Goal: Task Accomplishment & Management: Complete application form

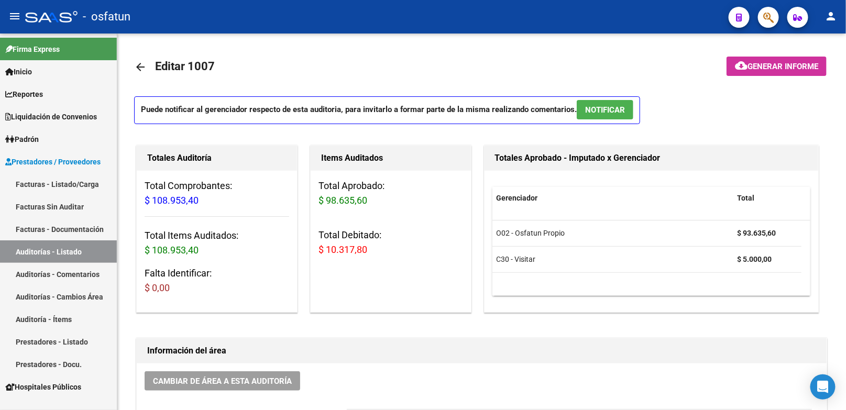
click at [55, 185] on link "Facturas - Listado/Carga" at bounding box center [58, 184] width 117 height 23
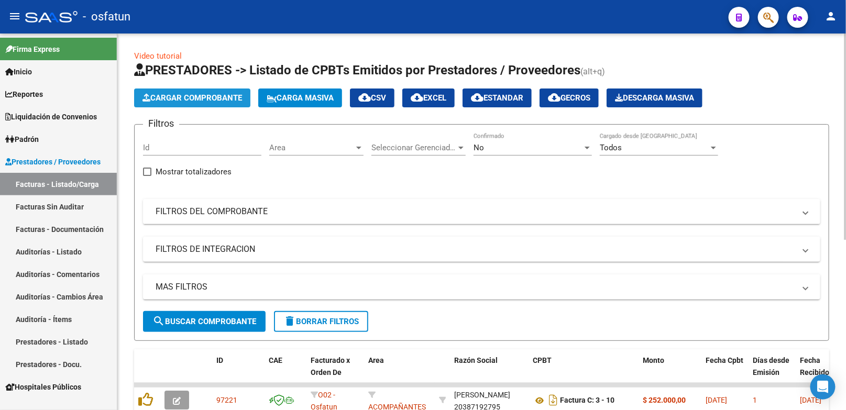
click at [218, 102] on span "Cargar Comprobante" at bounding box center [193, 97] width 100 height 9
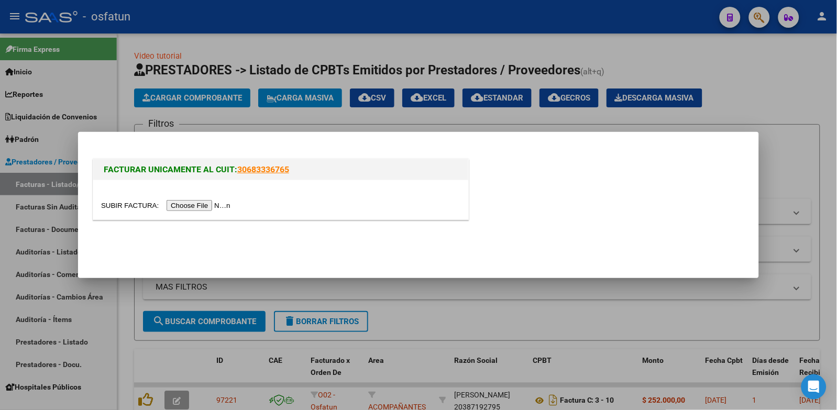
click at [209, 210] on input "file" at bounding box center [167, 205] width 133 height 11
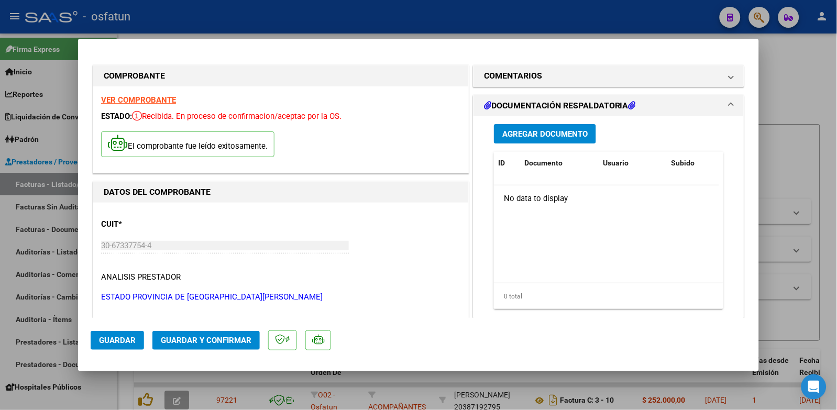
scroll to position [291, 0]
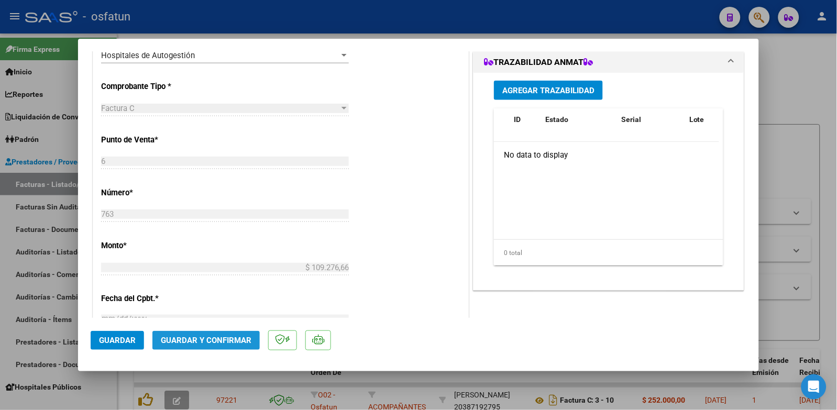
click at [239, 347] on button "Guardar y Confirmar" at bounding box center [205, 340] width 107 height 19
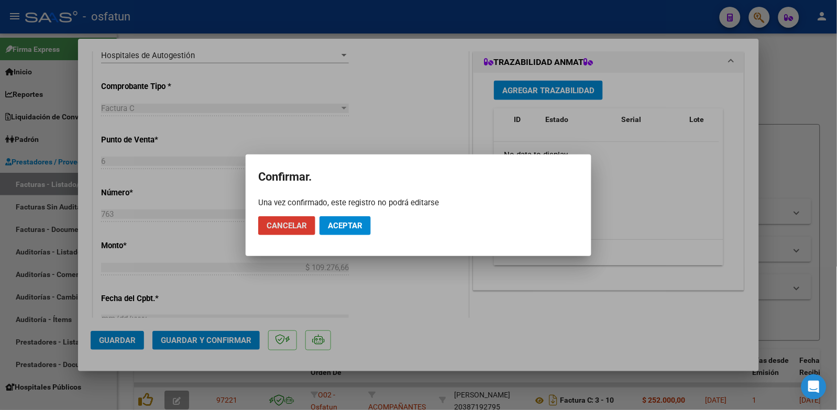
click at [346, 228] on span "Aceptar" at bounding box center [345, 225] width 35 height 9
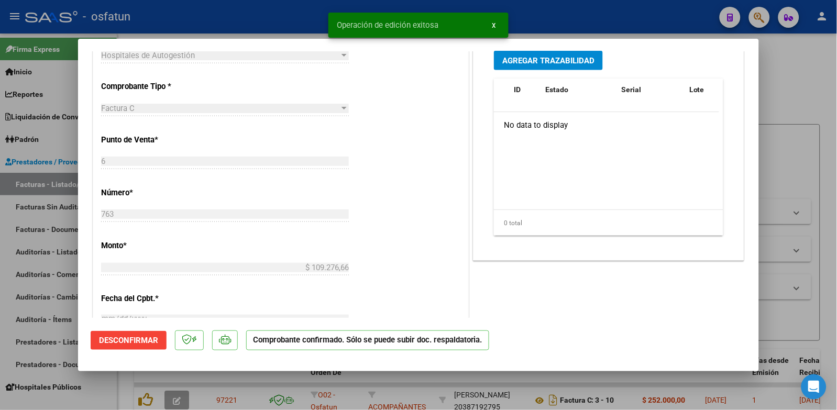
click at [783, 128] on div at bounding box center [418, 205] width 837 height 410
type input "$ 0,00"
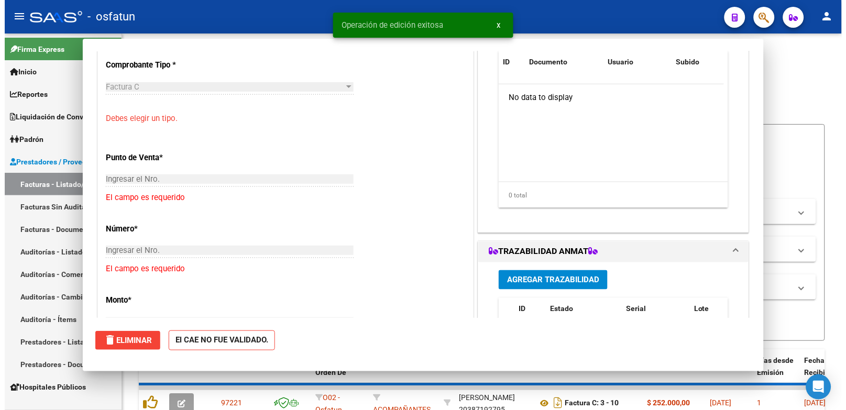
scroll to position [246, 0]
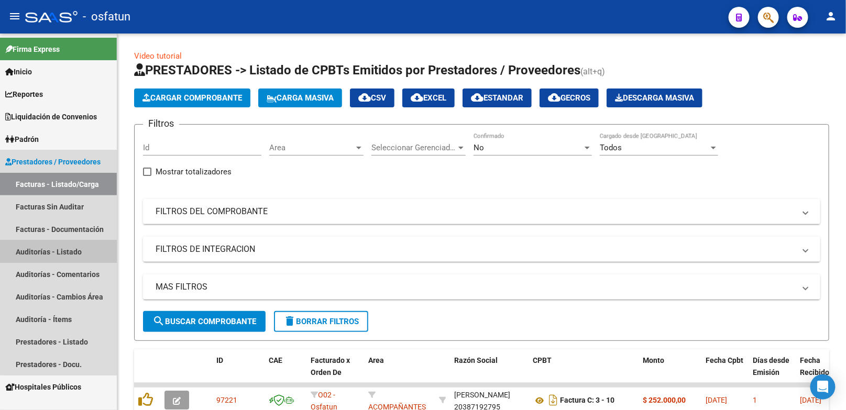
click at [84, 253] on link "Auditorías - Listado" at bounding box center [58, 251] width 117 height 23
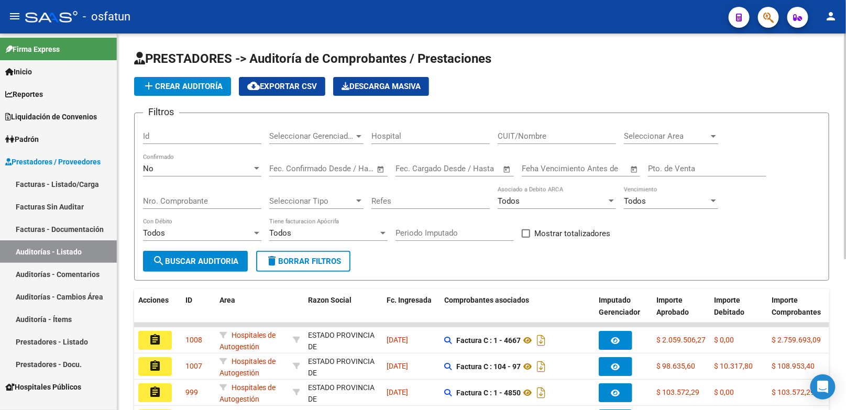
click at [206, 90] on span "add Crear Auditoría" at bounding box center [183, 86] width 80 height 9
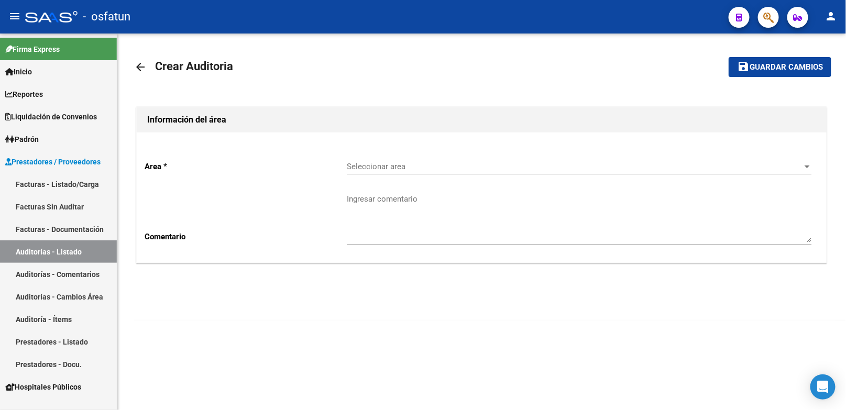
click at [401, 171] on span "Seleccionar area" at bounding box center [575, 166] width 456 height 9
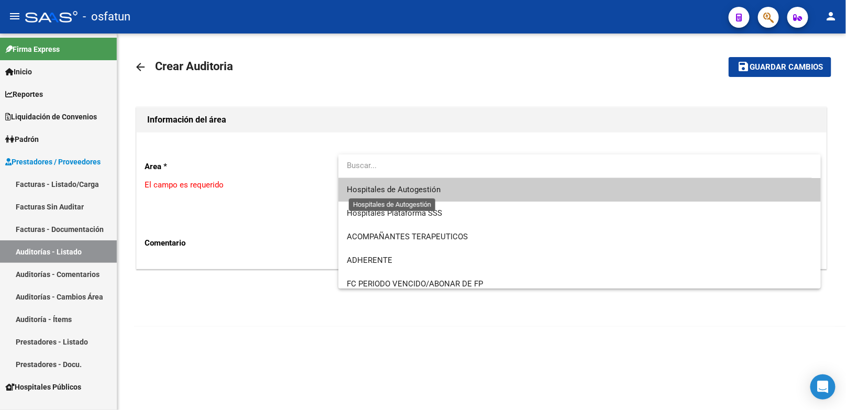
click at [403, 191] on span "Hospitales de Autogestión" at bounding box center [394, 189] width 94 height 9
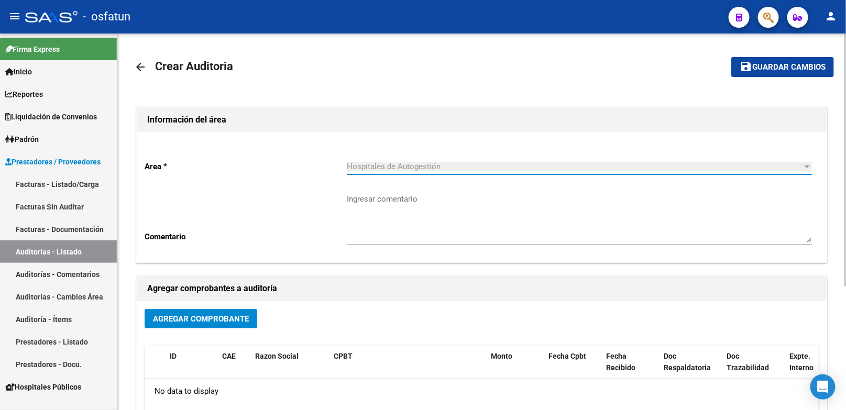
click at [247, 325] on button "Agregar Comprobante" at bounding box center [201, 318] width 113 height 19
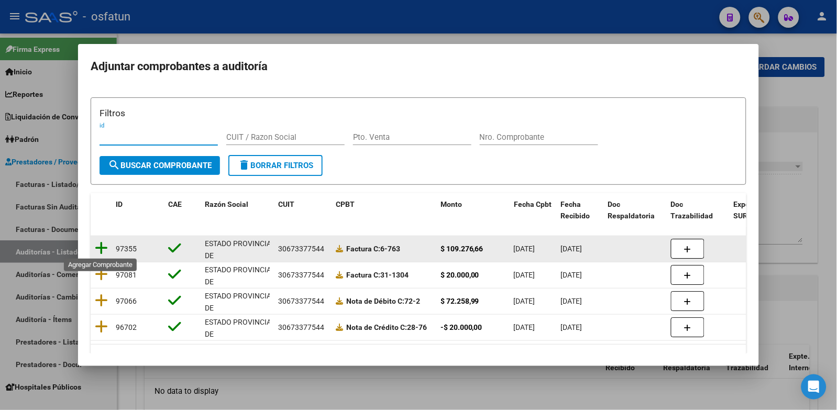
click at [102, 245] on icon at bounding box center [101, 248] width 13 height 15
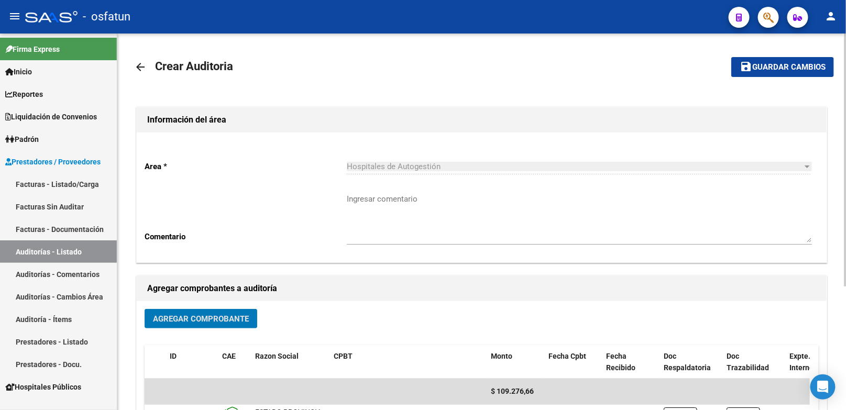
click at [778, 76] on button "save Guardar cambios" at bounding box center [782, 66] width 103 height 19
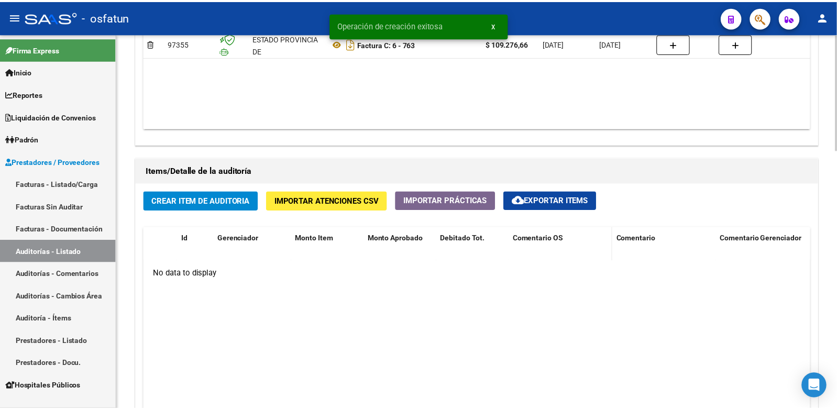
scroll to position [640, 0]
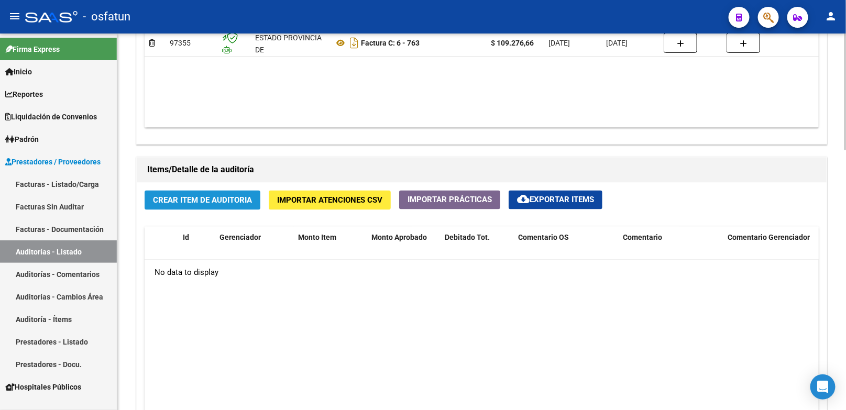
click at [238, 196] on span "Crear Item de Auditoria" at bounding box center [202, 200] width 99 height 9
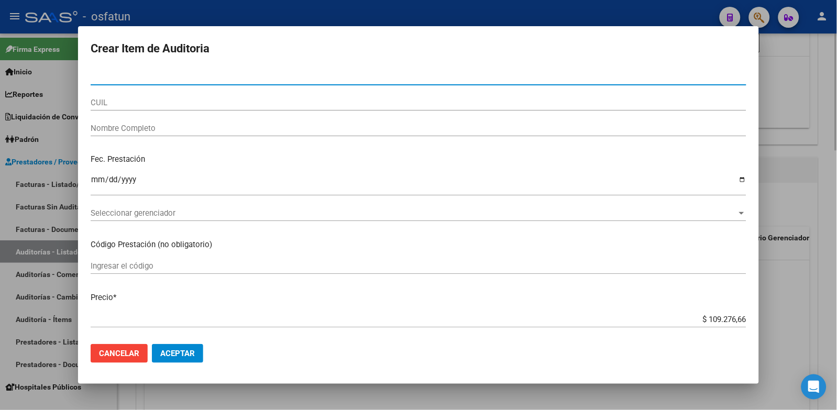
type input "19053430"
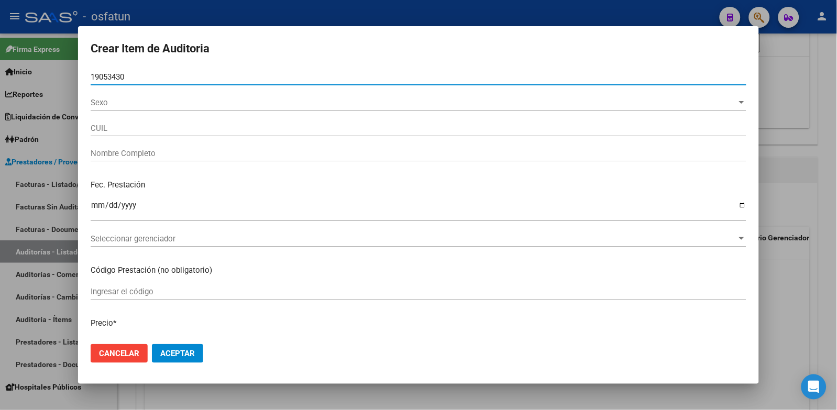
type input "27190534303"
type input "CACERES TORRES SONILDA"
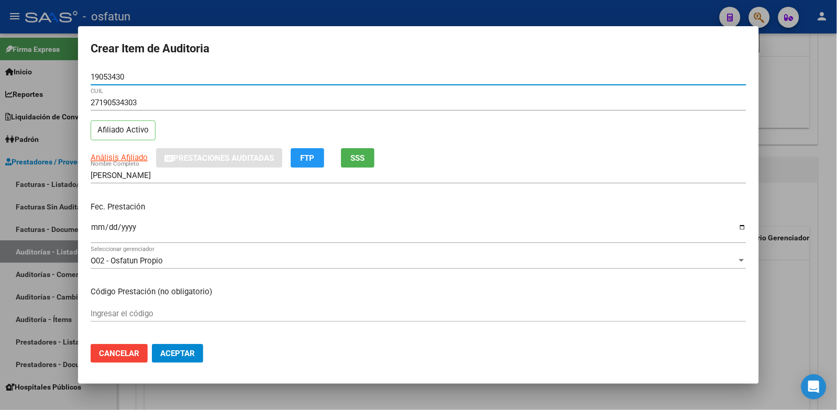
type input "19053430"
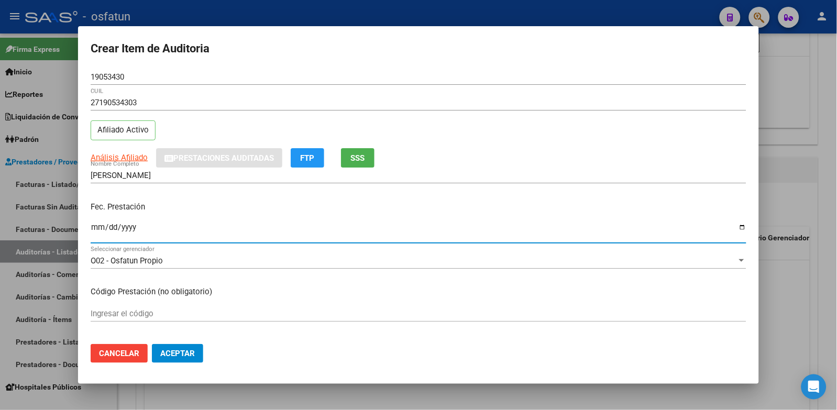
drag, startPoint x: 96, startPoint y: 229, endPoint x: 102, endPoint y: 226, distance: 6.3
click at [95, 229] on input "Ingresar la fecha" at bounding box center [419, 231] width 656 height 17
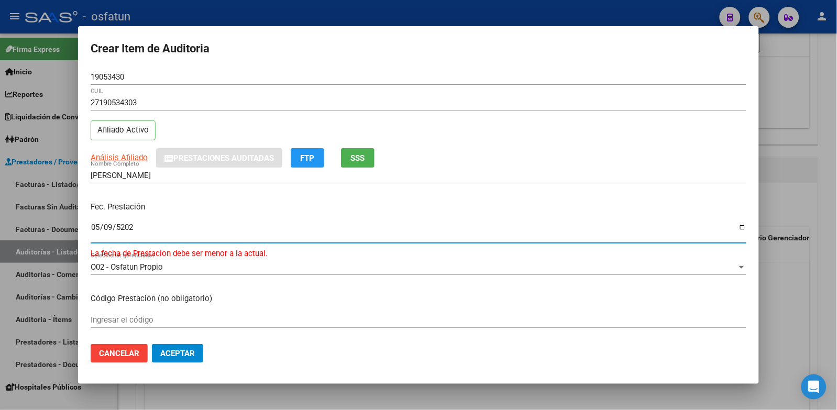
type input "2025-05-09"
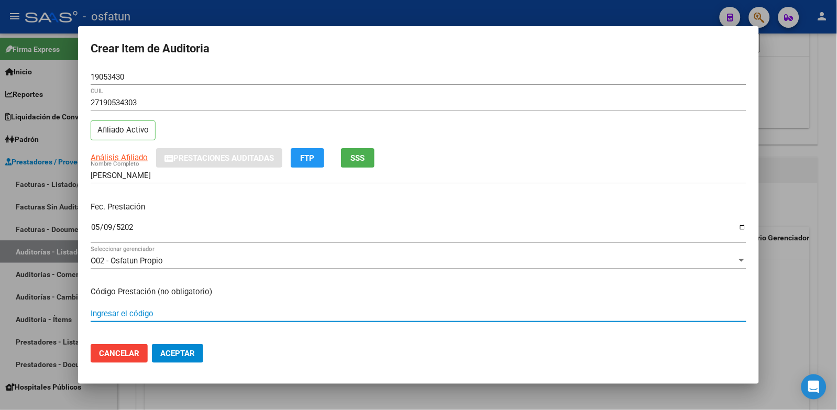
click at [144, 312] on input "Ingresar el código" at bounding box center [419, 313] width 656 height 9
type input "101"
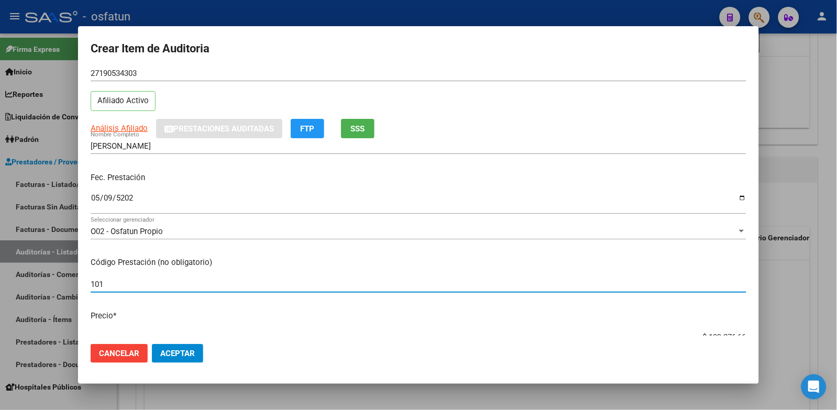
scroll to position [58, 0]
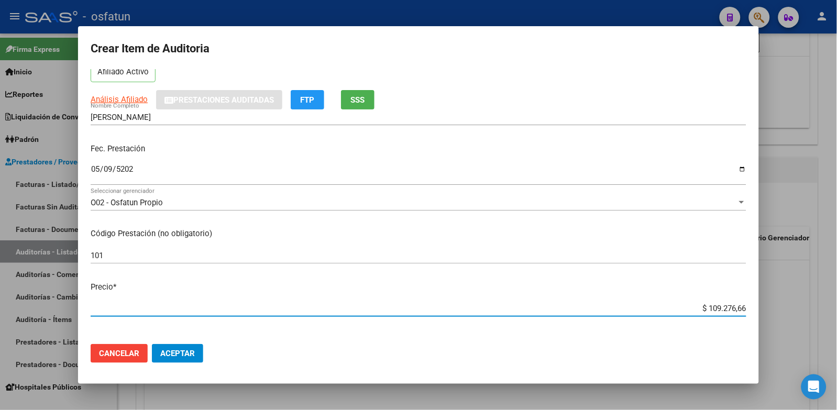
drag, startPoint x: 698, startPoint y: 307, endPoint x: 786, endPoint y: 303, distance: 87.6
click at [786, 303] on div "Crear Item de Auditoria 19053430 Nro Documento 27190534303 CUIL Afiliado Activo…" at bounding box center [418, 205] width 837 height 410
paste input "29479,43"
type input "$ 29.479,43"
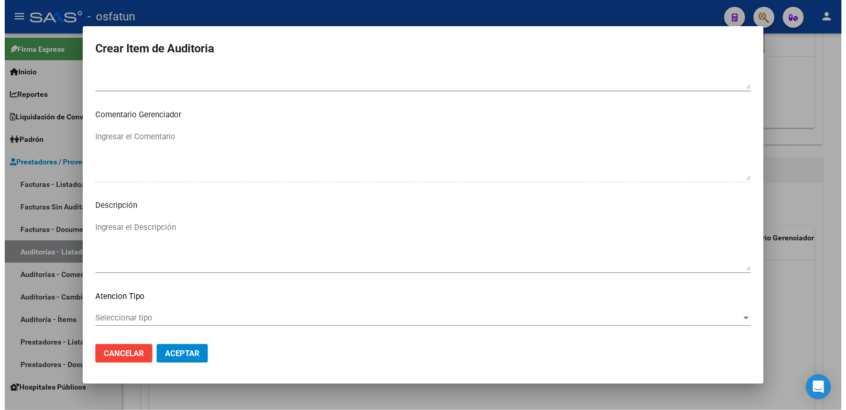
scroll to position [677, 0]
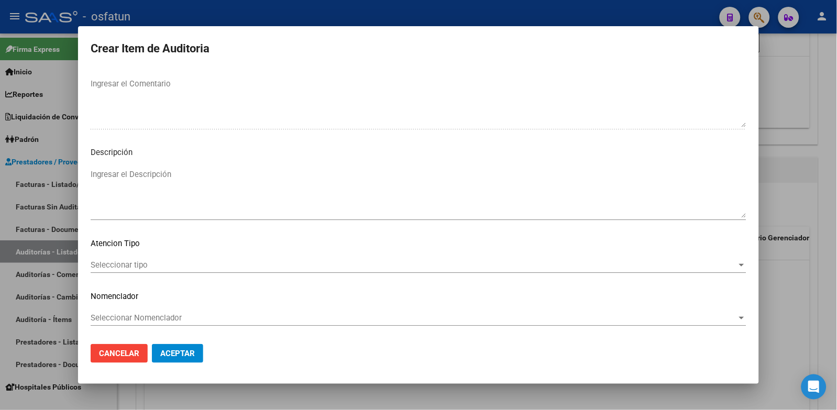
type input "$ 29.479,43"
click at [259, 273] on div "Seleccionar tipo Seleccionar tipo" at bounding box center [419, 270] width 656 height 26
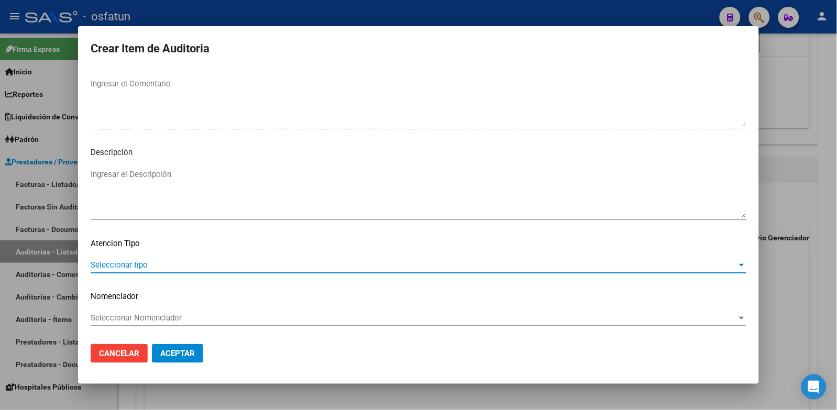
click at [202, 267] on span "Seleccionar tipo" at bounding box center [414, 264] width 647 height 9
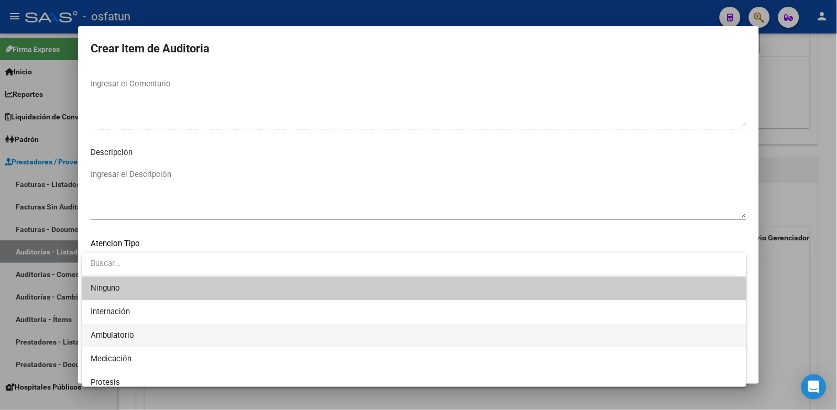
click at [169, 337] on span "Ambulatorio" at bounding box center [415, 336] width 648 height 24
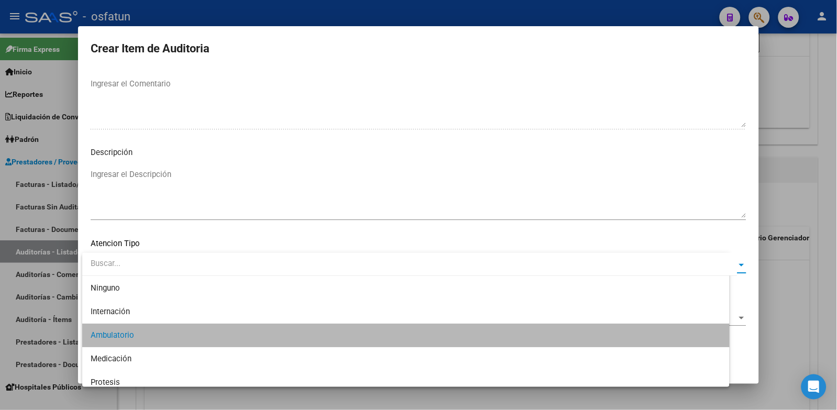
click at [162, 326] on div "Seleccionar Nomenclador Seleccionar Nomenclador" at bounding box center [419, 323] width 656 height 26
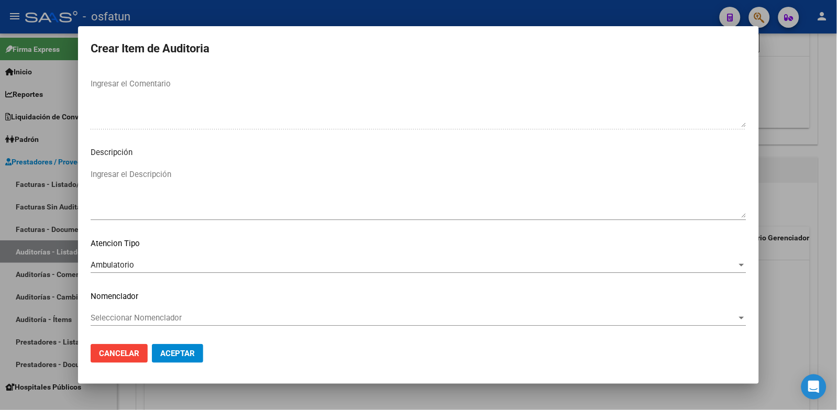
click at [162, 321] on span "Seleccionar Nomenclador" at bounding box center [414, 317] width 647 height 9
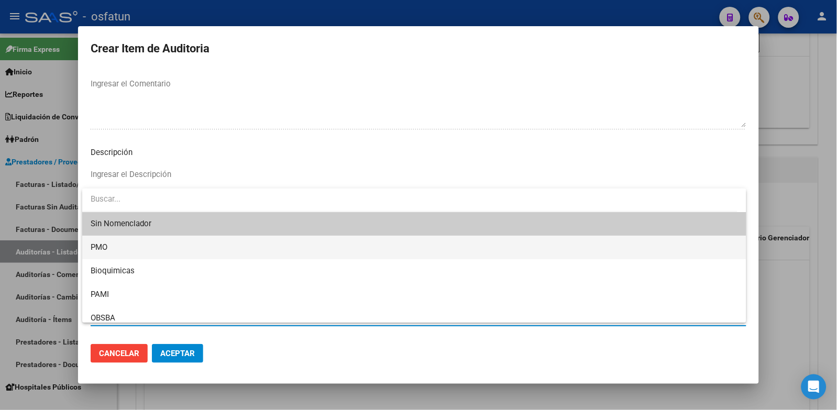
click at [117, 249] on span "PMO" at bounding box center [415, 248] width 648 height 24
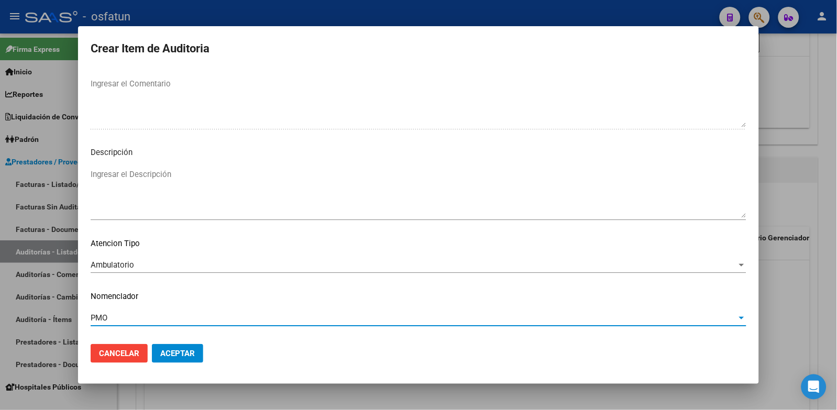
click at [170, 354] on span "Aceptar" at bounding box center [177, 353] width 35 height 9
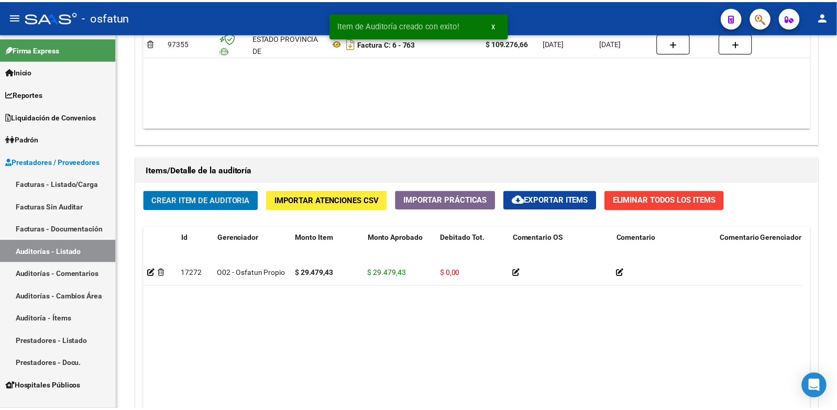
scroll to position [641, 0]
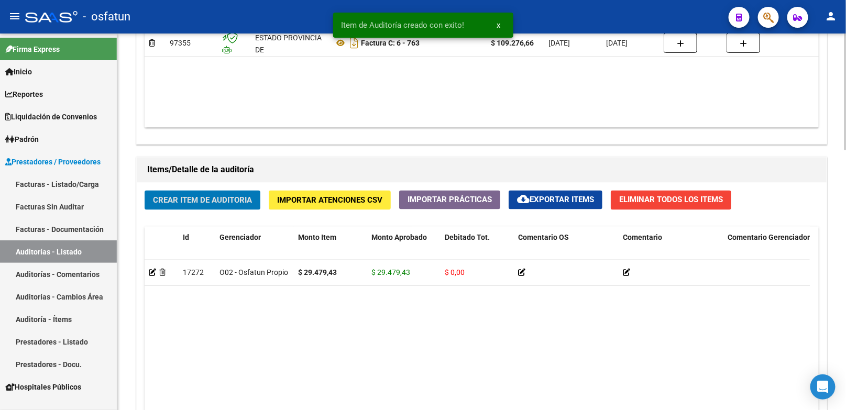
click at [213, 200] on span "Crear Item de Auditoria" at bounding box center [202, 200] width 99 height 9
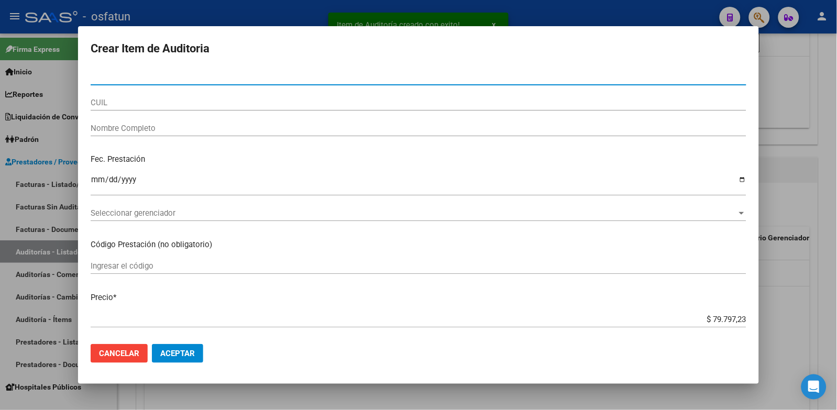
paste input "37724176"
type input "37724176"
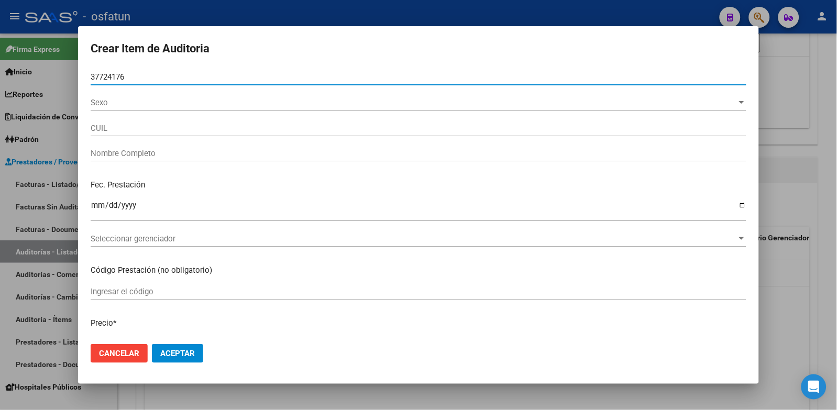
type input "20377241763"
type input "CABA?EZ SEBASTIAN ANDRES"
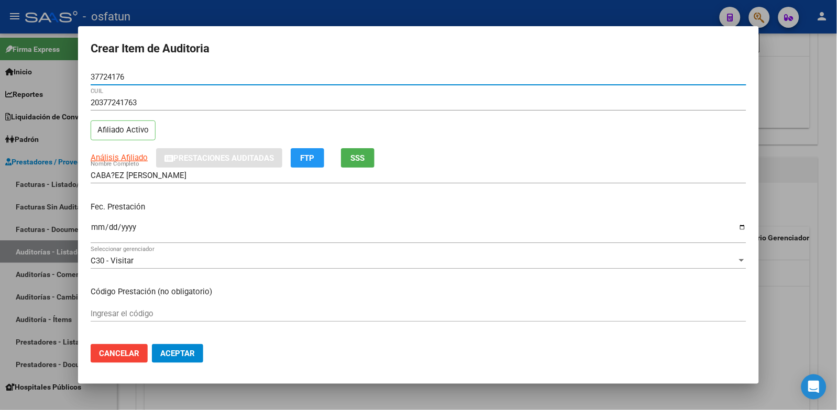
type input "37724176"
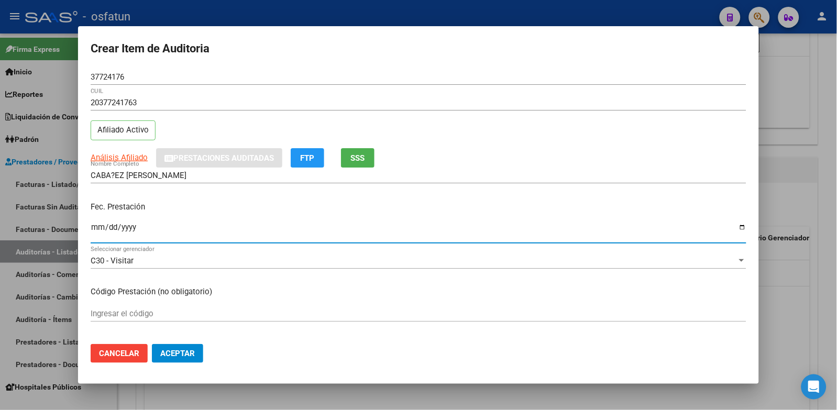
click at [97, 227] on input "Ingresar la fecha" at bounding box center [419, 231] width 656 height 17
type input "2025-05-13"
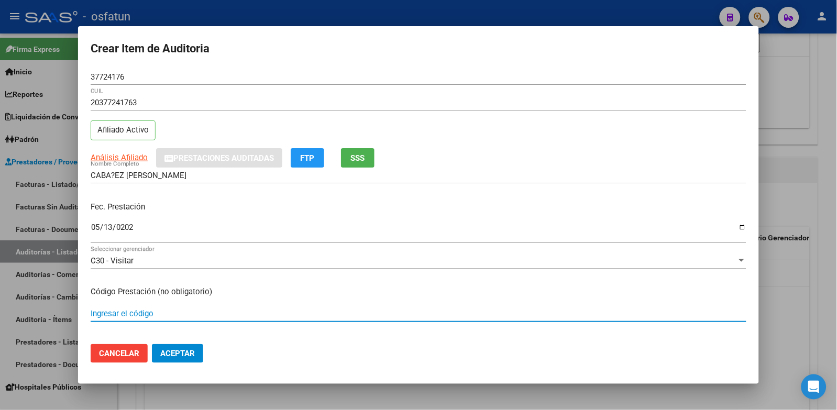
drag, startPoint x: 144, startPoint y: 310, endPoint x: 149, endPoint y: 308, distance: 5.4
click at [146, 309] on input "Ingresar el código" at bounding box center [419, 313] width 656 height 9
type input "101"
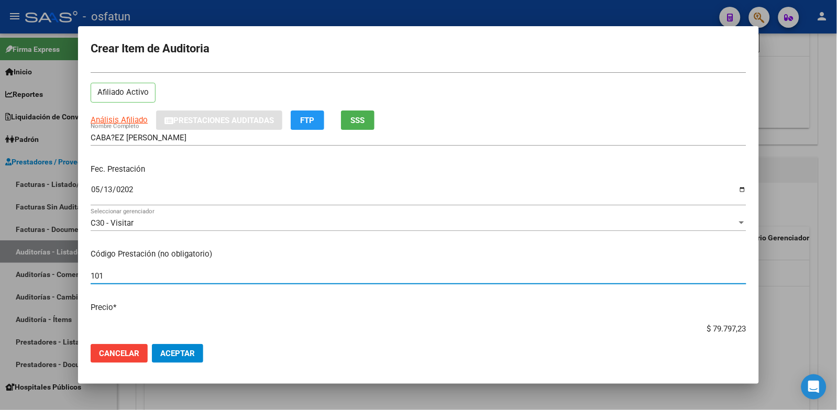
scroll to position [58, 0]
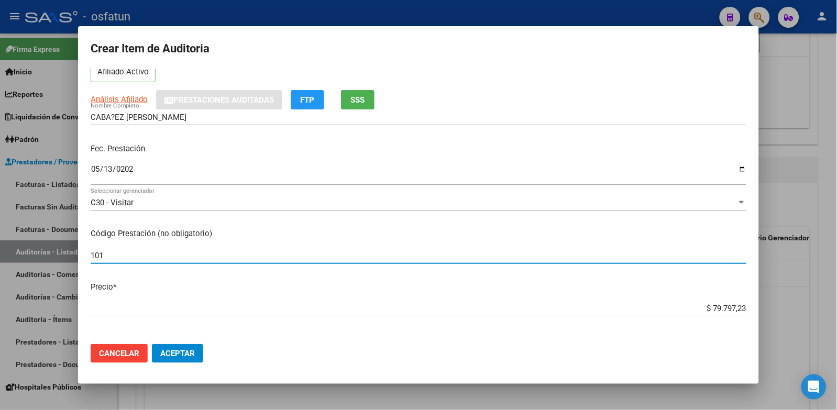
drag, startPoint x: 702, startPoint y: 306, endPoint x: 807, endPoint y: 307, distance: 104.8
click at [807, 307] on div "Crear Item de Auditoria 37724176 Nro Documento 20377241763 CUIL Afiliado Activo…" at bounding box center [418, 205] width 837 height 410
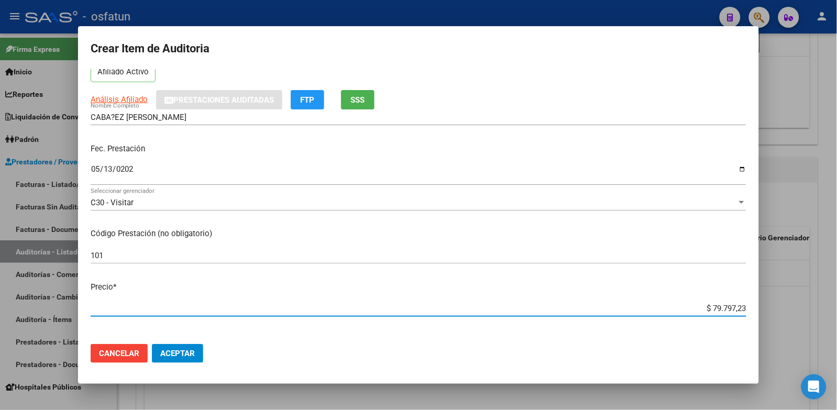
paste input "29479,4"
type input "$ 29.479,43"
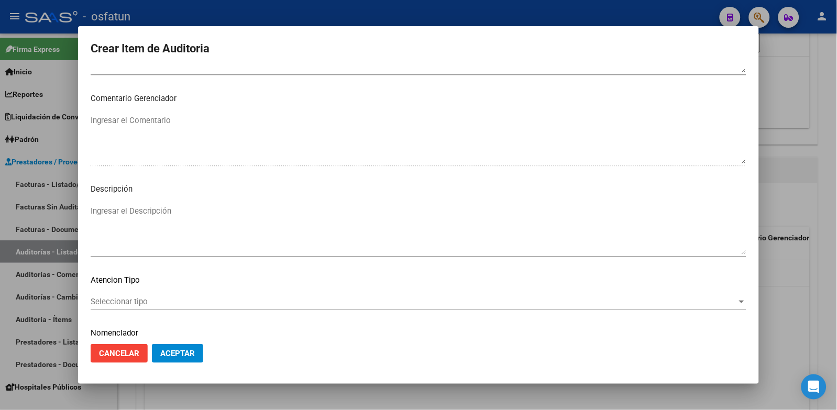
scroll to position [677, 0]
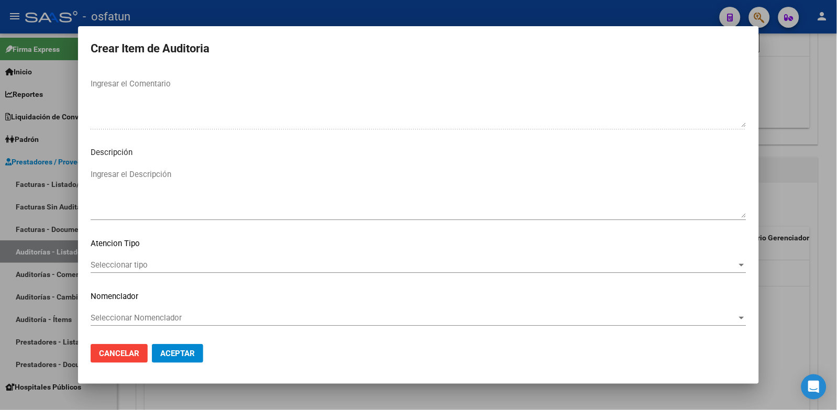
type input "$ 29.479,43"
click at [151, 264] on span "Seleccionar tipo" at bounding box center [414, 264] width 647 height 9
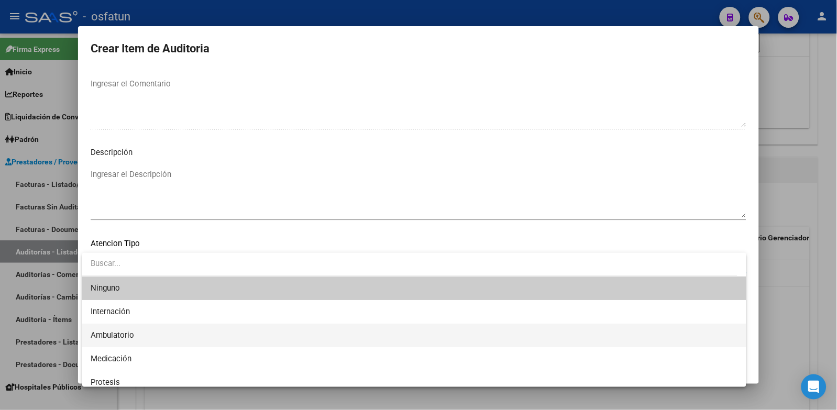
click at [151, 336] on span "Ambulatorio" at bounding box center [415, 336] width 648 height 24
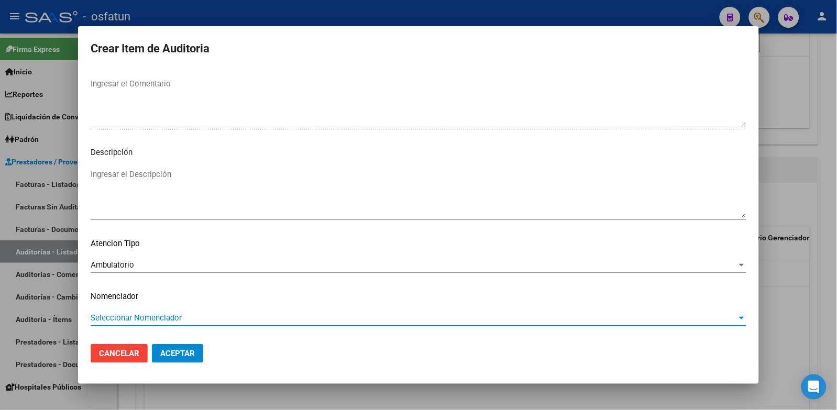
click at [153, 315] on span "Seleccionar Nomenclador" at bounding box center [414, 317] width 647 height 9
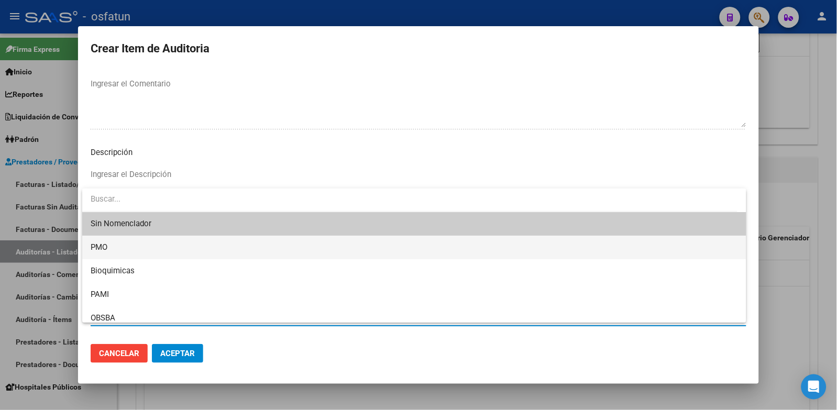
click at [122, 246] on span "PMO" at bounding box center [415, 248] width 648 height 24
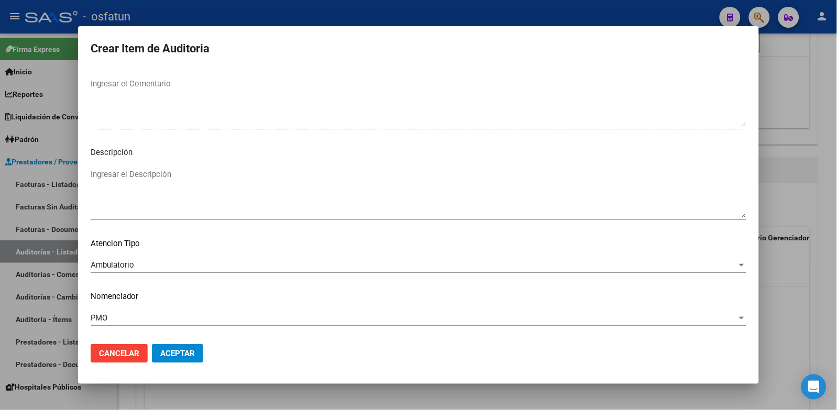
click at [166, 340] on mat-dialog-actions "Cancelar Aceptar" at bounding box center [419, 354] width 656 height 36
click at [169, 353] on span "Aceptar" at bounding box center [177, 353] width 35 height 9
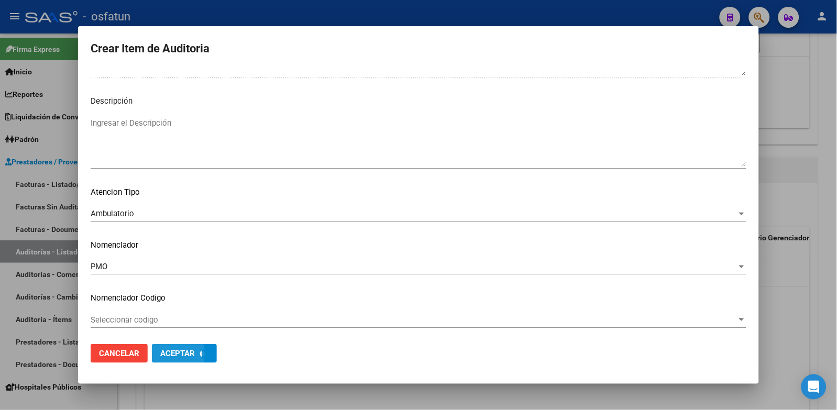
scroll to position [730, 0]
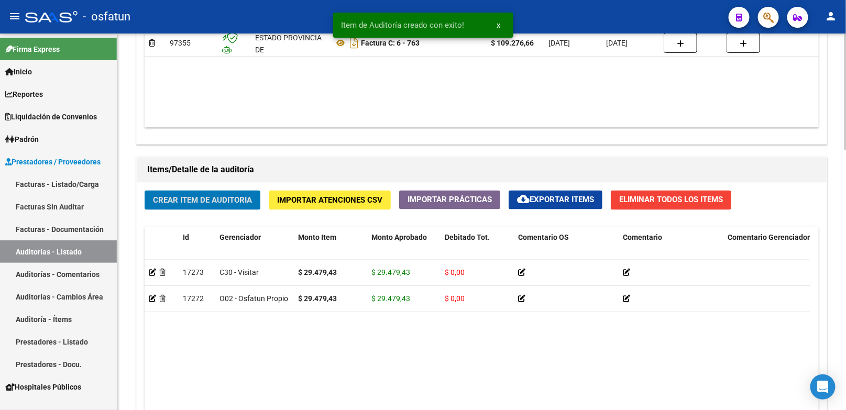
click at [229, 200] on span "Crear Item de Auditoria" at bounding box center [202, 200] width 99 height 9
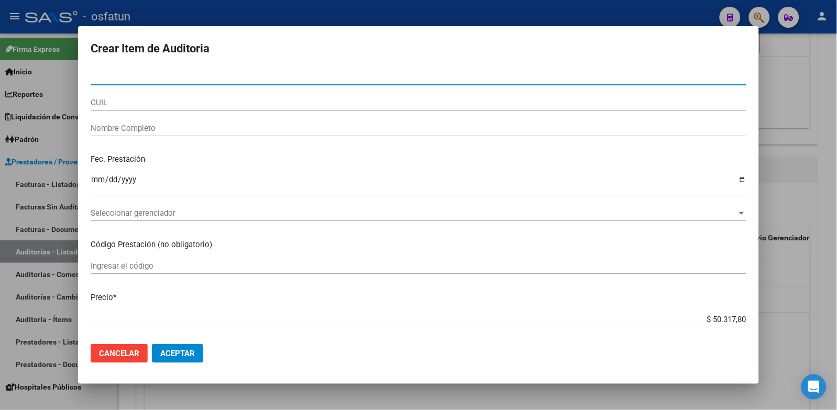
paste input "48661400"
type input "48661400"
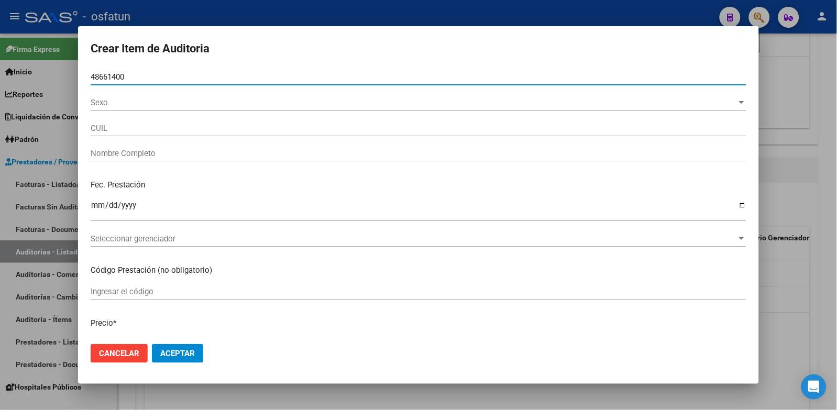
type input "27486614000"
type input "VALDES ACOSTA MARIA PIA"
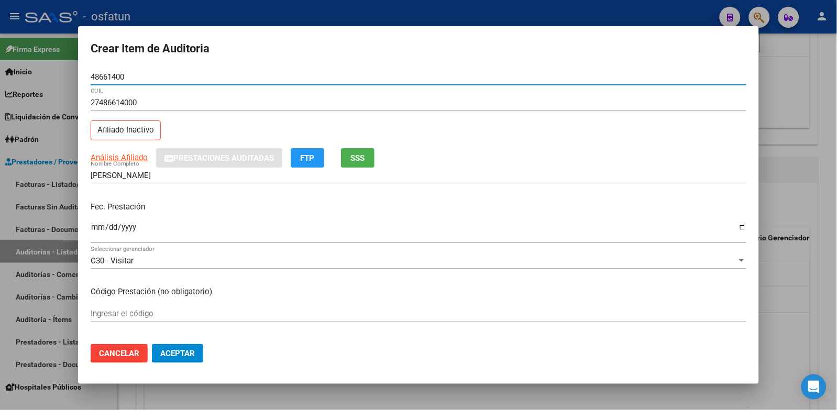
type input "48661400"
click at [100, 232] on input "Ingresar la fecha" at bounding box center [419, 231] width 656 height 17
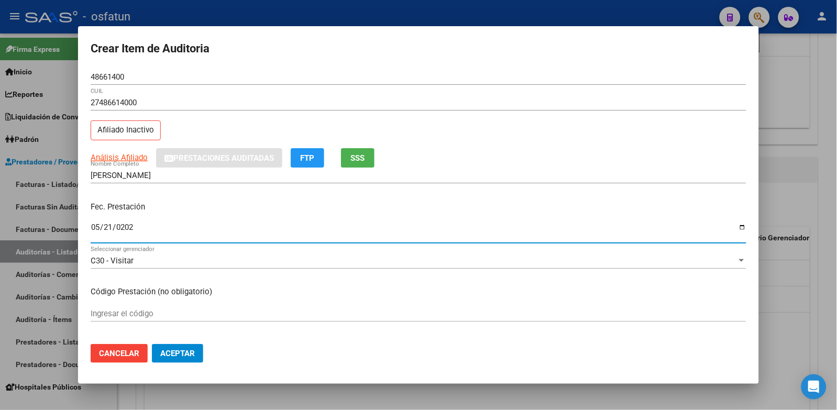
type input "2025-05-21"
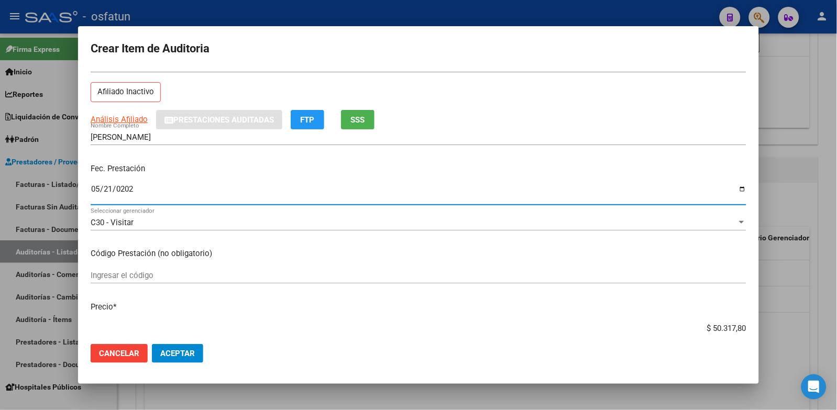
scroll to position [58, 0]
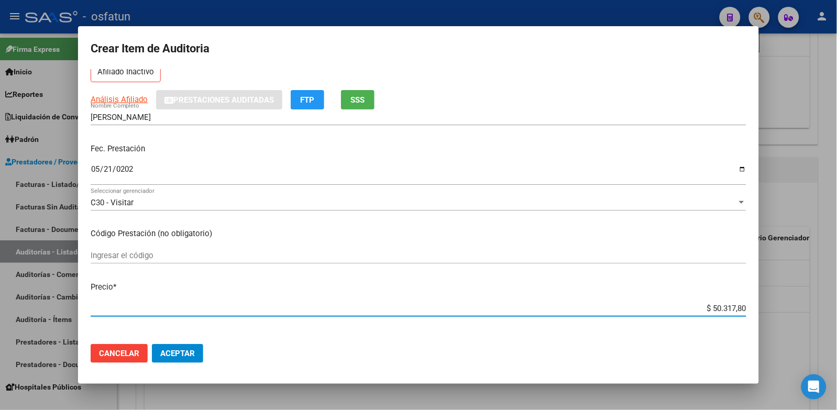
drag, startPoint x: 710, startPoint y: 305, endPoint x: 892, endPoint y: 308, distance: 181.3
click at [837, 308] on html "menu - osfatun person Firma Express Inicio Calendario SSS Instructivos Contacto…" at bounding box center [418, 205] width 837 height 410
type input "$ 0,02"
type input "$ 0,20"
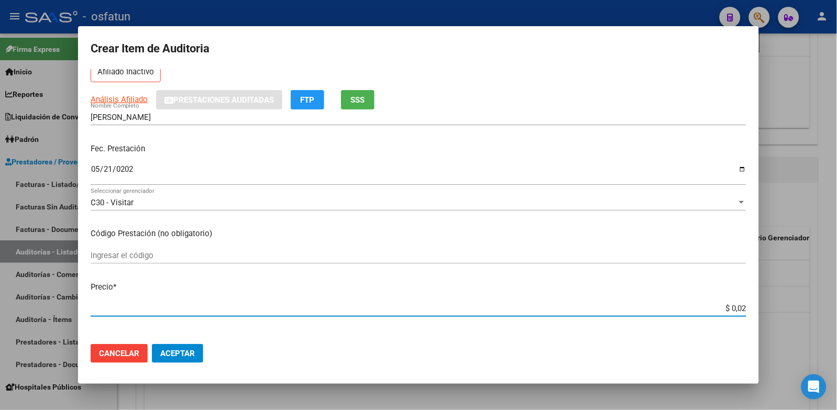
type input "$ 0,20"
type input "$ 2,00"
type input "$ 20,00"
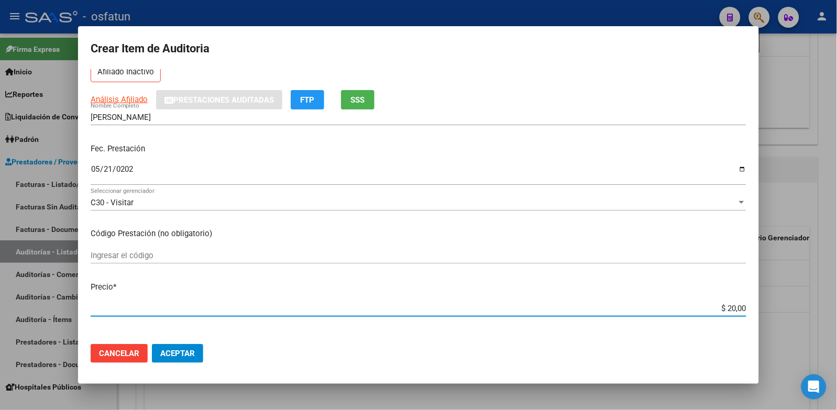
type input "$ 200,00"
type input "$ 2.000,00"
type input "$ 20.000,00"
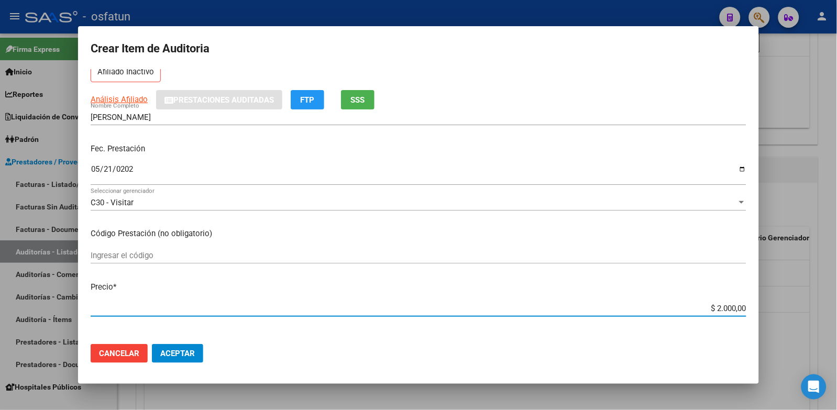
type input "$ 20.000,00"
type input "$ 200.000,00"
type input "$ 20.000,00"
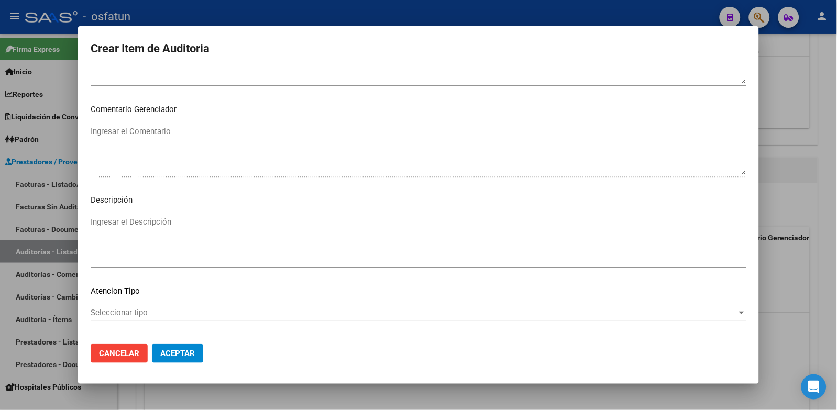
scroll to position [677, 0]
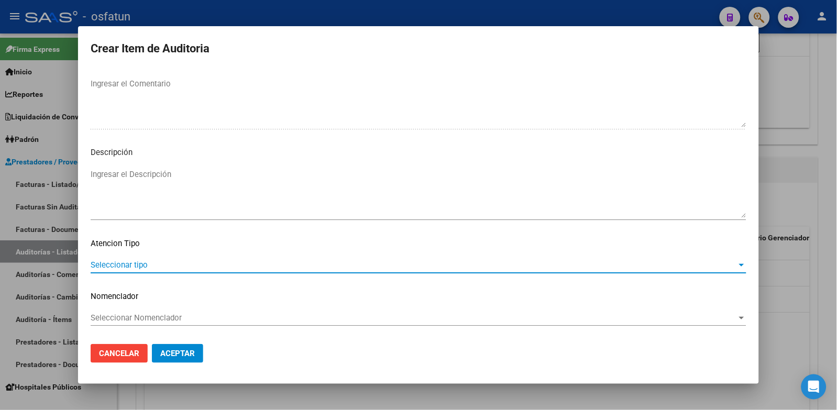
click at [133, 265] on span "Seleccionar tipo" at bounding box center [414, 264] width 647 height 9
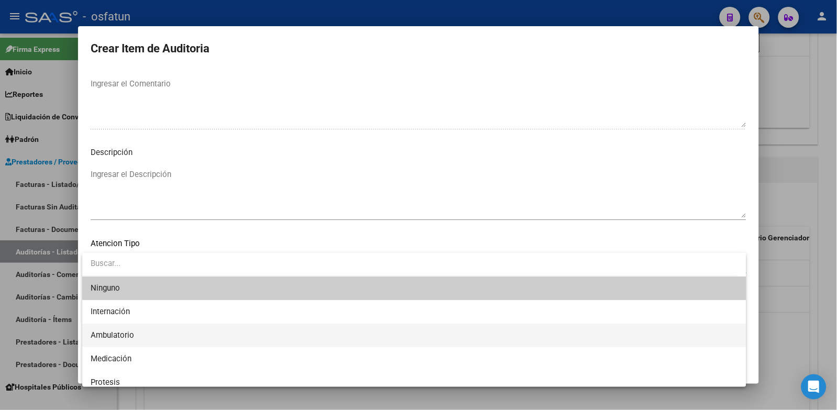
click at [145, 332] on span "Ambulatorio" at bounding box center [415, 336] width 648 height 24
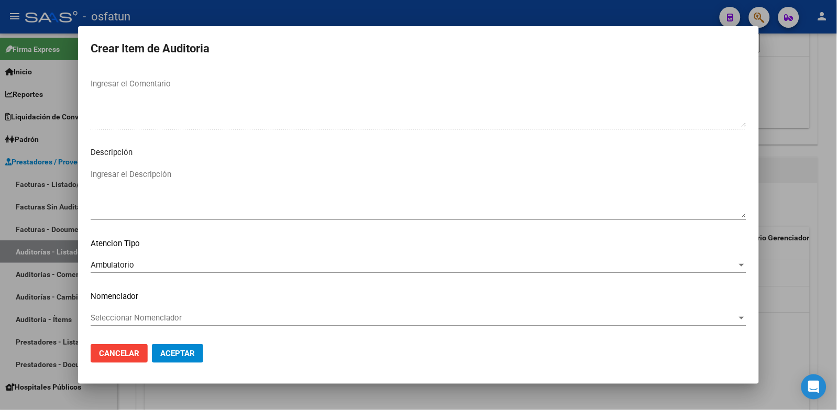
click at [147, 323] on div "Seleccionar Nomenclador Seleccionar Nomenclador" at bounding box center [419, 318] width 656 height 16
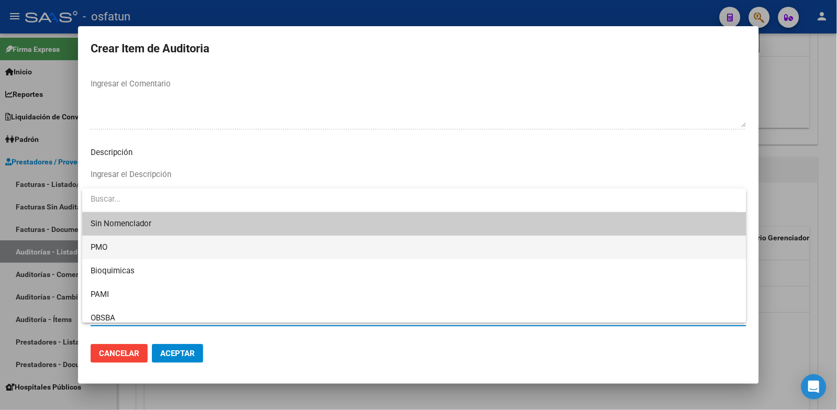
click at [123, 253] on span "PMO" at bounding box center [415, 248] width 648 height 24
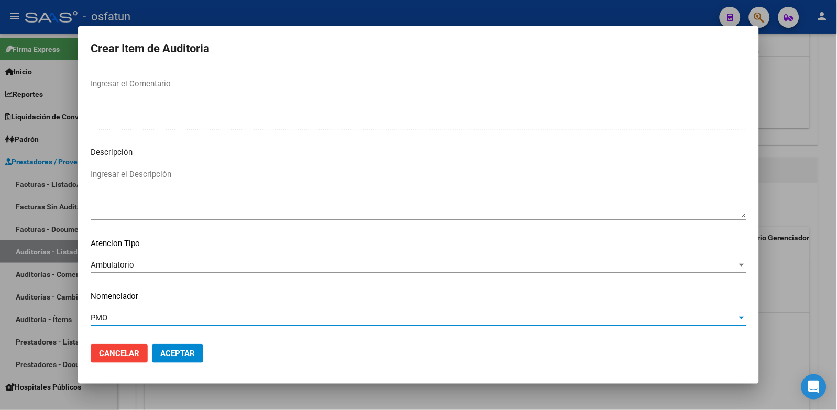
click at [171, 346] on button "Aceptar" at bounding box center [177, 353] width 51 height 19
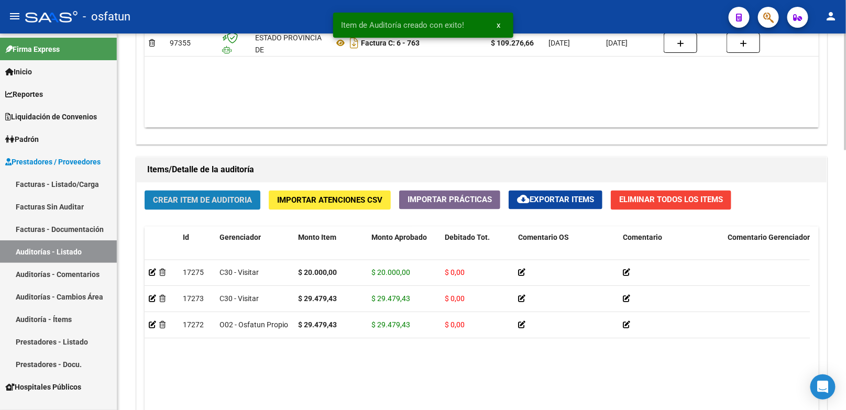
click at [245, 203] on span "Crear Item de Auditoria" at bounding box center [202, 200] width 99 height 9
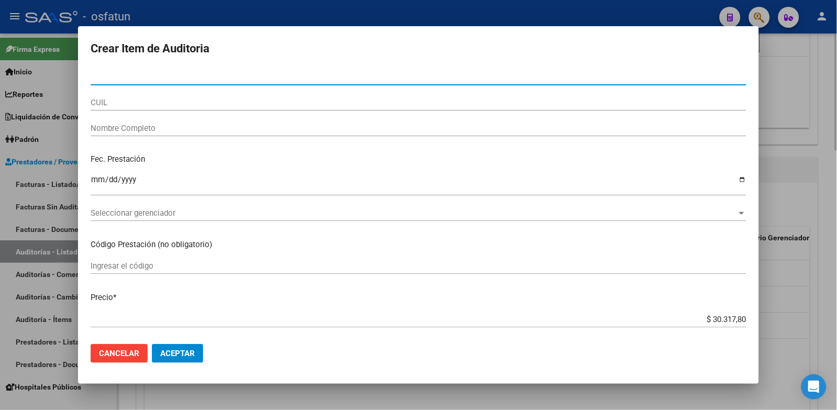
paste input "21383864"
type input "21383864"
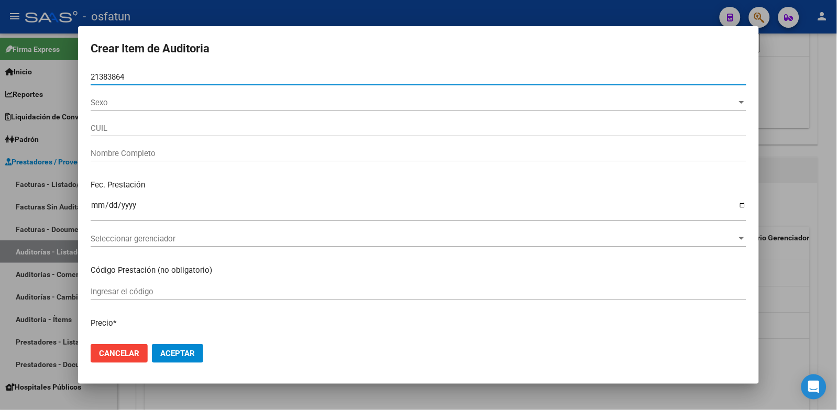
type input "23213838644"
type input "PEREYRA PEREZ MARIA INA"
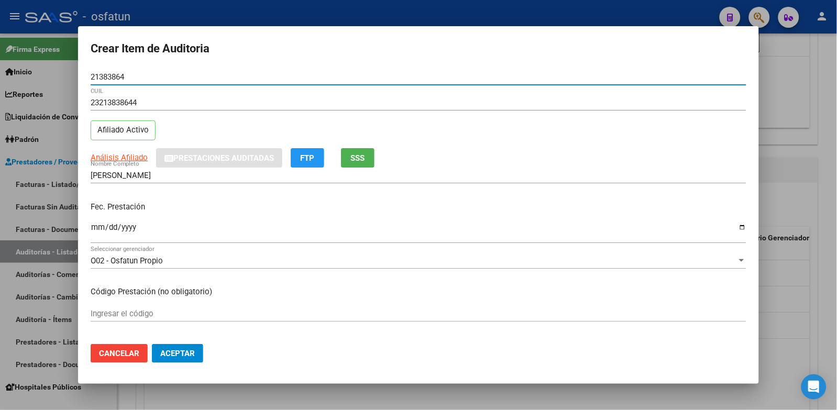
type input "21383864"
click at [96, 223] on input "Ingresar la fecha" at bounding box center [419, 231] width 656 height 17
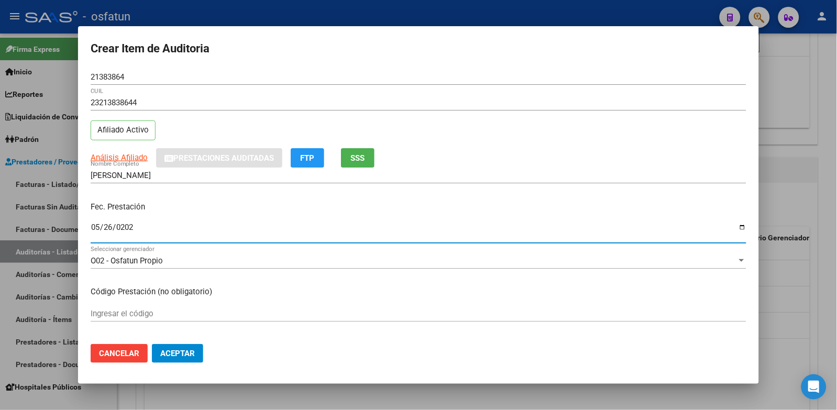
type input "[DATE]"
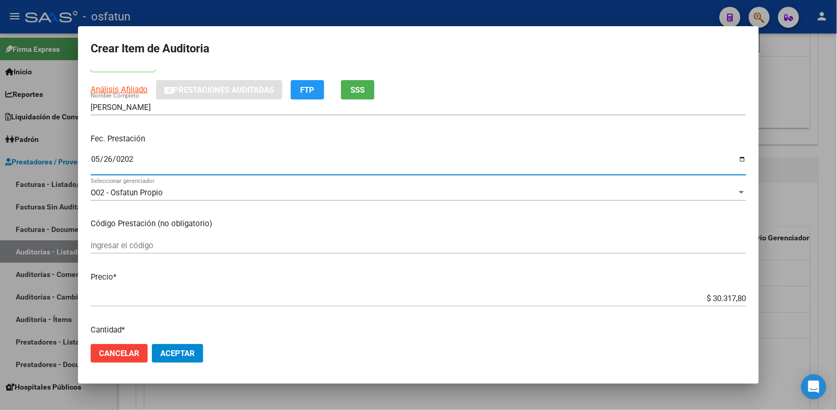
scroll to position [174, 0]
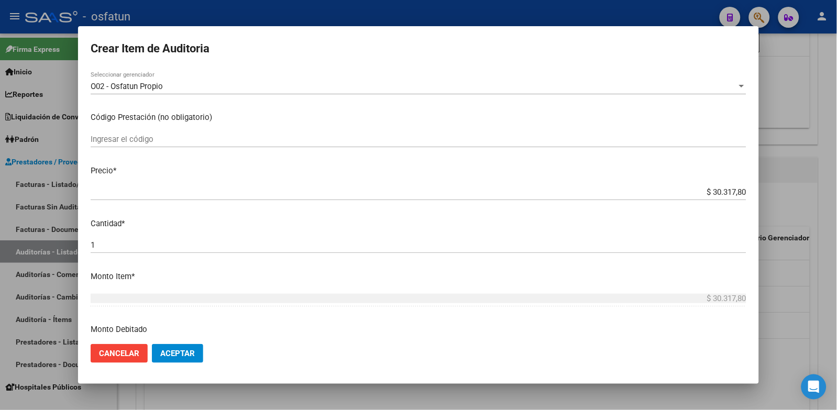
click at [148, 138] on input "Ingresar el código" at bounding box center [419, 139] width 656 height 9
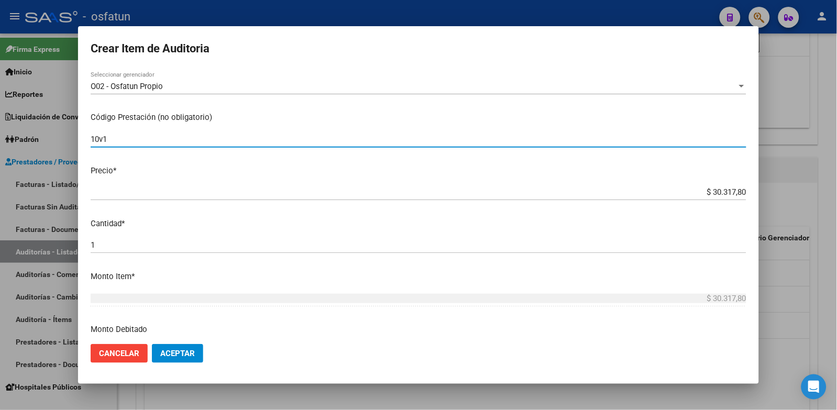
type input "101"
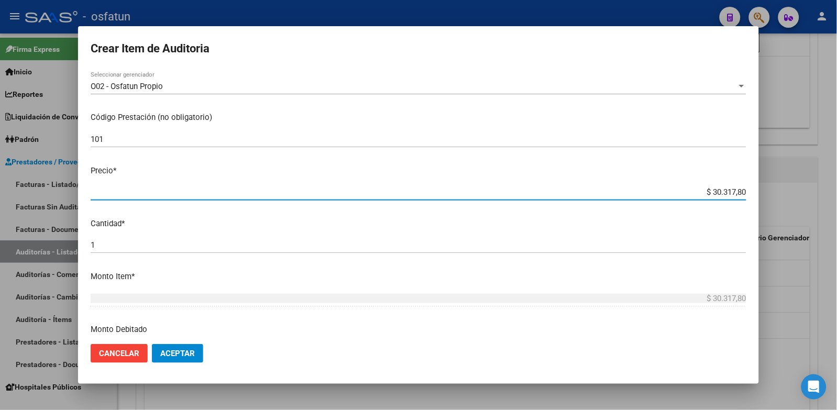
drag, startPoint x: 709, startPoint y: 190, endPoint x: 830, endPoint y: 203, distance: 121.2
click at [830, 203] on div "Crear Item de Auditoria 21383864 Nro Documento 23213838644 CUIL Afiliado Activo…" at bounding box center [418, 205] width 837 height 410
paste input "10"
type input "$ 10.317,80"
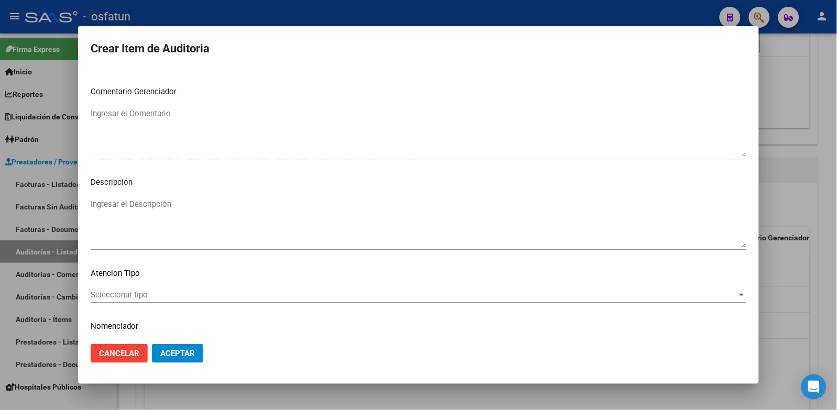
scroll to position [677, 0]
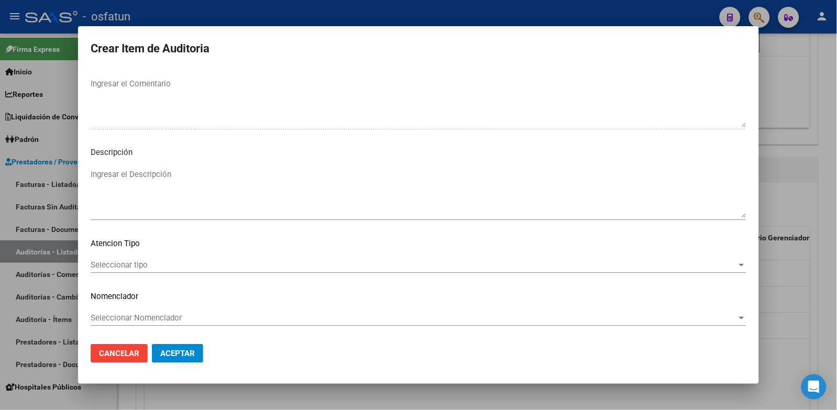
type input "$ 10.317,80"
click at [185, 253] on mat-dialog-content "21383864 Nro Documento 23213838644 CUIL Afiliado Activo Análisis Afiliado Prest…" at bounding box center [418, 202] width 681 height 267
click at [181, 259] on div "Seleccionar tipo Seleccionar tipo" at bounding box center [419, 265] width 656 height 16
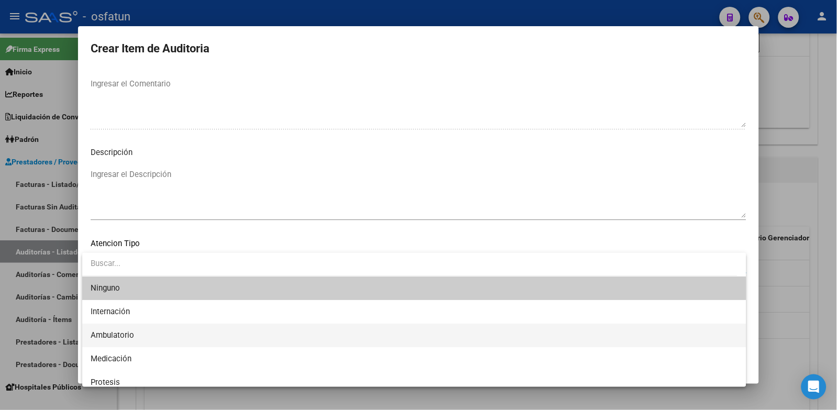
click at [145, 334] on span "Ambulatorio" at bounding box center [415, 336] width 648 height 24
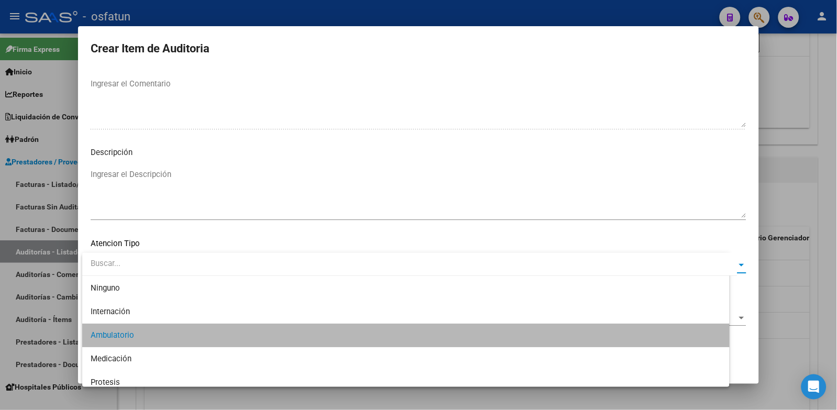
click at [151, 299] on p "Nomenclador" at bounding box center [419, 297] width 656 height 12
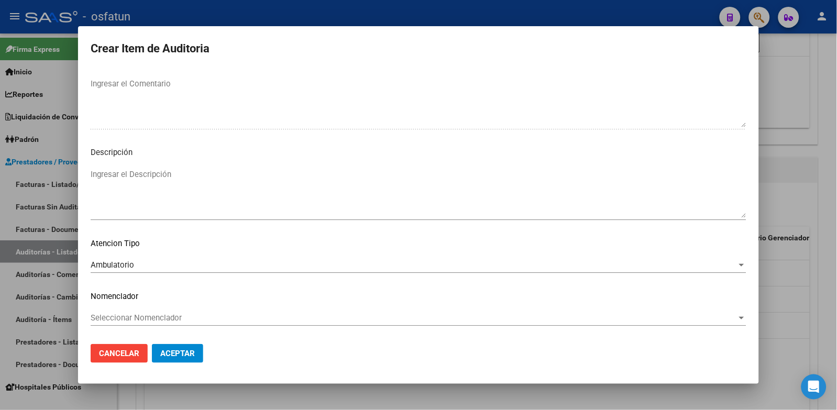
click at [151, 311] on mat-dialog-content "21383864 Nro Documento 23213838644 CUIL Afiliado Activo Análisis Afiliado Prest…" at bounding box center [418, 202] width 681 height 267
click at [137, 308] on mat-dialog-content "21383864 Nro Documento 23213838644 CUIL Afiliado Activo Análisis Afiliado Prest…" at bounding box center [418, 202] width 681 height 267
click at [137, 315] on span "Seleccionar Nomenclador" at bounding box center [414, 317] width 647 height 9
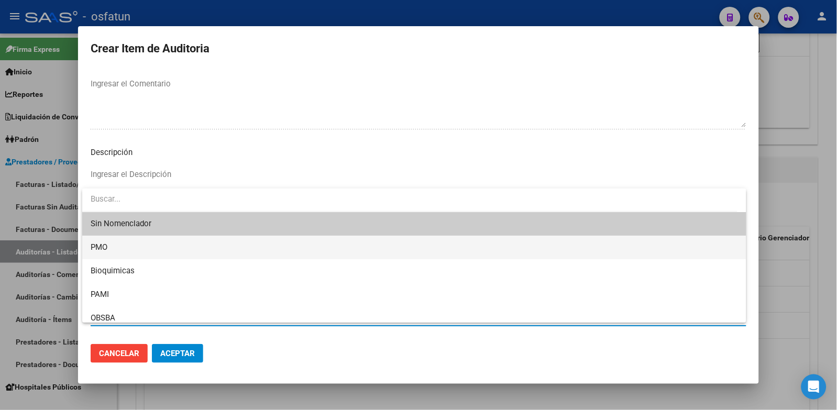
click at [114, 248] on span "PMO" at bounding box center [415, 248] width 648 height 24
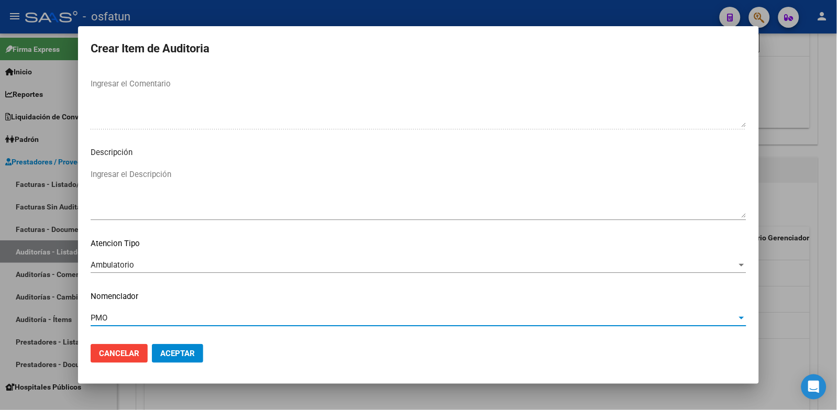
click at [191, 368] on mat-dialog-actions "Cancelar Aceptar" at bounding box center [419, 354] width 656 height 36
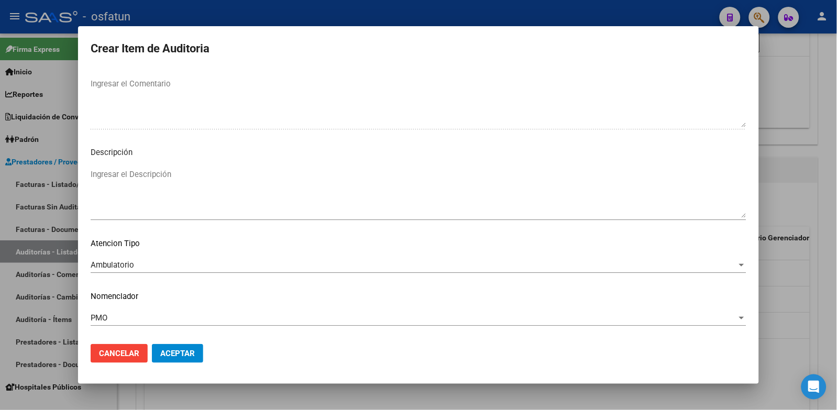
click at [194, 352] on span "Aceptar" at bounding box center [177, 353] width 35 height 9
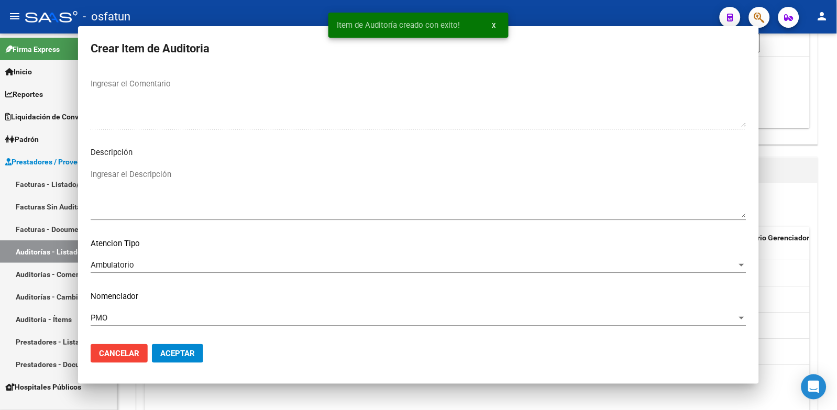
scroll to position [0, 0]
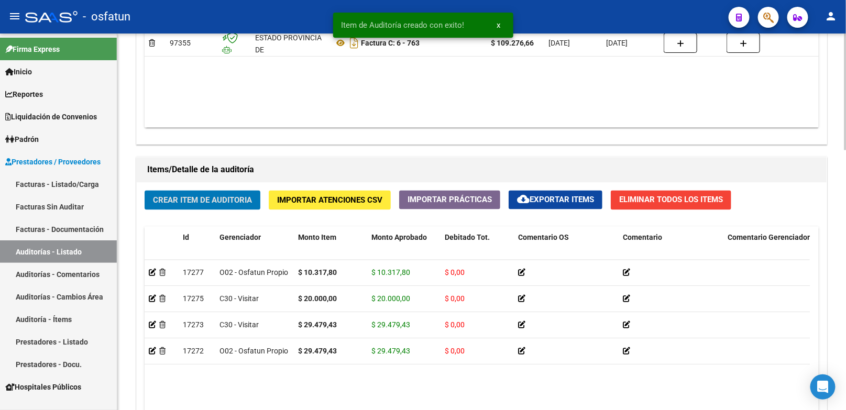
click at [231, 202] on span "Crear Item de Auditoria" at bounding box center [202, 200] width 99 height 9
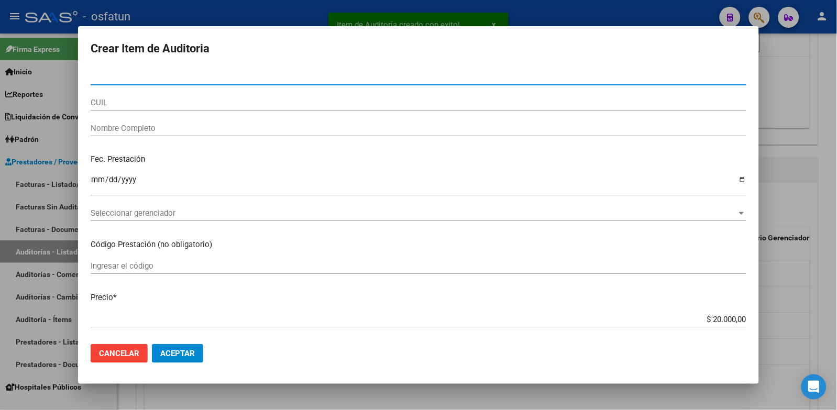
paste input "20499651"
type input "20499651"
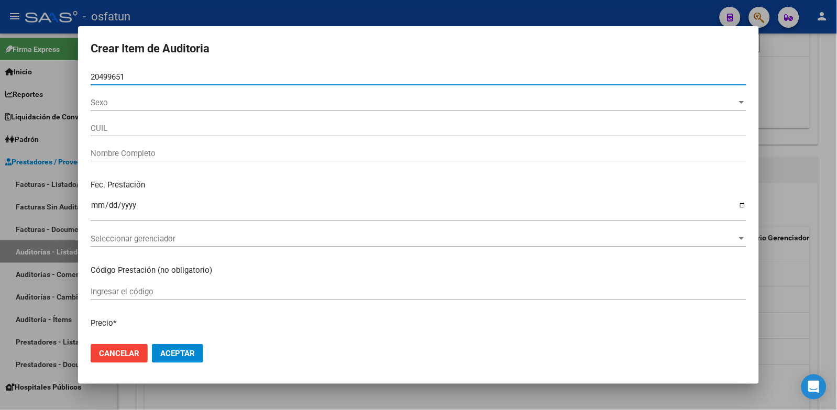
type input "20204996513"
type input "CABEYTU FLAVIO NELSON"
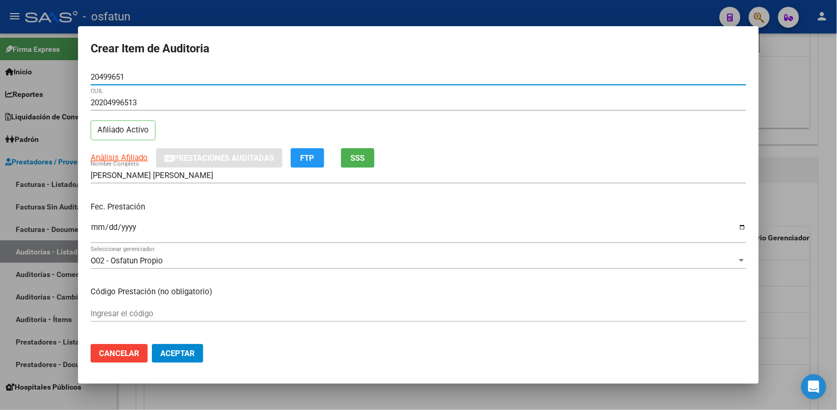
type input "20499651"
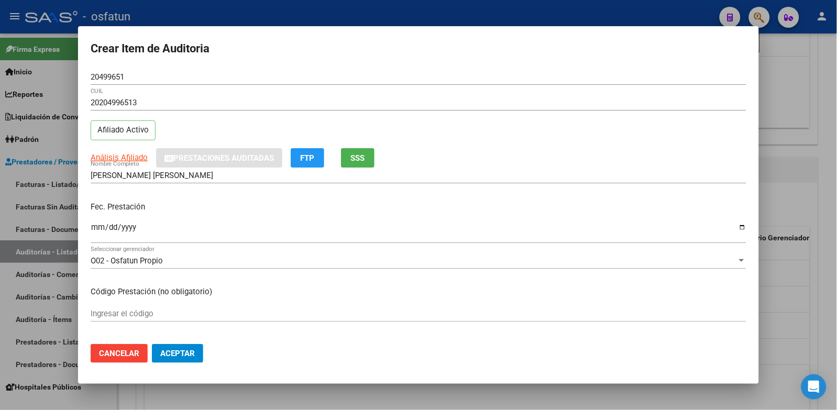
click at [90, 231] on mat-dialog-content "20499651 Nro Documento 20204996513 CUIL Afiliado Activo Análisis Afiliado Prest…" at bounding box center [418, 202] width 681 height 267
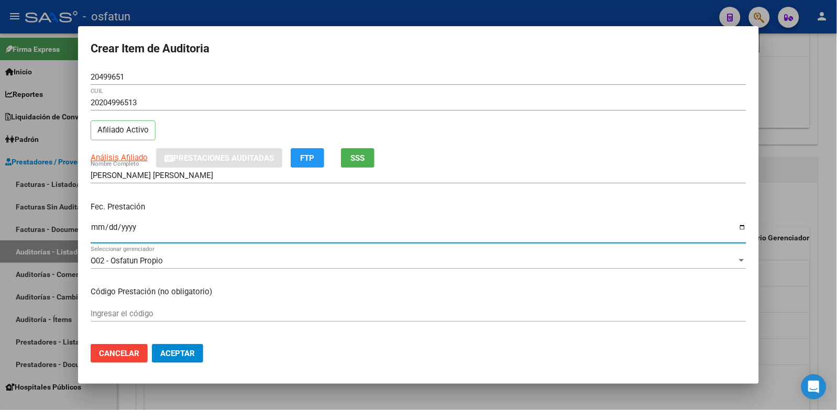
drag, startPoint x: 94, startPoint y: 229, endPoint x: 111, endPoint y: 231, distance: 16.8
click at [95, 229] on input "Ingresar la fecha" at bounding box center [419, 231] width 656 height 17
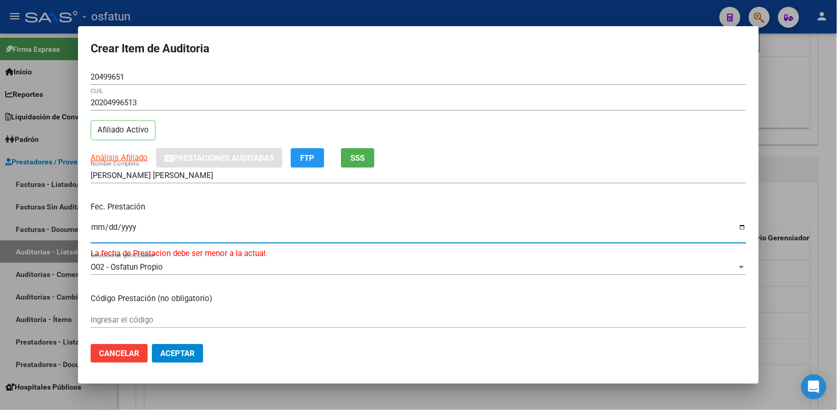
type input "2025-05-29"
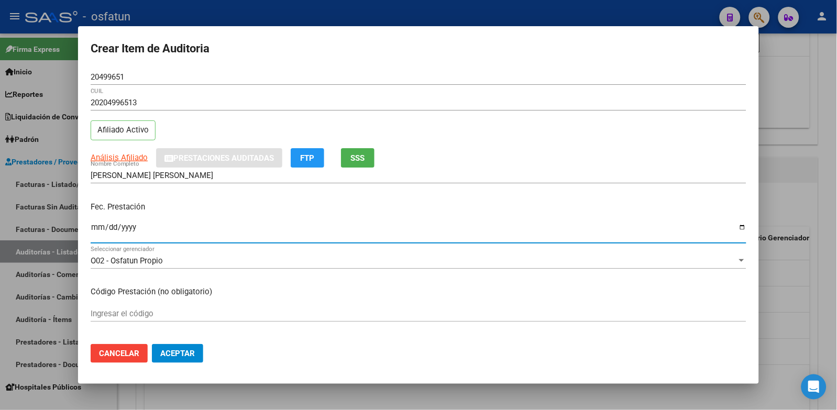
click at [190, 318] on input "Ingresar el código" at bounding box center [419, 313] width 656 height 9
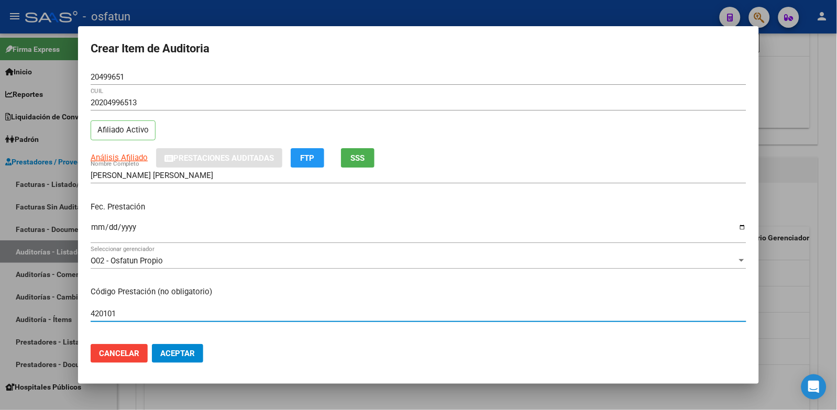
type input "420101"
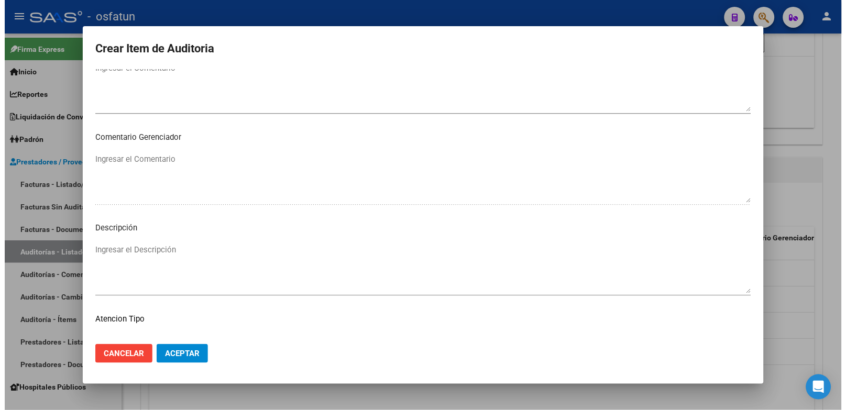
scroll to position [677, 0]
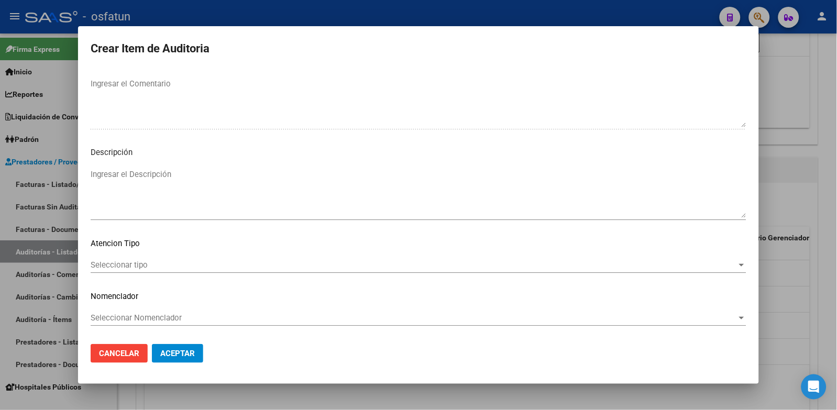
click at [137, 255] on mat-dialog-content "20499651 Nro Documento 20204996513 CUIL Afiliado Activo Análisis Afiliado Prest…" at bounding box center [418, 202] width 681 height 267
click at [136, 279] on div "Seleccionar tipo Seleccionar tipo" at bounding box center [419, 270] width 656 height 26
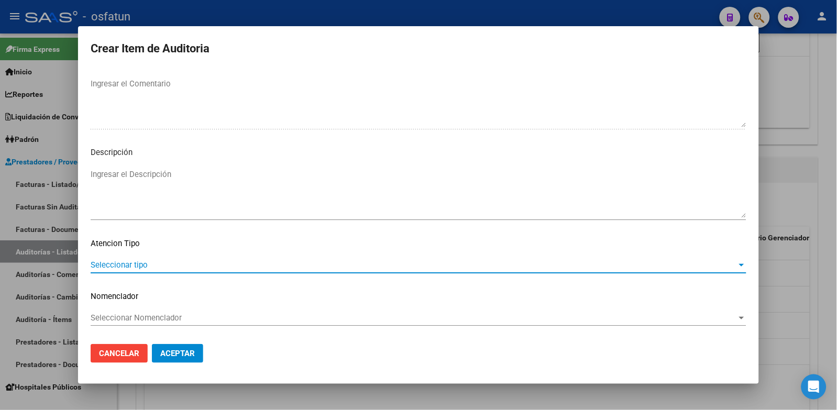
click at [139, 267] on span "Seleccionar tipo" at bounding box center [414, 264] width 647 height 9
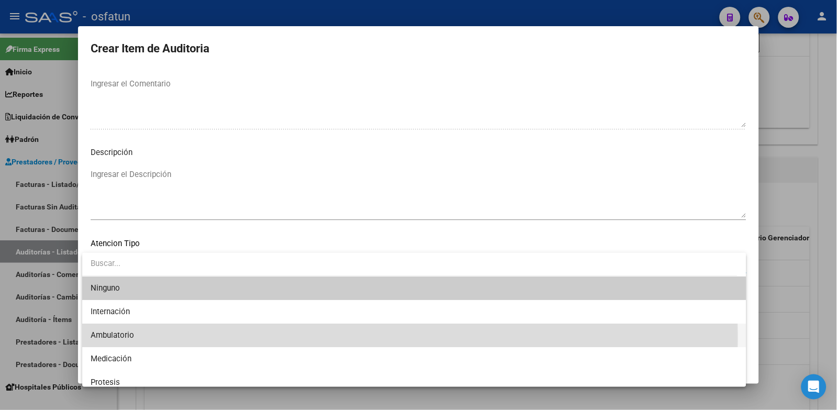
click at [137, 337] on span "Ambulatorio" at bounding box center [415, 336] width 648 height 24
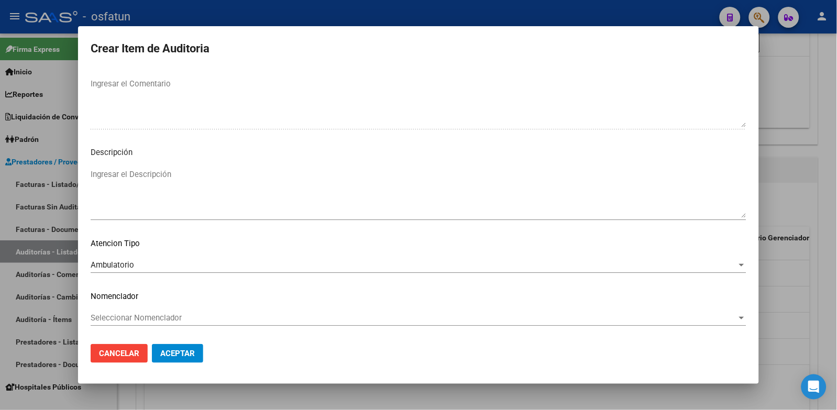
click at [140, 326] on div "Seleccionar Nomenclador Seleccionar Nomenclador" at bounding box center [419, 323] width 656 height 26
click at [143, 319] on span "Seleccionar Nomenclador" at bounding box center [414, 317] width 647 height 9
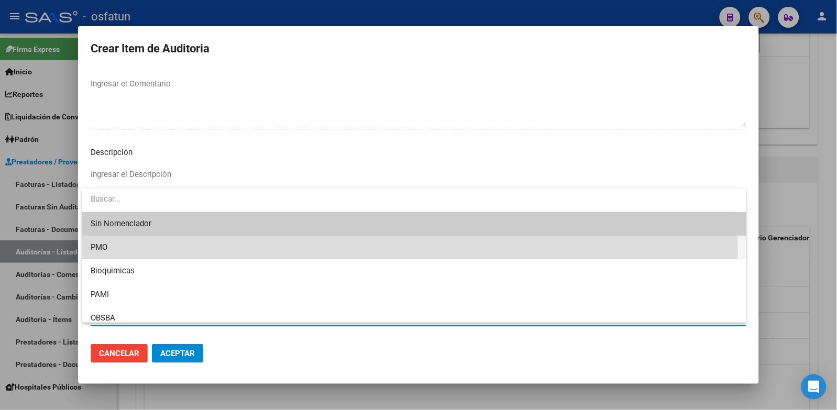
click at [116, 252] on span "PMO" at bounding box center [415, 248] width 648 height 24
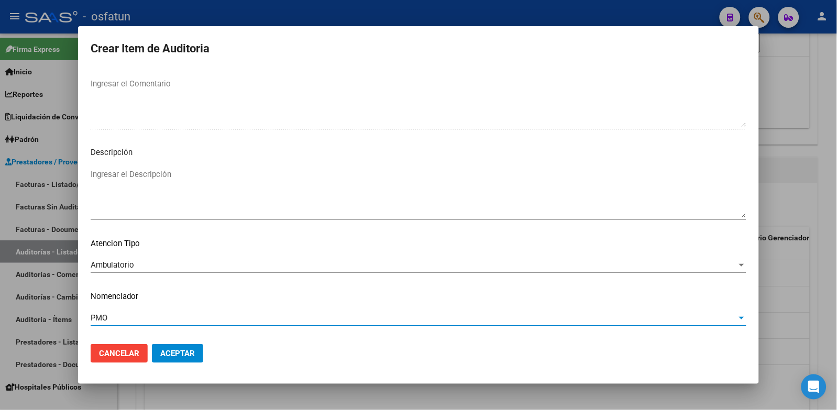
click at [185, 360] on button "Aceptar" at bounding box center [177, 353] width 51 height 19
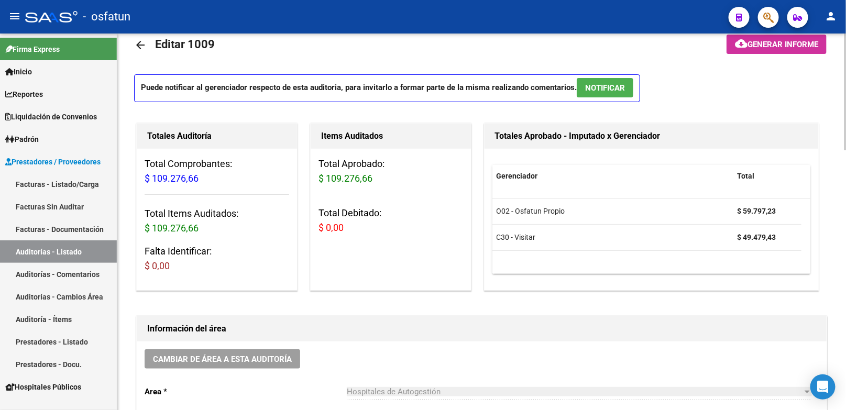
scroll to position [0, 0]
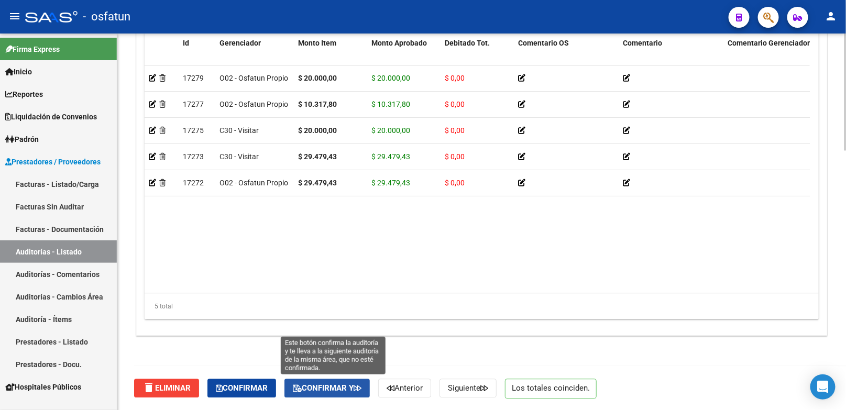
click at [362, 386] on icon "button" at bounding box center [358, 389] width 8 height 8
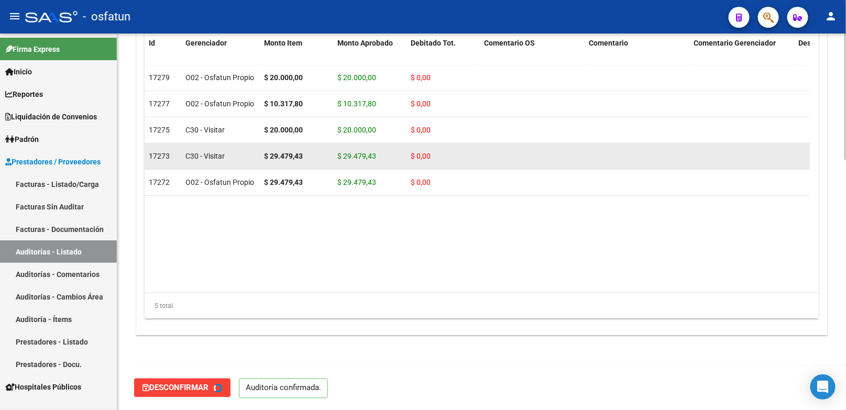
type input "202510"
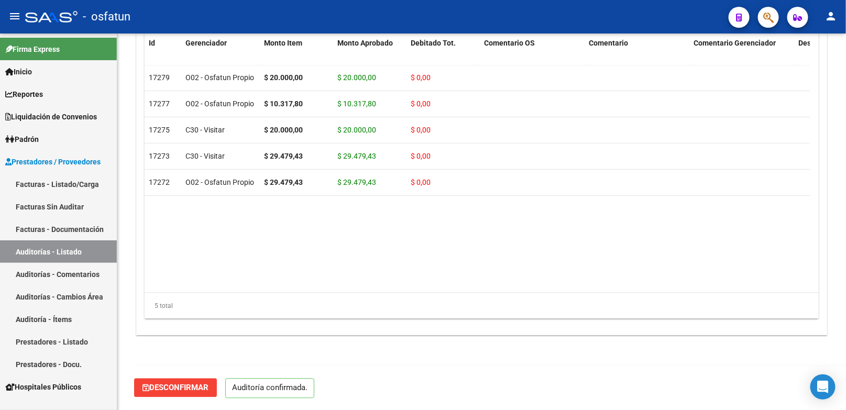
click at [86, 181] on link "Facturas - Listado/Carga" at bounding box center [58, 184] width 117 height 23
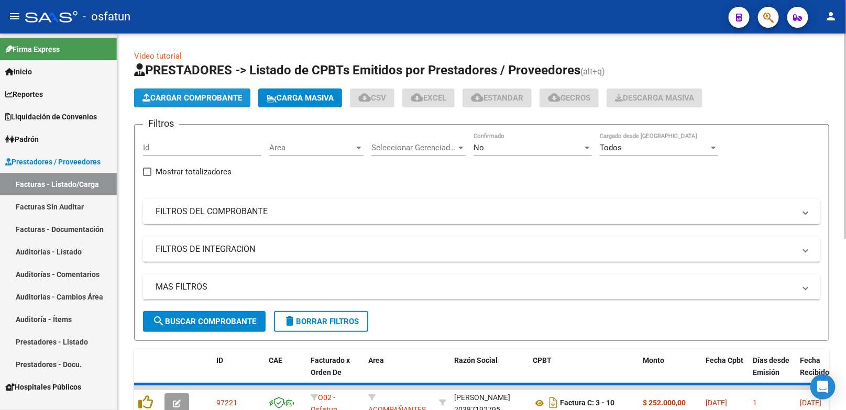
click at [219, 99] on span "Cargar Comprobante" at bounding box center [193, 97] width 100 height 9
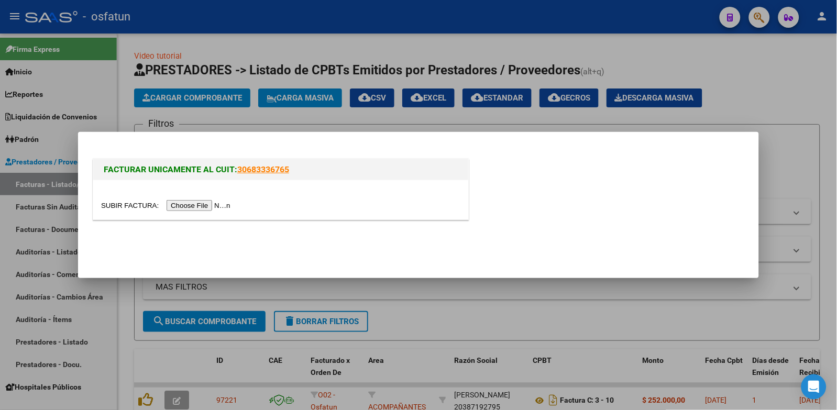
click at [206, 211] on input "file" at bounding box center [167, 205] width 133 height 11
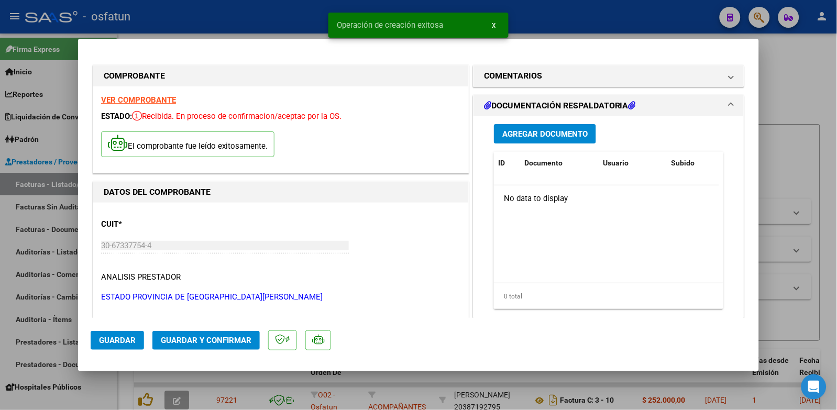
click at [223, 337] on span "Guardar y Confirmar" at bounding box center [206, 340] width 91 height 9
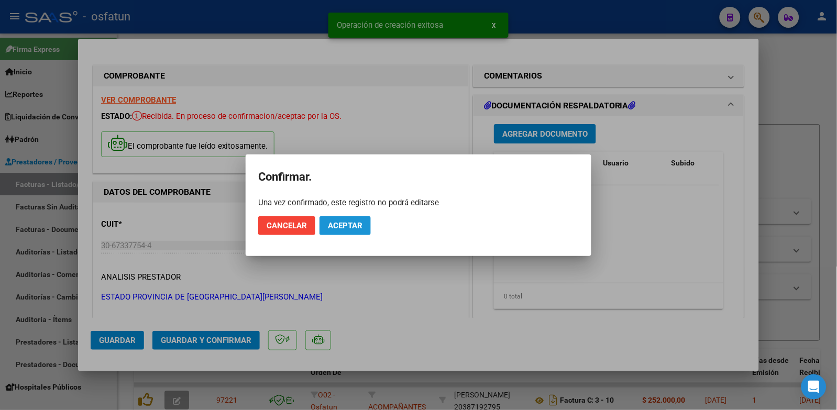
click at [364, 227] on button "Aceptar" at bounding box center [345, 225] width 51 height 19
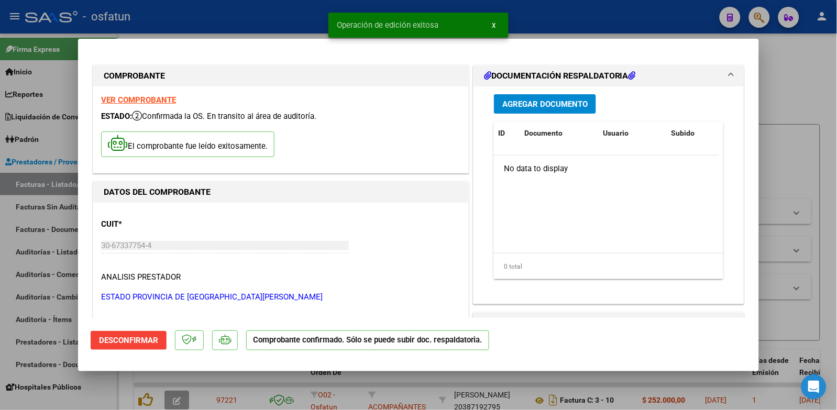
click at [789, 139] on div at bounding box center [418, 205] width 837 height 410
type input "$ 0,00"
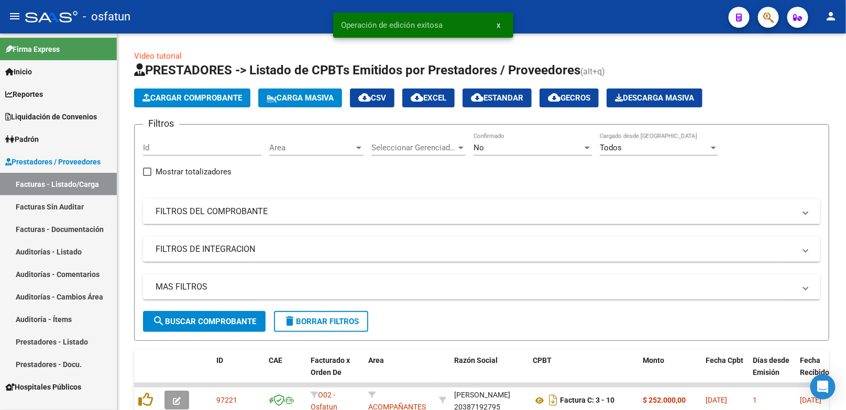
click at [48, 254] on link "Auditorías - Listado" at bounding box center [58, 251] width 117 height 23
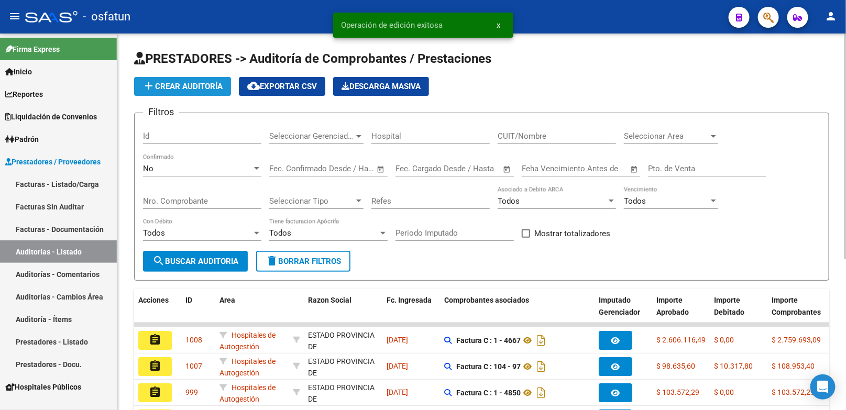
click at [185, 81] on button "add Crear Auditoría" at bounding box center [182, 86] width 97 height 19
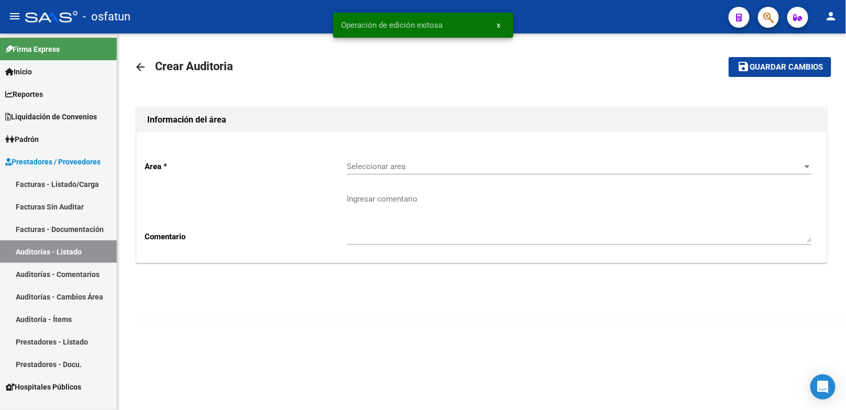
click at [396, 162] on span "Seleccionar area" at bounding box center [575, 166] width 456 height 9
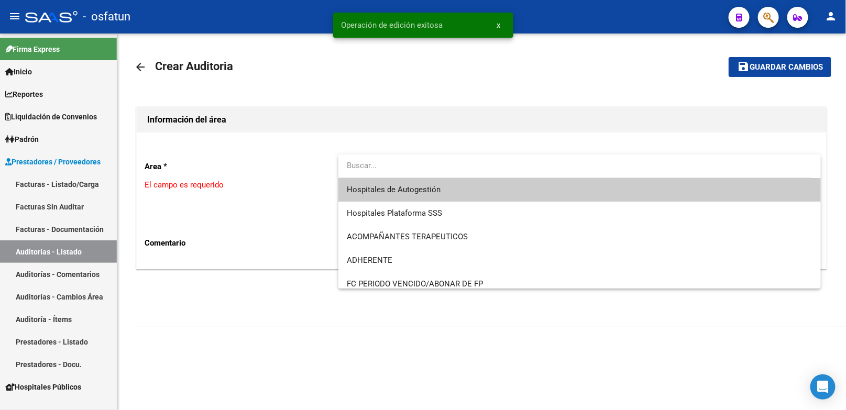
click at [395, 184] on span "Hospitales de Autogestión" at bounding box center [579, 190] width 465 height 24
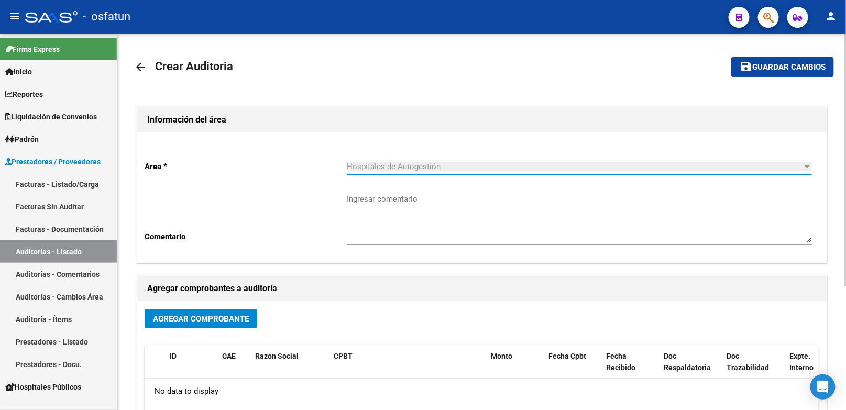
click at [244, 314] on span "Agregar Comprobante" at bounding box center [201, 318] width 96 height 9
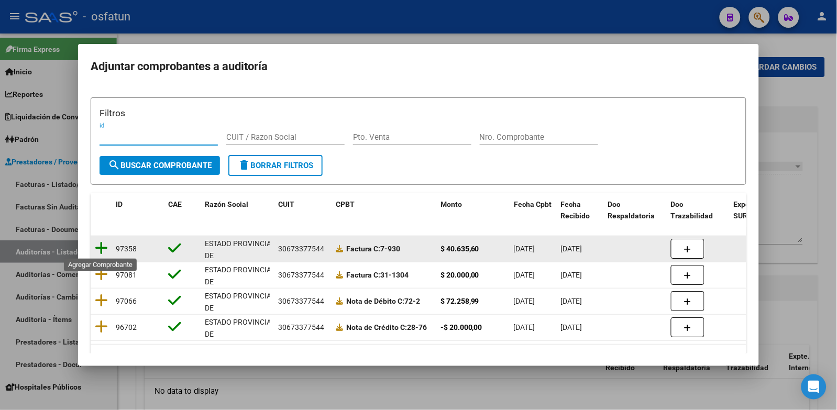
click at [106, 245] on icon at bounding box center [101, 248] width 13 height 15
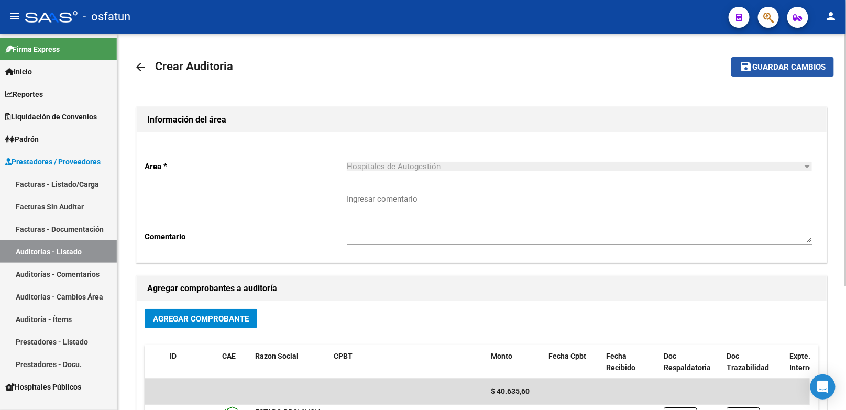
click at [776, 58] on button "save Guardar cambios" at bounding box center [782, 66] width 103 height 19
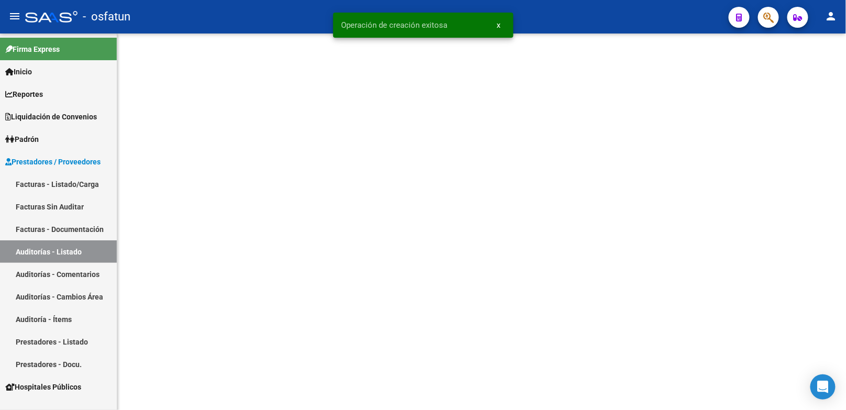
click at [774, 62] on div at bounding box center [481, 55] width 729 height 42
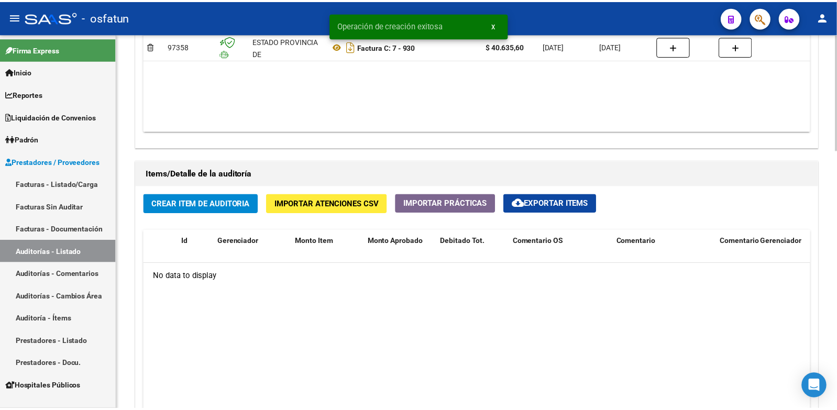
scroll to position [640, 0]
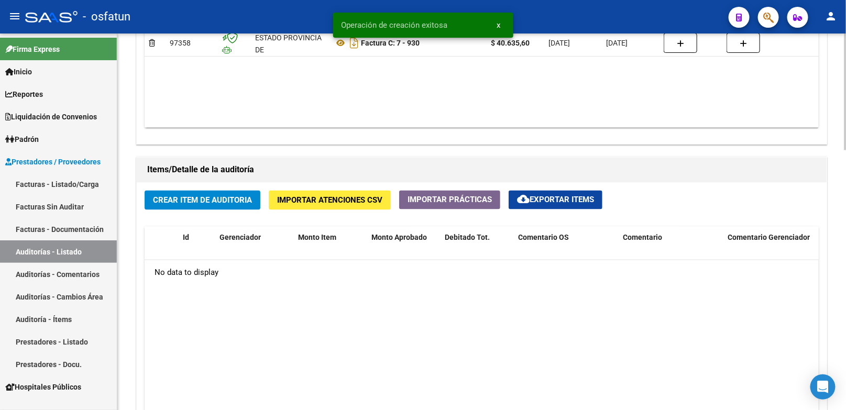
click at [219, 210] on button "Crear Item de Auditoria" at bounding box center [203, 200] width 116 height 19
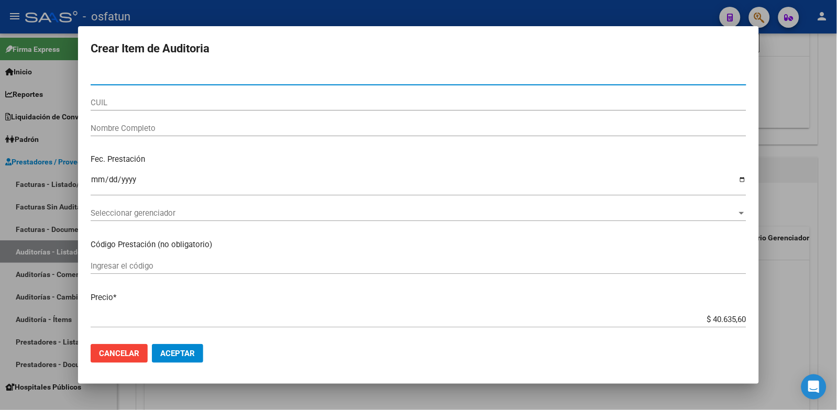
paste input "22855860"
type input "22855860"
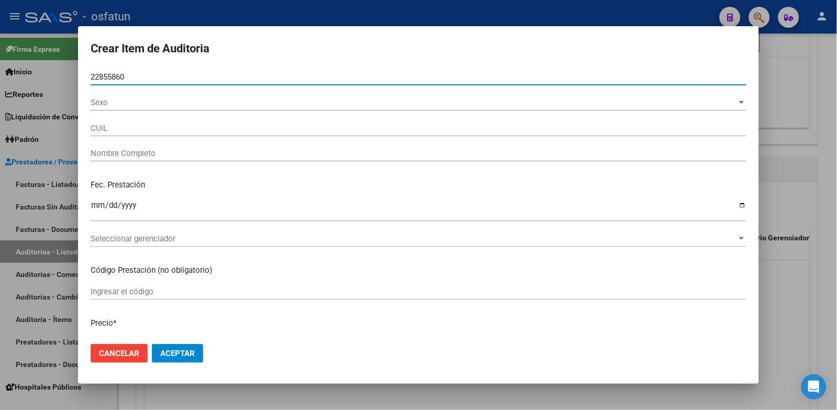
type input "27228558600"
type input "TKAZEK ALEJANDRA CARINA"
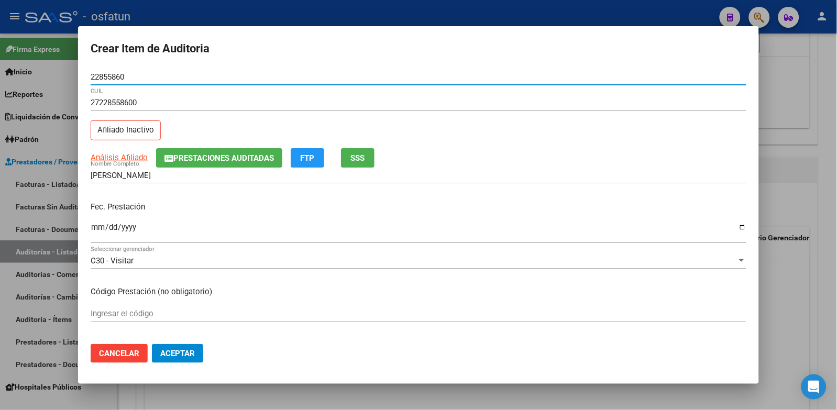
type input "22855860"
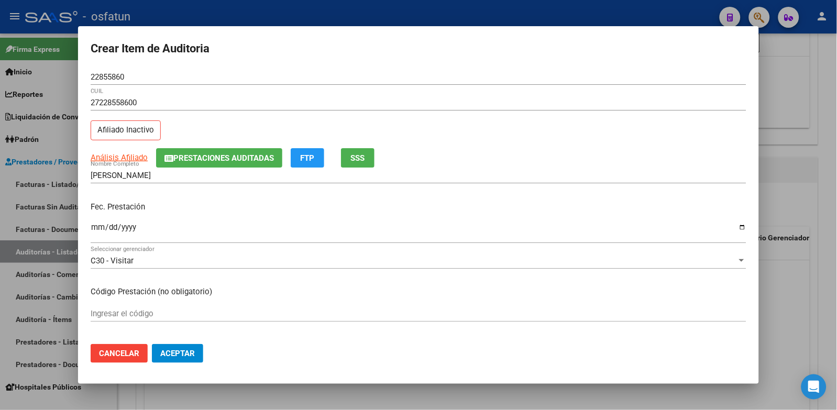
click at [95, 222] on div "Ingresar la fecha" at bounding box center [419, 232] width 656 height 23
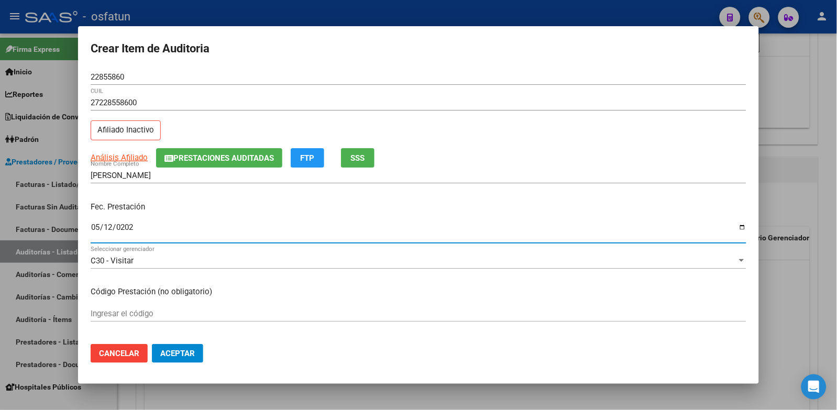
type input "2025-05-12"
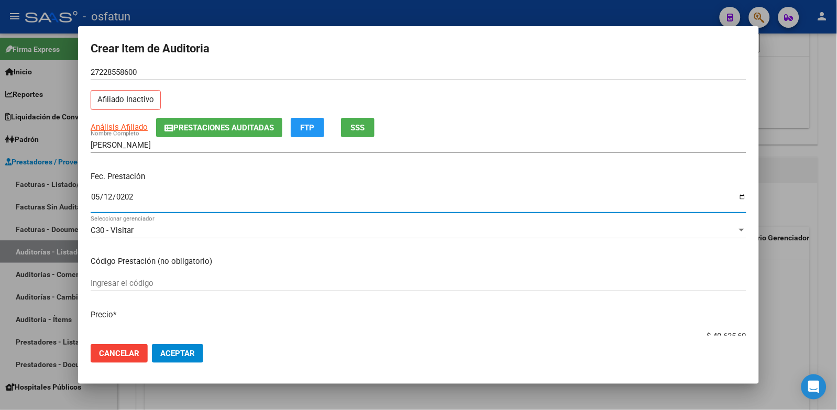
scroll to position [58, 0]
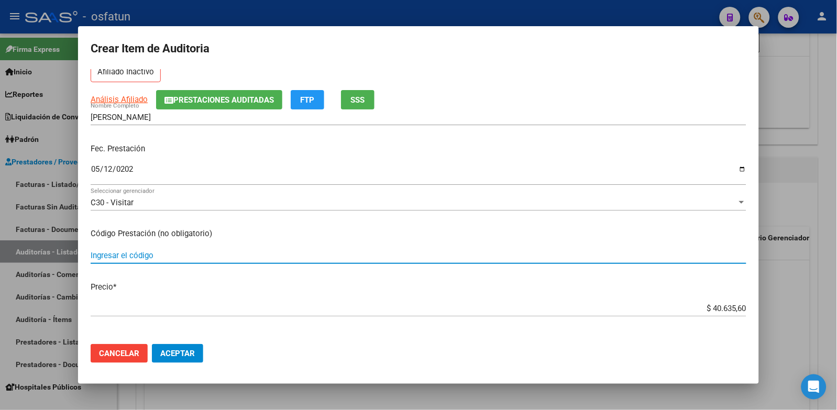
click at [174, 254] on input "Ingresar el código" at bounding box center [419, 255] width 656 height 9
type input "420101"
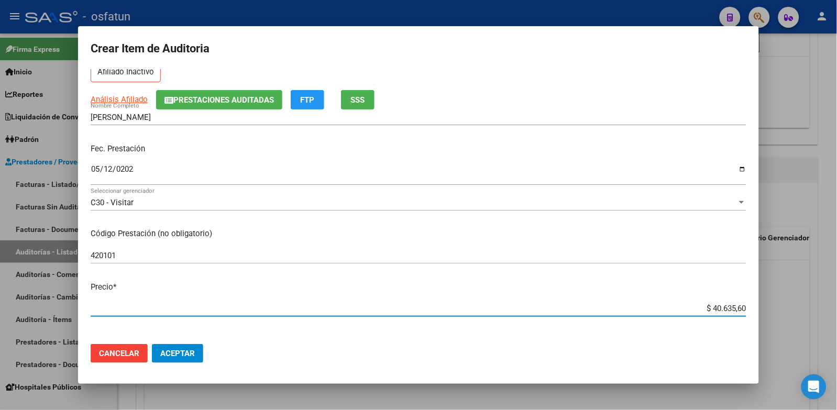
click at [820, 310] on div "Crear Item de Auditoria 22855860 Nro Documento 27228558600 CUIL Afiliado Inacti…" at bounding box center [418, 205] width 837 height 410
type input "$ 0,02"
type input "$ 0,20"
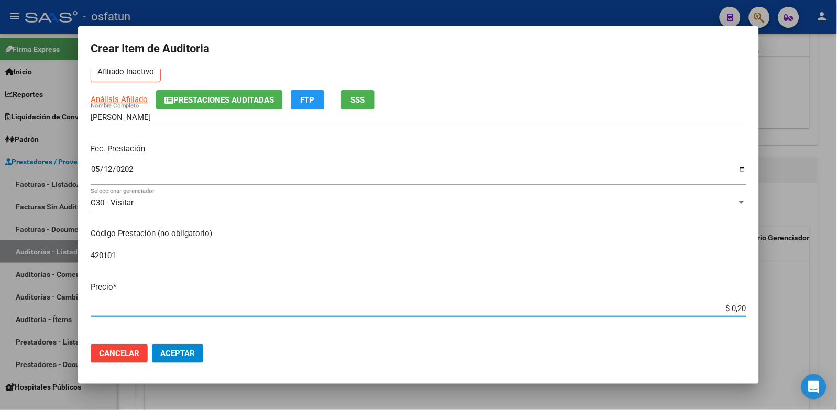
type input "$ 2,00"
type input "$ 20,00"
type input "$ 200,00"
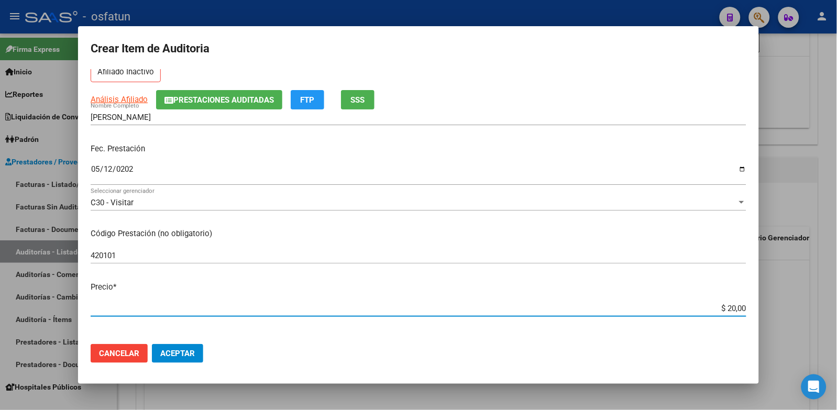
type input "$ 200,00"
type input "$ 2.000,00"
type input "$ 20.000,00"
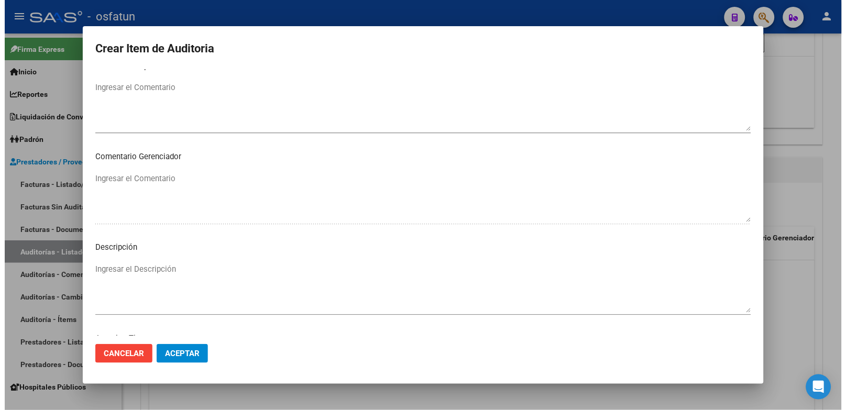
scroll to position [677, 0]
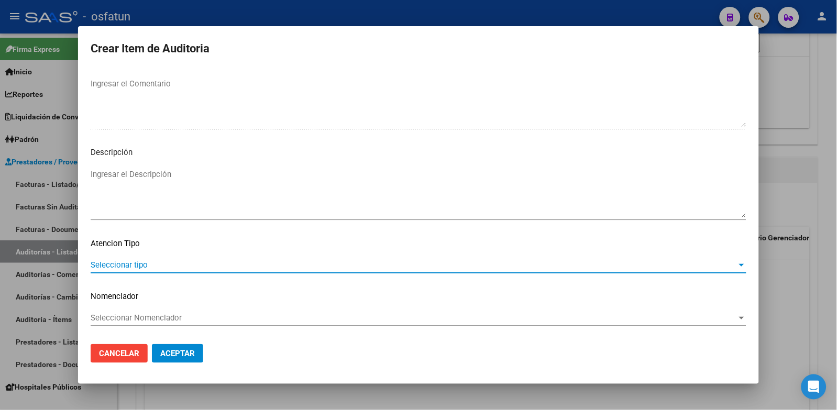
click at [129, 260] on span "Seleccionar tipo" at bounding box center [414, 264] width 647 height 9
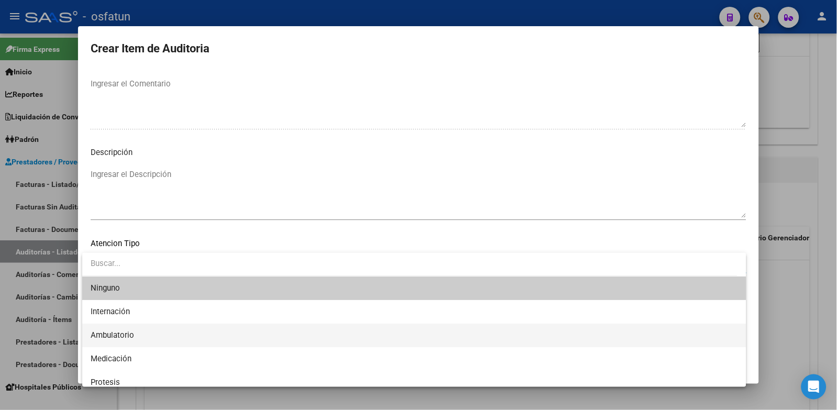
click at [132, 329] on span "Ambulatorio" at bounding box center [415, 336] width 648 height 24
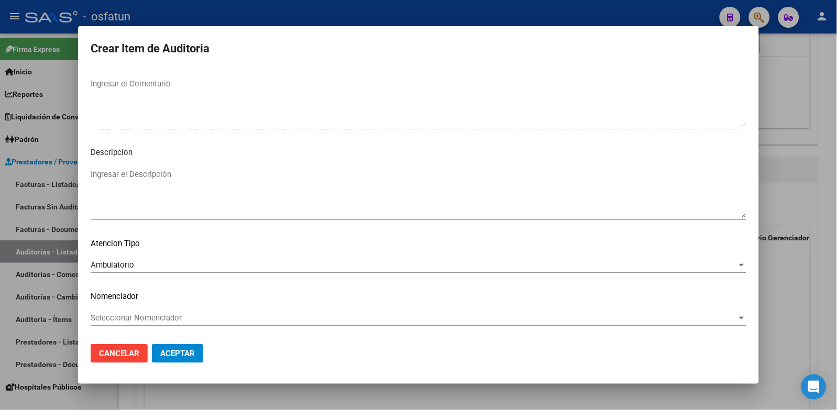
click at [140, 304] on mat-dialog-content "22855860 Nro Documento 27228558600 CUIL Afiliado Inactivo Análisis Afiliado Pre…" at bounding box center [418, 202] width 681 height 267
click at [140, 311] on div "Seleccionar Nomenclador Seleccionar Nomenclador" at bounding box center [419, 318] width 656 height 16
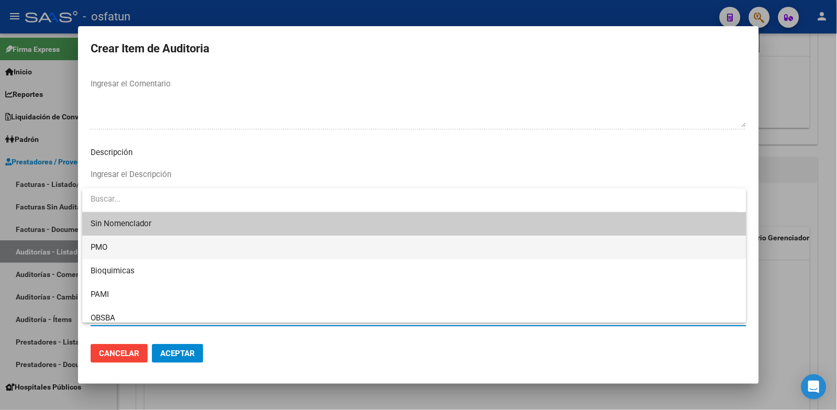
click at [122, 248] on span "PMO" at bounding box center [415, 248] width 648 height 24
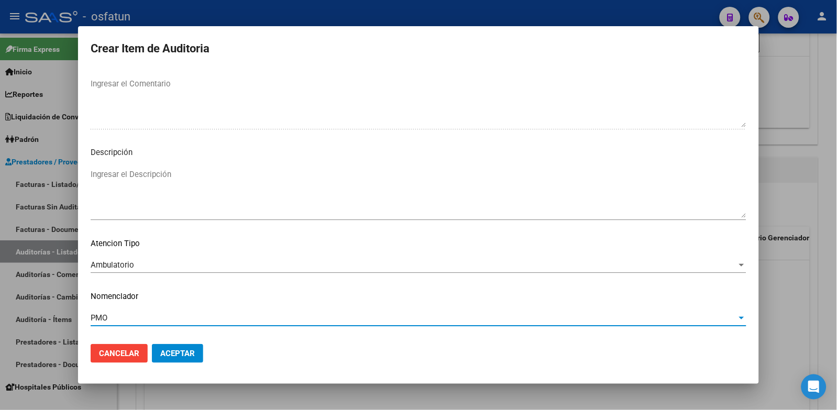
click at [186, 359] on button "Aceptar" at bounding box center [177, 353] width 51 height 19
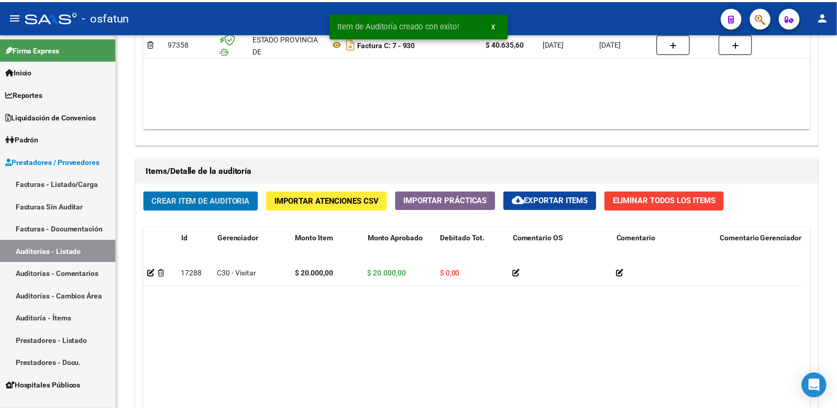
scroll to position [641, 0]
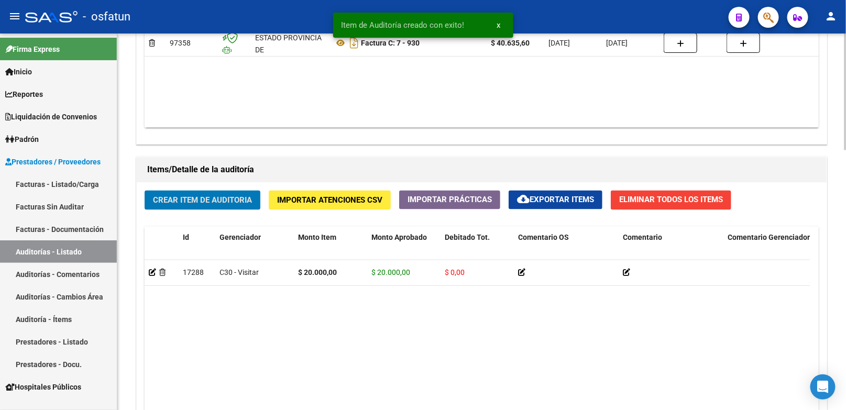
click at [227, 203] on span "Crear Item de Auditoria" at bounding box center [202, 200] width 99 height 9
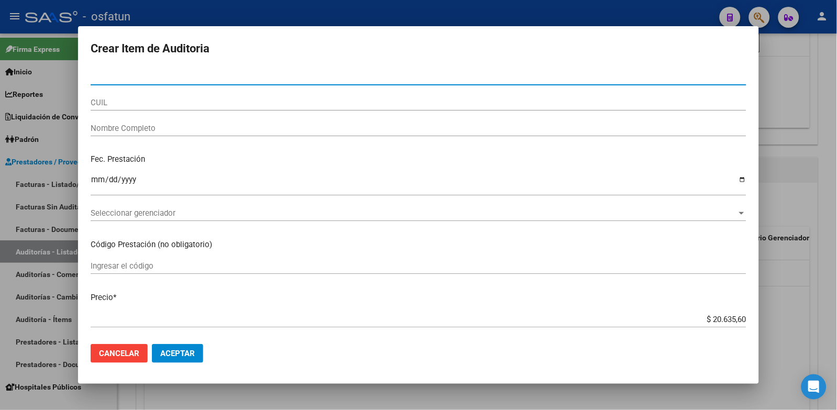
paste input "94693068"
type input "94693068"
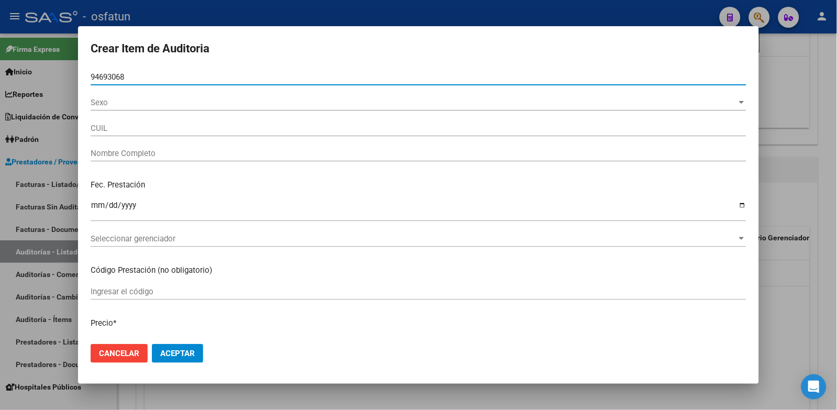
type input "27946930682"
type input "NEITZKE OTAZU SONIA VILDA"
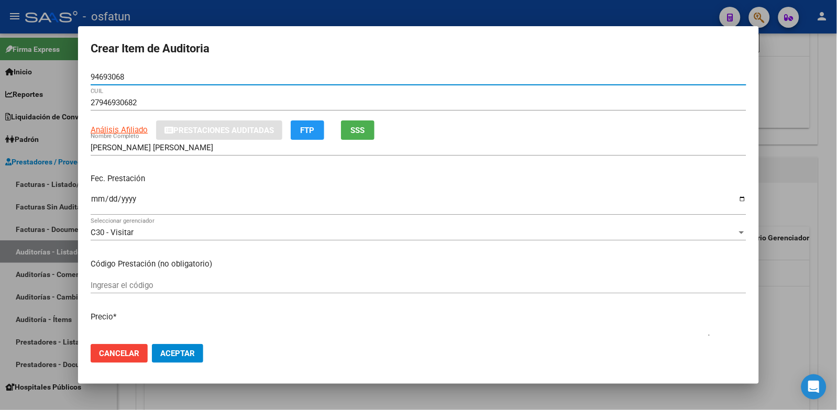
type input "94693068"
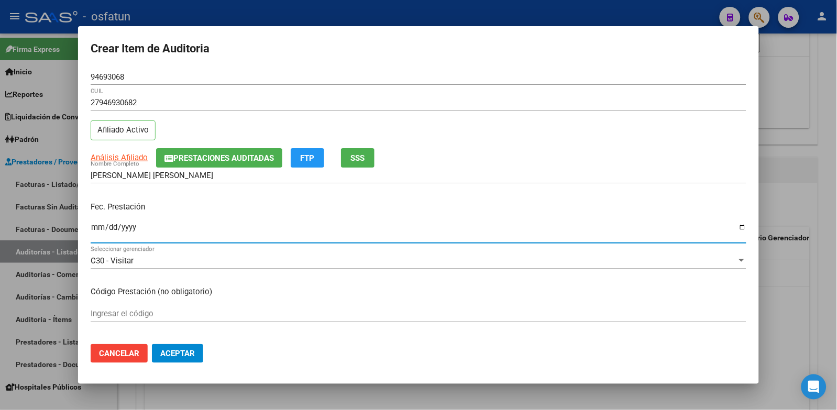
click at [96, 229] on input "Ingresar la fecha" at bounding box center [419, 231] width 656 height 17
type input "2025-05-29"
click at [124, 316] on input "Ingresar el código" at bounding box center [419, 313] width 656 height 9
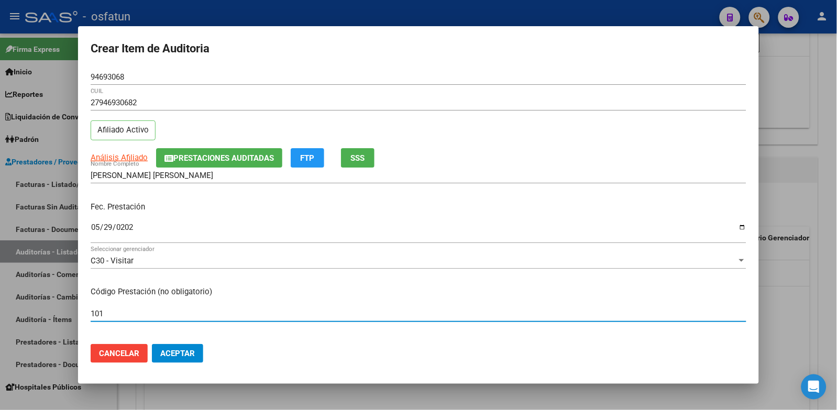
type input "101"
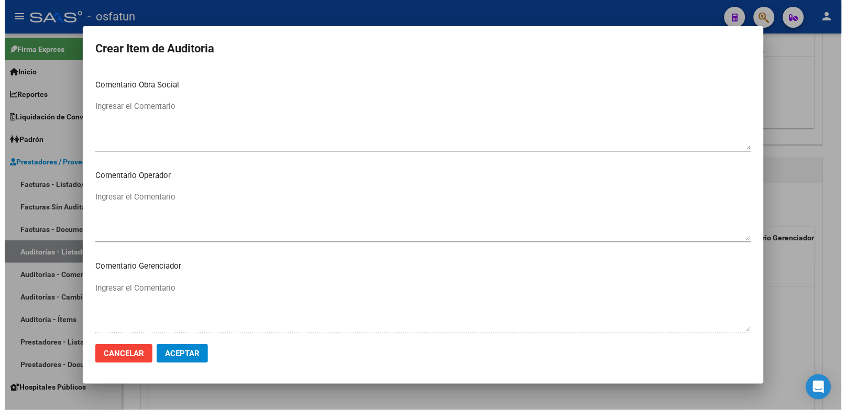
scroll to position [677, 0]
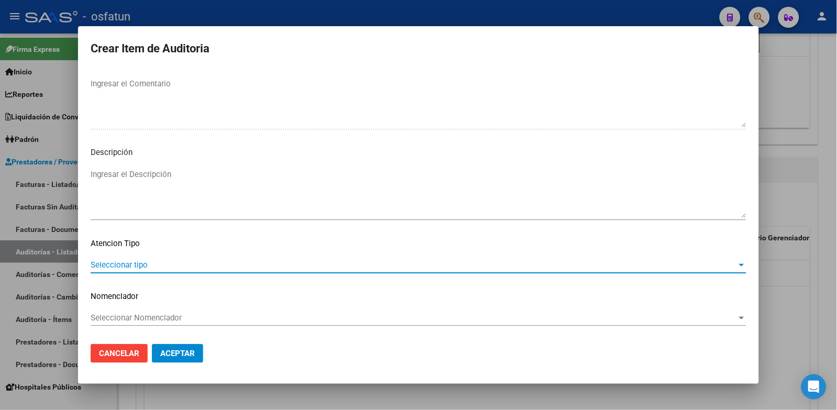
click at [143, 266] on span "Seleccionar tipo" at bounding box center [414, 264] width 647 height 9
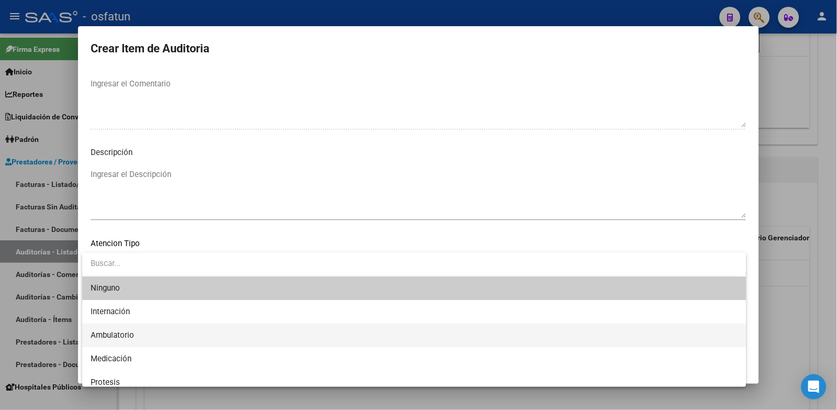
click at [135, 335] on span "Ambulatorio" at bounding box center [415, 336] width 648 height 24
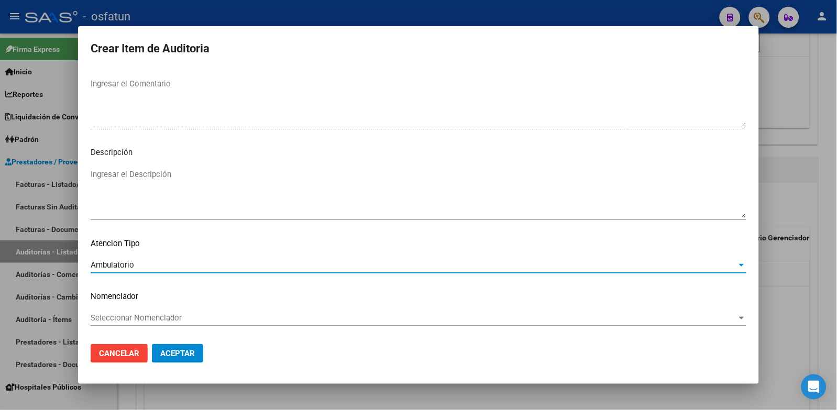
click at [137, 322] on span "Seleccionar Nomenclador" at bounding box center [414, 317] width 647 height 9
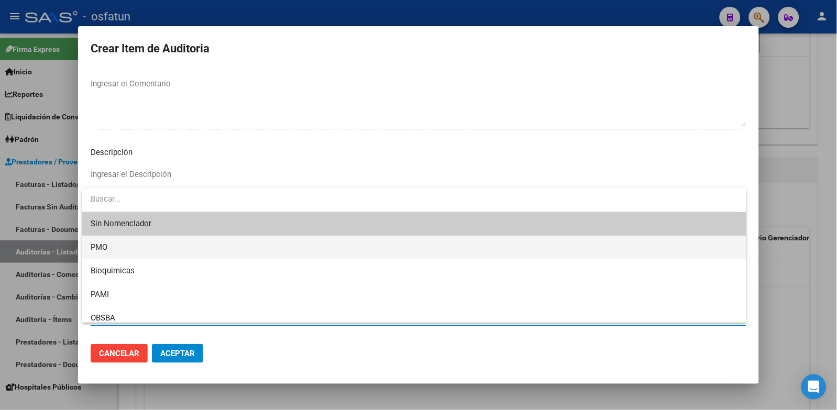
click at [114, 249] on span "PMO" at bounding box center [415, 248] width 648 height 24
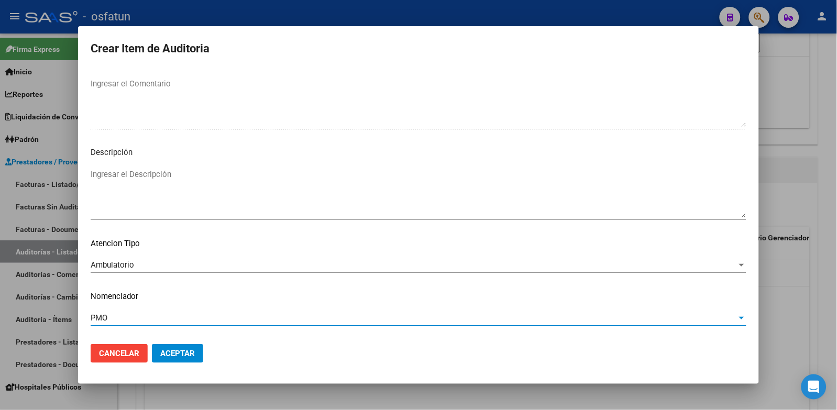
click at [160, 353] on span "Aceptar" at bounding box center [177, 353] width 35 height 9
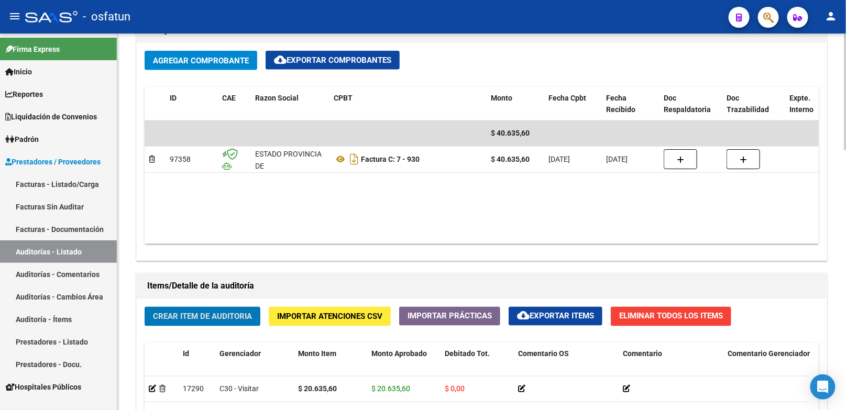
scroll to position [837, 0]
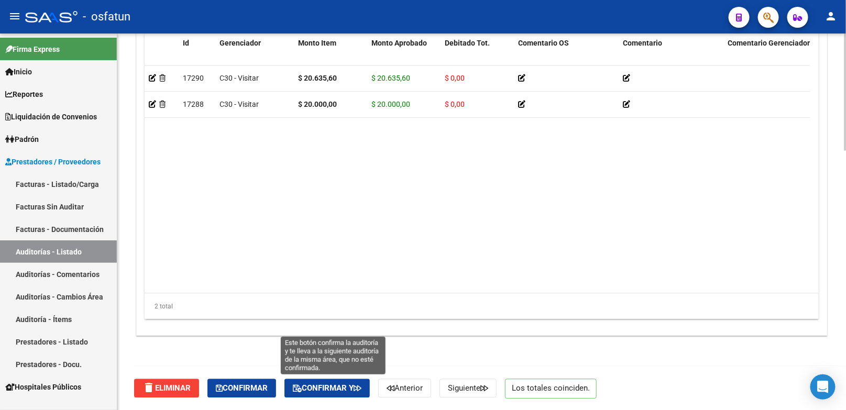
click at [360, 386] on span "Confirmar y" at bounding box center [327, 388] width 69 height 9
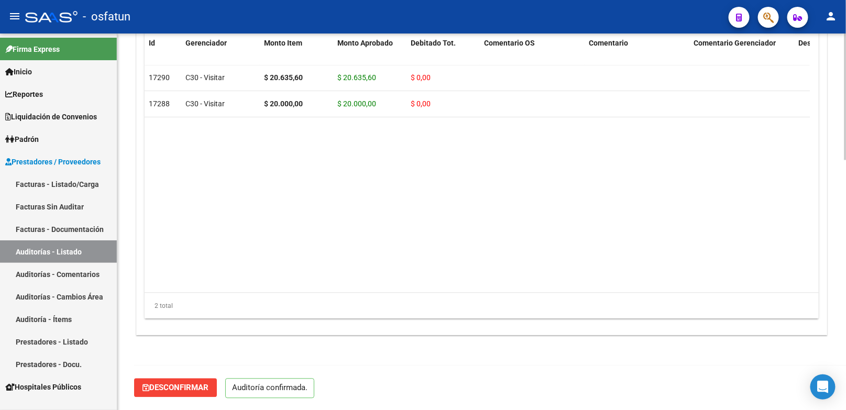
scroll to position [742, 0]
type input "202510"
click at [81, 187] on link "Facturas - Listado/Carga" at bounding box center [58, 184] width 117 height 23
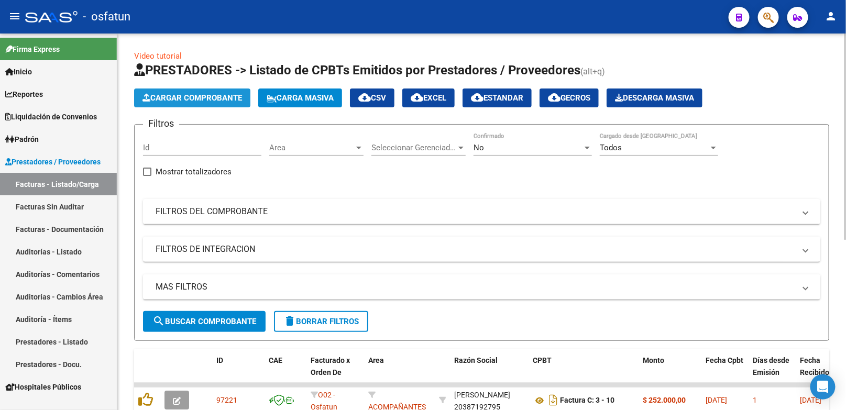
click at [233, 99] on span "Cargar Comprobante" at bounding box center [193, 97] width 100 height 9
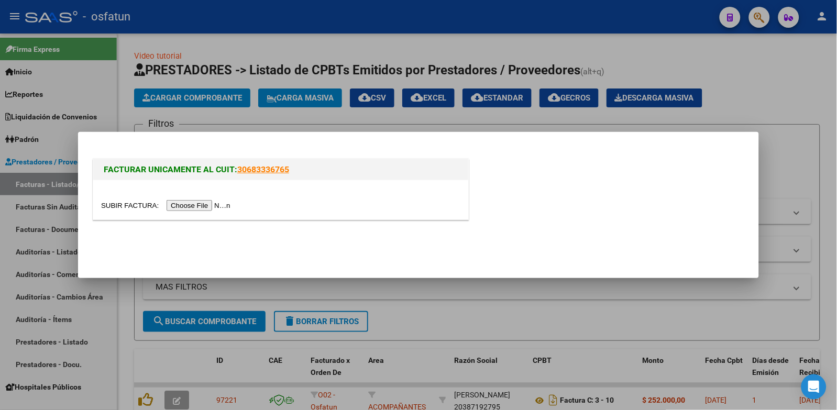
click at [208, 203] on input "file" at bounding box center [167, 205] width 133 height 11
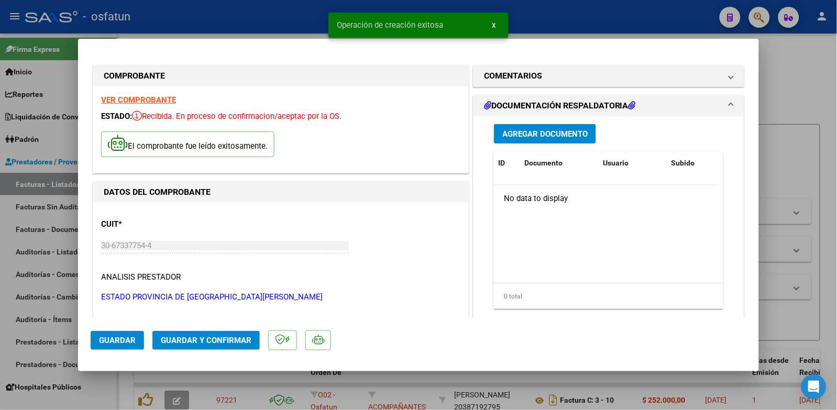
click at [229, 337] on span "Guardar y Confirmar" at bounding box center [206, 340] width 91 height 9
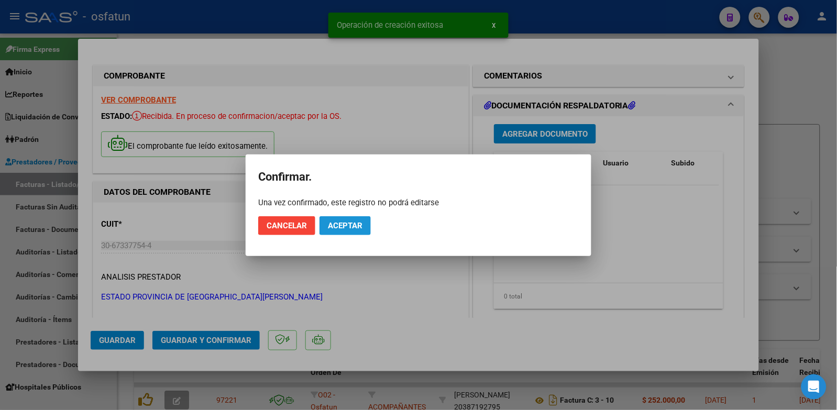
click at [354, 228] on span "Aceptar" at bounding box center [345, 225] width 35 height 9
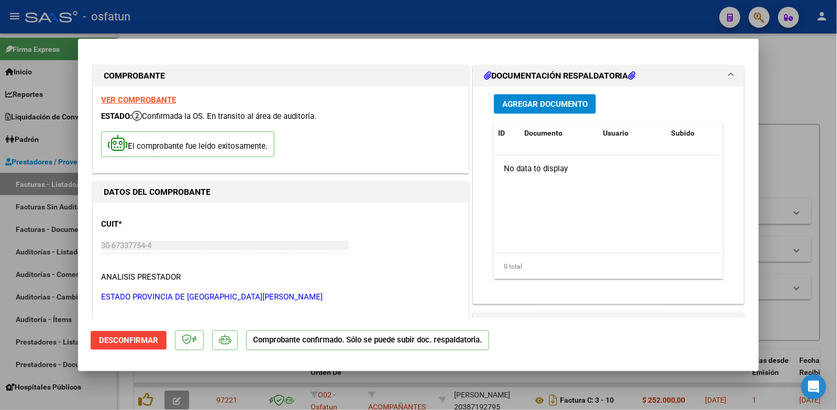
click at [810, 123] on div at bounding box center [418, 205] width 837 height 410
type input "$ 0,00"
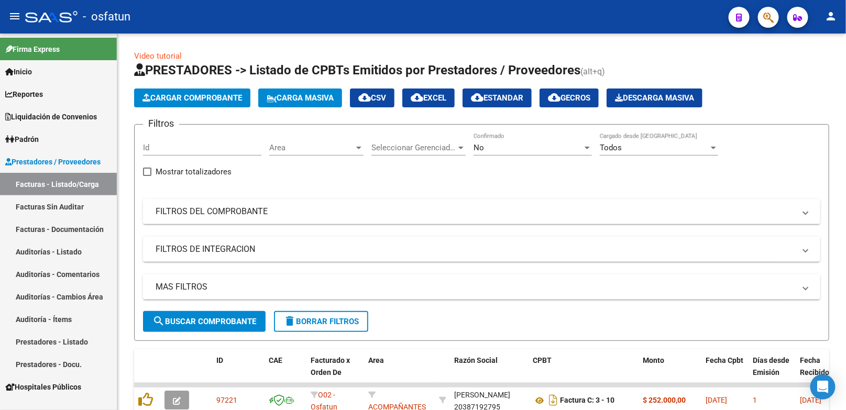
click at [69, 255] on link "Auditorías - Listado" at bounding box center [58, 251] width 117 height 23
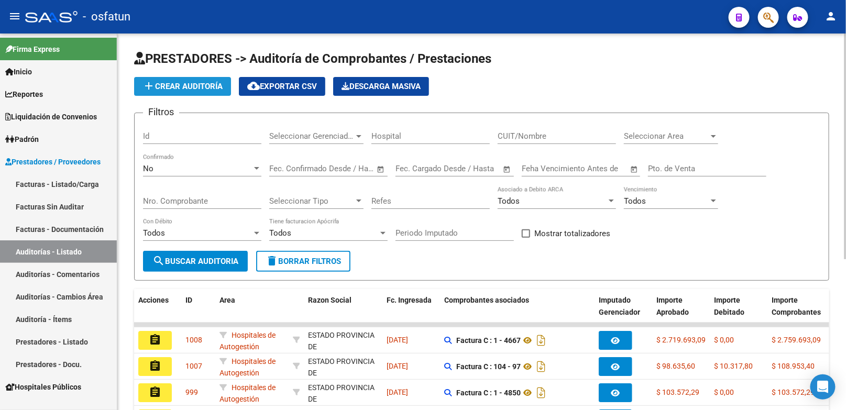
click at [215, 87] on span "add Crear Auditoría" at bounding box center [183, 86] width 80 height 9
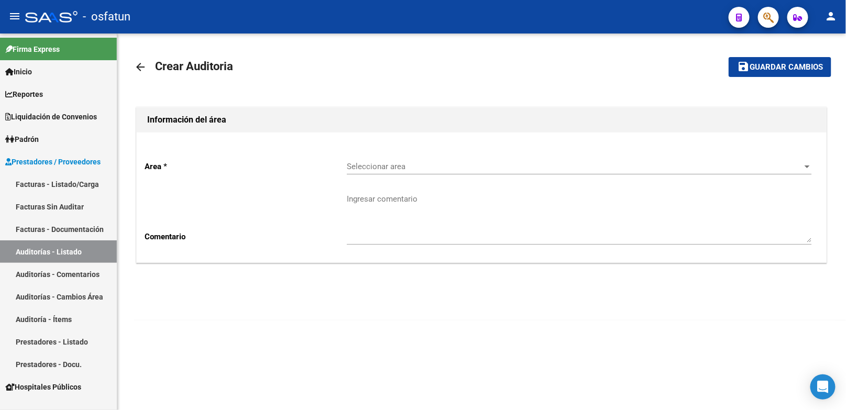
click at [362, 167] on span "Seleccionar area" at bounding box center [575, 166] width 456 height 9
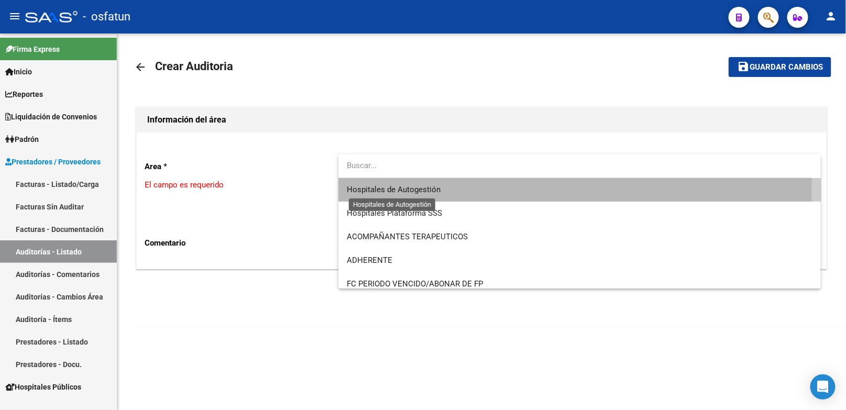
click at [358, 185] on span "Hospitales de Autogestión" at bounding box center [394, 189] width 94 height 9
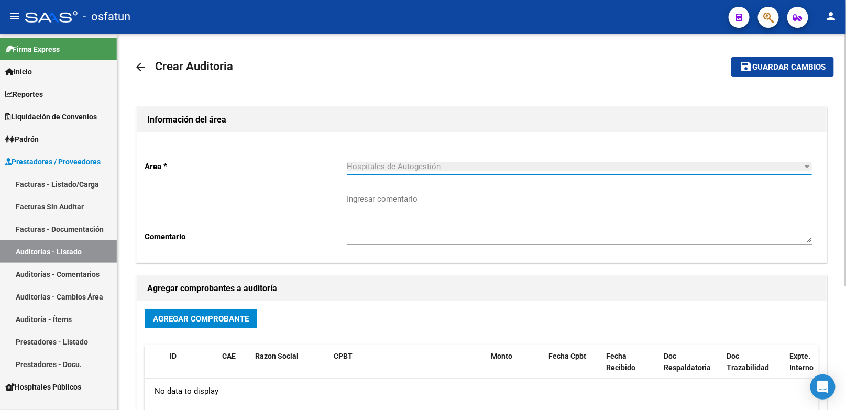
click at [193, 329] on button "Agregar Comprobante" at bounding box center [201, 318] width 113 height 19
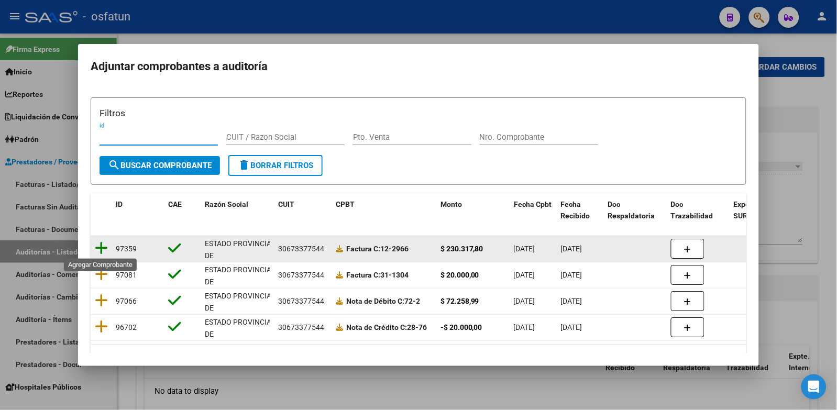
click at [103, 248] on icon at bounding box center [101, 248] width 13 height 15
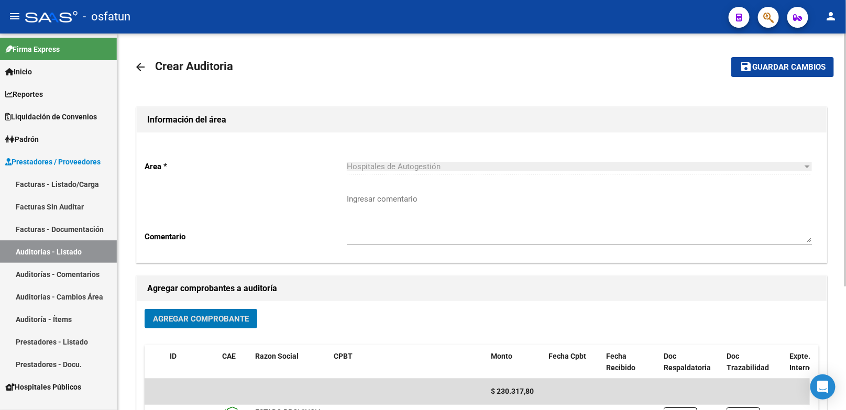
click at [761, 64] on span "Guardar cambios" at bounding box center [788, 67] width 73 height 9
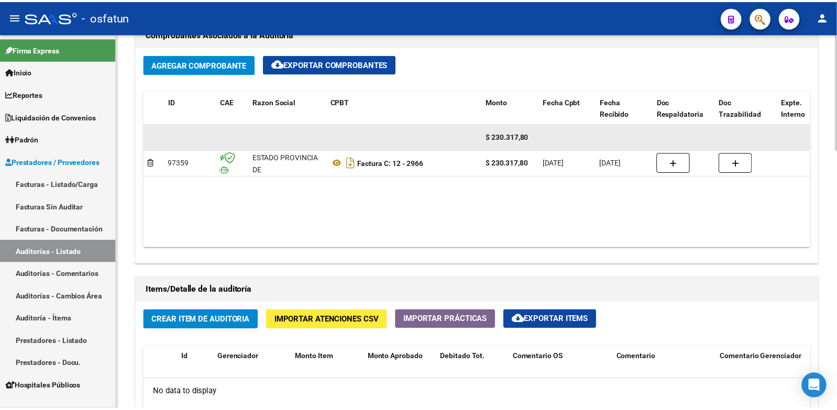
scroll to position [524, 0]
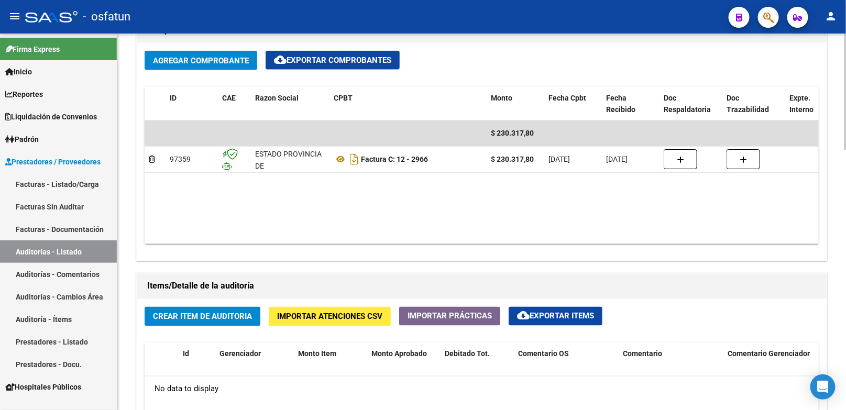
click at [231, 316] on span "Crear Item de Auditoria" at bounding box center [202, 316] width 99 height 9
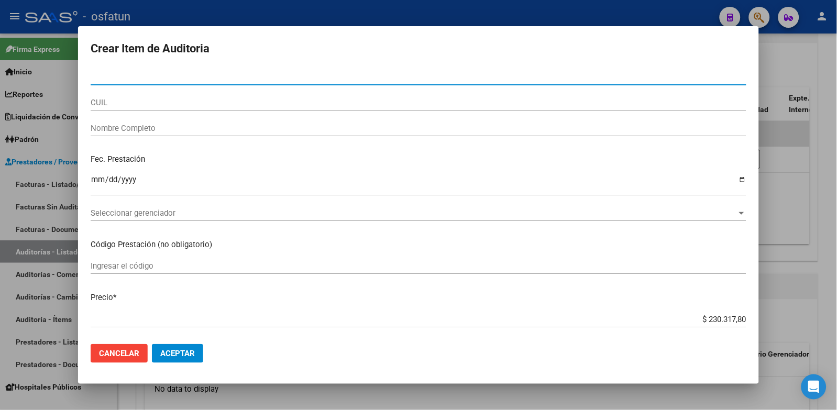
paste input "32916006"
type input "32916006"
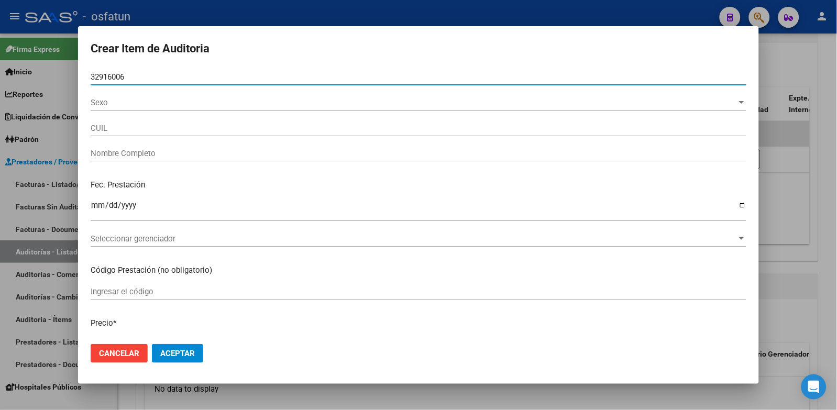
type input "27329160063"
type input "CUELLO CLAUDIA ROMINA"
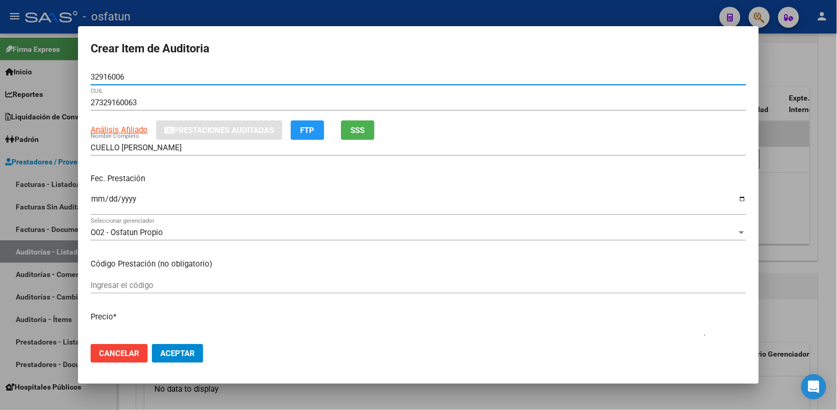
type input "32916006"
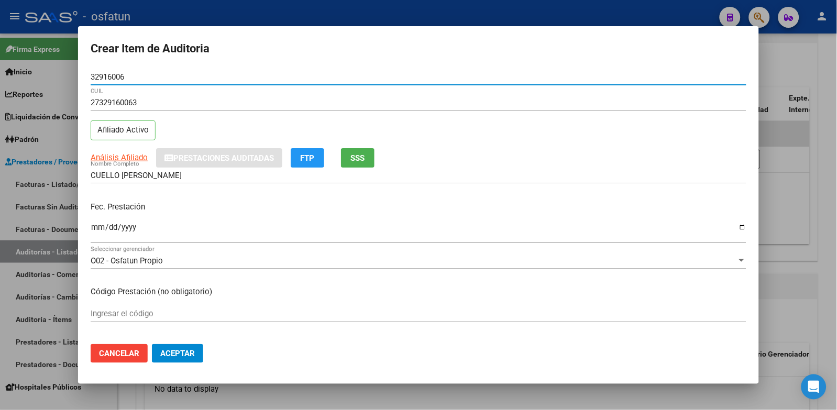
click at [100, 226] on input "Ingresar la fecha" at bounding box center [419, 231] width 656 height 17
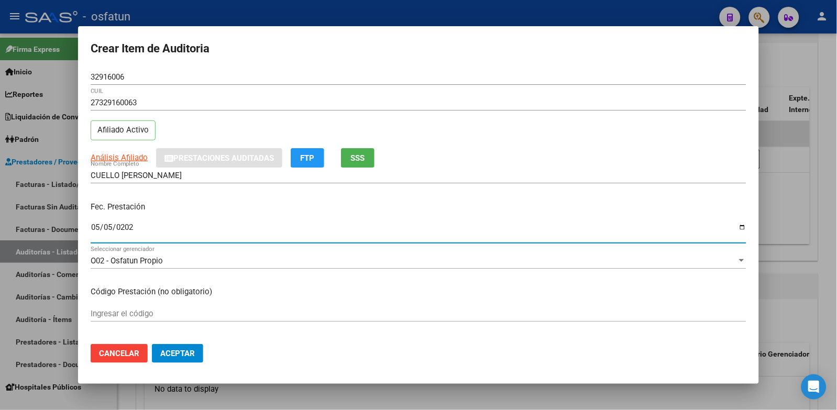
type input "2025-05-05"
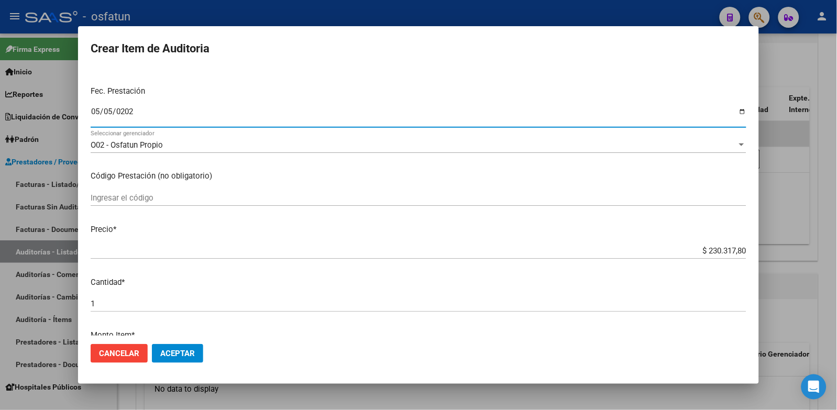
scroll to position [116, 0]
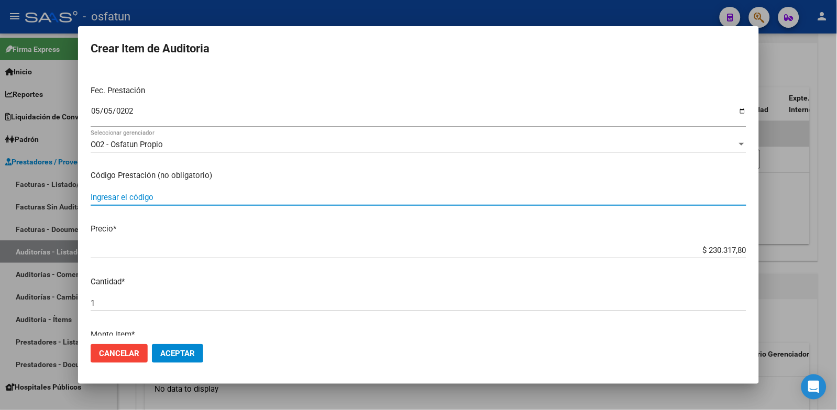
click at [168, 200] on input "Ingresar el código" at bounding box center [419, 197] width 656 height 9
type input "420101"
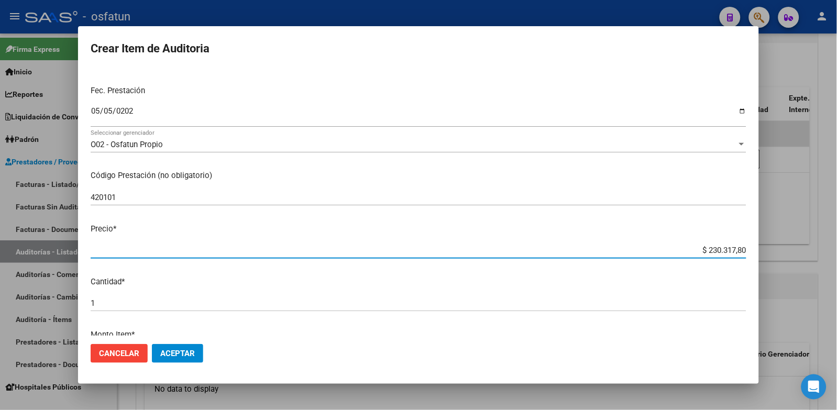
drag, startPoint x: 687, startPoint y: 252, endPoint x: 878, endPoint y: 249, distance: 190.7
click at [837, 249] on html "menu - osfatun person Firma Express Inicio Calendario SSS Instructivos Contacto…" at bounding box center [418, 205] width 837 height 410
type input "$ 0,02"
type input "$ 0,20"
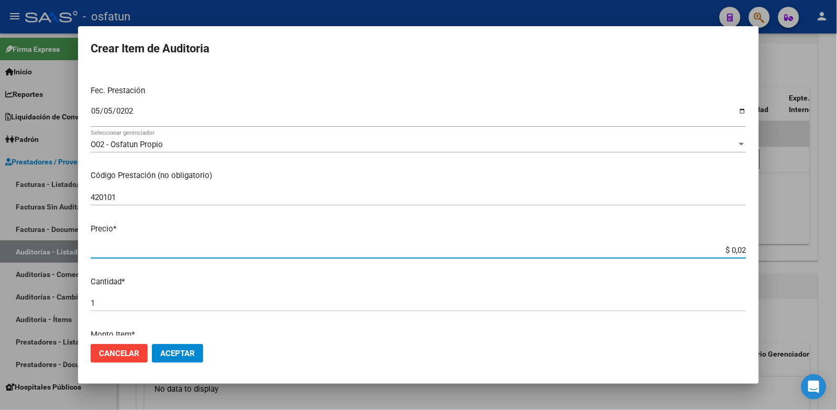
type input "$ 0,20"
type input "$ 2,00"
type input "$ 20,00"
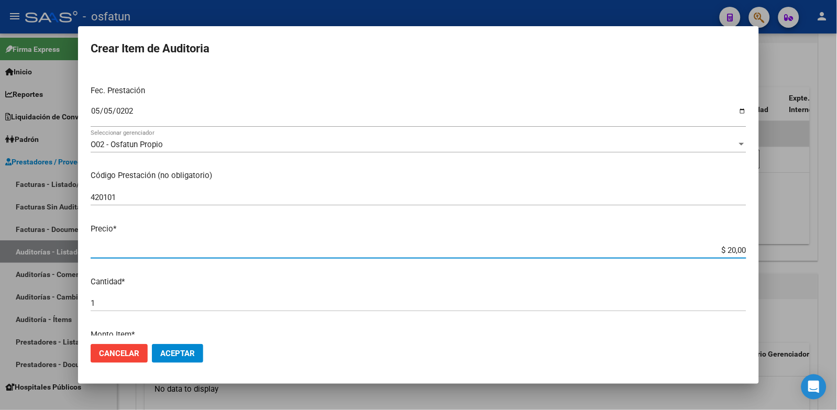
type input "$ 200,00"
type input "$ 2.000,00"
type input "$ 20.000,00"
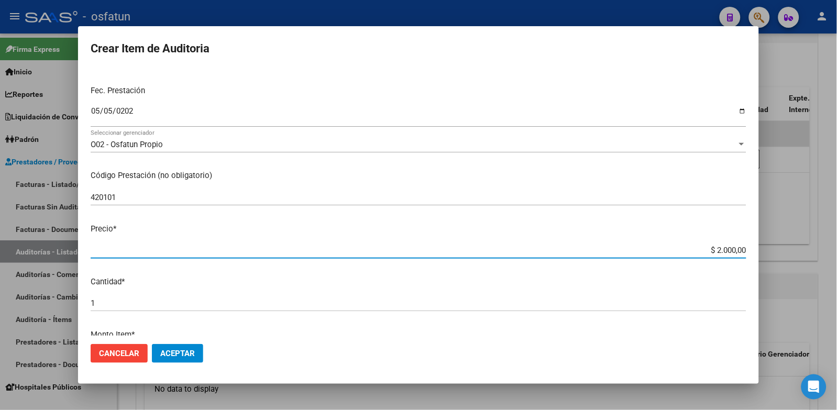
type input "$ 20.000,00"
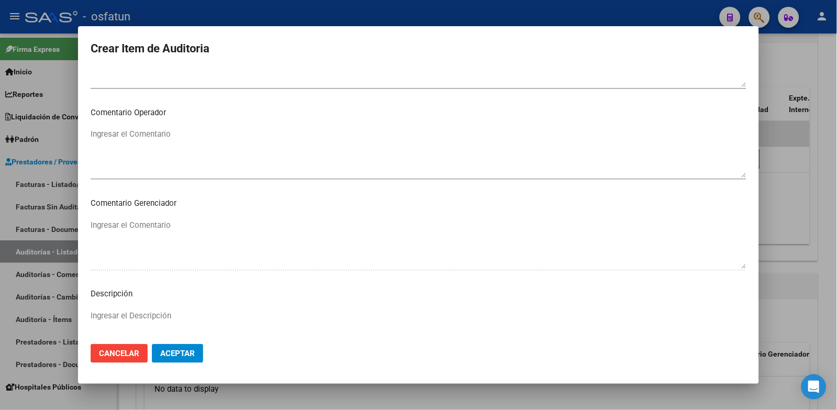
scroll to position [677, 0]
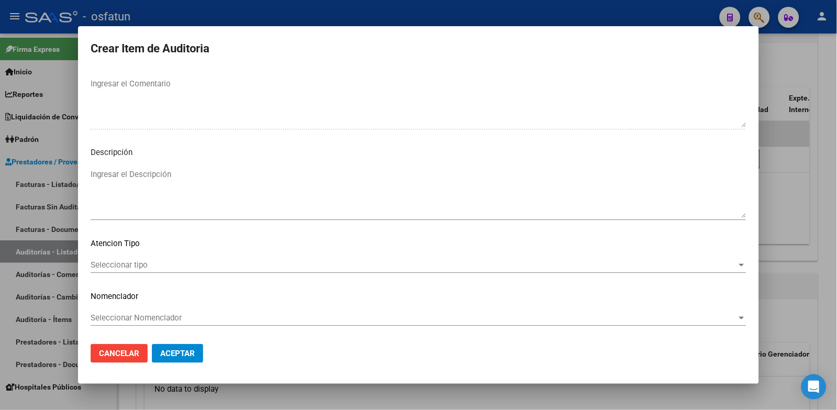
click at [189, 270] on div "Seleccionar tipo Seleccionar tipo" at bounding box center [419, 265] width 656 height 16
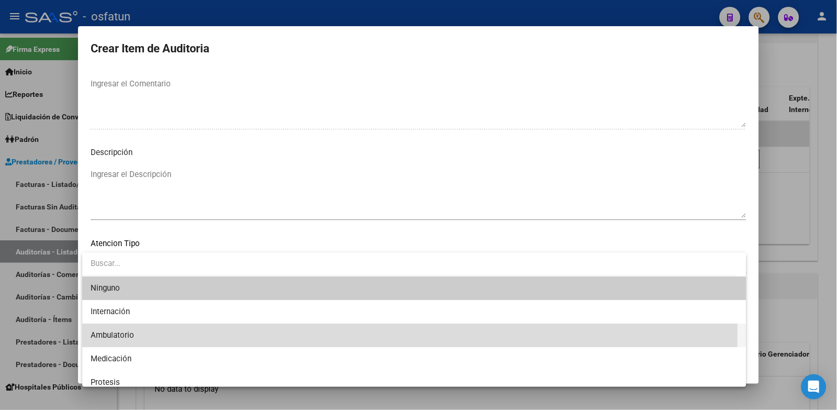
click at [176, 331] on span "Ambulatorio" at bounding box center [415, 336] width 648 height 24
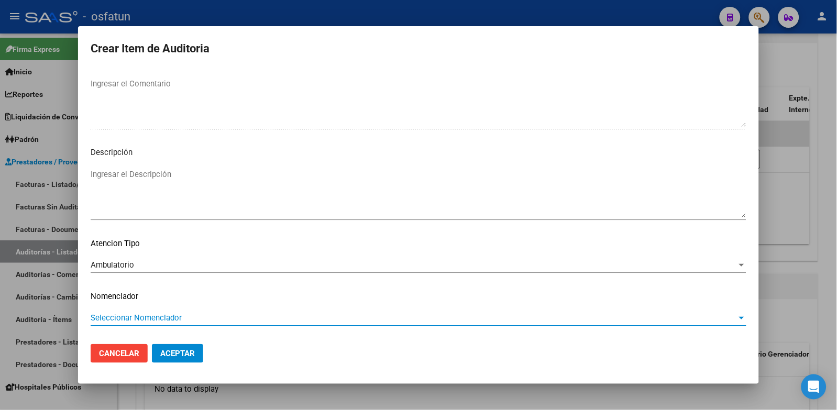
click at [175, 318] on span "Seleccionar Nomenclador" at bounding box center [414, 317] width 647 height 9
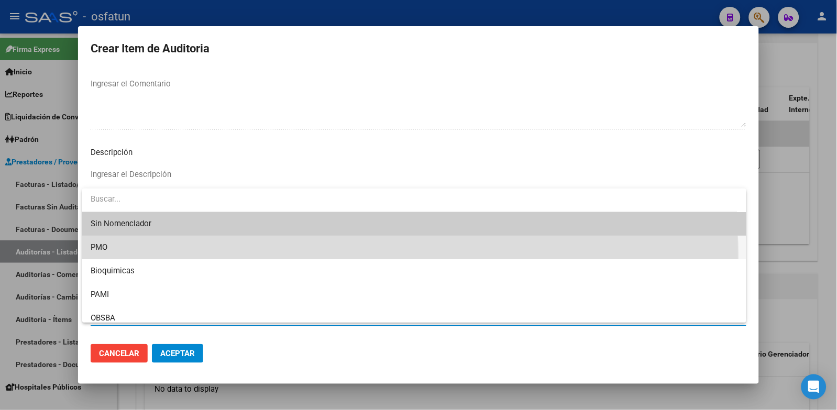
click at [142, 257] on span "PMO" at bounding box center [415, 248] width 648 height 24
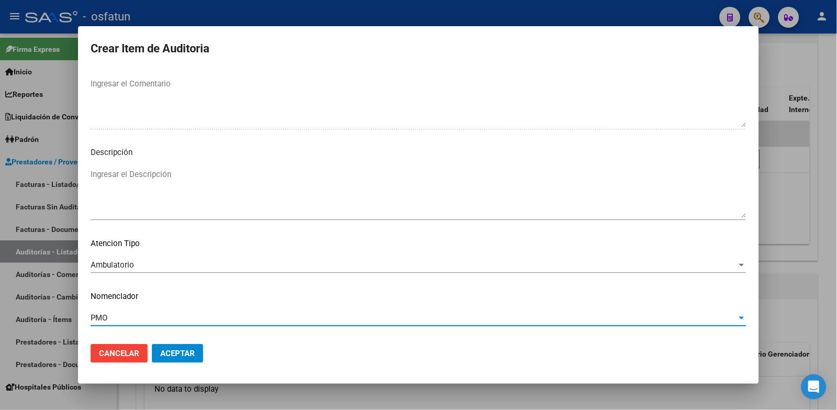
click at [173, 351] on span "Aceptar" at bounding box center [177, 353] width 35 height 9
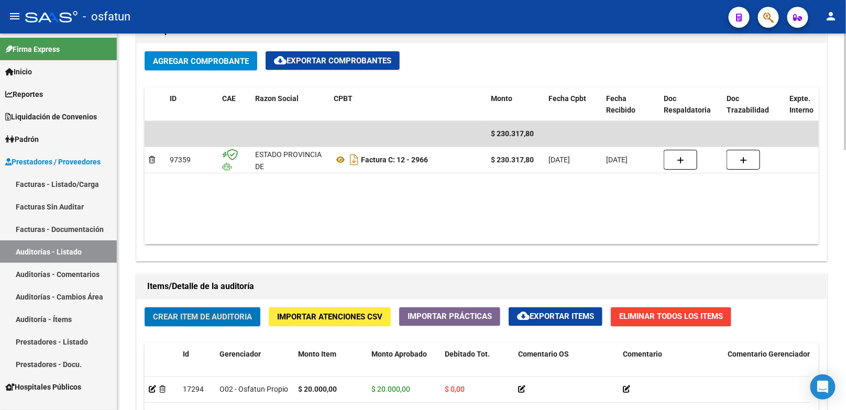
click at [242, 315] on span "Crear Item de Auditoria" at bounding box center [202, 317] width 99 height 9
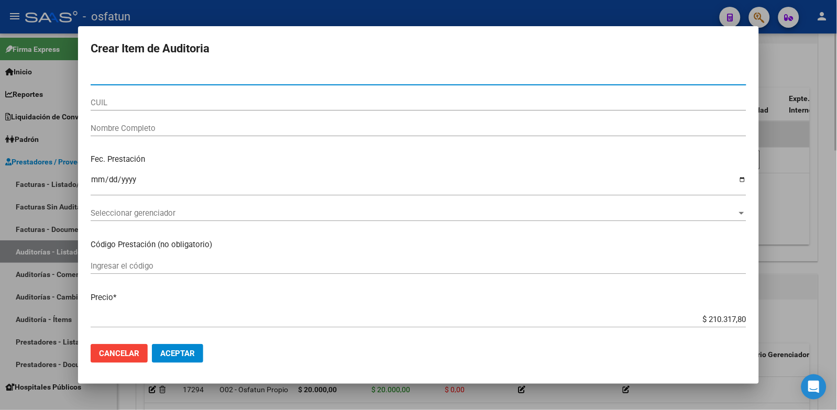
paste input "55150318"
type input "55150318"
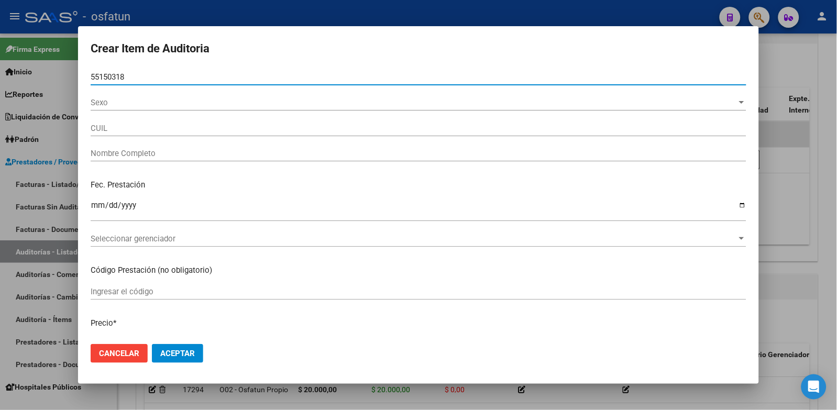
type input "27551503181"
type input "CALDERON VEGA MIA AYMARA"
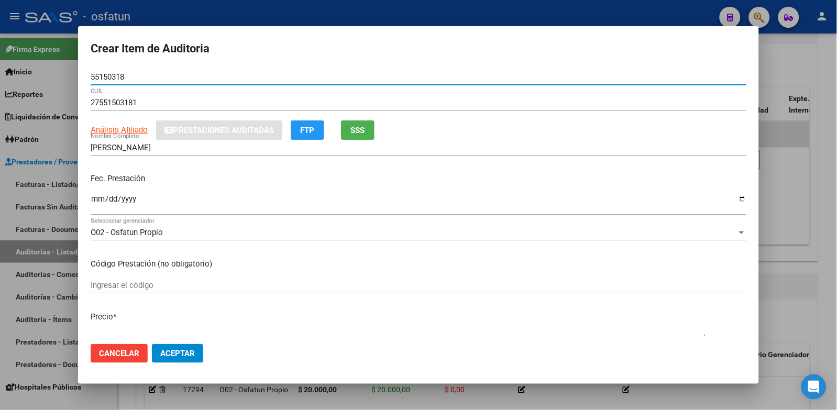
type input "55150318"
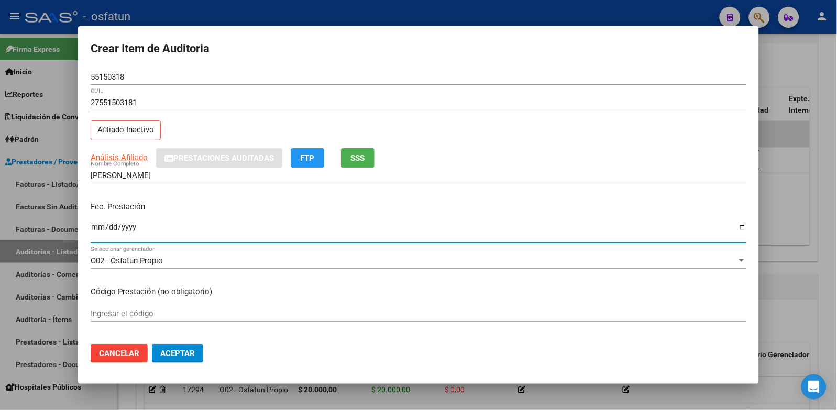
click at [98, 227] on input "Ingresar la fecha" at bounding box center [419, 231] width 656 height 17
type input "2025-05-07"
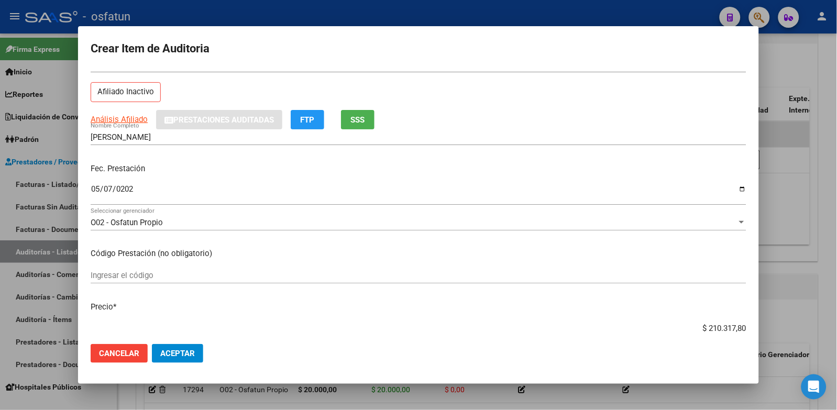
scroll to position [58, 0]
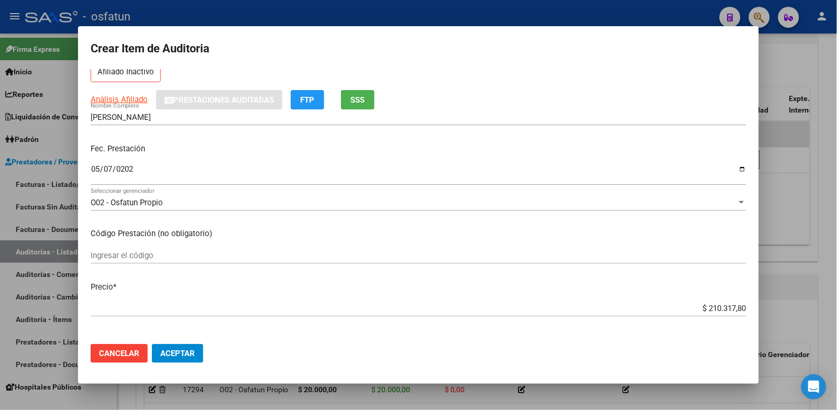
click at [162, 248] on div "Ingresar el código" at bounding box center [419, 256] width 656 height 16
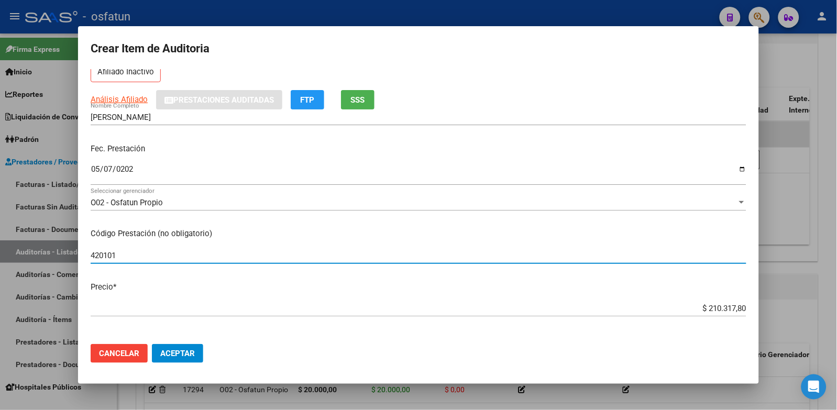
type input "420101"
drag, startPoint x: 685, startPoint y: 304, endPoint x: 829, endPoint y: 266, distance: 149.5
click at [829, 266] on div "Crear Item de Auditoria 55150318 Nro Documento 27551503181 CUIL Afiliado Inacti…" at bounding box center [418, 205] width 837 height 410
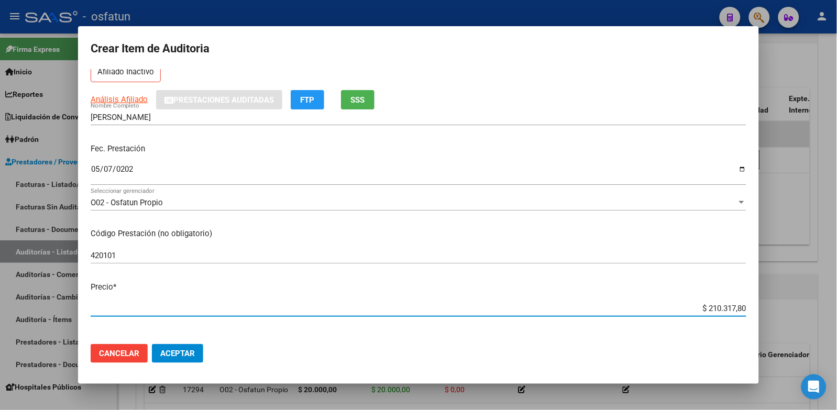
type input "$ 0,02"
type input "$ 0,20"
type input "$ 2,00"
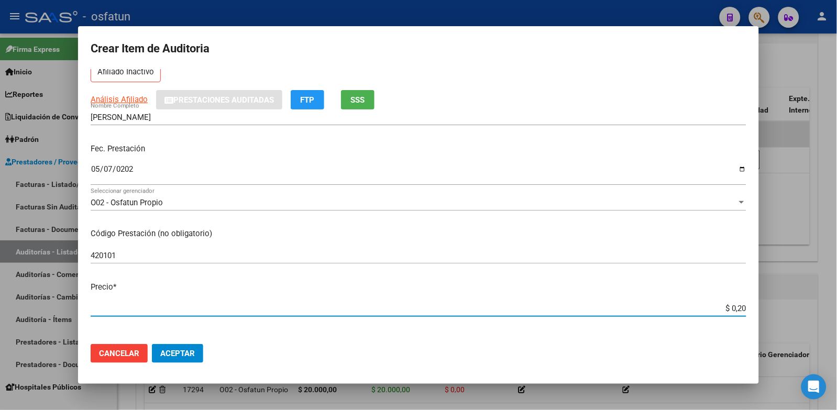
type input "$ 2,00"
type input "$ 20,00"
type input "$ 200,00"
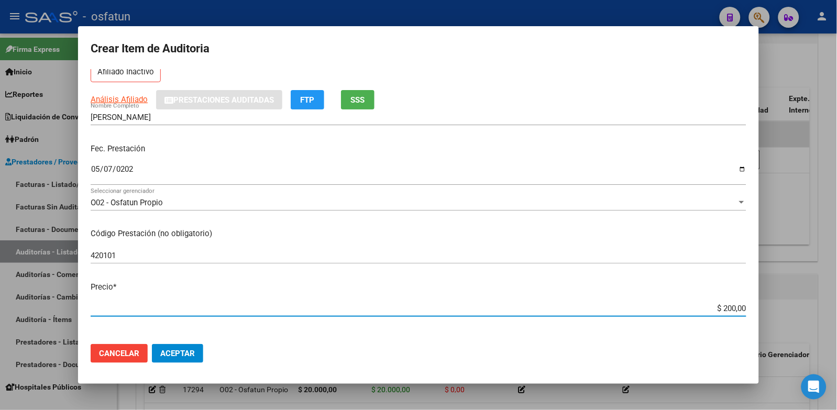
type input "$ 2.000,00"
type input "$ 20.000,00"
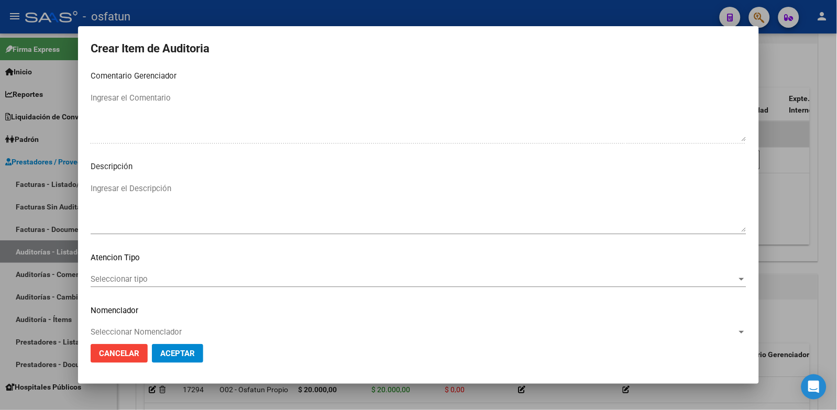
scroll to position [677, 0]
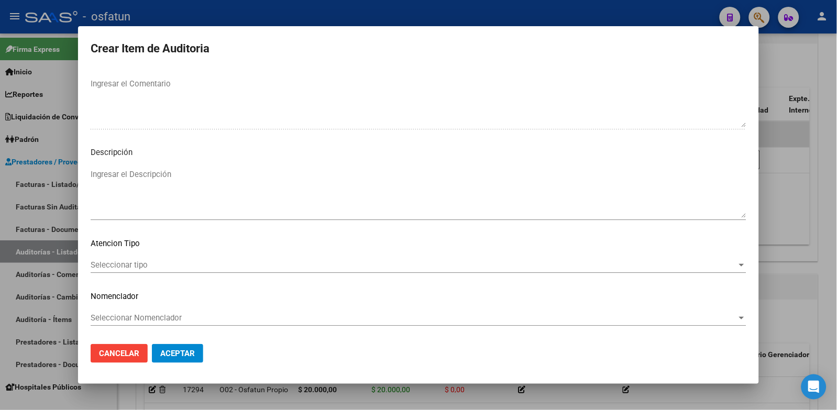
click at [200, 267] on span "Seleccionar tipo" at bounding box center [414, 264] width 647 height 9
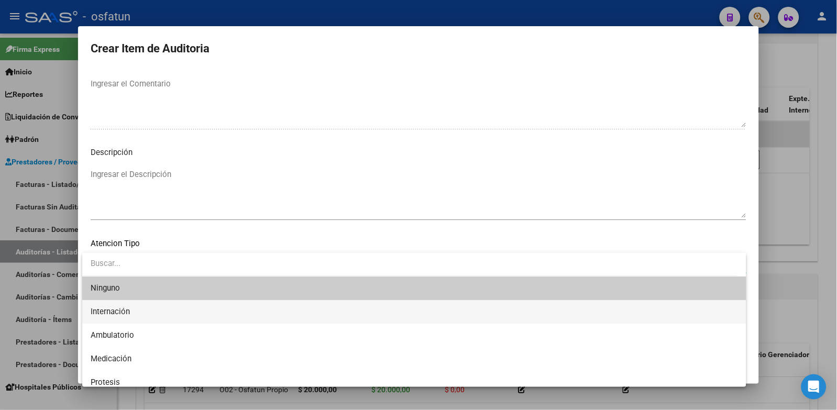
click at [160, 318] on span "Internación" at bounding box center [415, 312] width 648 height 24
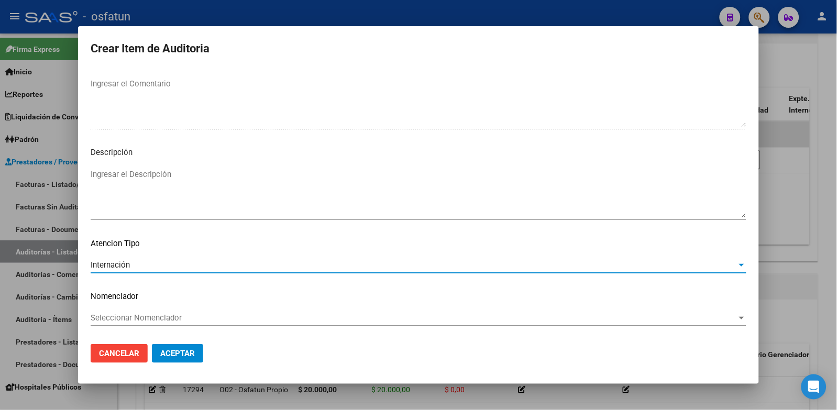
click at [174, 267] on div "Internación" at bounding box center [414, 264] width 647 height 9
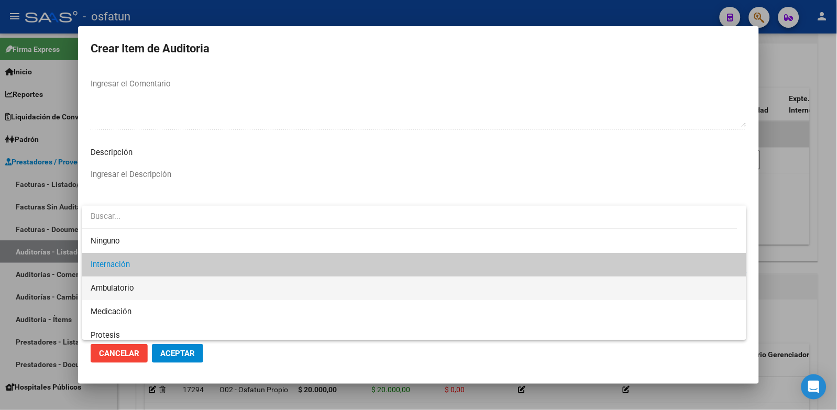
click at [144, 286] on span "Ambulatorio" at bounding box center [415, 289] width 648 height 24
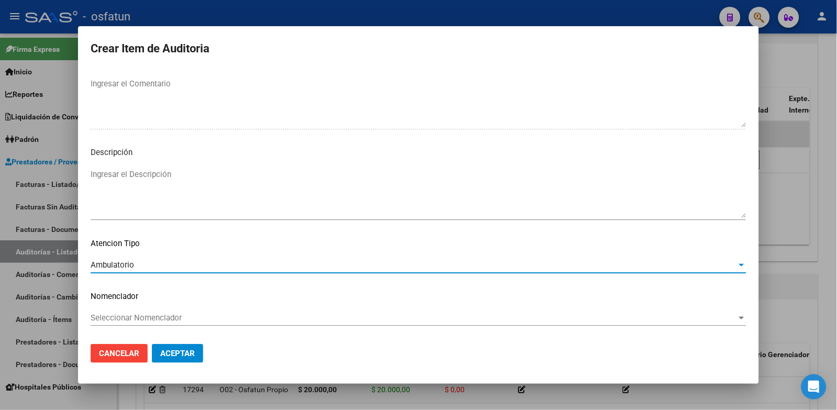
click at [140, 307] on mat-dialog-content "55150318 Nro Documento 27551503181 CUIL Afiliado Inactivo Análisis Afiliado Pre…" at bounding box center [418, 202] width 681 height 267
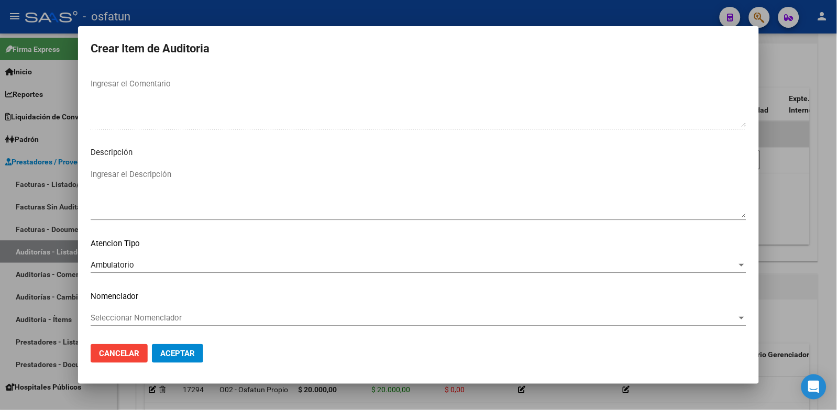
click at [140, 318] on span "Seleccionar Nomenclador" at bounding box center [414, 317] width 647 height 9
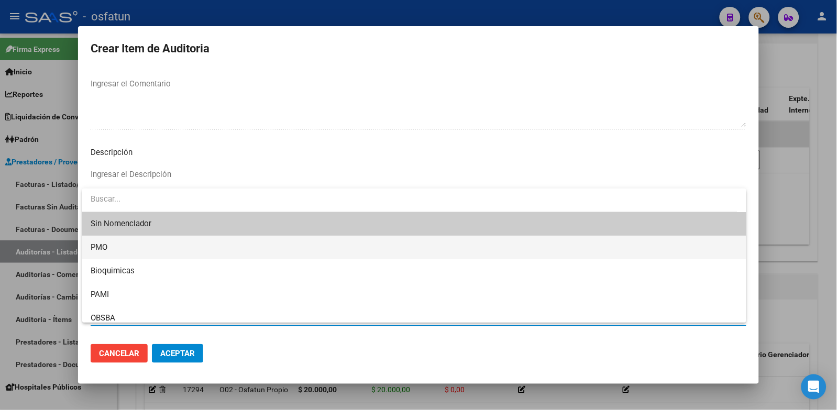
click at [124, 254] on span "PMO" at bounding box center [415, 248] width 648 height 24
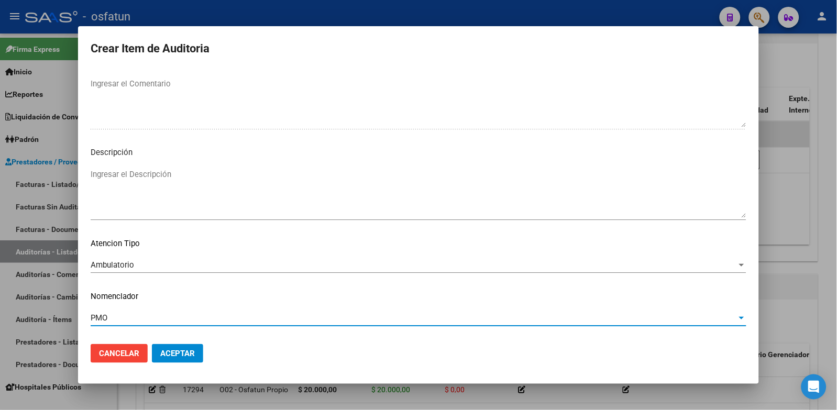
click at [187, 355] on span "Aceptar" at bounding box center [177, 353] width 35 height 9
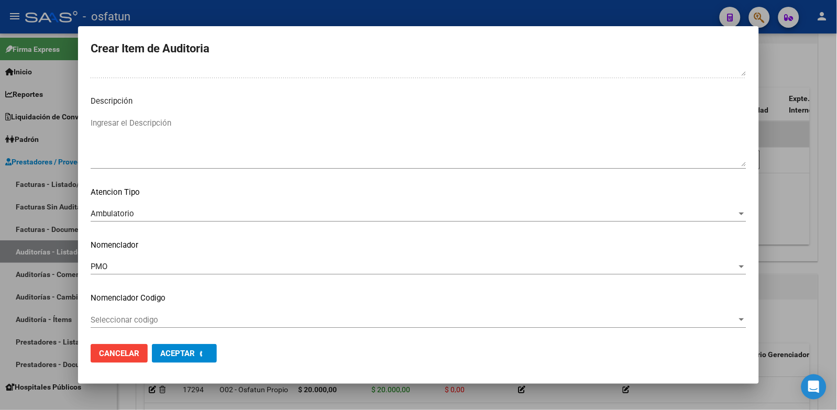
scroll to position [0, 0]
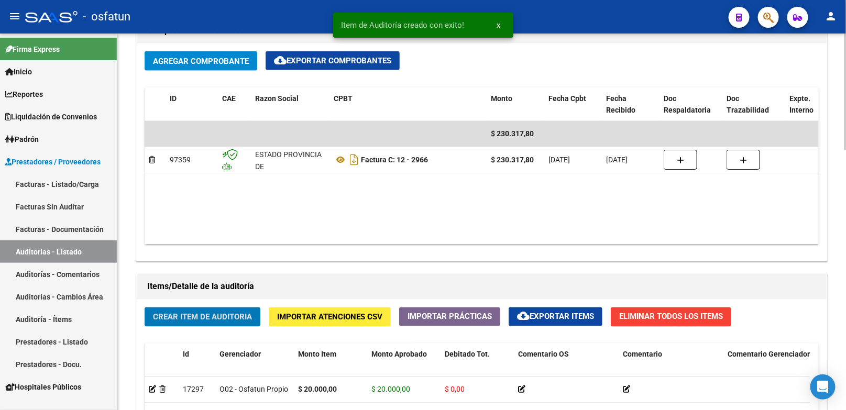
click at [224, 312] on button "Crear Item de Auditoria" at bounding box center [203, 317] width 116 height 19
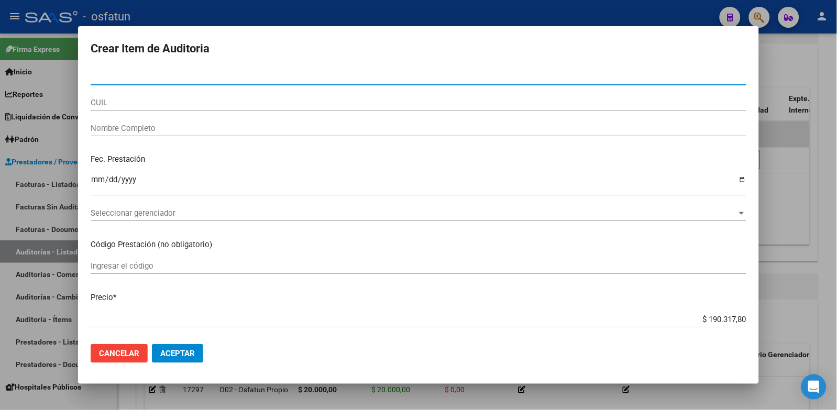
paste input "36415675"
type input "36415675"
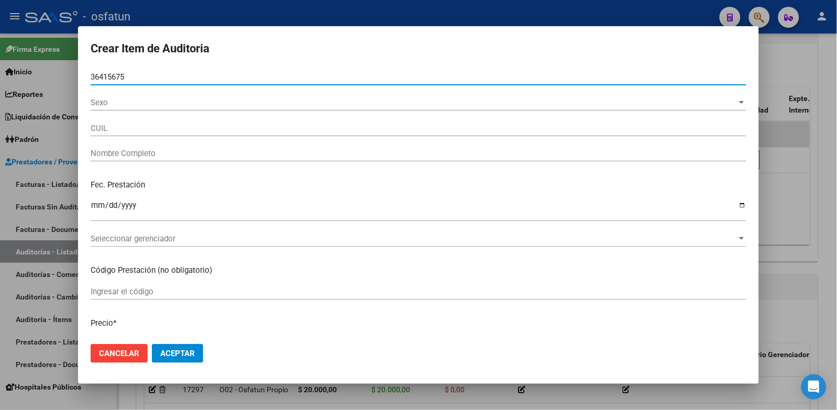
type input "27364156753"
type input "DIAZ DAYANA AGOSTINA"
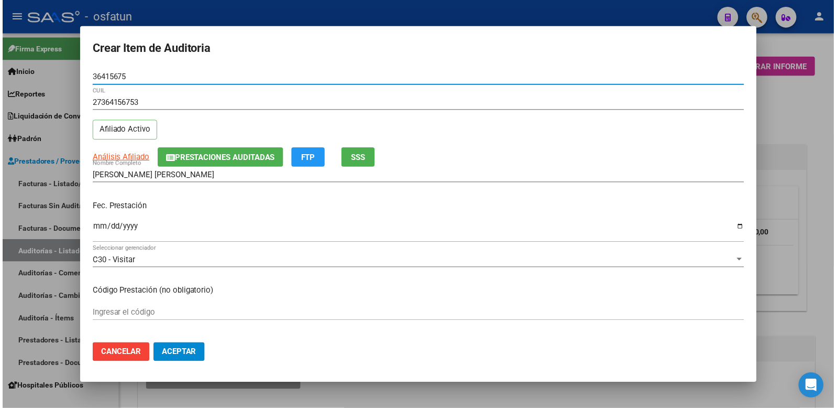
scroll to position [524, 0]
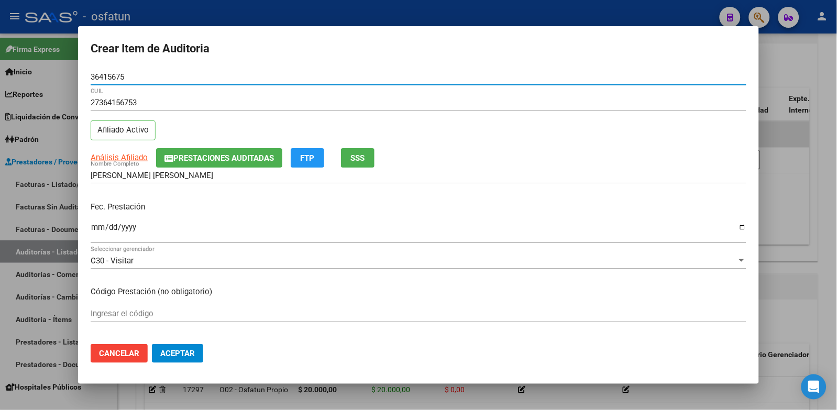
type input "36415675"
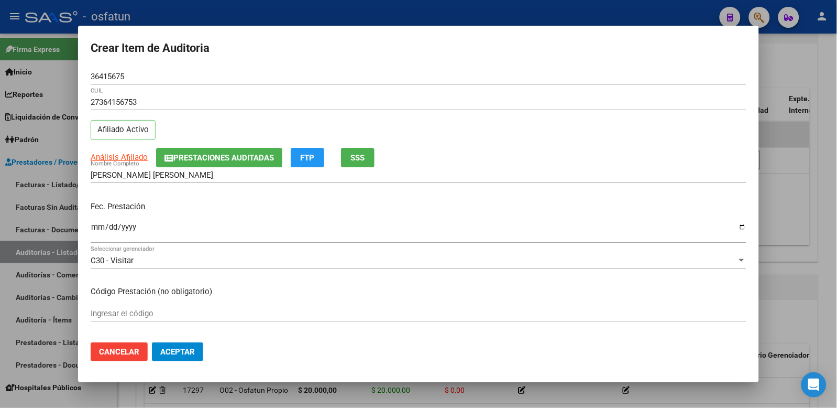
click at [89, 229] on mat-dialog-content "36415675 Nro Documento 27364156753 CUIL Afiliado Activo Análisis Afiliado Prest…" at bounding box center [418, 201] width 681 height 265
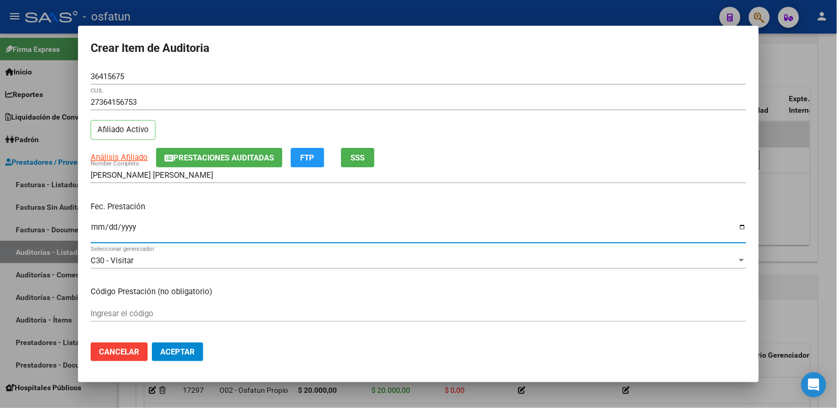
click at [91, 227] on input "Ingresar la fecha" at bounding box center [419, 231] width 656 height 17
type input "2025-05-07"
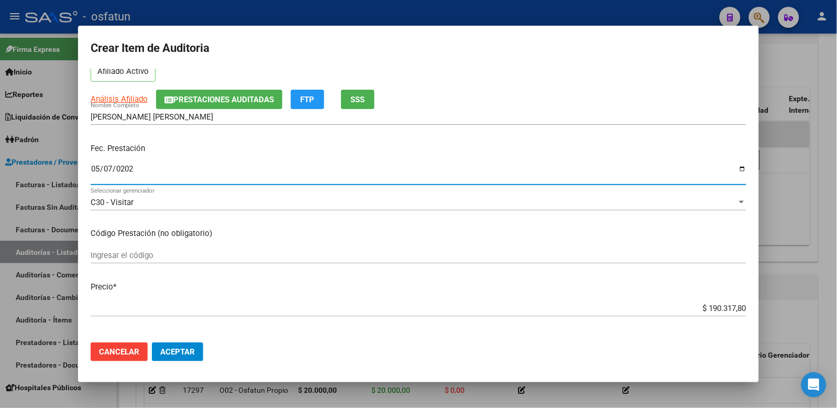
click at [177, 255] on input "Ingresar el código" at bounding box center [419, 254] width 656 height 9
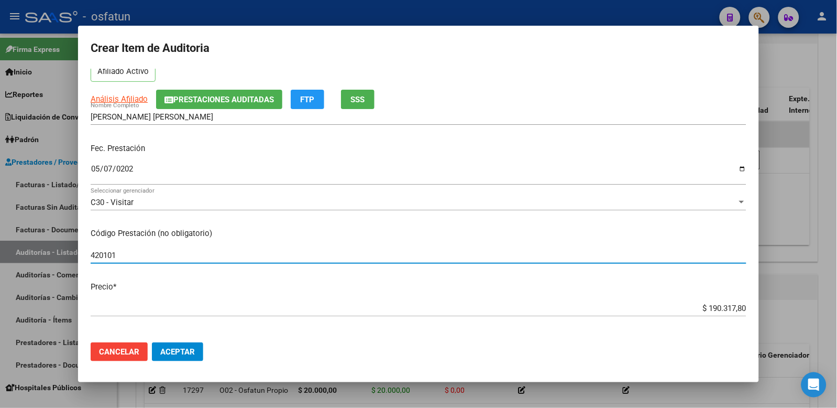
type input "420101"
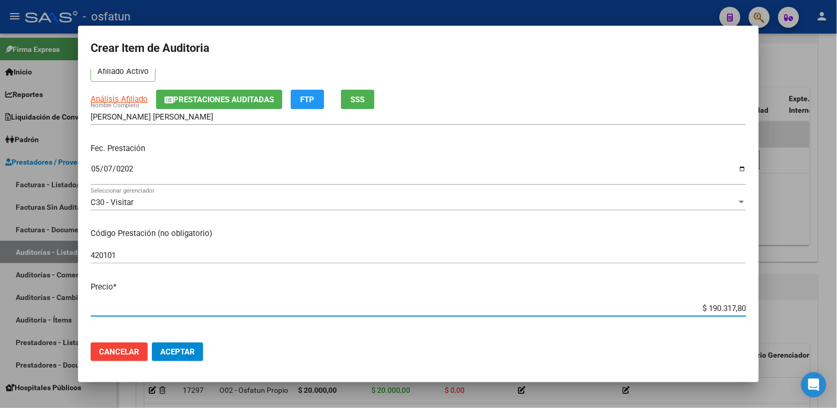
drag, startPoint x: 675, startPoint y: 307, endPoint x: 823, endPoint y: 283, distance: 150.1
click at [825, 286] on div "Crear Item de Auditoria 36415675 Nro Documento 27364156753 CUIL Afiliado Activo…" at bounding box center [418, 204] width 837 height 408
type input "$ 0,02"
type input "$ 0,20"
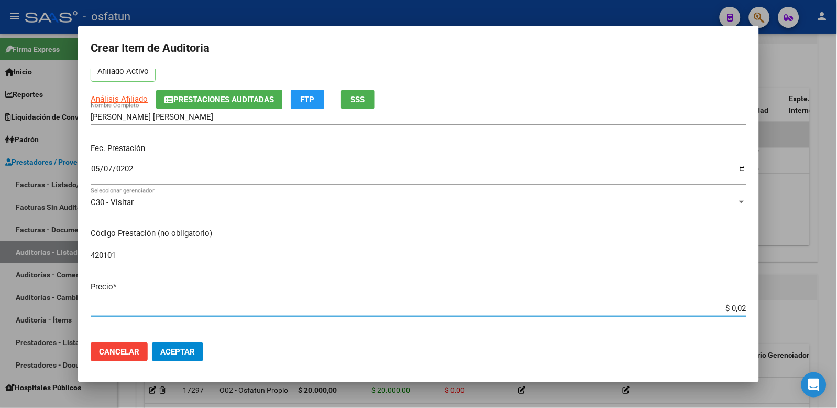
type input "$ 0,20"
type input "$ 2,00"
type input "$ 20,00"
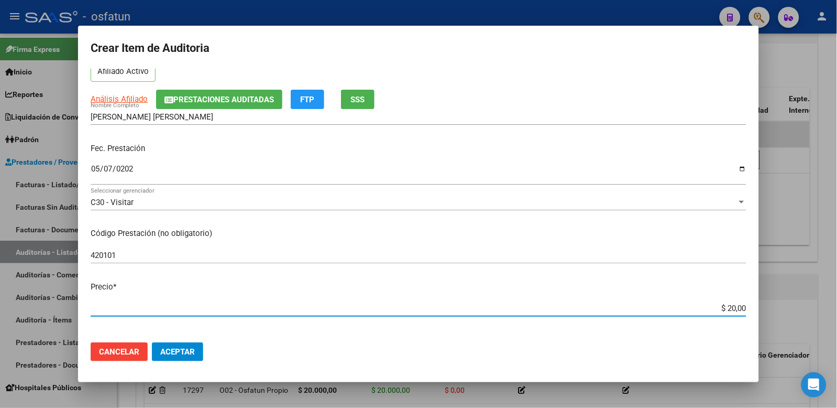
type input "$ 200,00"
type input "$ 2.000,00"
type input "$ 20.000,00"
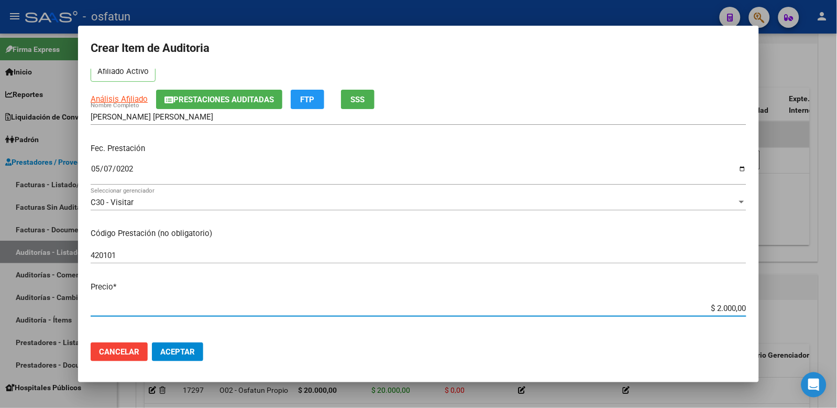
type input "$ 20.000,00"
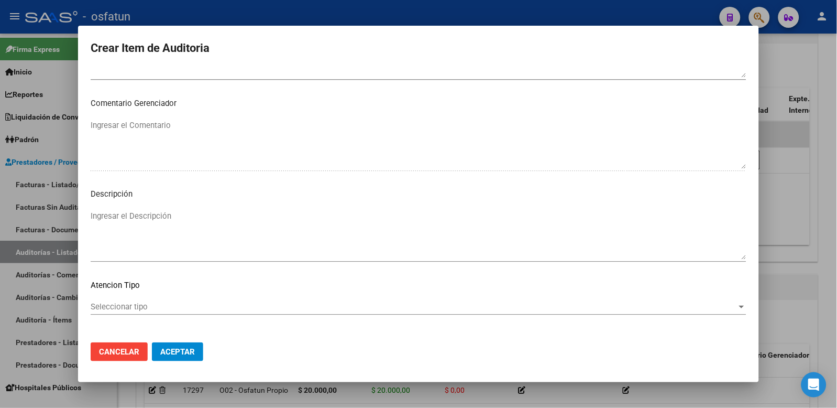
scroll to position [678, 0]
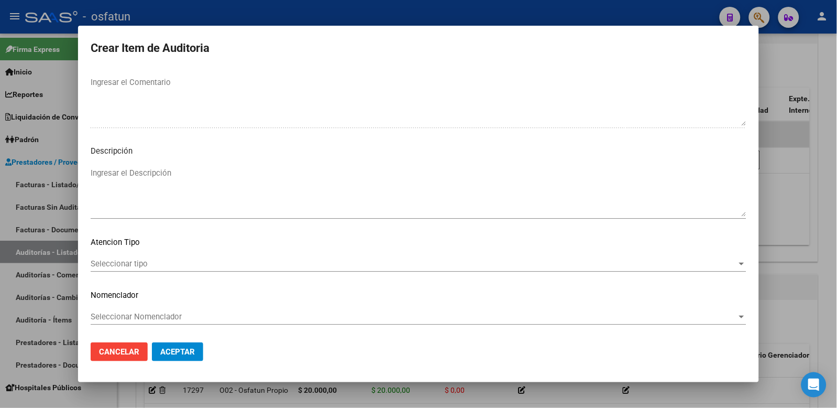
click at [159, 248] on mat-dialog-content "36415675 Nro Documento 27364156753 CUIL Afiliado Activo Análisis Afiliado Prest…" at bounding box center [418, 201] width 681 height 265
click at [145, 257] on div "Seleccionar tipo Seleccionar tipo" at bounding box center [419, 264] width 656 height 16
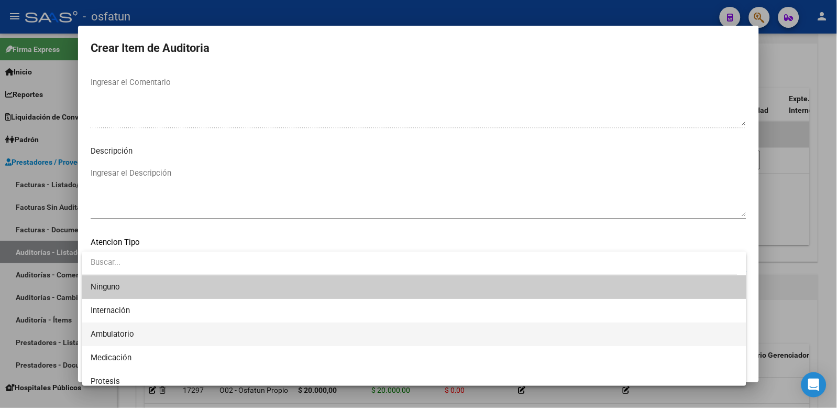
click at [143, 335] on span "Ambulatorio" at bounding box center [415, 334] width 648 height 24
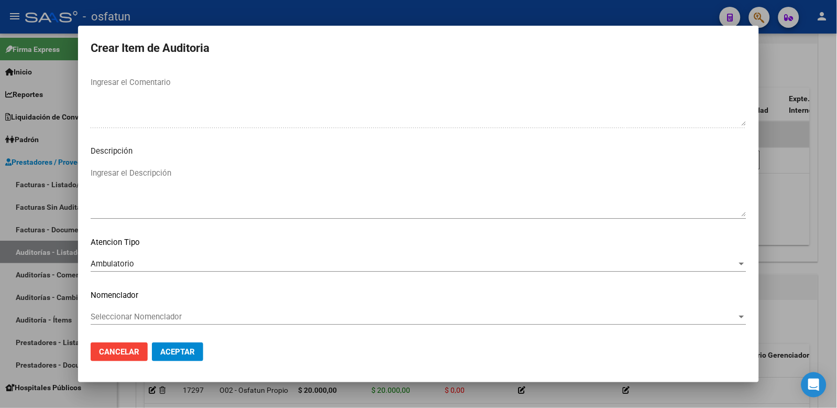
click at [149, 309] on div "Seleccionar Nomenclador Seleccionar Nomenclador" at bounding box center [419, 317] width 656 height 16
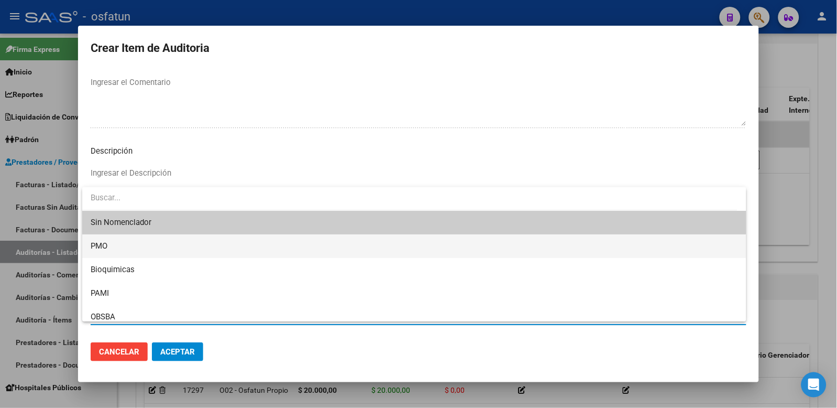
click at [130, 248] on span "PMO" at bounding box center [415, 246] width 648 height 24
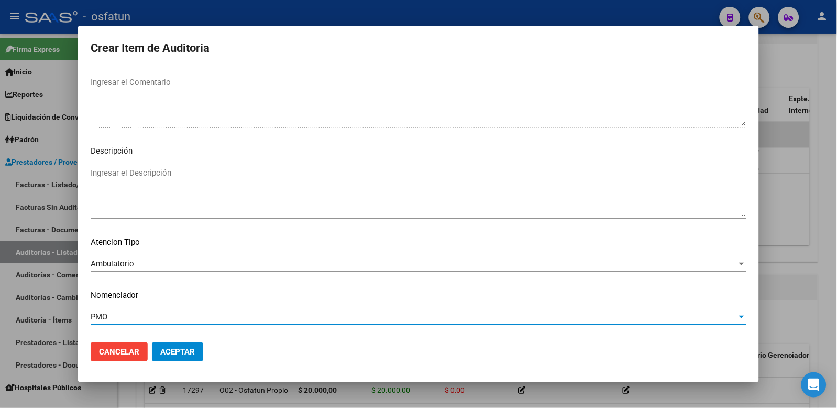
scroll to position [731, 0]
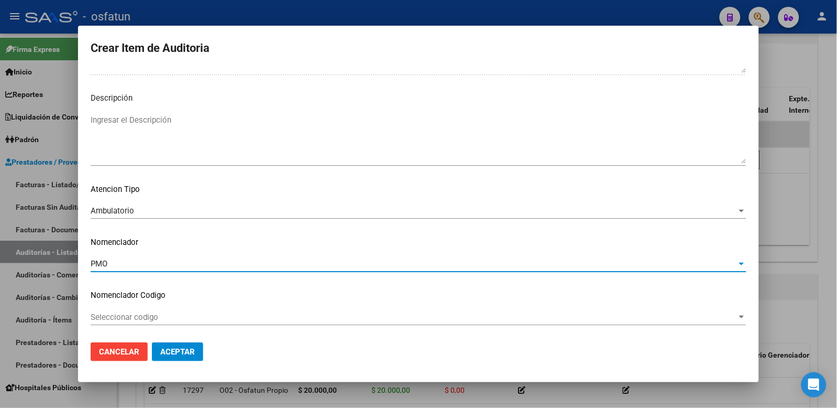
click at [180, 354] on span "Aceptar" at bounding box center [177, 351] width 35 height 9
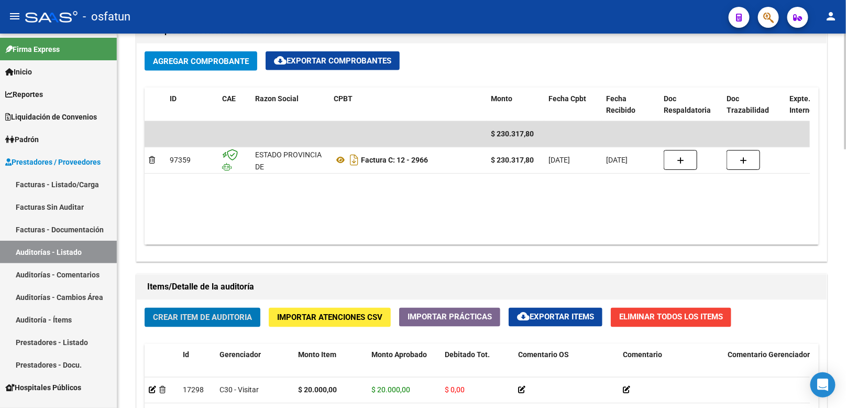
click at [242, 312] on button "Crear Item de Auditoria" at bounding box center [203, 317] width 116 height 19
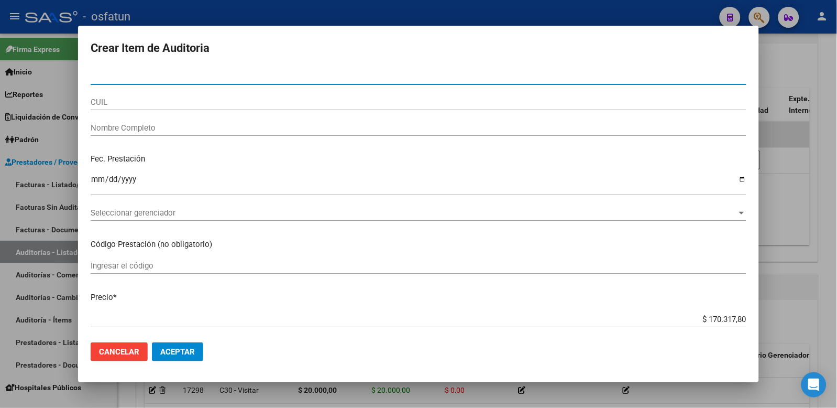
paste input "26302408"
type input "26302408"
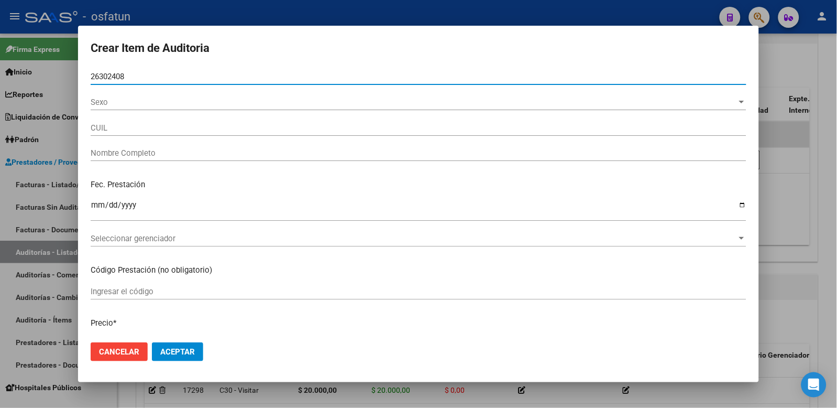
type input "27263024082"
type input "ESCUDERO VERONICA"
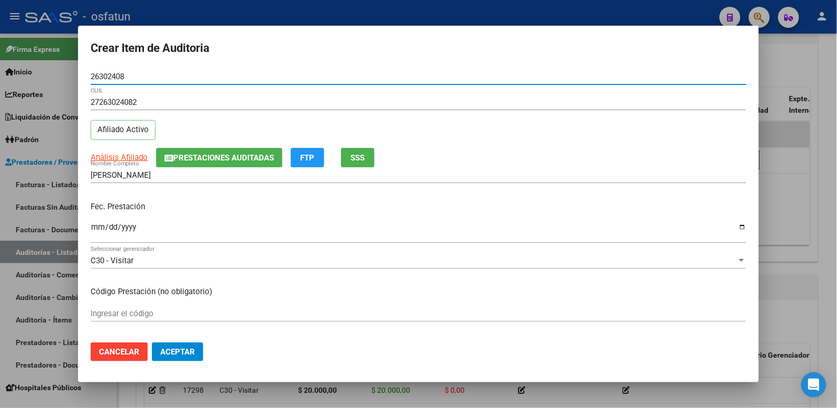
type input "26302408"
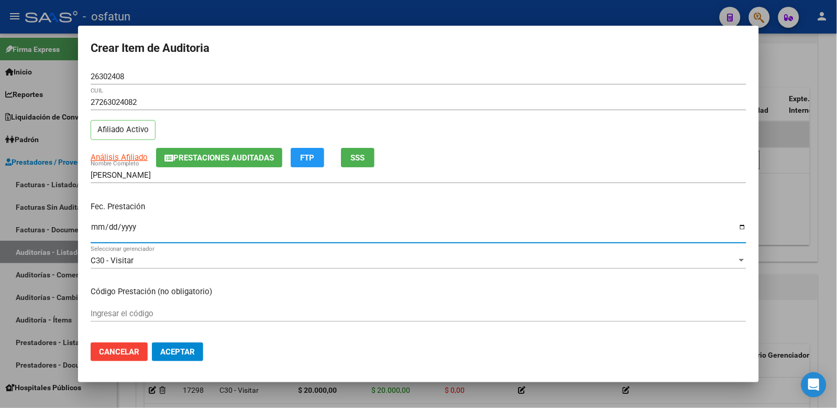
click at [100, 223] on input "Ingresar la fecha" at bounding box center [419, 231] width 656 height 17
type input "2025-05-08"
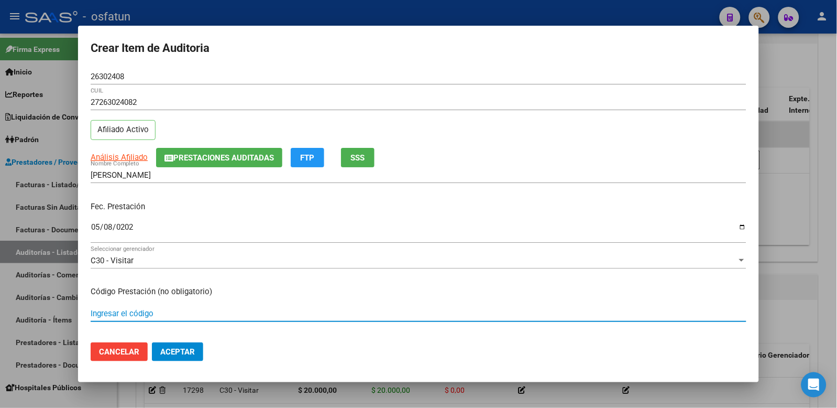
click at [121, 311] on input "Ingresar el código" at bounding box center [419, 313] width 656 height 9
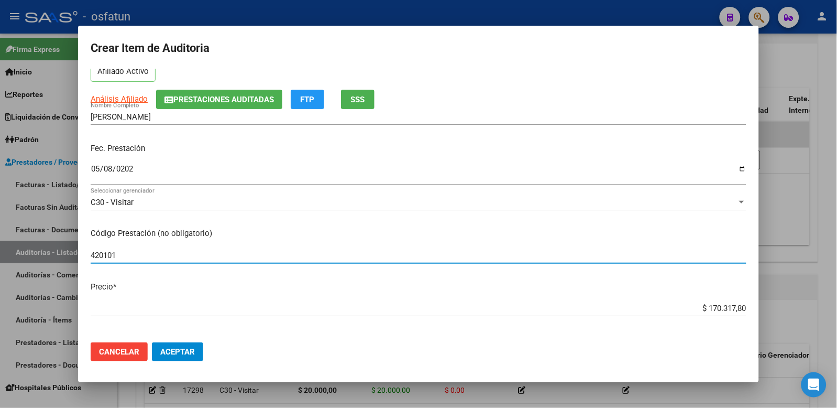
scroll to position [116, 0]
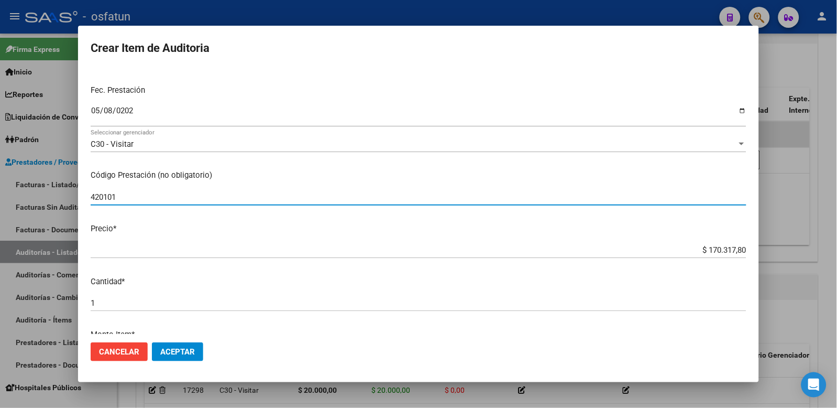
type input "420101"
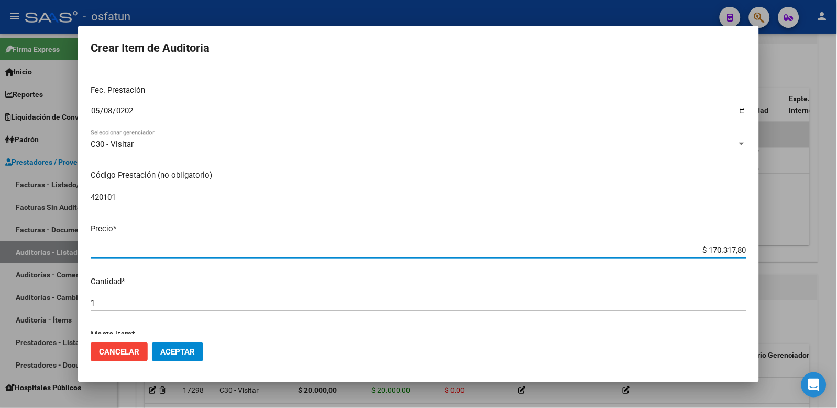
drag, startPoint x: 690, startPoint y: 254, endPoint x: 796, endPoint y: 237, distance: 107.6
click at [780, 239] on div "Crear Item de Auditoria 26302408 Nro Documento 27263024082 CUIL Afiliado Activo…" at bounding box center [418, 204] width 837 height 408
type input "$ 0,02"
type input "$ 0,20"
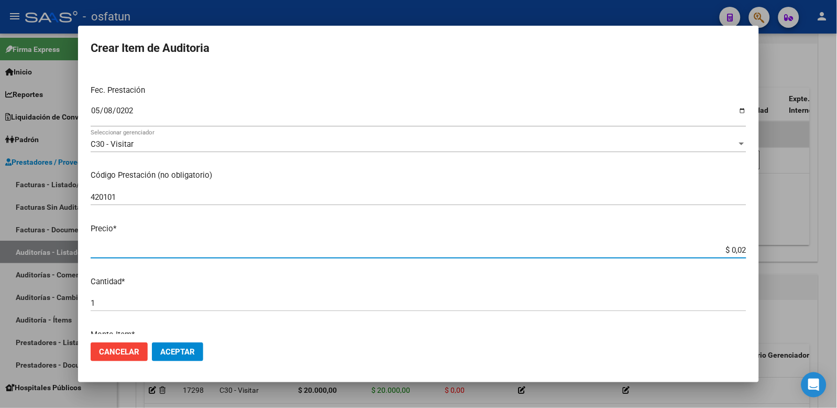
type input "$ 0,20"
type input "$ 2,00"
type input "$ 20,00"
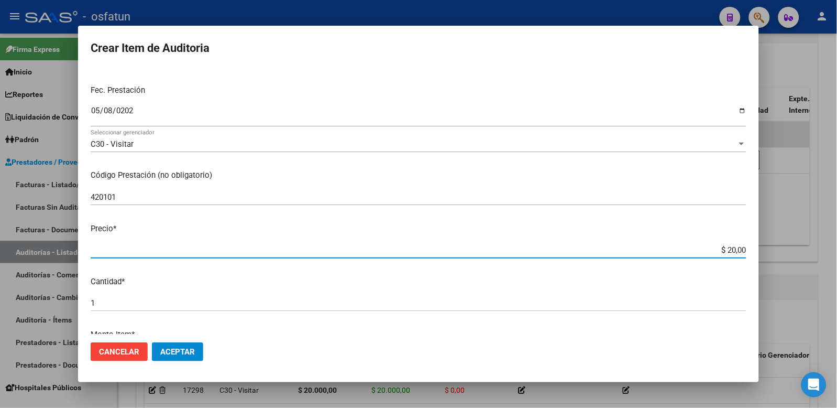
type input "$ 200,00"
type input "$ 2.000,00"
type input "$ 20.000,00"
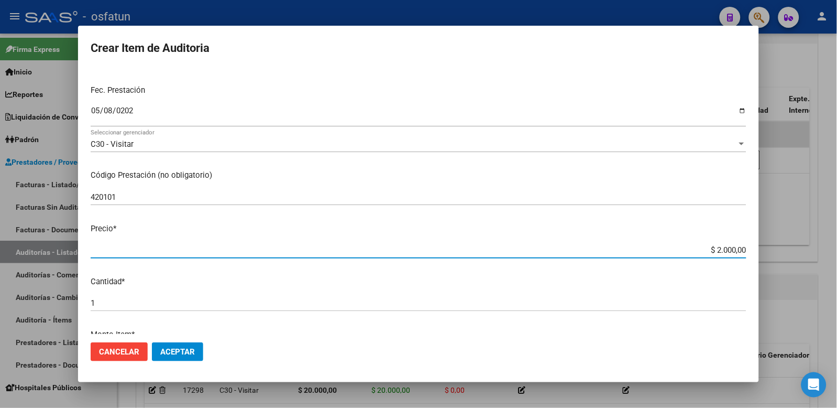
type input "$ 20.000,00"
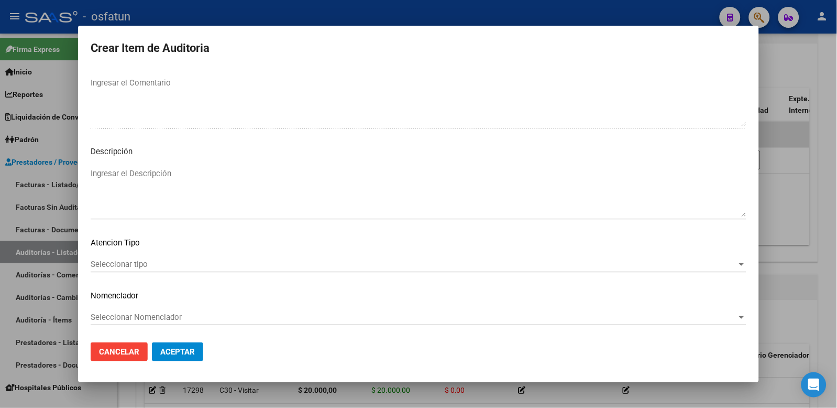
scroll to position [678, 0]
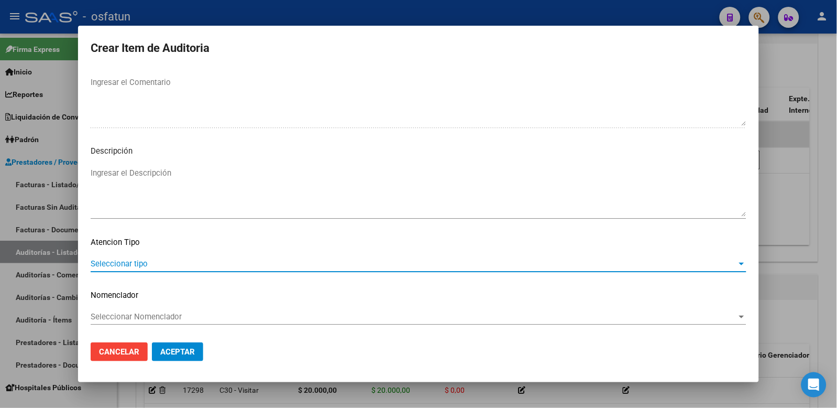
click at [141, 262] on span "Seleccionar tipo" at bounding box center [414, 263] width 647 height 9
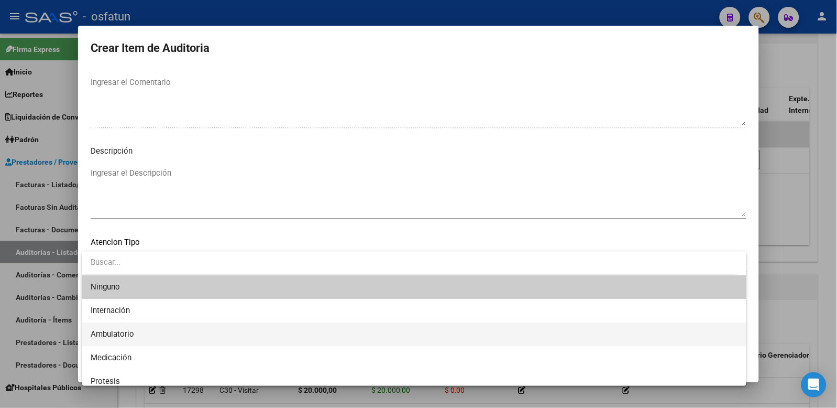
click at [154, 334] on span "Ambulatorio" at bounding box center [415, 334] width 648 height 24
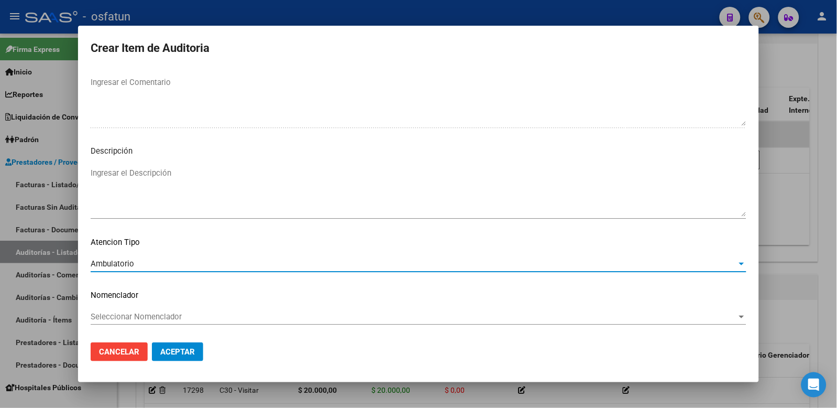
click at [153, 319] on span "Seleccionar Nomenclador" at bounding box center [414, 316] width 647 height 9
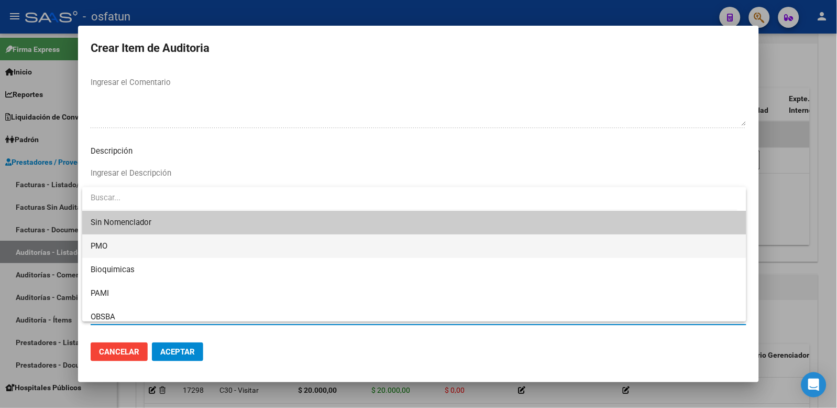
click at [143, 253] on span "PMO" at bounding box center [415, 246] width 648 height 24
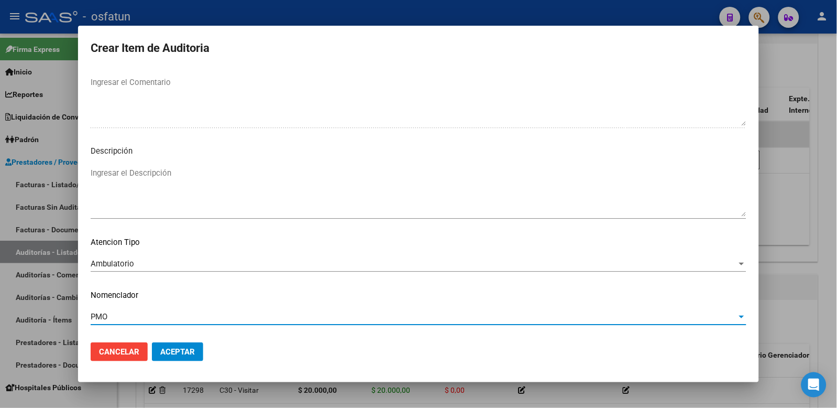
click at [173, 351] on span "Aceptar" at bounding box center [177, 351] width 35 height 9
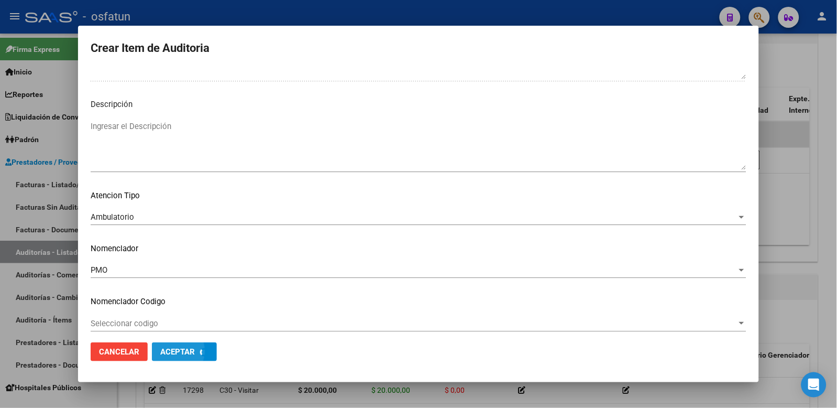
scroll to position [731, 0]
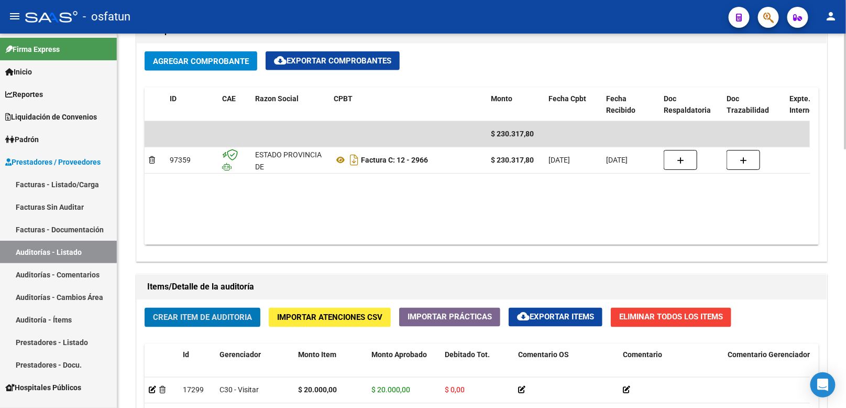
click at [241, 322] on span "Crear Item de Auditoria" at bounding box center [202, 317] width 99 height 9
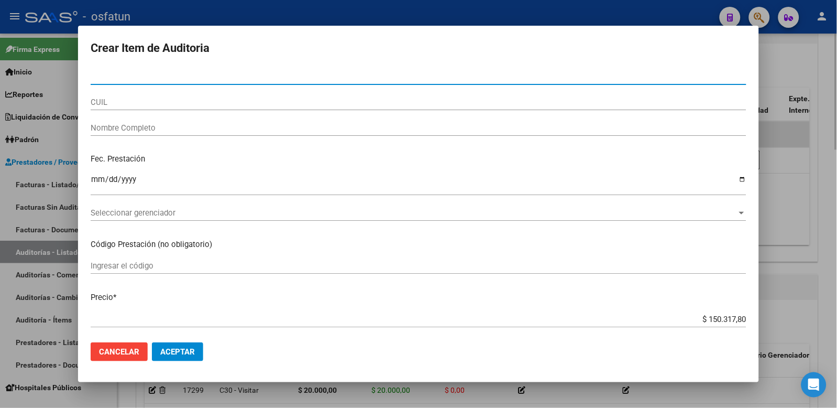
paste input "35916536"
type input "35916536"
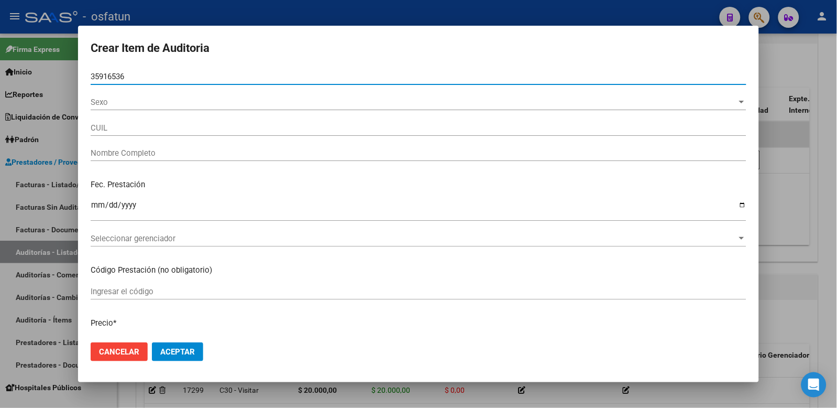
type input "20359165367"
type input "PEREIRA HECTOR EMILIANO"
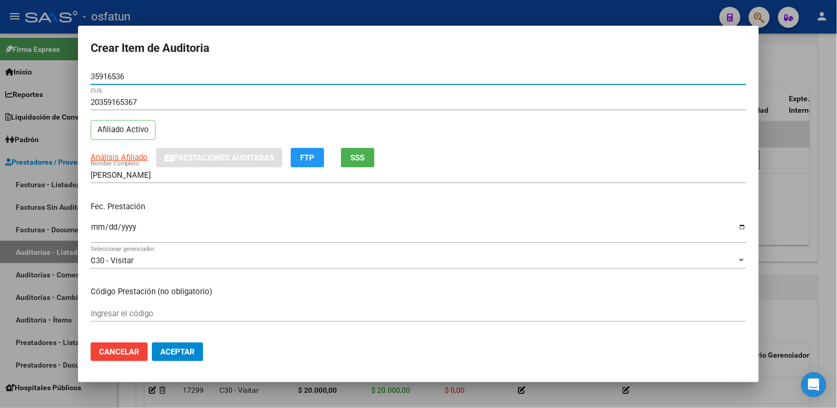
type input "35916536"
click at [94, 226] on input "Ingresar la fecha" at bounding box center [419, 231] width 656 height 17
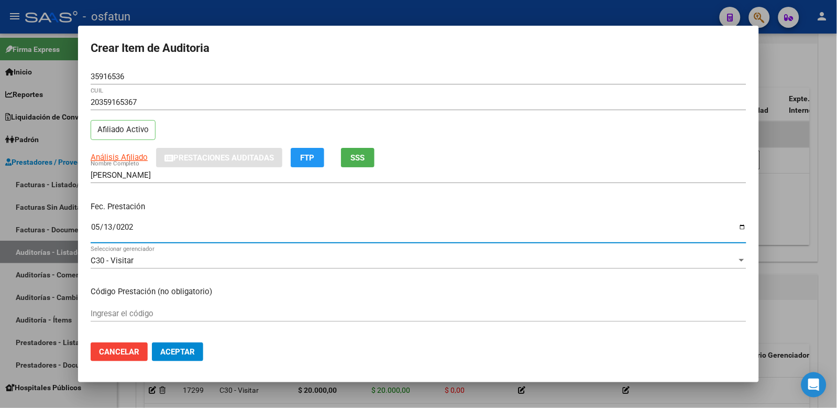
type input "2025-05-13"
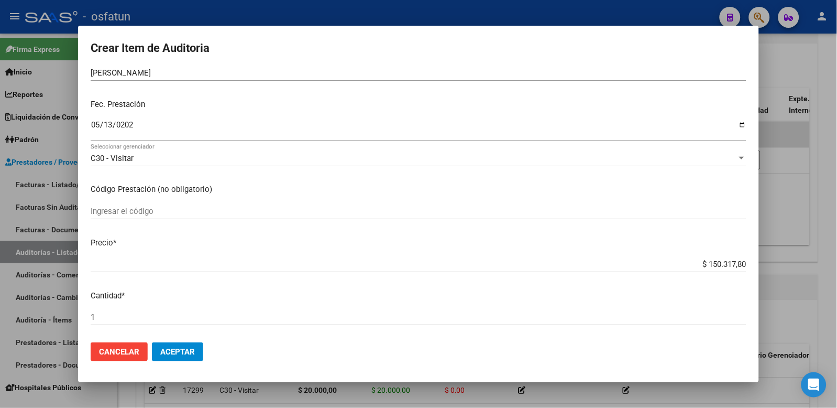
scroll to position [116, 0]
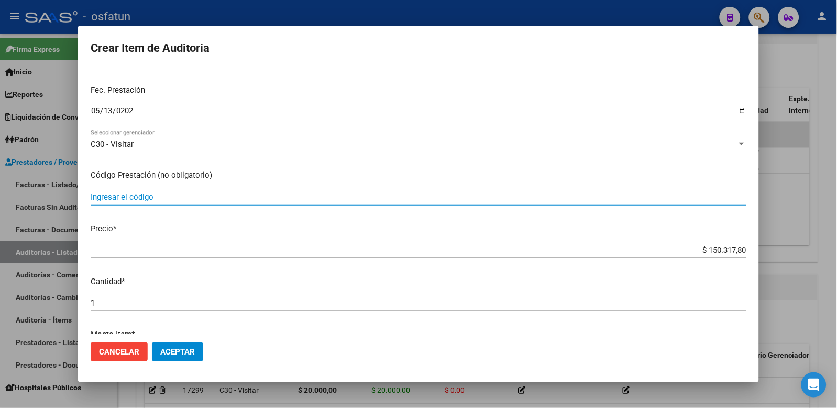
click at [130, 199] on input "Ingresar el código" at bounding box center [419, 196] width 656 height 9
type input "420101"
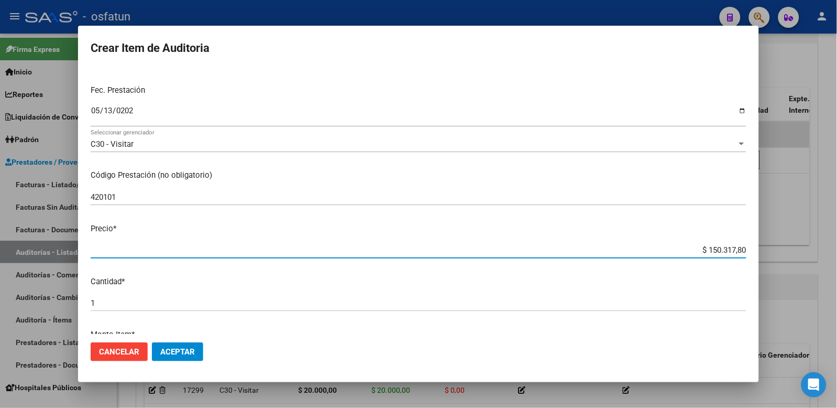
drag, startPoint x: 678, startPoint y: 247, endPoint x: 907, endPoint y: 212, distance: 231.7
click at [837, 212] on html "menu - osfatun person Firma Express Inicio Calendario SSS Instructivos Contacto…" at bounding box center [418, 204] width 837 height 408
type input "$ 0,02"
type input "$ 0,20"
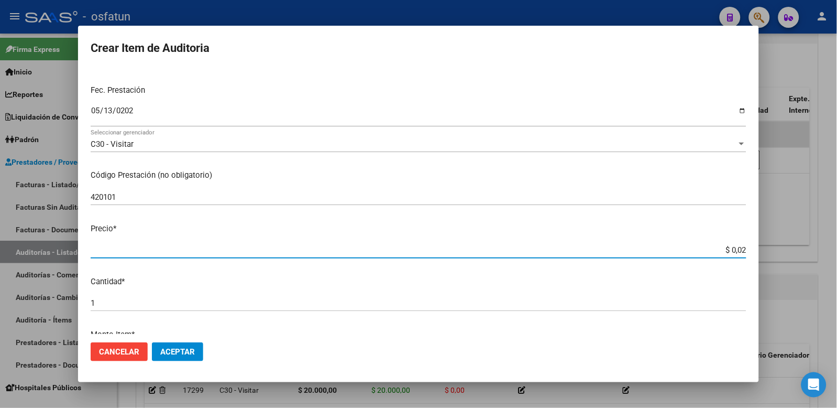
type input "$ 0,20"
type input "$ 2,00"
type input "$ 20,00"
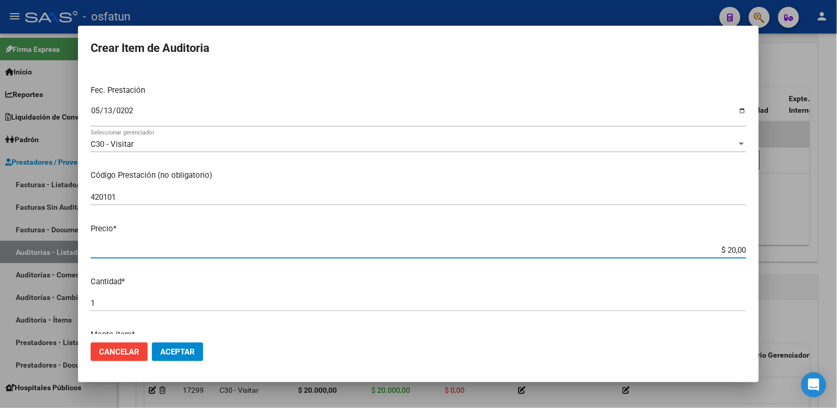
type input "$ 200,00"
type input "$ 2.000,00"
type input "$ 20.000,00"
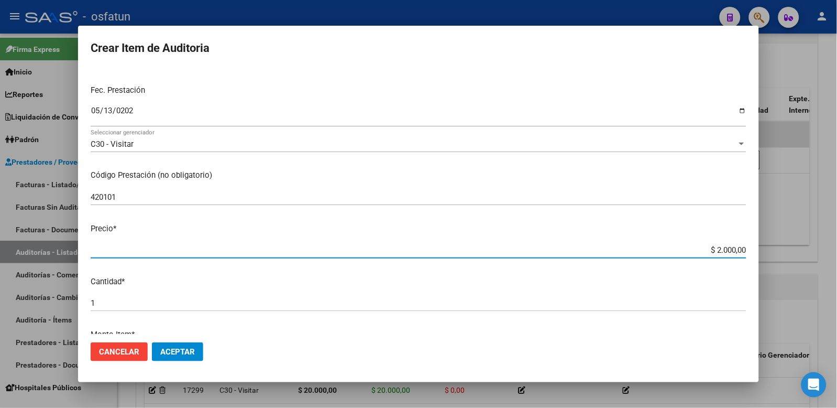
type input "$ 20.000,00"
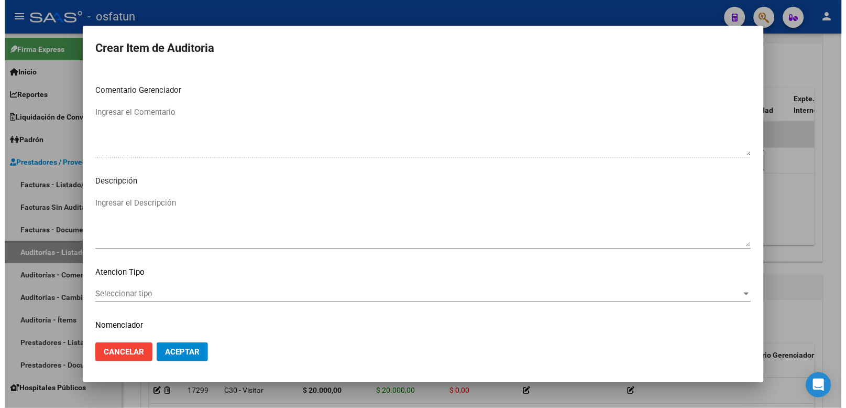
scroll to position [678, 0]
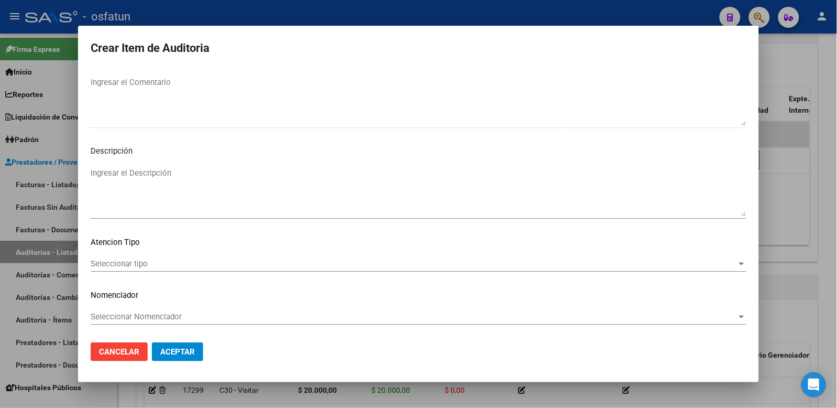
click at [146, 269] on div "Seleccionar tipo Seleccionar tipo" at bounding box center [419, 264] width 656 height 16
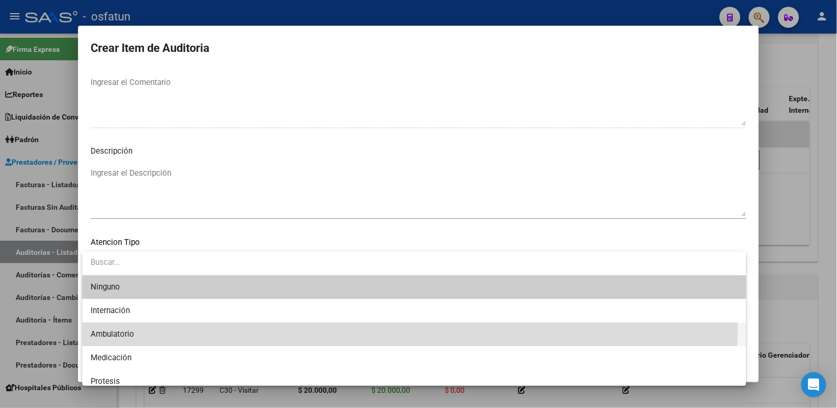
click at [143, 330] on span "Ambulatorio" at bounding box center [415, 334] width 648 height 24
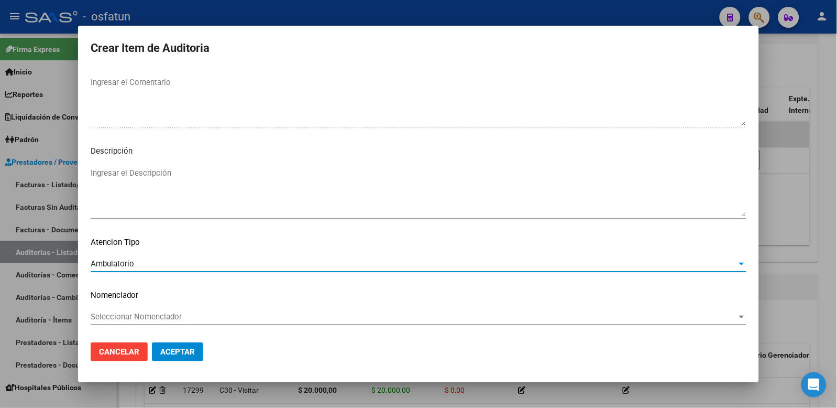
click at [139, 321] on div "Seleccionar Nomenclador Seleccionar Nomenclador" at bounding box center [419, 317] width 656 height 16
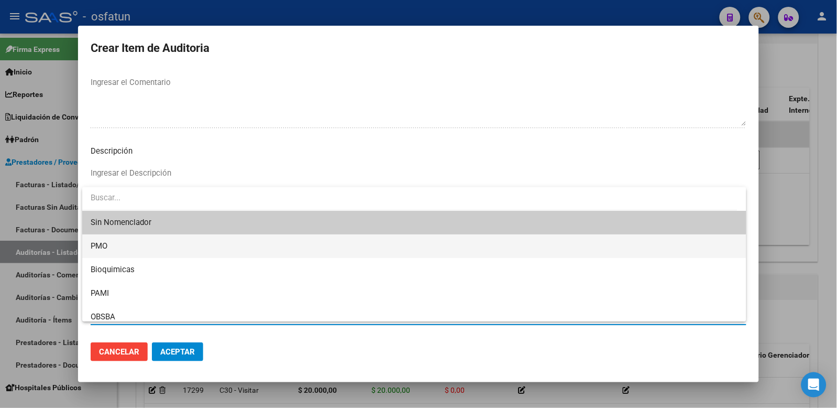
click at [117, 247] on span "PMO" at bounding box center [415, 246] width 648 height 24
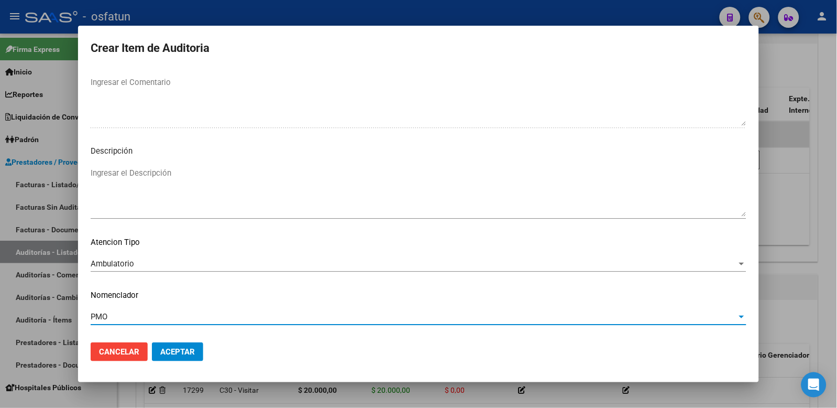
click at [176, 354] on span "Aceptar" at bounding box center [177, 351] width 35 height 9
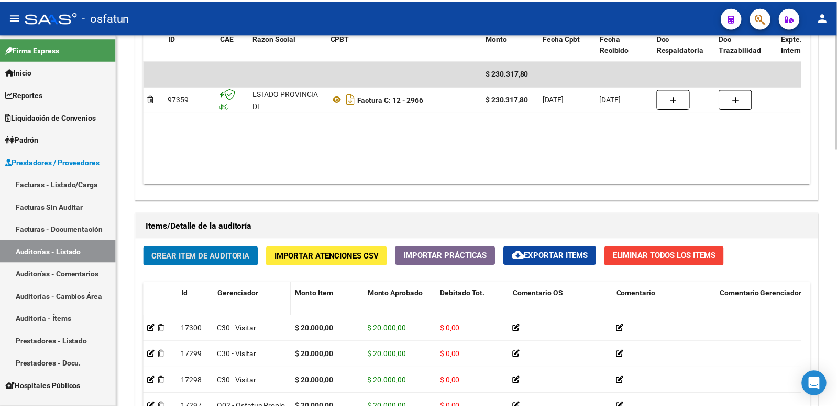
scroll to position [640, 0]
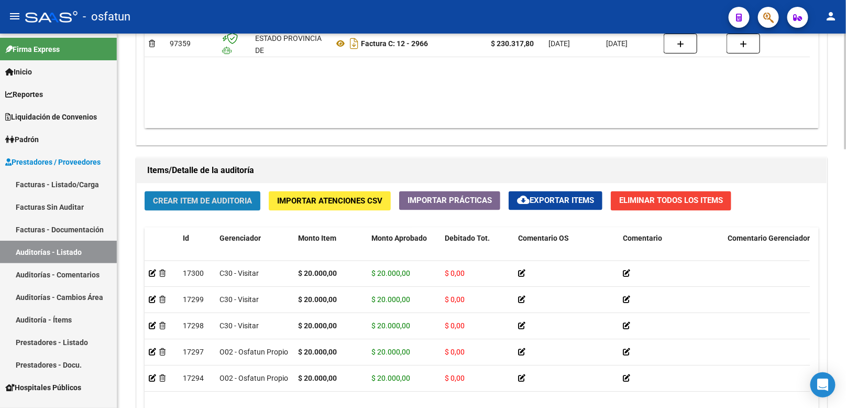
click at [221, 196] on span "Crear Item de Auditoria" at bounding box center [202, 200] width 99 height 9
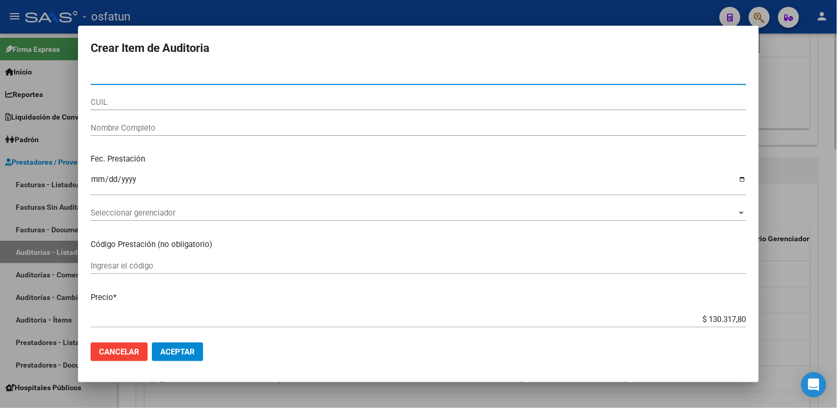
paste input "26302408"
type input "26302408"
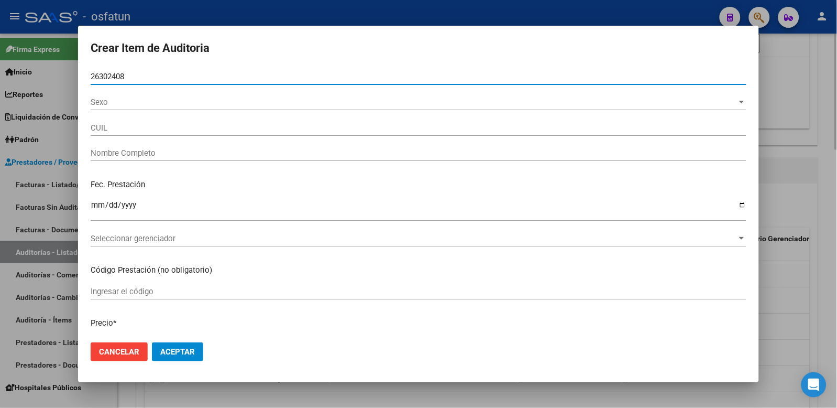
type input "27263024082"
type input "ESCUDERO VERONICA"
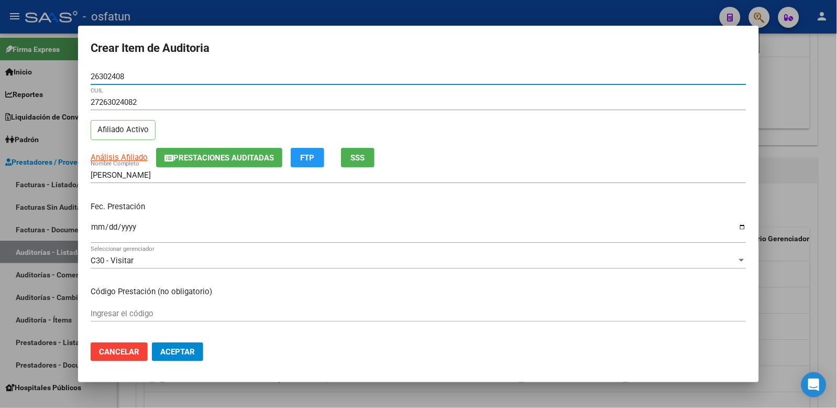
type input "26302408"
click at [103, 224] on input "Ingresar la fecha" at bounding box center [419, 231] width 656 height 17
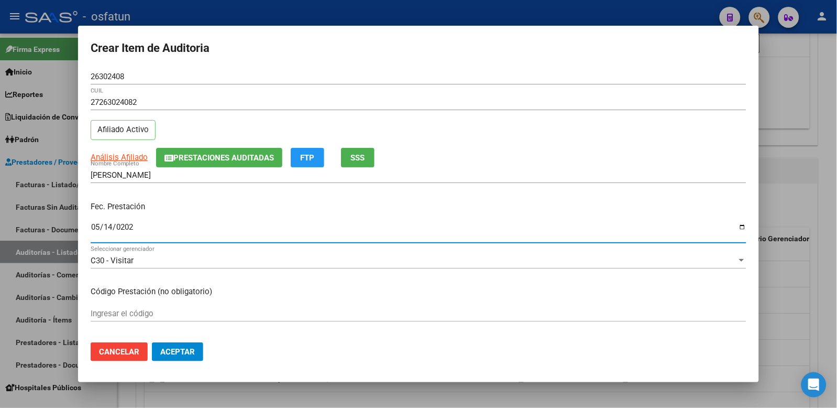
type input "2025-05-14"
click at [163, 313] on input "Ingresar el código" at bounding box center [419, 313] width 656 height 9
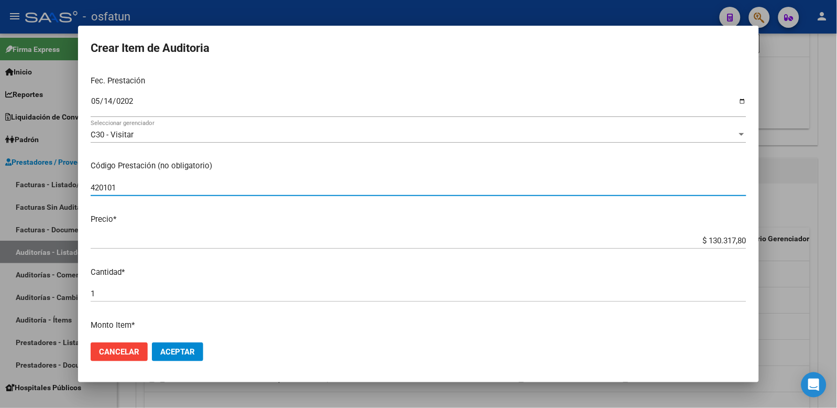
scroll to position [233, 0]
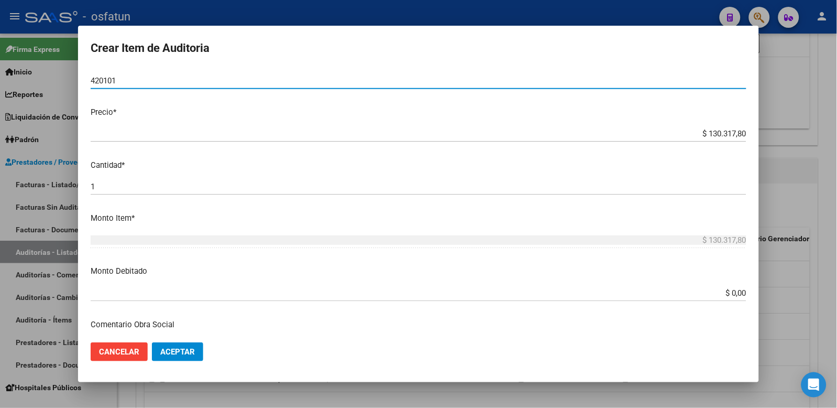
type input "420101"
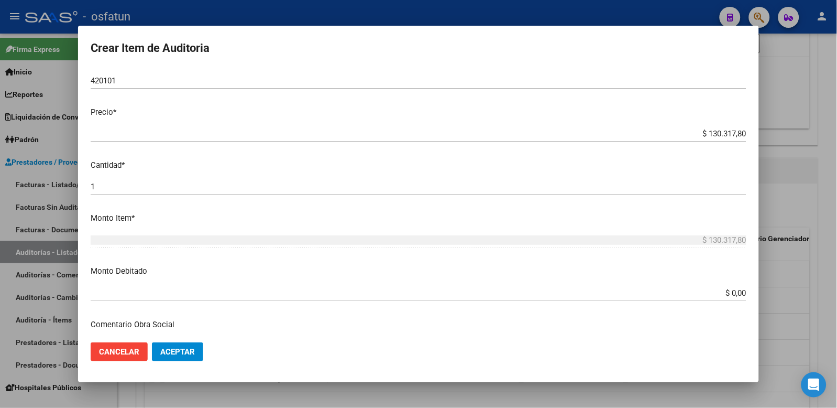
drag, startPoint x: 684, startPoint y: 124, endPoint x: 856, endPoint y: 121, distance: 171.9
click at [837, 121] on html "menu - osfatun person Firma Express Inicio Calendario SSS Instructivos Contacto…" at bounding box center [418, 204] width 837 height 408
click at [593, 165] on p "Cantidad *" at bounding box center [419, 165] width 656 height 12
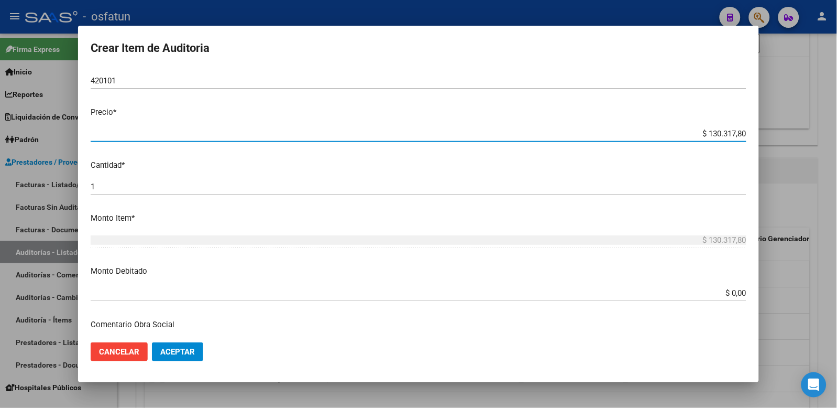
drag, startPoint x: 726, startPoint y: 132, endPoint x: 766, endPoint y: 134, distance: 39.9
click at [766, 133] on div "Crear Item de Auditoria 26302408 Nro Documento 27263024082 CUIL Afiliado Activo…" at bounding box center [418, 204] width 837 height 408
type input "$ 0,02"
type input "$ 0,20"
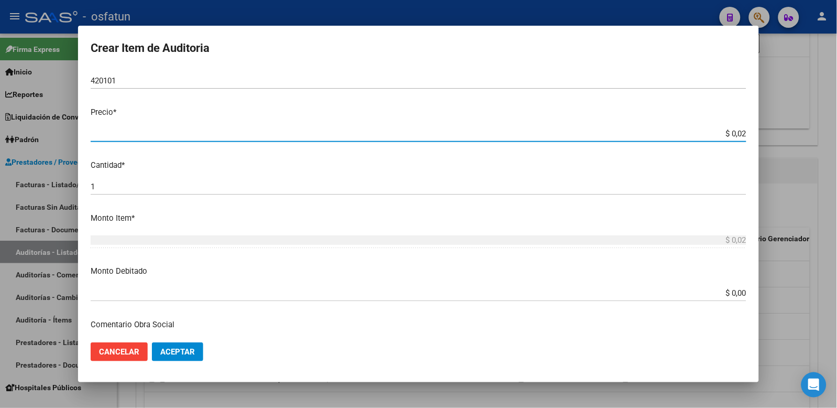
type input "$ 0,20"
type input "$ 2,00"
type input "$ 20,00"
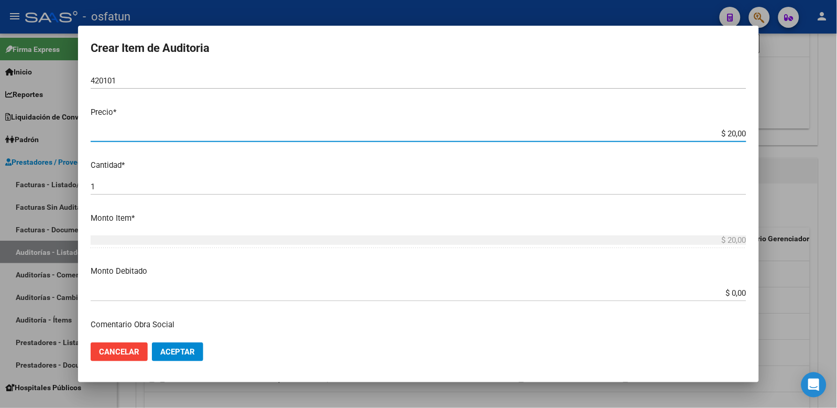
type input "$ 200,00"
type input "$ 2.000,00"
type input "$ 20.000,00"
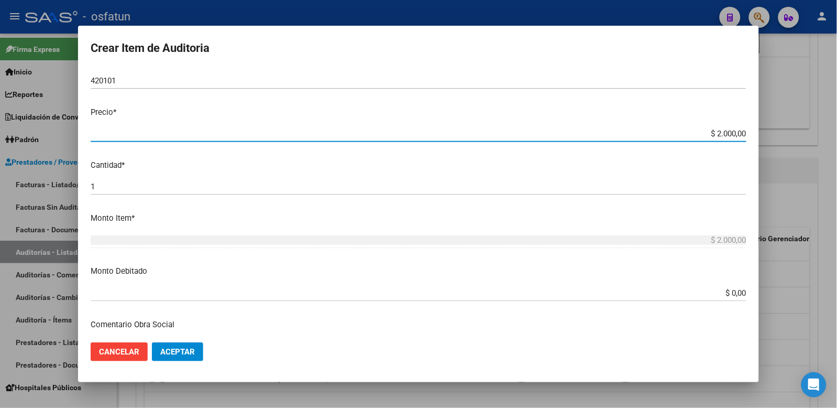
type input "$ 20.000,00"
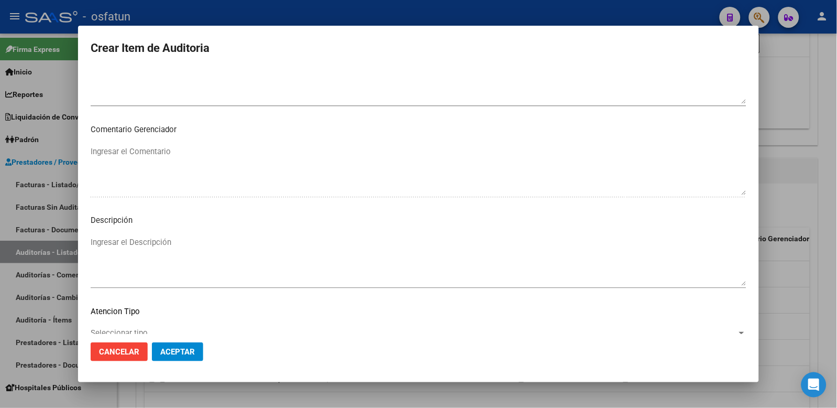
scroll to position [678, 0]
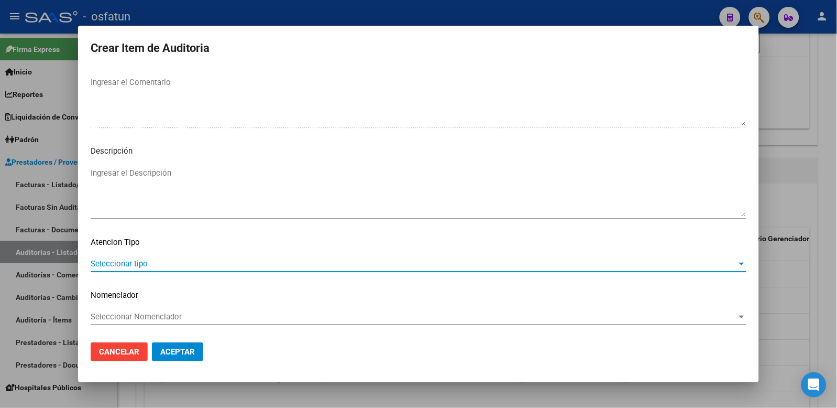
click at [124, 265] on span "Seleccionar tipo" at bounding box center [414, 263] width 647 height 9
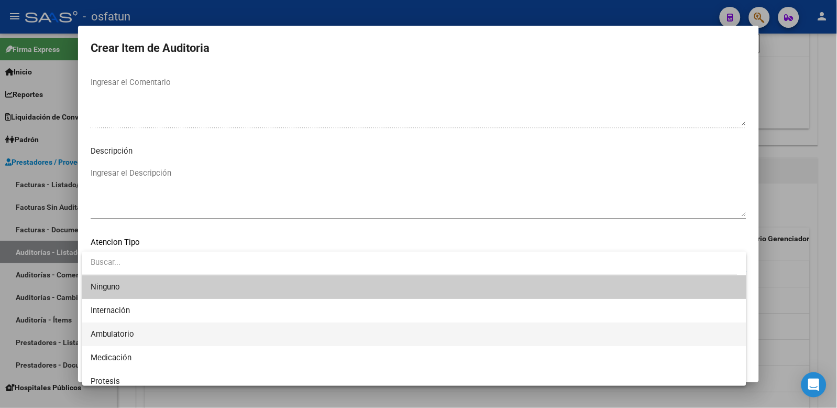
drag, startPoint x: 144, startPoint y: 327, endPoint x: 148, endPoint y: 315, distance: 13.4
click at [144, 327] on span "Ambulatorio" at bounding box center [415, 334] width 648 height 24
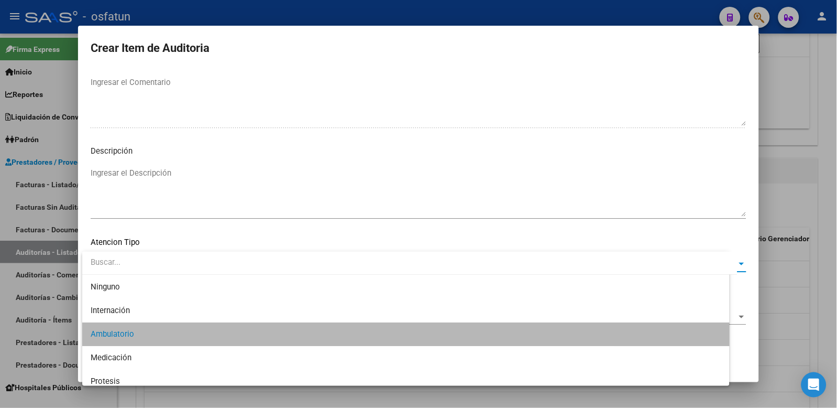
click at [151, 306] on mat-dialog-content "26302408 Nro Documento 27263024082 CUIL Afiliado Activo Análisis Afiliado Prest…" at bounding box center [418, 201] width 681 height 265
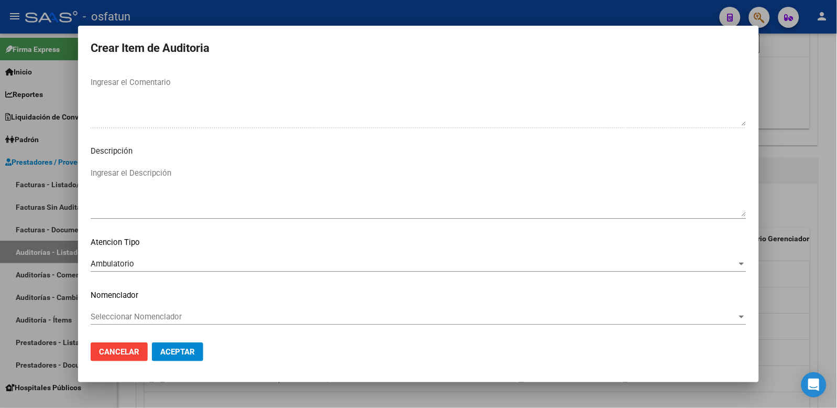
click at [151, 313] on span "Seleccionar Nomenclador" at bounding box center [414, 316] width 647 height 9
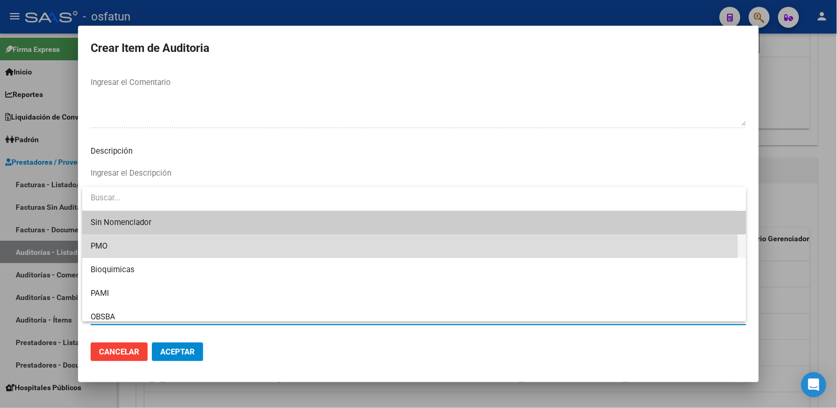
click at [112, 248] on span "PMO" at bounding box center [415, 246] width 648 height 24
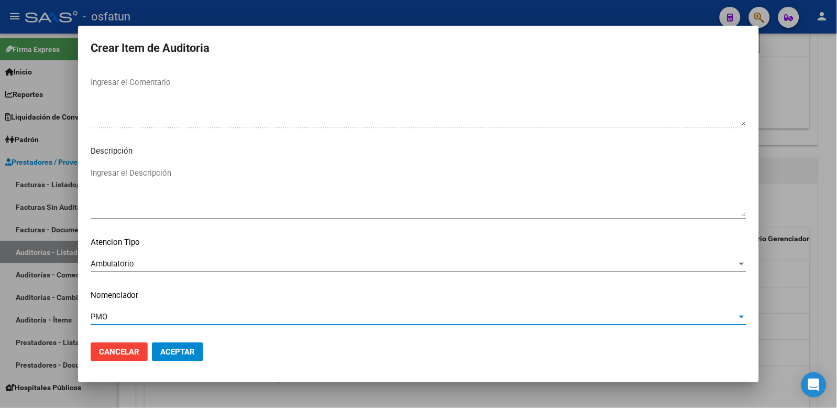
click at [190, 358] on button "Aceptar" at bounding box center [177, 351] width 51 height 19
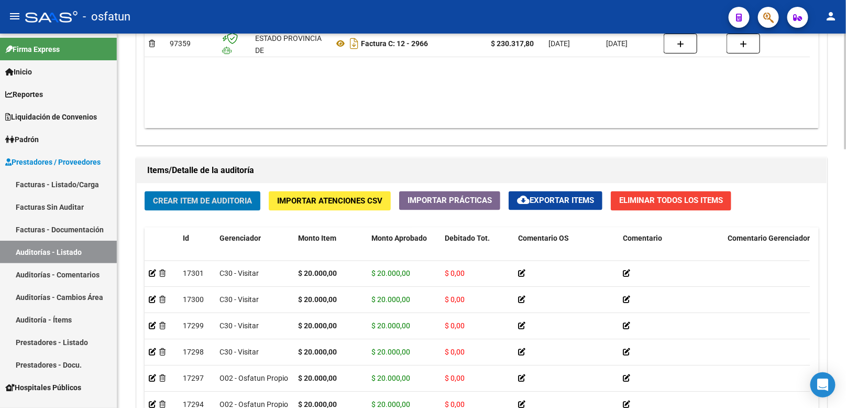
click at [223, 217] on div "Crear Item de Auditoria Importar Atenciones CSV Importar Prácticas cloud_downlo…" at bounding box center [482, 356] width 690 height 346
click at [224, 212] on div "Crear Item de Auditoria Importar Atenciones CSV Importar Prácticas cloud_downlo…" at bounding box center [482, 356] width 690 height 346
click at [234, 203] on span "Crear Item de Auditoria" at bounding box center [202, 200] width 99 height 9
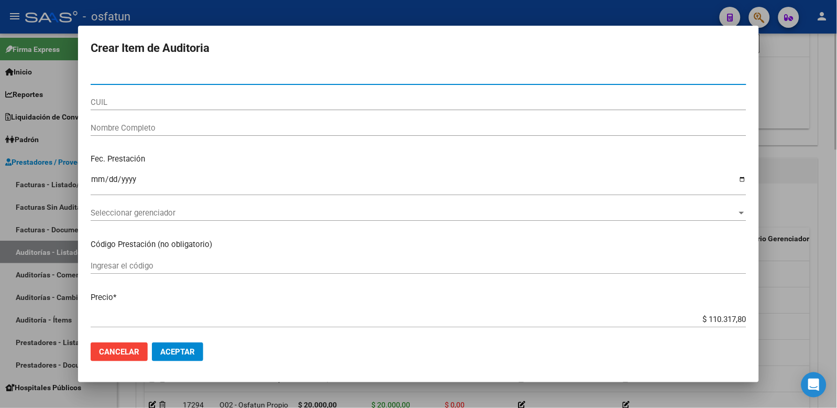
paste input "23779011"
type input "23779011"
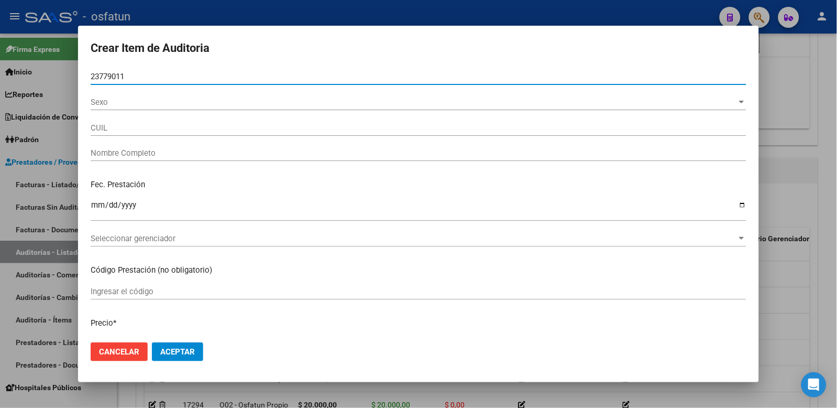
type input "27237790117"
type input "ROSALEZ VERONICA ROSA"
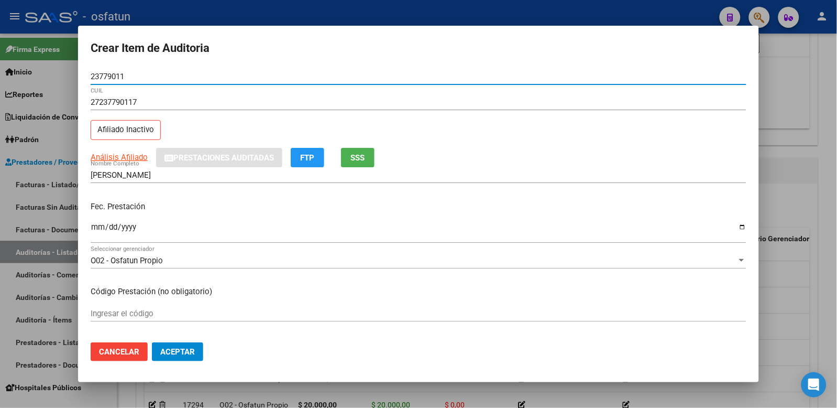
type input "23779011"
click at [105, 224] on input "Ingresar la fecha" at bounding box center [419, 231] width 656 height 17
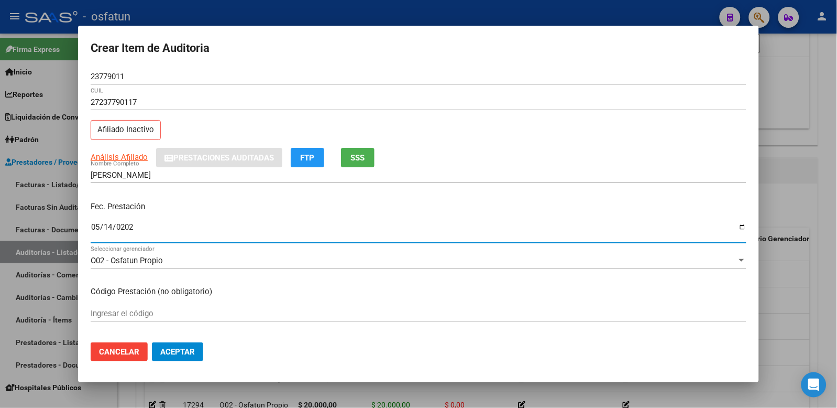
type input "2025-05-14"
click at [194, 312] on input "Ingresar el código" at bounding box center [419, 313] width 656 height 9
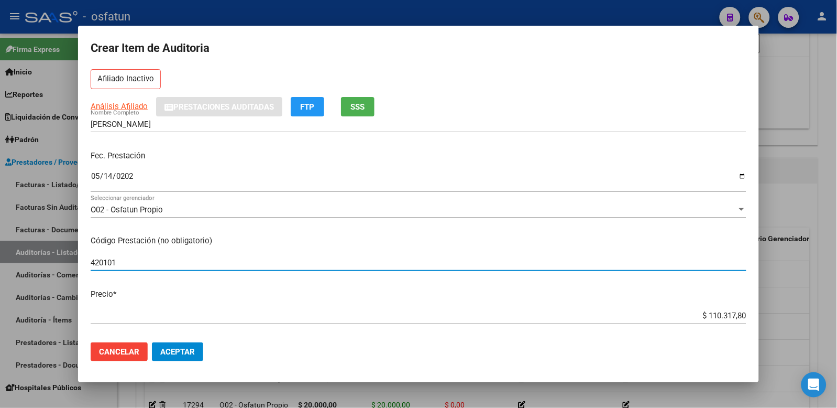
scroll to position [116, 0]
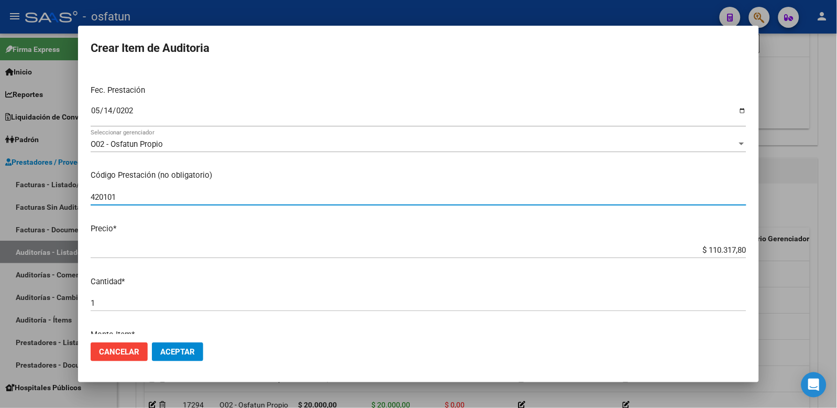
type input "420101"
click at [823, 250] on div "Crear Item de Auditoria 23779011 Nro Documento 27237790117 CUIL Afiliado Inacti…" at bounding box center [418, 204] width 837 height 408
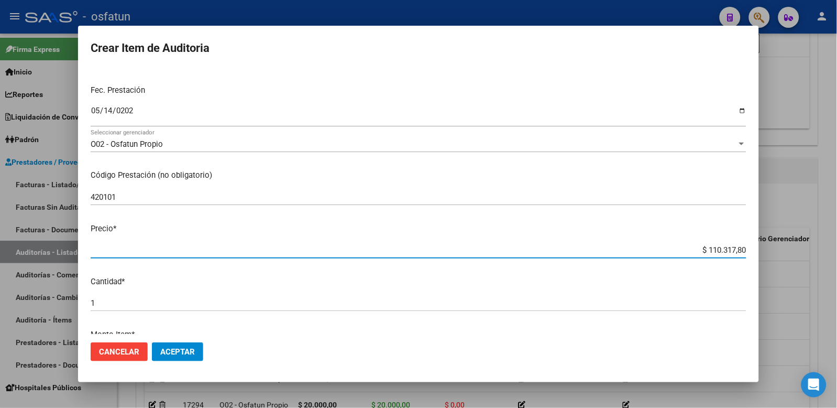
type input "$ 0,02"
type input "$ 0,20"
type input "$ 2,00"
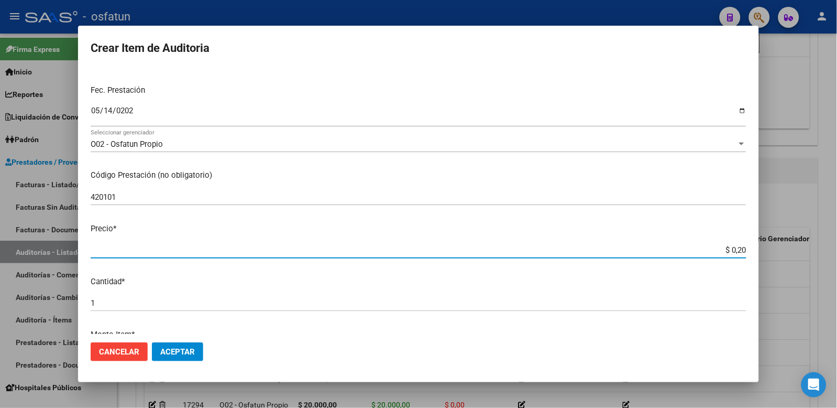
type input "$ 2,00"
type input "$ 20,00"
type input "$ 200,00"
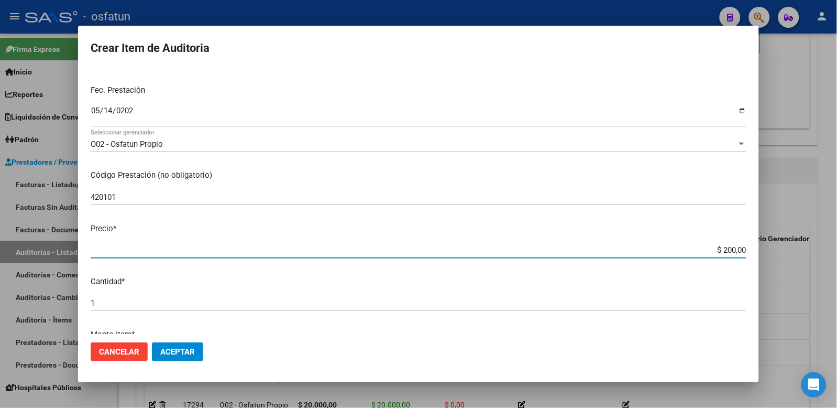
type input "$ 2.000,00"
type input "$ 20.000,00"
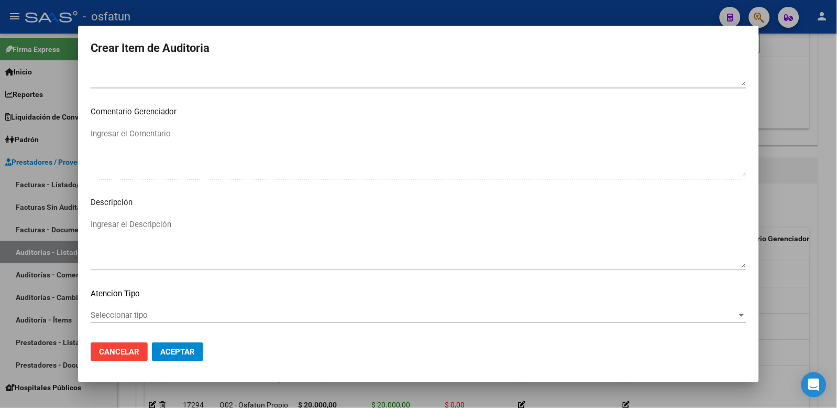
scroll to position [678, 0]
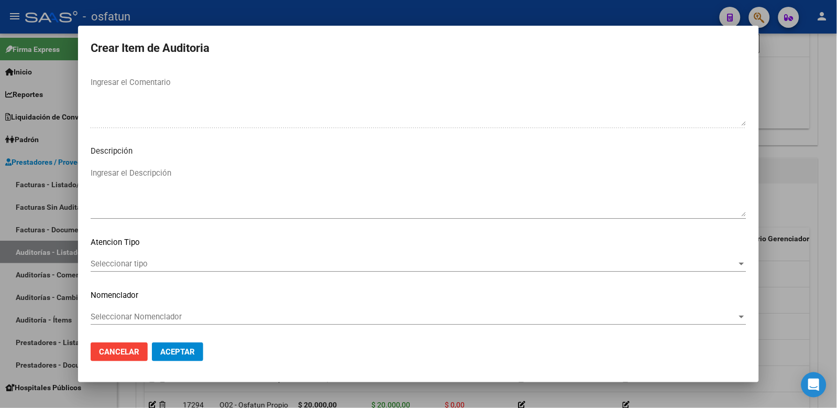
click at [137, 262] on span "Seleccionar tipo" at bounding box center [414, 263] width 647 height 9
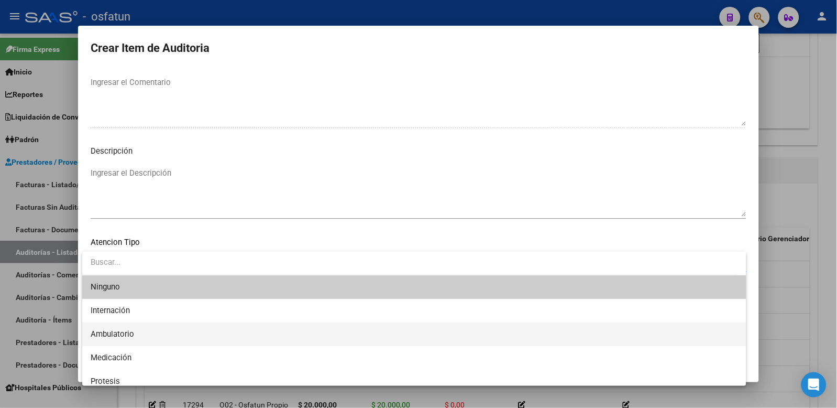
click at [145, 343] on span "Ambulatorio" at bounding box center [415, 334] width 648 height 24
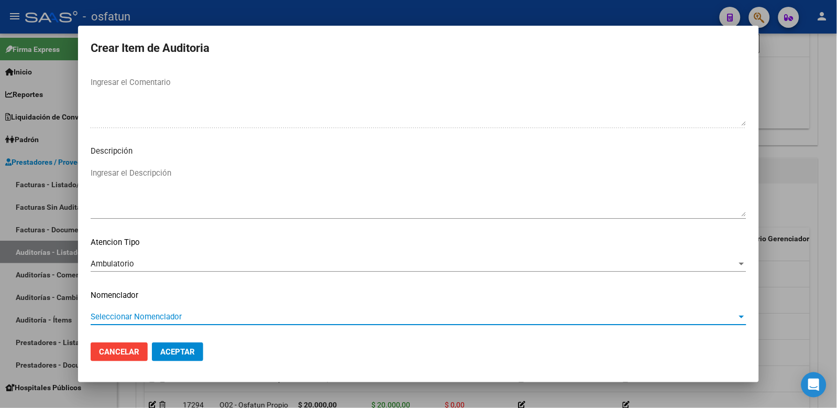
click at [155, 320] on span "Seleccionar Nomenclador" at bounding box center [414, 316] width 647 height 9
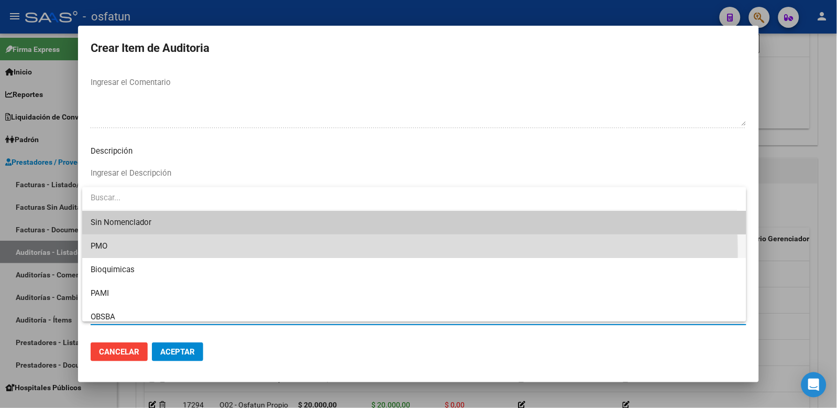
click at [133, 252] on span "PMO" at bounding box center [415, 246] width 648 height 24
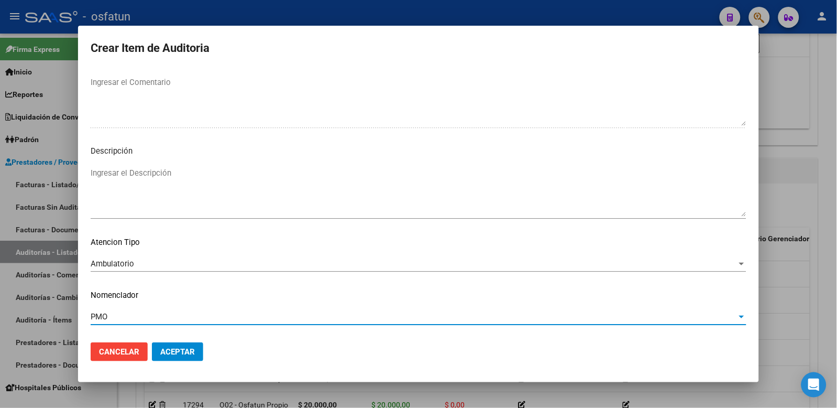
click at [176, 349] on span "Aceptar" at bounding box center [177, 351] width 35 height 9
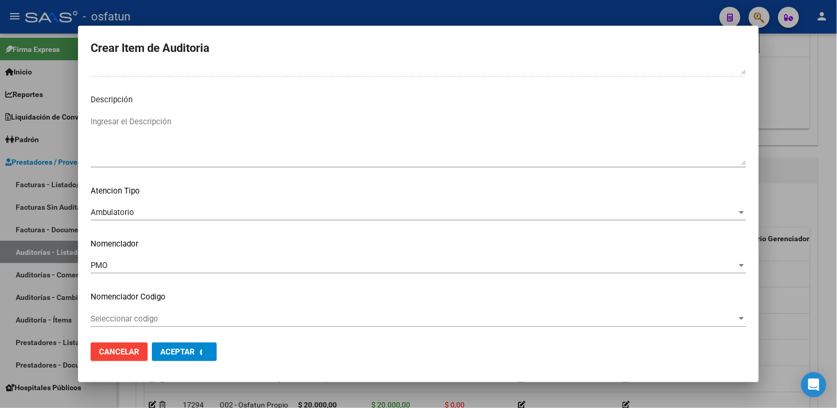
scroll to position [0, 0]
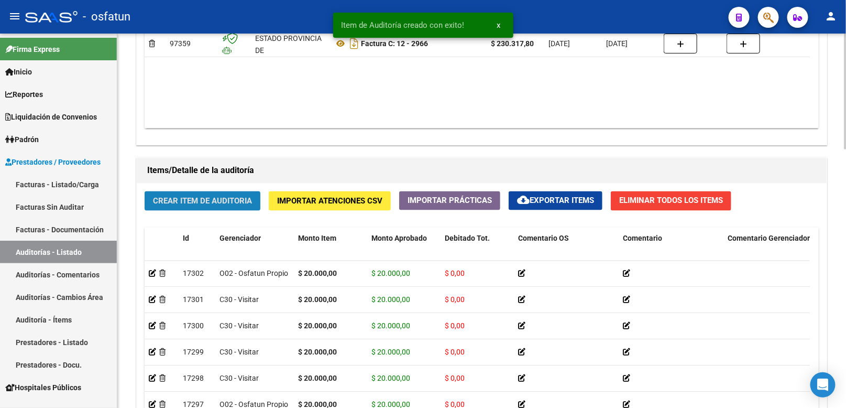
click at [249, 201] on span "Crear Item de Auditoria" at bounding box center [202, 200] width 99 height 9
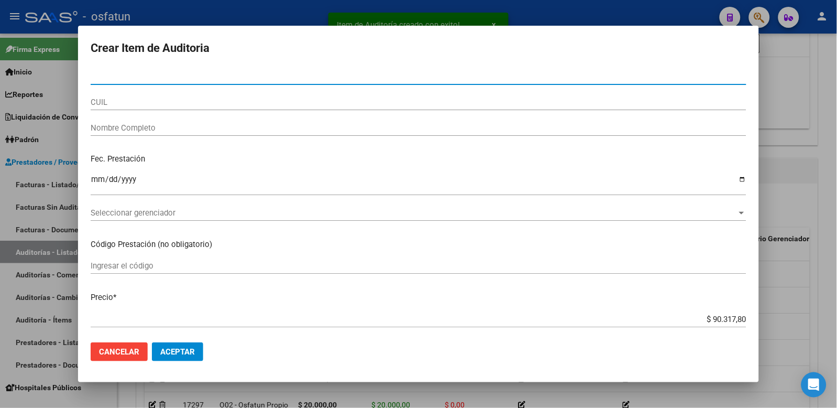
paste input "27349721"
type input "27349721"
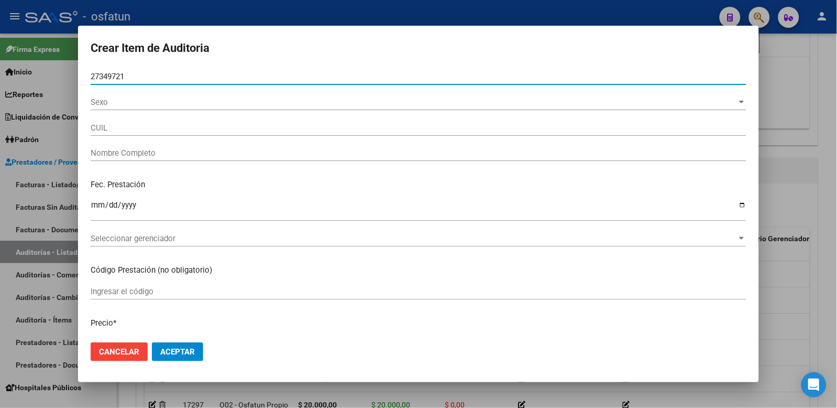
type input "20273497219"
type input "MONTA?A ARIEL GUSTAVO"
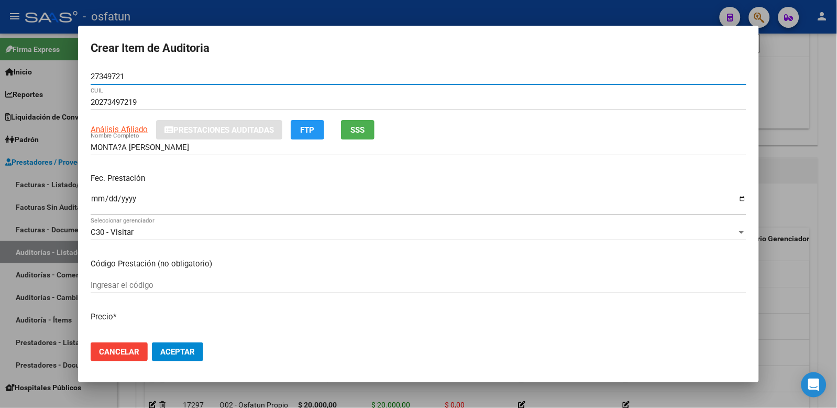
type input "27349721"
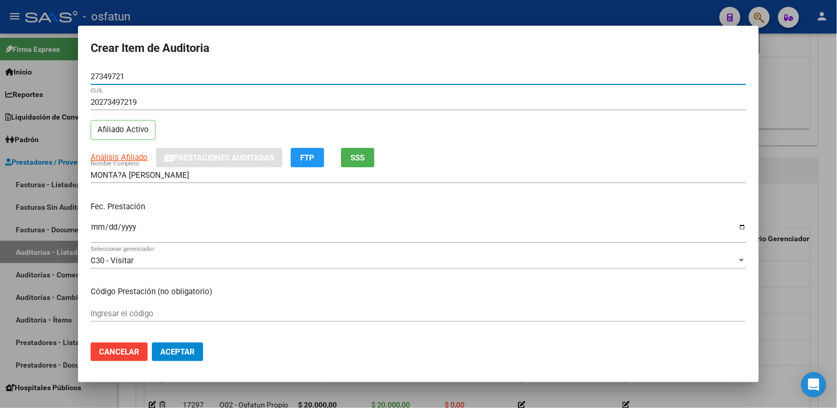
click at [101, 228] on input "Ingresar la fecha" at bounding box center [419, 231] width 656 height 17
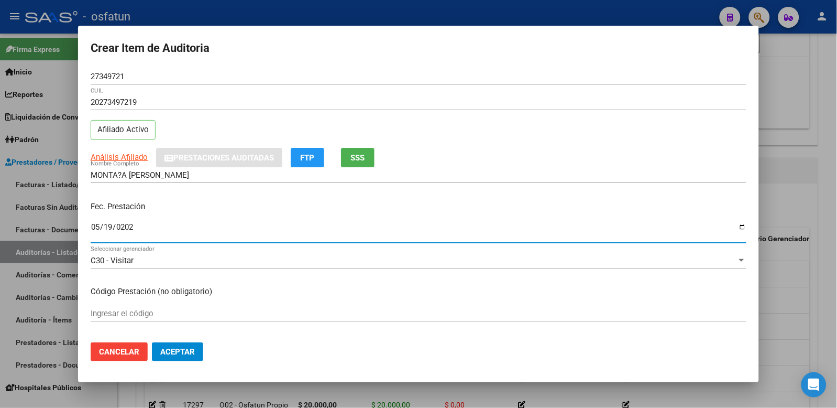
type input "2025-05-19"
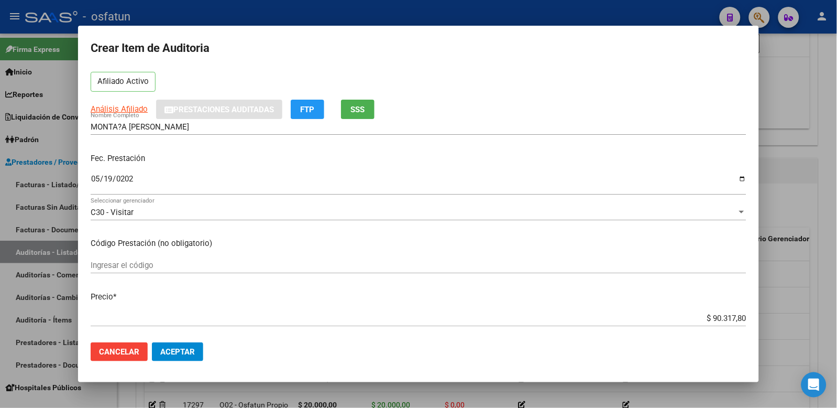
scroll to position [58, 0]
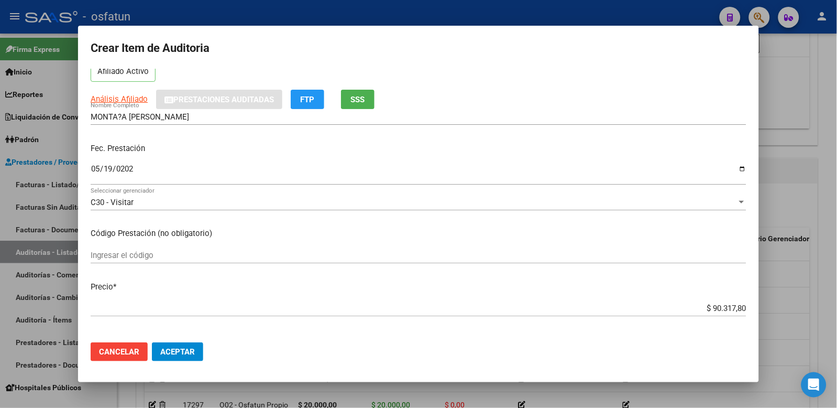
drag, startPoint x: 684, startPoint y: 309, endPoint x: 762, endPoint y: 288, distance: 81.3
click at [753, 291] on mat-dialog-content "27349721 Nro Documento 20273497219 CUIL Afiliado Activo Análisis Afiliado Prest…" at bounding box center [418, 201] width 681 height 265
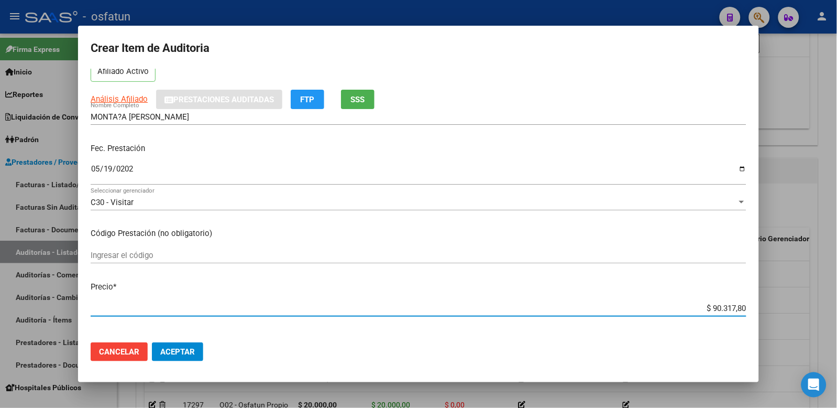
type input "$ 0,02"
type input "$ 0,20"
type input "$ 2,00"
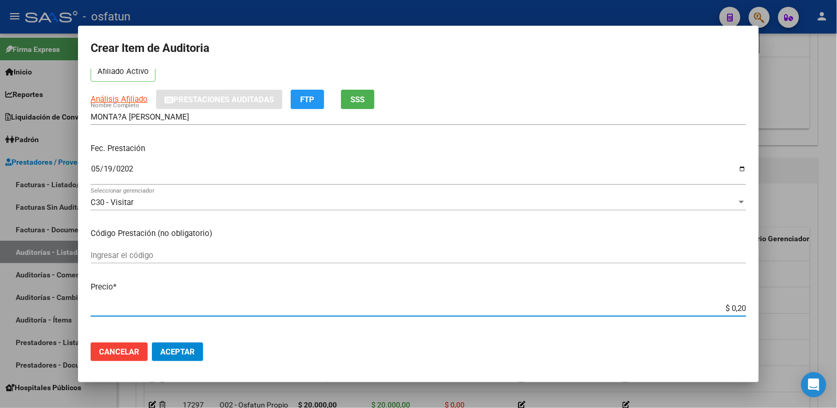
type input "$ 2,00"
type input "$ 20,00"
type input "$ 200,00"
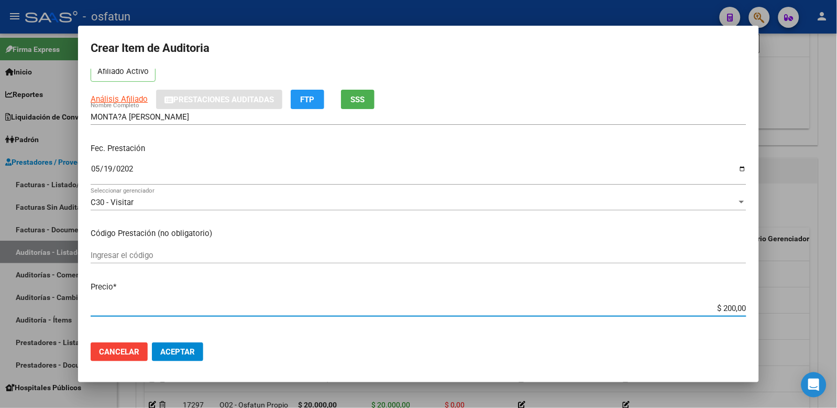
type input "$ 2.000,00"
type input "$ 20.000,00"
click at [267, 258] on input "Ingresar el código" at bounding box center [419, 254] width 656 height 9
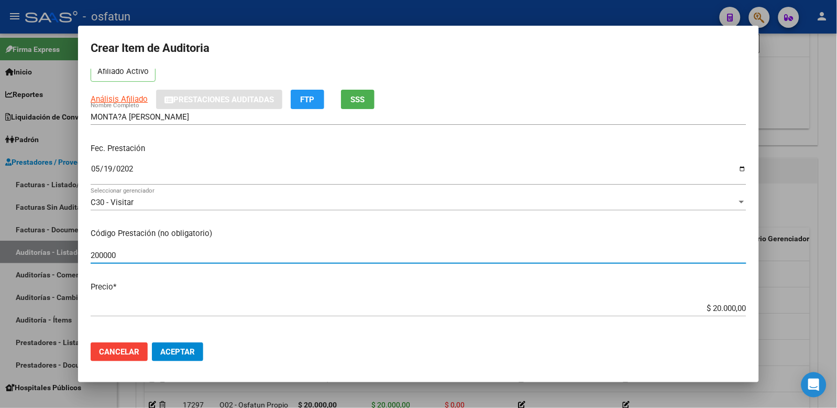
drag, startPoint x: 248, startPoint y: 253, endPoint x: -43, endPoint y: 255, distance: 290.8
click at [0, 255] on html "menu - osfatun person Firma Express Inicio Calendario SSS Instructivos Contacto…" at bounding box center [418, 204] width 837 height 408
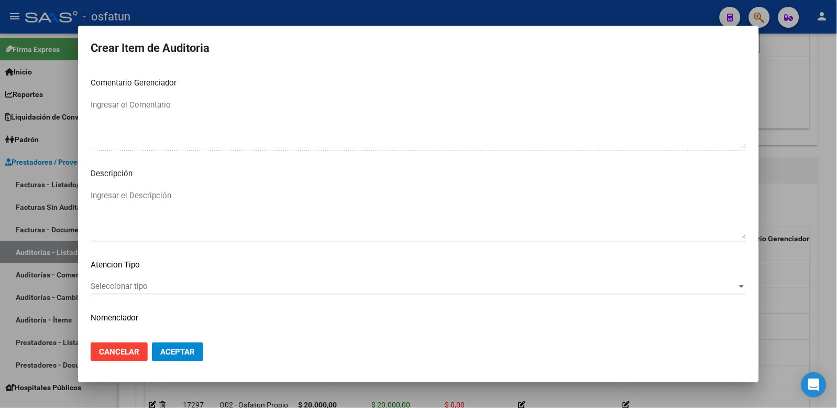
scroll to position [678, 0]
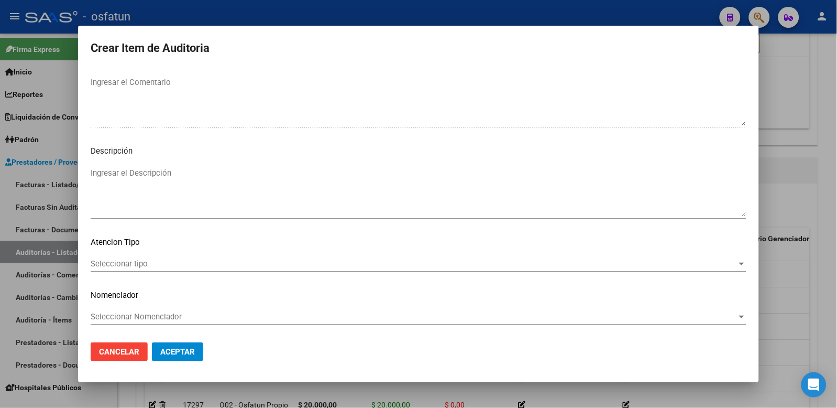
type input "420101"
click at [201, 265] on span "Seleccionar tipo" at bounding box center [414, 263] width 647 height 9
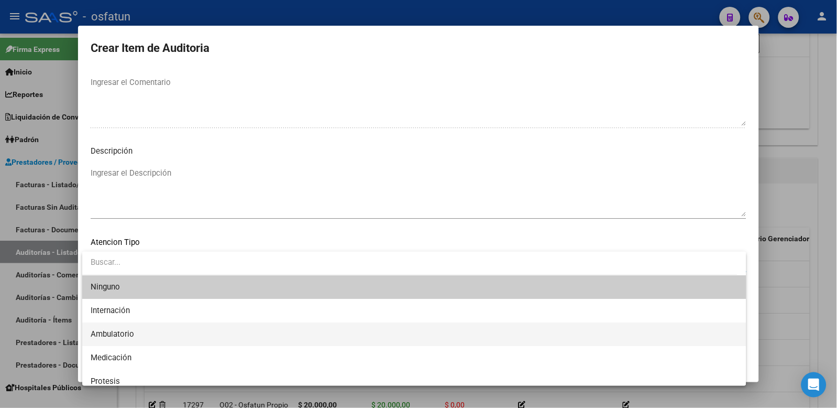
click at [176, 335] on span "Ambulatorio" at bounding box center [415, 334] width 648 height 24
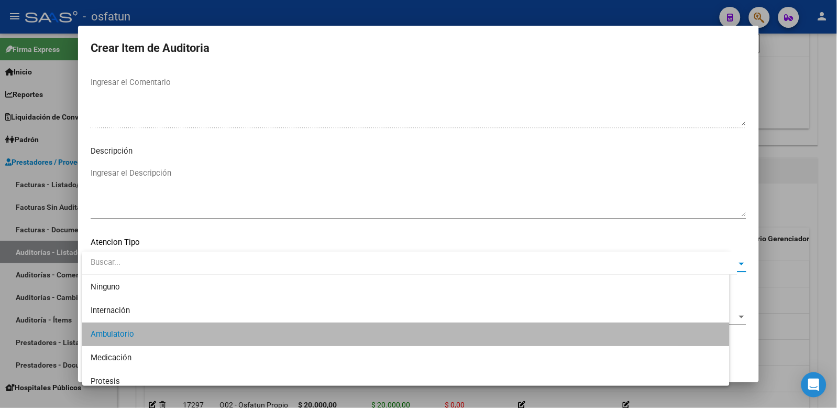
click at [176, 325] on div "Seleccionar Nomenclador Seleccionar Nomenclador" at bounding box center [419, 322] width 656 height 26
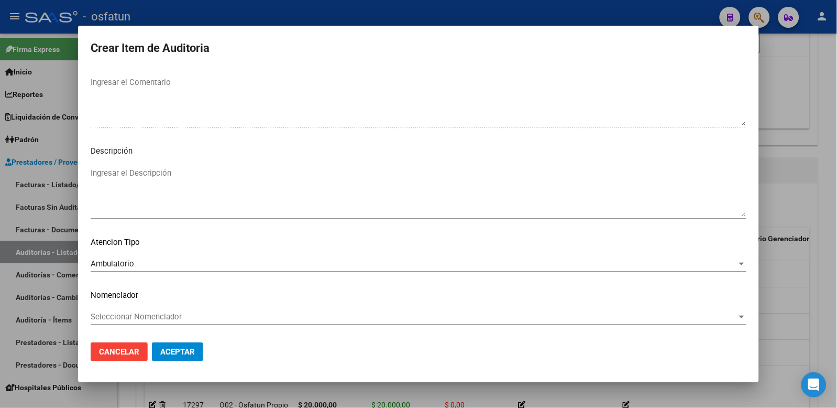
click at [180, 315] on span "Seleccionar Nomenclador" at bounding box center [414, 316] width 647 height 9
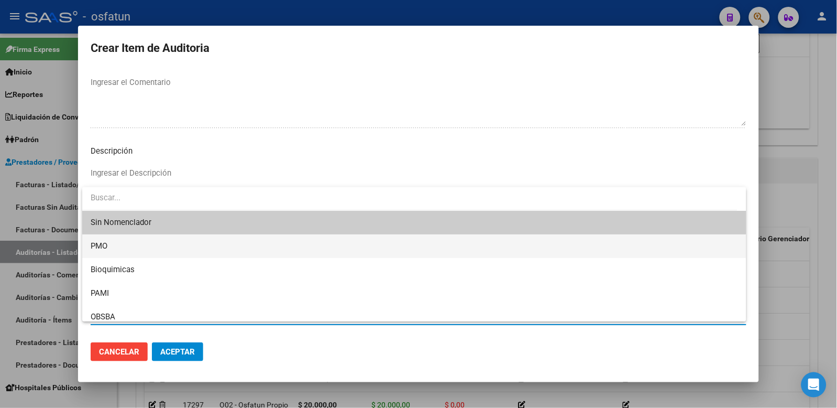
click at [132, 252] on span "PMO" at bounding box center [415, 246] width 648 height 24
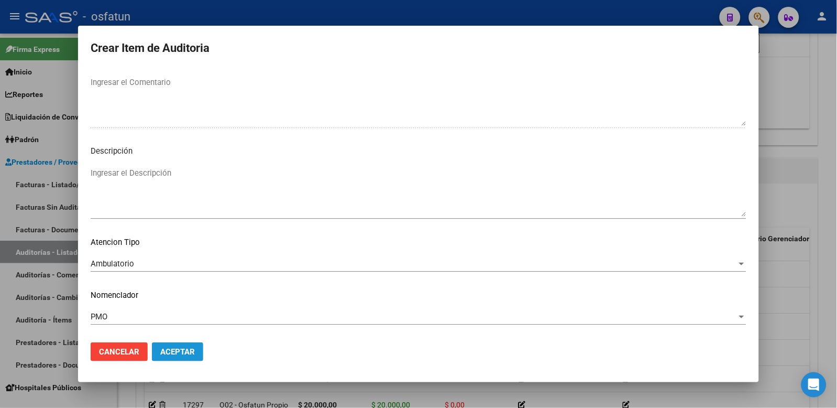
click at [175, 348] on span "Aceptar" at bounding box center [177, 351] width 35 height 9
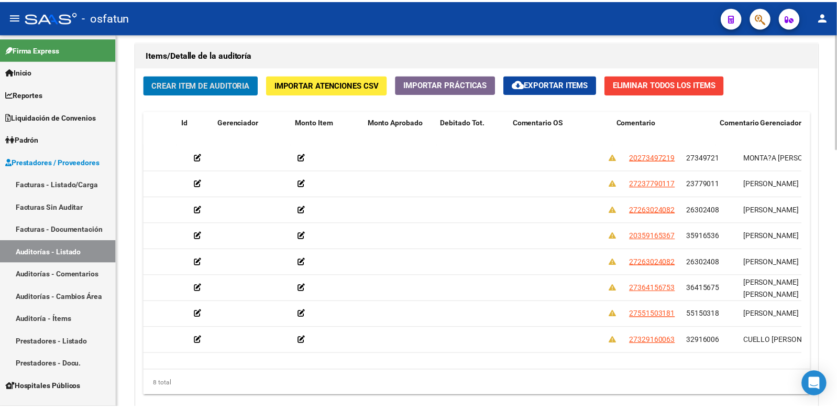
scroll to position [0, 0]
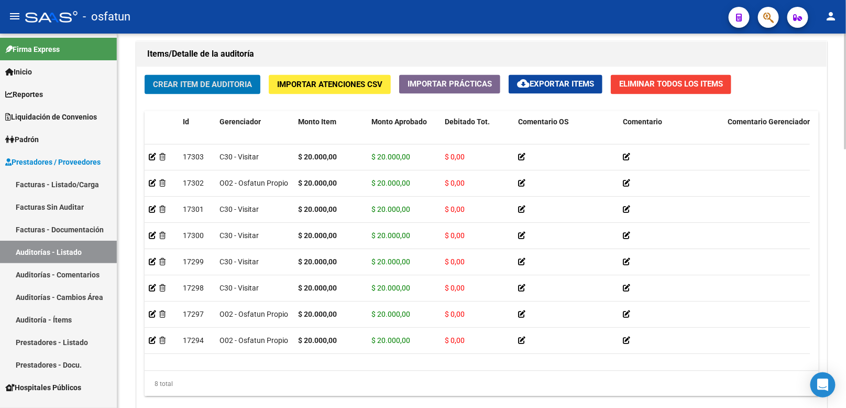
click at [247, 82] on span "Crear Item de Auditoria" at bounding box center [202, 84] width 99 height 9
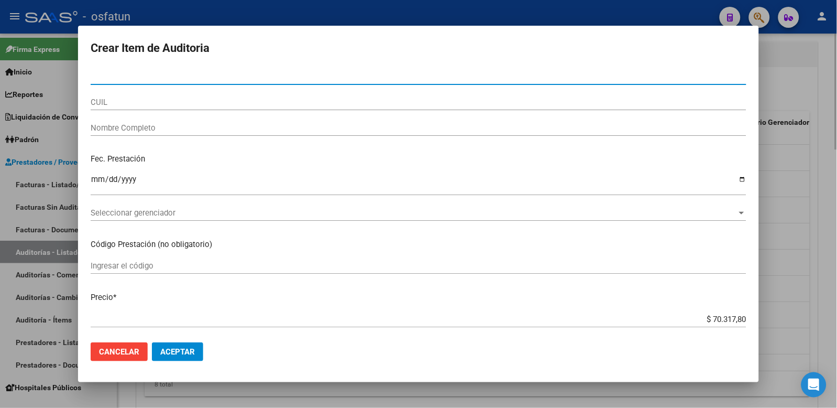
paste input "55150319"
type input "55150319"
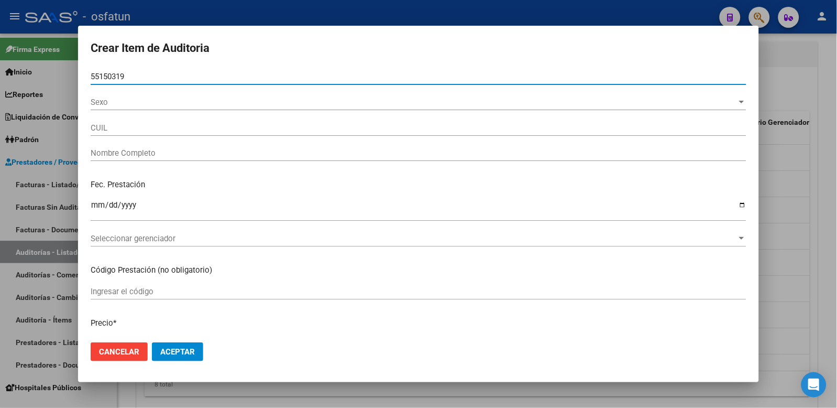
type input "23551503194"
type input "CALDERON VEGA AZUL BRIANNA"
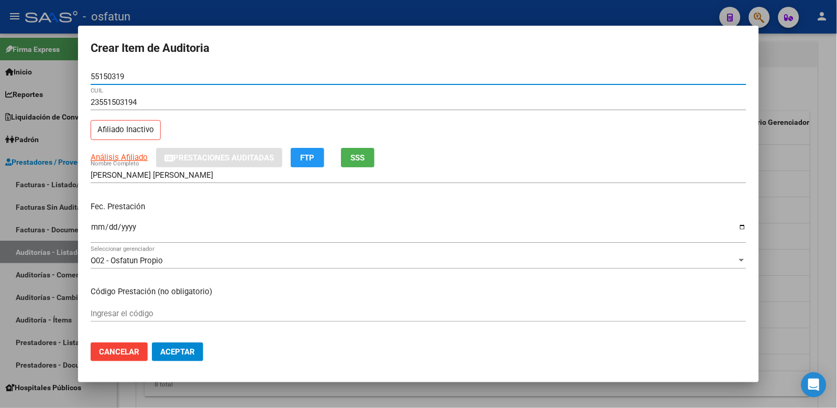
type input "55150319"
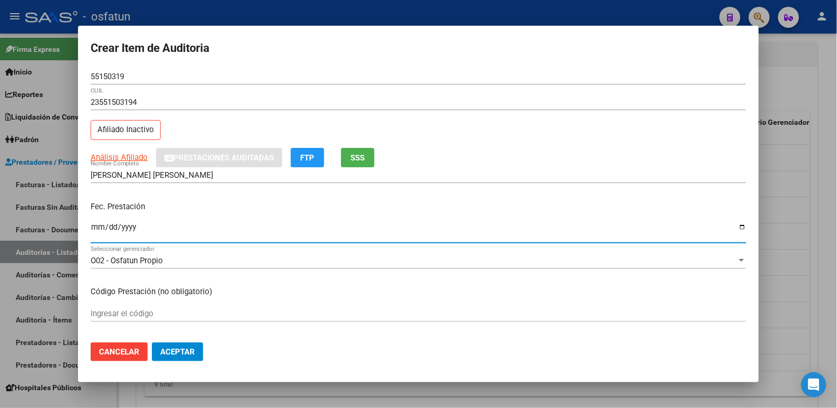
click at [94, 229] on input "Ingresar la fecha" at bounding box center [419, 231] width 656 height 17
type input "2025-05-26"
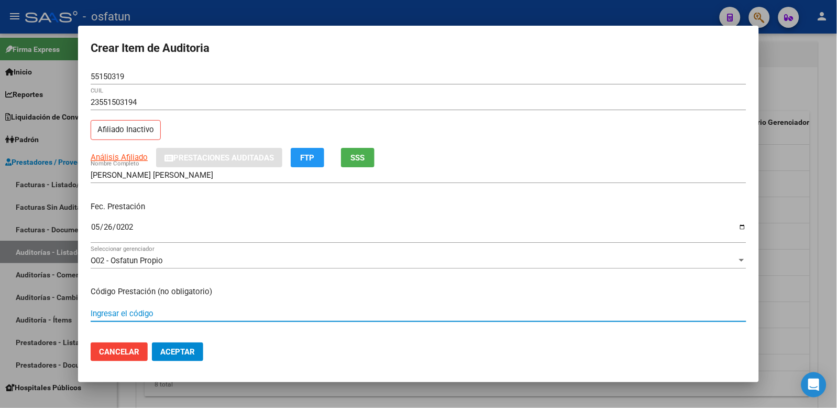
click at [121, 315] on input "Ingresar el código" at bounding box center [419, 313] width 656 height 9
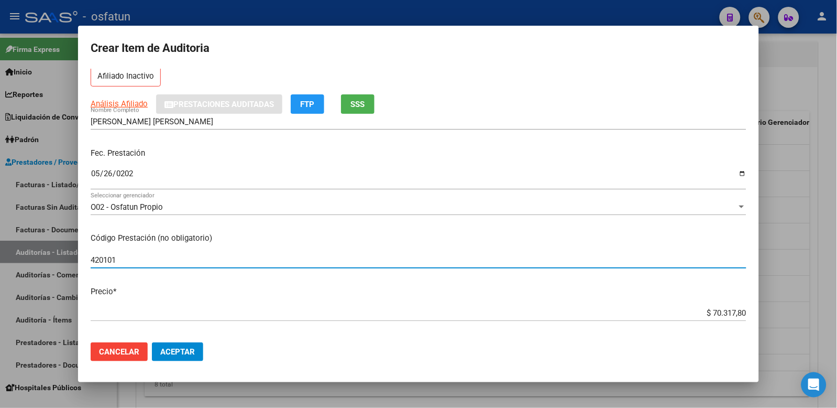
scroll to position [116, 0]
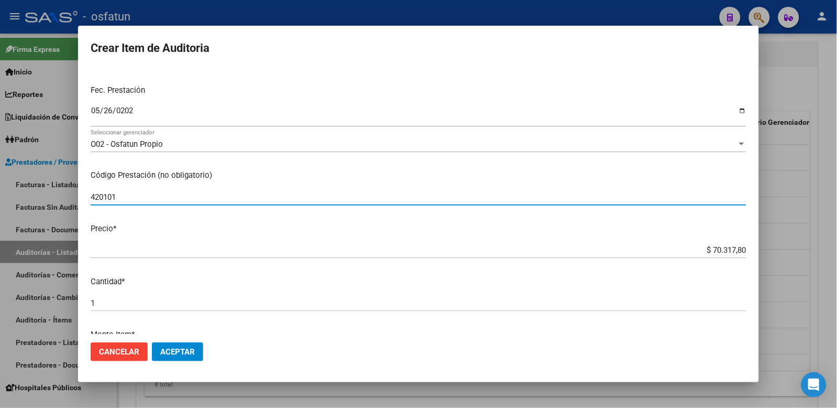
type input "420101"
drag, startPoint x: 691, startPoint y: 250, endPoint x: 805, endPoint y: 253, distance: 114.3
click at [799, 252] on div "Crear Item de Auditoria 55150319 Nro Documento 23551503194 CUIL Afiliado Inacti…" at bounding box center [418, 204] width 837 height 408
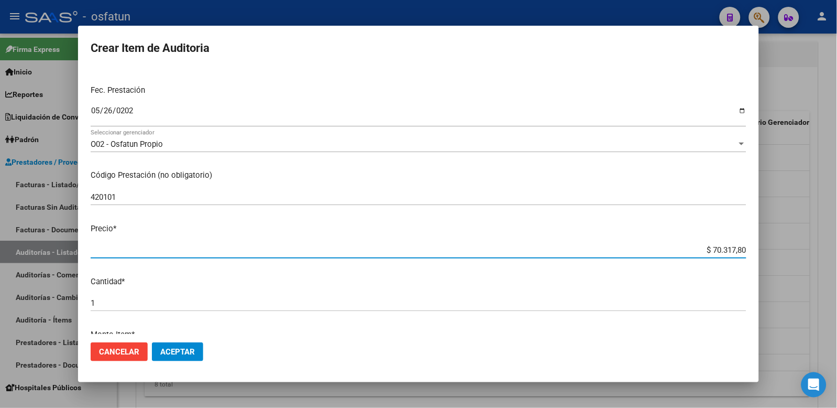
type input "$ 0,02"
type input "$ 0,20"
type input "$ 2,00"
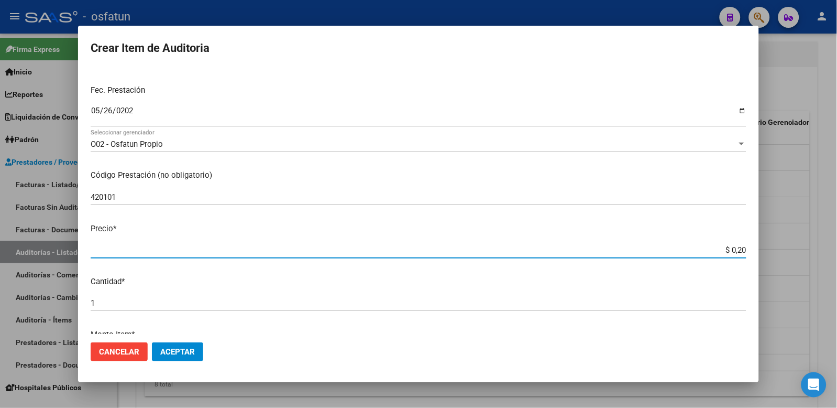
type input "$ 2,00"
type input "$ 20,00"
type input "$ 200,00"
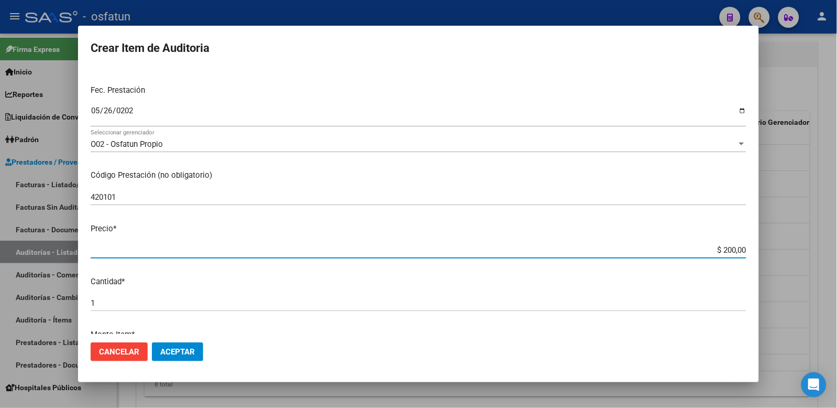
type input "$ 2.000,00"
type input "$ 20.000,00"
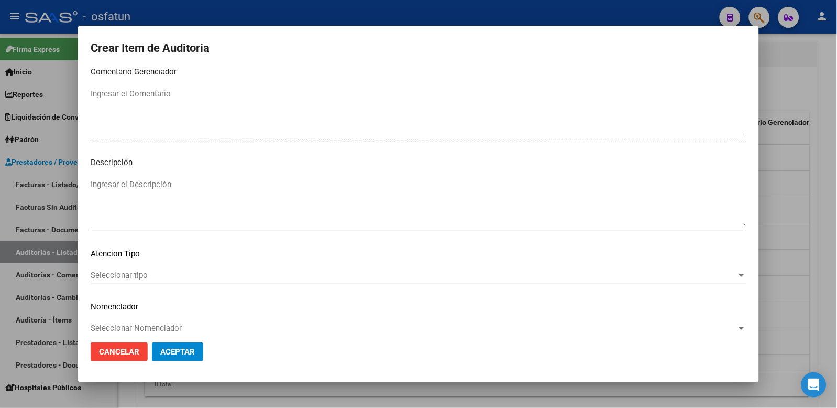
scroll to position [678, 0]
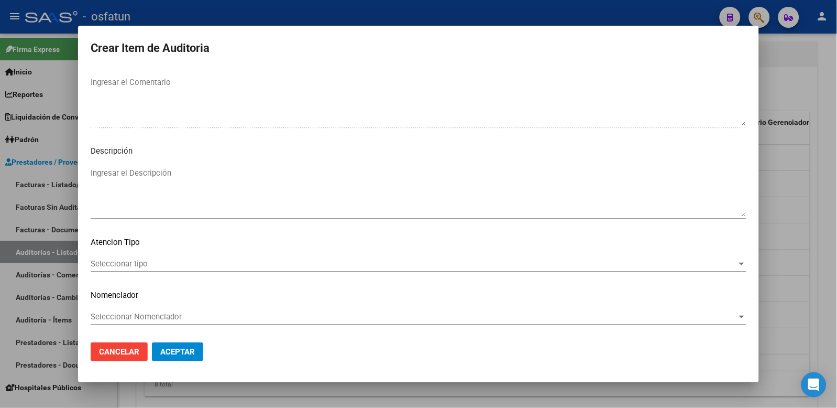
click at [194, 259] on span "Seleccionar tipo" at bounding box center [414, 263] width 647 height 9
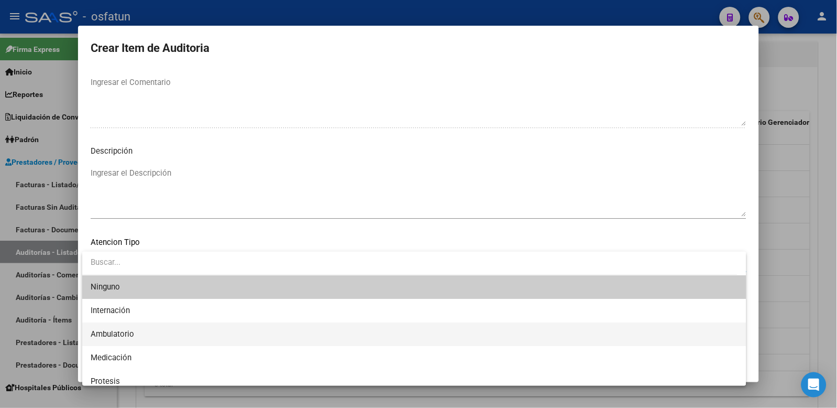
click at [155, 326] on span "Ambulatorio" at bounding box center [415, 334] width 648 height 24
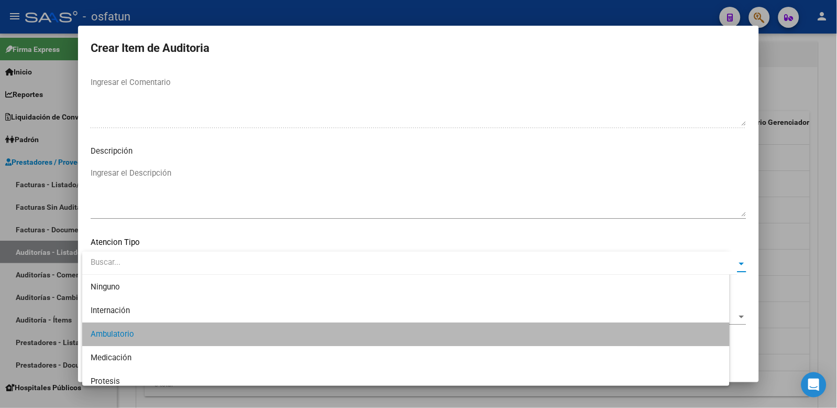
click at [155, 317] on span "Seleccionar Nomenclador" at bounding box center [414, 316] width 647 height 9
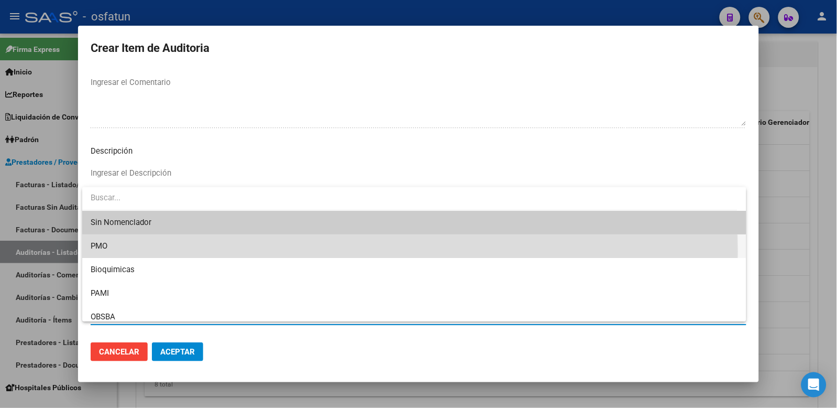
click at [113, 252] on span "PMO" at bounding box center [415, 246] width 648 height 24
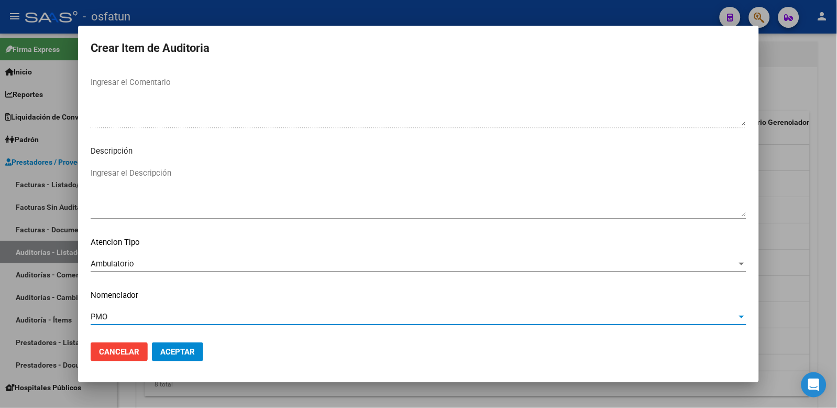
click at [177, 360] on button "Aceptar" at bounding box center [177, 351] width 51 height 19
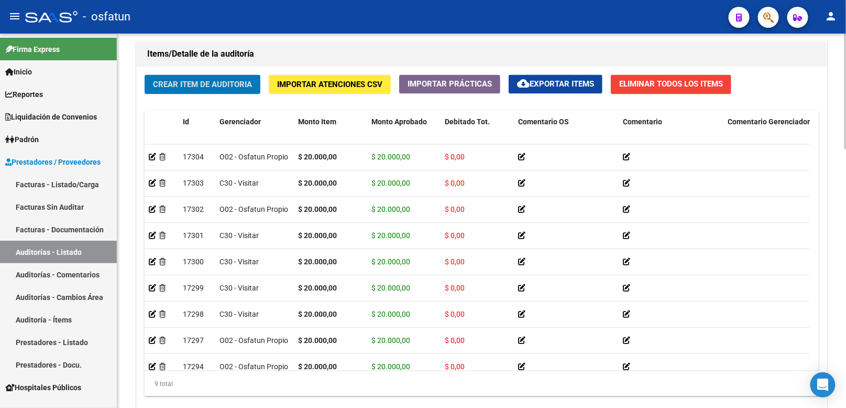
click at [238, 90] on span "Crear Item de Auditoria" at bounding box center [202, 84] width 99 height 9
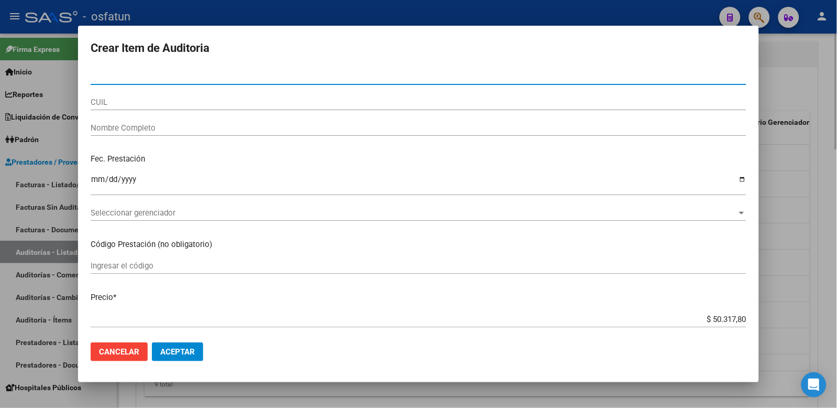
paste input "23947574"
type input "23947574"
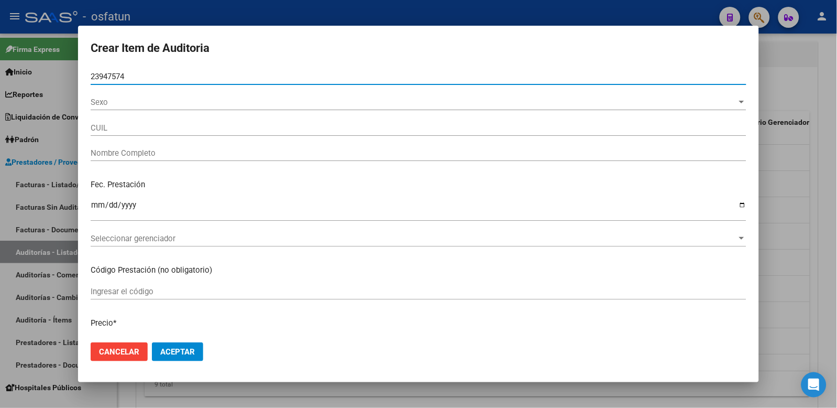
type input "20239475745"
type input "GARCIA JOSE ANGEL"
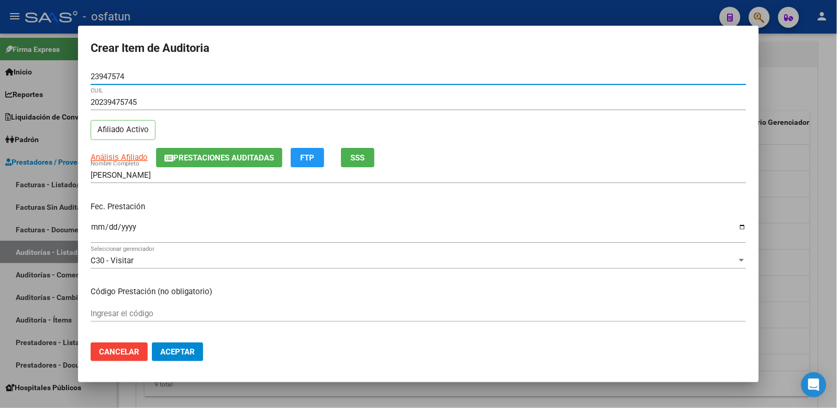
type input "23947574"
click at [100, 227] on input "Ingresar la fecha" at bounding box center [419, 231] width 656 height 17
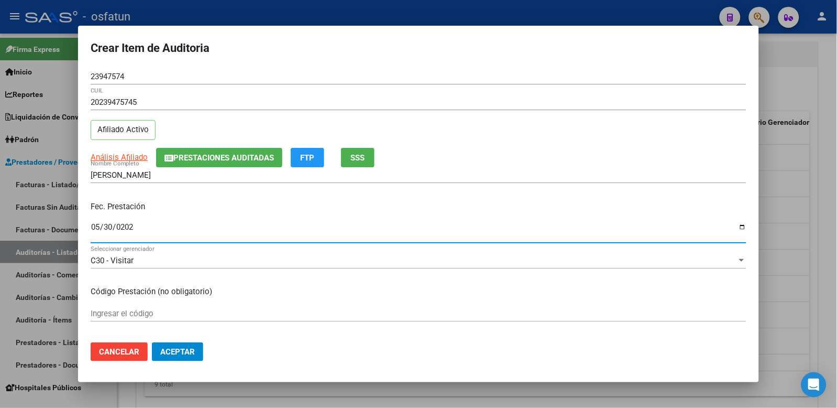
type input "[DATE]"
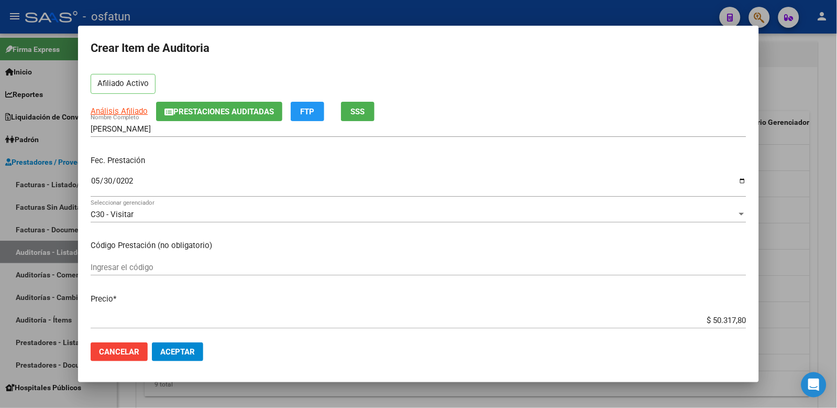
scroll to position [58, 0]
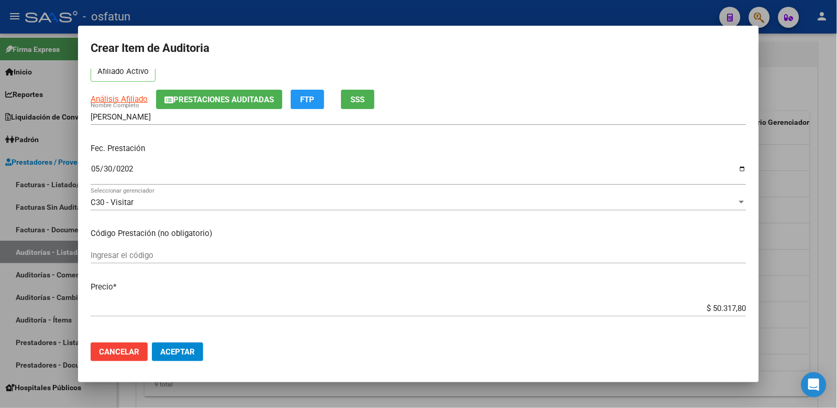
click at [174, 257] on input "Ingresar el código" at bounding box center [419, 254] width 656 height 9
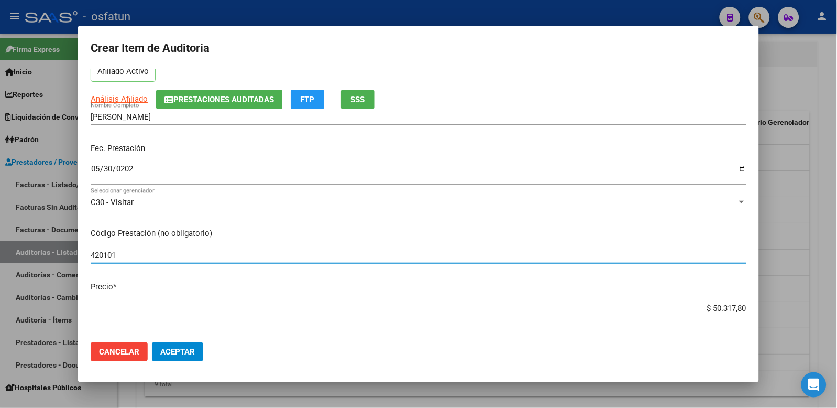
type input "420101"
drag, startPoint x: 682, startPoint y: 306, endPoint x: 859, endPoint y: 309, distance: 177.1
click at [837, 309] on html "menu - osfatun person Firma Express Inicio Calendario SSS Instructivos Contacto…" at bounding box center [418, 204] width 837 height 408
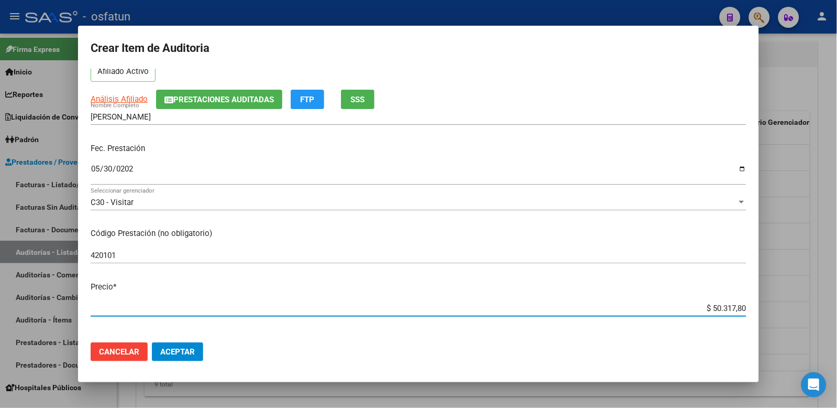
type input "$ 0,02"
type input "$ 0,20"
type input "$ 2,00"
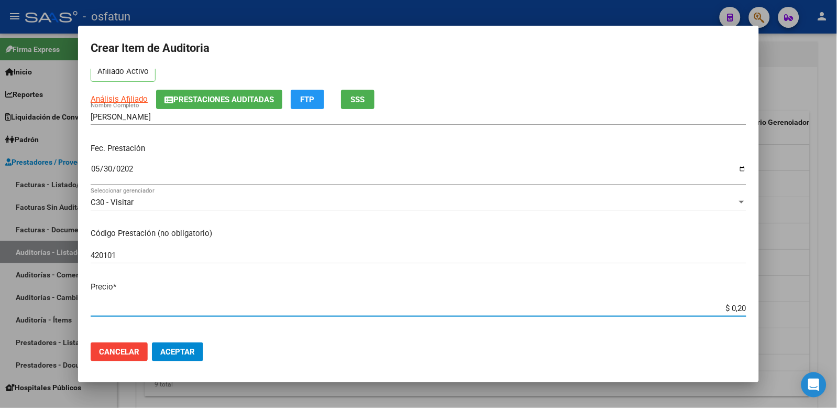
type input "$ 2,00"
type input "$ 20,00"
type input "$ 200,00"
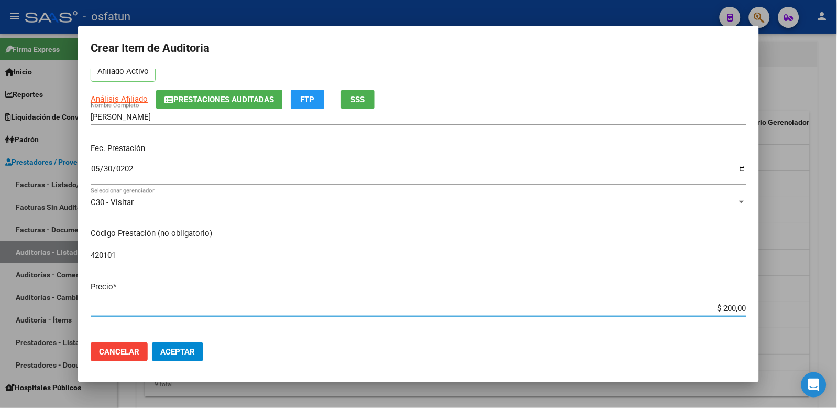
type input "$ 2.000,00"
type input "$ 20.000,00"
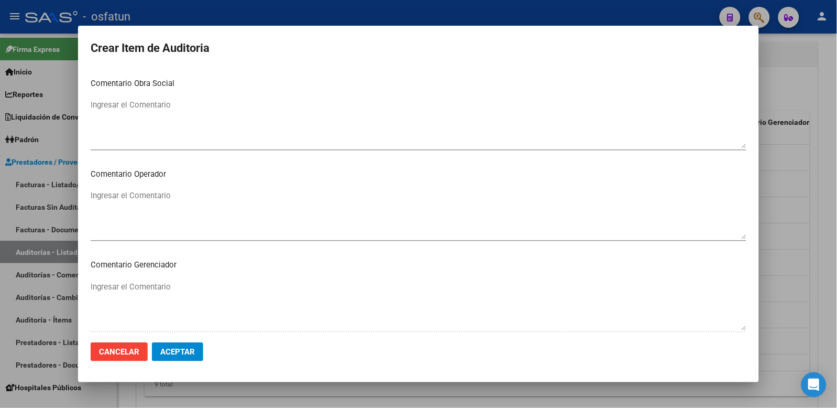
scroll to position [678, 0]
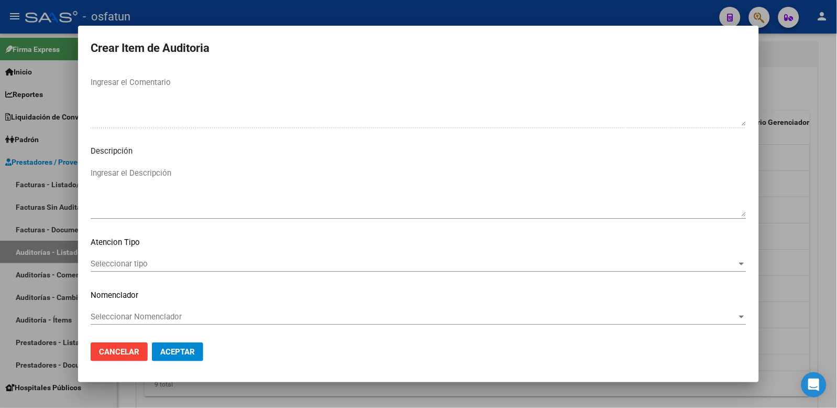
click at [158, 261] on span "Seleccionar tipo" at bounding box center [414, 263] width 647 height 9
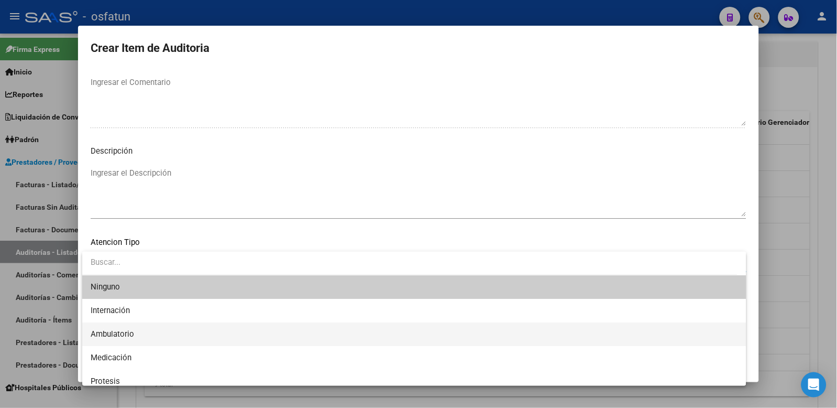
click at [152, 331] on span "Ambulatorio" at bounding box center [415, 334] width 648 height 24
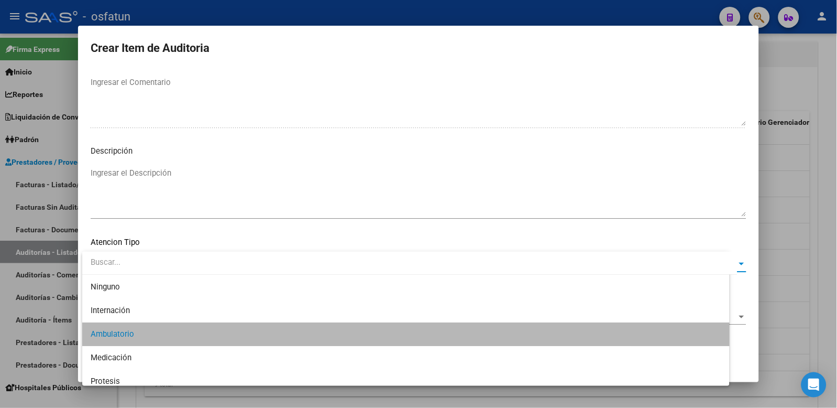
click at [153, 315] on span "Seleccionar Nomenclador" at bounding box center [414, 316] width 647 height 9
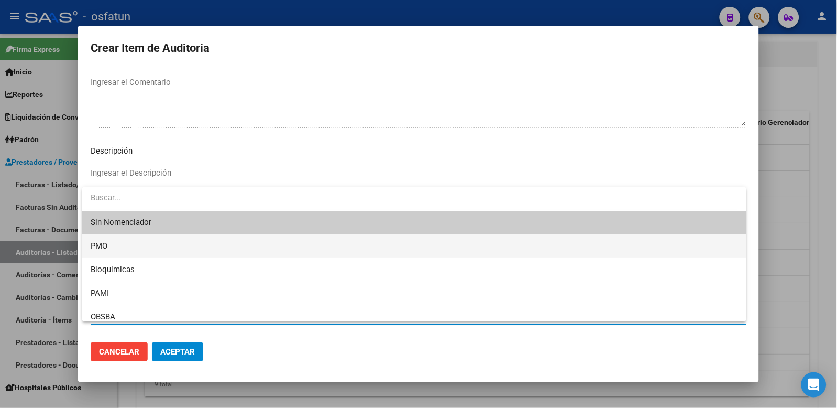
drag, startPoint x: 124, startPoint y: 248, endPoint x: 153, endPoint y: 307, distance: 65.4
click at [124, 248] on span "PMO" at bounding box center [415, 246] width 648 height 24
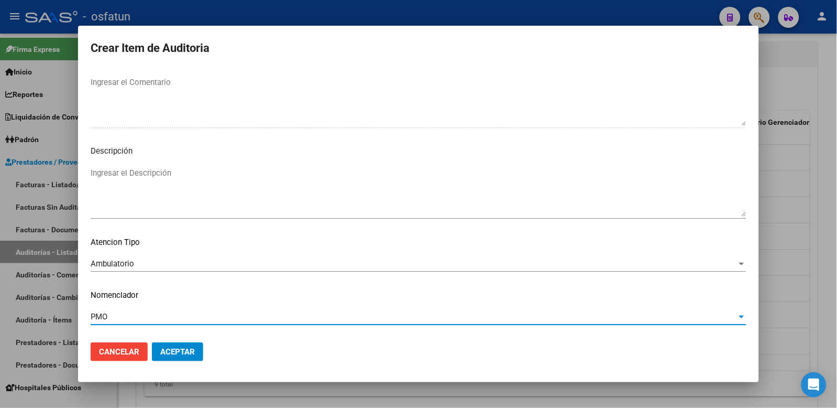
click at [166, 344] on button "Aceptar" at bounding box center [177, 351] width 51 height 19
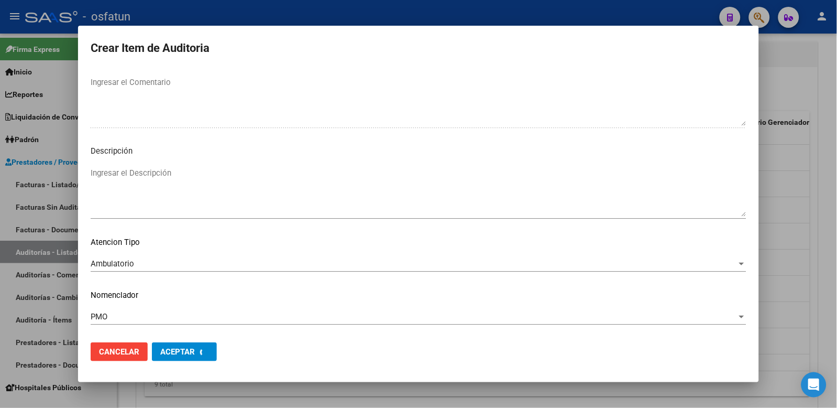
scroll to position [691, 0]
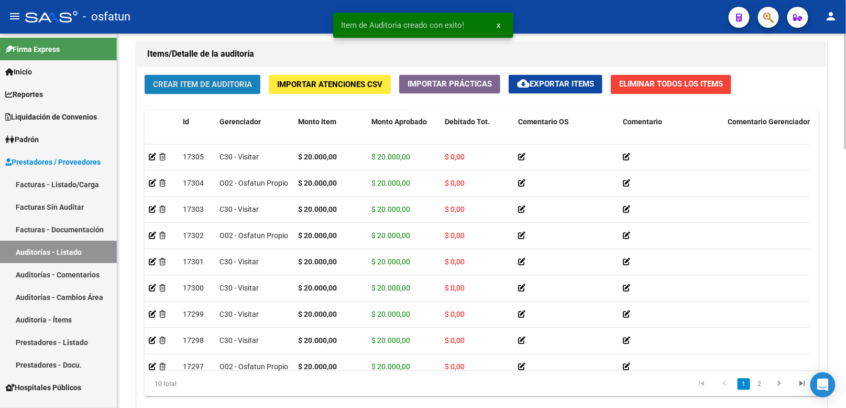
click at [211, 83] on span "Crear Item de Auditoria" at bounding box center [202, 84] width 99 height 9
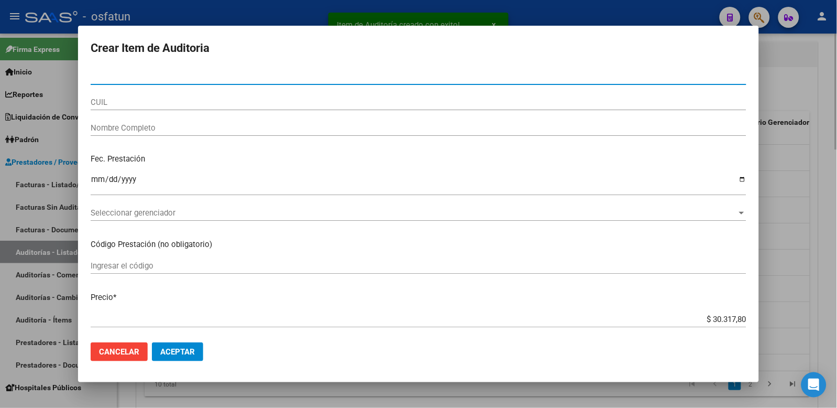
paste input "38439271"
type input "38439271"
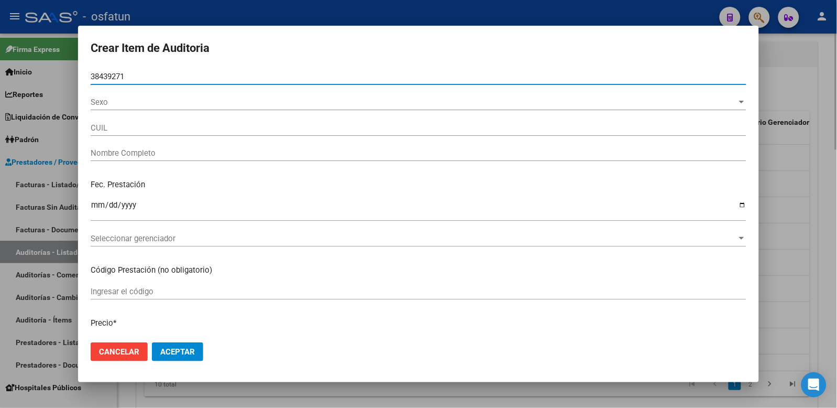
type input "20384392718"
type input "SOLOA MAXIMILIANO ANDRES"
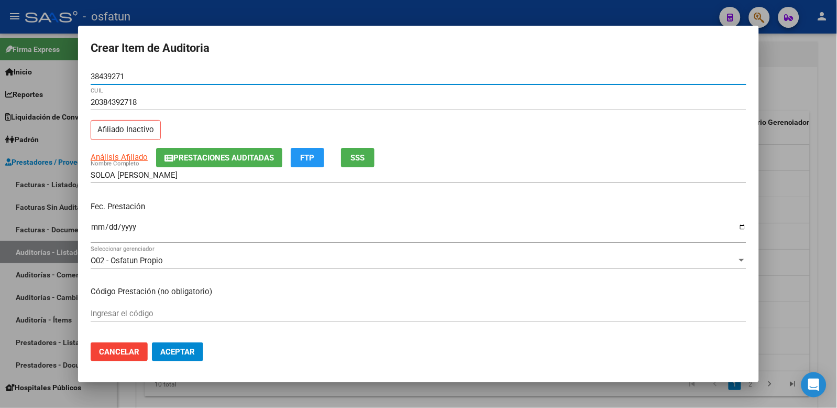
type input "38439271"
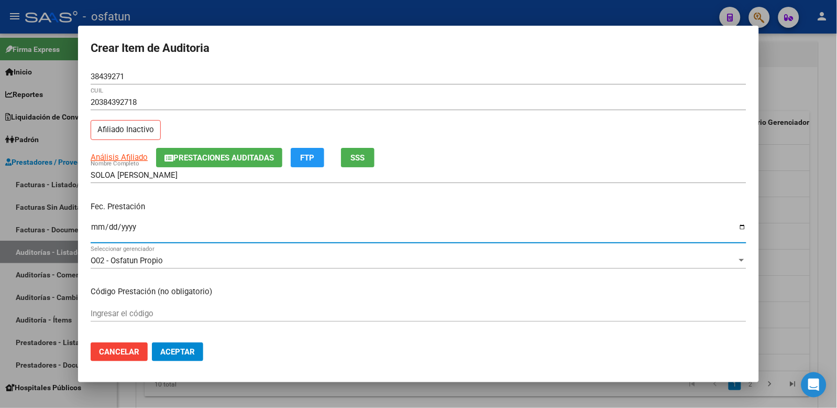
click at [96, 226] on input "Ingresar la fecha" at bounding box center [419, 231] width 656 height 17
type input "2025-05-30"
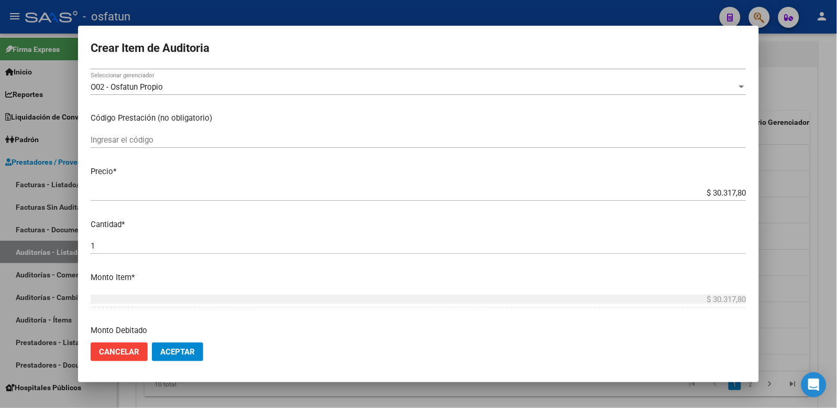
scroll to position [0, 0]
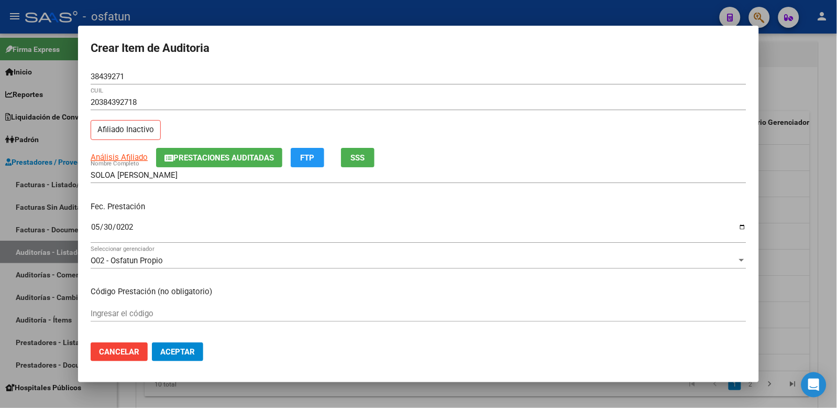
click at [166, 314] on input "Ingresar el código" at bounding box center [419, 313] width 656 height 9
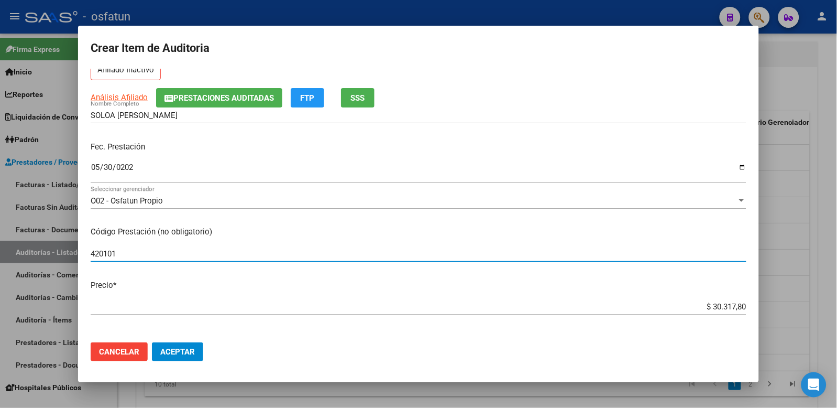
scroll to position [116, 0]
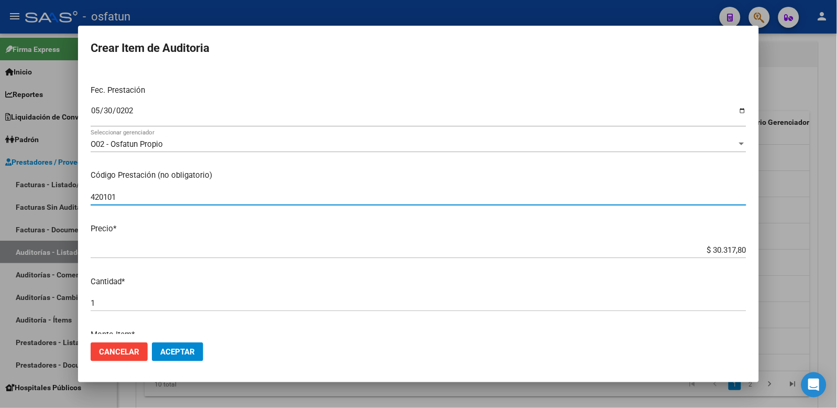
type input "420101"
drag, startPoint x: 693, startPoint y: 252, endPoint x: 857, endPoint y: 246, distance: 164.1
click at [837, 246] on html "menu - osfatun person Firma Express Inicio Calendario SSS Instructivos Contacto…" at bounding box center [418, 204] width 837 height 408
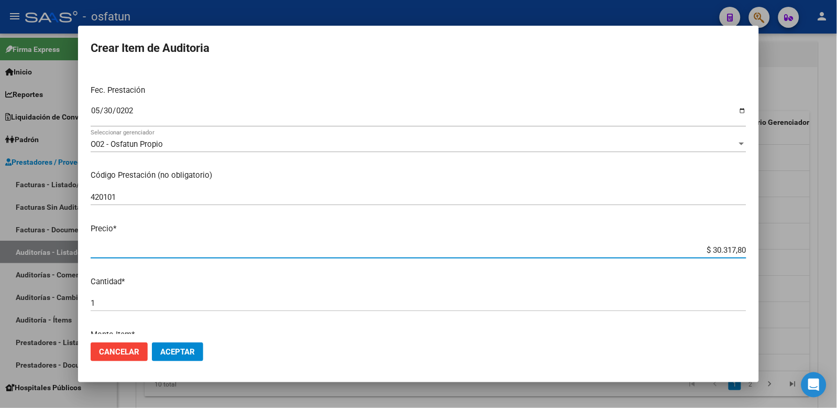
type input "$ 0,02"
type input "$ 0,20"
type input "$ 2,00"
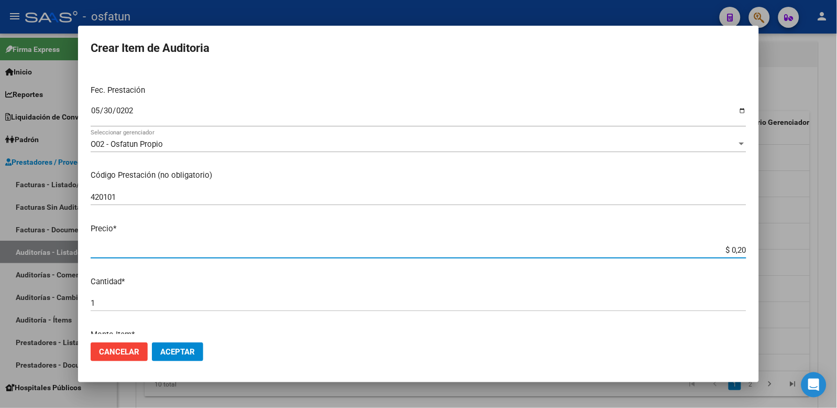
type input "$ 2,00"
type input "$ 20,00"
type input "$ 200,00"
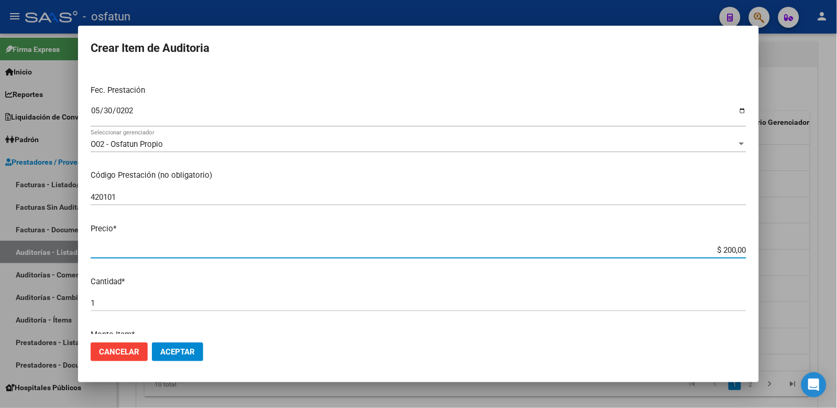
type input "$ 2.000,00"
type input "$ 20.000,00"
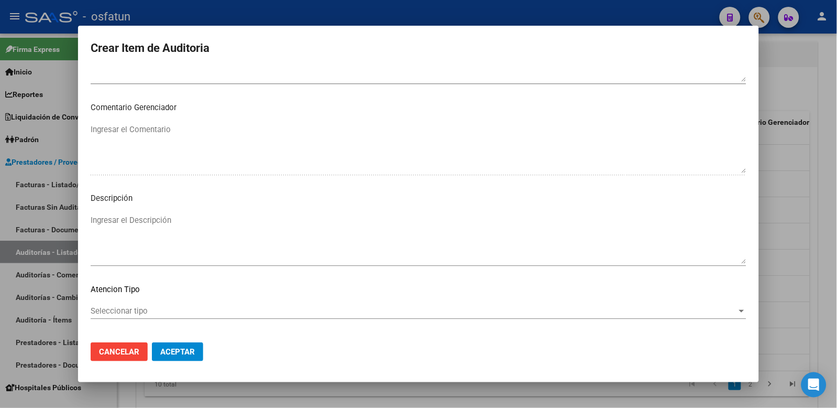
scroll to position [678, 0]
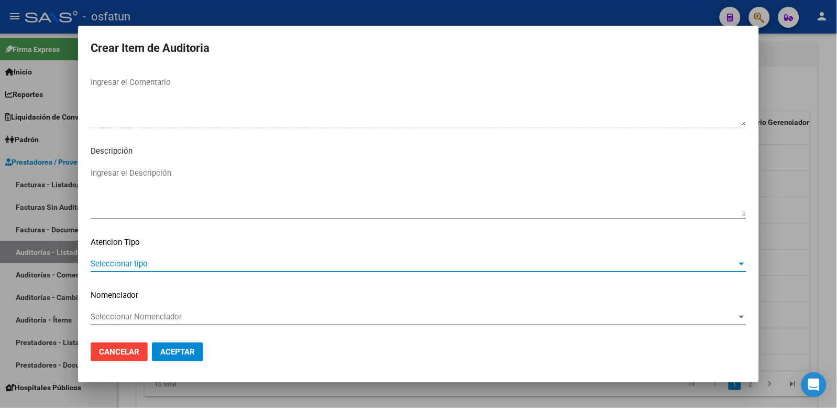
click at [114, 268] on span "Seleccionar tipo" at bounding box center [414, 263] width 647 height 9
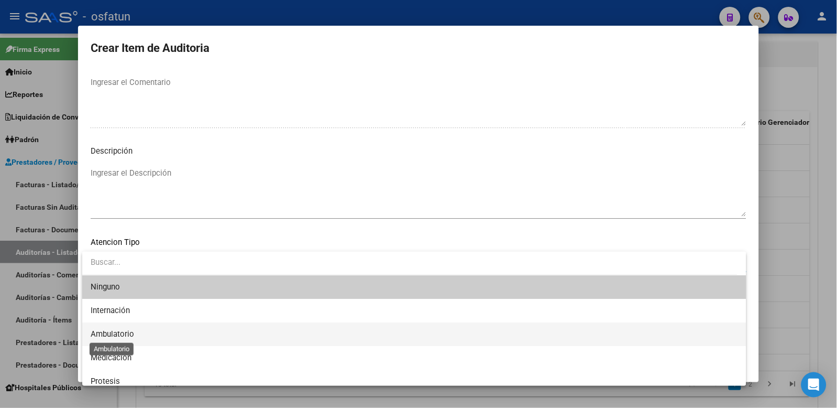
click at [126, 341] on span "Ambulatorio" at bounding box center [415, 334] width 648 height 24
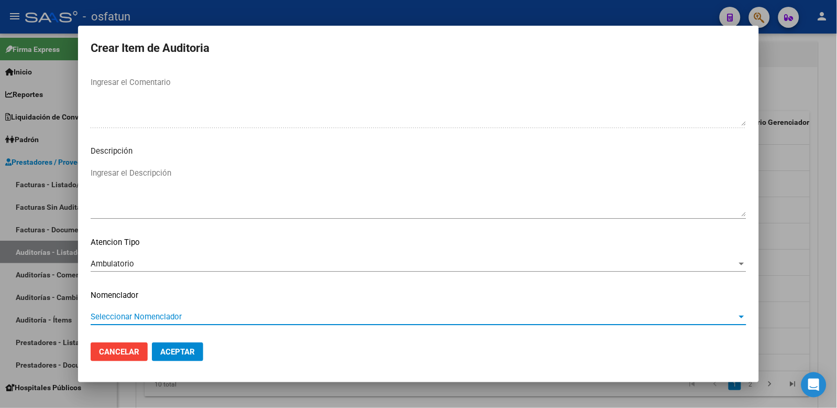
click at [126, 321] on span "Seleccionar Nomenclador" at bounding box center [414, 316] width 647 height 9
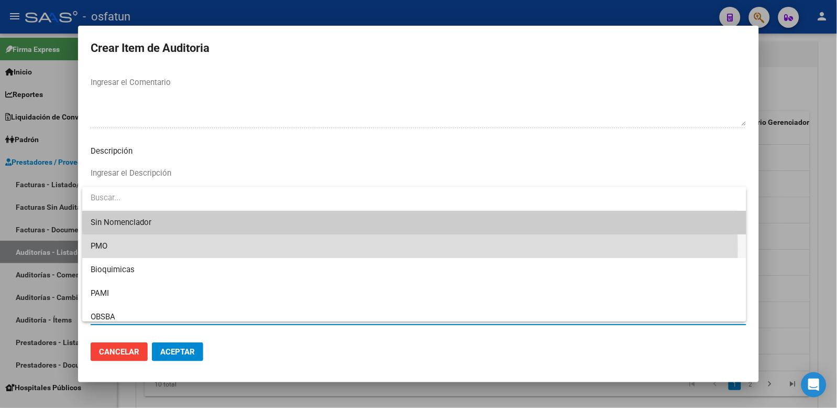
click at [111, 249] on span "PMO" at bounding box center [415, 246] width 648 height 24
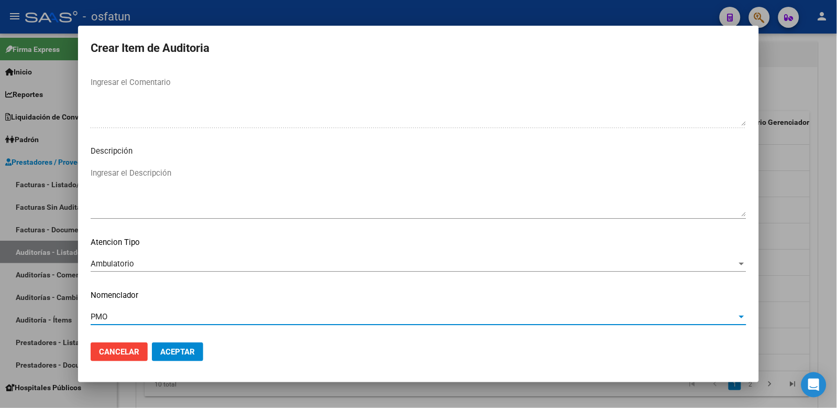
click at [187, 360] on button "Aceptar" at bounding box center [177, 351] width 51 height 19
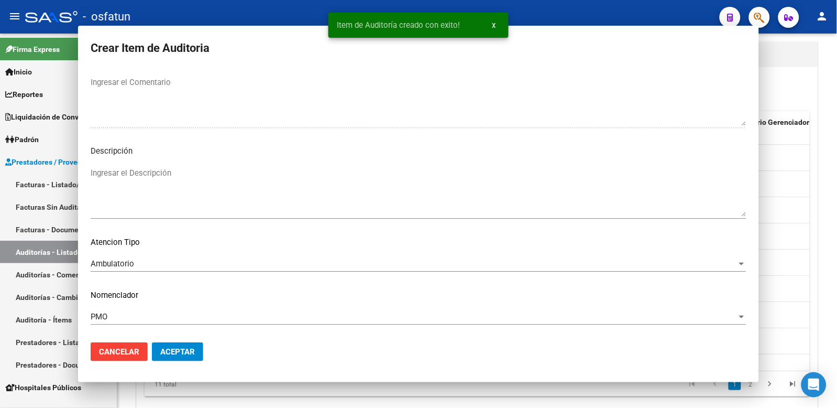
scroll to position [0, 0]
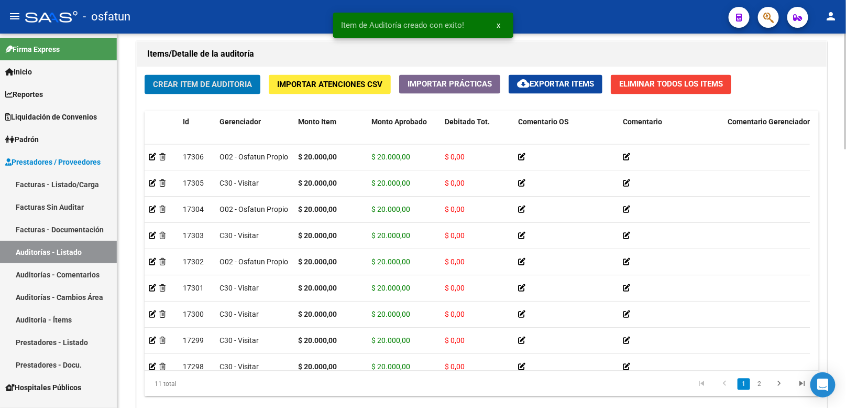
click at [191, 79] on button "Crear Item de Auditoria" at bounding box center [203, 84] width 116 height 19
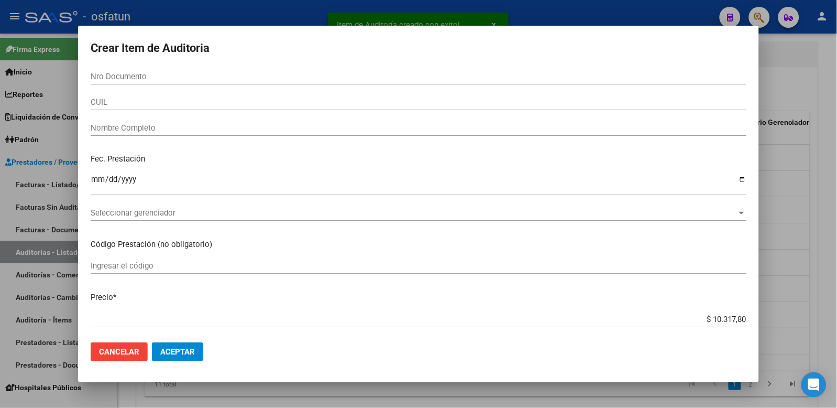
click at [190, 88] on div "Nro Documento" at bounding box center [419, 82] width 656 height 26
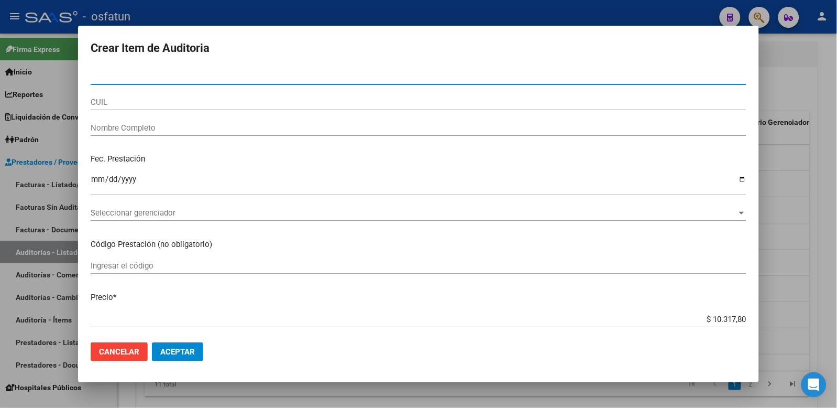
paste input "23947574"
type input "23947574"
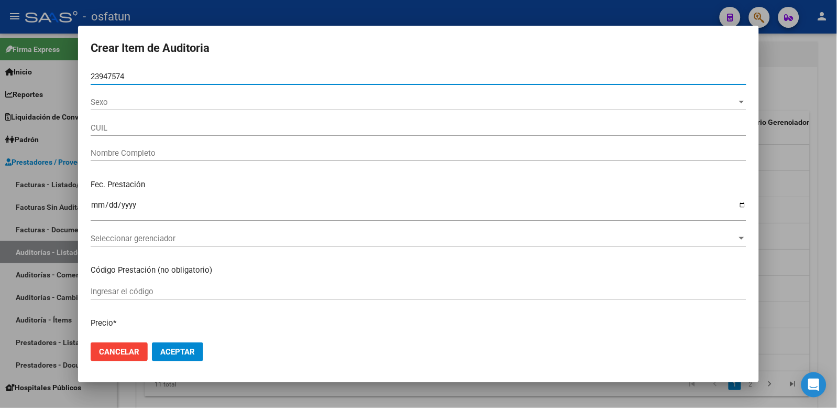
type input "20239475745"
type input "GARCIA JOSE ANGEL"
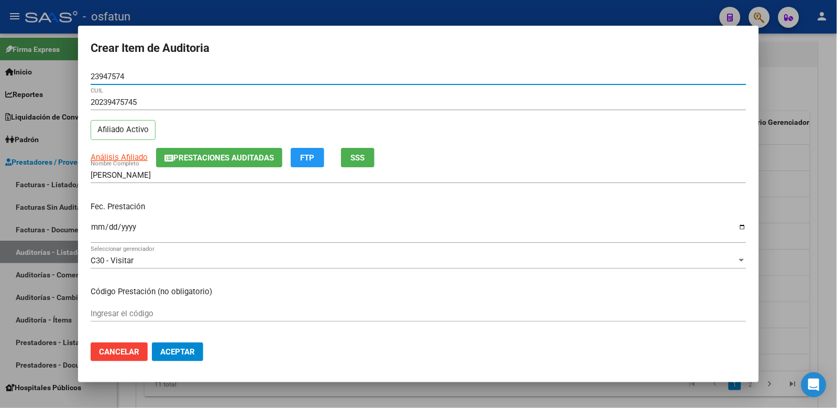
type input "23947574"
click at [101, 223] on input "Ingresar la fecha" at bounding box center [419, 231] width 656 height 17
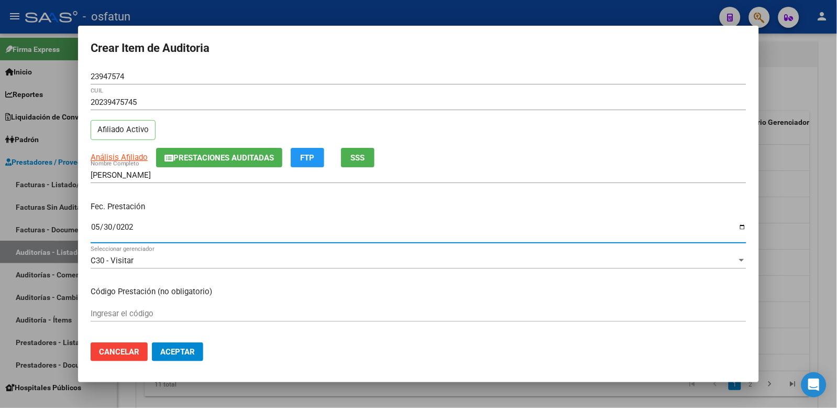
type input "2025-05-30"
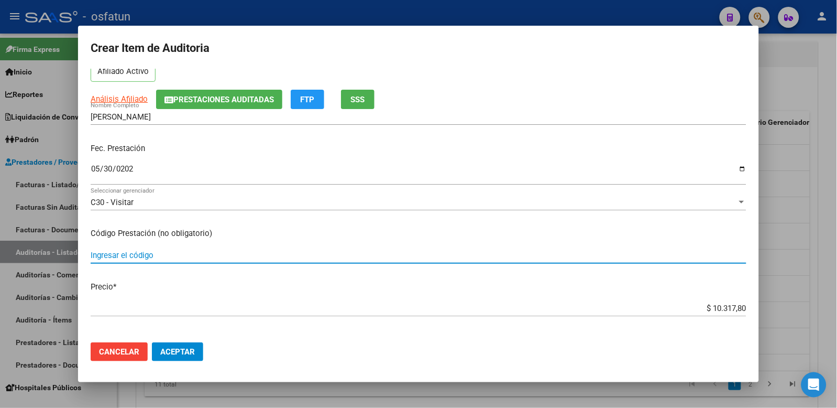
click at [207, 252] on input "Ingresar el código" at bounding box center [419, 254] width 656 height 9
drag, startPoint x: 688, startPoint y: 306, endPoint x: 830, endPoint y: 305, distance: 142.5
click at [813, 306] on div "Crear Item de Auditoria 23947574 Nro Documento 20239475745 CUIL Afiliado Activo…" at bounding box center [418, 204] width 837 height 408
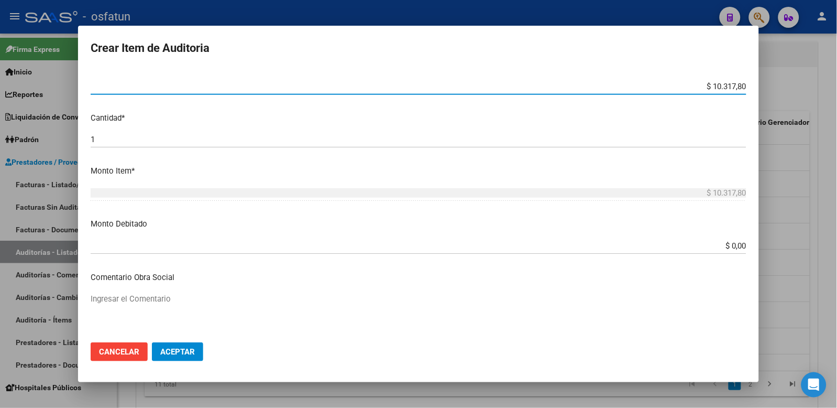
scroll to position [0, 0]
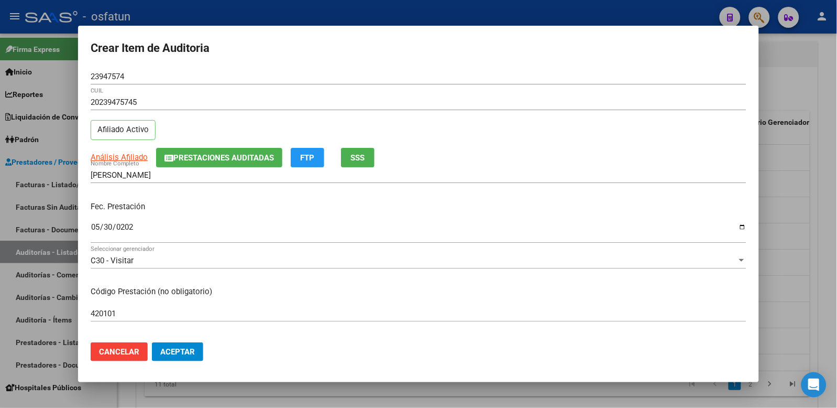
click at [40, 313] on div "Crear Item de Auditoria 23947574 Nro Documento 20239475745 CUIL Afiliado Activo…" at bounding box center [418, 204] width 837 height 408
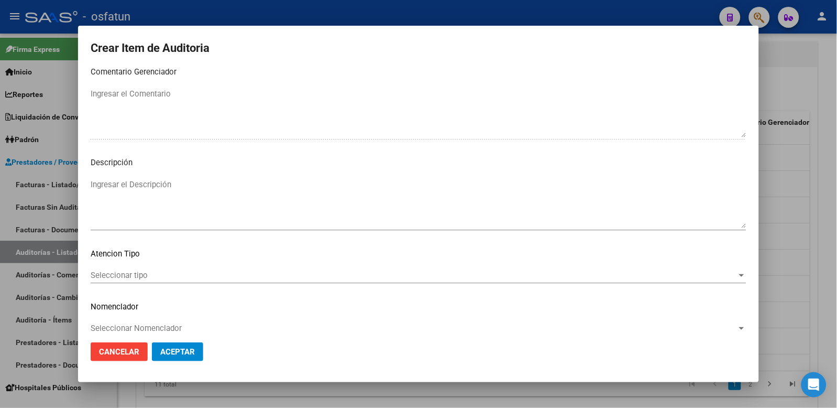
scroll to position [678, 0]
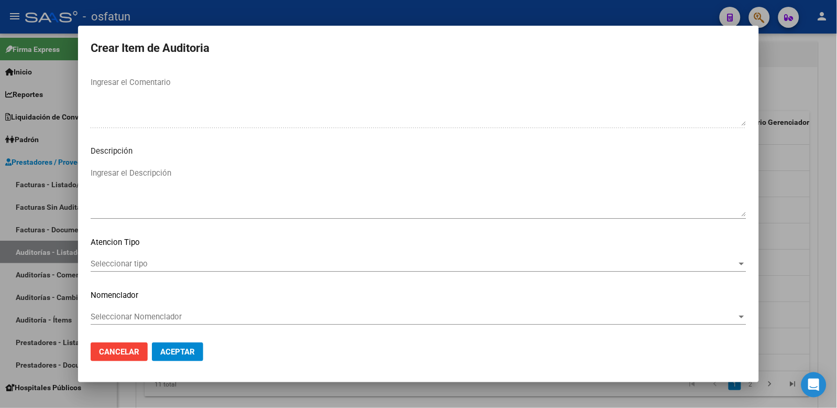
type input "101"
click at [167, 261] on span "Seleccionar tipo" at bounding box center [414, 263] width 647 height 9
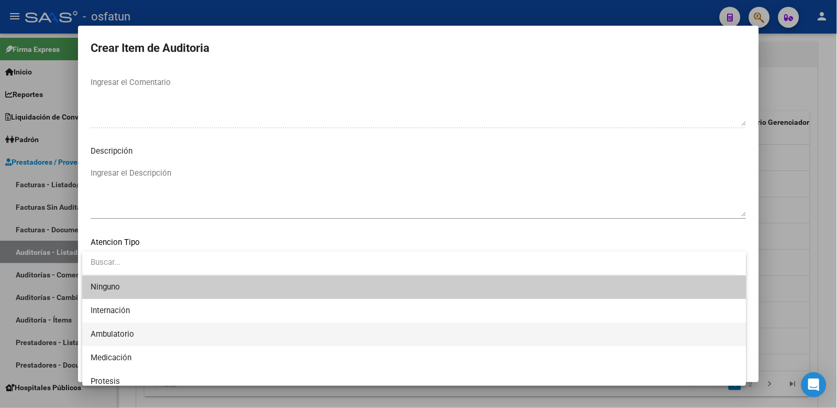
click at [157, 338] on span "Ambulatorio" at bounding box center [415, 334] width 648 height 24
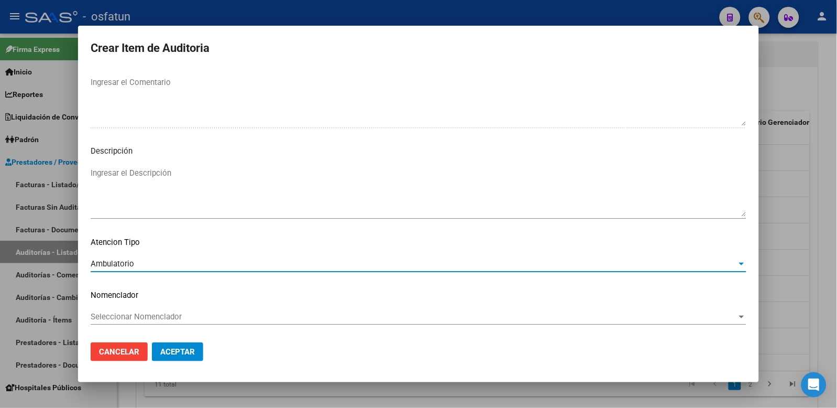
click at [167, 316] on span "Seleccionar Nomenclador" at bounding box center [414, 316] width 647 height 9
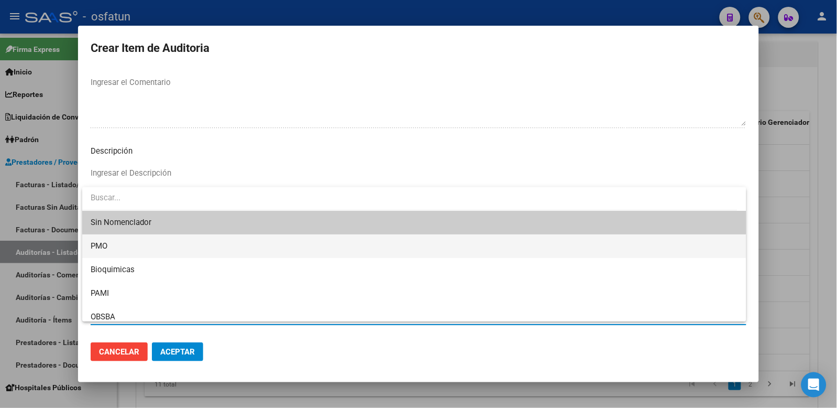
click at [125, 237] on span "PMO" at bounding box center [415, 246] width 648 height 24
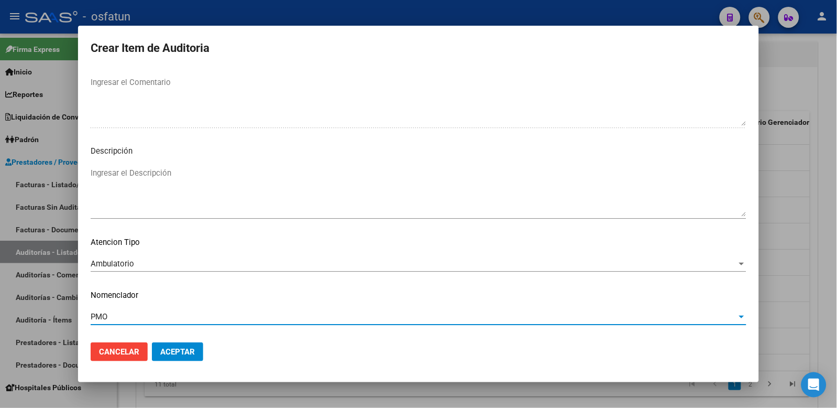
click at [159, 352] on button "Aceptar" at bounding box center [177, 351] width 51 height 19
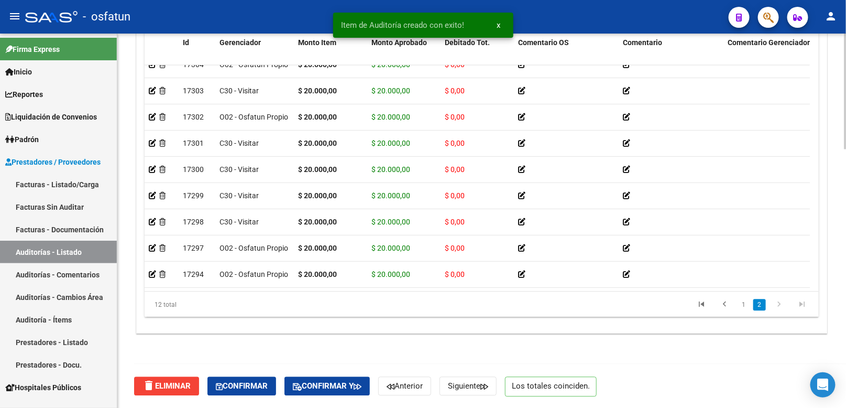
scroll to position [101, 0]
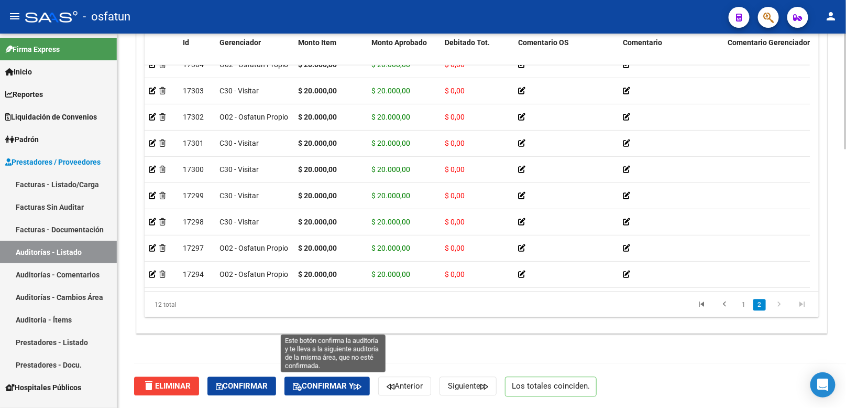
click at [321, 381] on span "Confirmar y" at bounding box center [327, 385] width 69 height 9
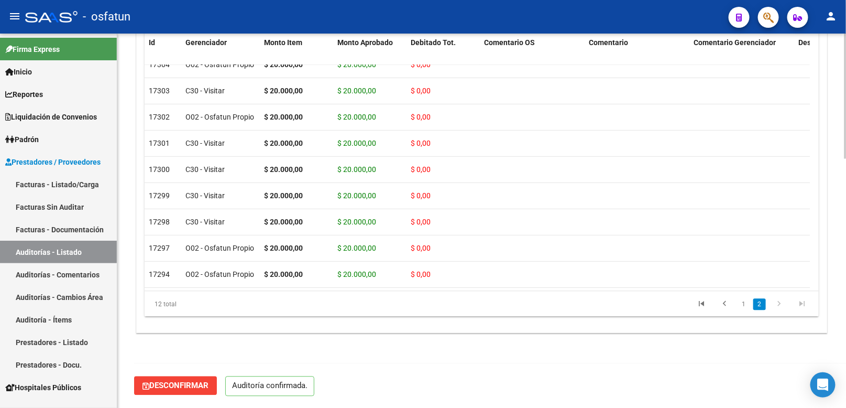
scroll to position [743, 0]
type input "202510"
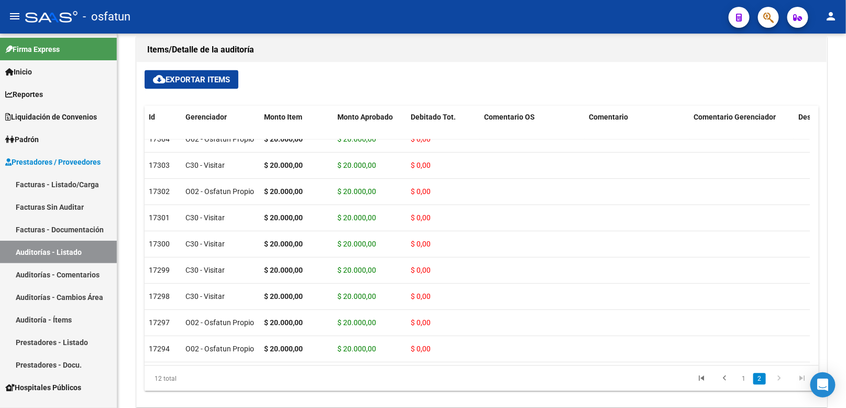
scroll to position [568, 0]
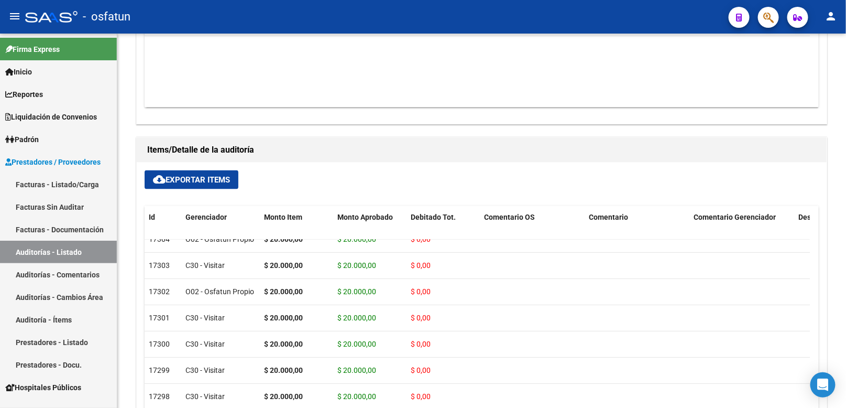
click at [79, 182] on link "Facturas - Listado/Carga" at bounding box center [58, 184] width 117 height 23
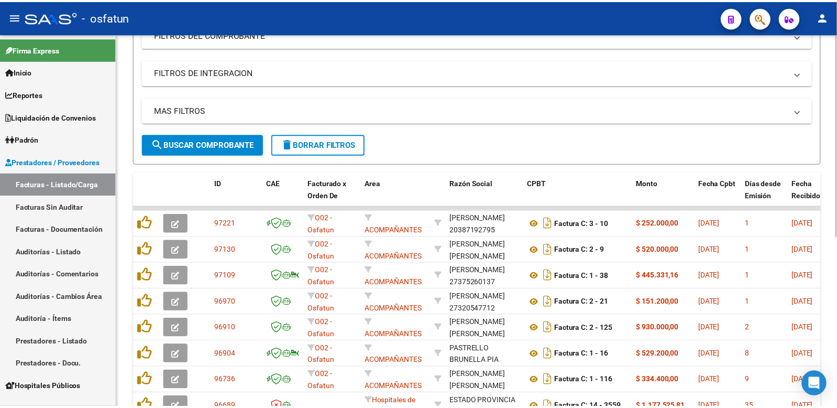
scroll to position [23, 0]
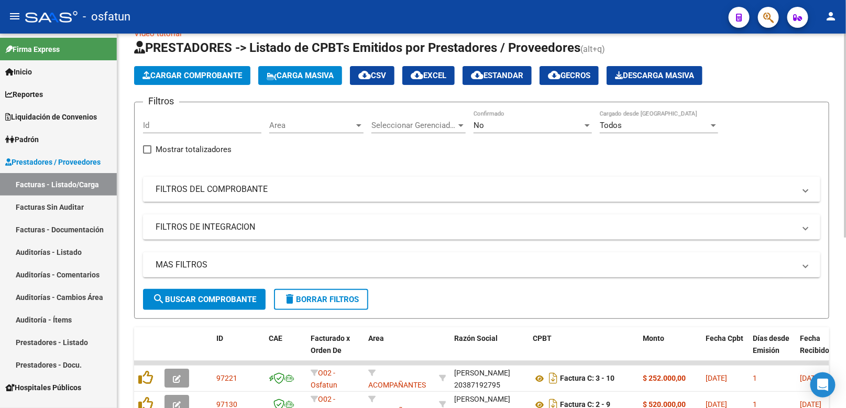
click at [210, 74] on span "Cargar Comprobante" at bounding box center [193, 75] width 100 height 9
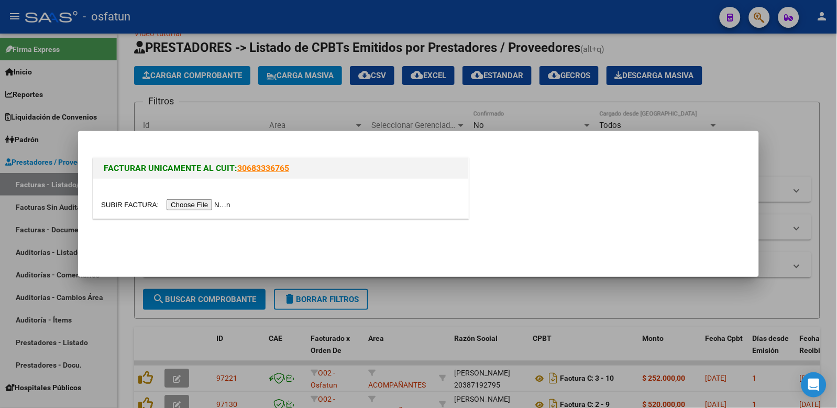
click at [192, 210] on input "file" at bounding box center [167, 204] width 133 height 11
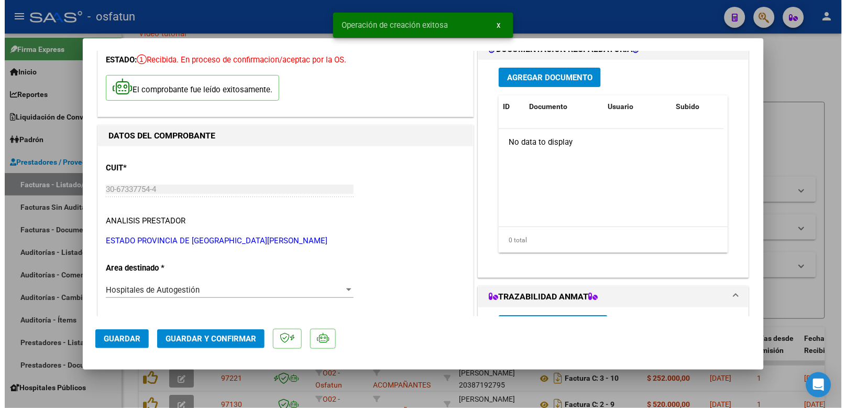
scroll to position [58, 0]
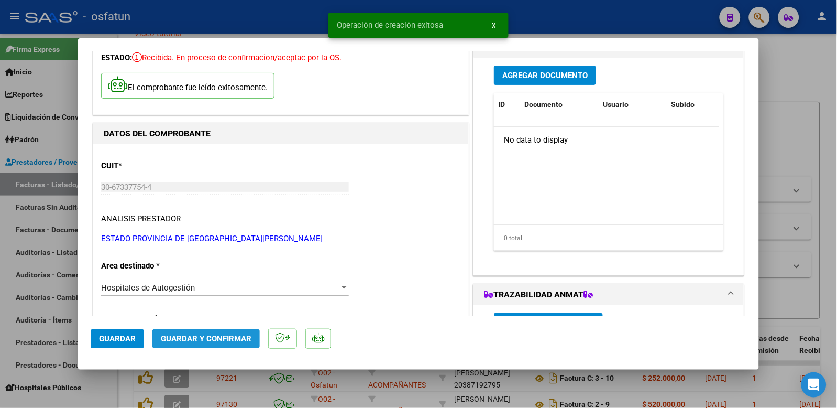
click at [236, 348] on button "Guardar y Confirmar" at bounding box center [205, 338] width 107 height 19
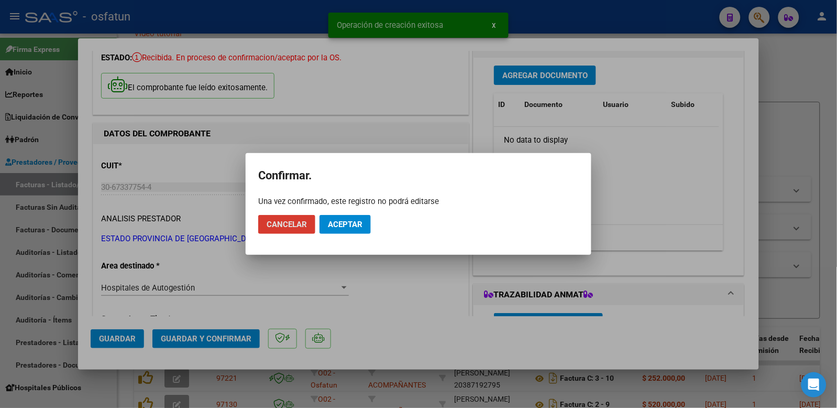
click at [353, 222] on span "Aceptar" at bounding box center [345, 224] width 35 height 9
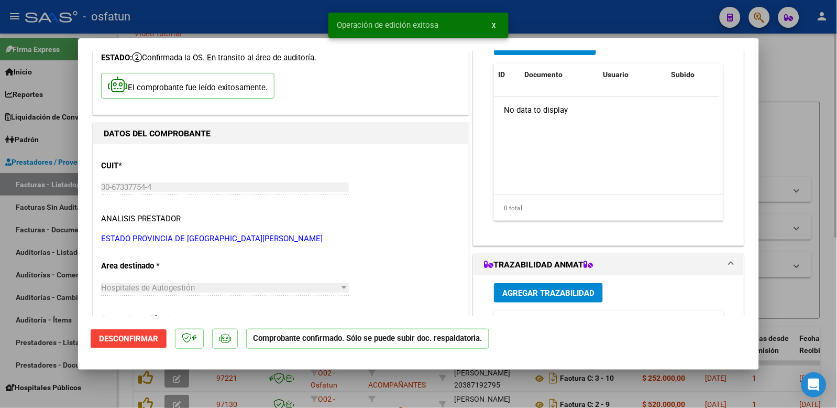
drag, startPoint x: 792, startPoint y: 159, endPoint x: 772, endPoint y: 158, distance: 19.4
click at [792, 158] on div at bounding box center [418, 204] width 837 height 408
type input "$ 0,00"
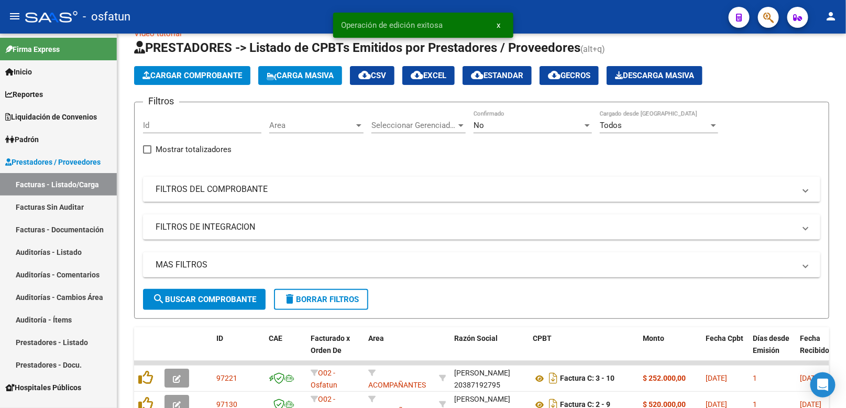
click at [37, 255] on link "Auditorías - Listado" at bounding box center [58, 251] width 117 height 23
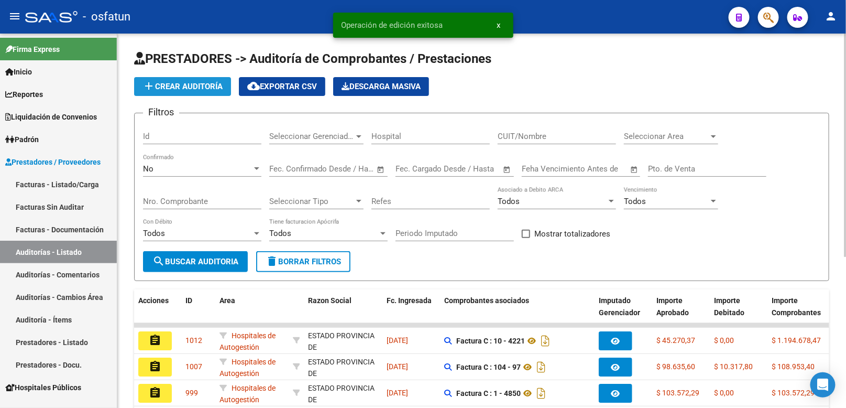
click at [215, 88] on span "add Crear Auditoría" at bounding box center [183, 86] width 80 height 9
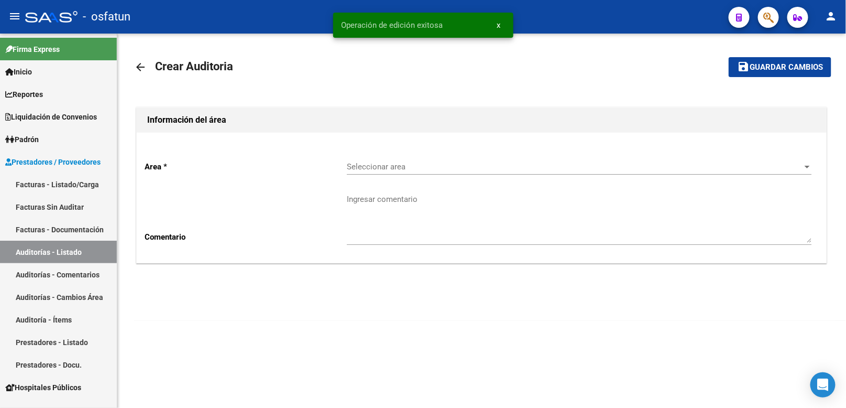
click at [430, 176] on div "Seleccionar area Seleccionar area" at bounding box center [579, 168] width 465 height 32
click at [428, 170] on span "Seleccionar area" at bounding box center [575, 166] width 456 height 9
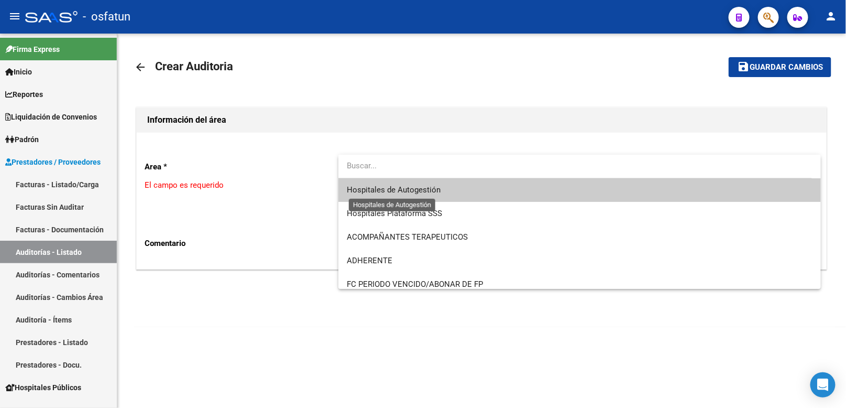
click at [412, 192] on span "Hospitales de Autogestión" at bounding box center [394, 189] width 94 height 9
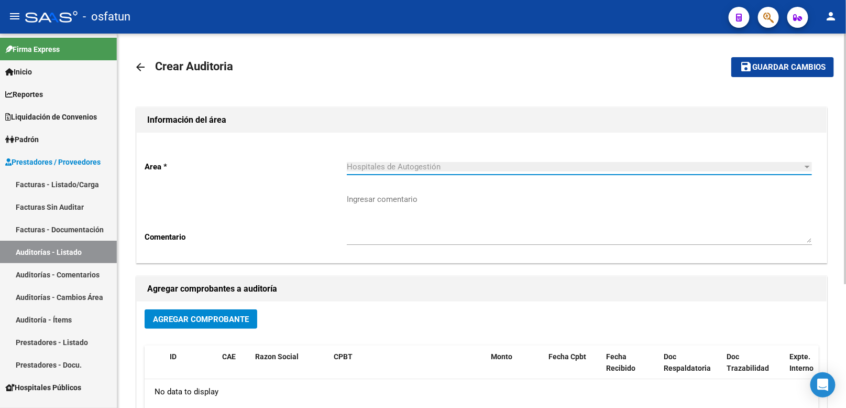
click at [222, 330] on div "Agregar Comprobante" at bounding box center [482, 323] width 674 height 28
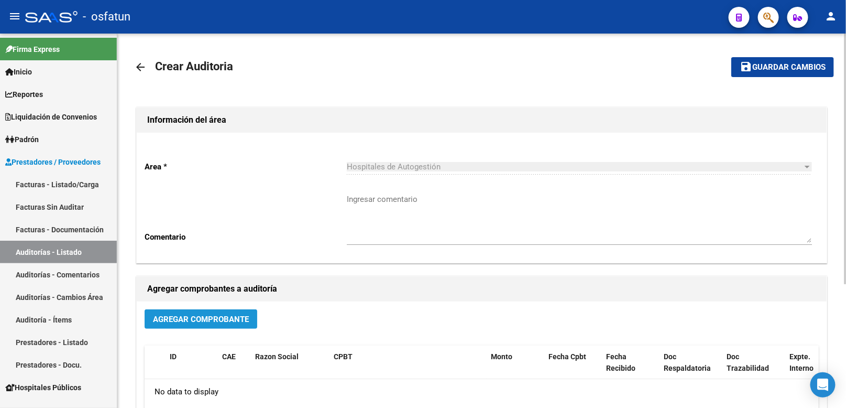
click at [223, 327] on button "Agregar Comprobante" at bounding box center [201, 318] width 113 height 19
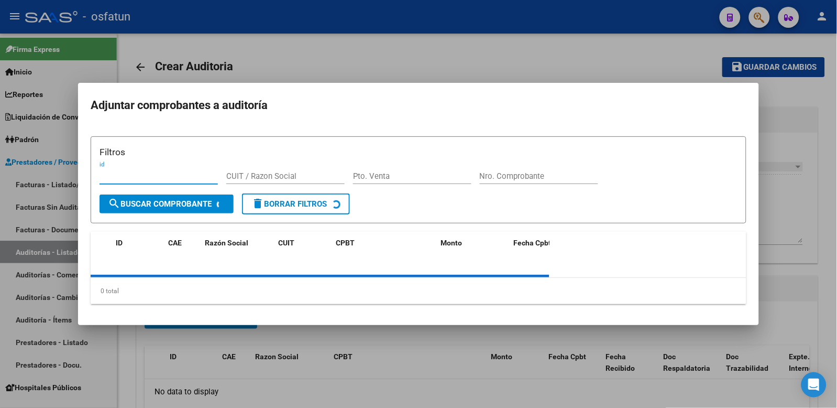
click at [802, 112] on div at bounding box center [418, 204] width 837 height 408
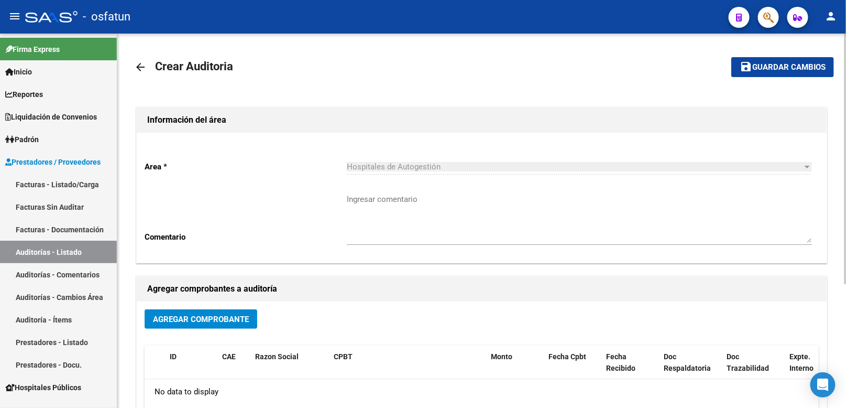
click at [172, 319] on span "Agregar Comprobante" at bounding box center [201, 318] width 96 height 9
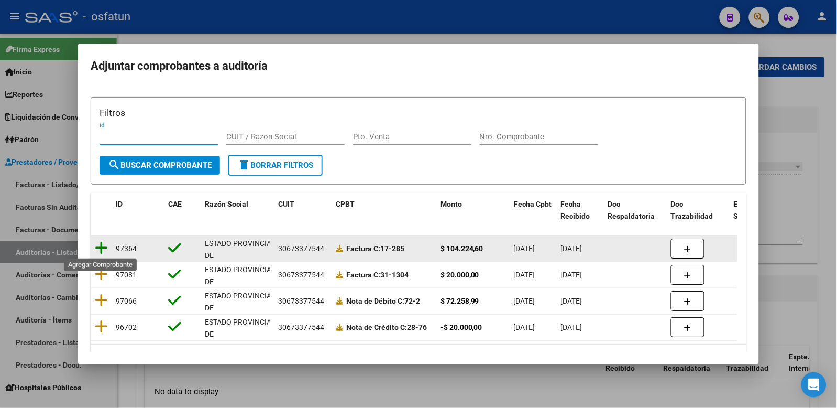
click at [96, 249] on icon at bounding box center [101, 247] width 13 height 15
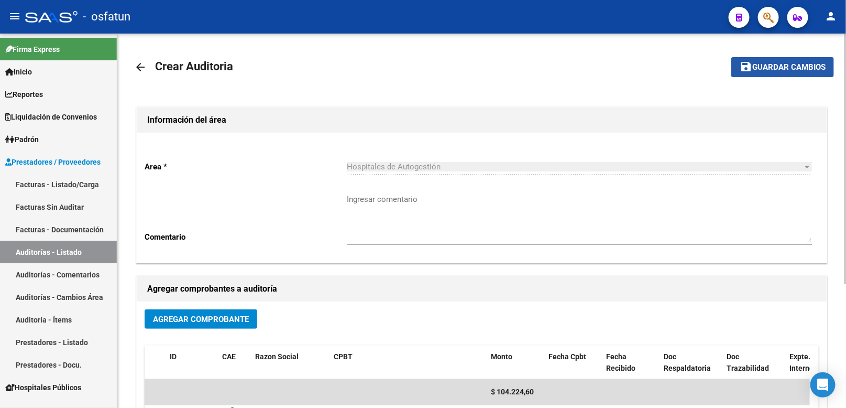
click at [763, 75] on button "save Guardar cambios" at bounding box center [782, 66] width 103 height 19
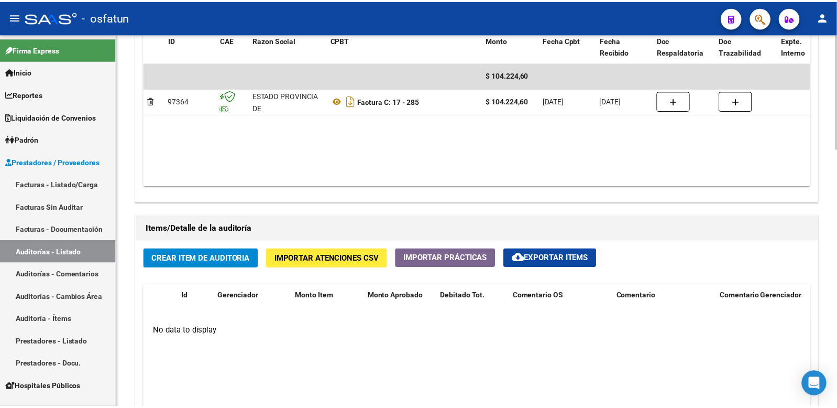
scroll to position [757, 0]
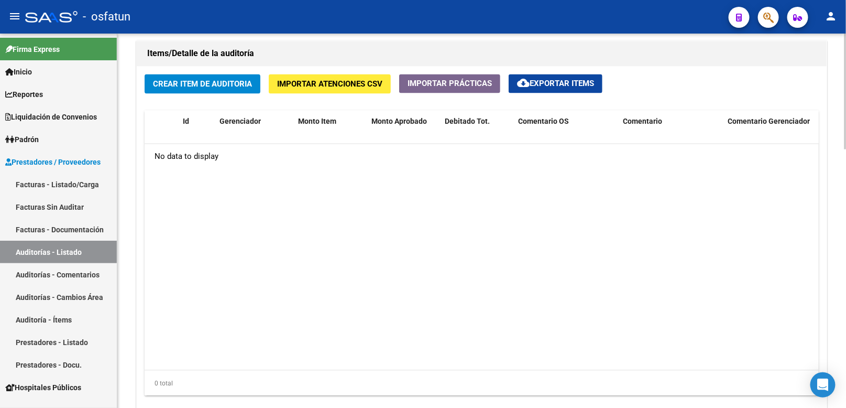
click at [231, 93] on button "Crear Item de Auditoria" at bounding box center [203, 83] width 116 height 19
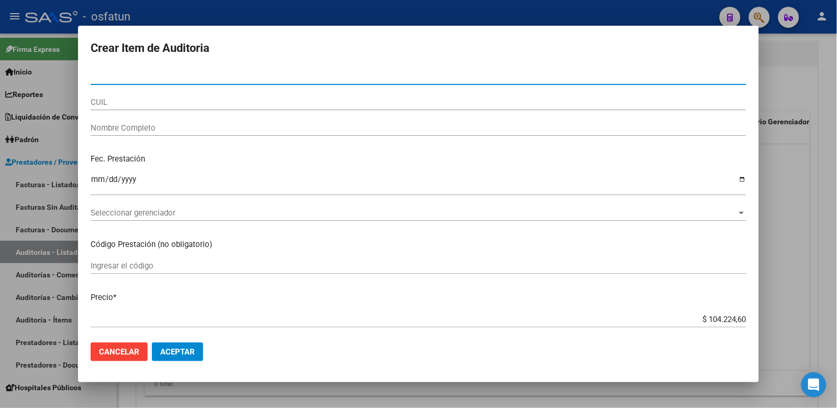
paste input "26091952"
type input "26091952"
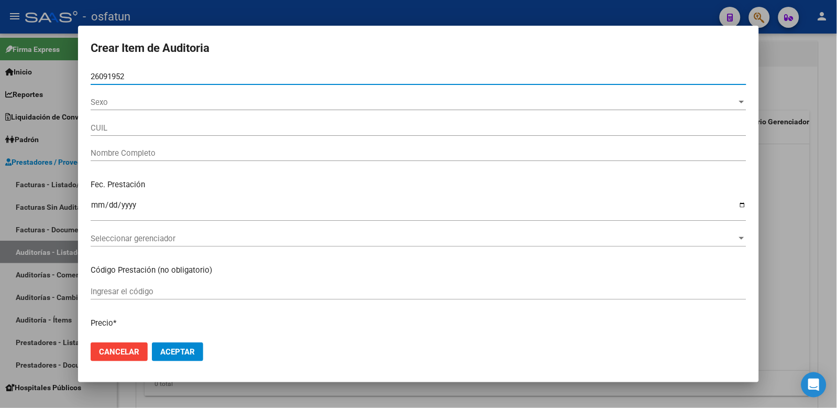
type input "20260919521"
type input "ALTAMIRANO MARIO AMILCAR"
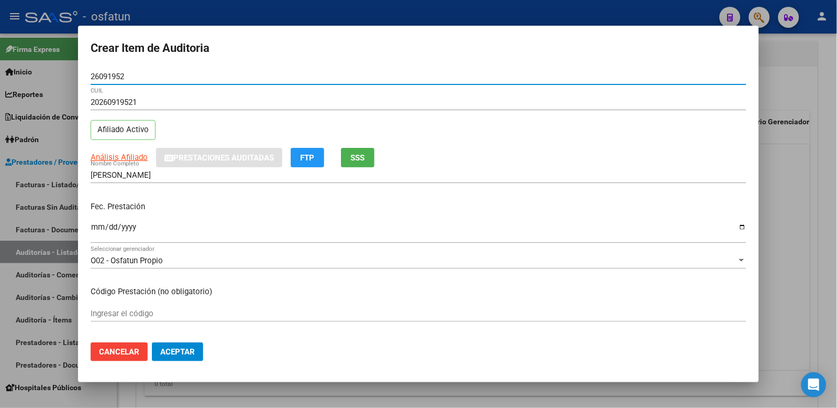
type input "26091952"
click at [97, 226] on input "Ingresar la fecha" at bounding box center [419, 231] width 656 height 17
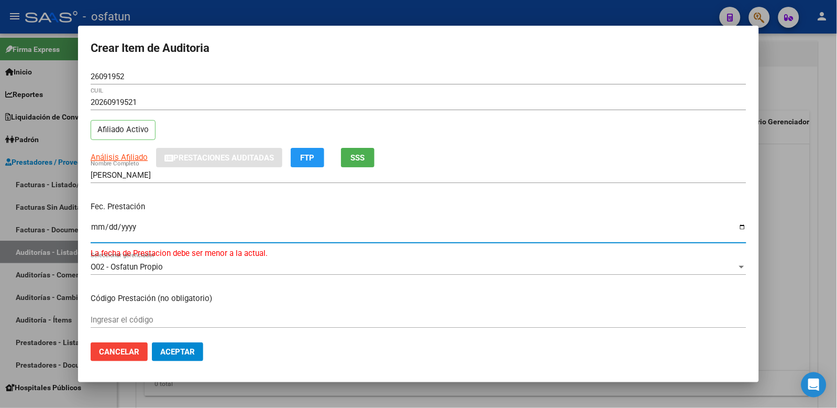
type input "2025-05-05"
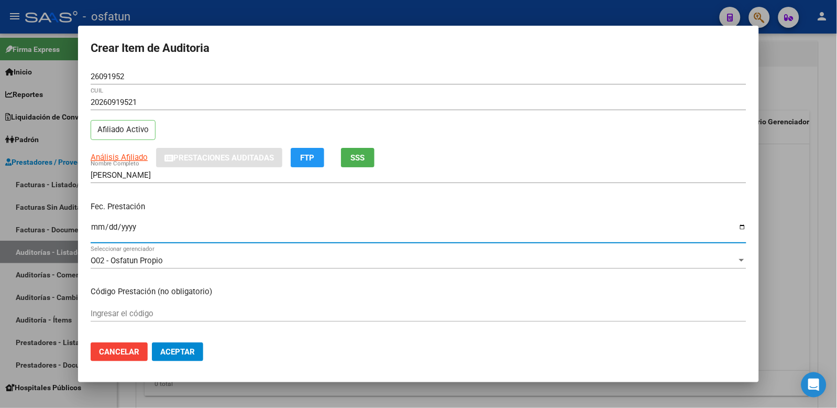
click at [131, 311] on input "Ingresar el código" at bounding box center [419, 313] width 656 height 9
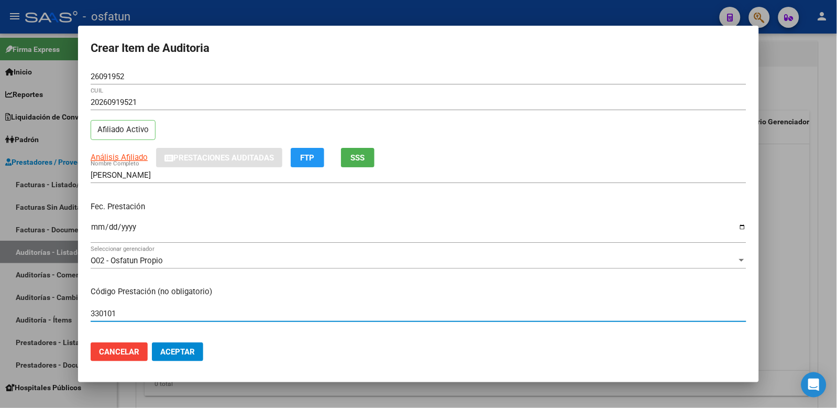
type input "330101"
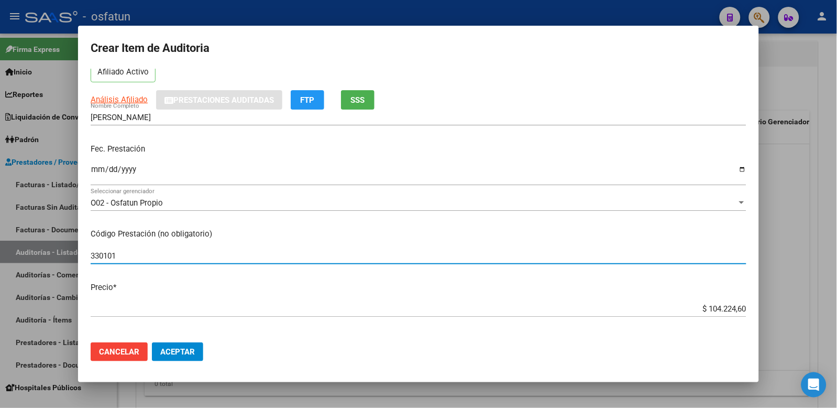
scroll to position [116, 0]
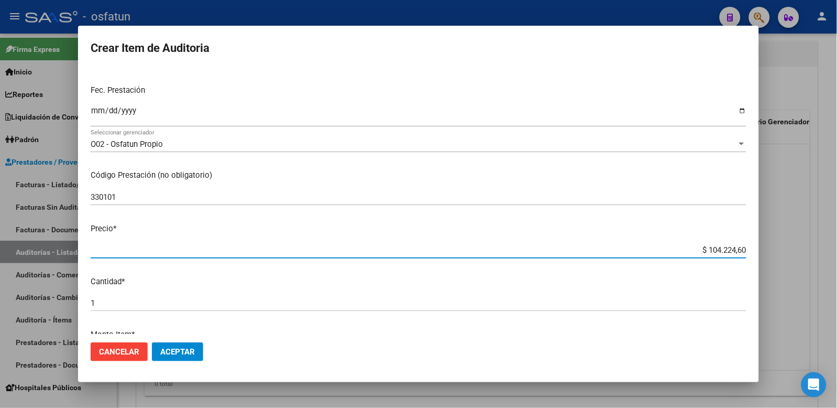
drag, startPoint x: 955, startPoint y: 221, endPoint x: 966, endPoint y: 210, distance: 16.3
click at [837, 210] on html "menu - osfatun person Firma Express Inicio Calendario SSS Instructivos Contacto…" at bounding box center [418, 204] width 837 height 408
type input "$ 0,01"
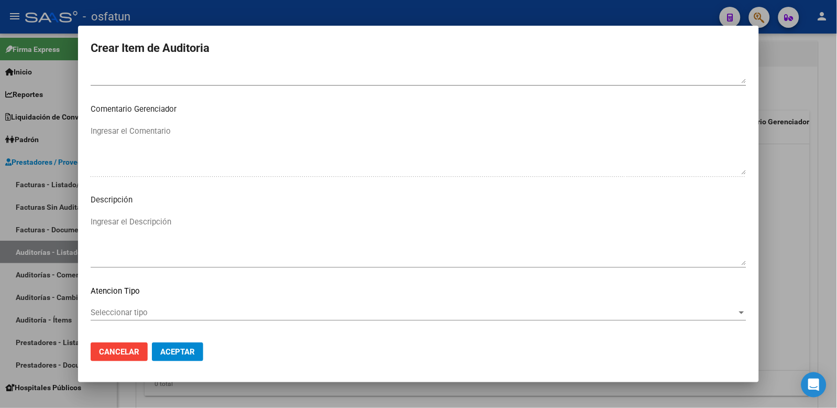
scroll to position [678, 0]
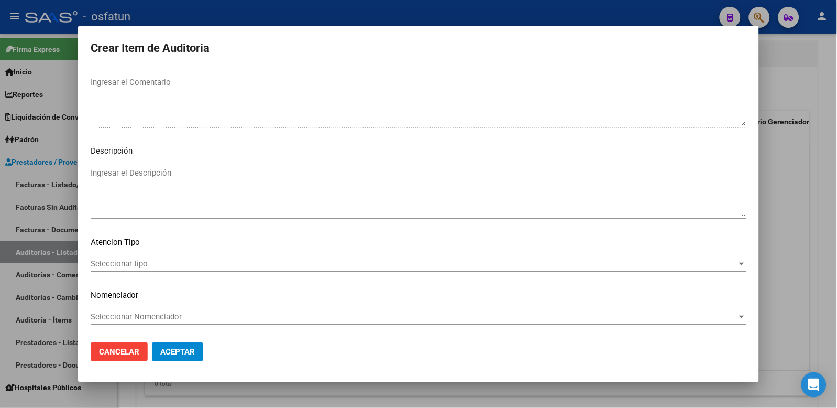
click at [221, 271] on div "Seleccionar tipo Seleccionar tipo" at bounding box center [419, 269] width 656 height 26
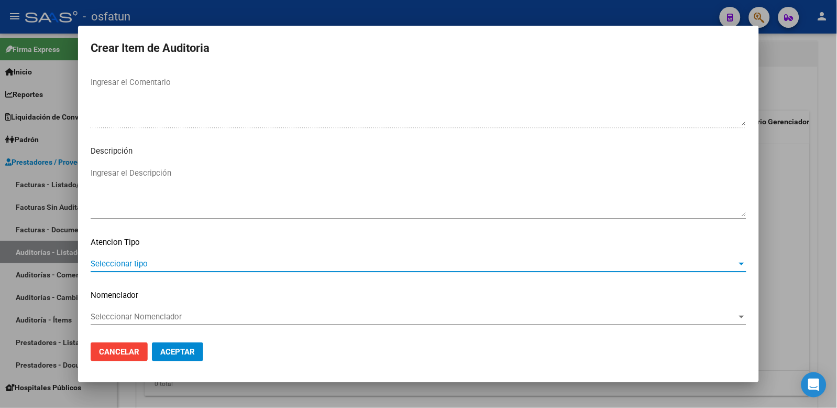
click at [158, 263] on span "Seleccionar tipo" at bounding box center [414, 263] width 647 height 9
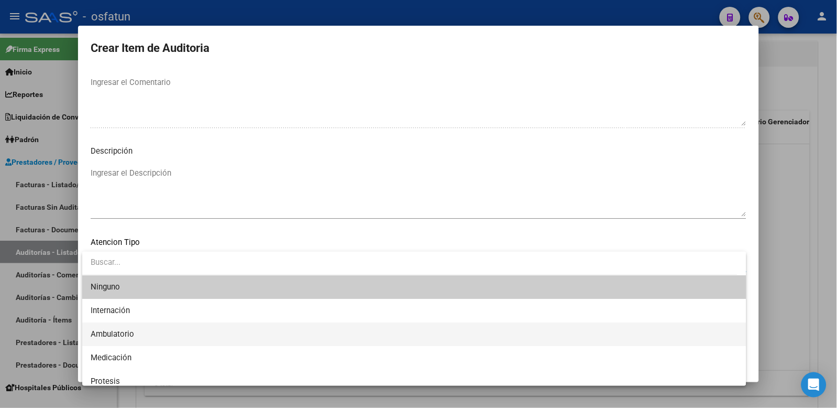
drag, startPoint x: 149, startPoint y: 329, endPoint x: 152, endPoint y: 315, distance: 13.9
click at [150, 329] on span "Ambulatorio" at bounding box center [415, 334] width 648 height 24
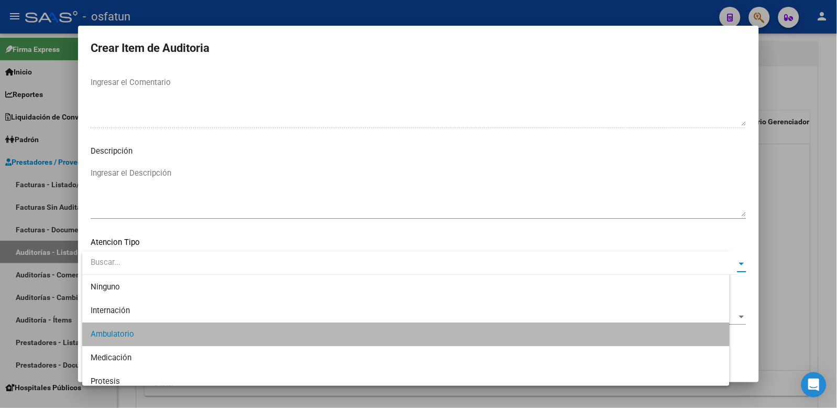
click at [152, 315] on span "Seleccionar Nomenclador" at bounding box center [414, 316] width 647 height 9
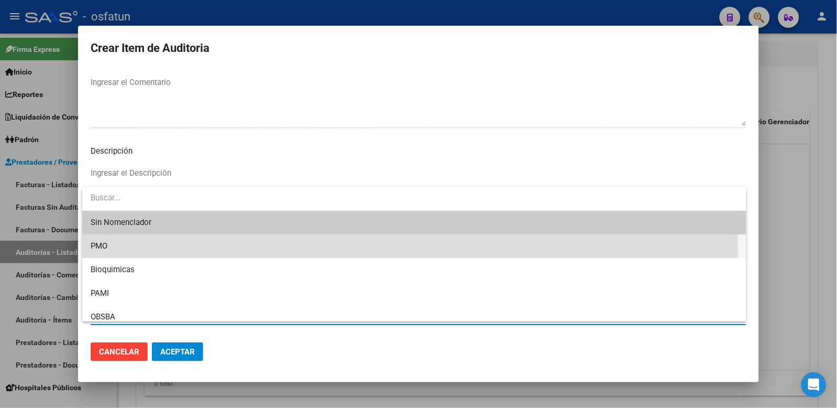
click at [121, 252] on span "PMO" at bounding box center [415, 246] width 648 height 24
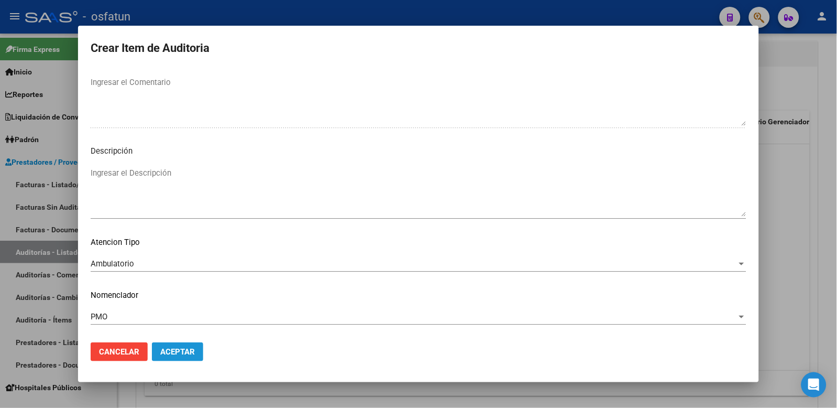
click at [163, 347] on span "Aceptar" at bounding box center [177, 351] width 35 height 9
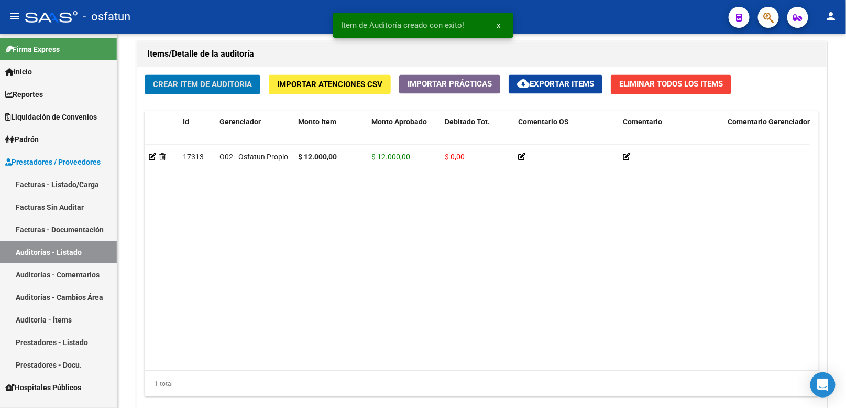
scroll to position [757, 0]
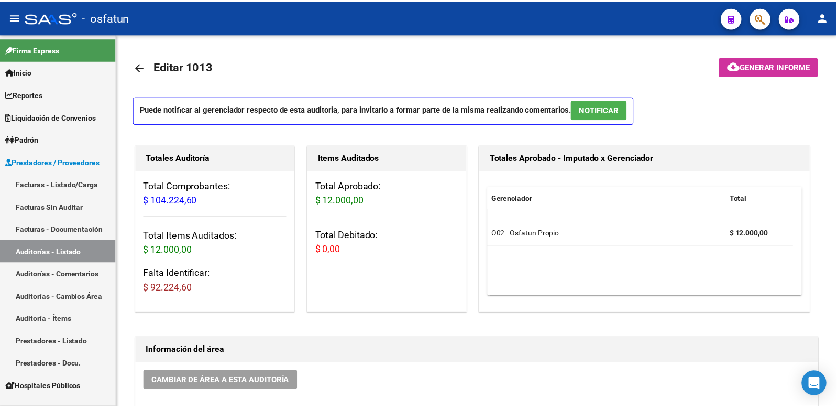
scroll to position [757, 0]
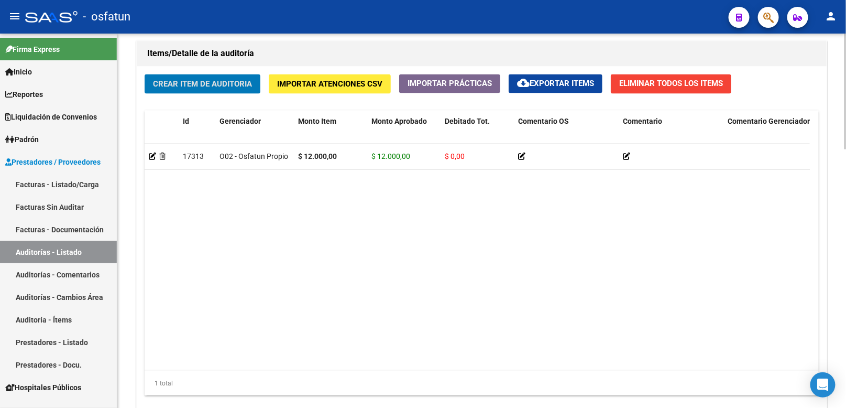
click at [181, 92] on button "Crear Item de Auditoria" at bounding box center [203, 83] width 116 height 19
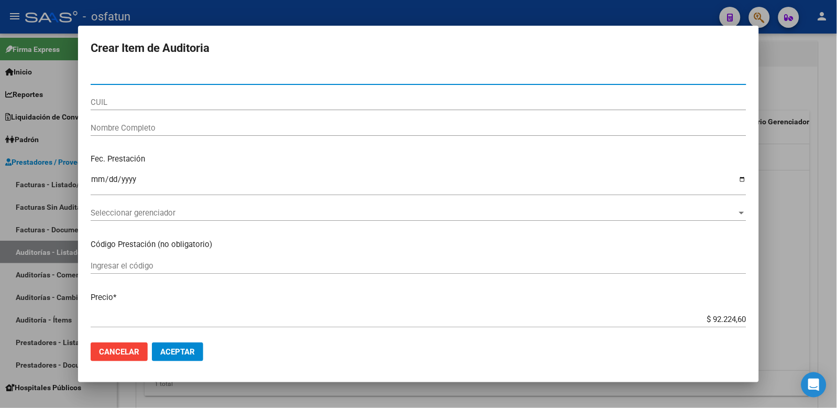
paste input "54161758"
type input "54161758"
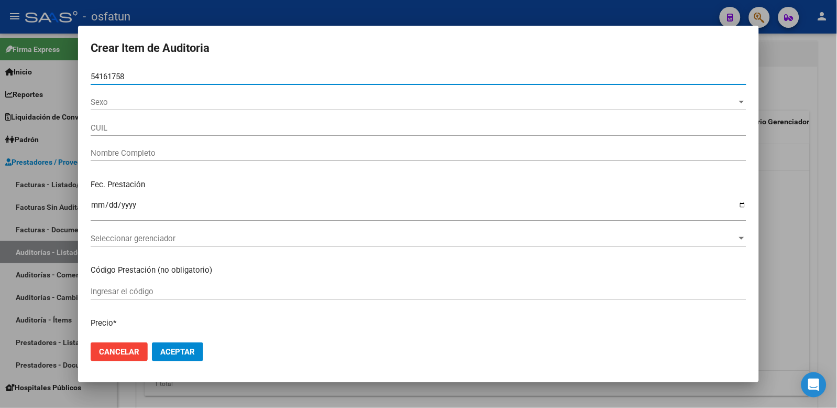
type input "20541617583"
type input "[PERSON_NAME]"
type input "54161758"
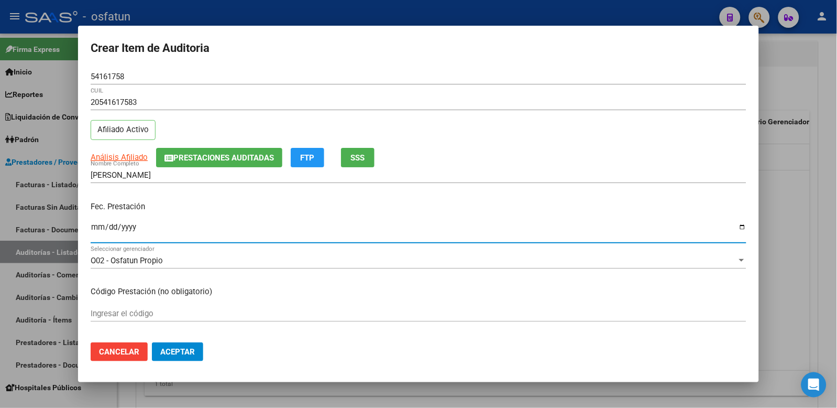
click at [92, 229] on input "Ingresar la fecha" at bounding box center [419, 231] width 656 height 17
type input "2025-05-07"
click at [124, 308] on div "Ingresar el código" at bounding box center [419, 313] width 656 height 16
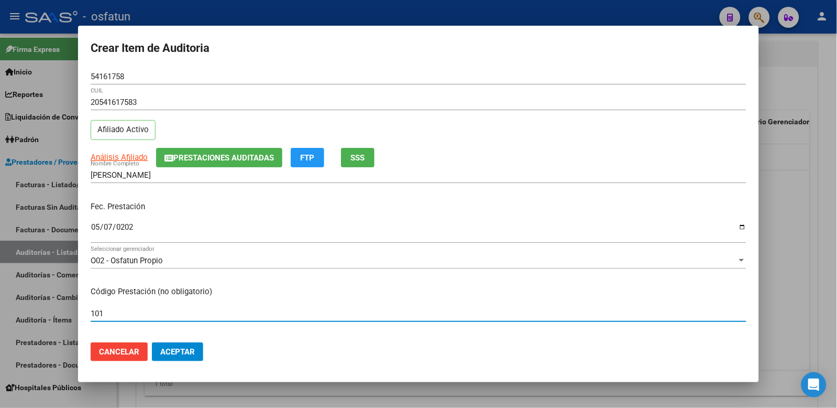
type input "101"
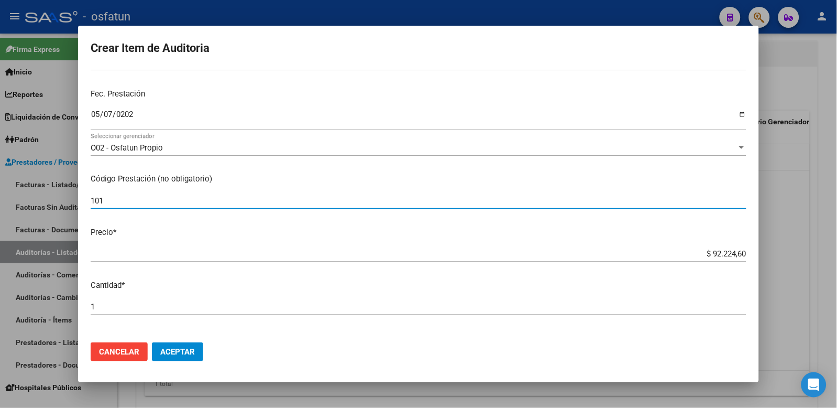
scroll to position [116, 0]
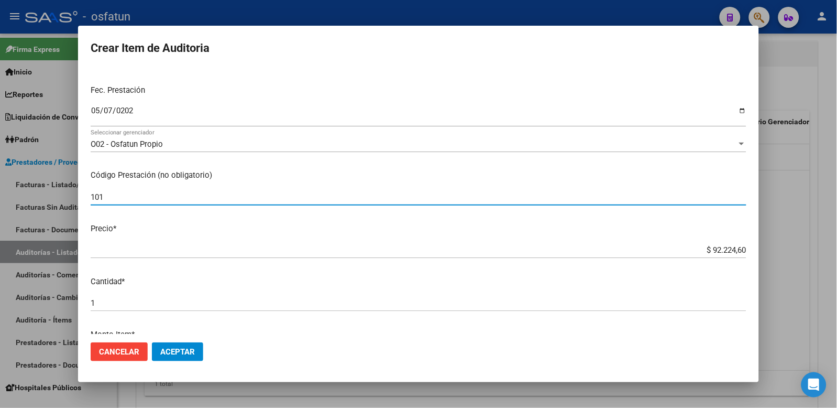
drag, startPoint x: 695, startPoint y: 252, endPoint x: 773, endPoint y: 249, distance: 78.1
click at [773, 249] on div "Crear Item de Auditoria 54161758 Nro Documento 20541617583 CUIL Afiliado Activo…" at bounding box center [418, 204] width 837 height 408
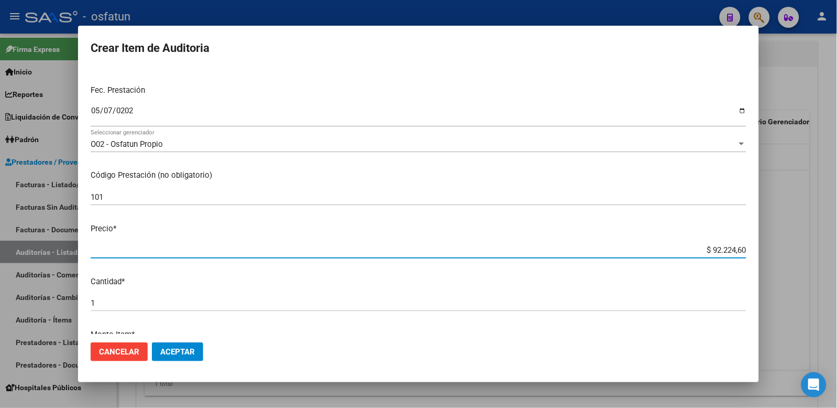
paste input "10317,8"
type input "$ 10.317,80"
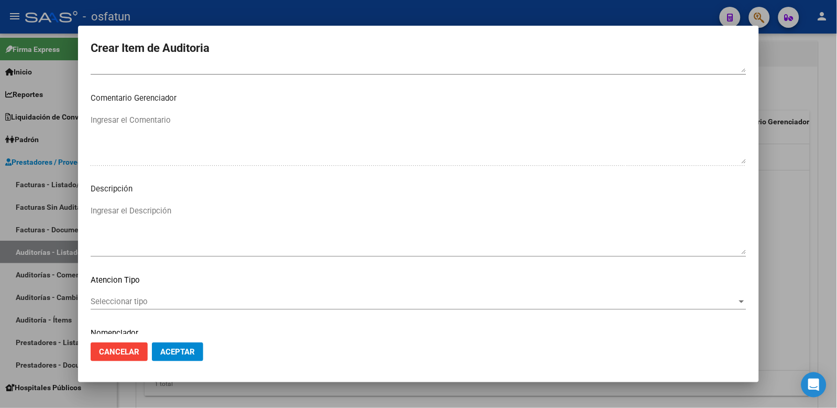
scroll to position [678, 0]
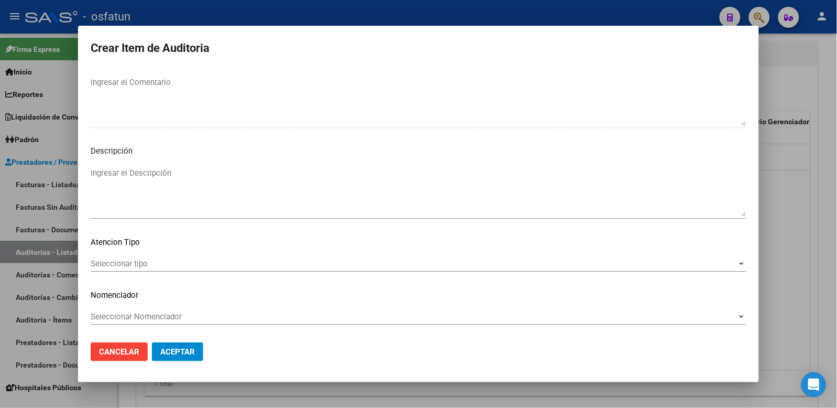
type input "$ 10.317,80"
click at [179, 259] on span "Seleccionar tipo" at bounding box center [414, 263] width 647 height 9
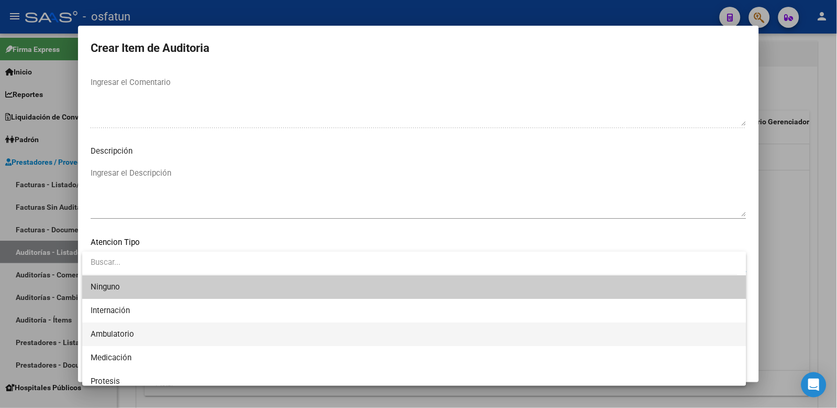
click at [169, 325] on span "Ambulatorio" at bounding box center [415, 334] width 648 height 24
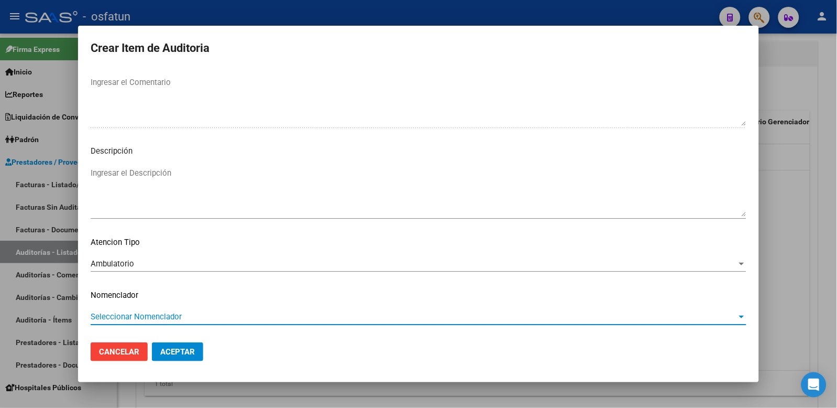
click at [165, 315] on span "Seleccionar Nomenclador" at bounding box center [414, 316] width 647 height 9
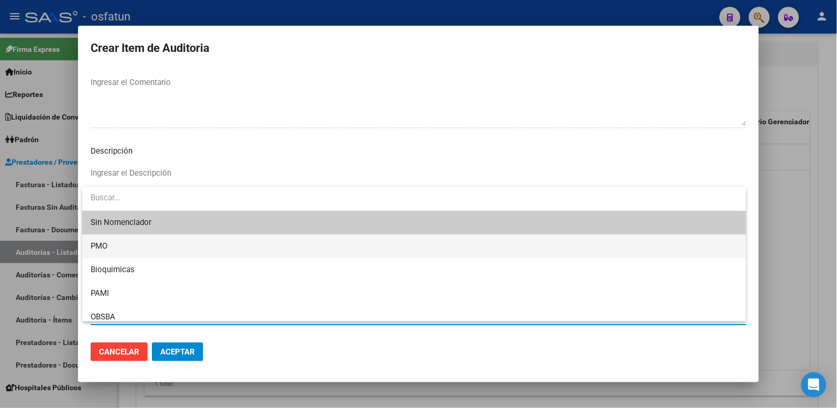
click at [117, 244] on span "PMO" at bounding box center [415, 246] width 648 height 24
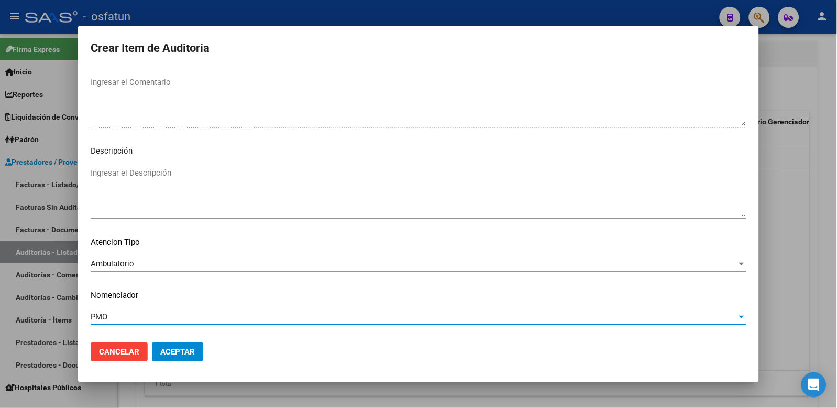
click at [185, 346] on button "Aceptar" at bounding box center [177, 351] width 51 height 19
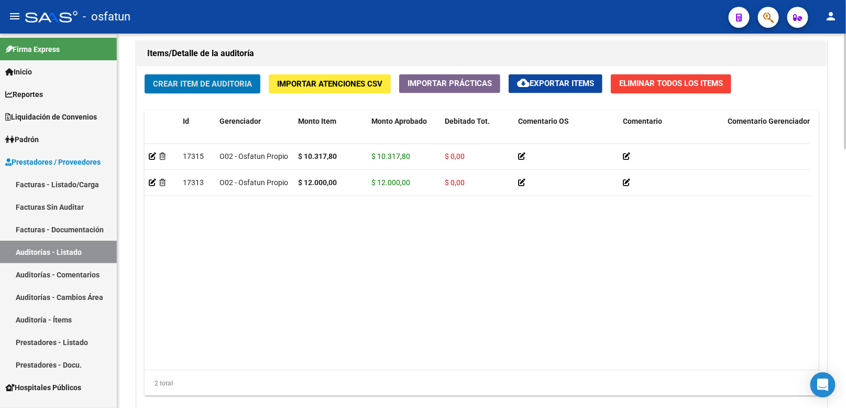
click at [222, 84] on span "Crear Item de Auditoria" at bounding box center [202, 84] width 99 height 9
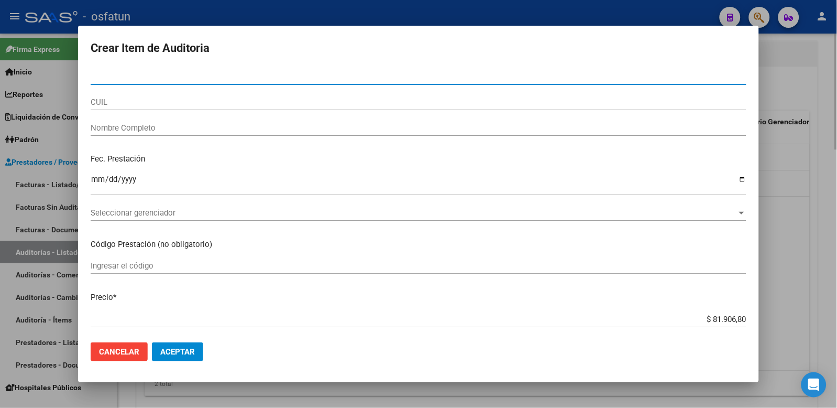
paste input "50732749"
type input "50732749"
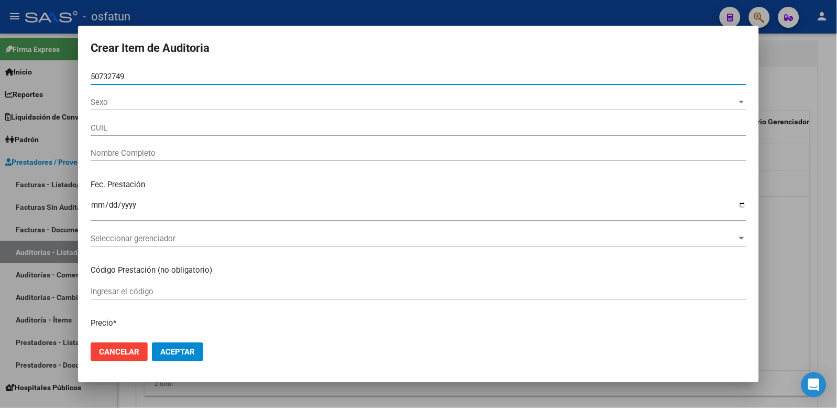
type input "23507327494"
type input "MORCON [PERSON_NAME]"
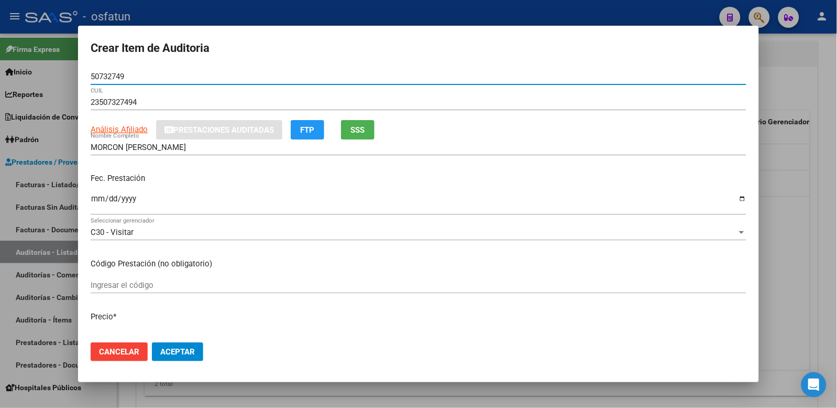
type input "50732749"
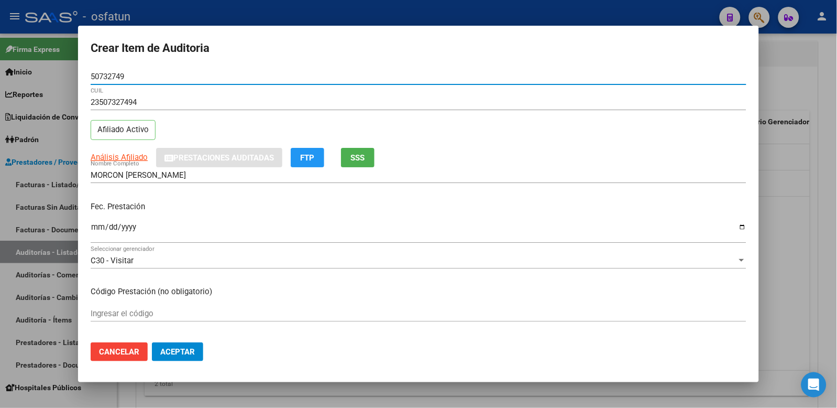
click at [97, 231] on input "Ingresar la fecha" at bounding box center [419, 231] width 656 height 17
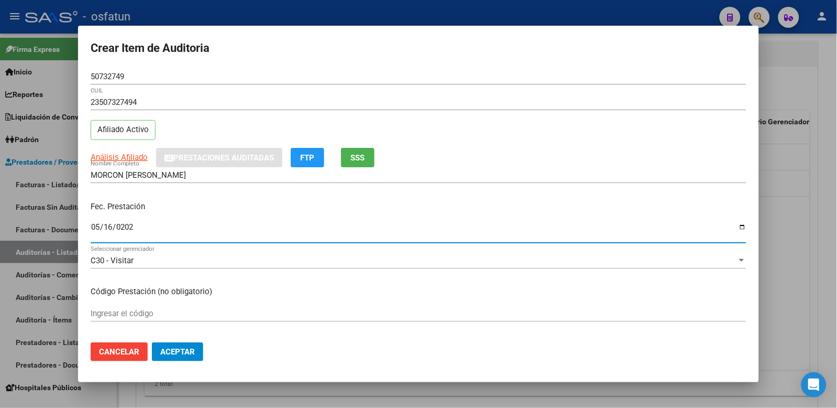
type input "[DATE]"
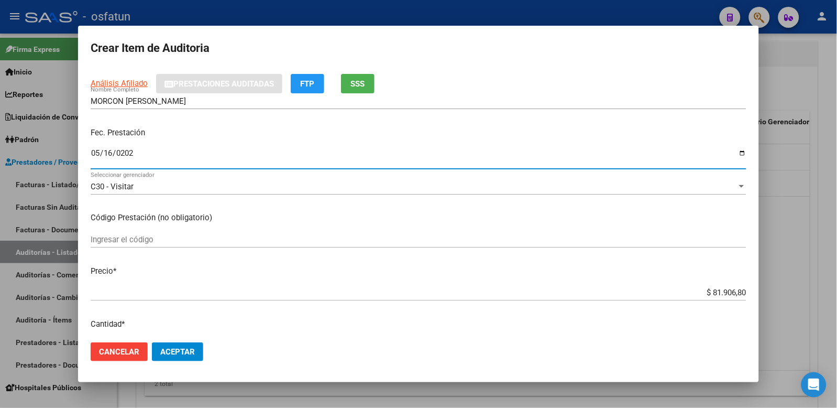
scroll to position [116, 0]
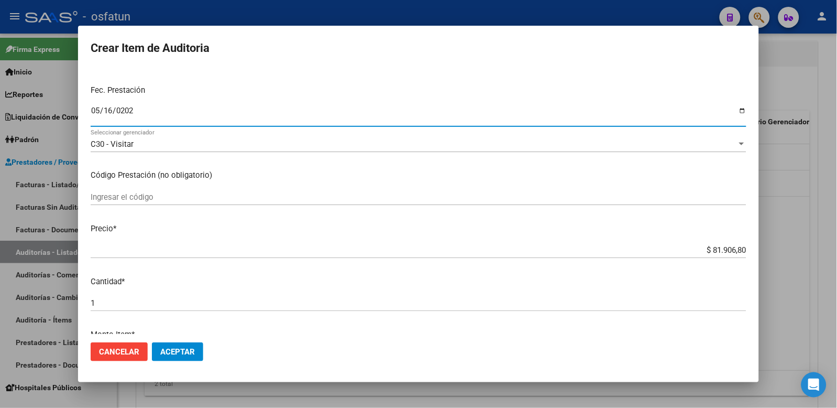
click at [196, 196] on input "Ingresar el código" at bounding box center [419, 196] width 656 height 9
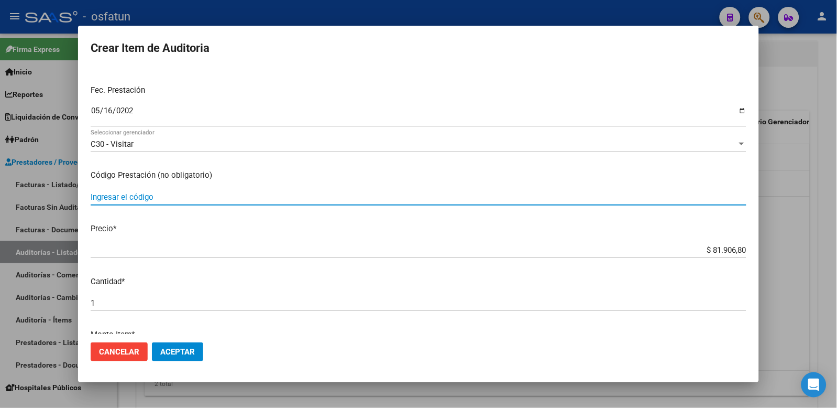
type input "5"
type input "420101"
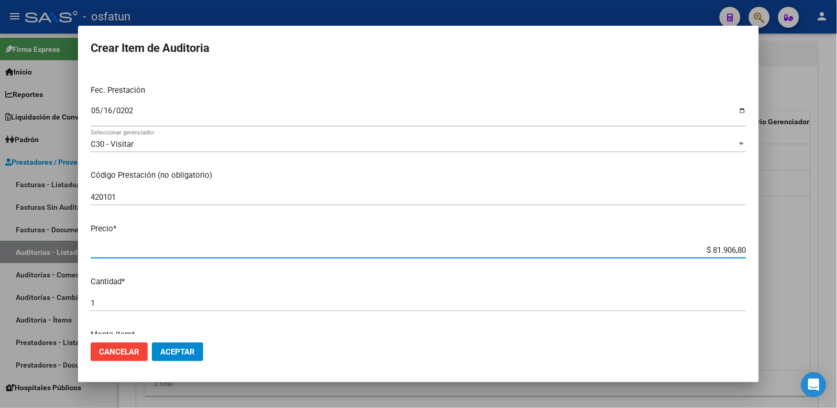
drag, startPoint x: 776, startPoint y: 245, endPoint x: 785, endPoint y: 245, distance: 8.9
click at [785, 245] on div "Crear Item de Auditoria 50732749 Nro Documento 23507327494 CUIL Afiliado Activo…" at bounding box center [418, 204] width 837 height 408
type input "$ 0,02"
type input "$ 0,20"
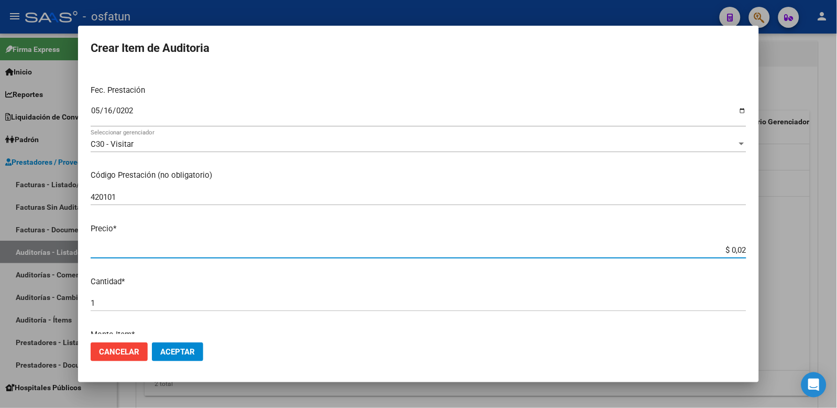
type input "$ 0,20"
type input "$ 2,00"
type input "$ 20,00"
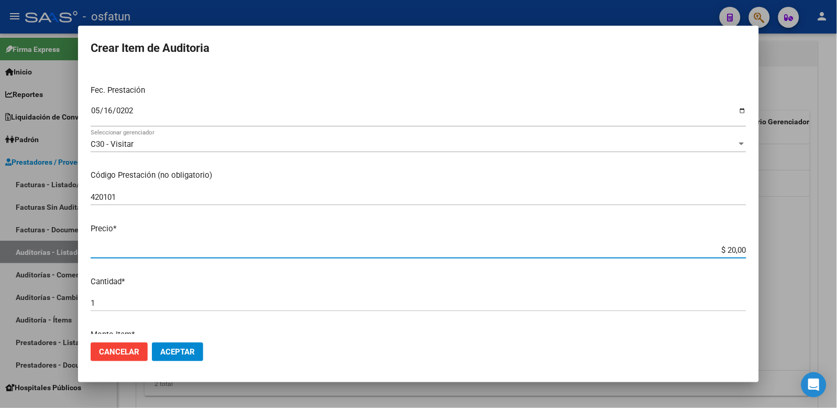
type input "$ 200,00"
type input "$ 2.000,00"
type input "$ 20.000,00"
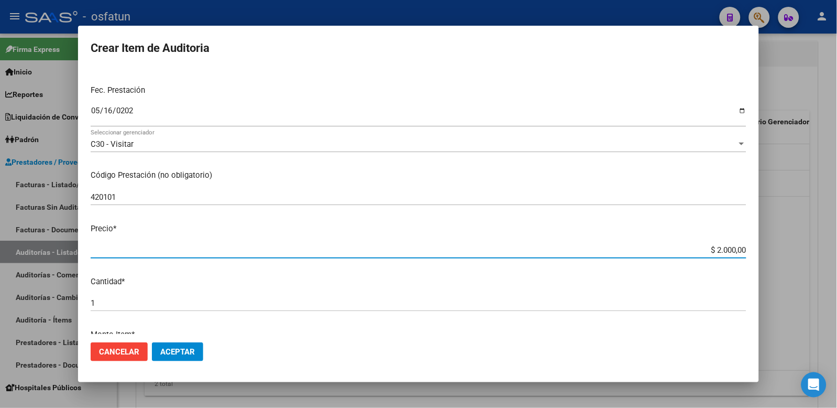
type input "$ 20.000,00"
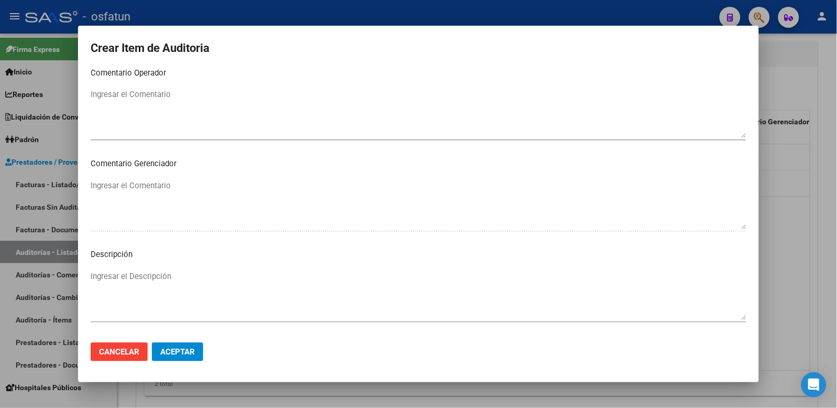
scroll to position [678, 0]
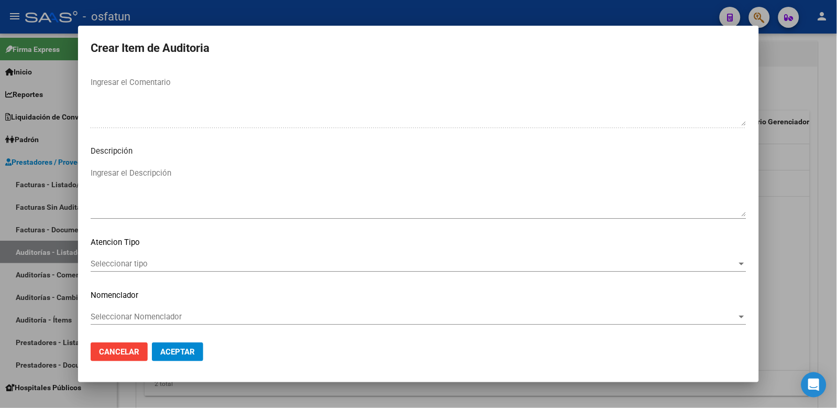
click at [315, 260] on span "Seleccionar tipo" at bounding box center [414, 263] width 647 height 9
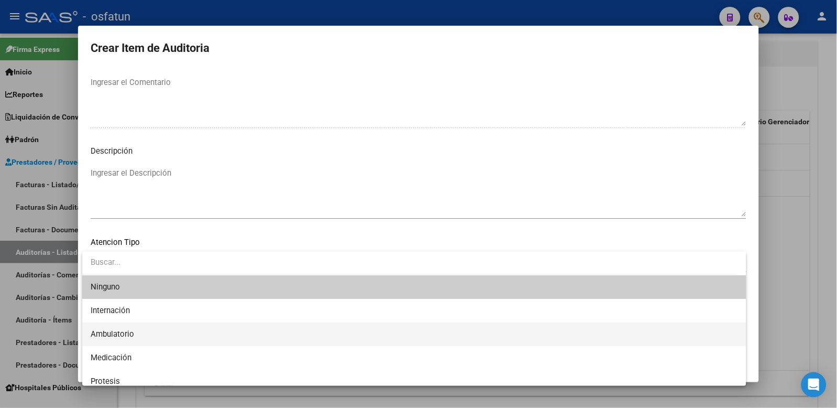
click at [166, 330] on span "Ambulatorio" at bounding box center [415, 334] width 648 height 24
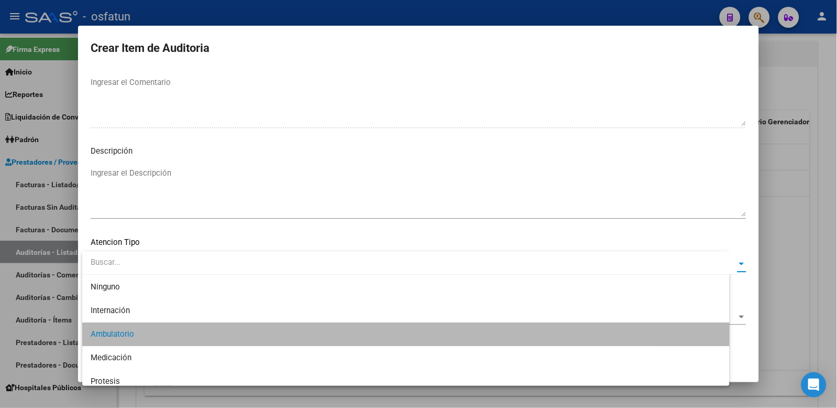
click at [171, 307] on mat-dialog-content "50732749 Nro Documento 23507327494 CUIL Afiliado Activo Análisis Afiliado Prest…" at bounding box center [418, 201] width 681 height 265
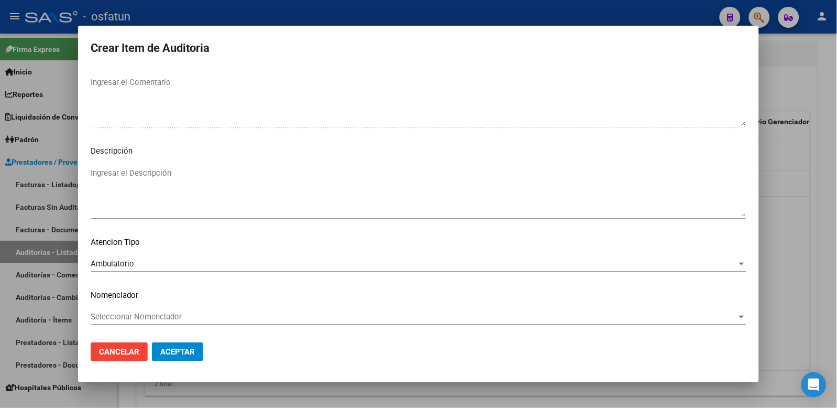
click at [172, 313] on span "Seleccionar Nomenclador" at bounding box center [414, 316] width 647 height 9
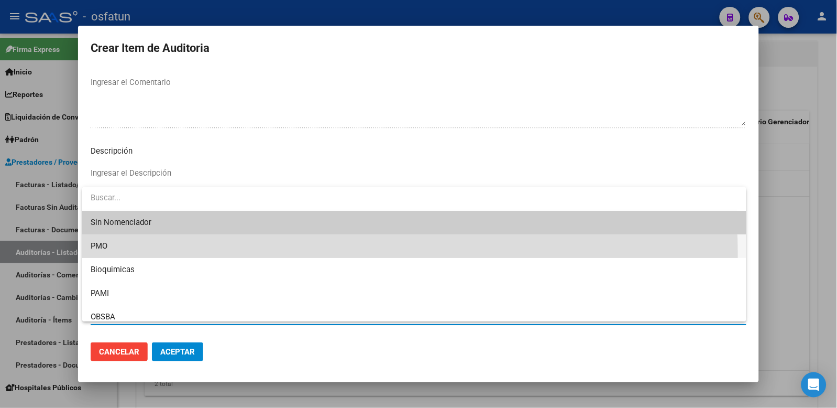
click at [124, 254] on span "PMO" at bounding box center [415, 246] width 648 height 24
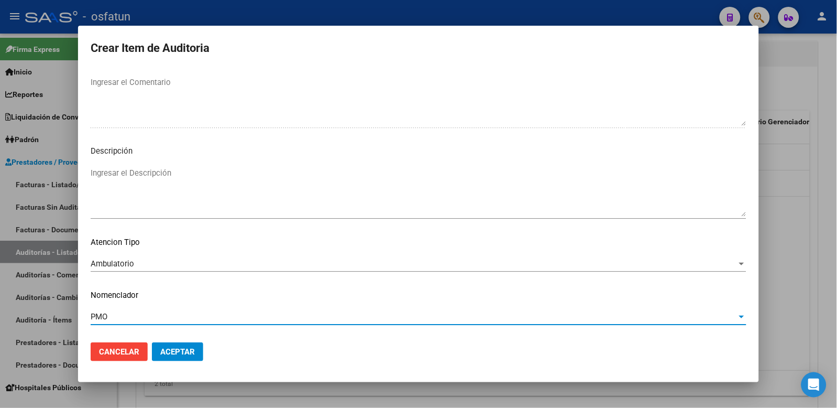
click at [179, 354] on span "Aceptar" at bounding box center [177, 351] width 35 height 9
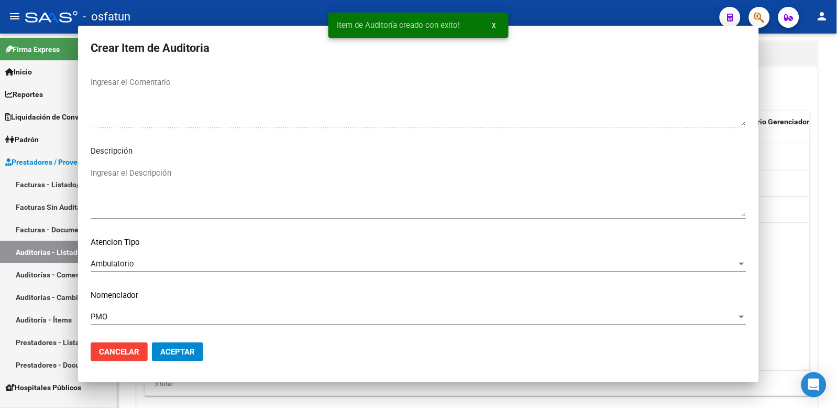
scroll to position [0, 0]
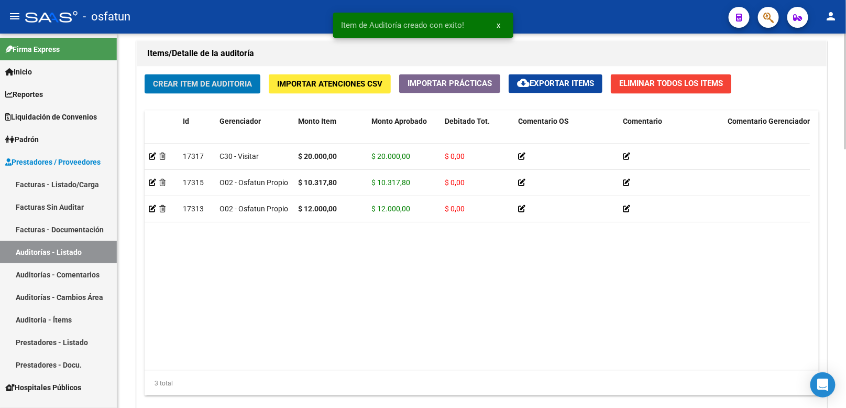
click at [177, 89] on span "Crear Item de Auditoria" at bounding box center [202, 84] width 99 height 9
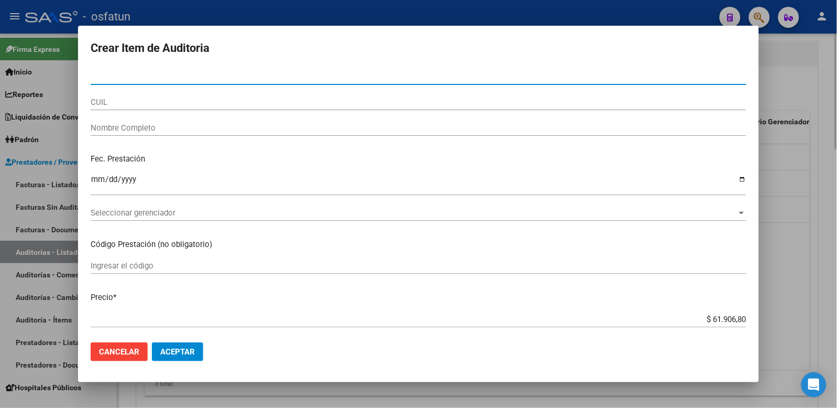
paste input "46808261"
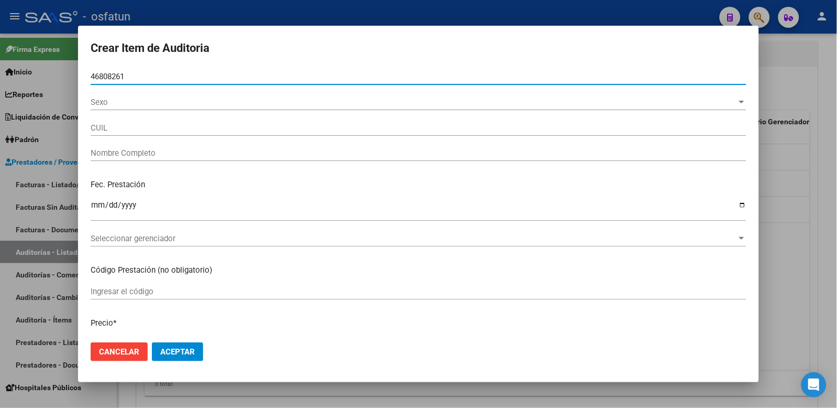
type input "46808261"
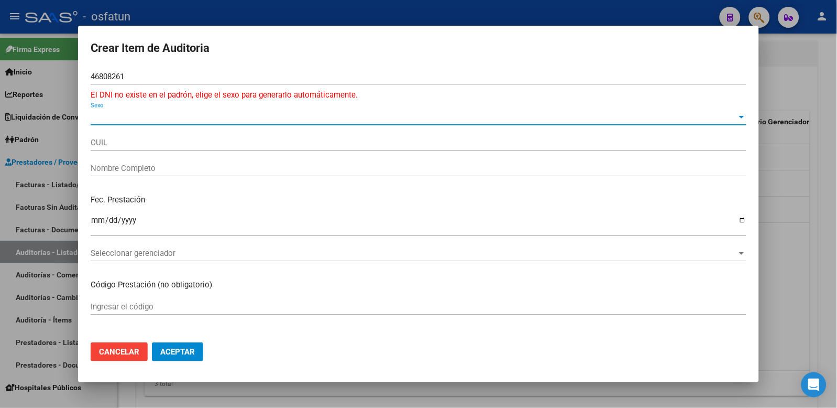
click at [144, 117] on span "Sexo" at bounding box center [414, 116] width 647 height 9
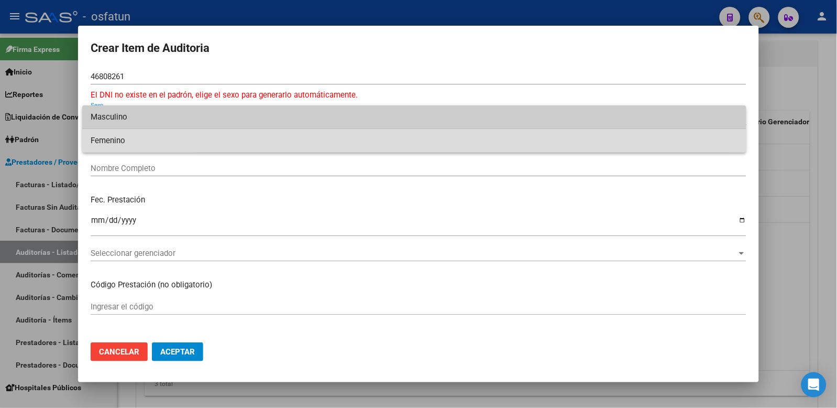
click at [139, 147] on span "Femenino" at bounding box center [415, 141] width 648 height 24
type input "27468082611"
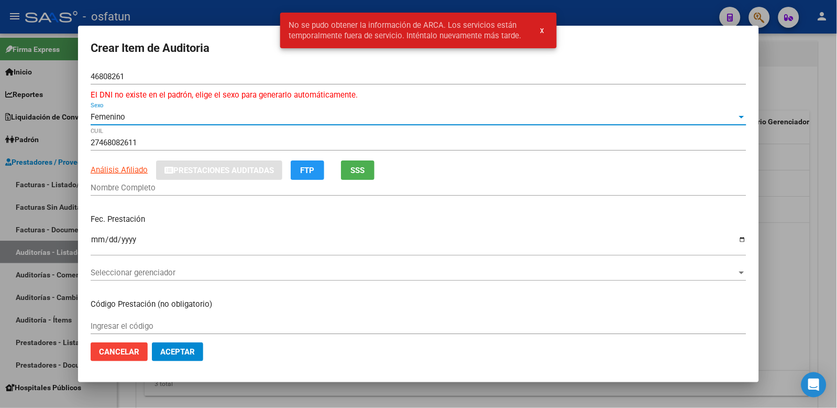
click at [817, 149] on div at bounding box center [418, 204] width 837 height 408
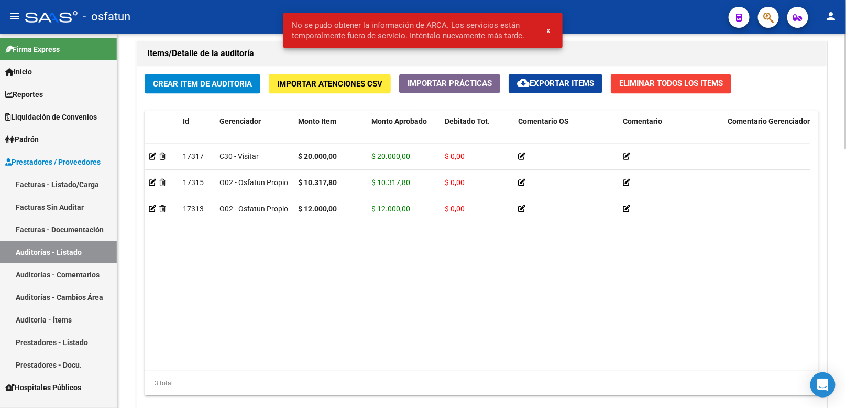
click at [213, 86] on span "Crear Item de Auditoria" at bounding box center [202, 84] width 99 height 9
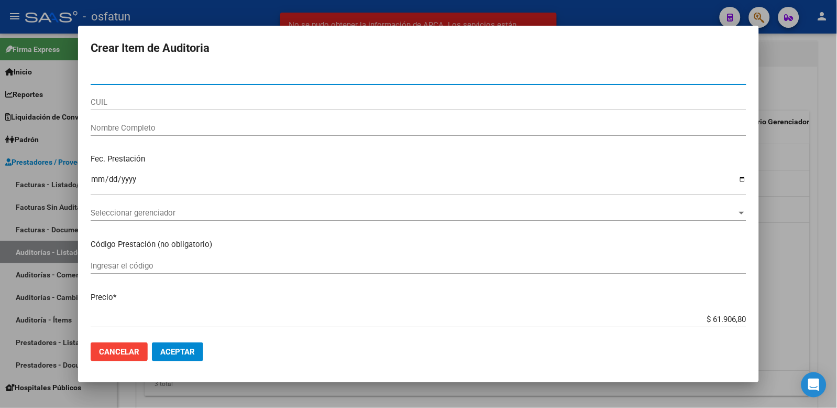
paste input "46808261"
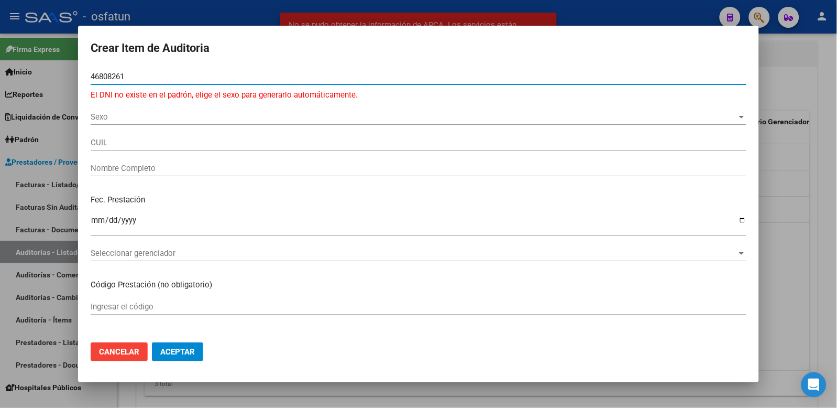
type input "46808261"
click at [159, 119] on span "Sexo" at bounding box center [414, 116] width 647 height 9
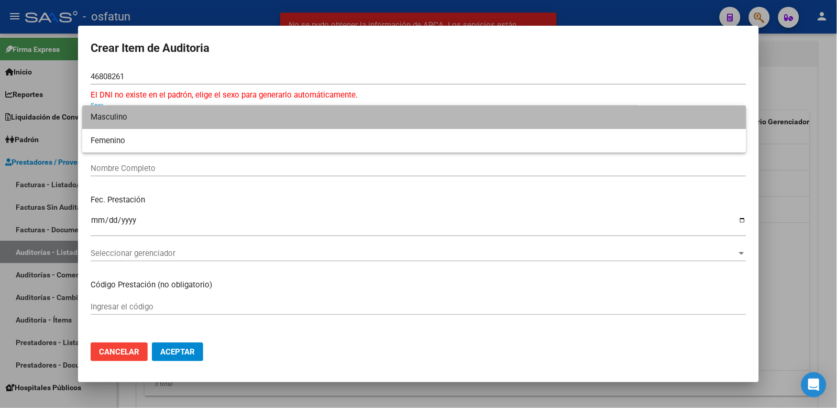
click at [160, 121] on span "Masculino" at bounding box center [415, 117] width 648 height 24
type input "20468082617"
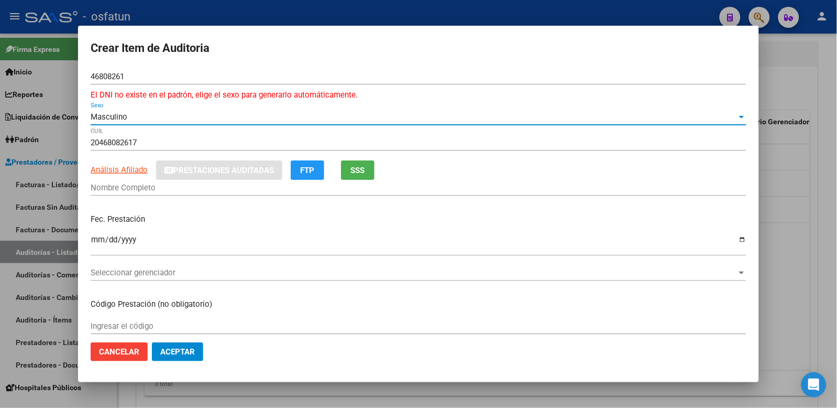
type input "[PERSON_NAME]"
click at [101, 238] on input "Ingresar la fecha" at bounding box center [419, 243] width 656 height 17
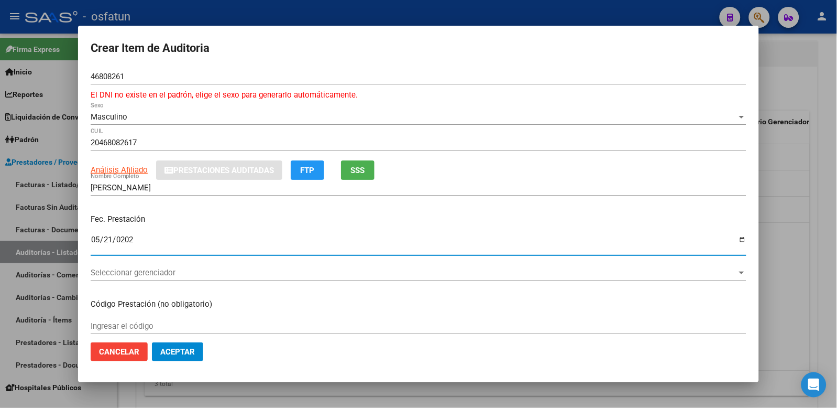
type input "2025-05-21"
click at [155, 269] on span "Seleccionar gerenciador" at bounding box center [414, 272] width 647 height 9
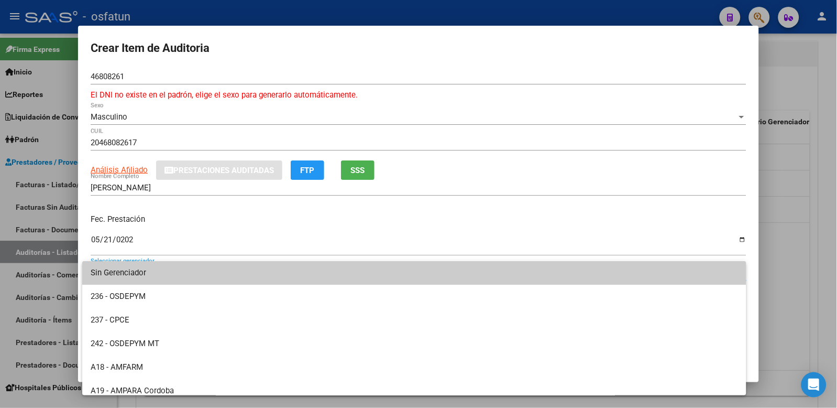
click at [368, 195] on div at bounding box center [418, 204] width 837 height 408
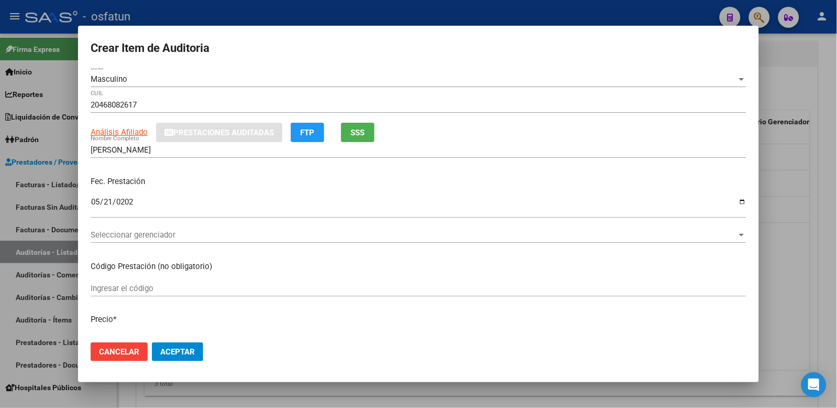
scroll to position [58, 0]
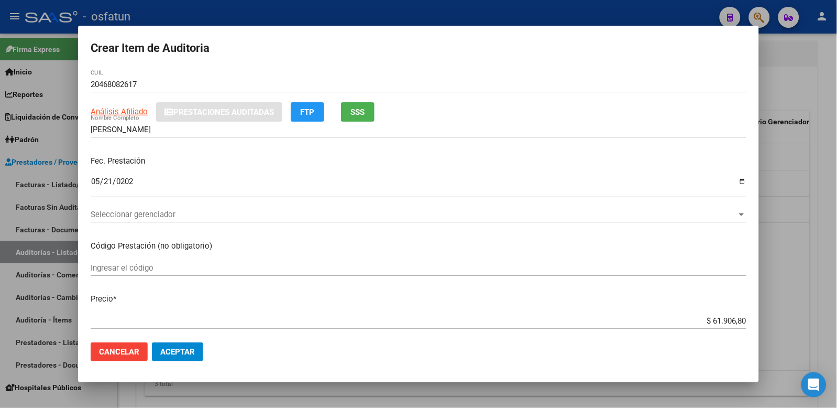
click at [138, 265] on input "Ingresar el código" at bounding box center [419, 267] width 656 height 9
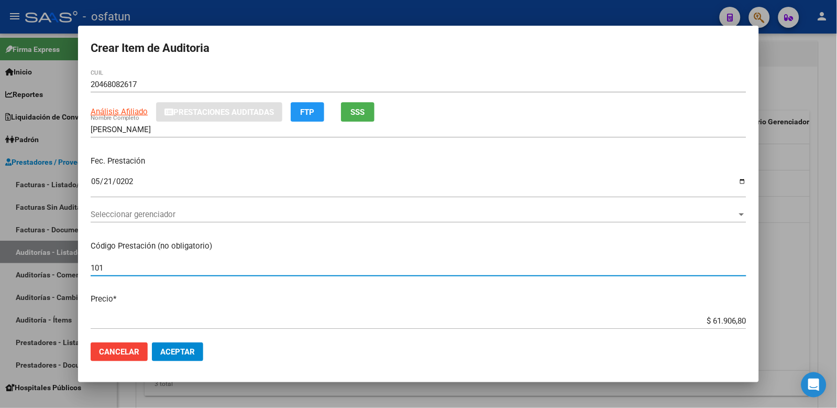
type input "101"
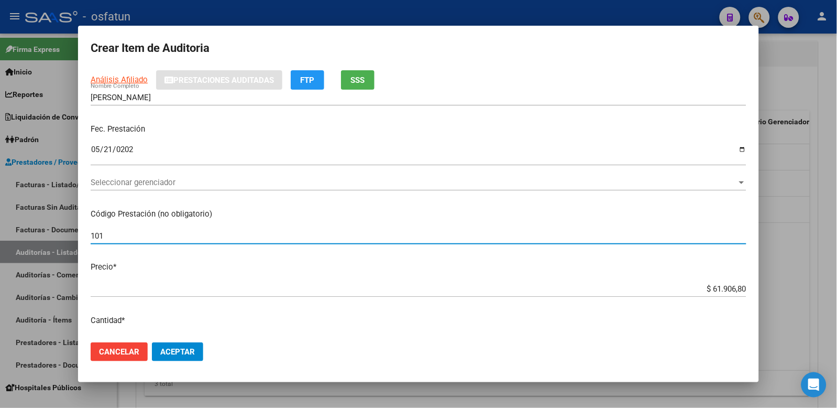
scroll to position [116, 0]
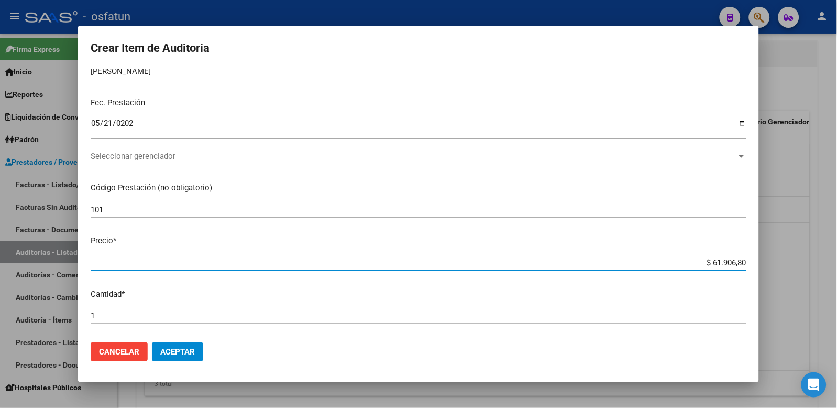
drag, startPoint x: 704, startPoint y: 261, endPoint x: 767, endPoint y: 262, distance: 63.4
click at [767, 262] on div "Crear Item de Auditoria 46808261 Nro Documento El DNI no existe en el padrón, e…" at bounding box center [418, 204] width 837 height 408
paste input "41271,2"
type input "$ 41.271,20"
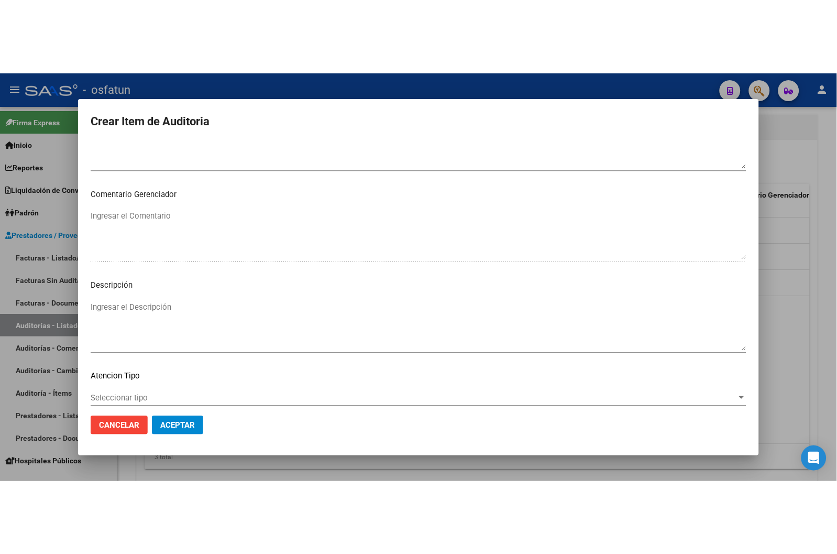
scroll to position [690, 0]
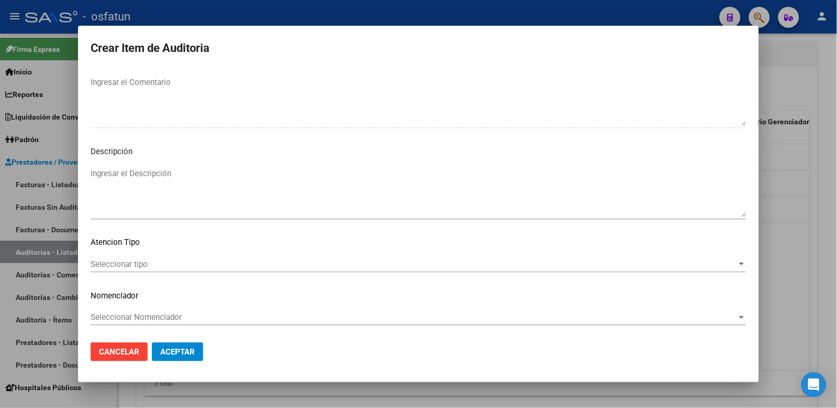
type input "$ 41.271,20"
click at [156, 264] on span "Seleccionar tipo" at bounding box center [414, 263] width 647 height 9
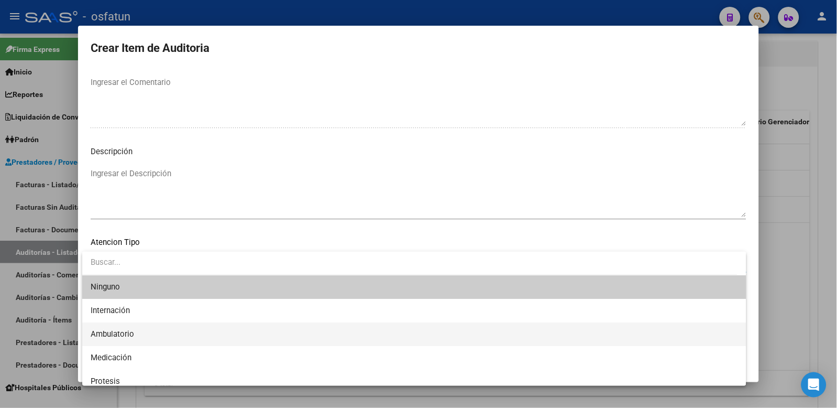
click at [151, 332] on span "Ambulatorio" at bounding box center [415, 334] width 648 height 24
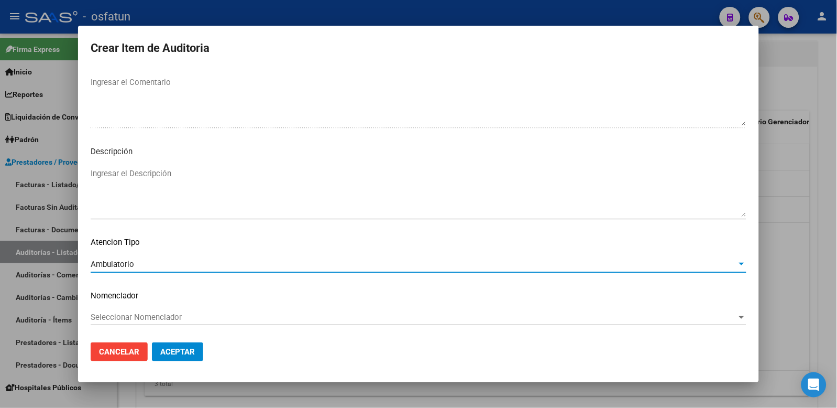
click at [151, 322] on div "Seleccionar Nomenclador Seleccionar Nomenclador" at bounding box center [419, 317] width 656 height 16
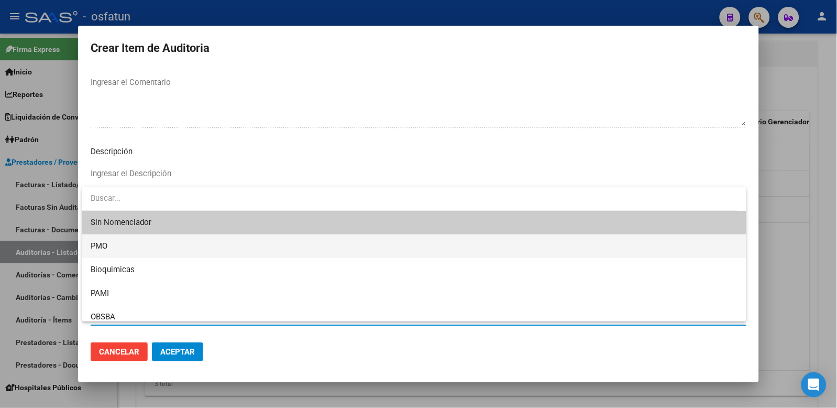
click at [121, 247] on span "PMO" at bounding box center [415, 246] width 648 height 24
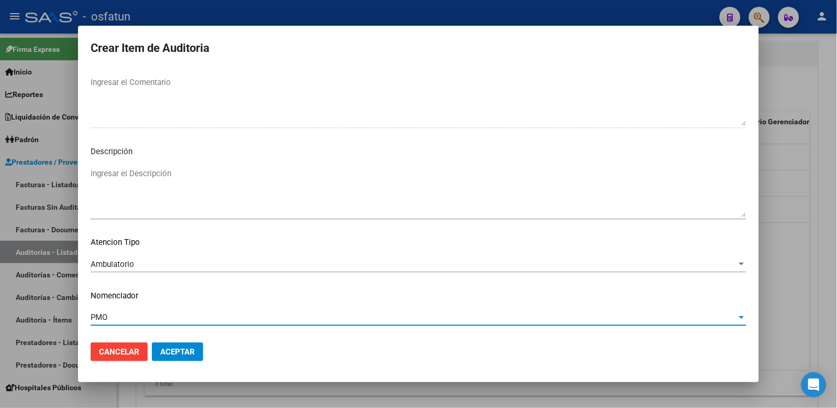
click at [176, 349] on span "Aceptar" at bounding box center [177, 351] width 35 height 9
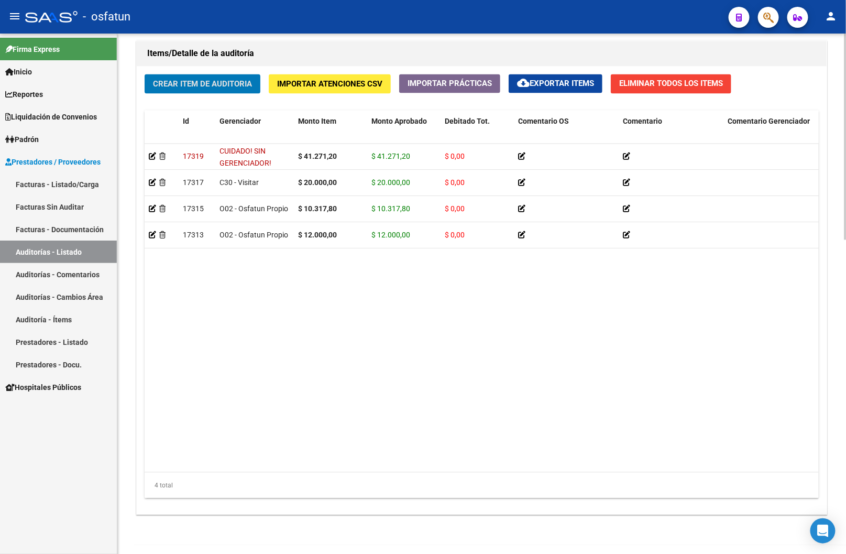
click at [185, 91] on button "Crear Item de Auditoria" at bounding box center [203, 83] width 116 height 19
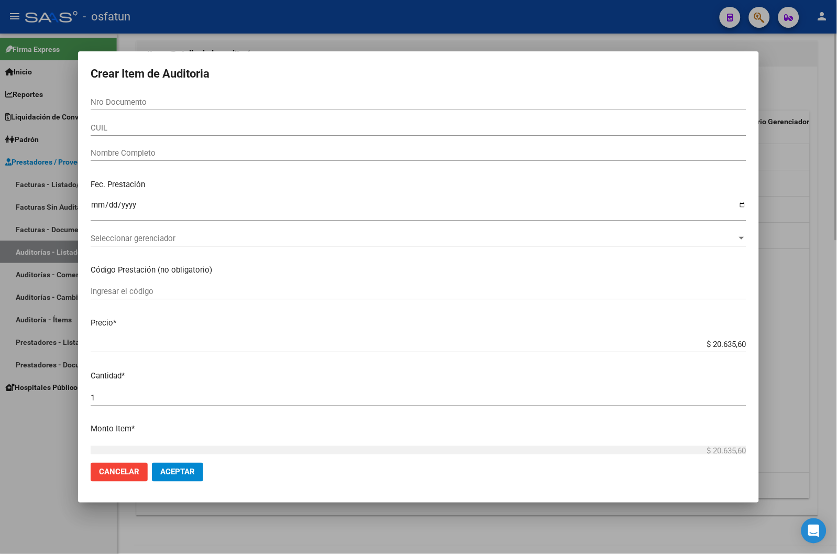
paste input "30345656"
type input "30345656"
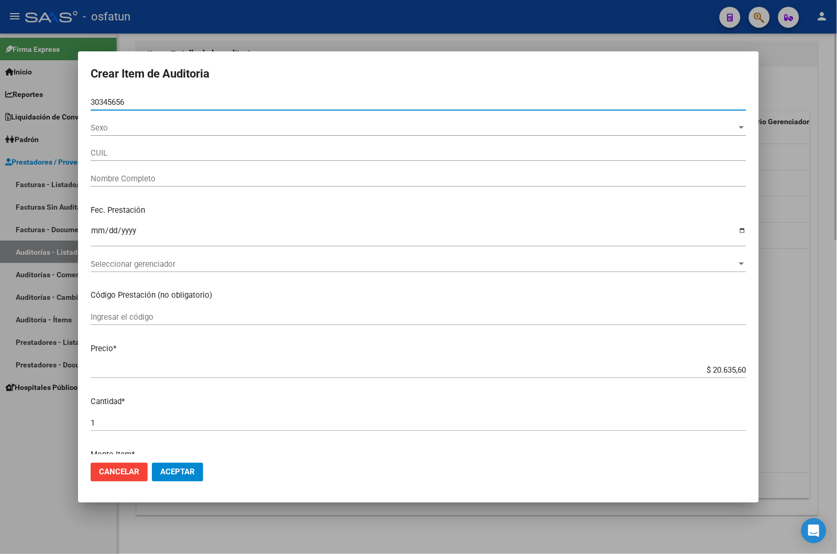
type input "27303456568"
type input "[PERSON_NAME] CAROLINA"
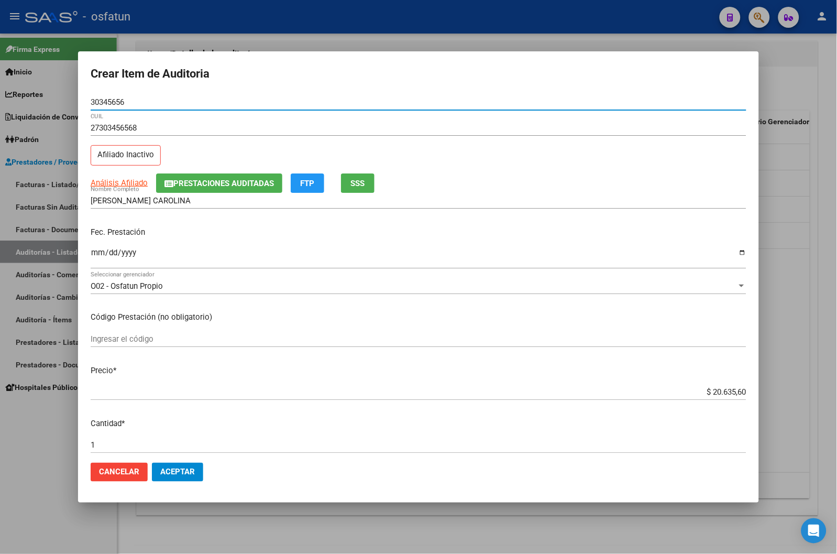
type input "30345656"
click at [102, 249] on input "Ingresar la fecha" at bounding box center [419, 256] width 656 height 17
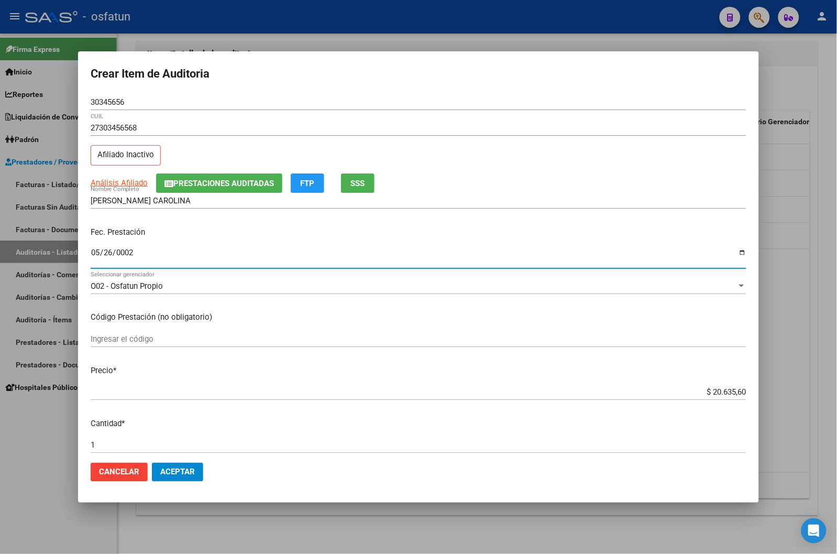
type input "0022-05-26"
type input "[DATE]"
click at [157, 336] on input "Ingresar el código" at bounding box center [419, 338] width 656 height 9
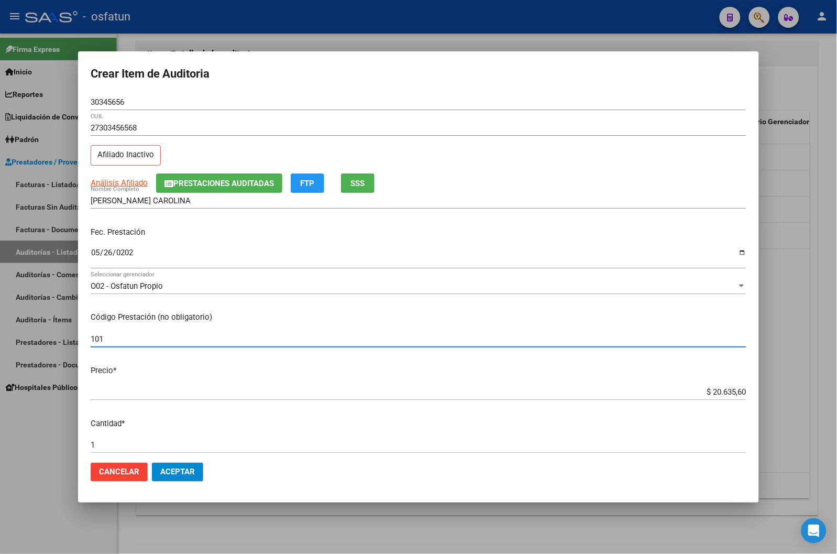
type input "101"
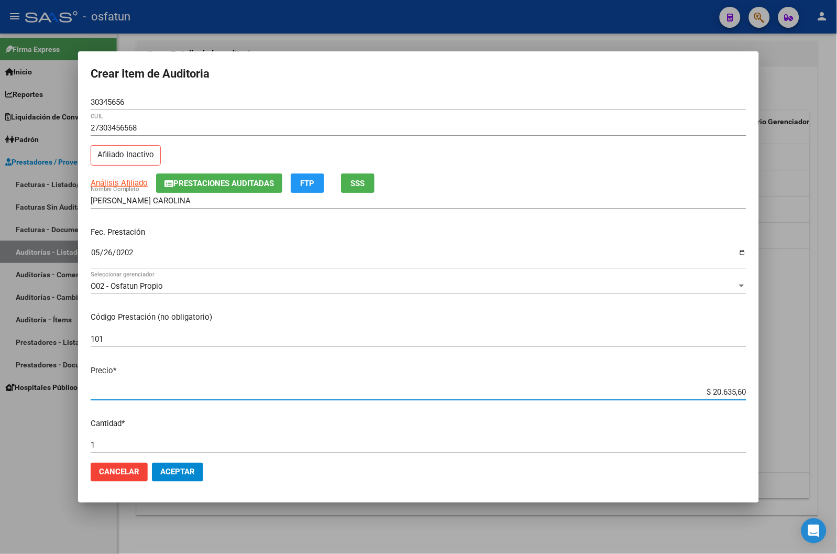
drag, startPoint x: 688, startPoint y: 393, endPoint x: 835, endPoint y: 389, distance: 147.3
click at [837, 391] on html "menu - osfatun person Firma Express Inicio Calendario SSS Instructivos Contacto…" at bounding box center [418, 277] width 837 height 554
paste input "10317,8"
type input "$ 10.317,80"
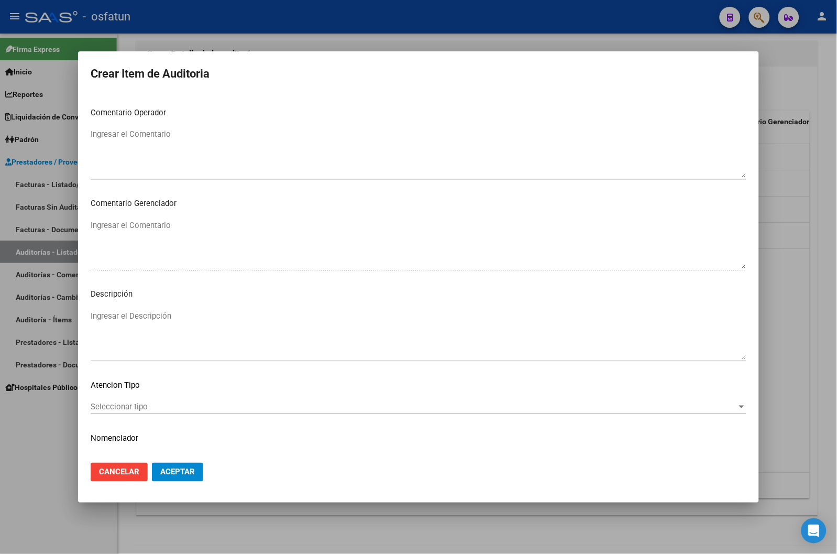
scroll to position [583, 0]
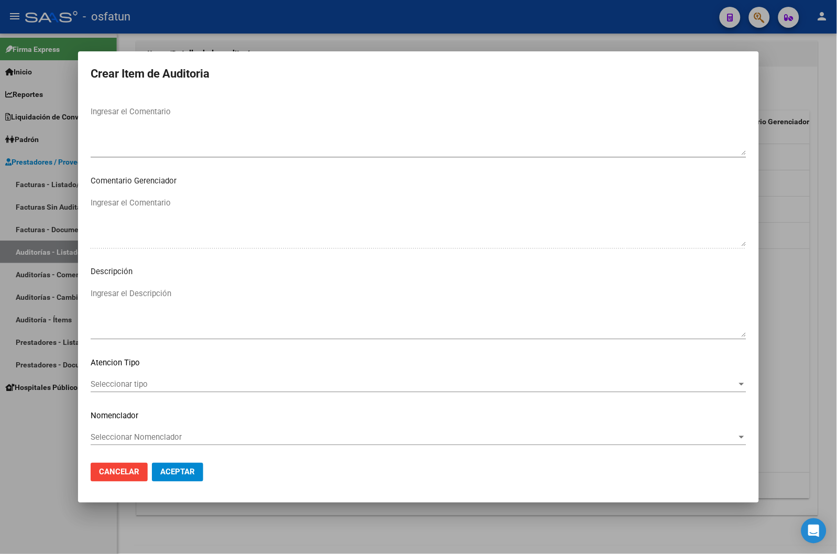
type input "$ 10.317,80"
click at [183, 378] on div "Seleccionar tipo Seleccionar tipo" at bounding box center [419, 384] width 656 height 16
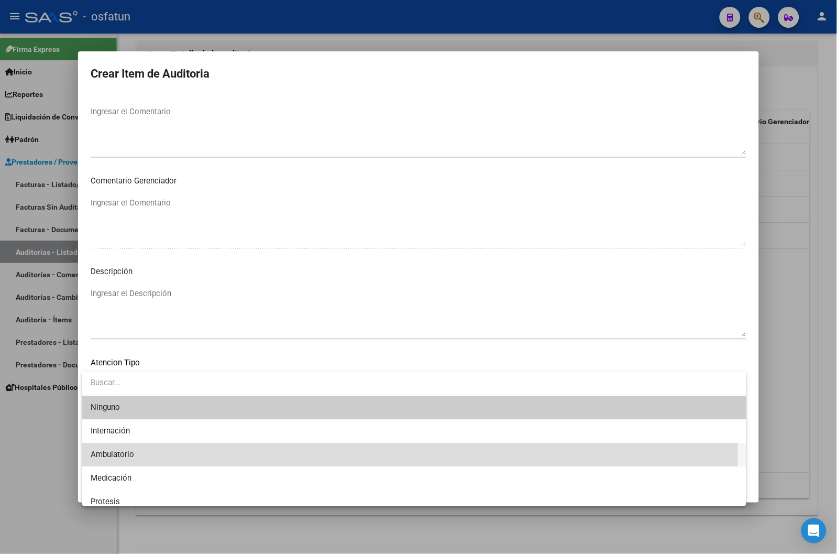
drag, startPoint x: 161, startPoint y: 453, endPoint x: 160, endPoint y: 441, distance: 12.2
click at [161, 407] on span "Ambulatorio" at bounding box center [415, 455] width 648 height 24
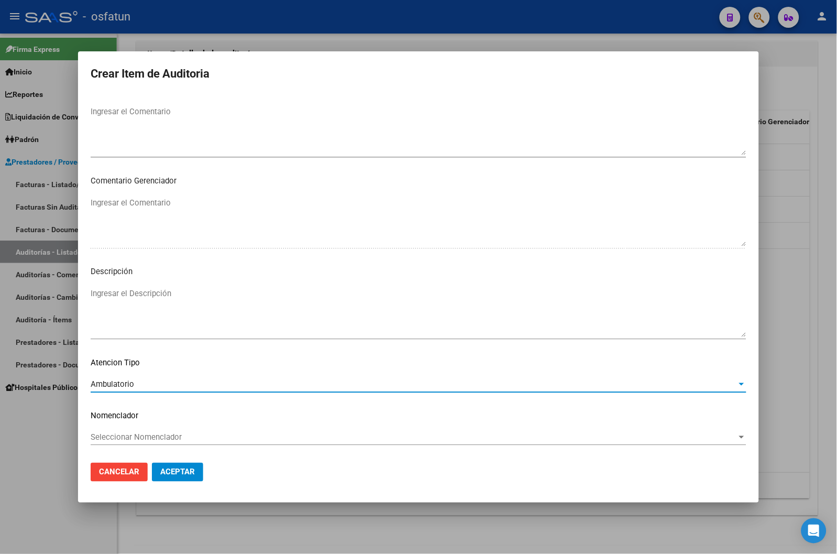
click at [160, 407] on span "Seleccionar Nomenclador" at bounding box center [414, 436] width 647 height 9
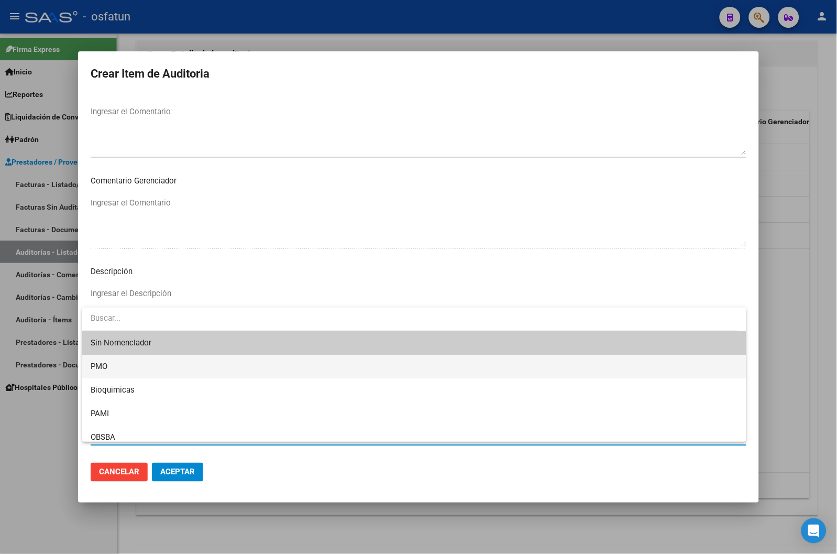
drag, startPoint x: 123, startPoint y: 368, endPoint x: 148, endPoint y: 402, distance: 42.3
click at [124, 368] on span "PMO" at bounding box center [415, 367] width 648 height 24
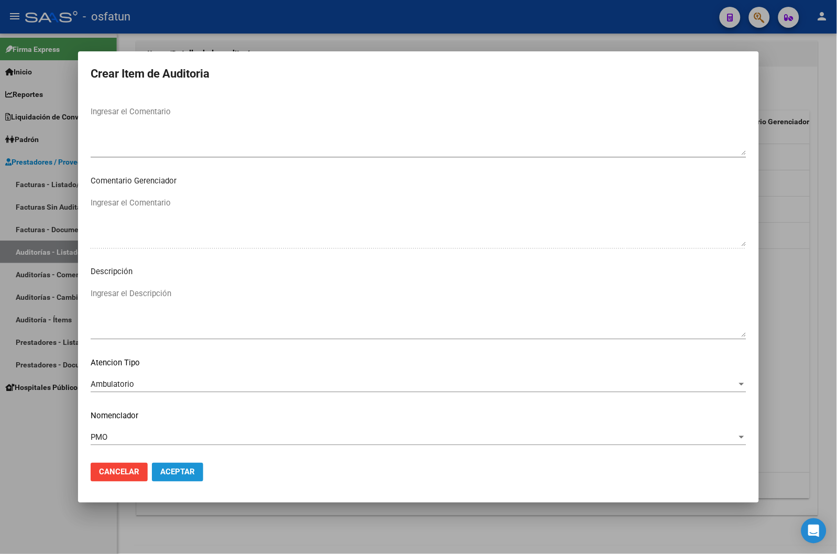
click at [170, 407] on button "Aceptar" at bounding box center [177, 472] width 51 height 19
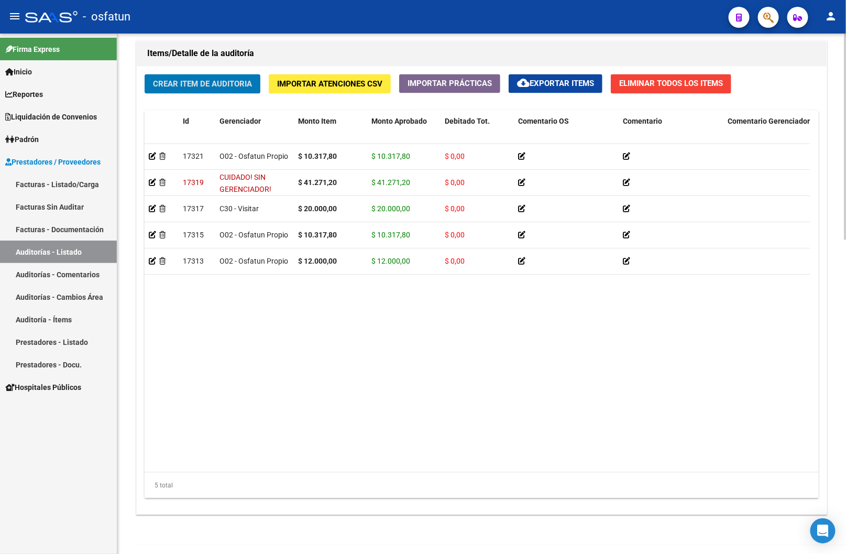
click at [189, 90] on button "Crear Item de Auditoria" at bounding box center [203, 83] width 116 height 19
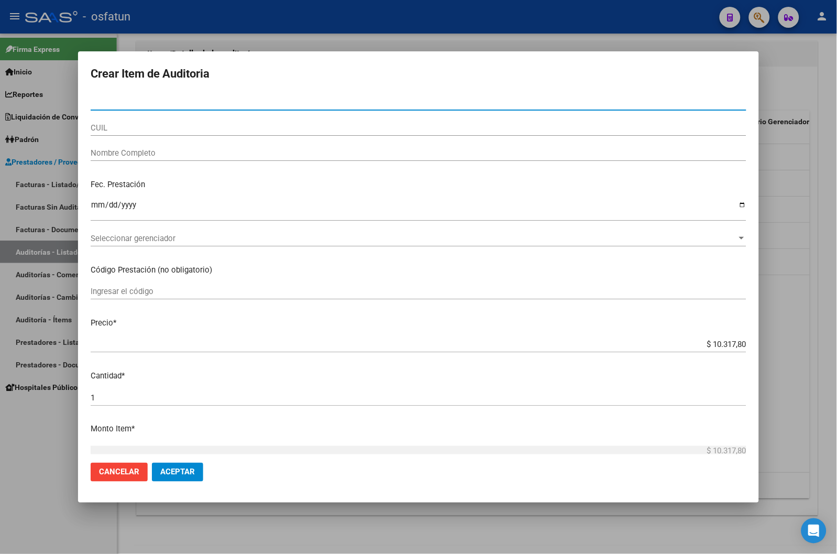
paste input "30345656"
type input "30345656"
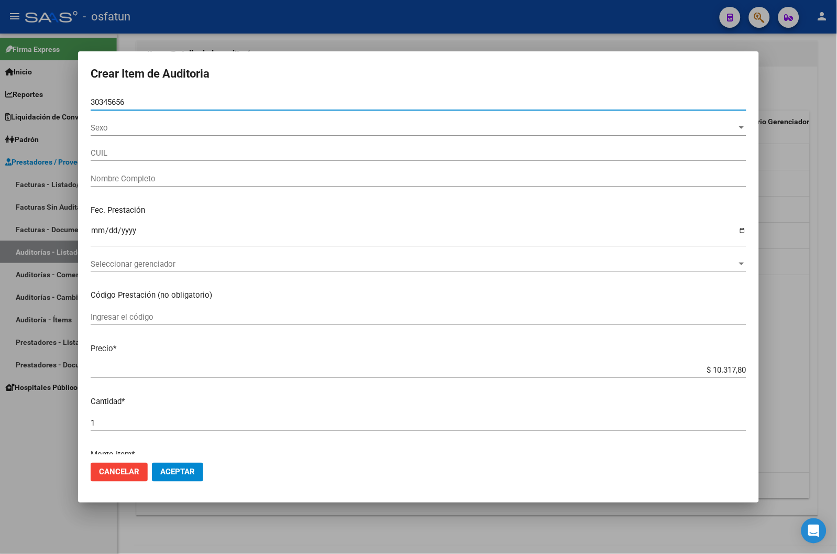
type input "27303456568"
type input "[PERSON_NAME] CAROLINA"
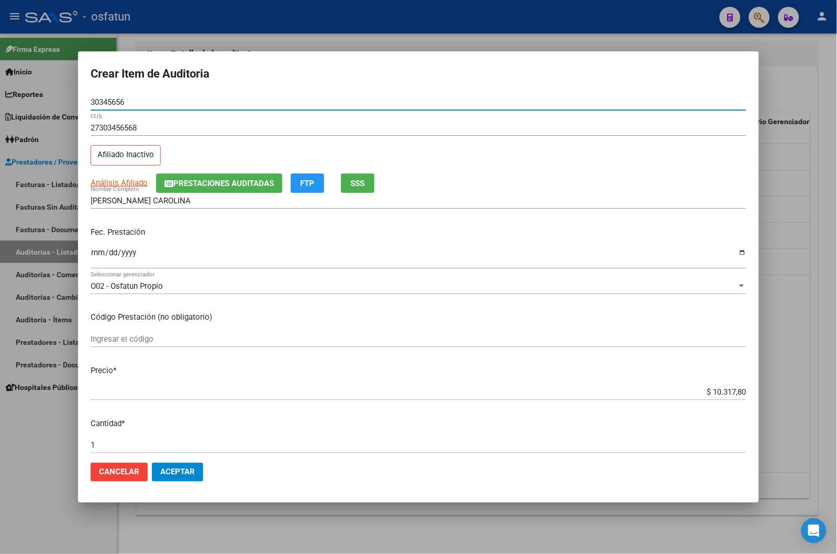
type input "30345656"
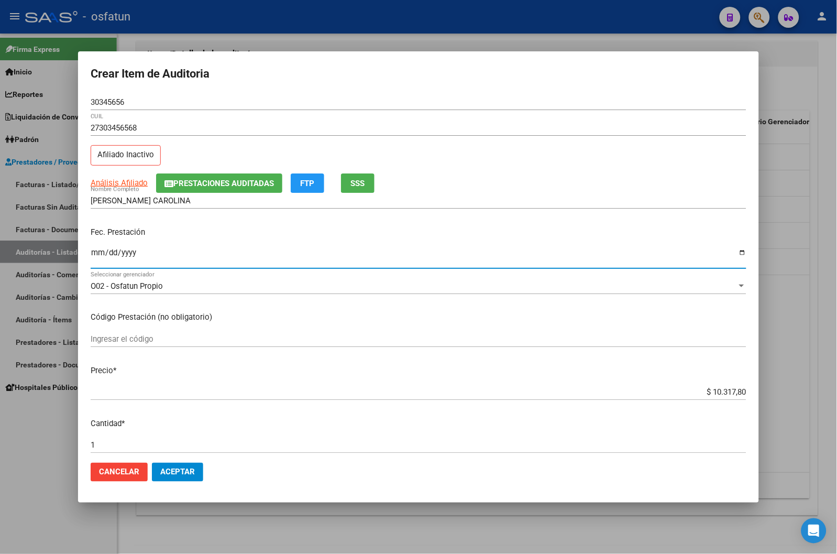
click at [94, 252] on input "Ingresar la fecha" at bounding box center [419, 256] width 656 height 17
type input "2025-05-25"
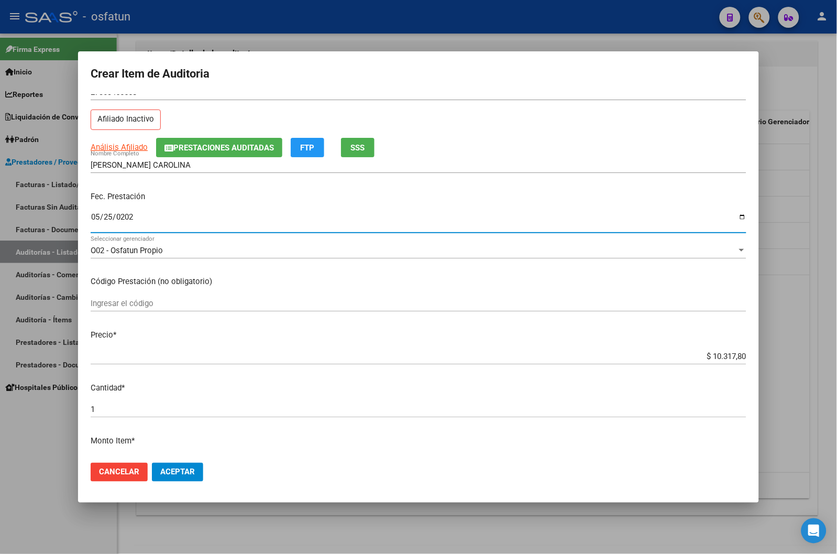
scroll to position [58, 0]
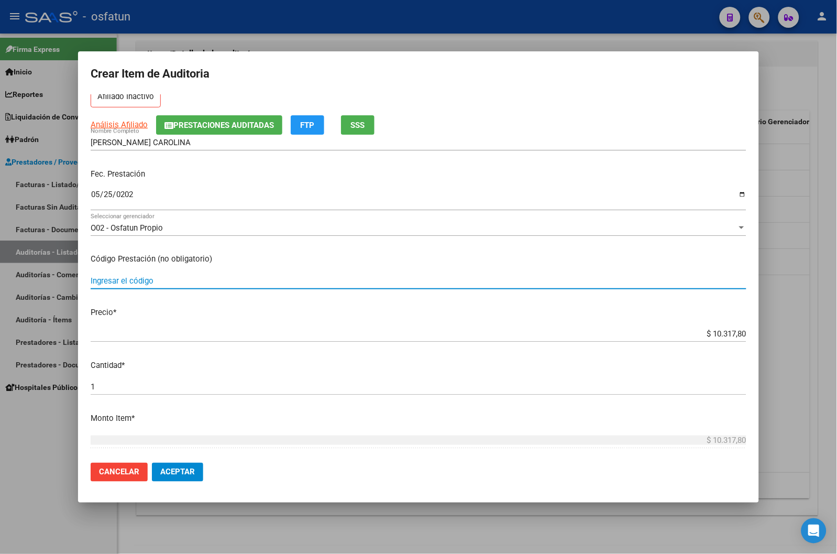
click at [155, 276] on input "Ingresar el código" at bounding box center [419, 280] width 656 height 9
type input "2"
drag, startPoint x: 112, startPoint y: 281, endPoint x: 49, endPoint y: 282, distance: 62.4
click at [46, 282] on div "Crear Item de Auditoria 30345656 Nro Documento 27303456568 CUIL Afiliado Inacti…" at bounding box center [418, 277] width 837 height 554
click at [132, 278] on input "2502" at bounding box center [419, 280] width 656 height 9
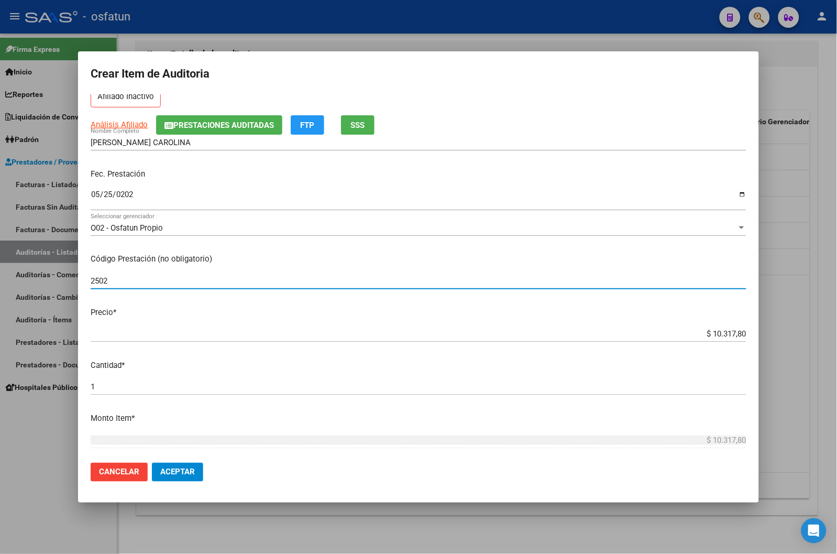
drag, startPoint x: 132, startPoint y: 279, endPoint x: 106, endPoint y: 283, distance: 25.6
click at [107, 283] on input "2502" at bounding box center [419, 280] width 656 height 9
drag, startPoint x: 141, startPoint y: 276, endPoint x: 91, endPoint y: 289, distance: 52.5
click at [91, 289] on div "2825 Ingresar el código" at bounding box center [419, 286] width 656 height 26
type input "101"
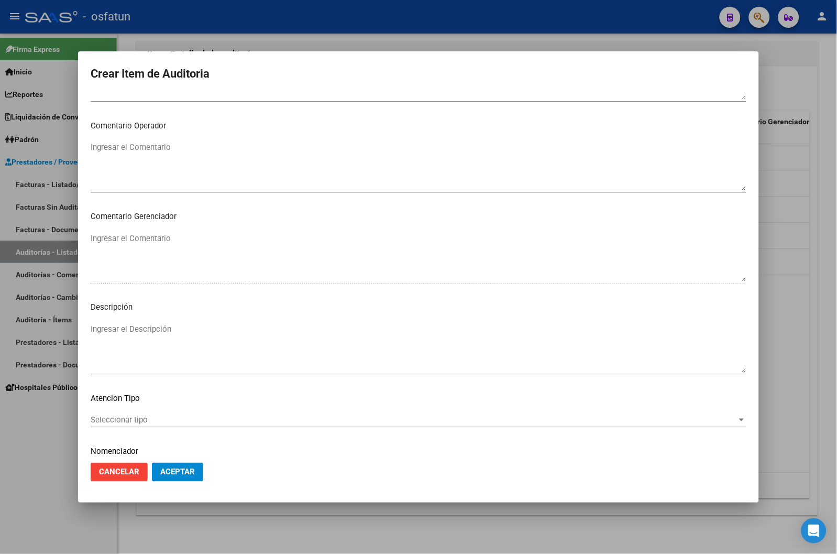
scroll to position [583, 0]
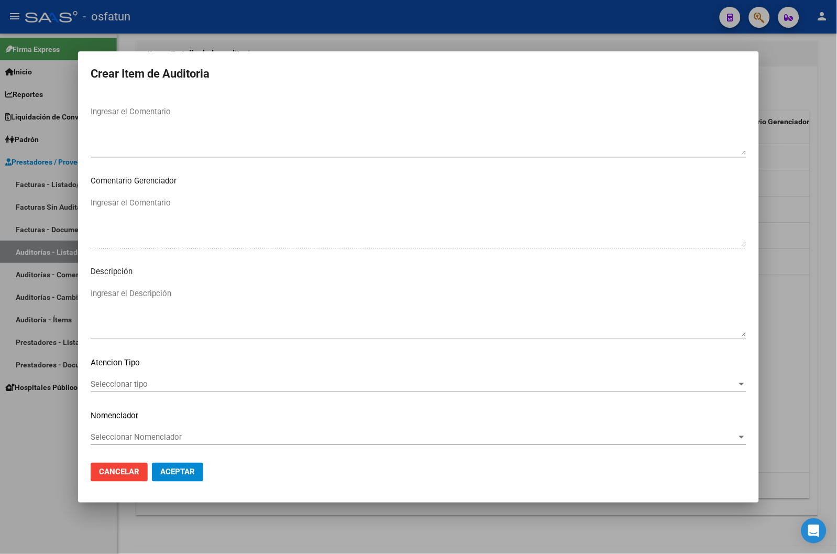
click at [158, 379] on span "Seleccionar tipo" at bounding box center [414, 383] width 647 height 9
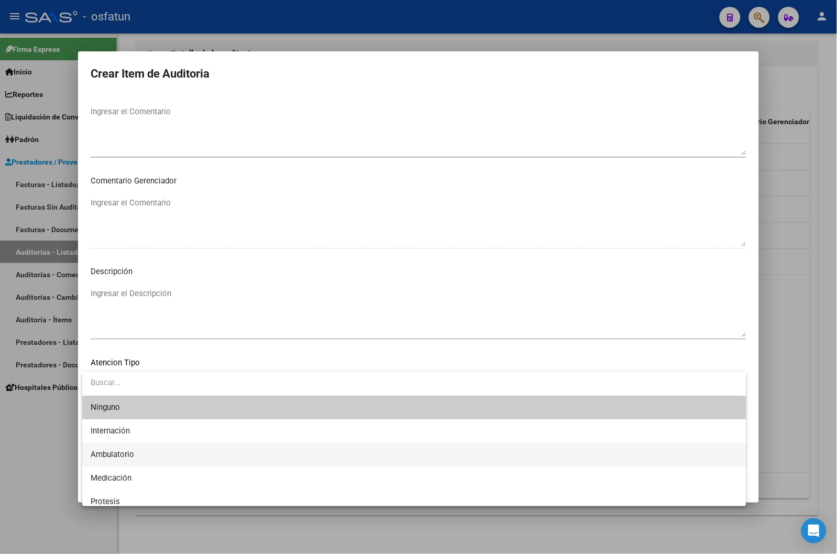
click at [138, 407] on span "Ambulatorio" at bounding box center [415, 455] width 648 height 24
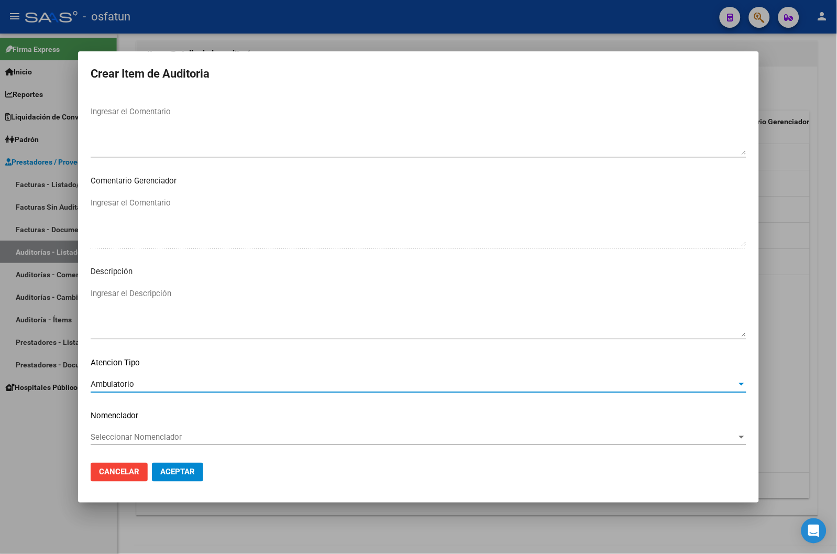
click at [150, 407] on div "Seleccionar Nomenclador Seleccionar Nomenclador" at bounding box center [419, 437] width 656 height 16
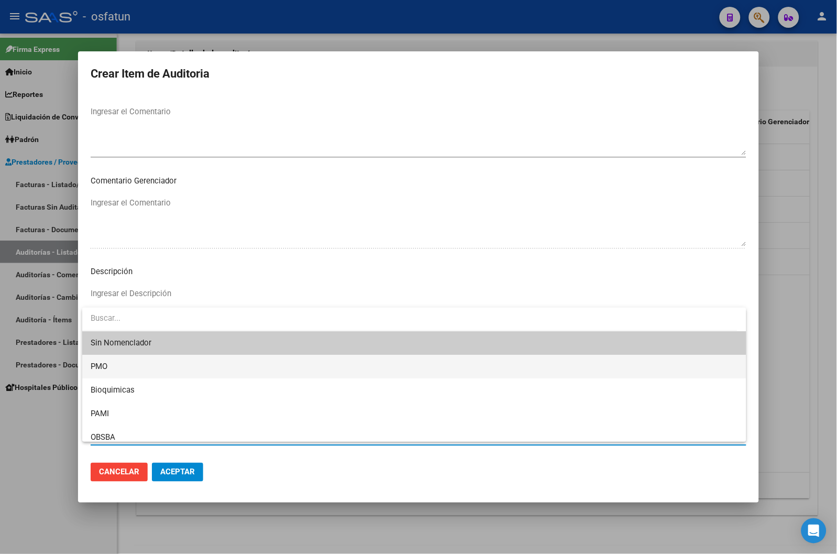
click at [156, 369] on span "PMO" at bounding box center [415, 367] width 648 height 24
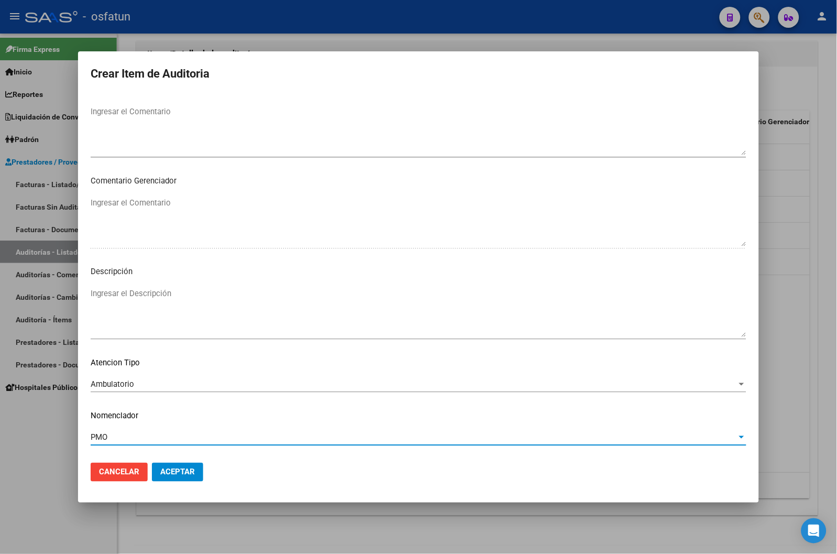
click at [161, 407] on span "Aceptar" at bounding box center [177, 471] width 35 height 9
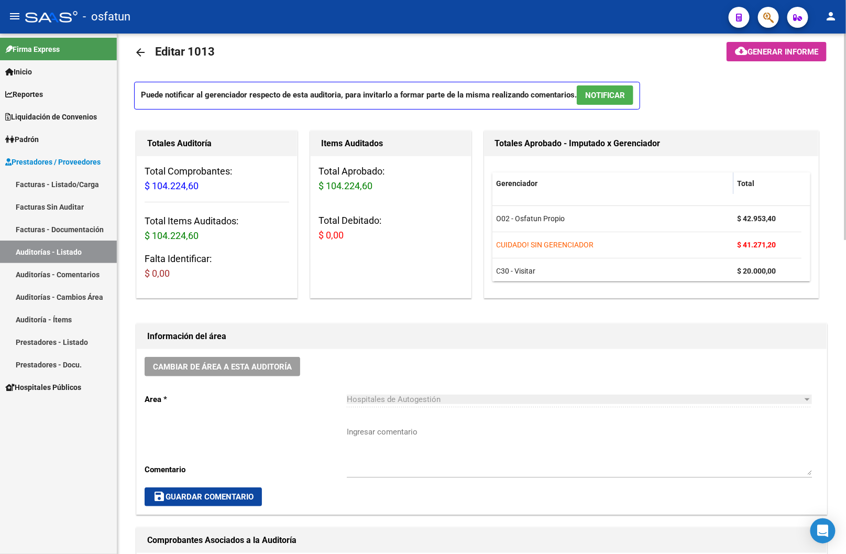
scroll to position [0, 0]
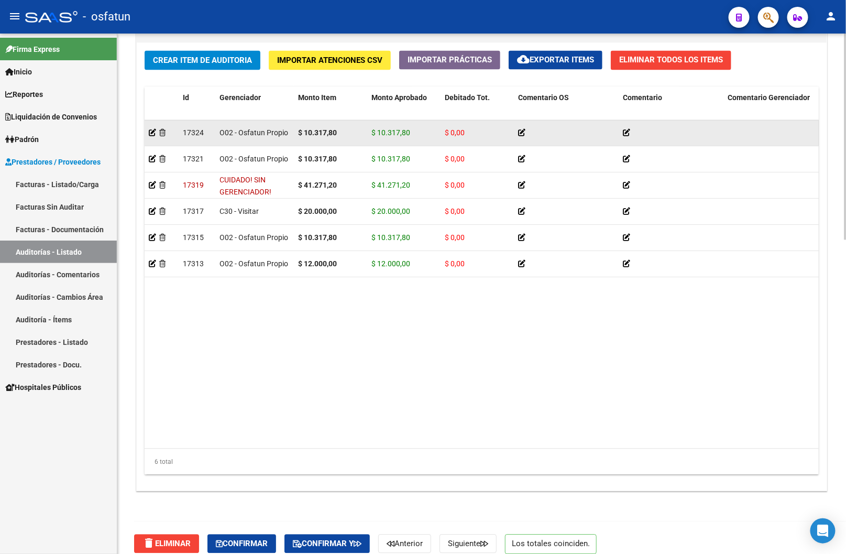
scroll to position [793, 0]
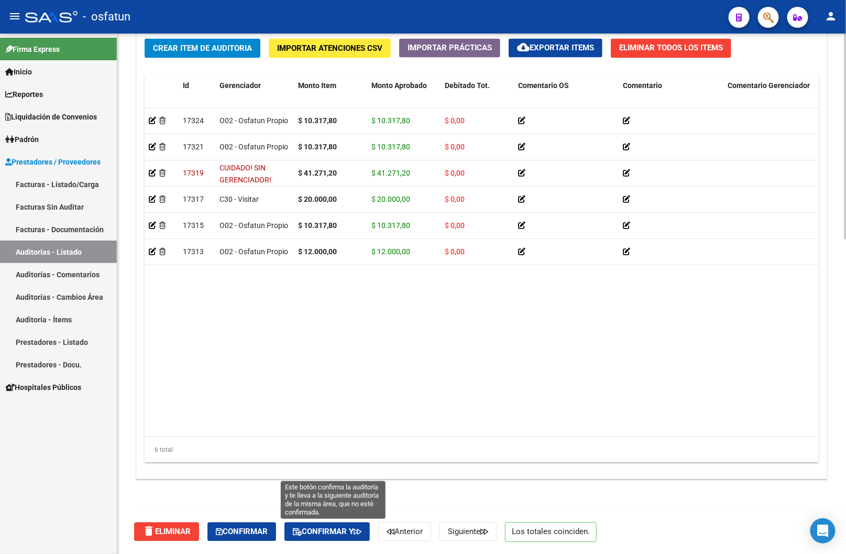
drag, startPoint x: 316, startPoint y: 531, endPoint x: 316, endPoint y: 521, distance: 9.4
click at [316, 530] on span "Confirmar y" at bounding box center [327, 531] width 69 height 9
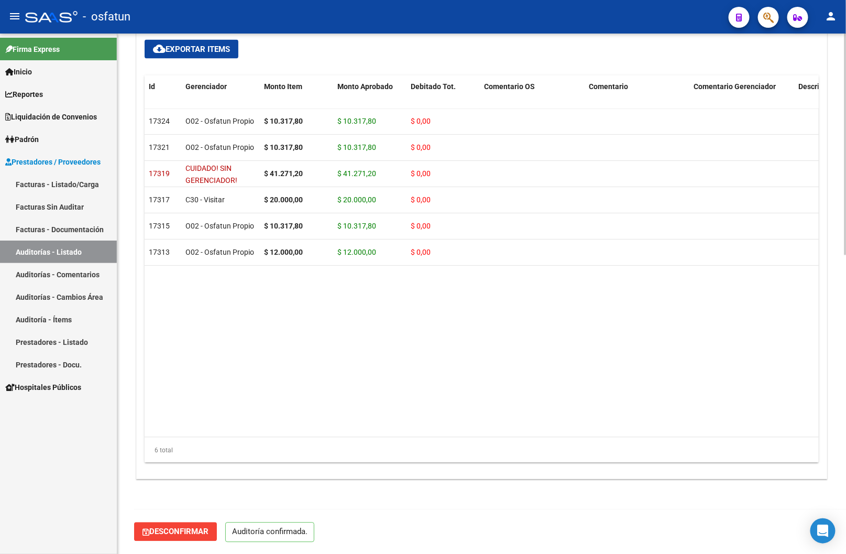
scroll to position [699, 0]
type input "202510"
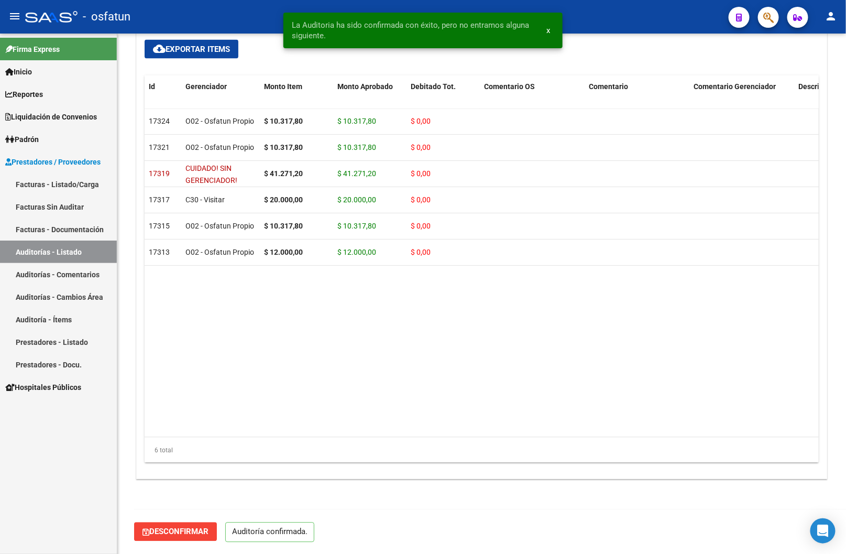
click at [75, 180] on link "Facturas - Listado/Carga" at bounding box center [58, 184] width 117 height 23
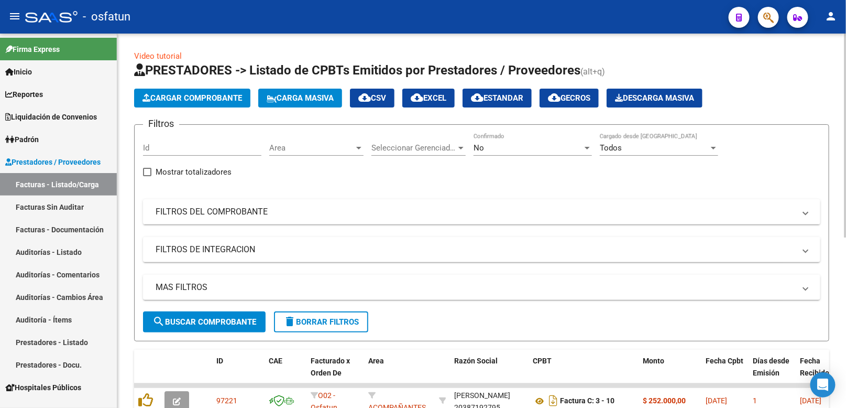
click at [184, 107] on button "Cargar Comprobante" at bounding box center [192, 98] width 116 height 19
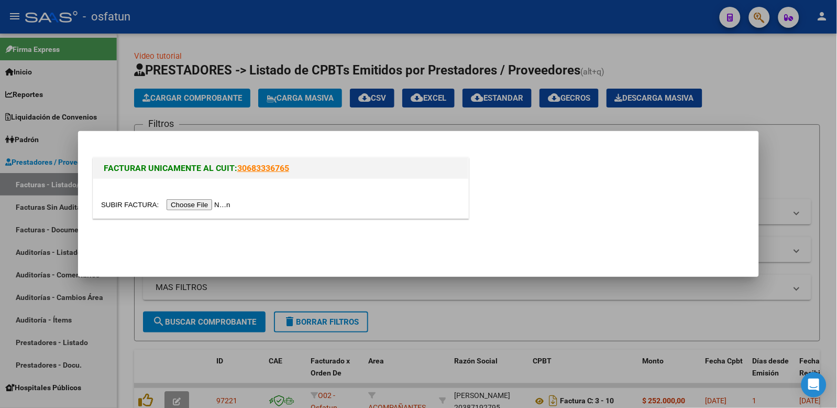
click at [189, 205] on input "file" at bounding box center [167, 204] width 133 height 11
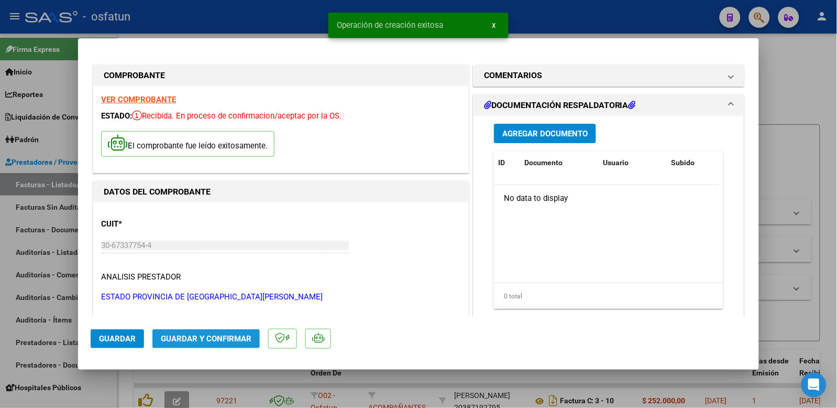
click at [232, 329] on button "Guardar y Confirmar" at bounding box center [205, 338] width 107 height 19
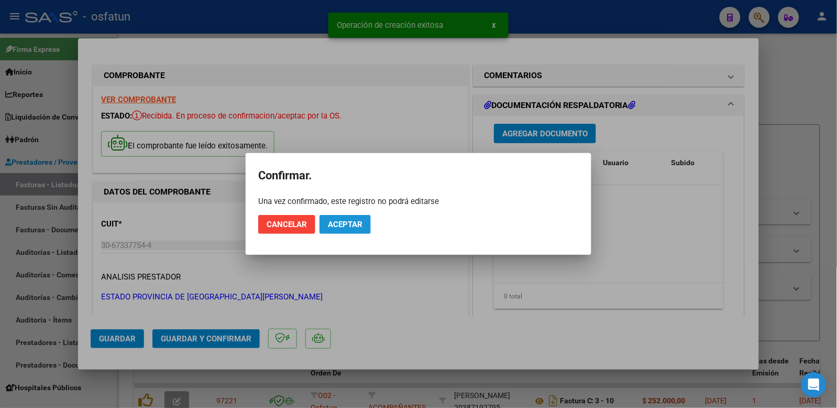
click at [333, 228] on span "Aceptar" at bounding box center [345, 224] width 35 height 9
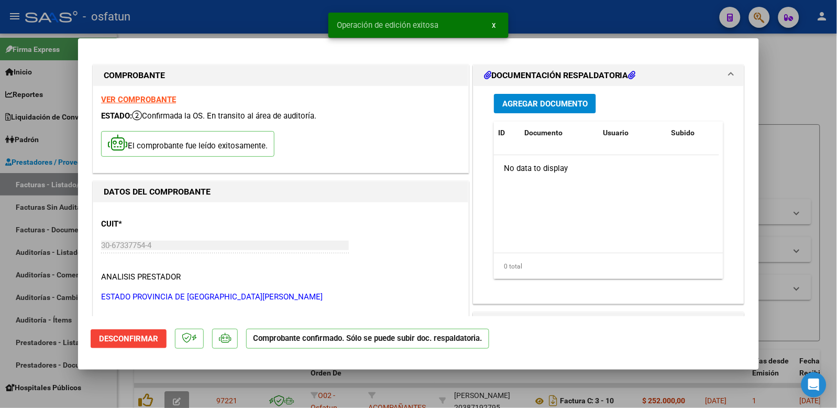
click at [801, 84] on div at bounding box center [418, 204] width 837 height 408
type input "$ 0,00"
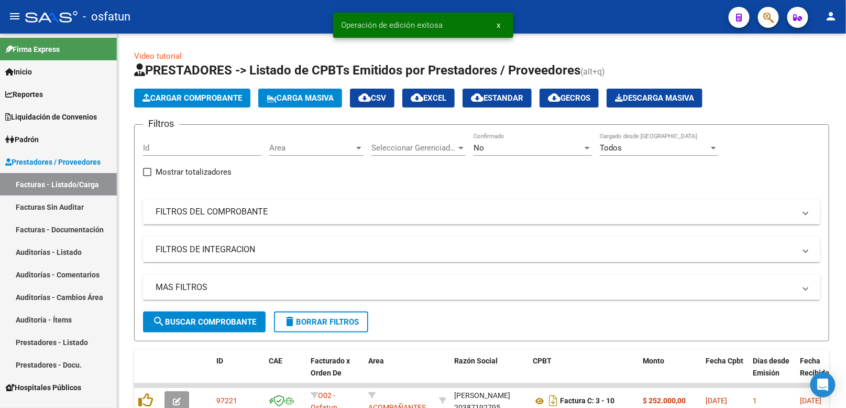
click at [70, 253] on link "Auditorías - Listado" at bounding box center [58, 251] width 117 height 23
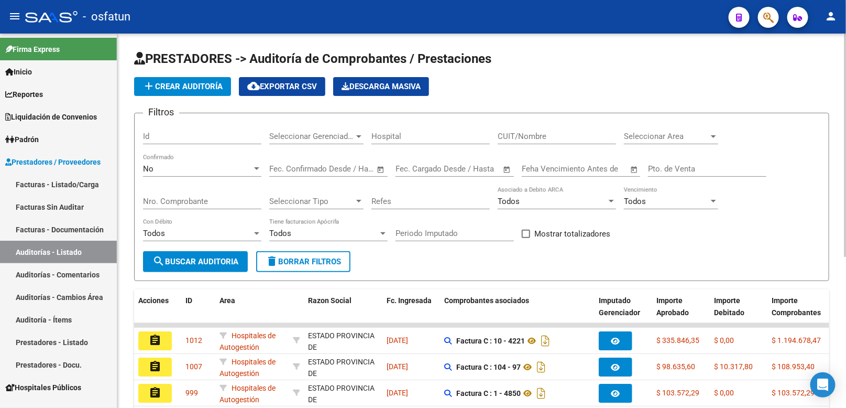
click at [206, 94] on button "add Crear Auditoría" at bounding box center [182, 86] width 97 height 19
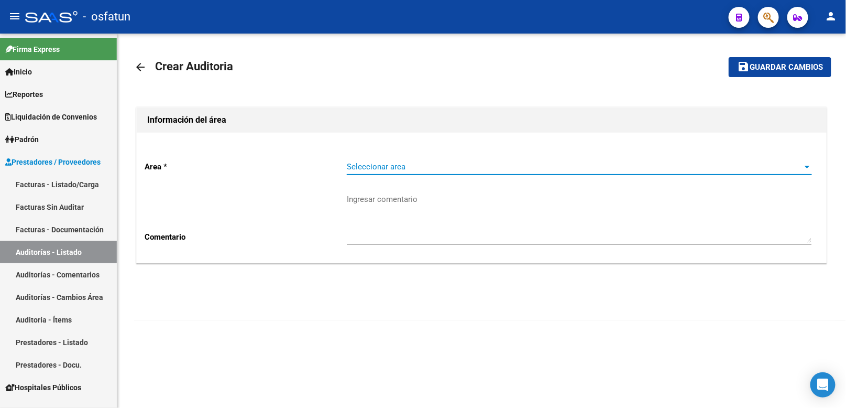
click at [367, 168] on span "Seleccionar area" at bounding box center [575, 166] width 456 height 9
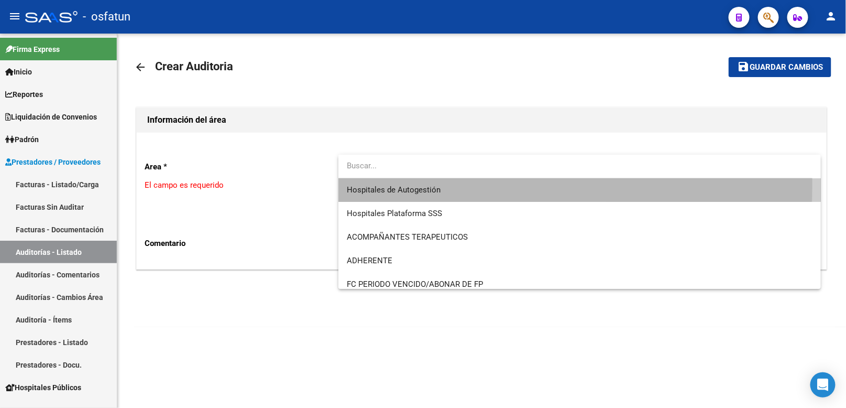
click at [370, 183] on span "Hospitales de Autogestión" at bounding box center [579, 190] width 465 height 24
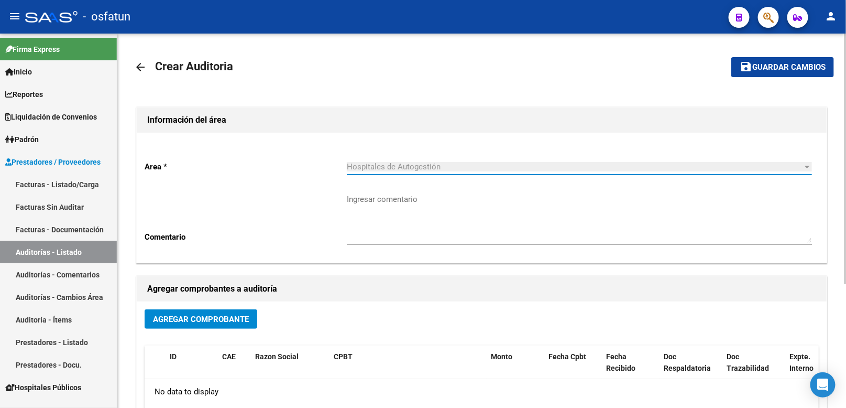
click at [240, 329] on div "Agregar Comprobante" at bounding box center [482, 323] width 674 height 28
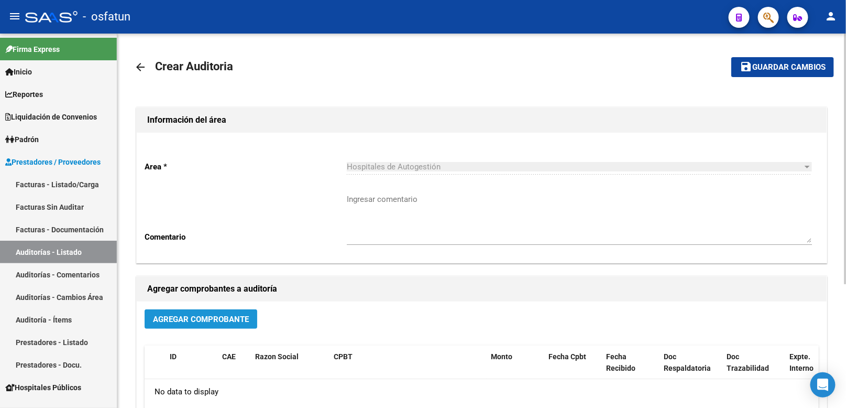
click at [244, 325] on button "Agregar Comprobante" at bounding box center [201, 318] width 113 height 19
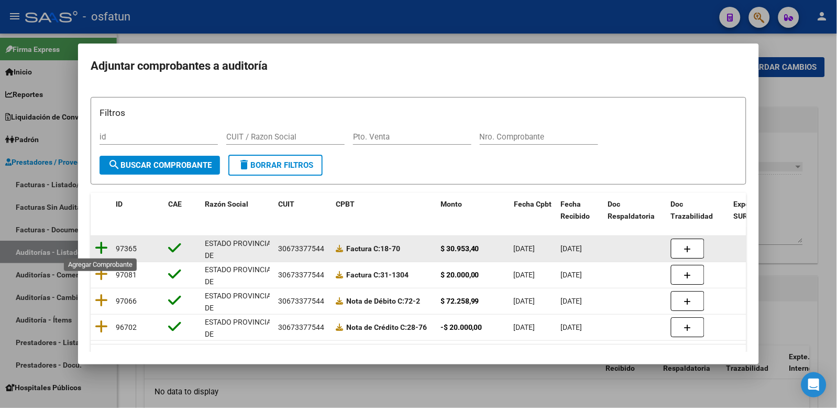
click at [105, 249] on icon at bounding box center [101, 247] width 13 height 15
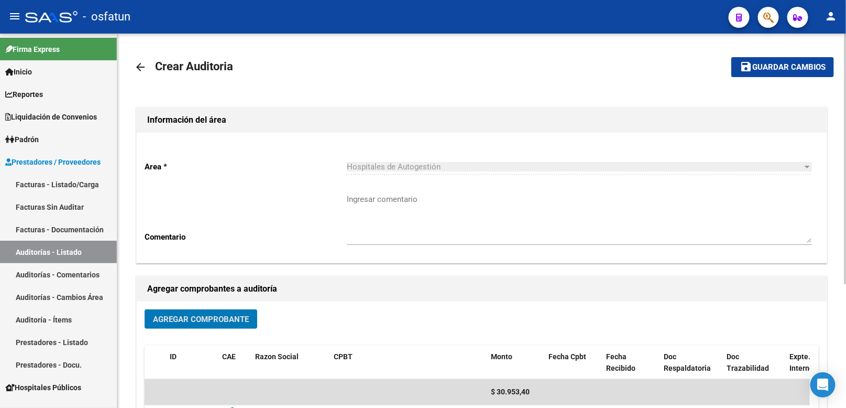
click at [781, 67] on span "Guardar cambios" at bounding box center [788, 67] width 73 height 9
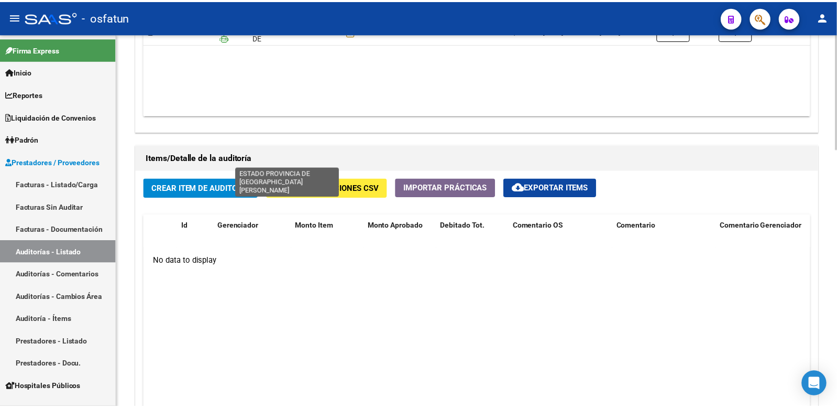
scroll to position [698, 0]
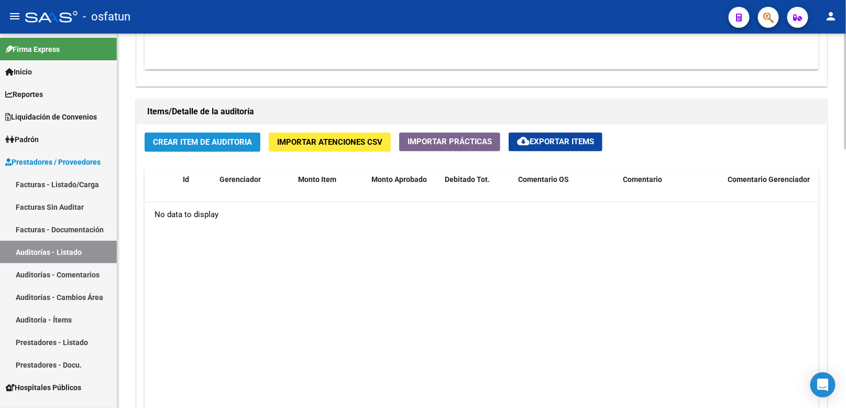
click at [239, 133] on button "Crear Item de Auditoria" at bounding box center [203, 142] width 116 height 19
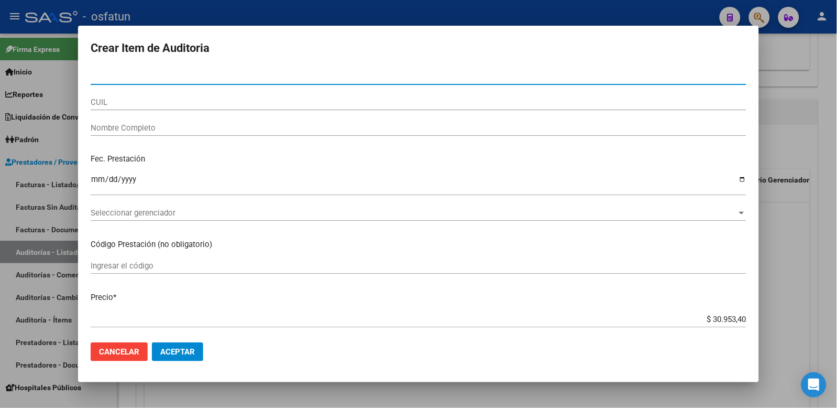
paste input "32445401"
type input "32445401"
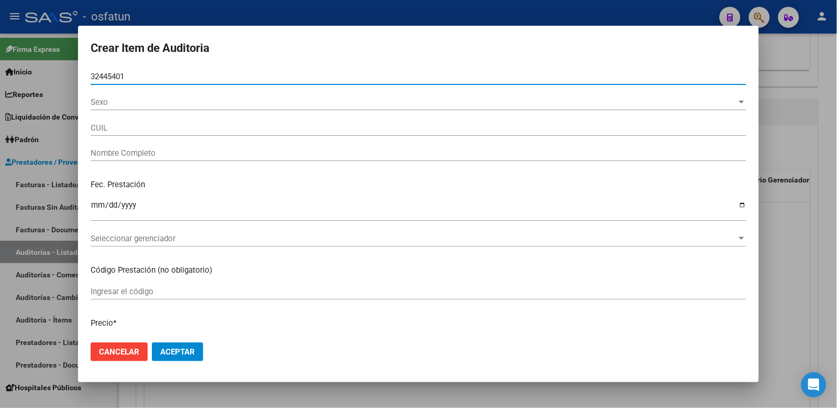
type input "27324454018"
type input "[PERSON_NAME] [PERSON_NAME]"
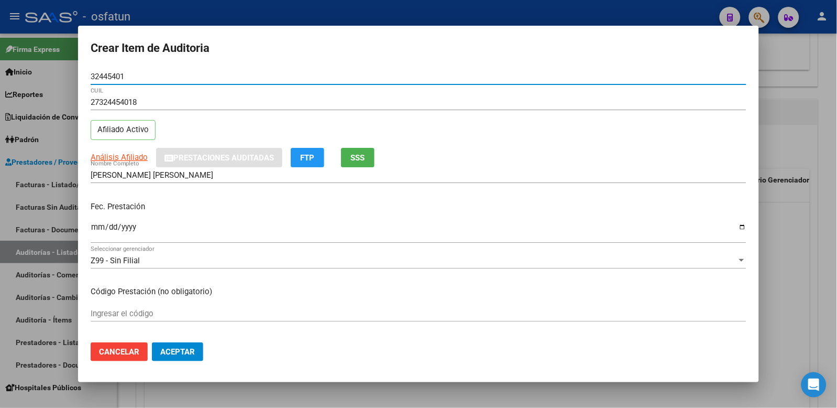
type input "32445401"
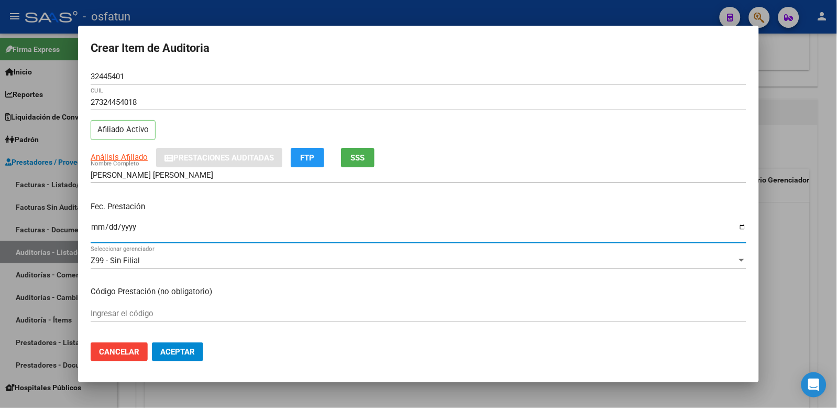
click at [96, 227] on input "Ingresar la fecha" at bounding box center [419, 231] width 656 height 17
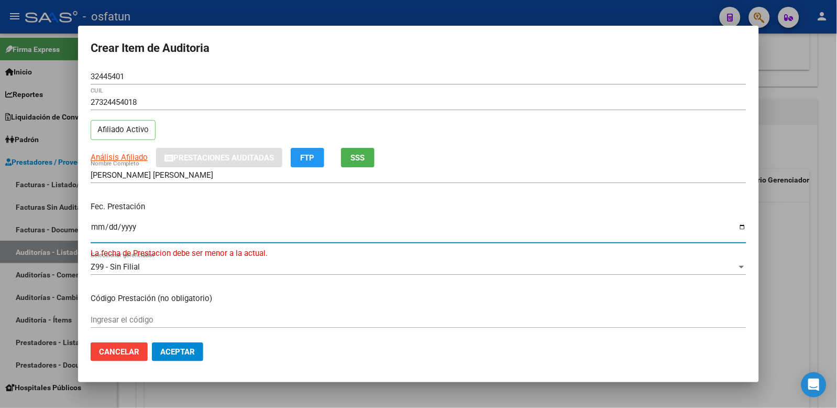
type input "2025-05-05"
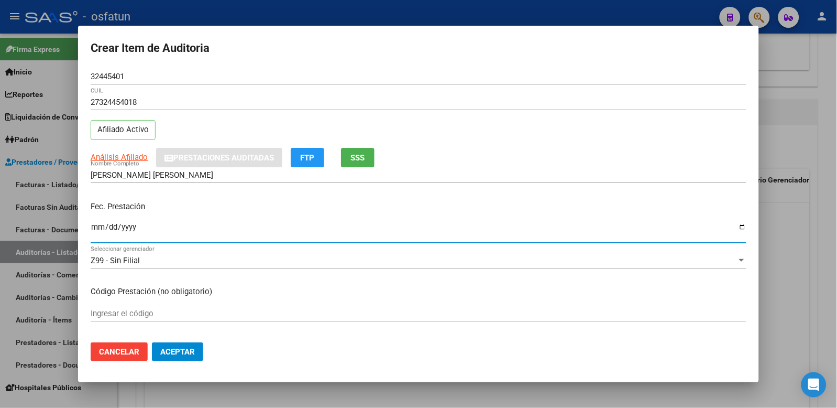
scroll to position [58, 0]
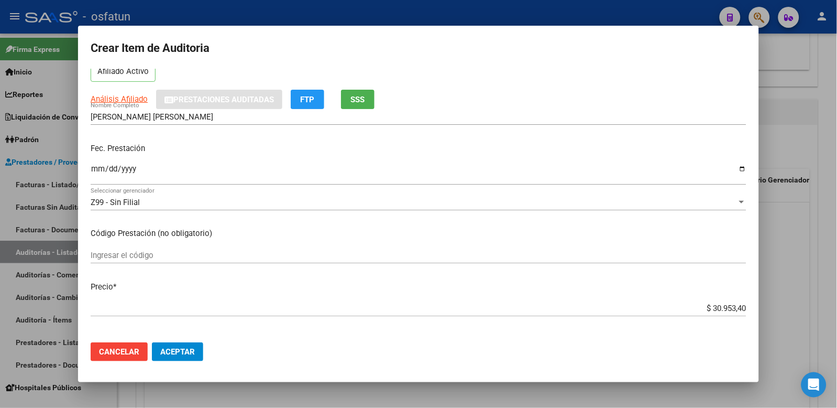
click at [155, 262] on div "Ingresar el código" at bounding box center [419, 255] width 656 height 16
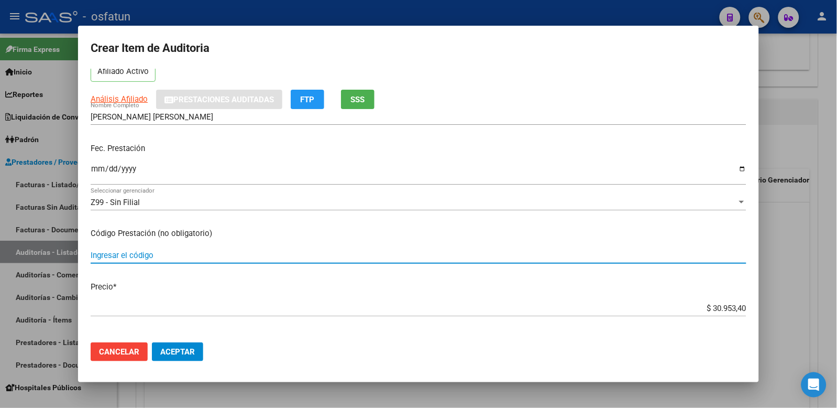
click at [156, 256] on input "Ingresar el código" at bounding box center [419, 254] width 656 height 9
type input "101"
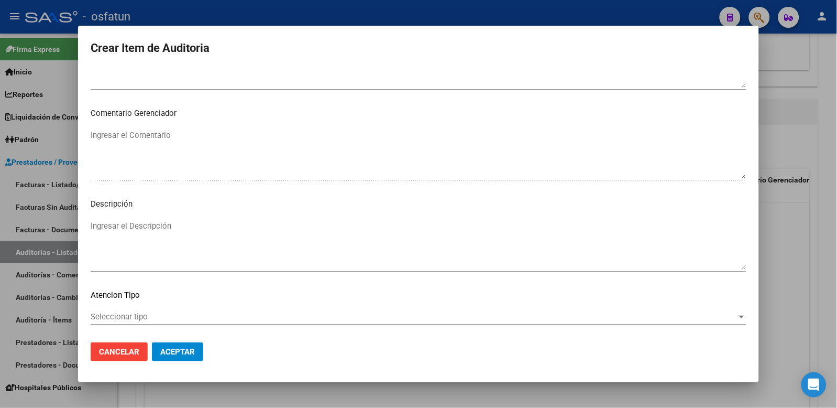
scroll to position [678, 0]
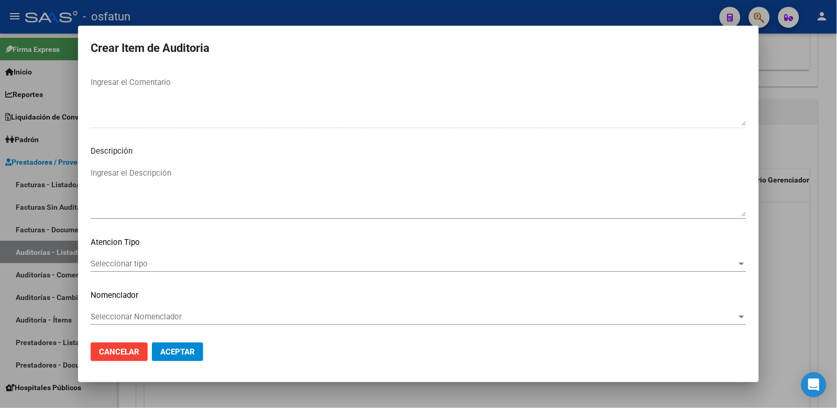
click at [171, 256] on div "Seleccionar tipo Seleccionar tipo" at bounding box center [419, 264] width 656 height 16
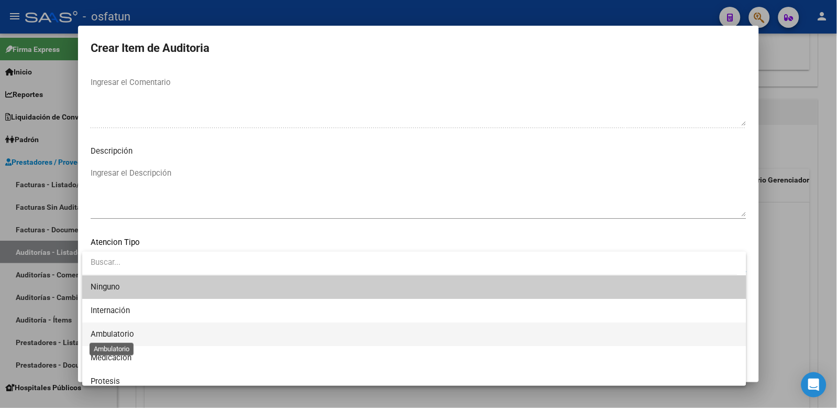
click at [126, 333] on span "Ambulatorio" at bounding box center [112, 333] width 43 height 9
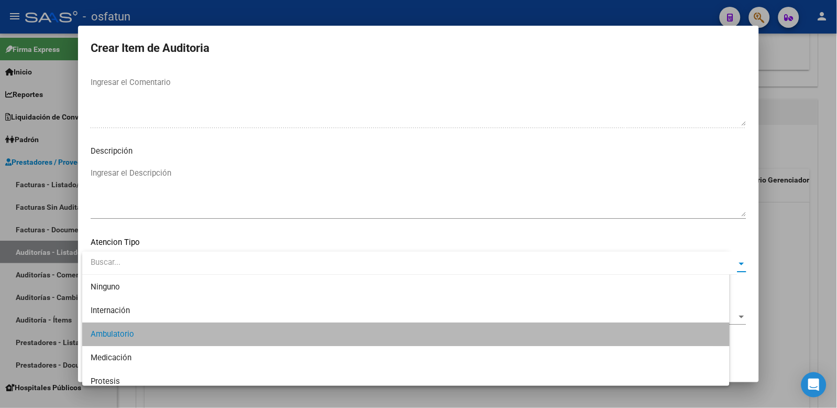
click at [137, 314] on span "Seleccionar Nomenclador" at bounding box center [414, 316] width 647 height 9
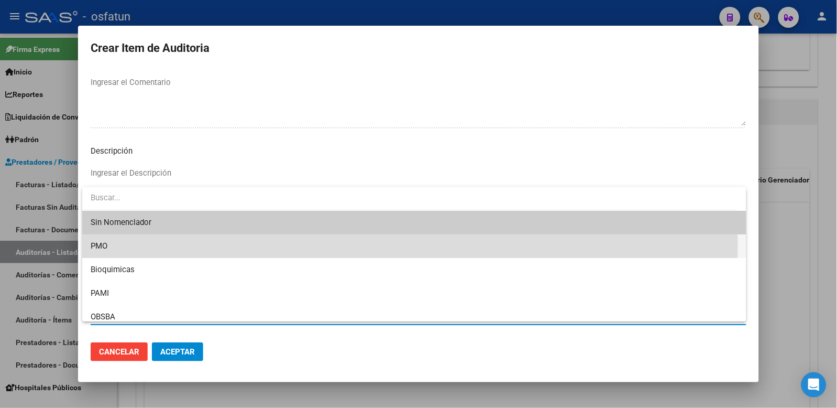
drag, startPoint x: 129, startPoint y: 248, endPoint x: 159, endPoint y: 346, distance: 103.1
click at [129, 248] on span "PMO" at bounding box center [415, 246] width 648 height 24
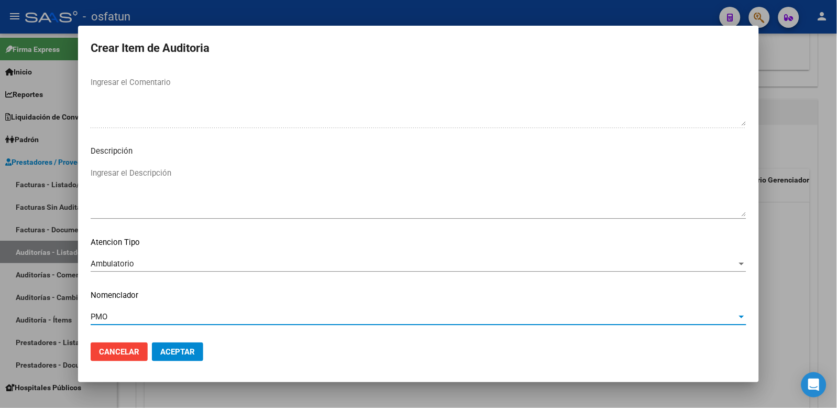
click at [168, 352] on span "Aceptar" at bounding box center [177, 351] width 35 height 9
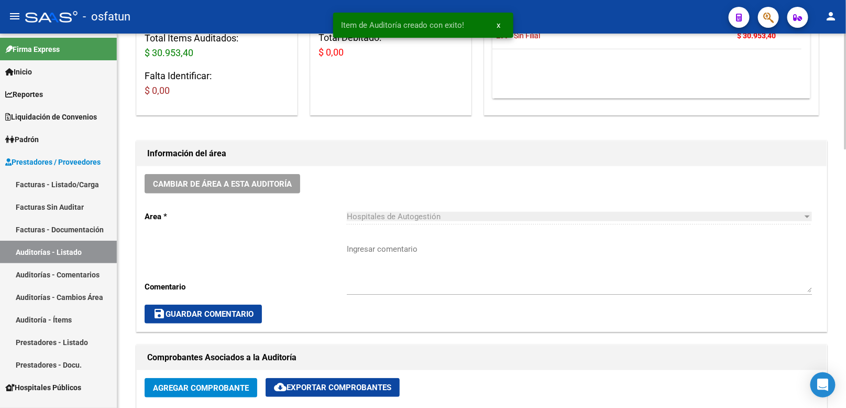
scroll to position [0, 0]
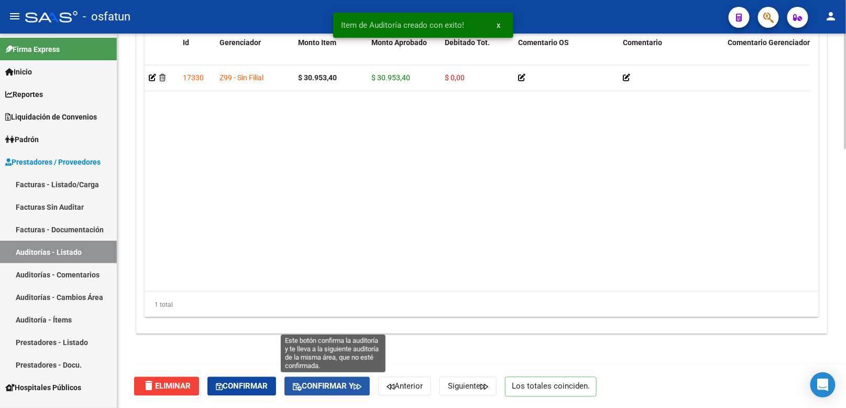
click at [357, 389] on span "Confirmar y" at bounding box center [327, 385] width 69 height 9
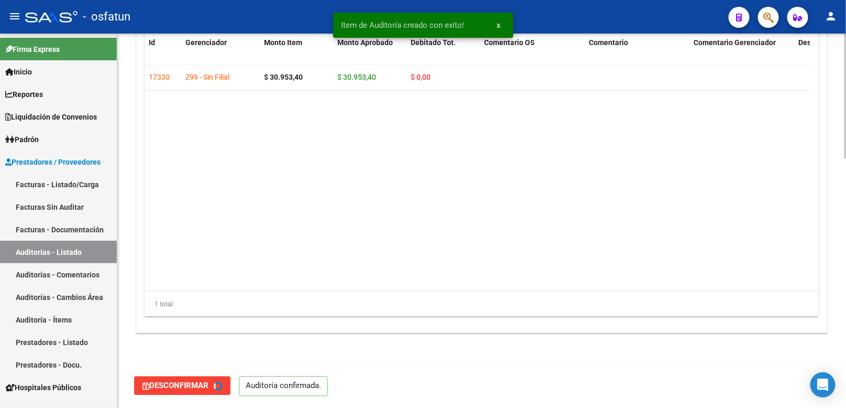
type input "202510"
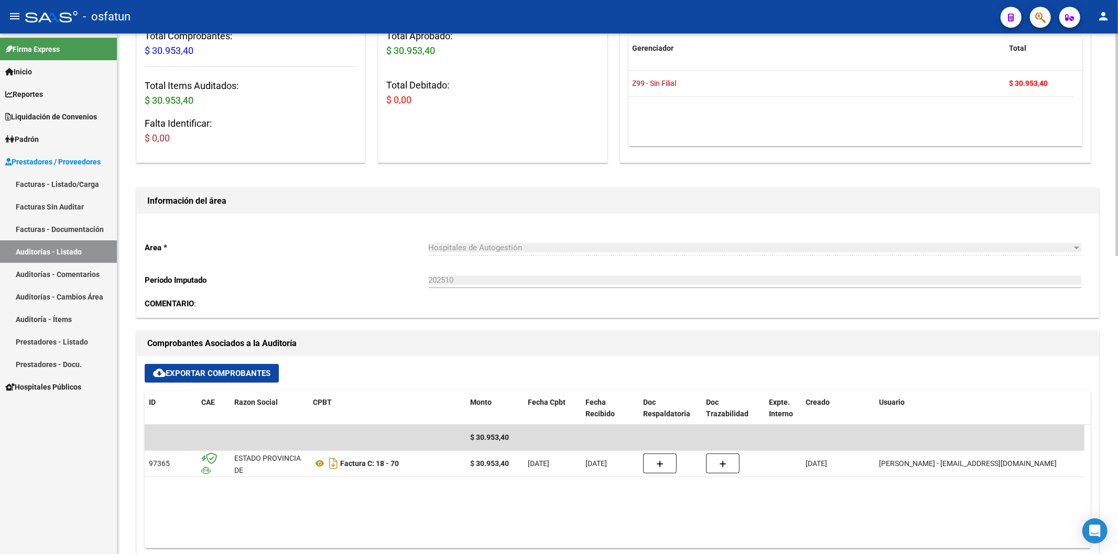
scroll to position [233, 0]
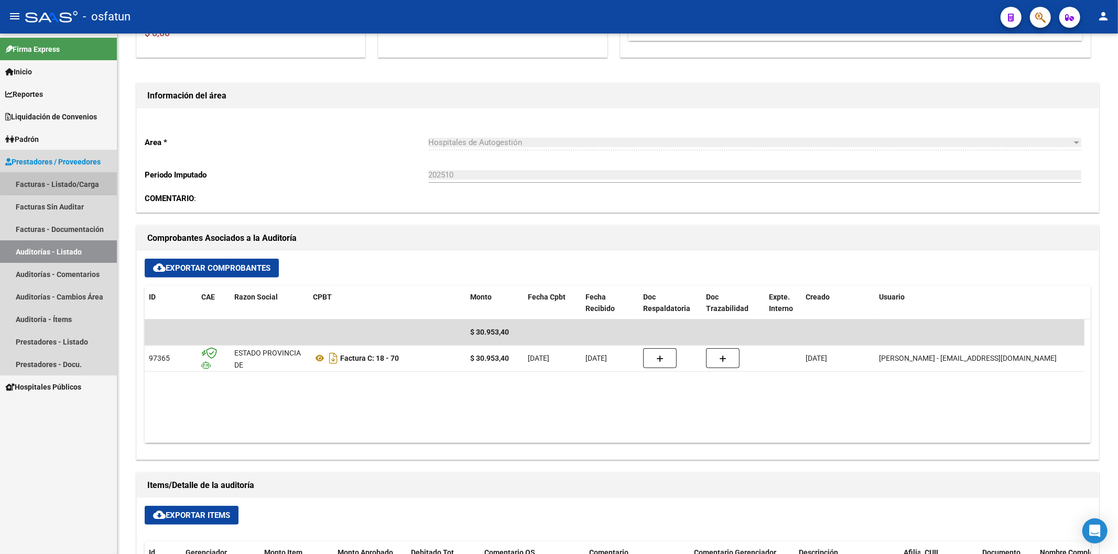
click at [65, 184] on link "Facturas - Listado/Carga" at bounding box center [58, 184] width 117 height 23
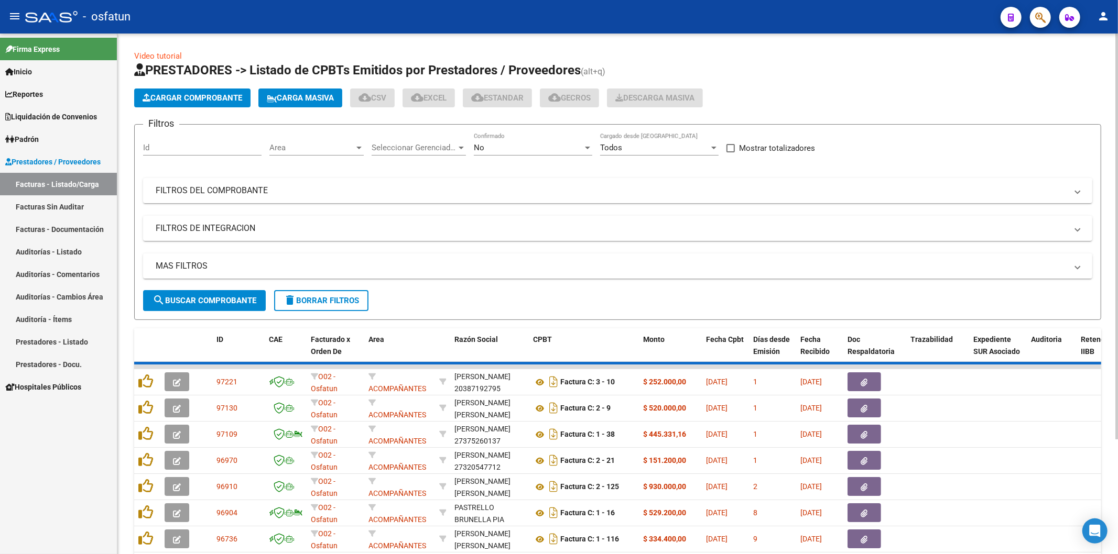
click at [236, 97] on span "Cargar Comprobante" at bounding box center [193, 97] width 100 height 9
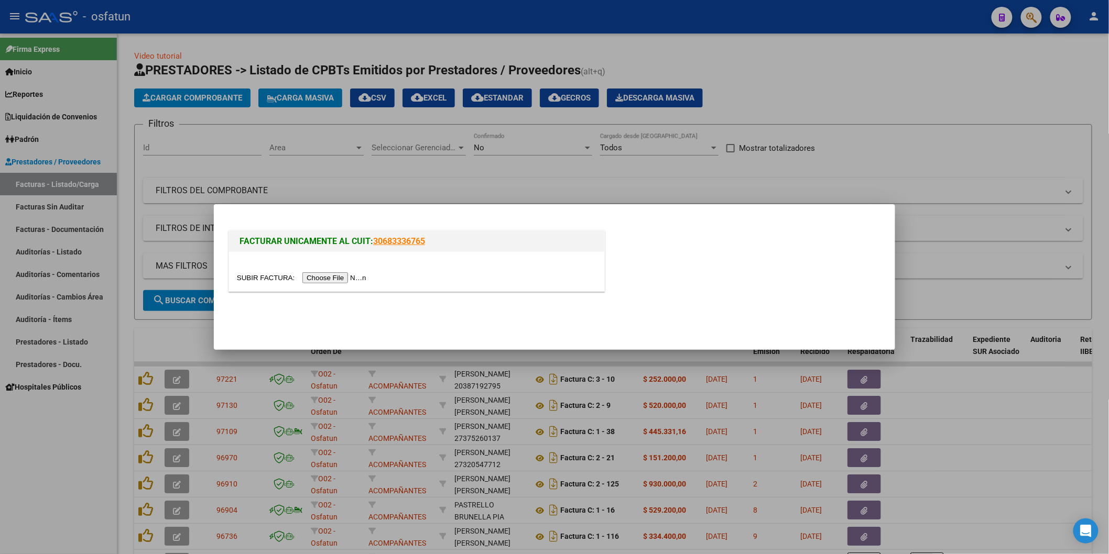
click at [334, 280] on input "file" at bounding box center [303, 277] width 133 height 11
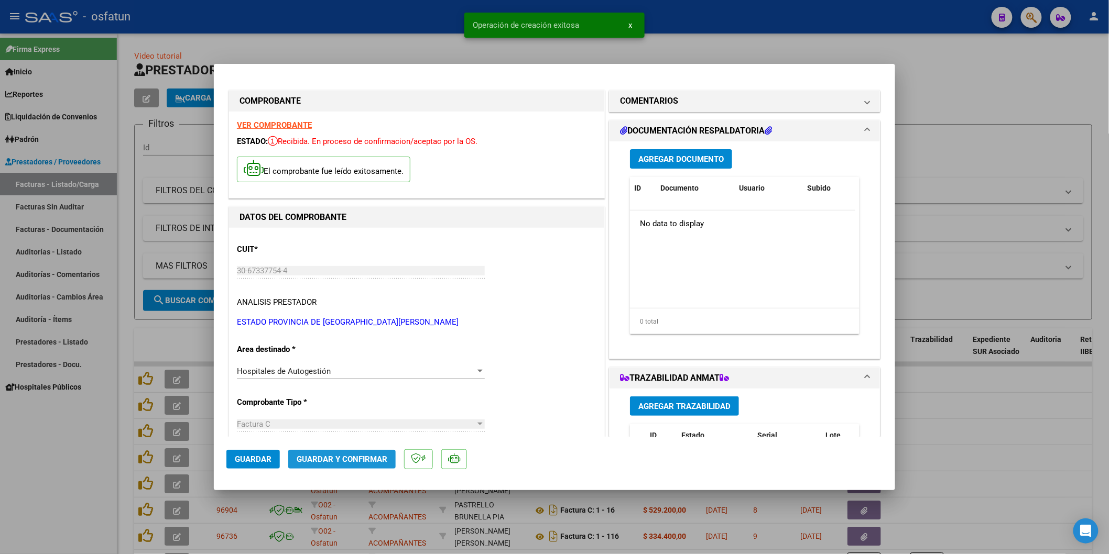
click at [371, 453] on button "Guardar y Confirmar" at bounding box center [341, 459] width 107 height 19
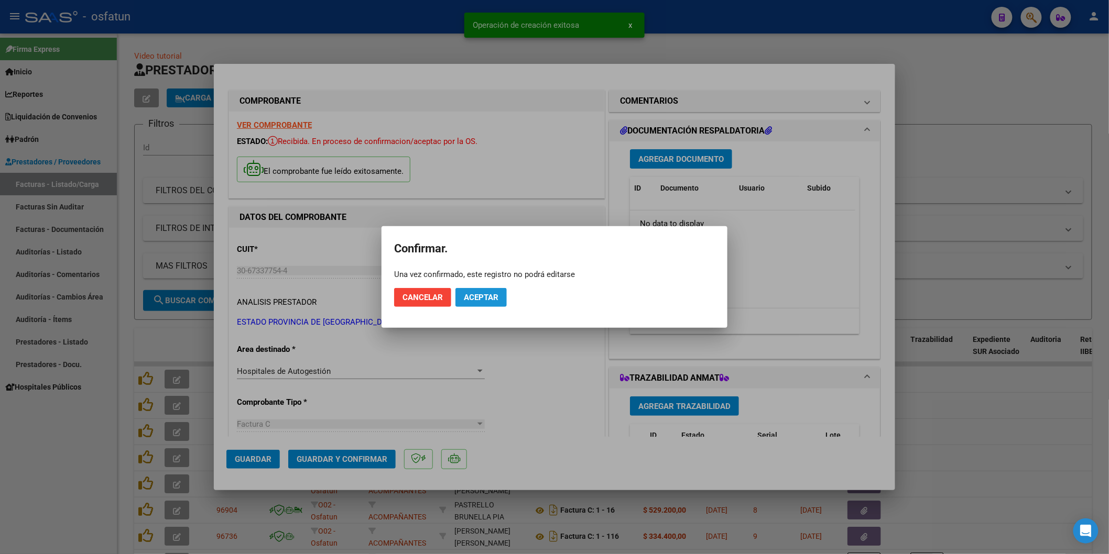
click at [480, 304] on button "Aceptar" at bounding box center [480, 297] width 51 height 19
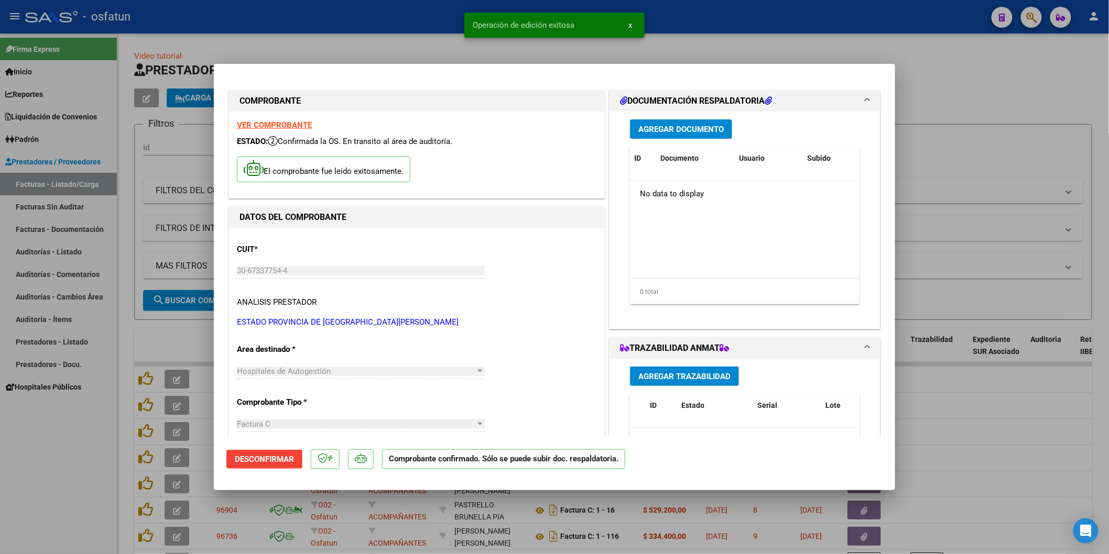
click at [135, 243] on div at bounding box center [554, 277] width 1109 height 554
type input "$ 0,00"
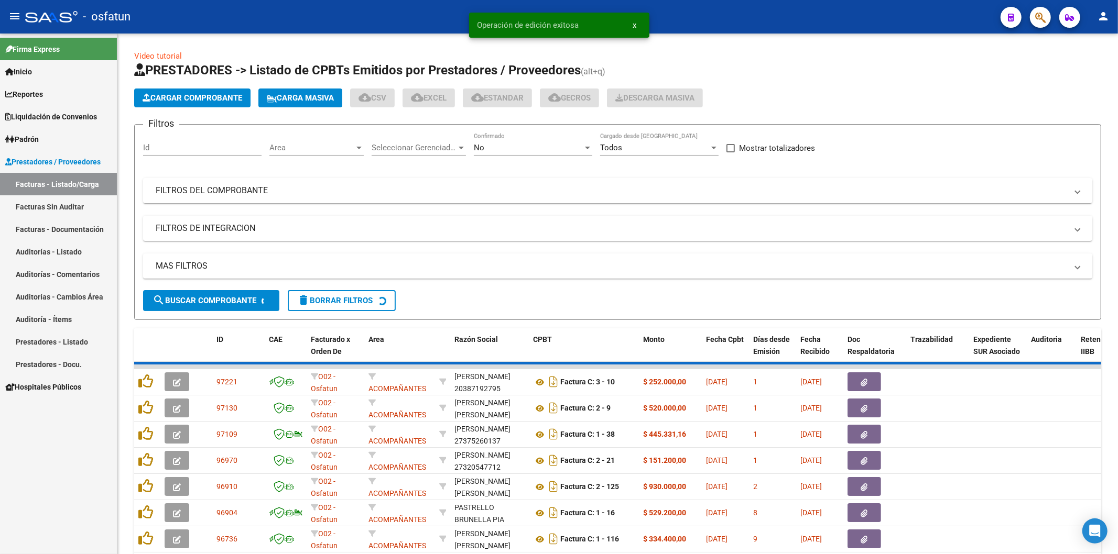
click at [76, 254] on link "Auditorías - Listado" at bounding box center [58, 251] width 117 height 23
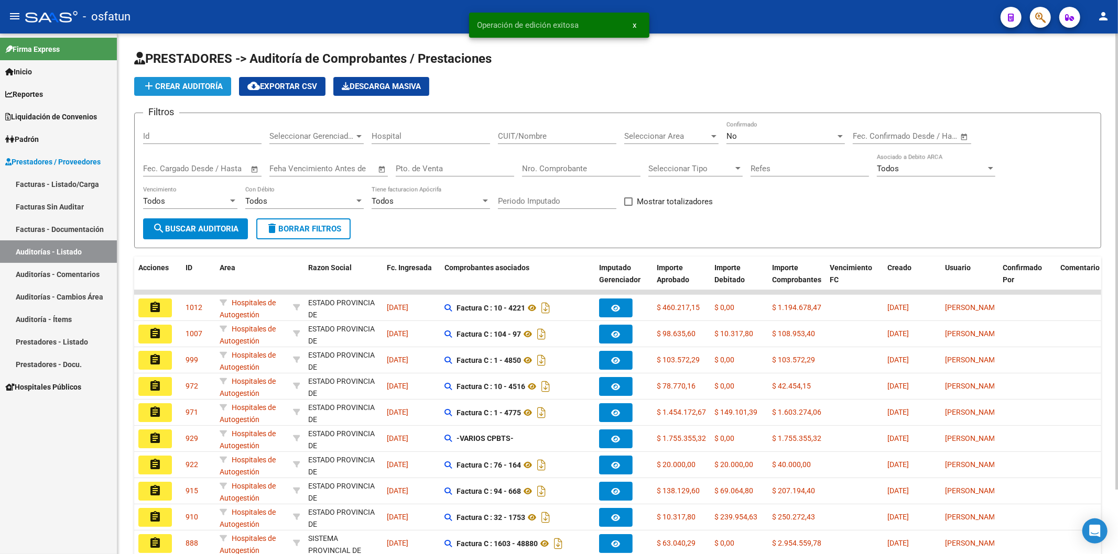
click at [184, 92] on button "add Crear Auditoría" at bounding box center [182, 86] width 97 height 19
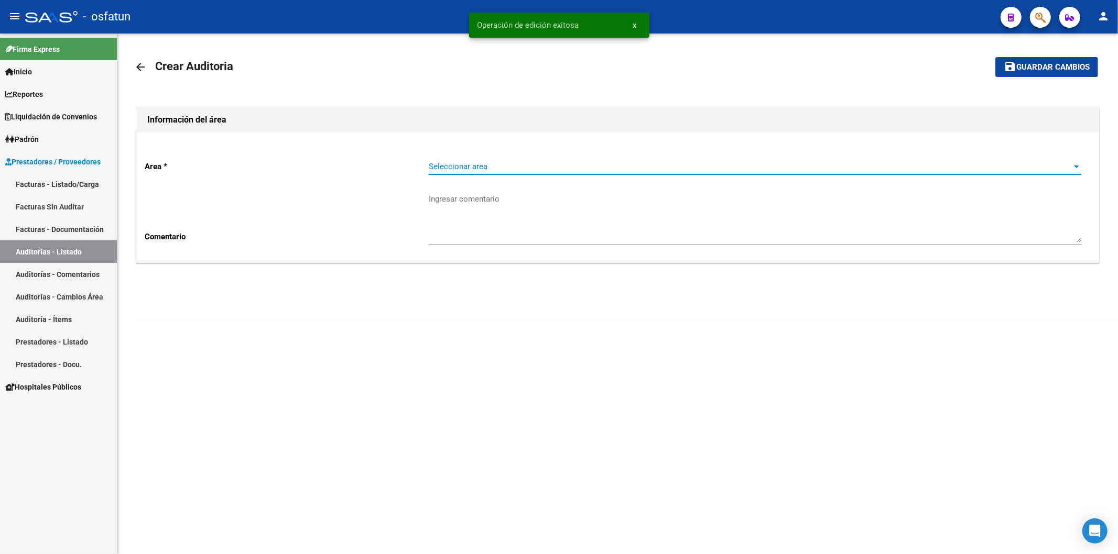
click at [445, 167] on span "Seleccionar area" at bounding box center [750, 166] width 643 height 9
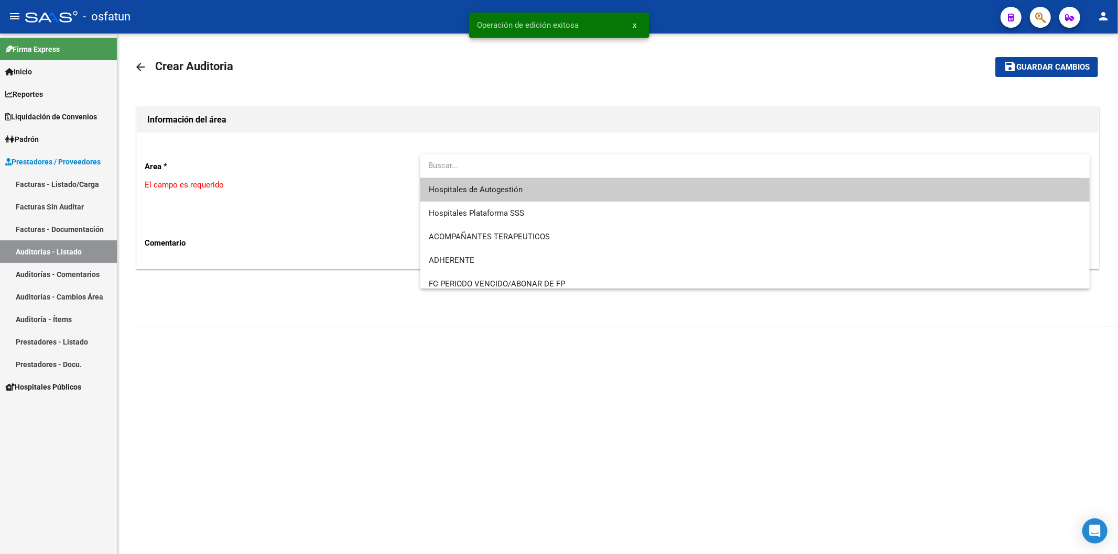
click at [445, 179] on span "Hospitales de Autogestión" at bounding box center [755, 190] width 653 height 24
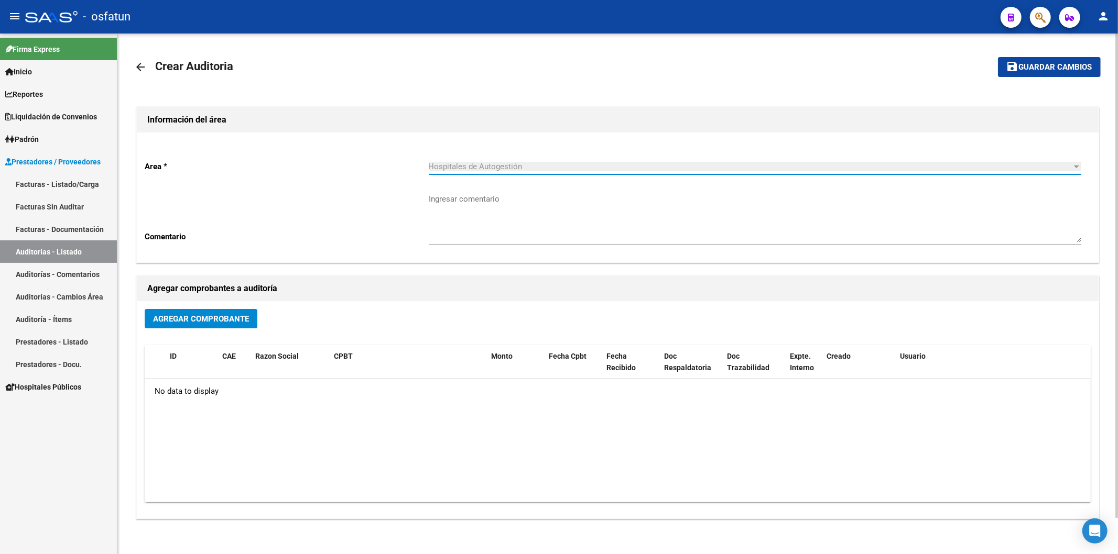
click at [166, 327] on button "Agregar Comprobante" at bounding box center [201, 318] width 113 height 19
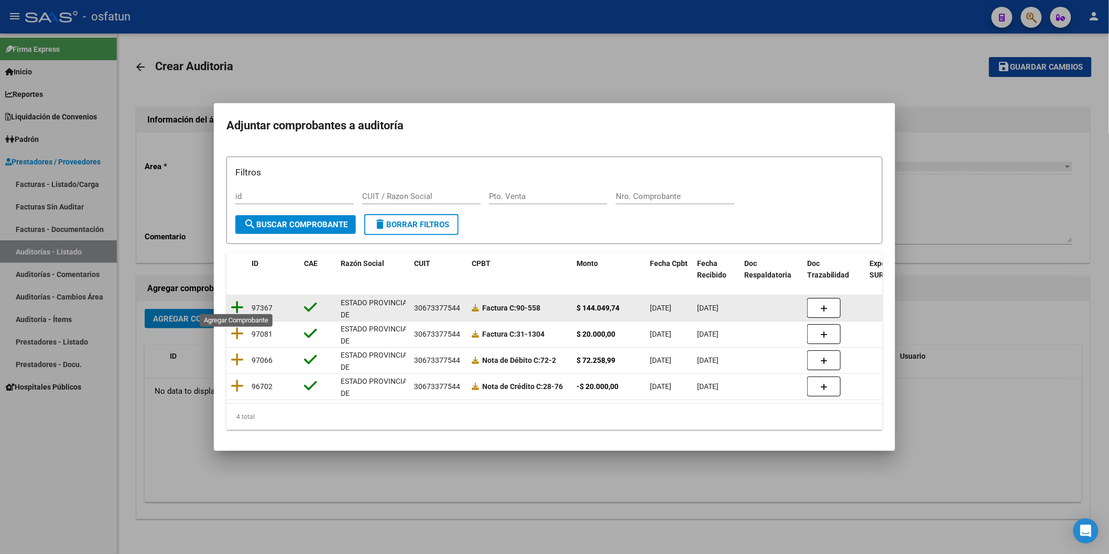
click at [239, 304] on icon at bounding box center [237, 307] width 13 height 15
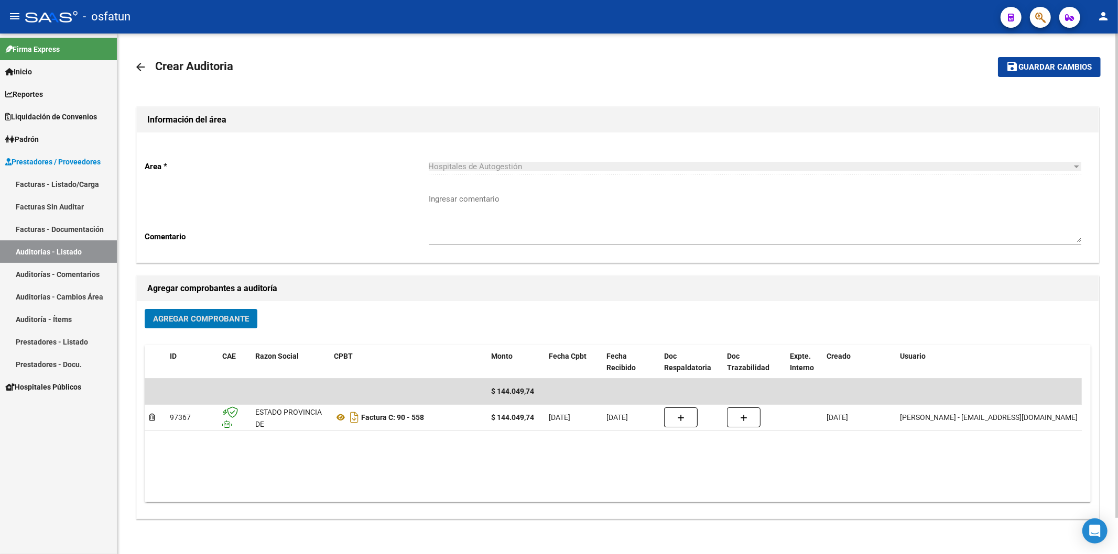
click at [846, 60] on button "save Guardar cambios" at bounding box center [1049, 66] width 103 height 19
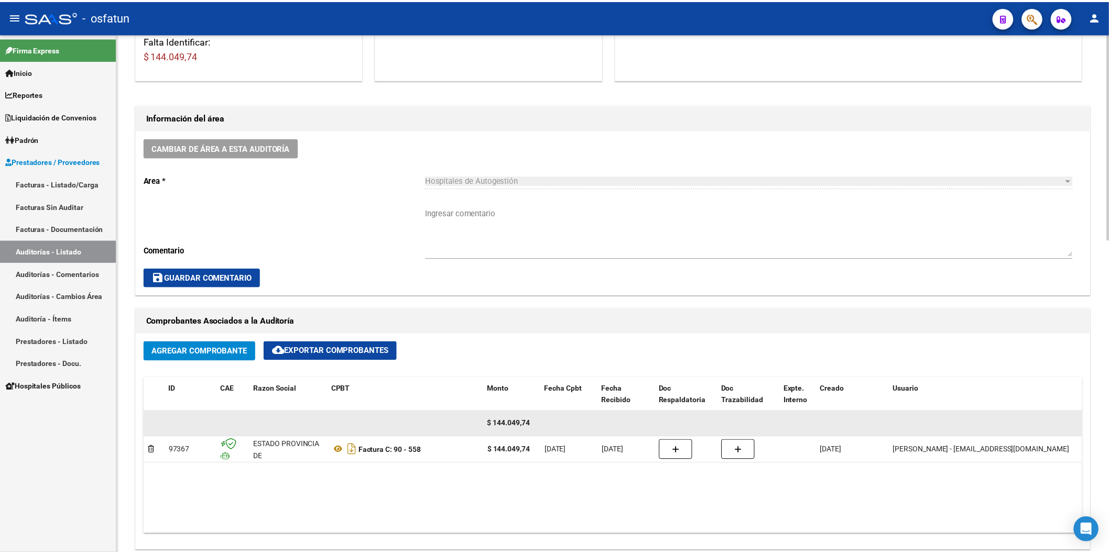
scroll to position [465, 0]
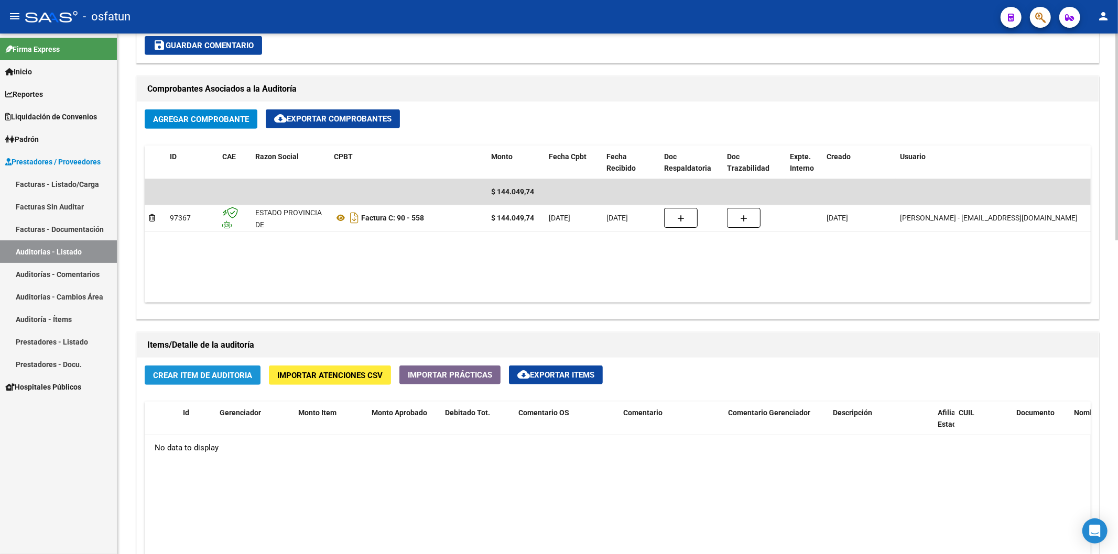
click at [237, 377] on span "Crear Item de Auditoria" at bounding box center [202, 375] width 99 height 9
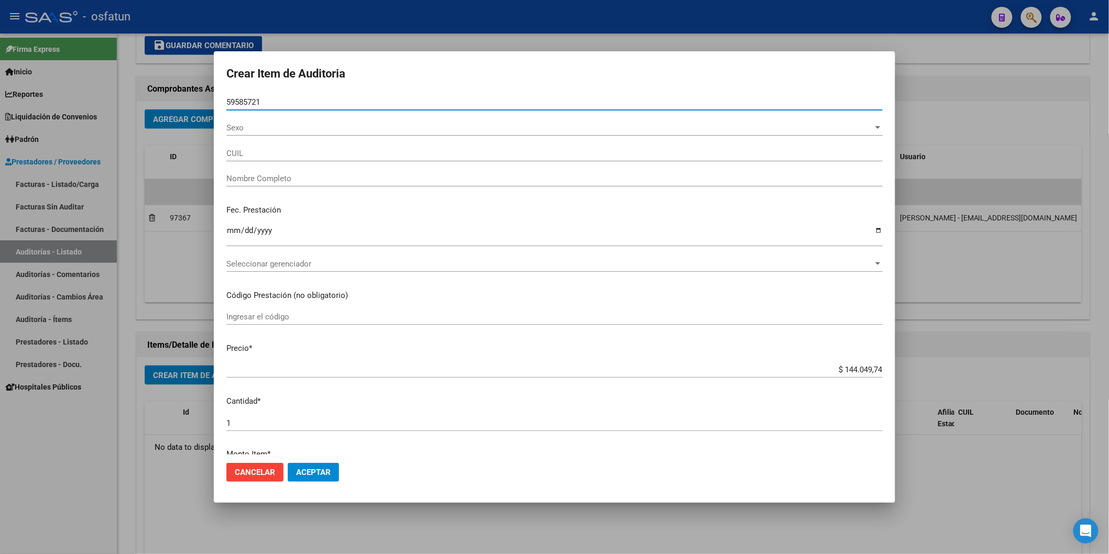
type input "59585721"
type input "27595857215"
type input "LESCANO ELIEL JAIR"
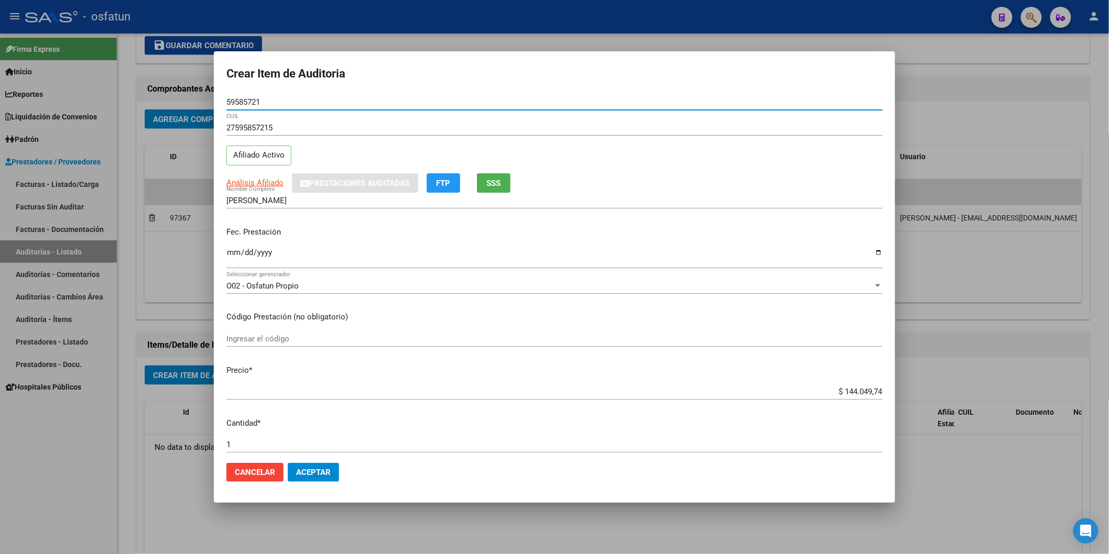
click at [232, 253] on input "Ingresar la fecha" at bounding box center [554, 256] width 656 height 17
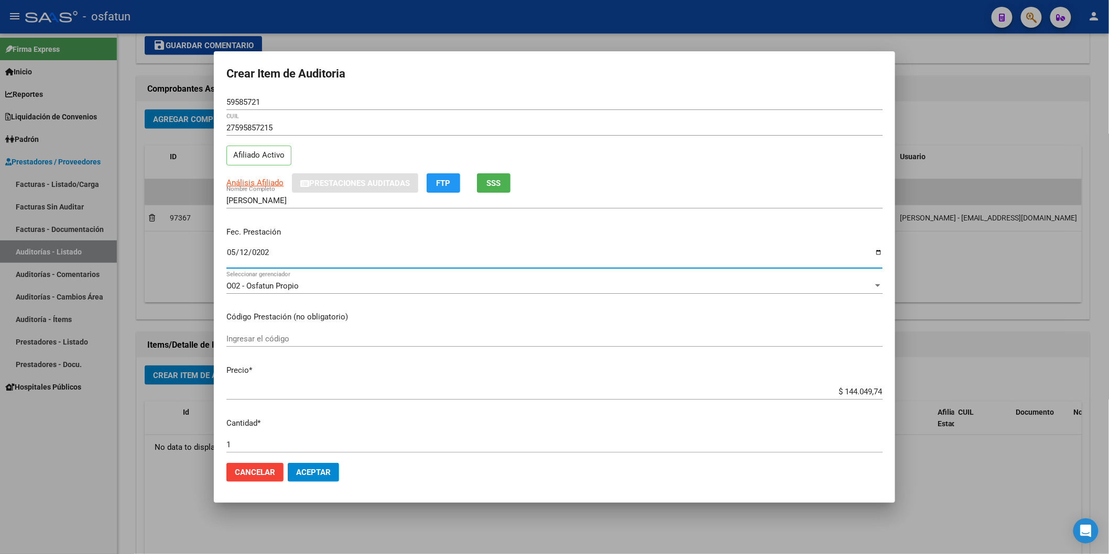
type input "2025-05-12"
click at [247, 336] on input "Ingresar el código" at bounding box center [554, 338] width 656 height 9
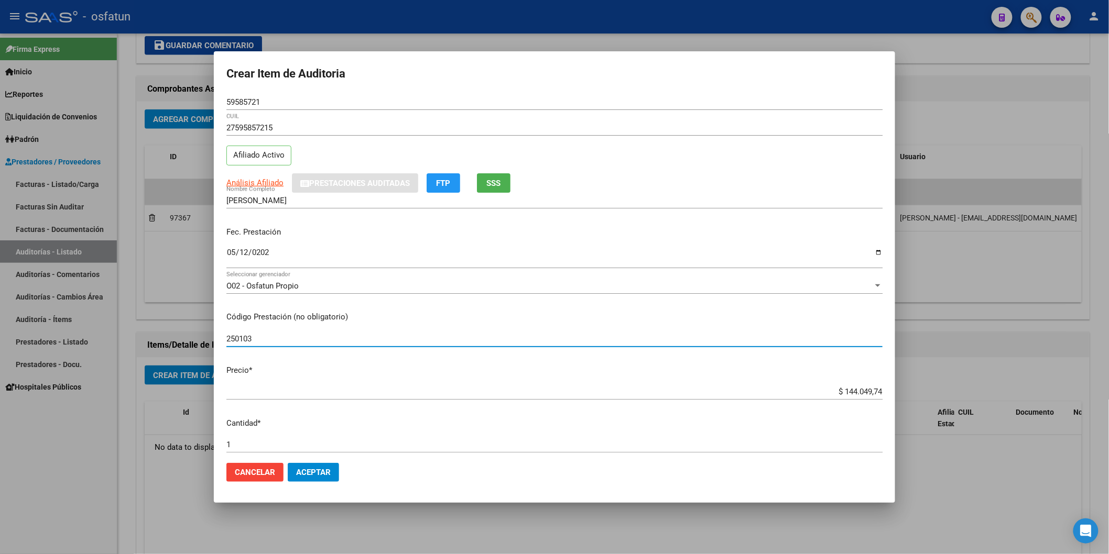
type input "250103"
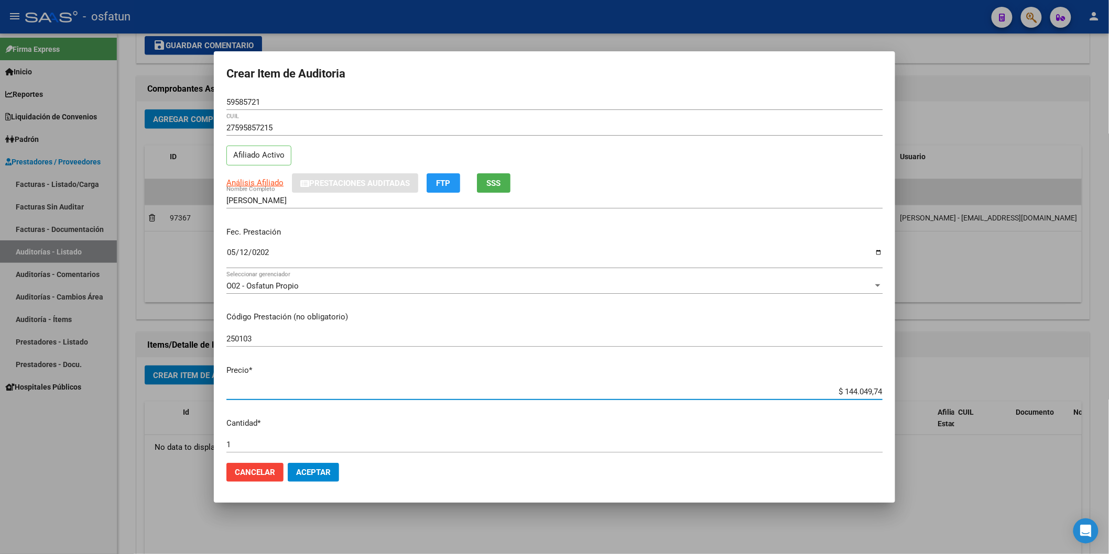
drag, startPoint x: 858, startPoint y: 387, endPoint x: 912, endPoint y: 379, distance: 53.9
click at [846, 380] on div "Crear Item de Auditoria 59585721 Nro Documento 27595857215 CUIL Afiliado Activo…" at bounding box center [554, 277] width 1109 height 554
paste input "6448,63"
type input "$ 6.448,63"
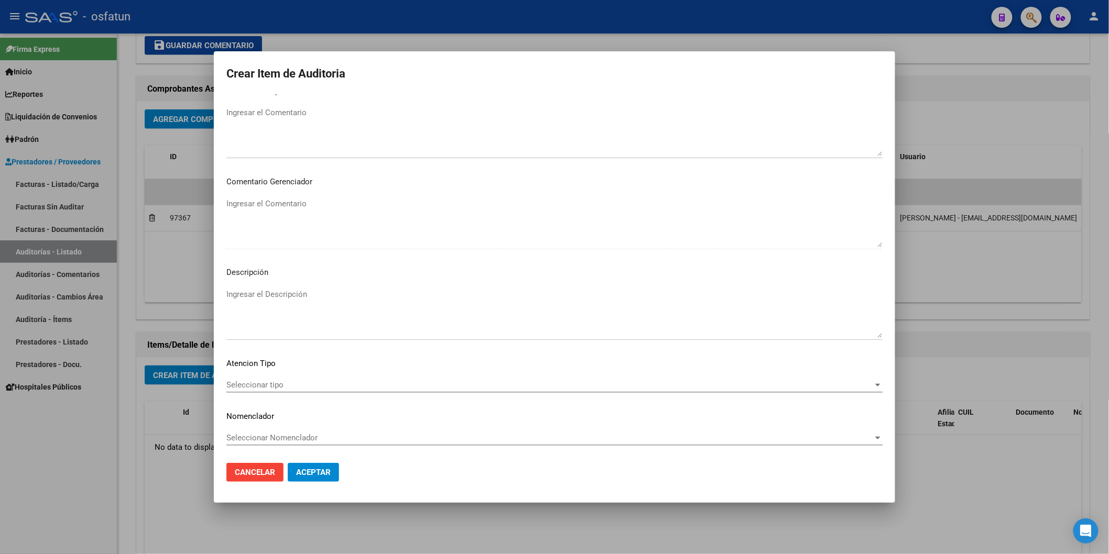
scroll to position [583, 0]
type input "$ 6.448,63"
click at [278, 388] on span "Seleccionar tipo" at bounding box center [549, 384] width 647 height 9
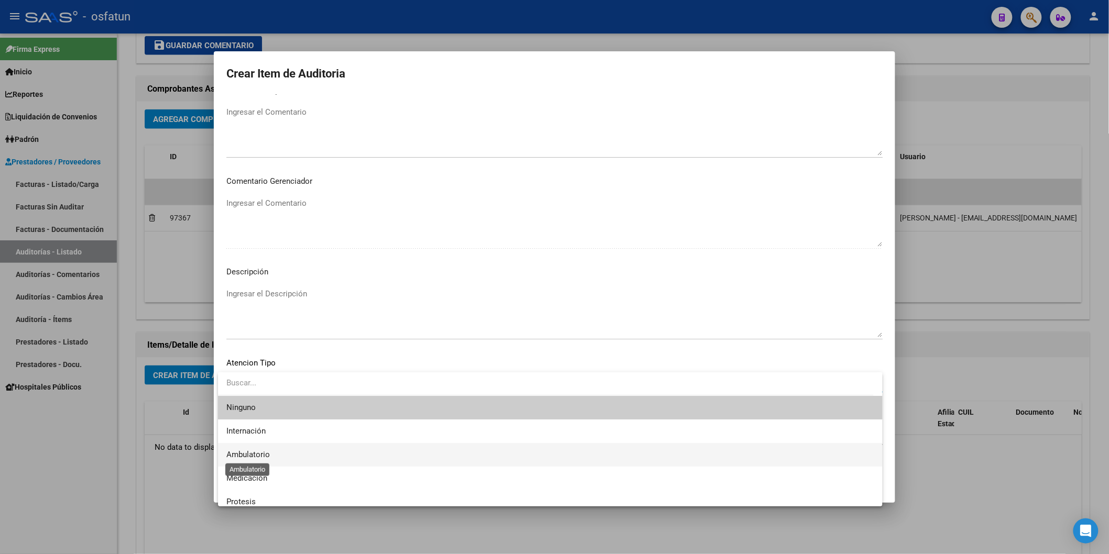
click at [257, 452] on span "Ambulatorio" at bounding box center [247, 454] width 43 height 9
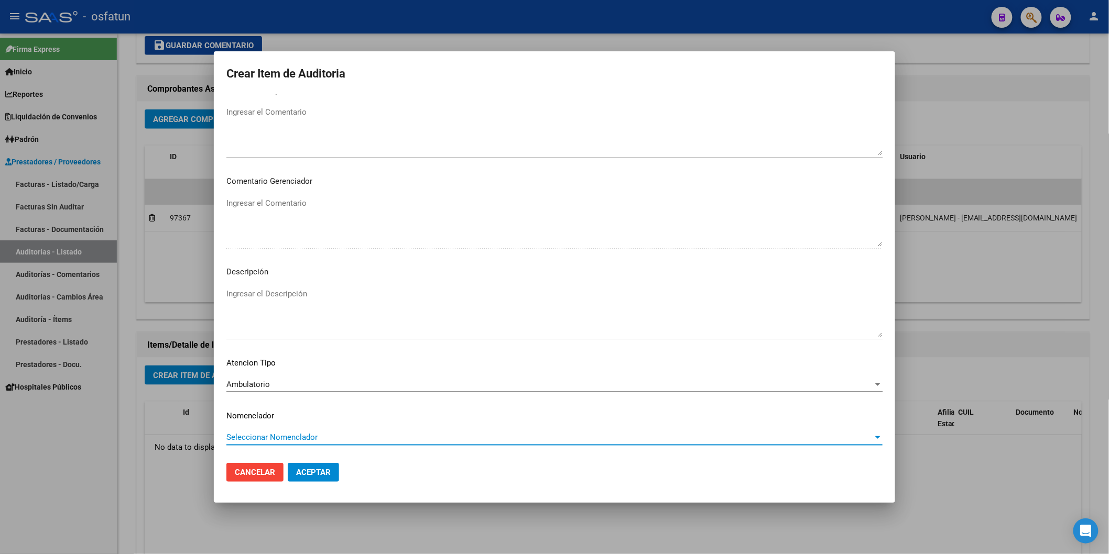
click at [267, 437] on span "Seleccionar Nomenclador" at bounding box center [549, 437] width 647 height 9
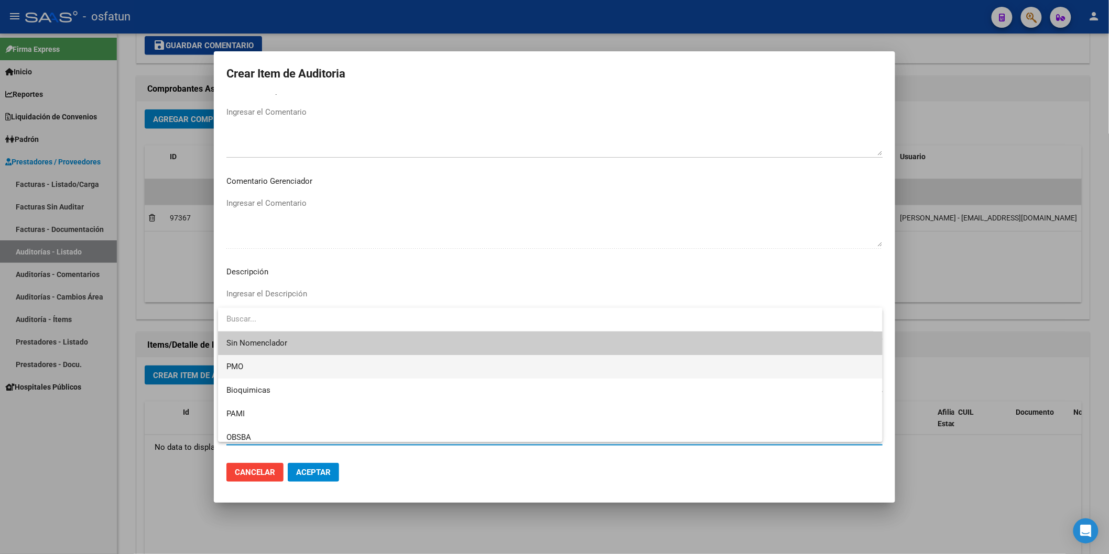
click at [259, 376] on span "PMO" at bounding box center [550, 367] width 648 height 24
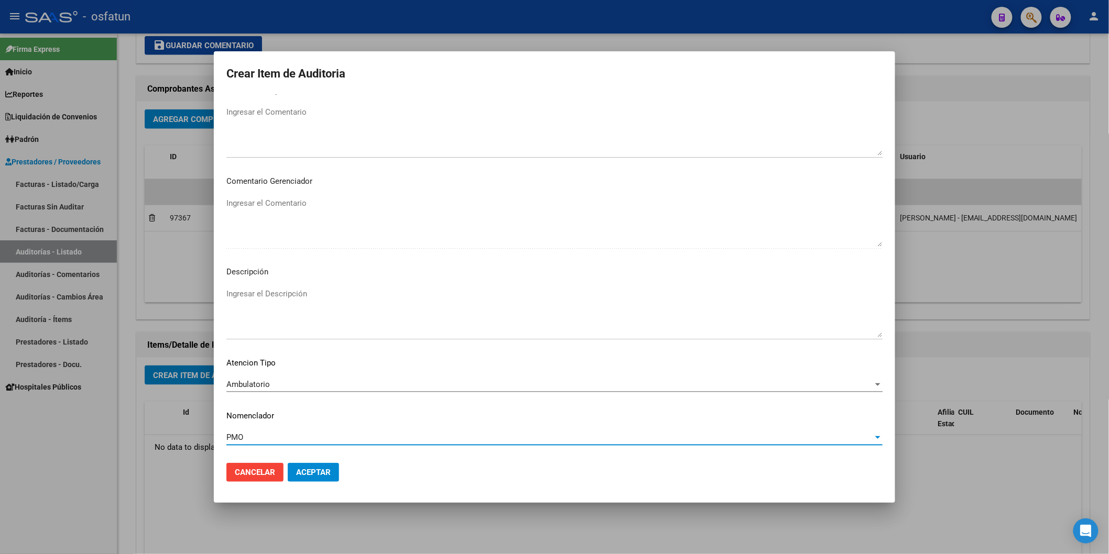
click at [301, 467] on button "Aceptar" at bounding box center [313, 472] width 51 height 19
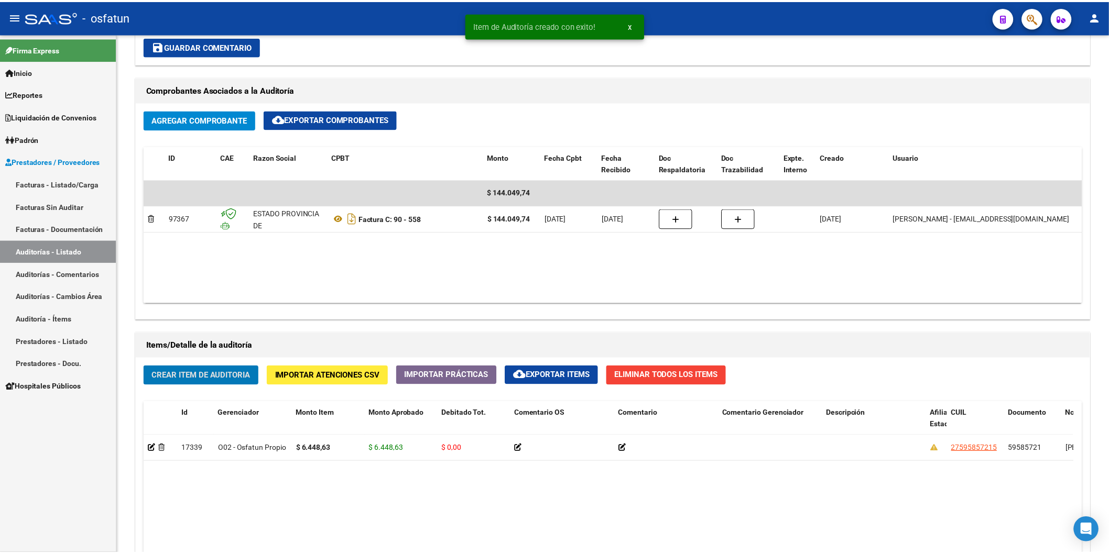
scroll to position [466, 0]
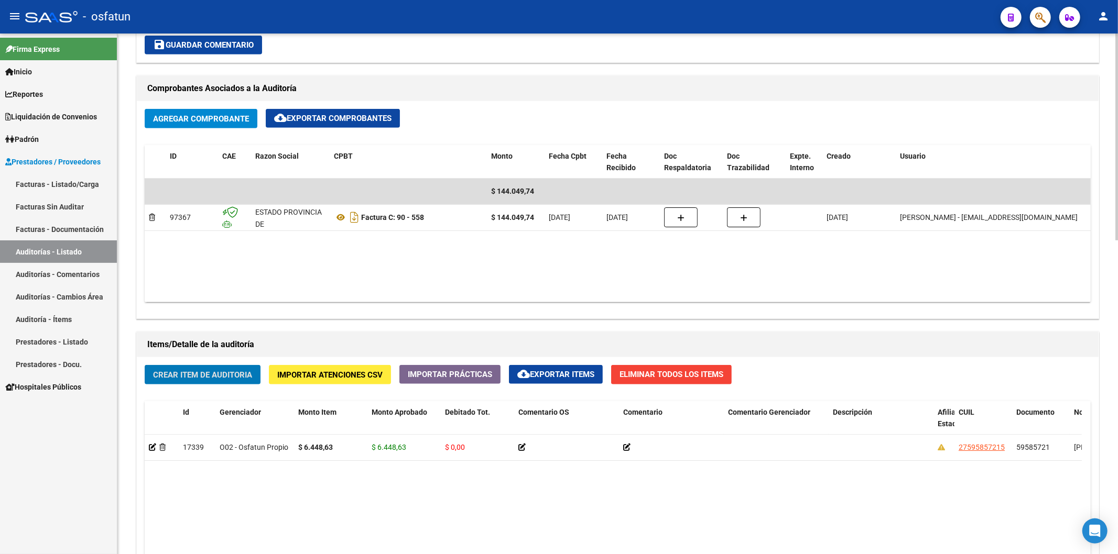
click at [224, 376] on span "Crear Item de Auditoria" at bounding box center [202, 374] width 99 height 9
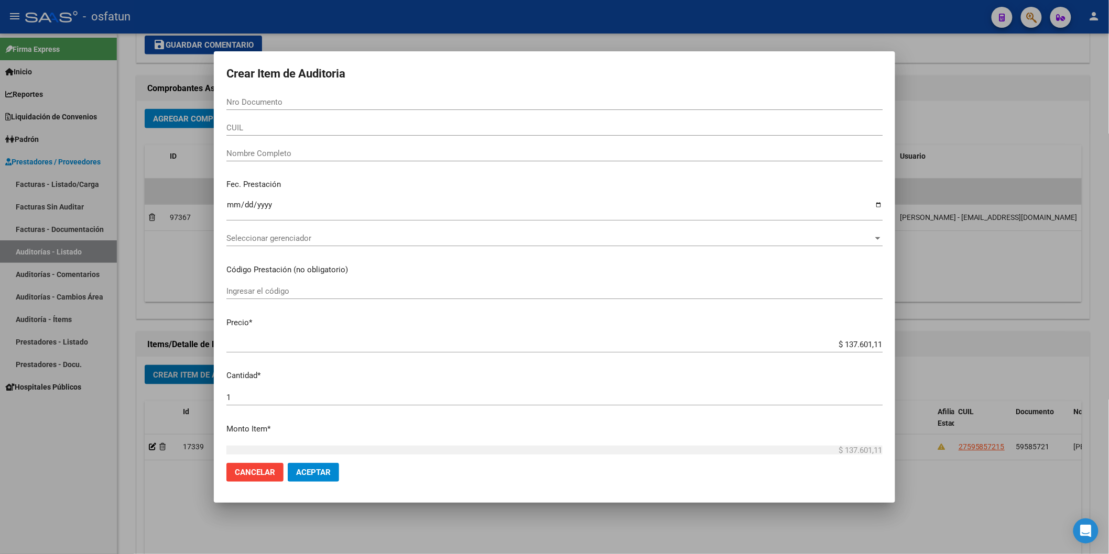
paste input "23707330"
type input "23707330"
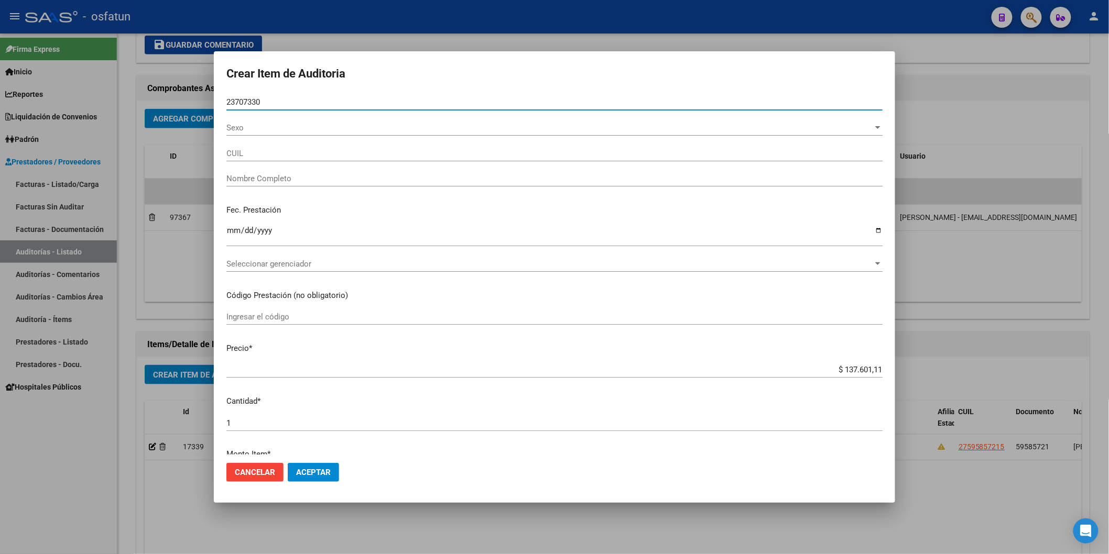
type input "23237073304"
type input "ALVAREZ CRISTINA ALEJANDRA"
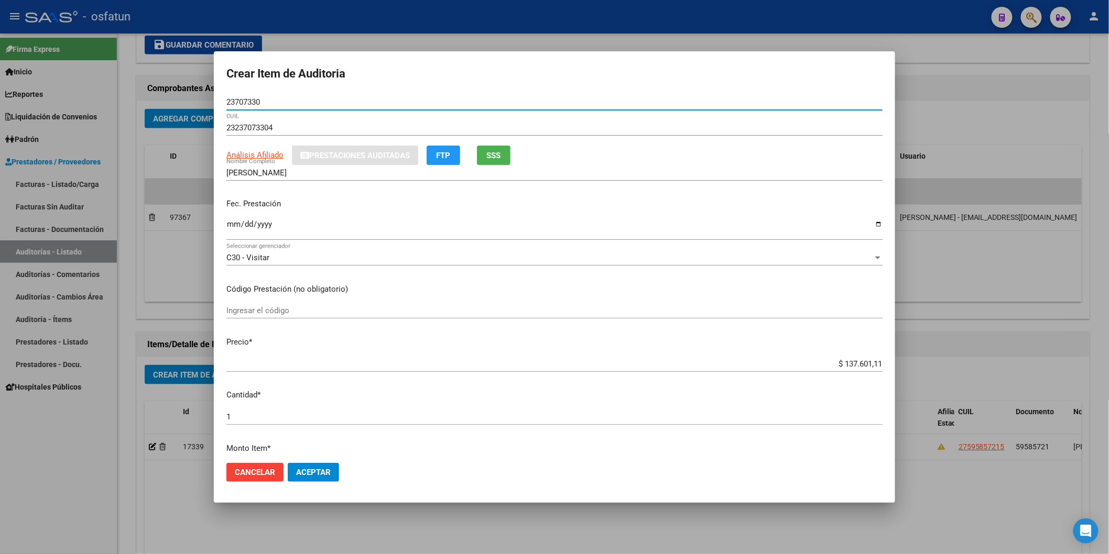
type input "23707330"
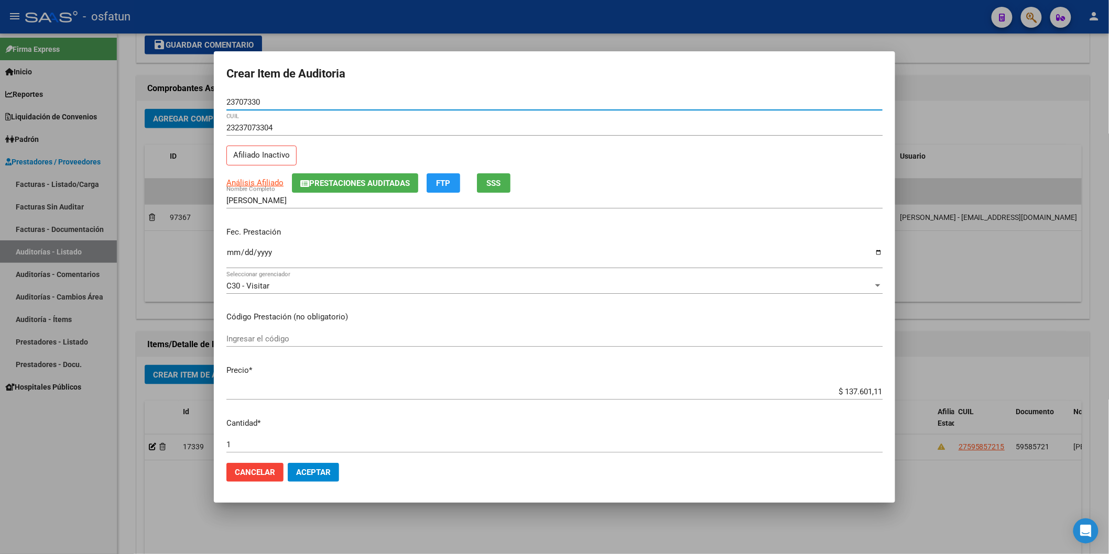
click at [236, 254] on input "Ingresar la fecha" at bounding box center [554, 256] width 656 height 17
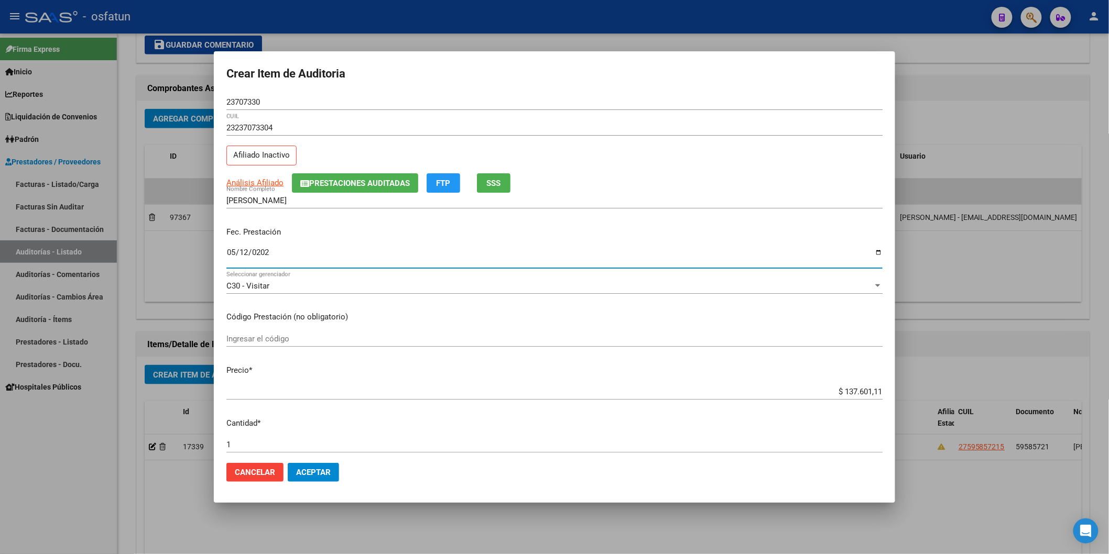
type input "2025-05-12"
click at [292, 331] on div "Ingresar el código" at bounding box center [554, 339] width 656 height 16
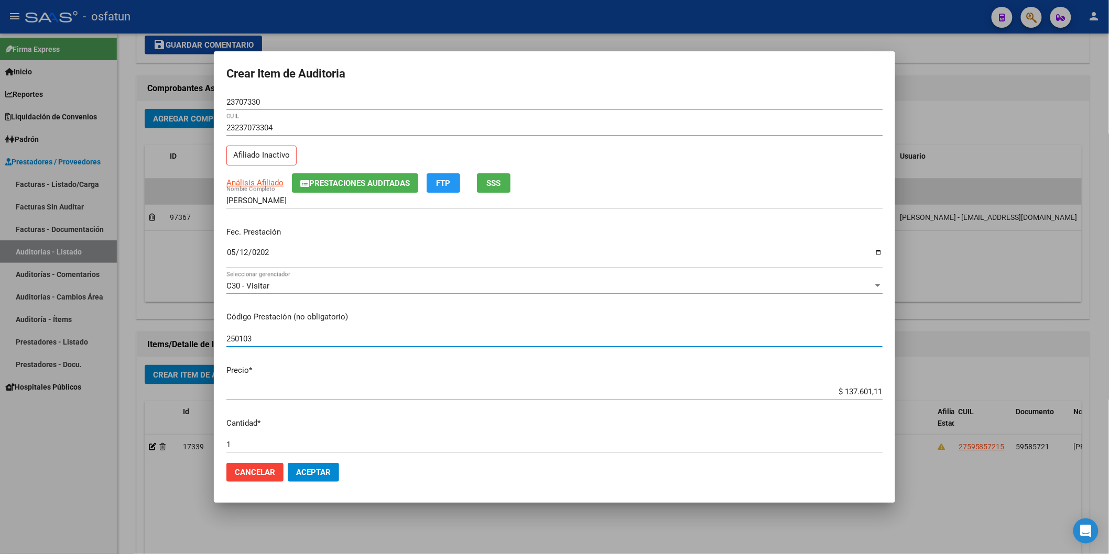
type input "250103"
click at [838, 384] on div "$ 137.601,11 Ingresar el precio" at bounding box center [554, 392] width 656 height 16
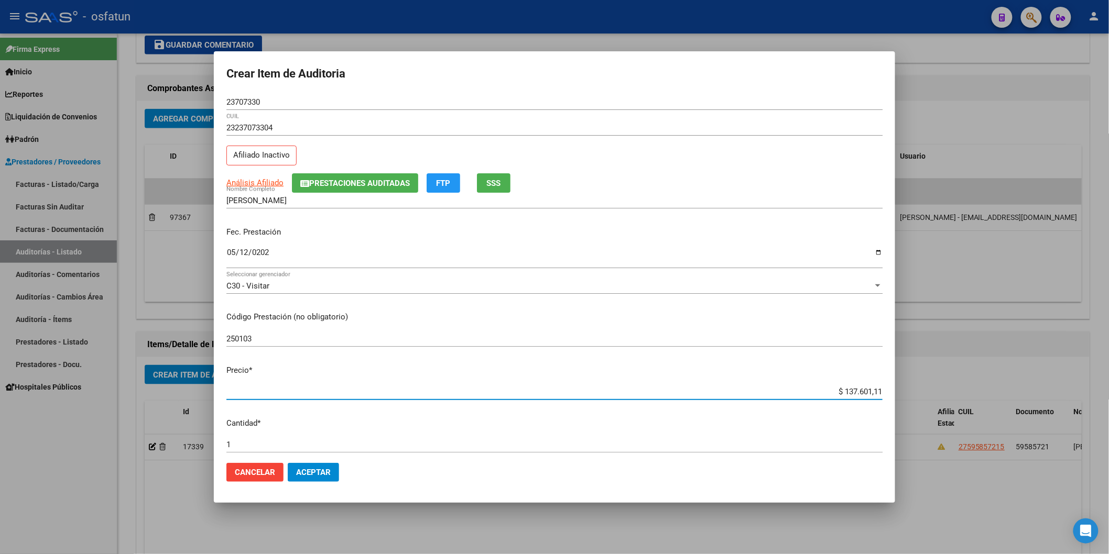
drag, startPoint x: 836, startPoint y: 388, endPoint x: 901, endPoint y: 385, distance: 65.6
click at [846, 385] on div "Crear Item de Auditoria 23707330 Nro Documento 23237073304 CUIL Afiliado Inacti…" at bounding box center [554, 277] width 1109 height 554
paste input "6448,63"
type input "$ 6.448,63"
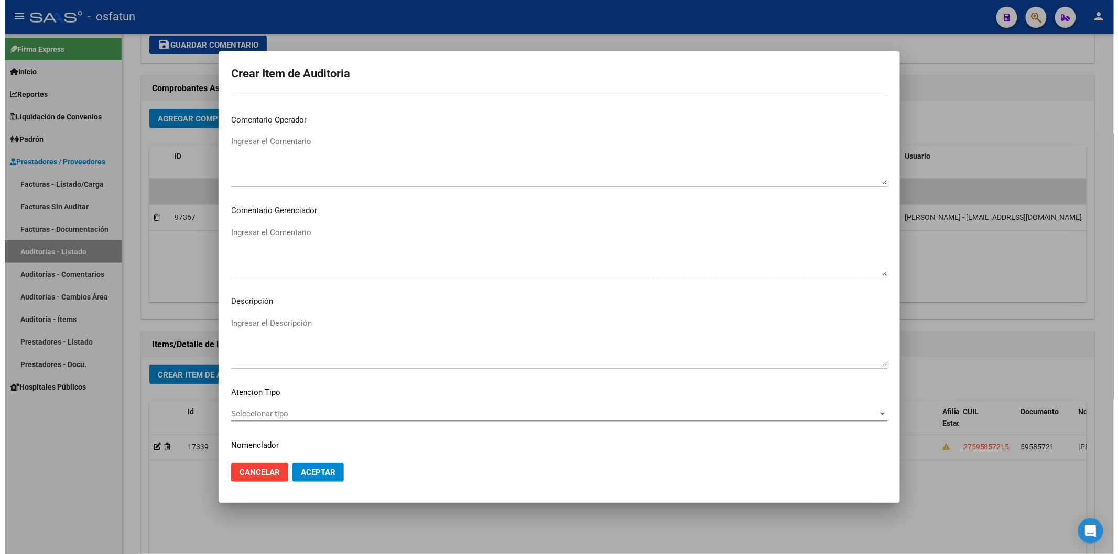
scroll to position [583, 0]
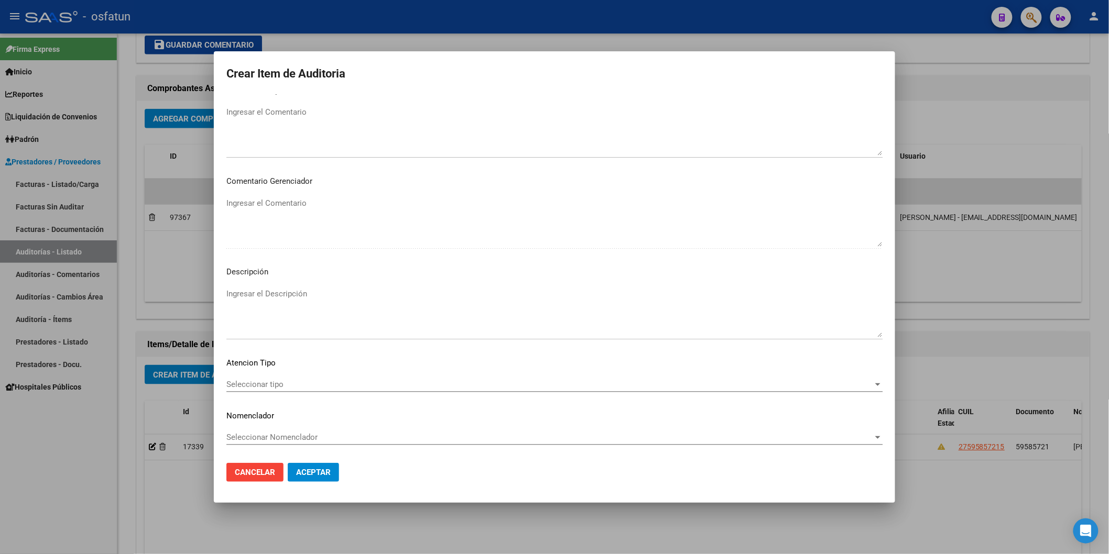
type input "$ 6.448,63"
click at [318, 384] on span "Seleccionar tipo" at bounding box center [549, 384] width 647 height 9
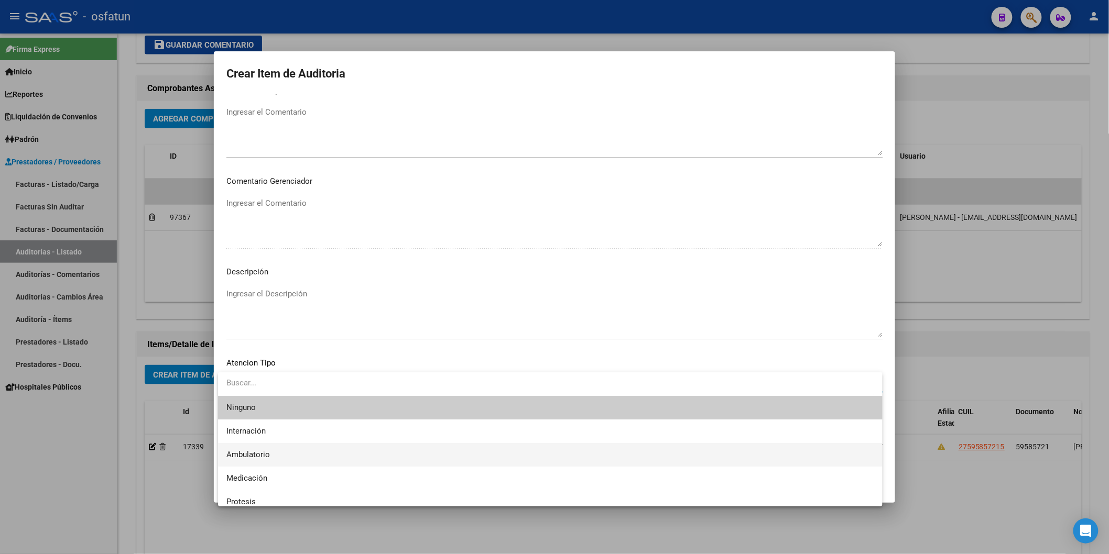
click at [294, 451] on span "Ambulatorio" at bounding box center [550, 455] width 648 height 24
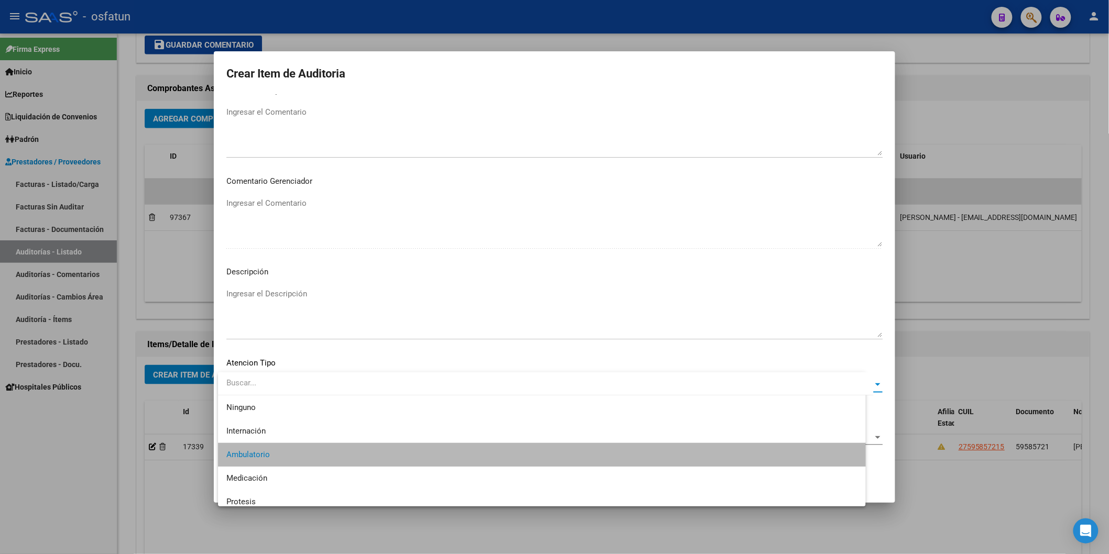
click at [294, 441] on span "Seleccionar Nomenclador" at bounding box center [549, 437] width 647 height 9
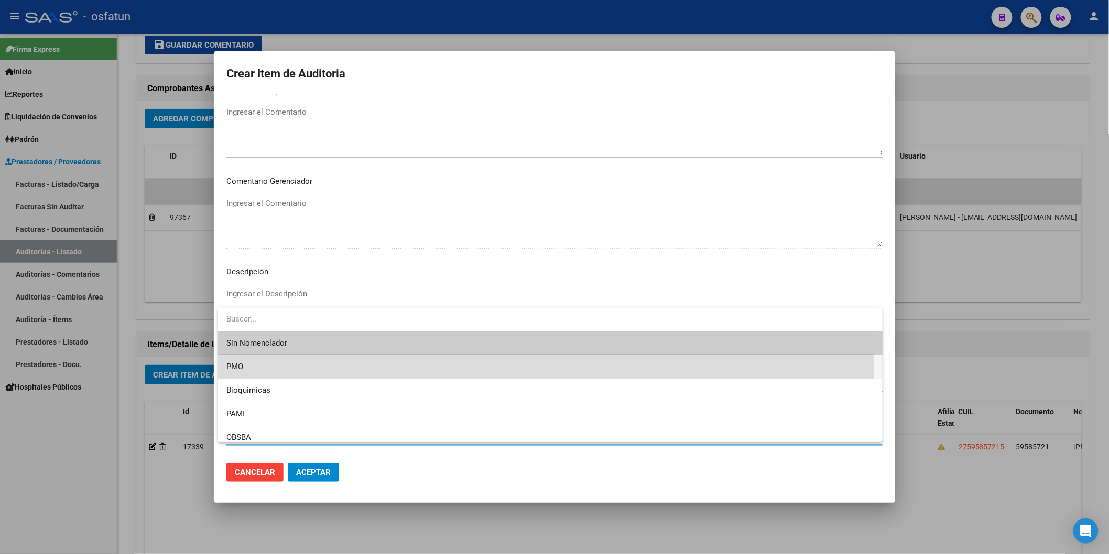
click at [272, 372] on span "PMO" at bounding box center [550, 367] width 648 height 24
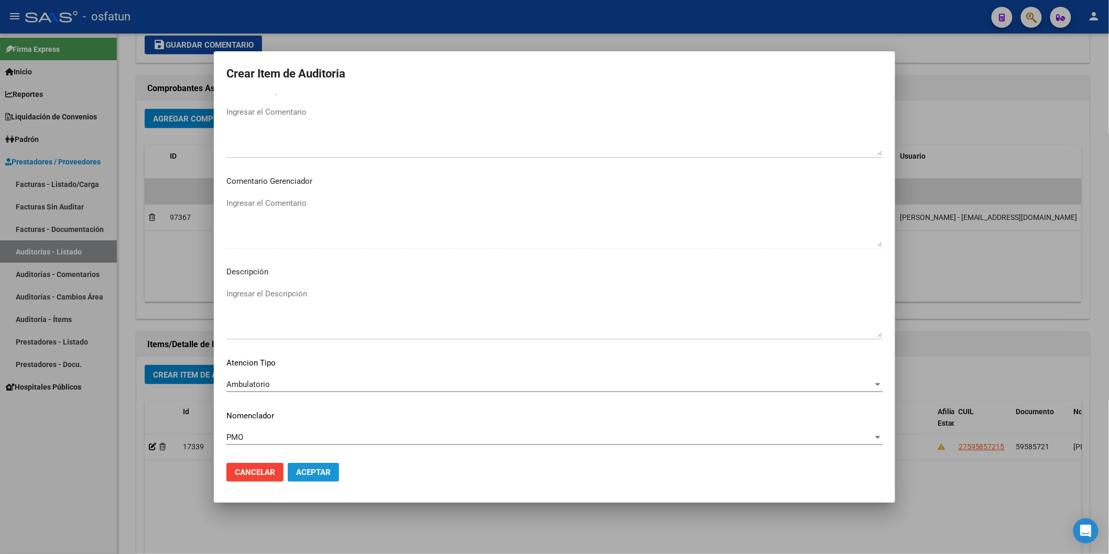
click at [296, 471] on span "Aceptar" at bounding box center [313, 472] width 35 height 9
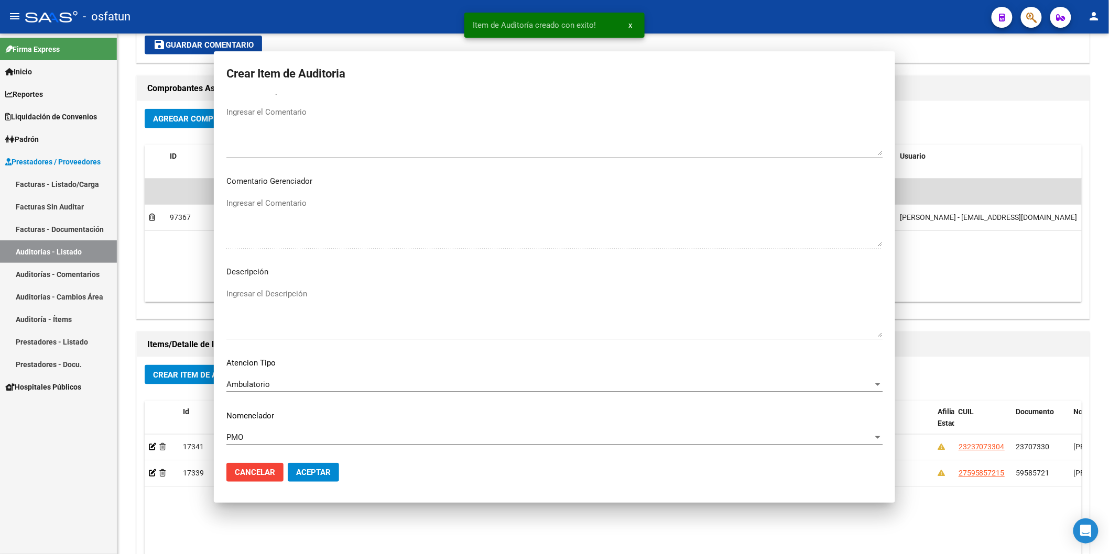
scroll to position [0, 0]
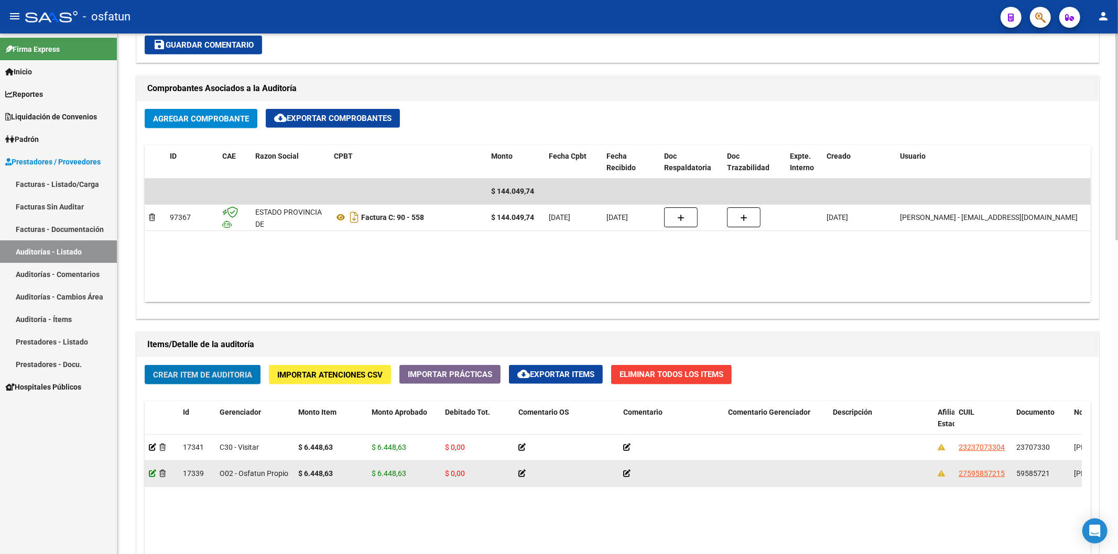
click at [155, 474] on icon at bounding box center [152, 473] width 7 height 7
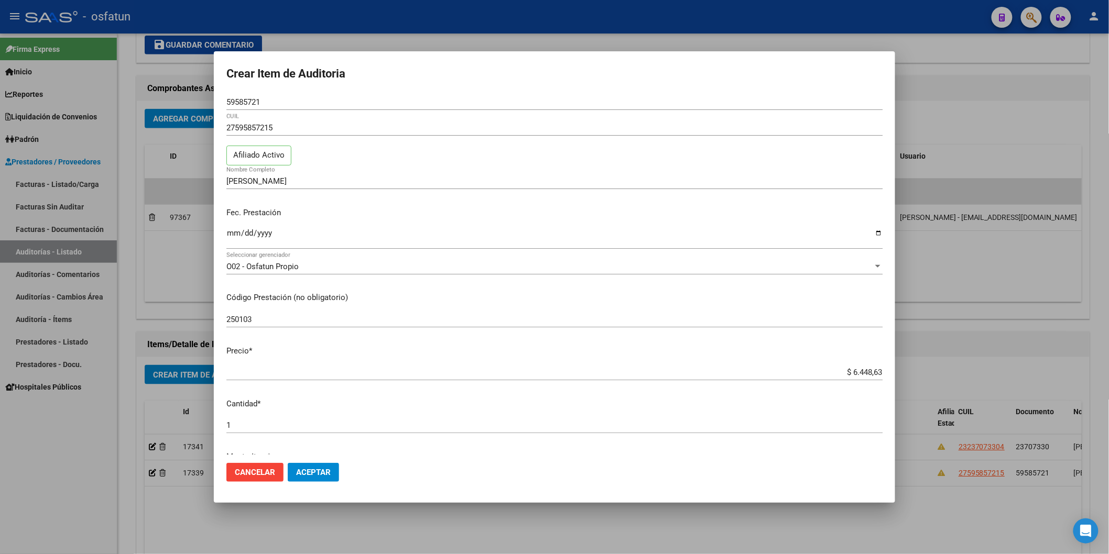
drag, startPoint x: 283, startPoint y: 431, endPoint x: 279, endPoint y: 427, distance: 5.6
click at [279, 427] on div "1 Ingresar la cantidad" at bounding box center [554, 426] width 656 height 16
drag, startPoint x: 194, startPoint y: 422, endPoint x: 185, endPoint y: 419, distance: 9.0
click at [185, 422] on div "Crear Item de Auditoria 59585721 Nro Documento 27595857215 CUIL Afiliado Activo…" at bounding box center [554, 277] width 1109 height 554
type input "2"
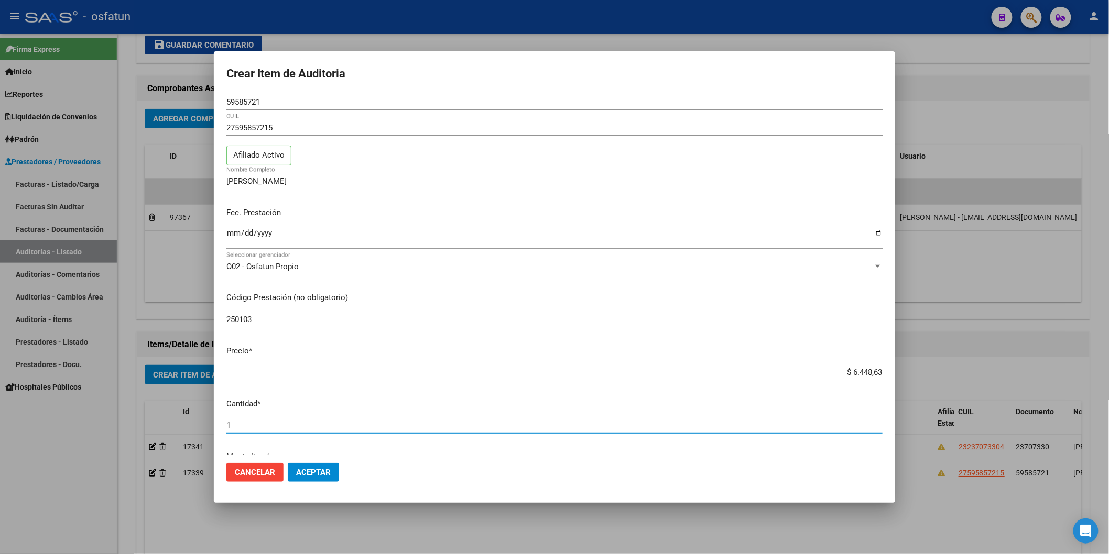
type input "$ 12.897,26"
type input "2"
click at [314, 475] on span "Aceptar" at bounding box center [313, 472] width 35 height 9
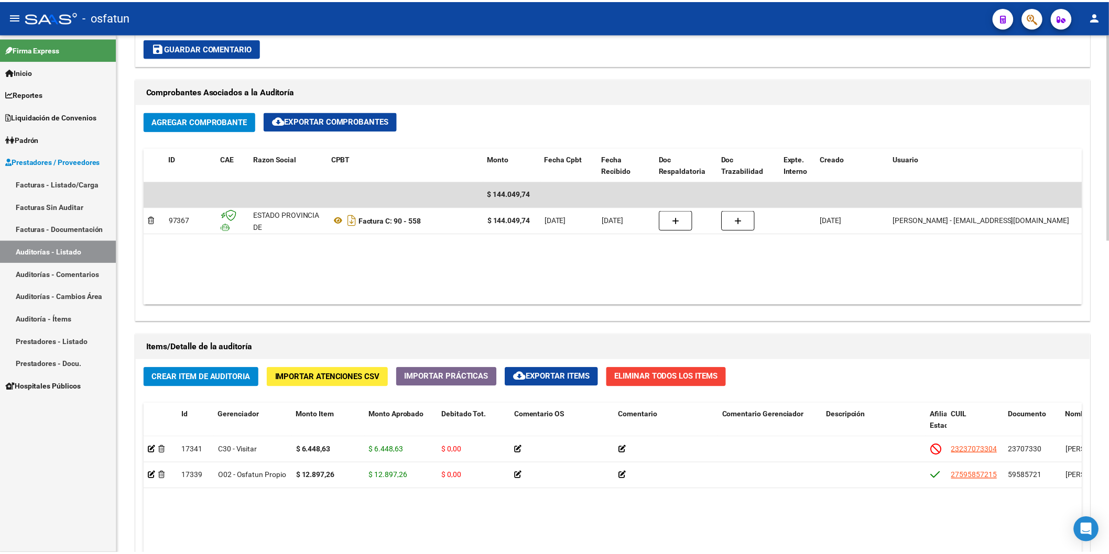
scroll to position [465, 0]
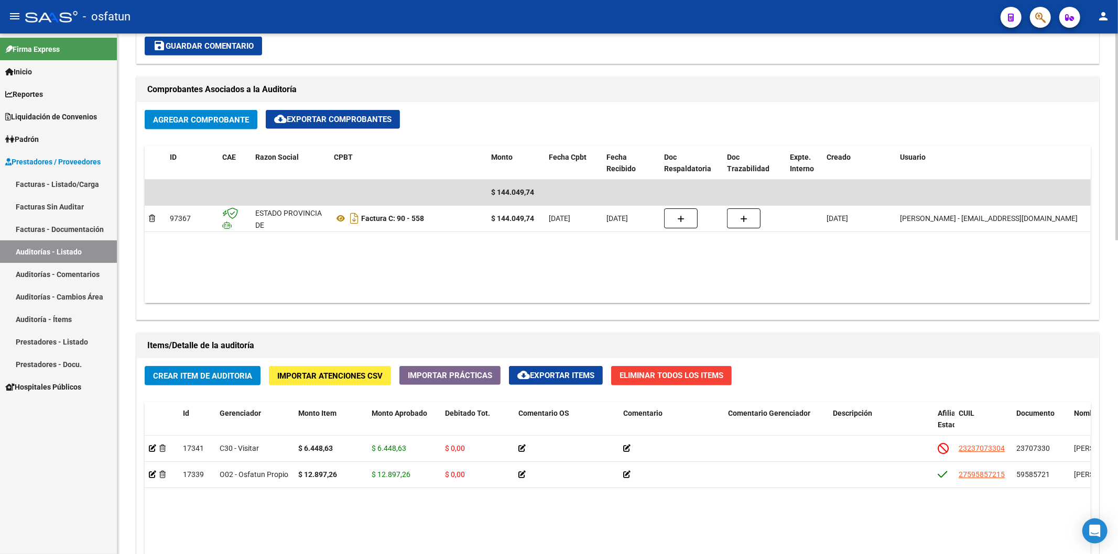
click at [223, 384] on button "Crear Item de Auditoria" at bounding box center [203, 375] width 116 height 19
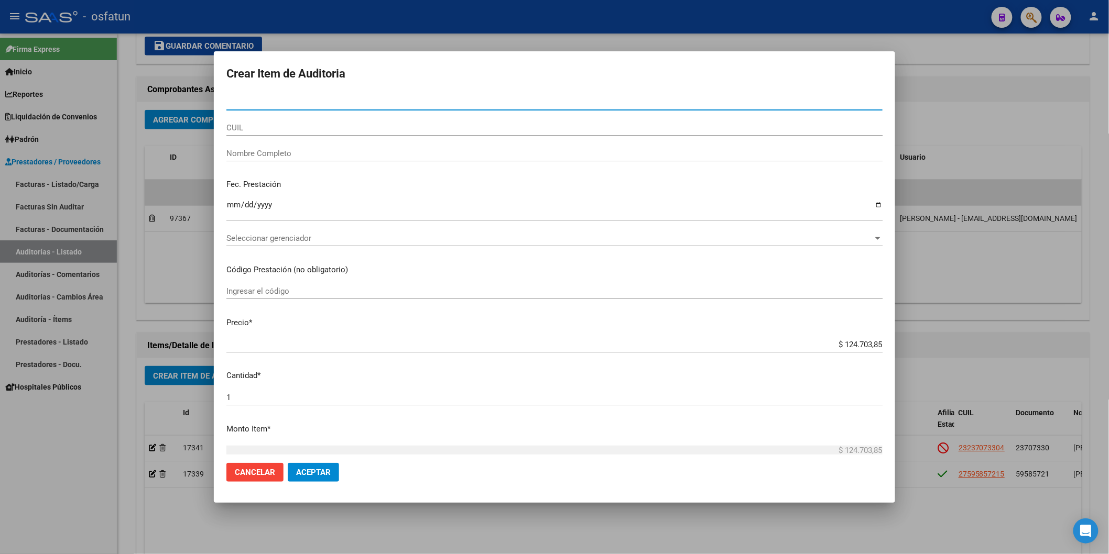
paste input "39091933"
type input "39091933"
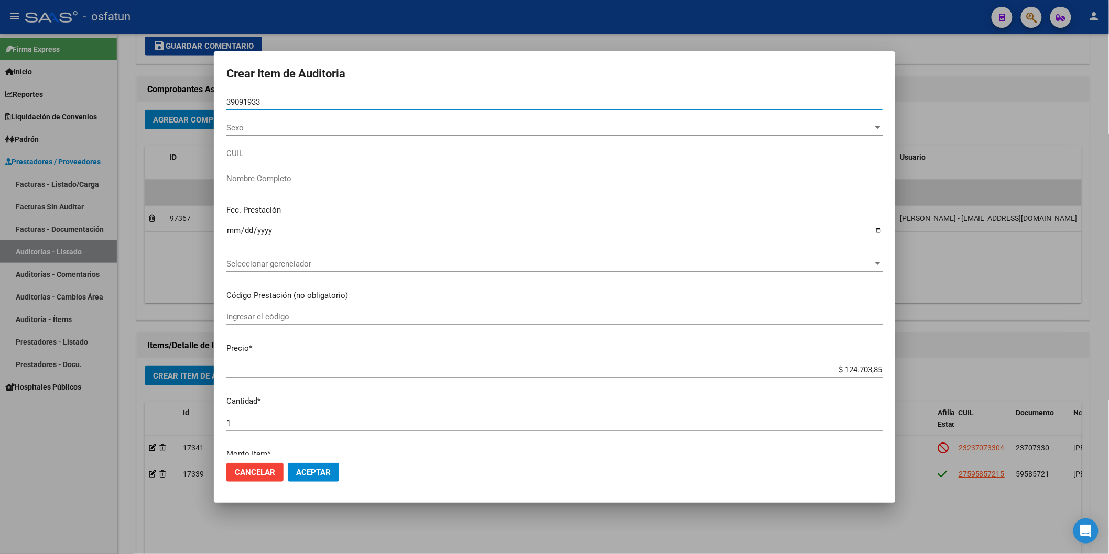
type input "27390919331"
type input "VILLAGRA JOHANA JANET"
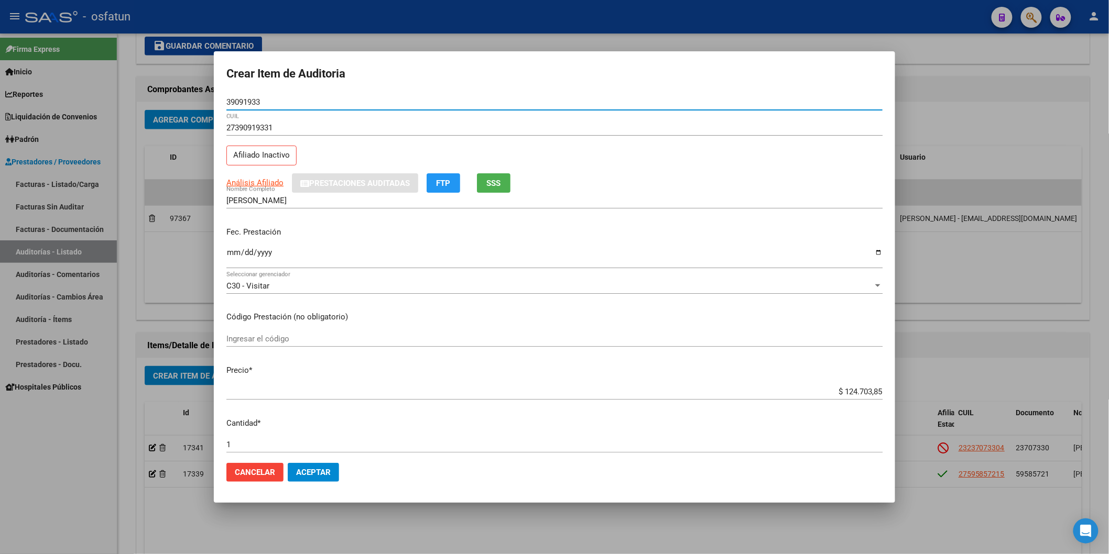
type input "39091933"
click at [234, 250] on input "Ingresar la fecha" at bounding box center [554, 256] width 656 height 17
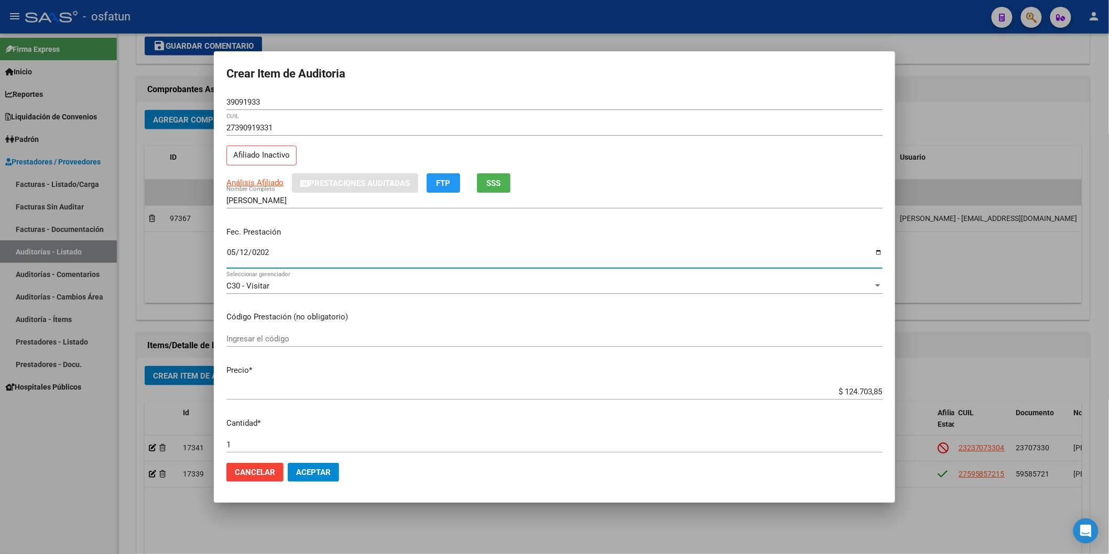
type input "2025-05-12"
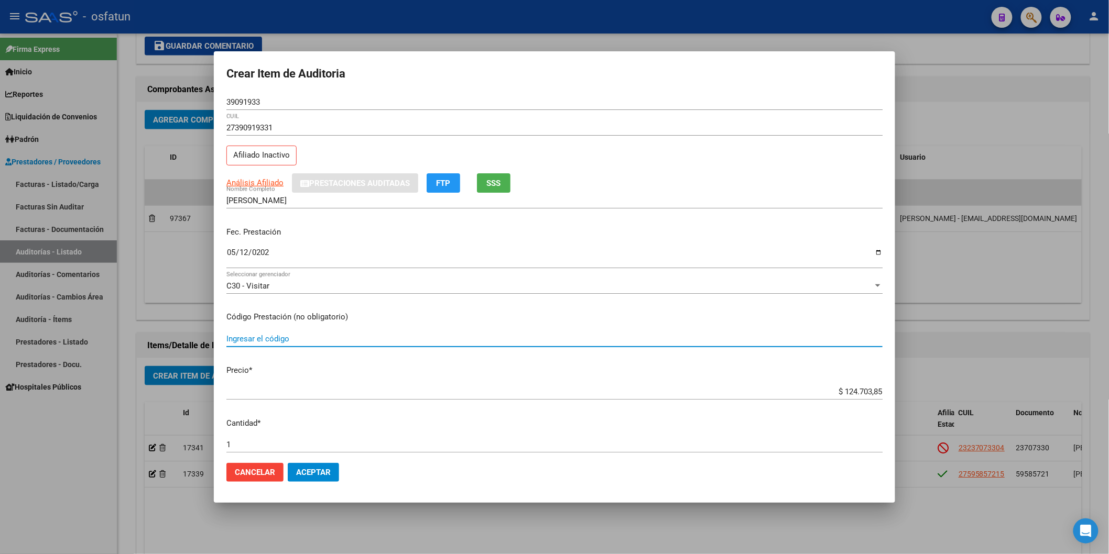
click at [281, 335] on input "Ingresar el código" at bounding box center [554, 338] width 656 height 9
type input "250103"
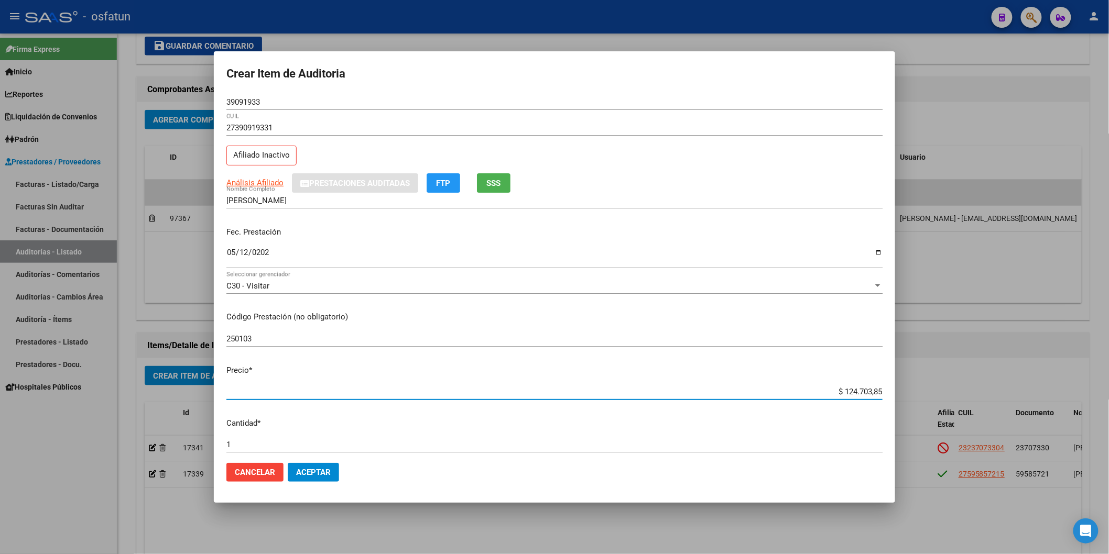
drag, startPoint x: 833, startPoint y: 391, endPoint x: 893, endPoint y: 384, distance: 60.7
click at [846, 384] on mat-dialog-content "39091933 Nro Documento 27390919331 CUIL Afiliado Inactivo Análisis Afiliado Pre…" at bounding box center [554, 274] width 681 height 360
paste input "6448,63"
type input "$ 6.448,63"
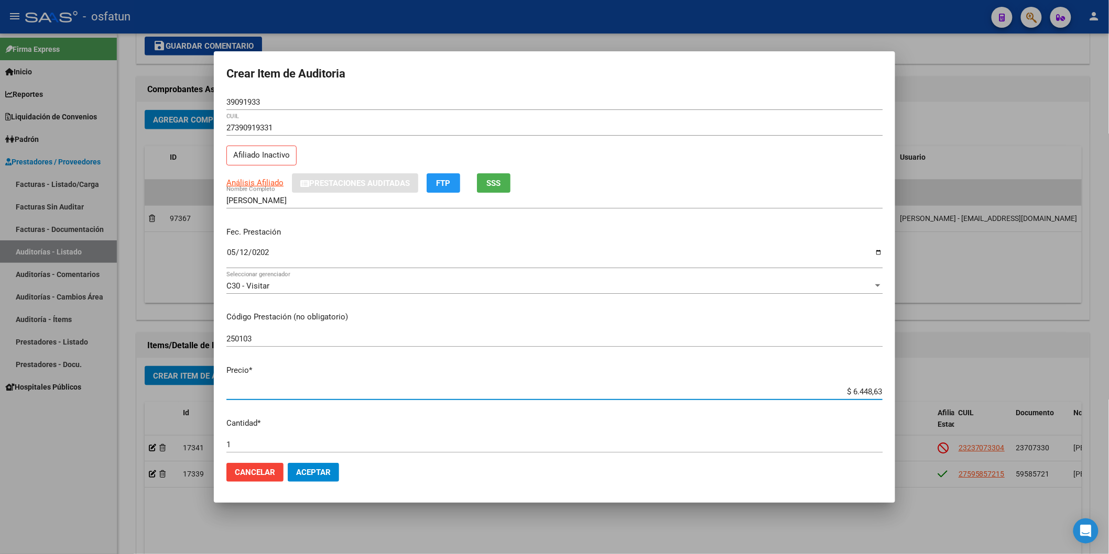
type input "$ 6.448,63"
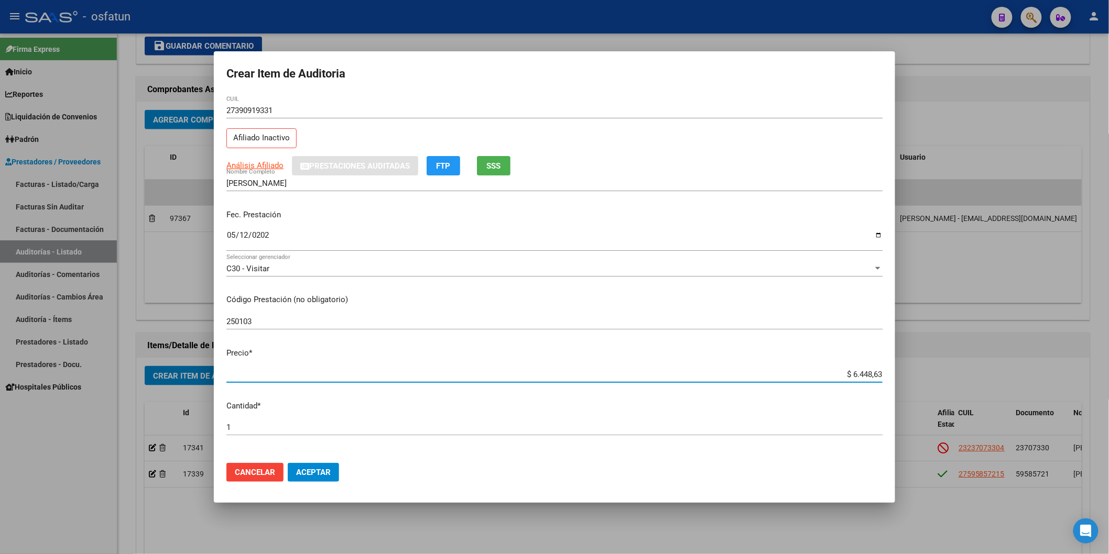
scroll to position [0, 0]
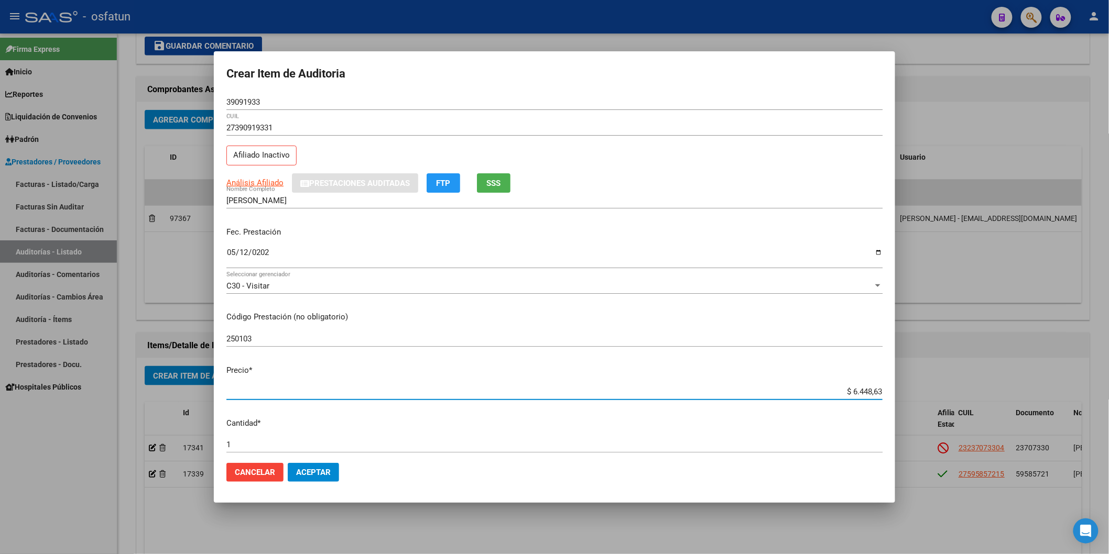
click at [222, 444] on mat-dialog-content "39091933 Nro Documento 27390919331 CUIL Afiliado Inactivo Análisis Afiliado Pre…" at bounding box center [554, 274] width 681 height 360
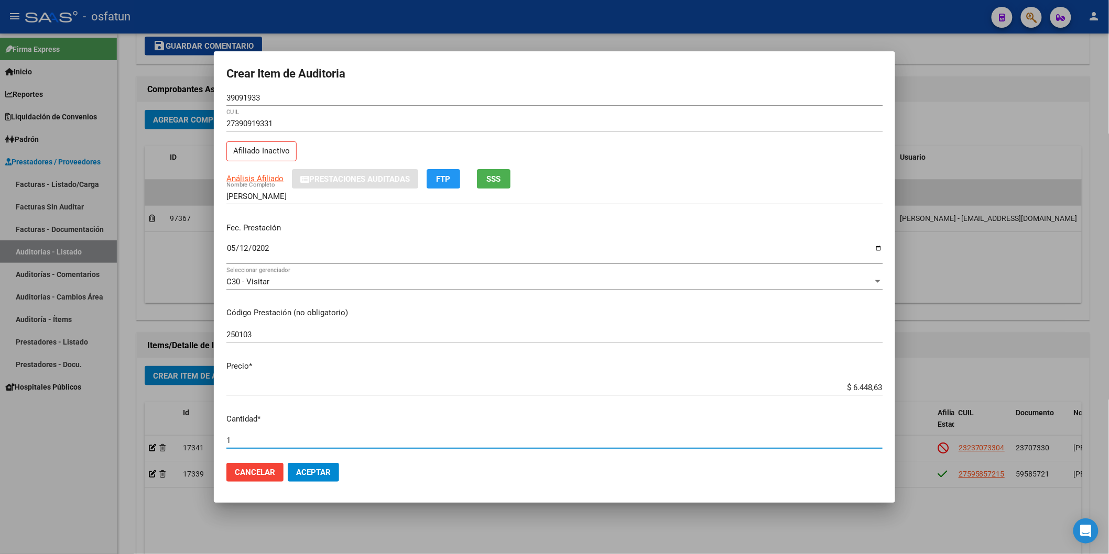
type input "4"
type input "$ 25.794,52"
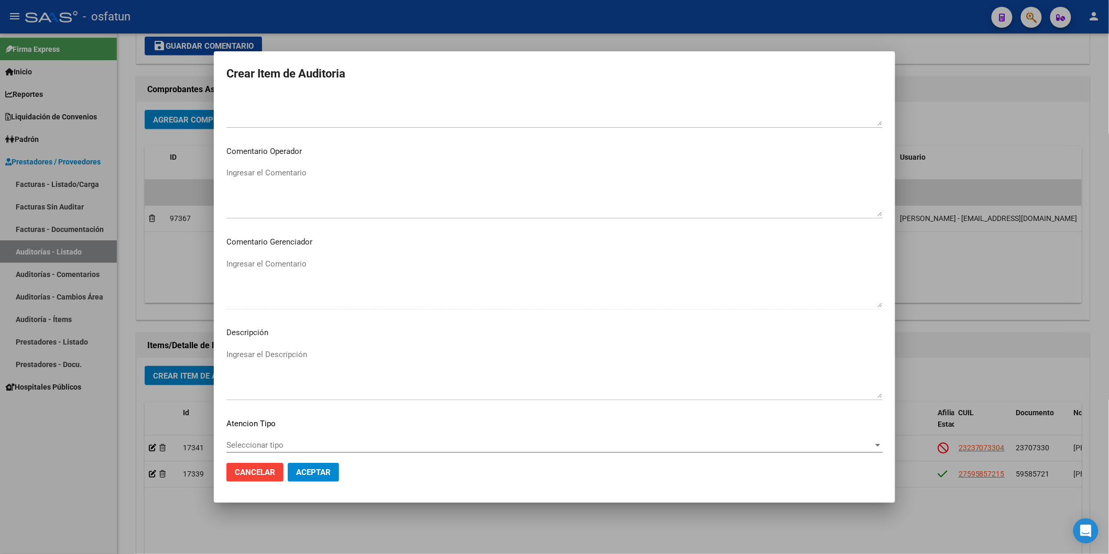
scroll to position [583, 0]
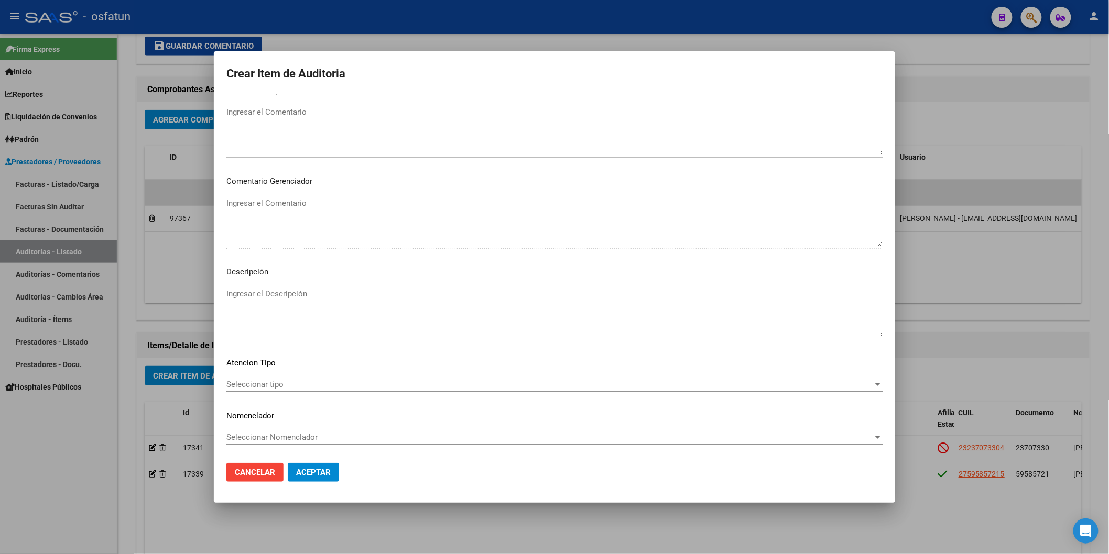
type input "4"
click at [292, 380] on span "Seleccionar tipo" at bounding box center [549, 384] width 647 height 9
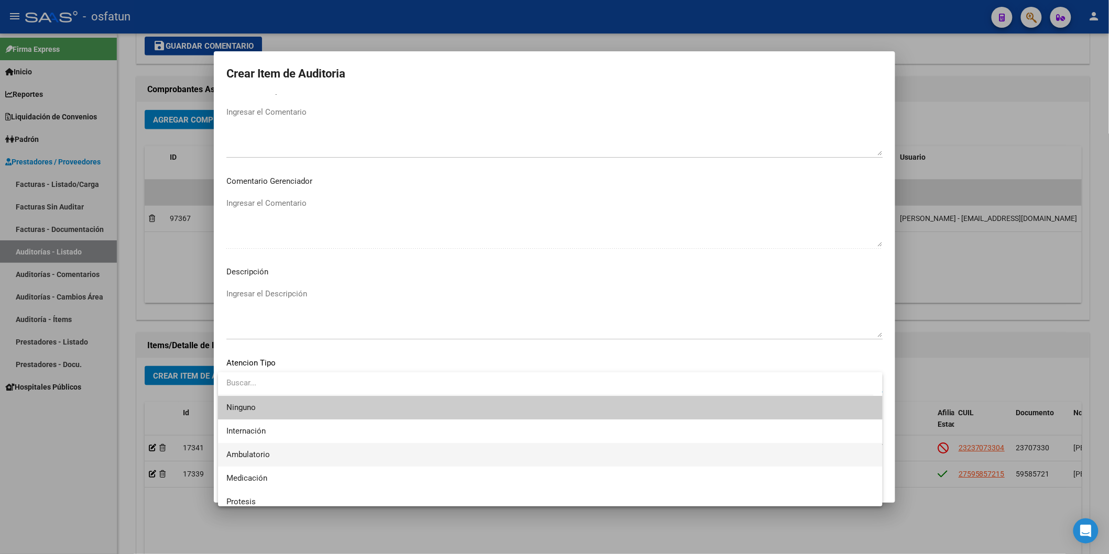
click at [277, 458] on span "Ambulatorio" at bounding box center [550, 455] width 648 height 24
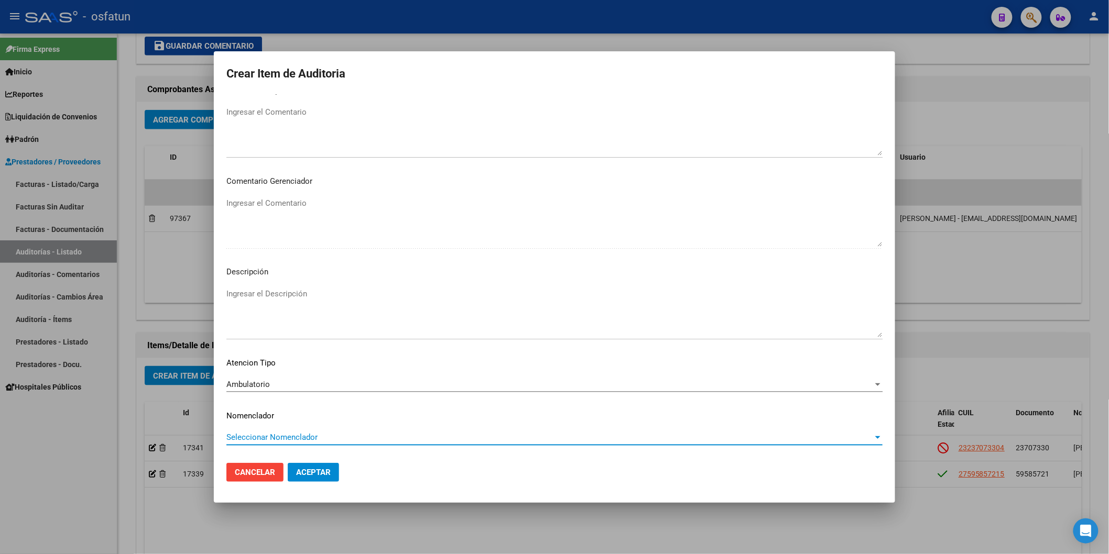
click at [286, 442] on span "Seleccionar Nomenclador" at bounding box center [549, 437] width 647 height 9
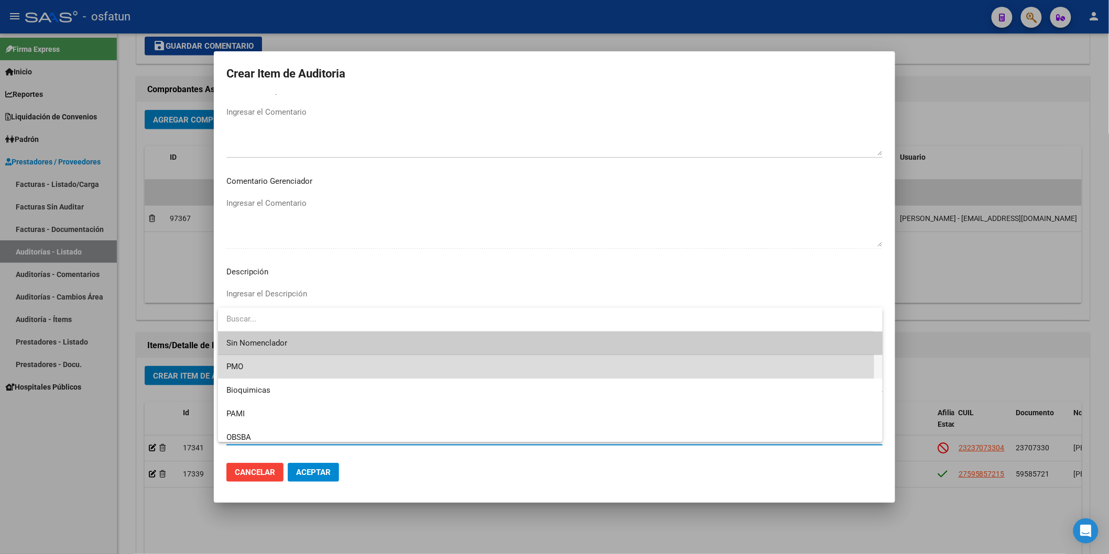
click at [254, 367] on span "PMO" at bounding box center [550, 367] width 648 height 24
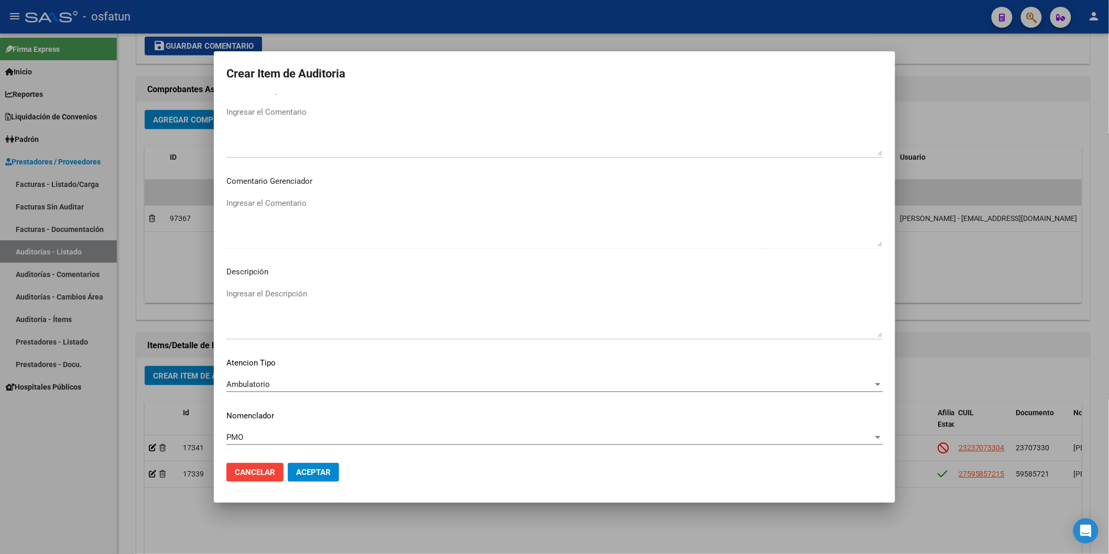
click at [316, 483] on mat-dialog-actions "Cancelar Aceptar" at bounding box center [554, 473] width 656 height 36
click at [318, 476] on span "Aceptar" at bounding box center [313, 472] width 35 height 9
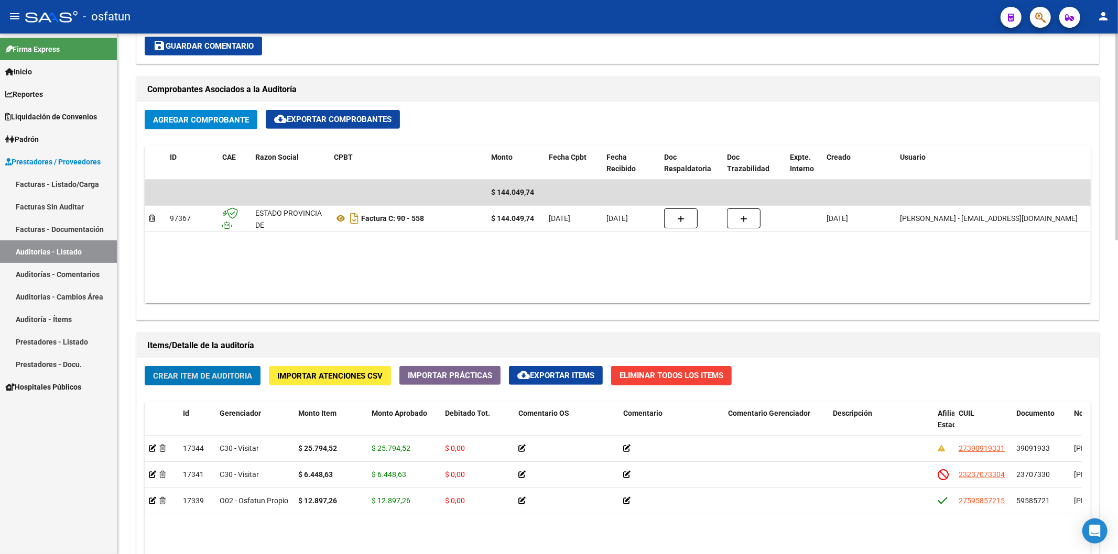
click at [248, 379] on span "Crear Item de Auditoria" at bounding box center [202, 375] width 99 height 9
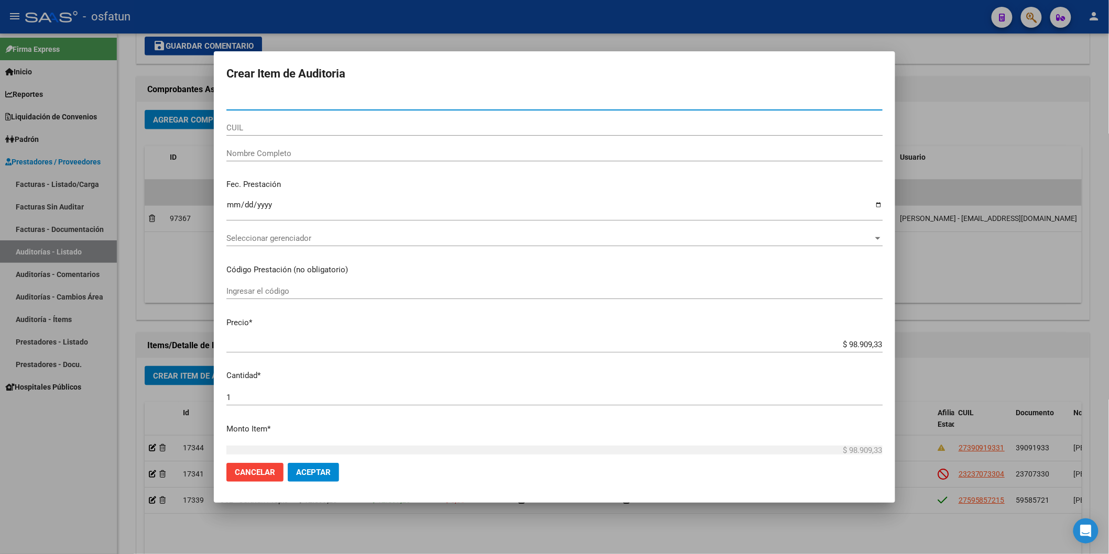
paste input "59585721"
type input "59585721"
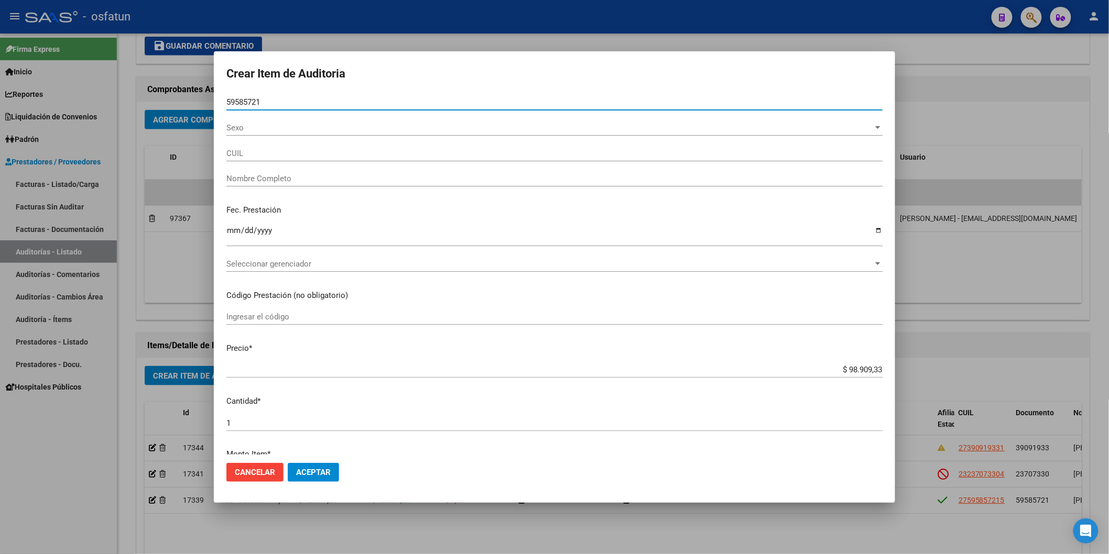
type input "27595857215"
type input "LESCANO ELIEL JAIR"
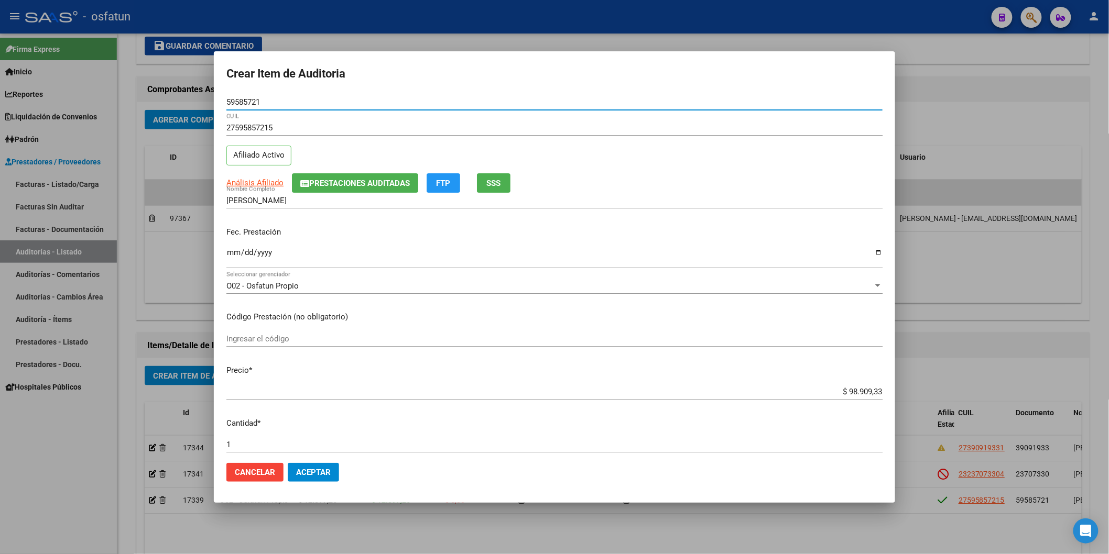
type input "59585721"
click at [233, 247] on div "Ingresar la fecha" at bounding box center [554, 257] width 656 height 23
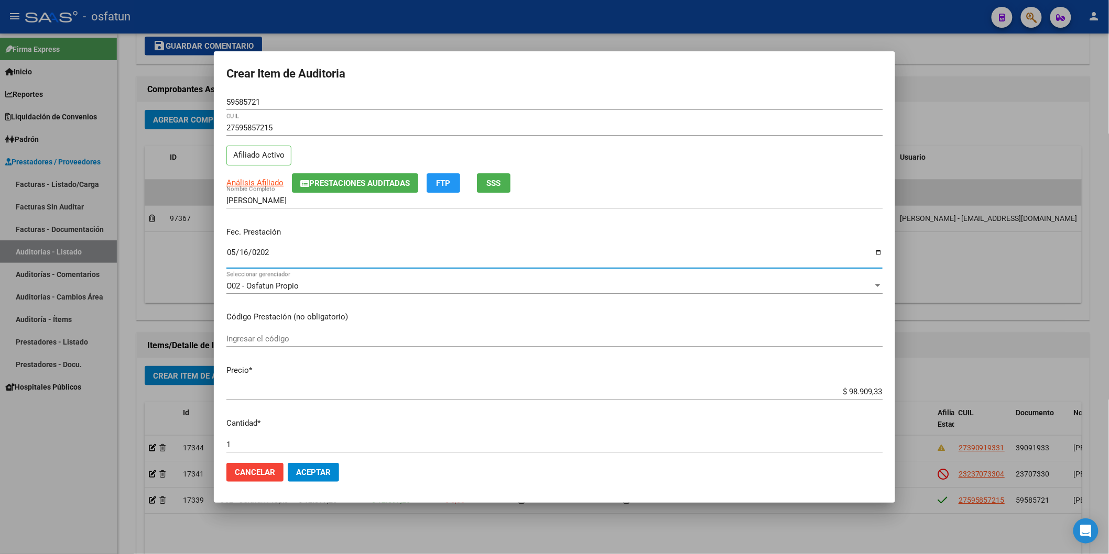
type input "2025-05-16"
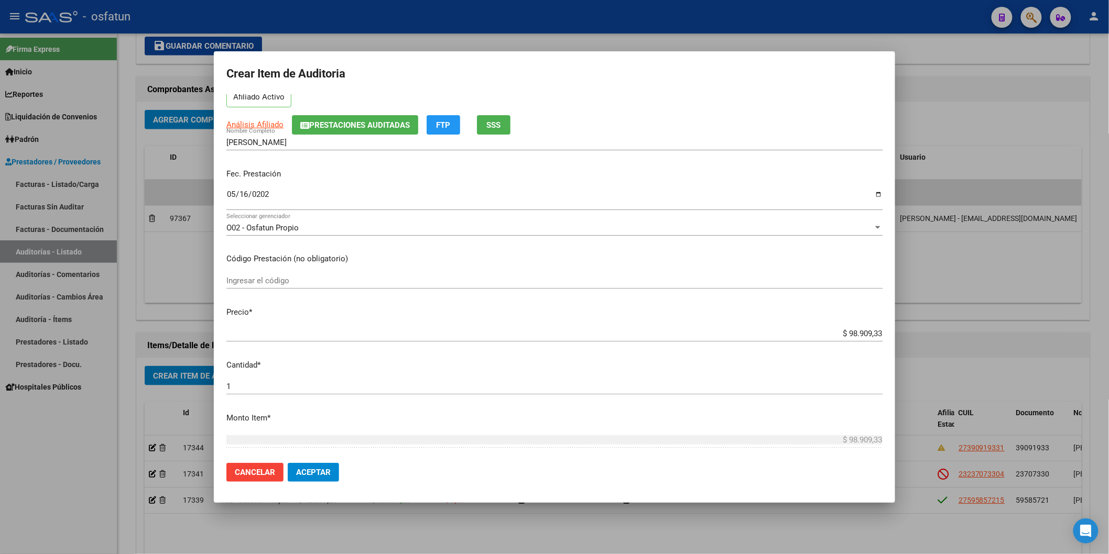
scroll to position [116, 0]
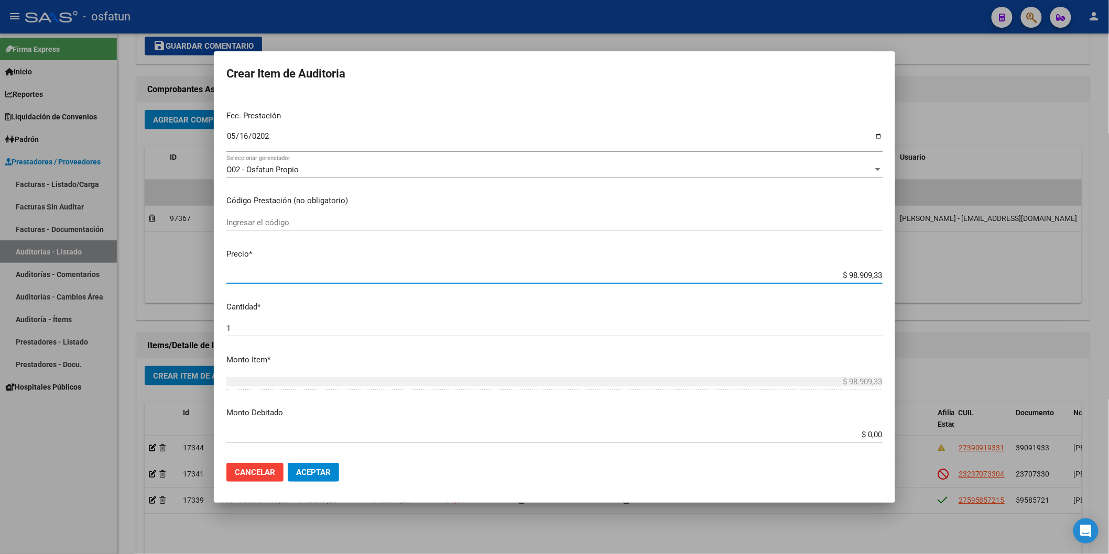
drag, startPoint x: 814, startPoint y: 271, endPoint x: 914, endPoint y: 277, distance: 99.7
click at [846, 277] on div "Crear Item de Auditoria 59585721 Nro Documento 27595857215 CUIL Afiliado Activo…" at bounding box center [554, 277] width 1109 height 554
paste input "6448,6"
type input "$ 6.448,63"
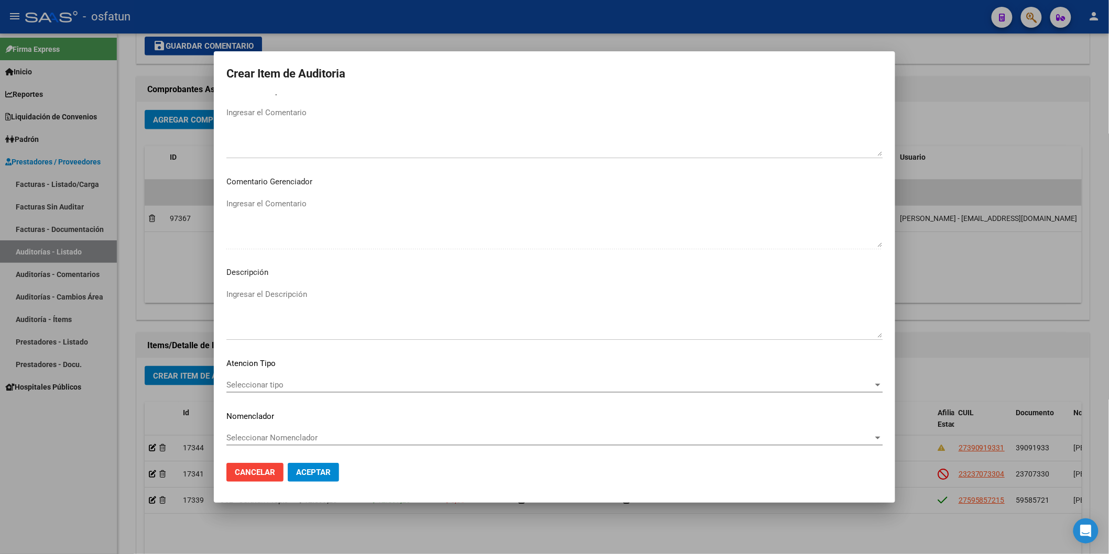
scroll to position [583, 0]
type input "$ 6.448,63"
click at [250, 378] on div "Seleccionar tipo Seleccionar tipo" at bounding box center [554, 385] width 656 height 16
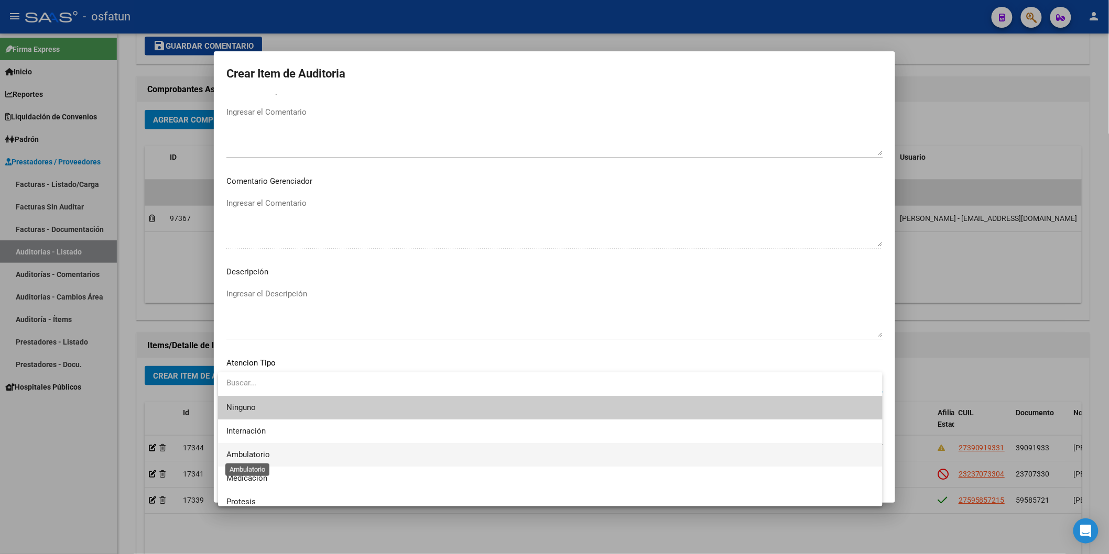
click at [266, 453] on span "Ambulatorio" at bounding box center [247, 454] width 43 height 9
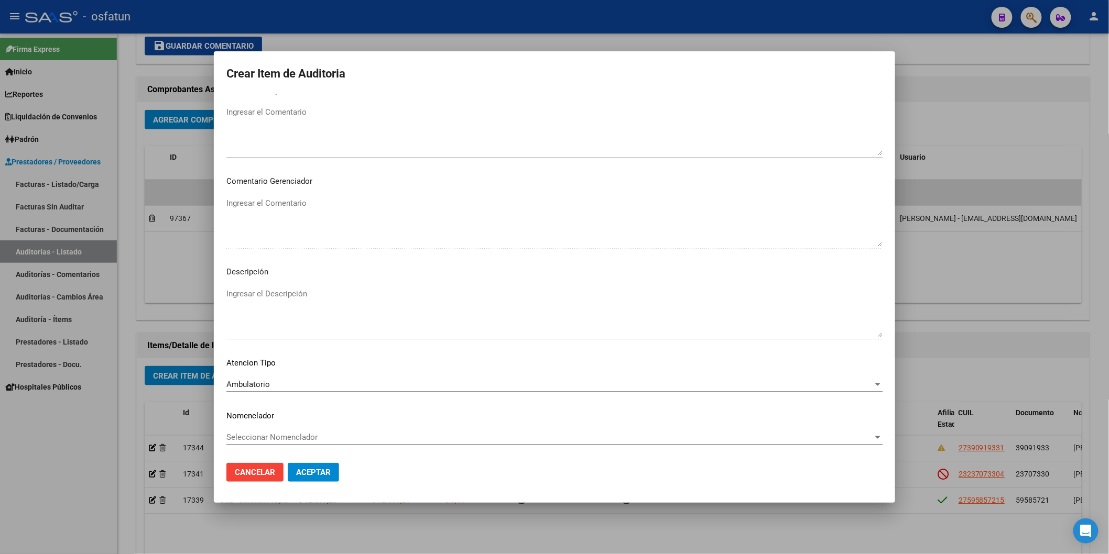
click at [275, 428] on mat-dialog-content "59585721 Nro Documento 27595857215 CUIL Afiliado Activo Análisis Afiliado Prest…" at bounding box center [554, 274] width 681 height 360
click at [275, 440] on span "Seleccionar Nomenclador" at bounding box center [549, 437] width 647 height 9
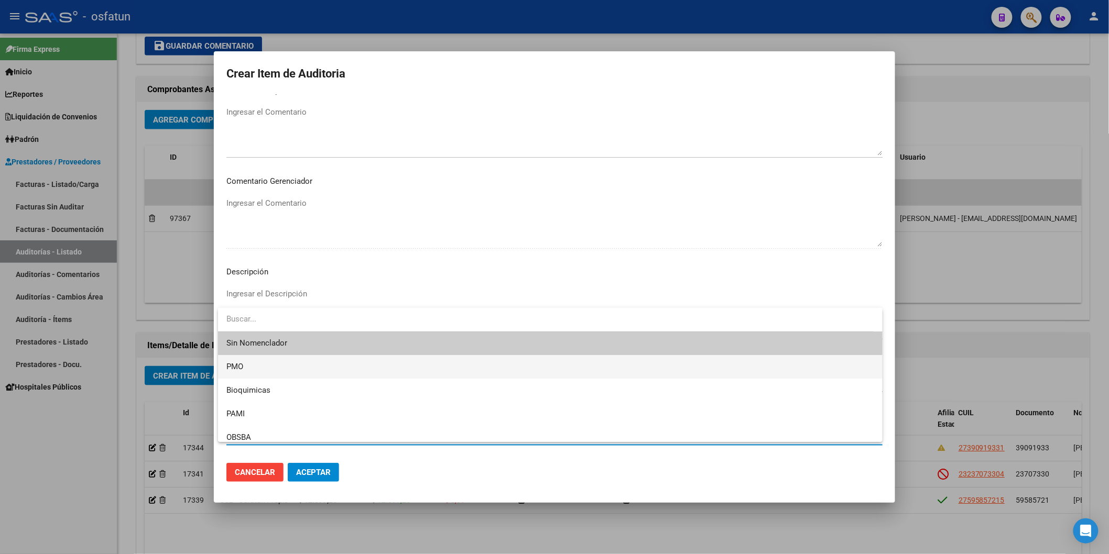
click at [268, 367] on span "PMO" at bounding box center [550, 367] width 648 height 24
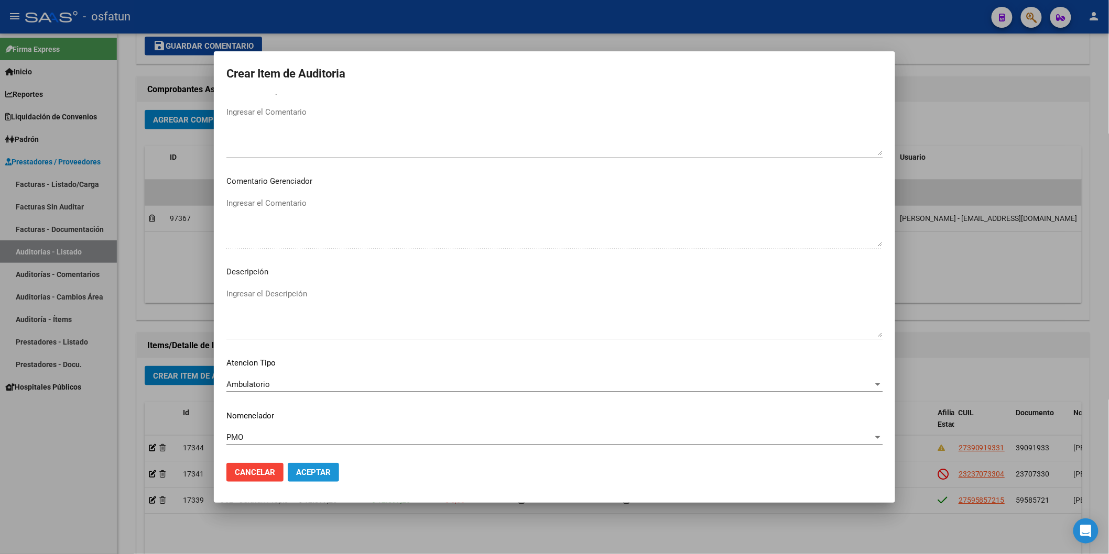
click at [310, 464] on button "Aceptar" at bounding box center [313, 472] width 51 height 19
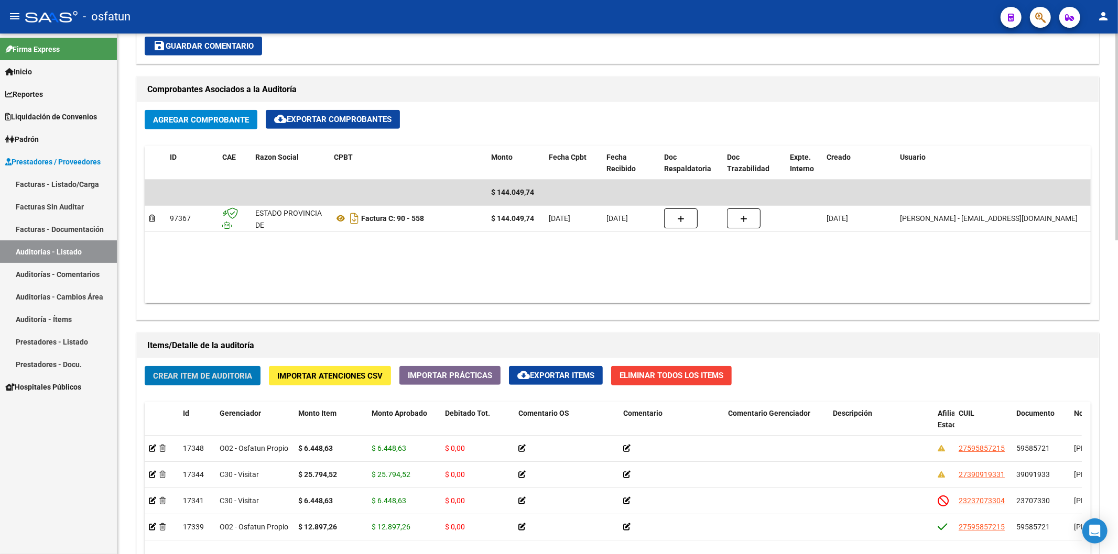
click at [195, 117] on span "Agregar Comprobante" at bounding box center [201, 119] width 96 height 9
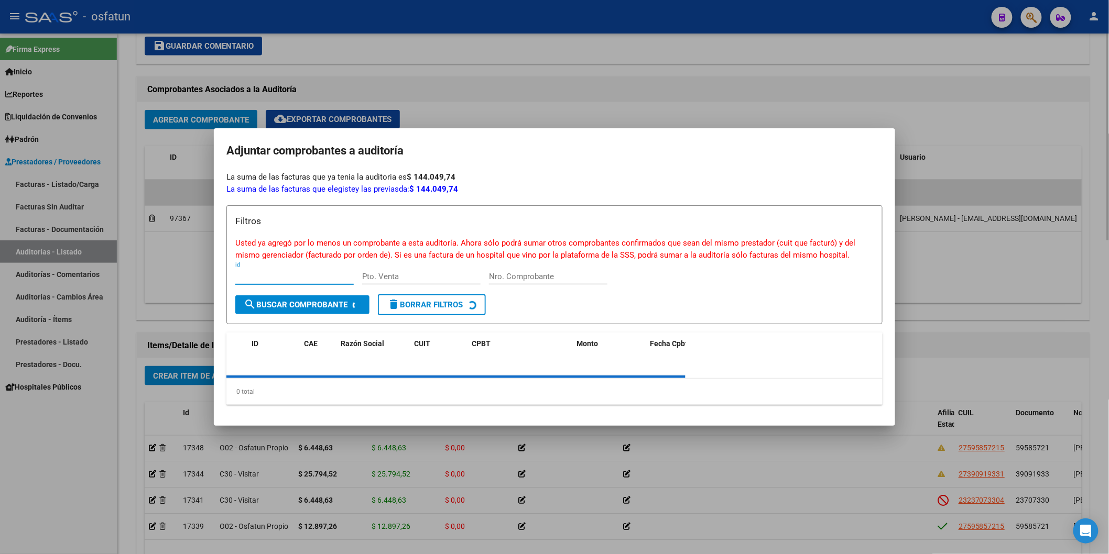
paste input "23707330"
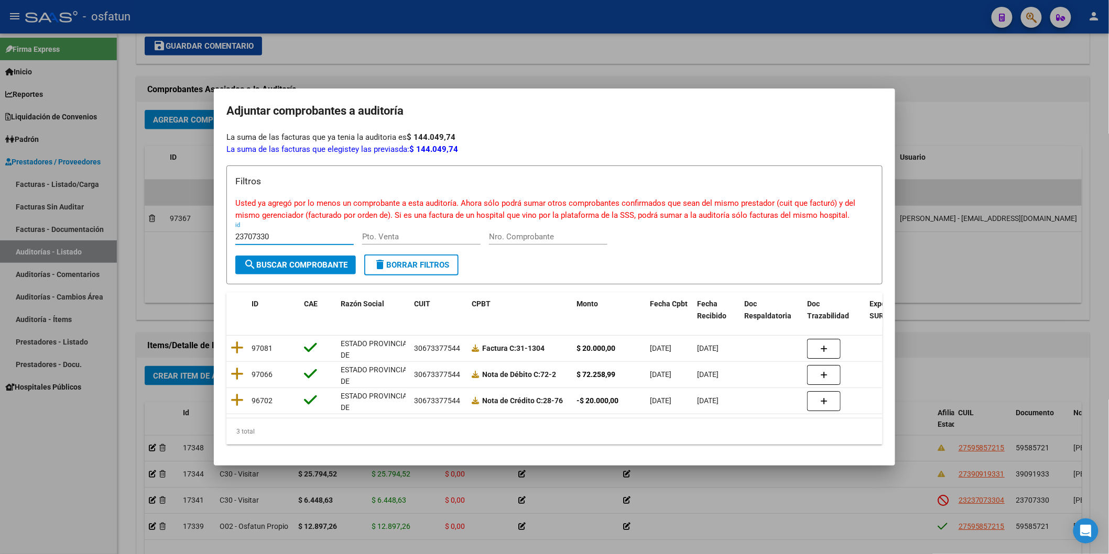
type input "23707330"
click at [846, 131] on div at bounding box center [554, 277] width 1109 height 554
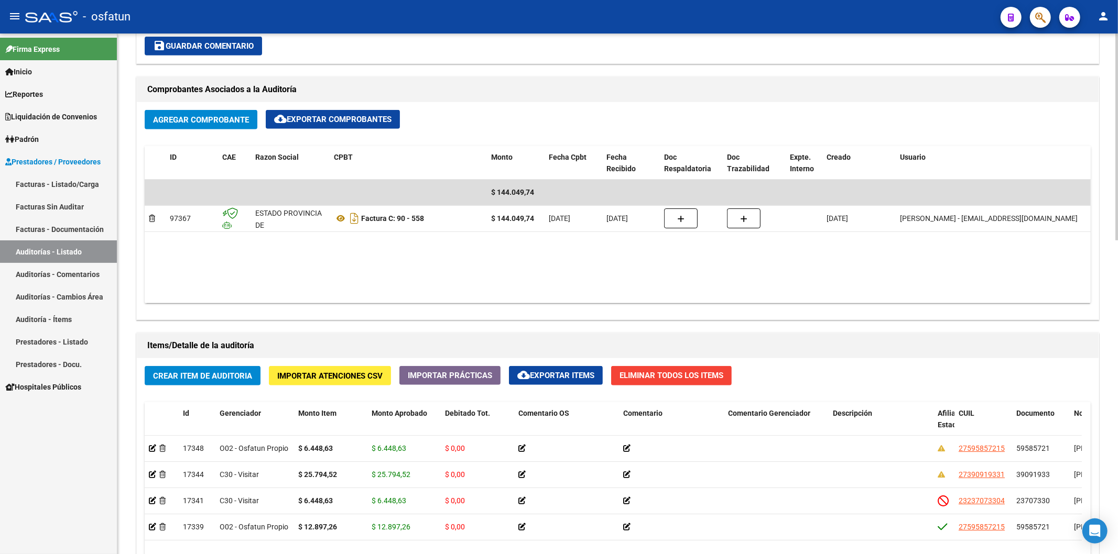
click at [200, 377] on span "Crear Item de Auditoria" at bounding box center [202, 375] width 99 height 9
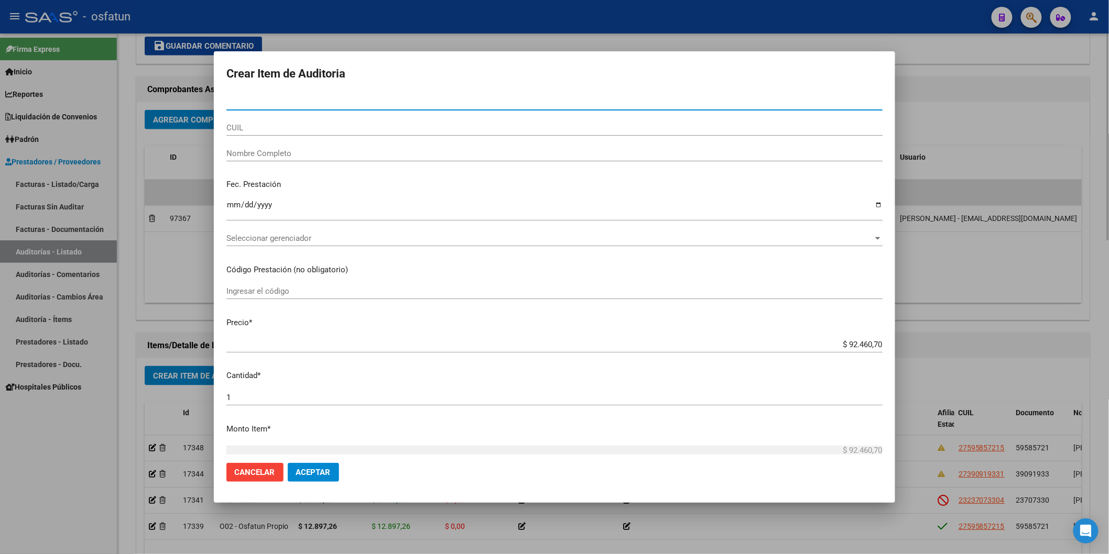
paste input "23707330"
type input "23707330"
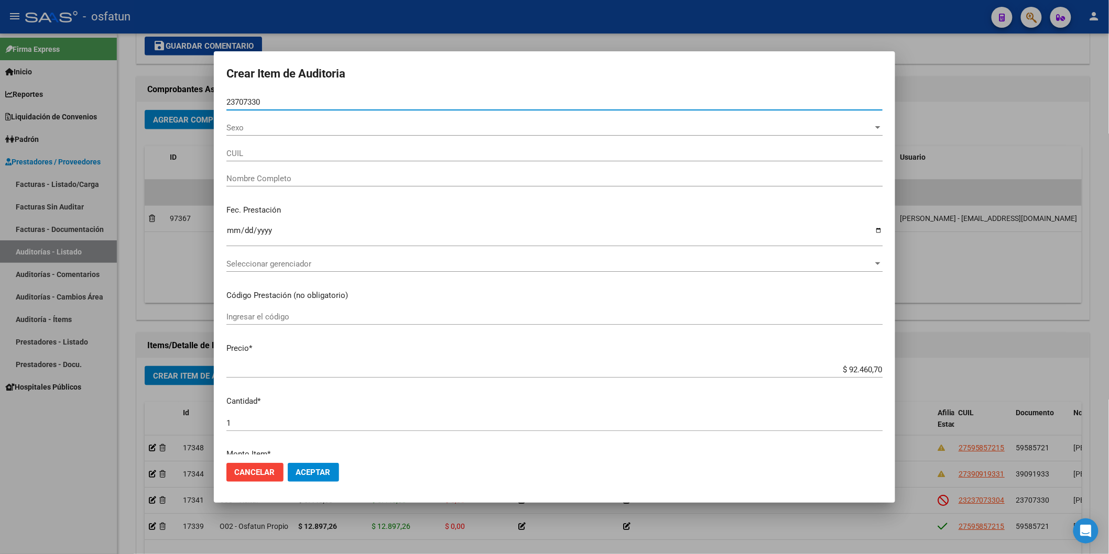
type input "23237073304"
type input "ALVAREZ CRISTINA ALEJANDRA"
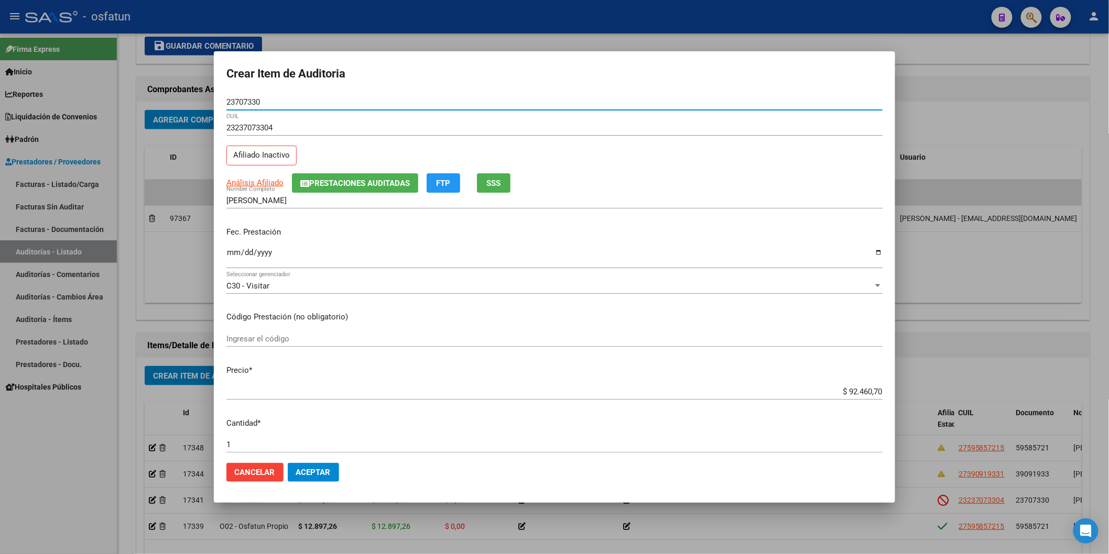
type input "23707330"
click at [231, 257] on input "Ingresar la fecha" at bounding box center [554, 256] width 656 height 17
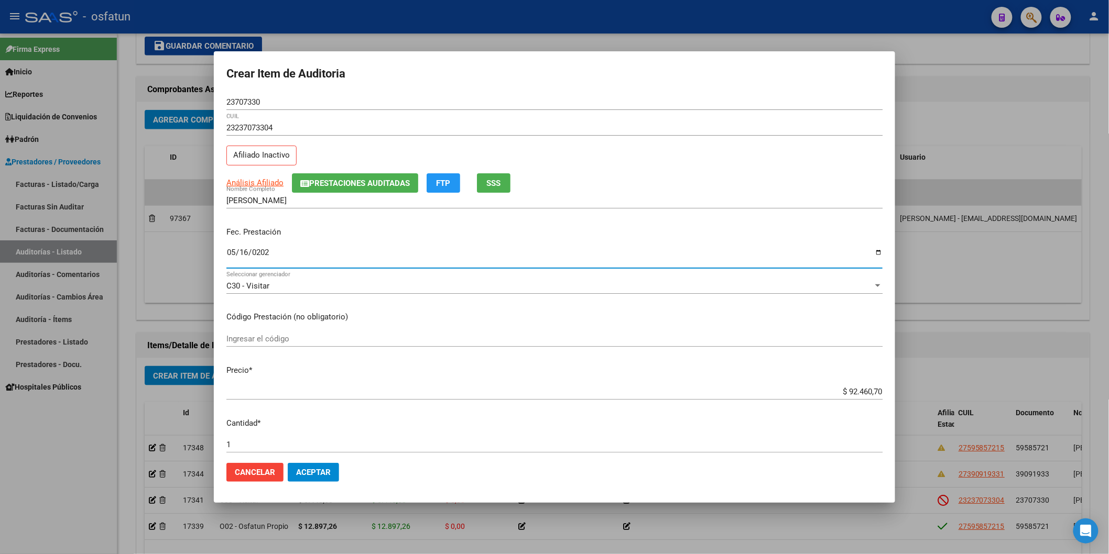
type input "2025-05-16"
click at [280, 337] on input "Ingresar el código" at bounding box center [554, 338] width 656 height 9
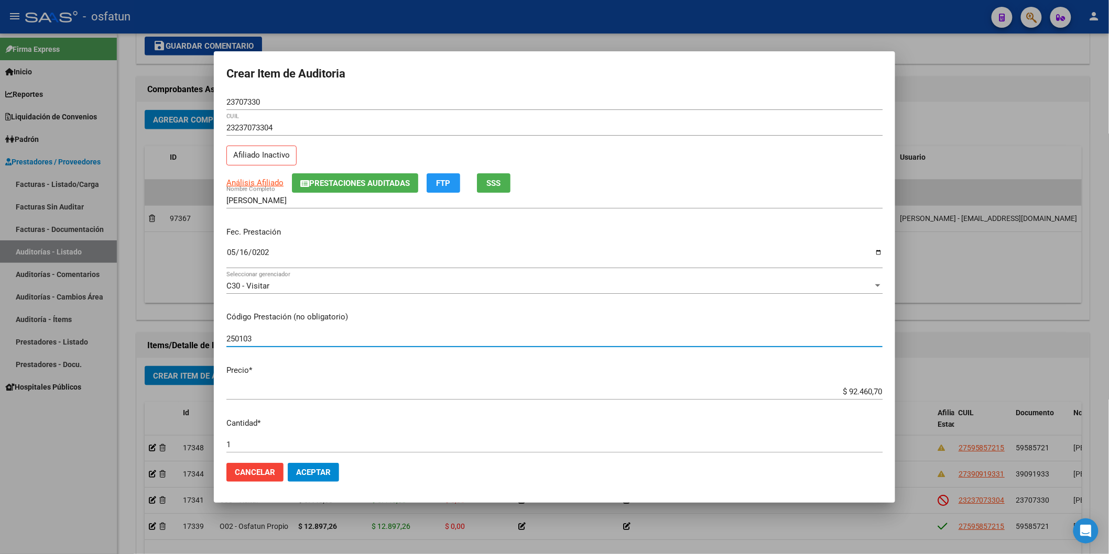
type input "250103"
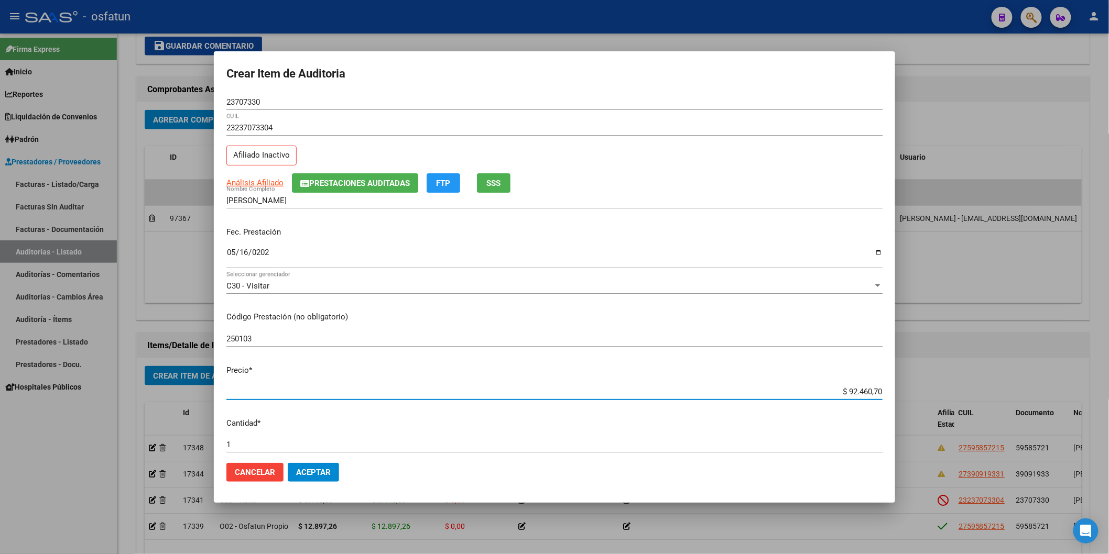
drag, startPoint x: 828, startPoint y: 393, endPoint x: 903, endPoint y: 379, distance: 75.7
click at [846, 379] on div "Crear Item de Auditoria 23707330 Nro Documento 23237073304 CUIL Afiliado Inacti…" at bounding box center [554, 277] width 1109 height 554
paste input "6448,63"
type input "$ 6.448,63"
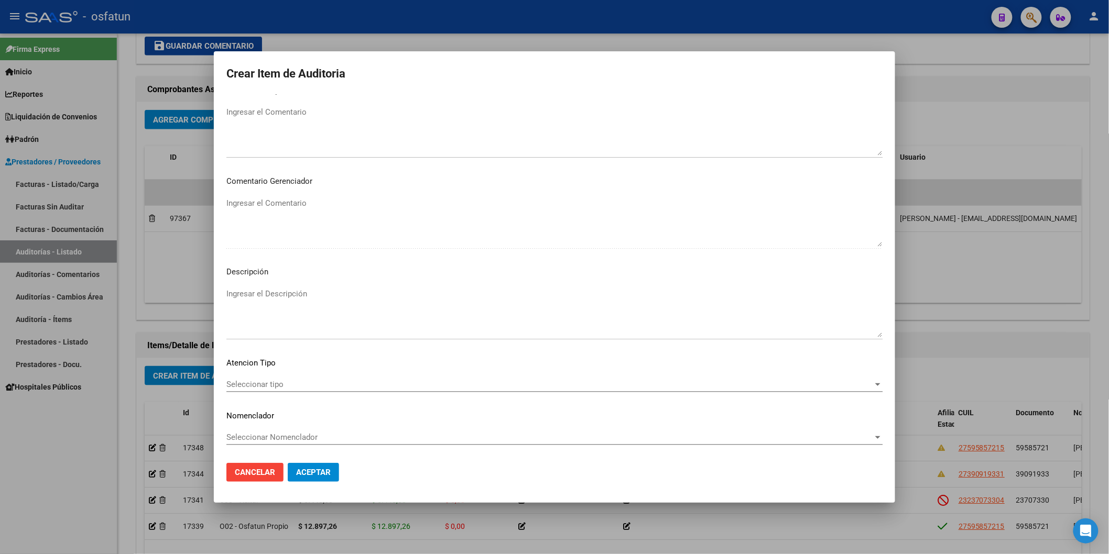
type input "$ 6.448,63"
click at [292, 382] on span "Seleccionar tipo" at bounding box center [549, 384] width 647 height 9
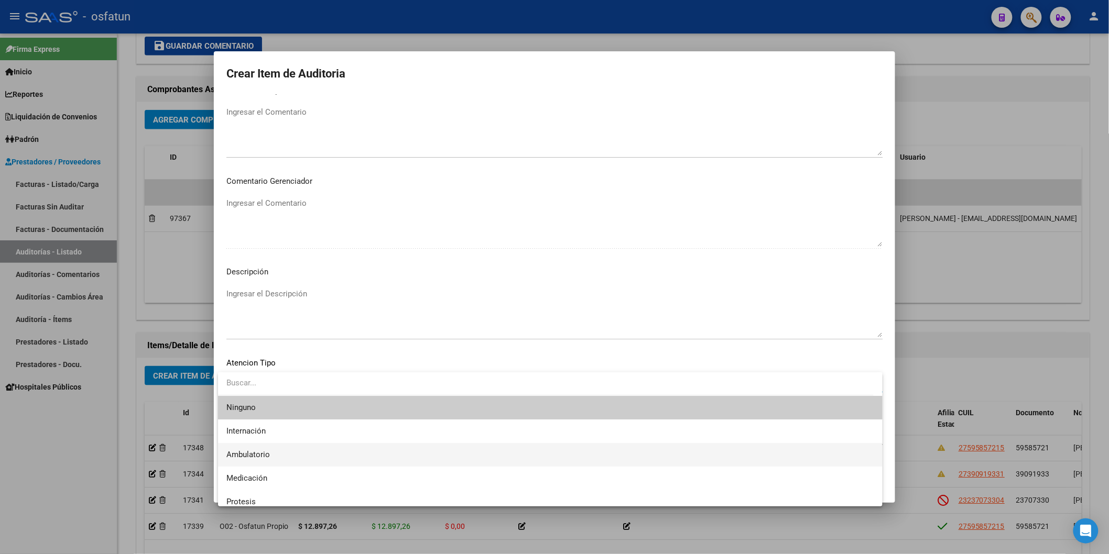
click at [283, 450] on span "Ambulatorio" at bounding box center [550, 455] width 648 height 24
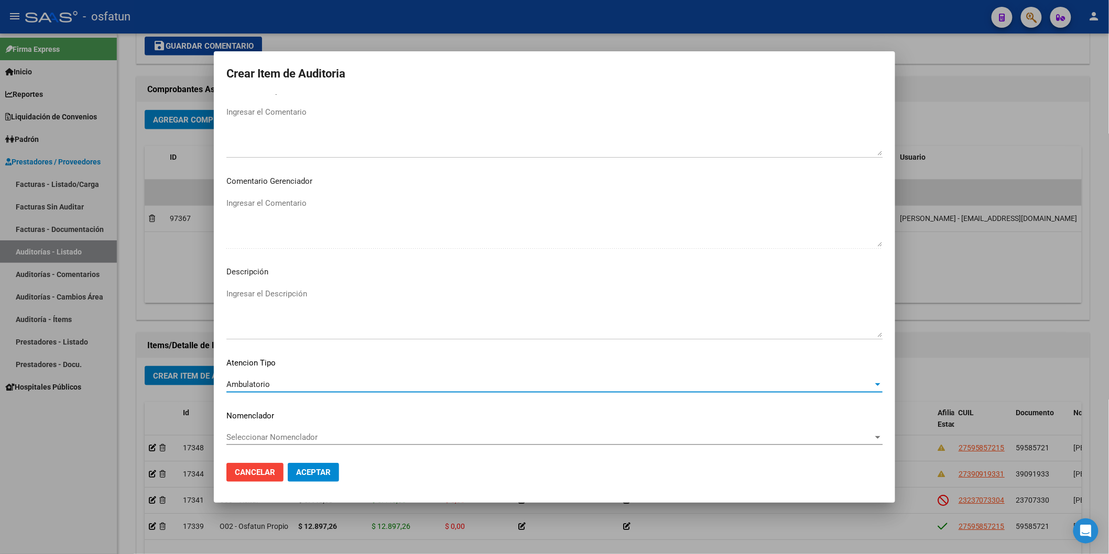
click at [283, 435] on span "Seleccionar Nomenclador" at bounding box center [549, 437] width 647 height 9
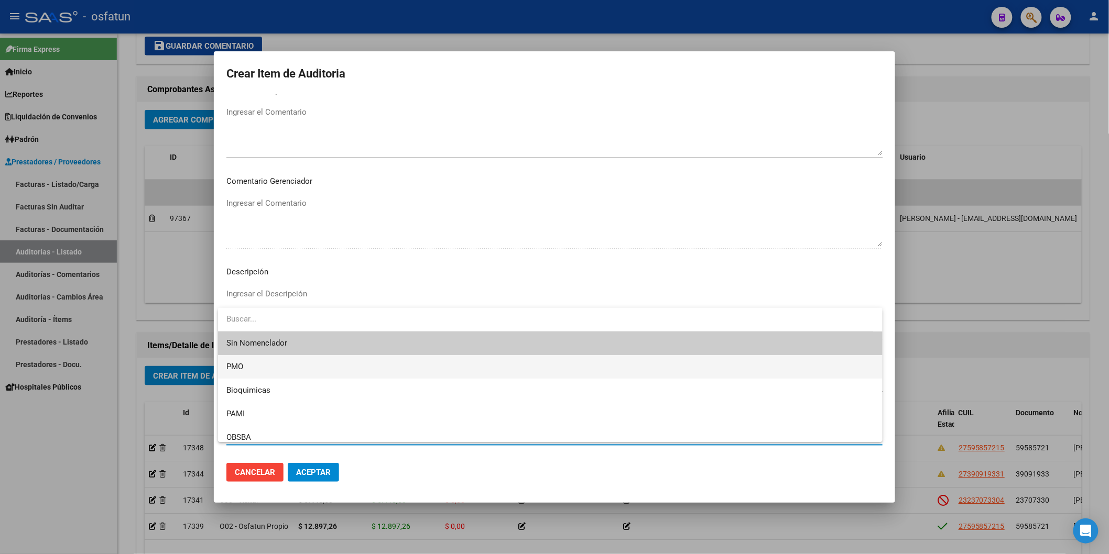
click at [262, 369] on span "PMO" at bounding box center [550, 367] width 648 height 24
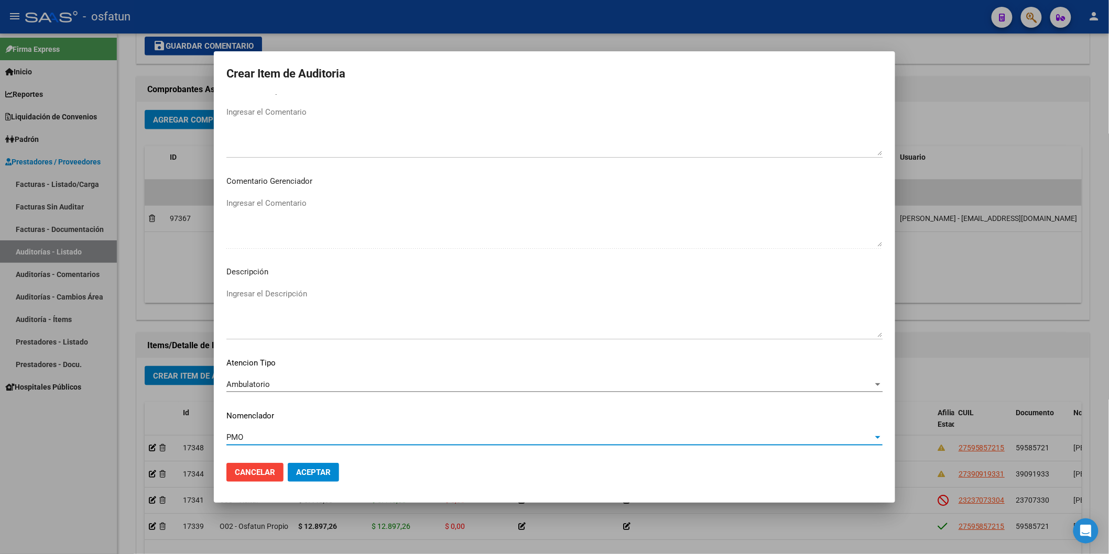
click at [322, 483] on mat-dialog-actions "Cancelar Aceptar" at bounding box center [554, 473] width 656 height 36
click at [322, 478] on button "Aceptar" at bounding box center [313, 472] width 51 height 19
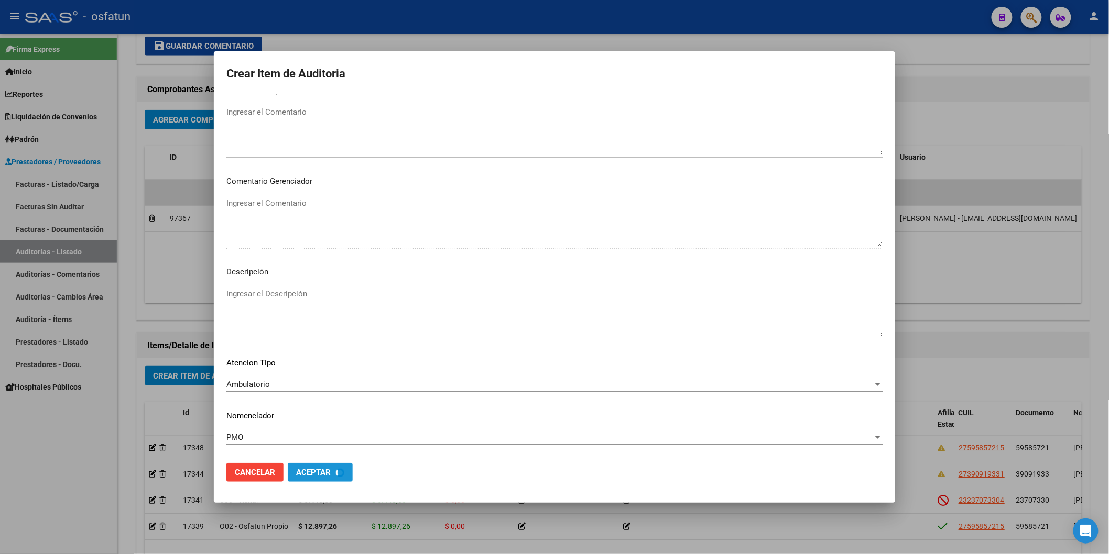
scroll to position [636, 0]
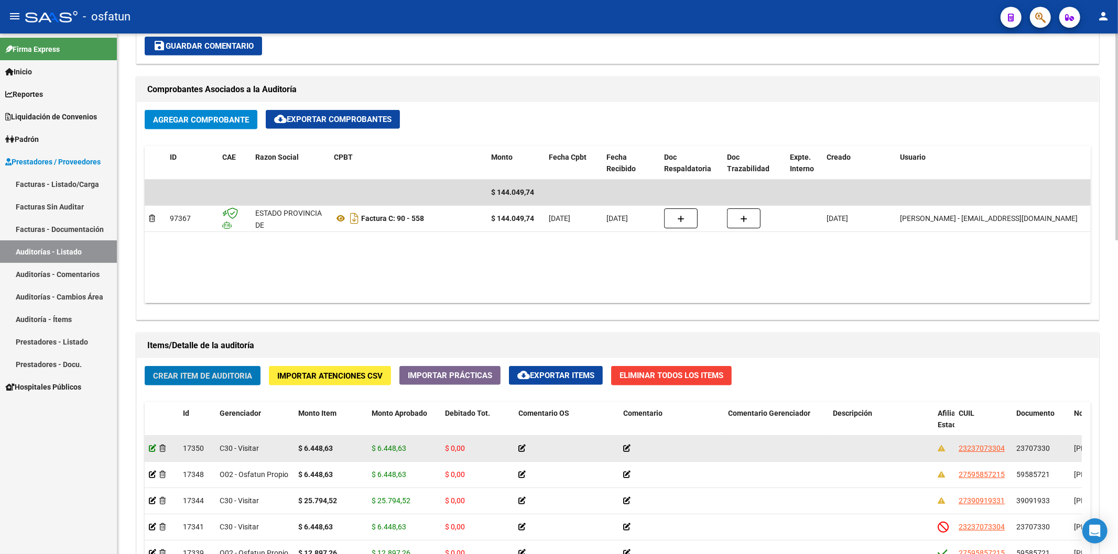
click at [150, 451] on icon at bounding box center [152, 448] width 7 height 7
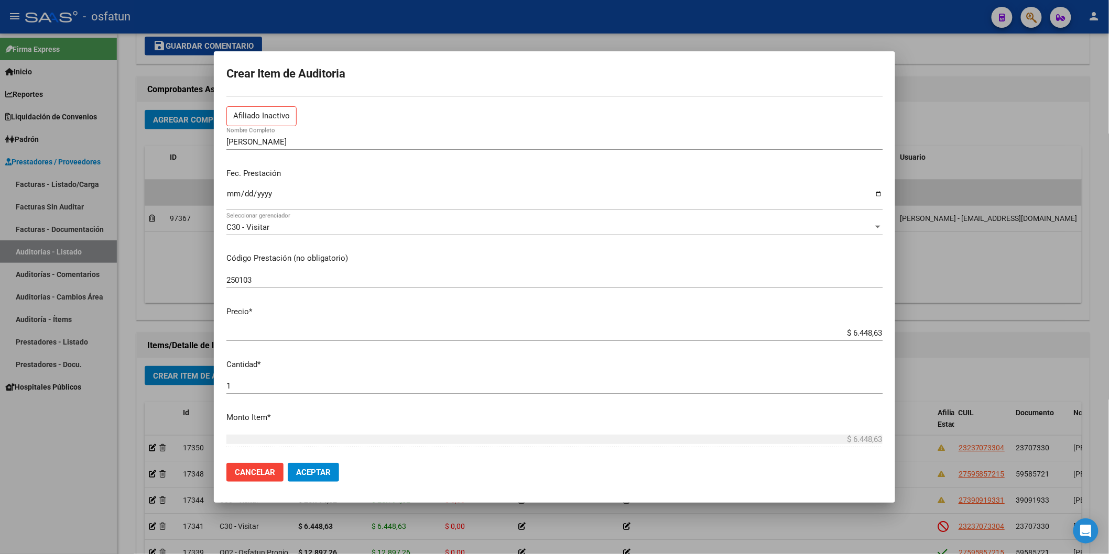
scroll to position [116, 0]
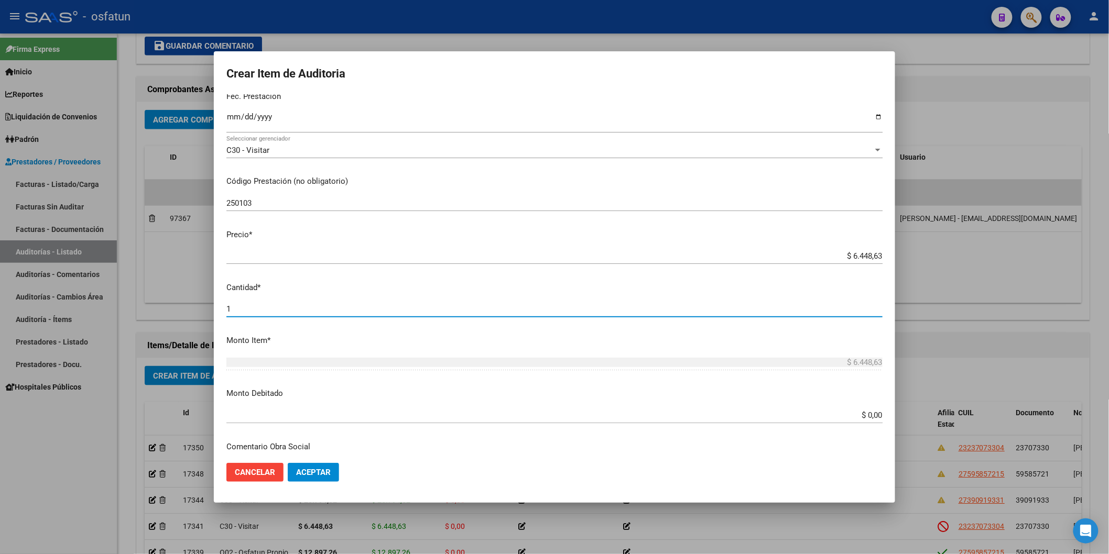
drag, startPoint x: 260, startPoint y: 308, endPoint x: 180, endPoint y: 305, distance: 80.2
click at [224, 311] on mat-dialog-content "23707330 Nro Documento 23237073304 CUIL Afiliado Inactivo ALVAREZ CRISTINA ALEJ…" at bounding box center [554, 274] width 681 height 360
type input "2"
type input "$ 12.897,26"
type input "2"
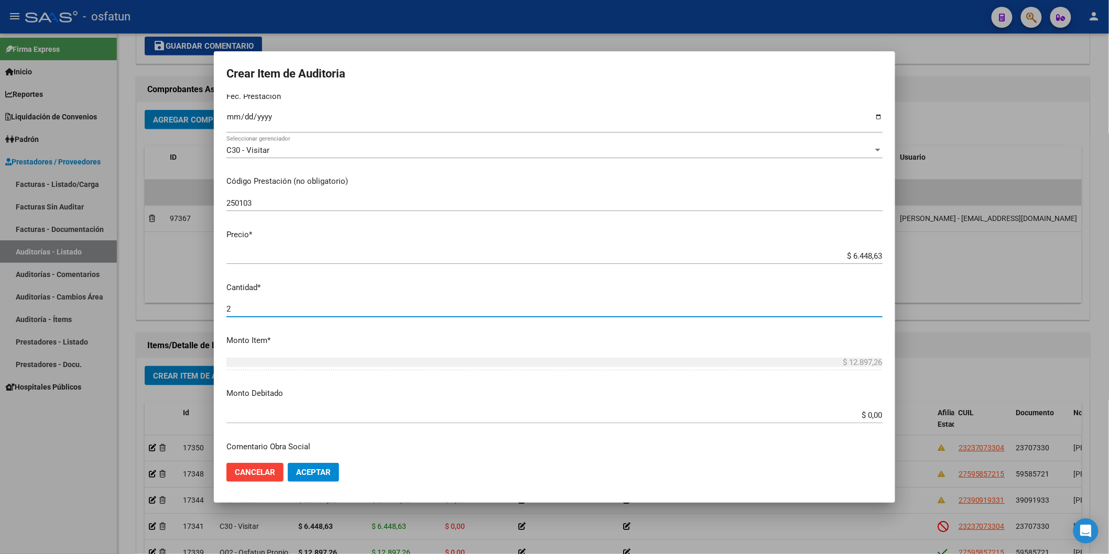
click at [311, 471] on span "Aceptar" at bounding box center [313, 472] width 35 height 9
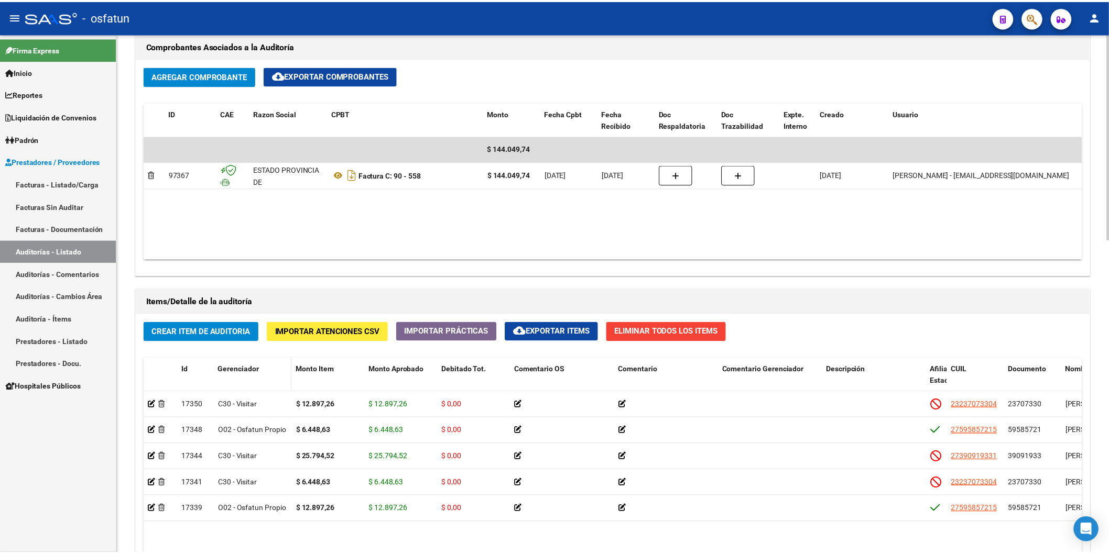
scroll to position [524, 0]
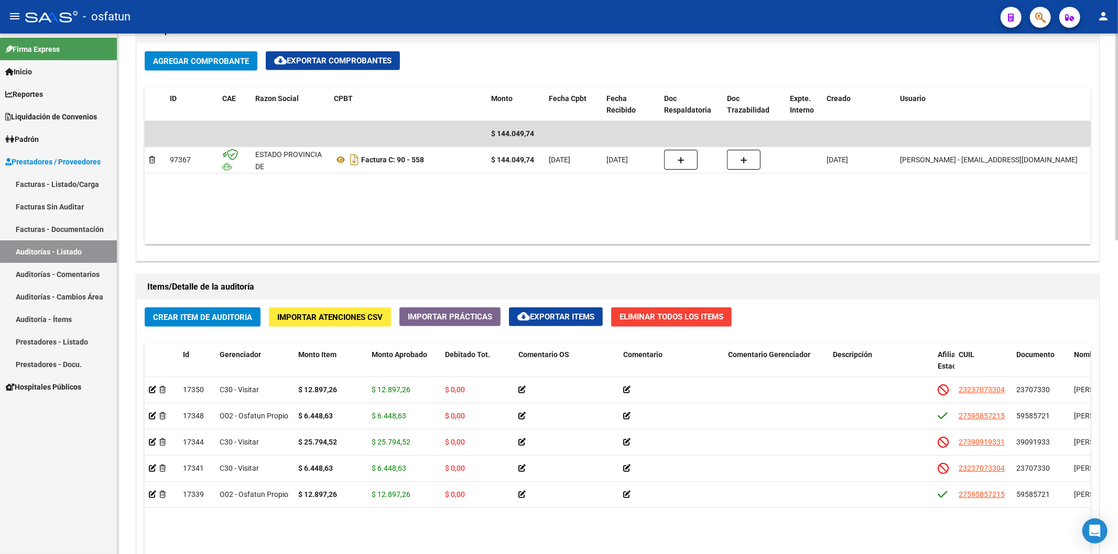
click at [242, 316] on span "Crear Item de Auditoria" at bounding box center [202, 317] width 99 height 9
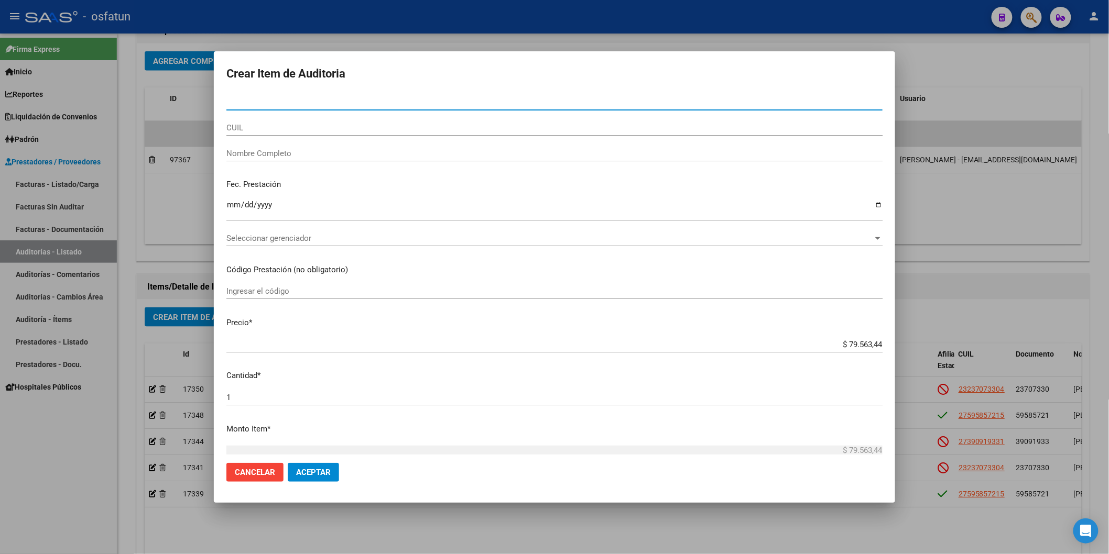
paste input "39091933"
type input "39091933"
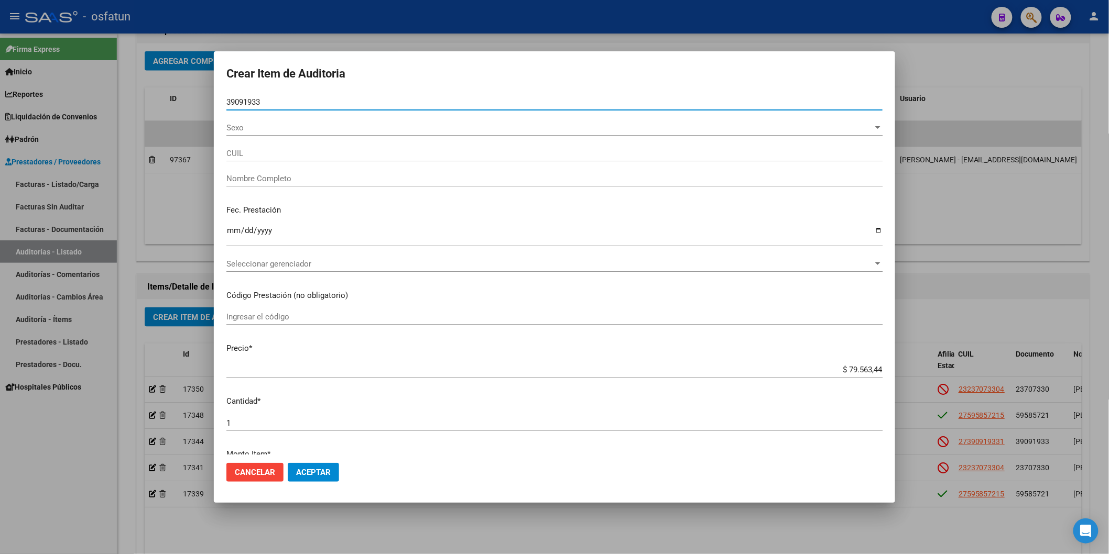
type input "27390919331"
type input "VILLAGRA JOHANA JANET"
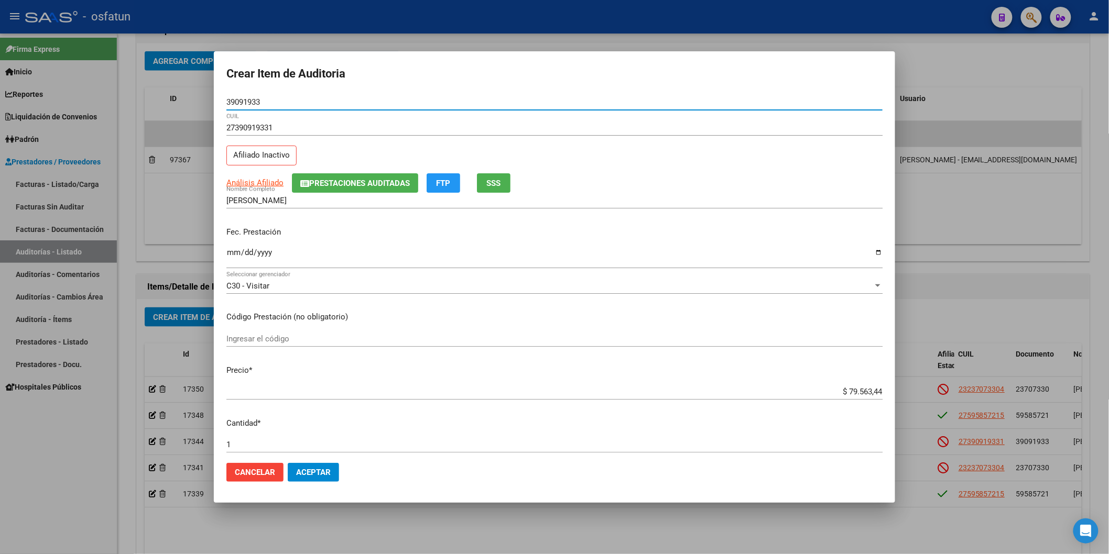
type input "39091933"
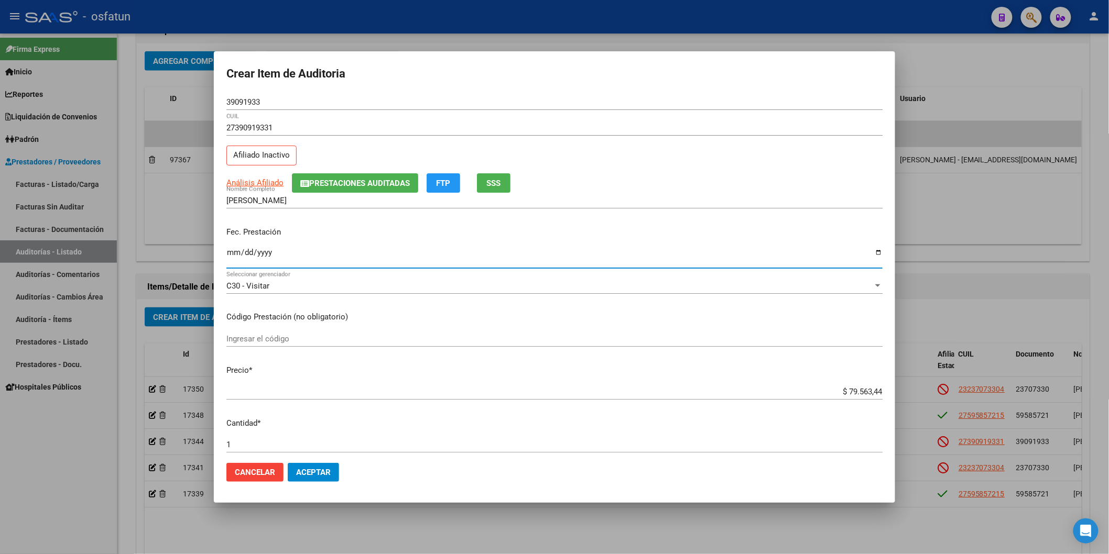
click at [232, 254] on input "Ingresar la fecha" at bounding box center [554, 256] width 656 height 17
type input "2025-05-22"
click at [278, 346] on div "Ingresar el código" at bounding box center [554, 339] width 656 height 16
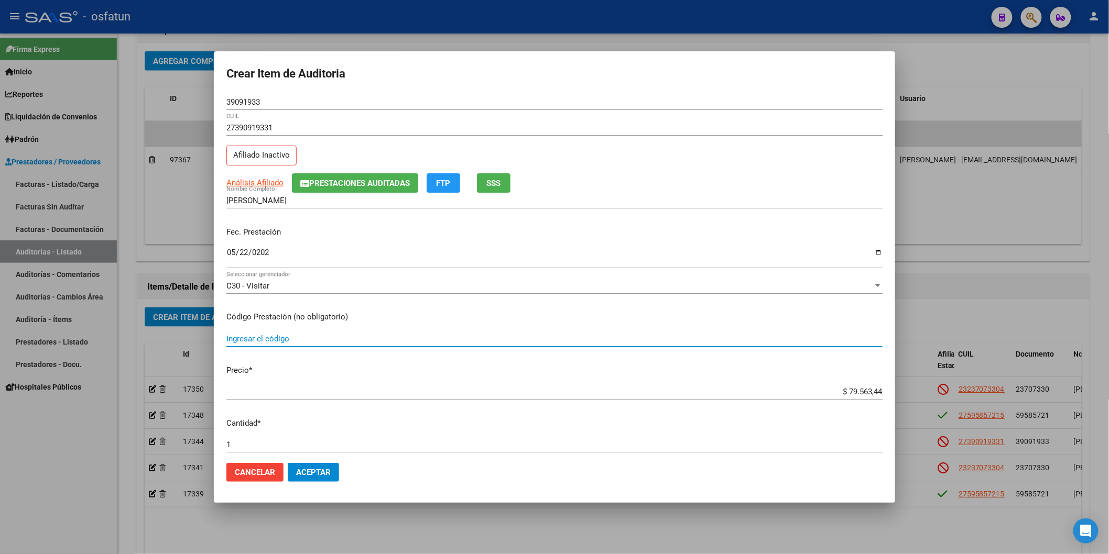
click at [284, 331] on div "Ingresar el código" at bounding box center [554, 339] width 656 height 16
type input "250103"
click at [846, 380] on div "Crear Item de Auditoria 39091933 Nro Documento 27390919331 CUIL Afiliado Inacti…" at bounding box center [554, 277] width 1109 height 554
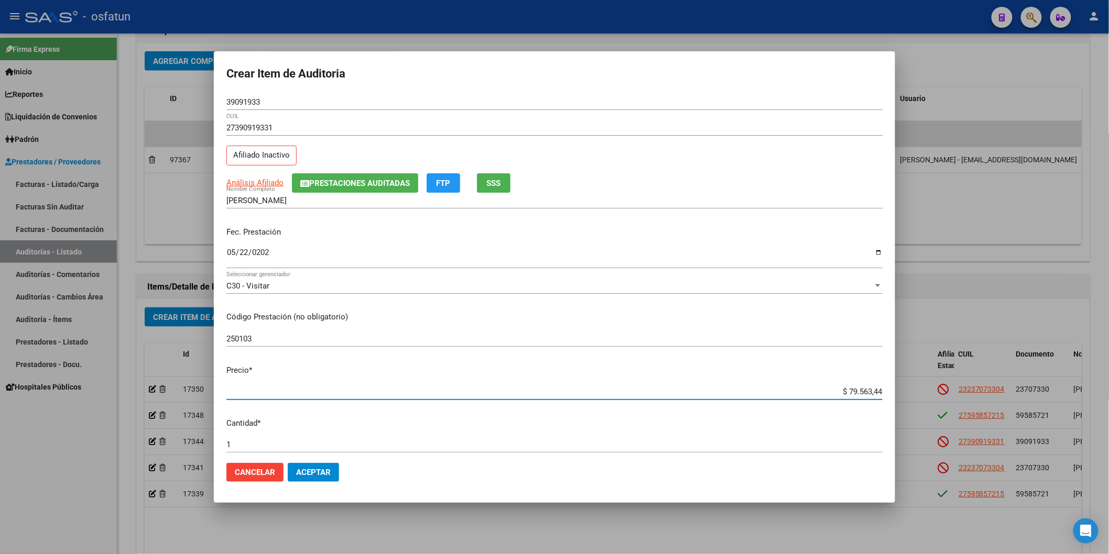
paste input "6448,63"
type input "$ 6.448,63"
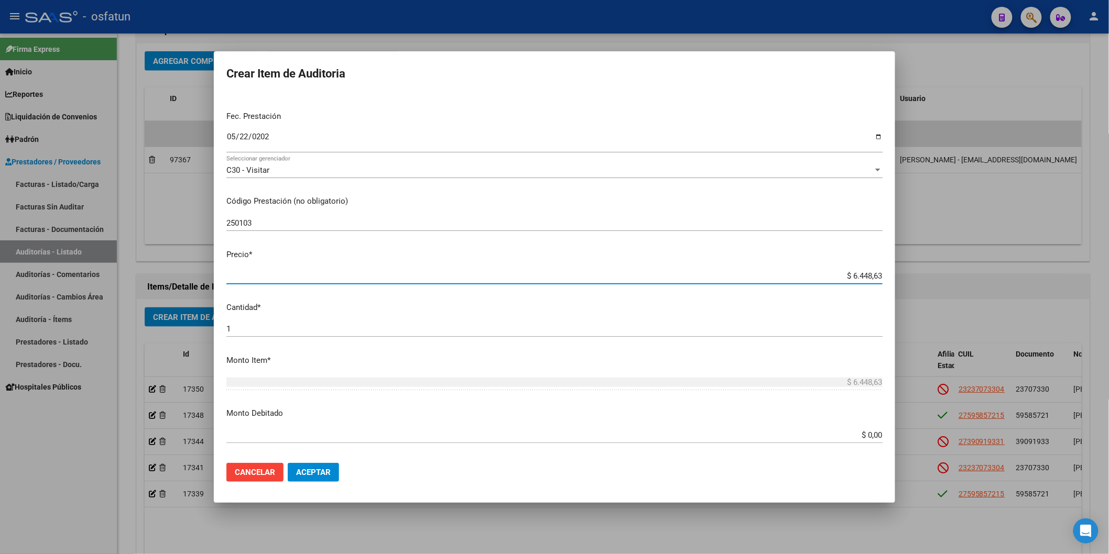
scroll to position [116, 0]
type input "$ 6.448,63"
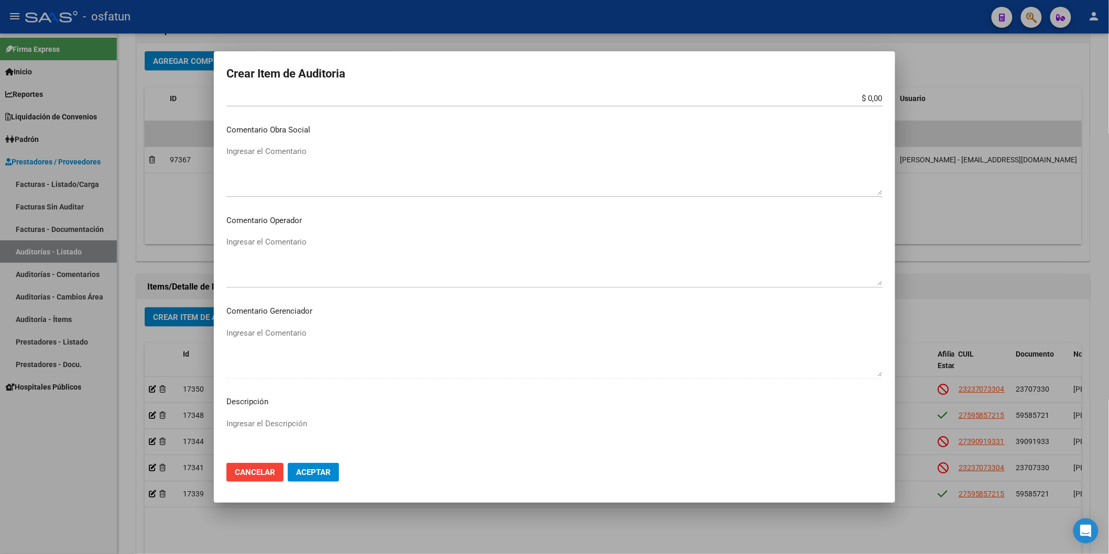
scroll to position [583, 0]
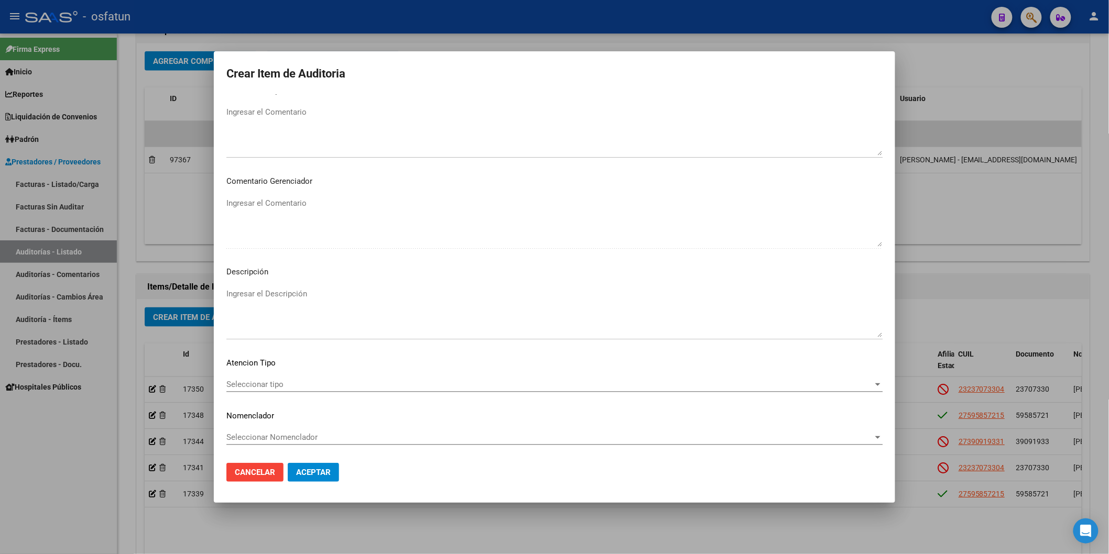
click at [227, 377] on div "Seleccionar tipo Seleccionar tipo" at bounding box center [554, 385] width 656 height 16
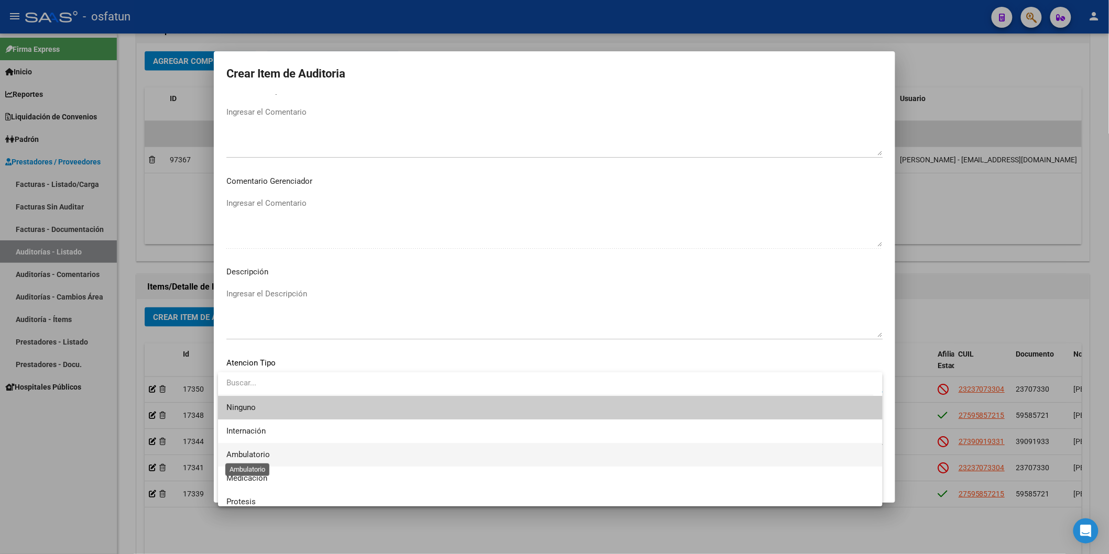
click at [253, 453] on span "Ambulatorio" at bounding box center [247, 454] width 43 height 9
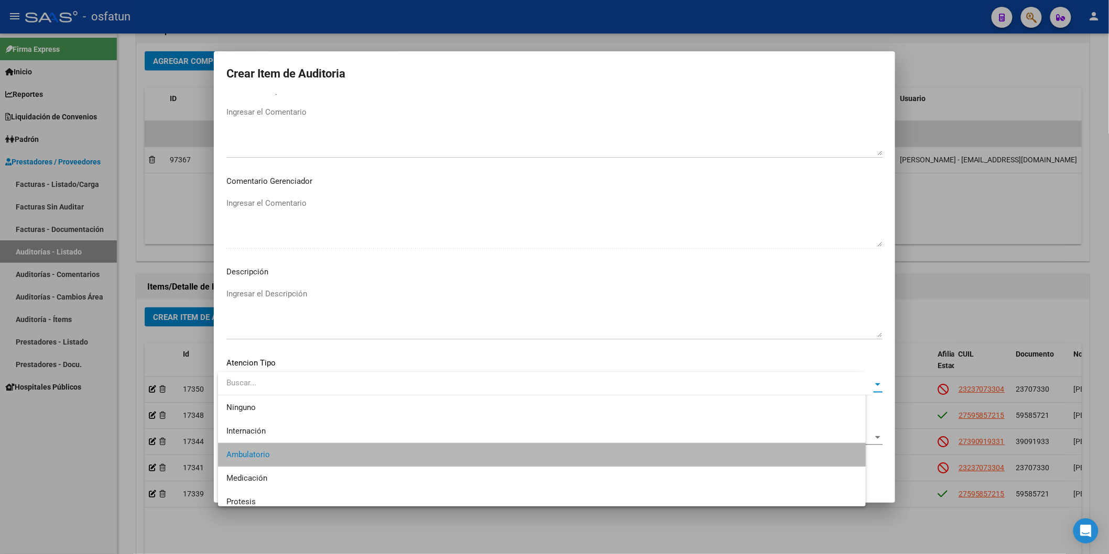
click at [260, 431] on div "Seleccionar Nomenclador Seleccionar Nomenclador" at bounding box center [554, 438] width 656 height 16
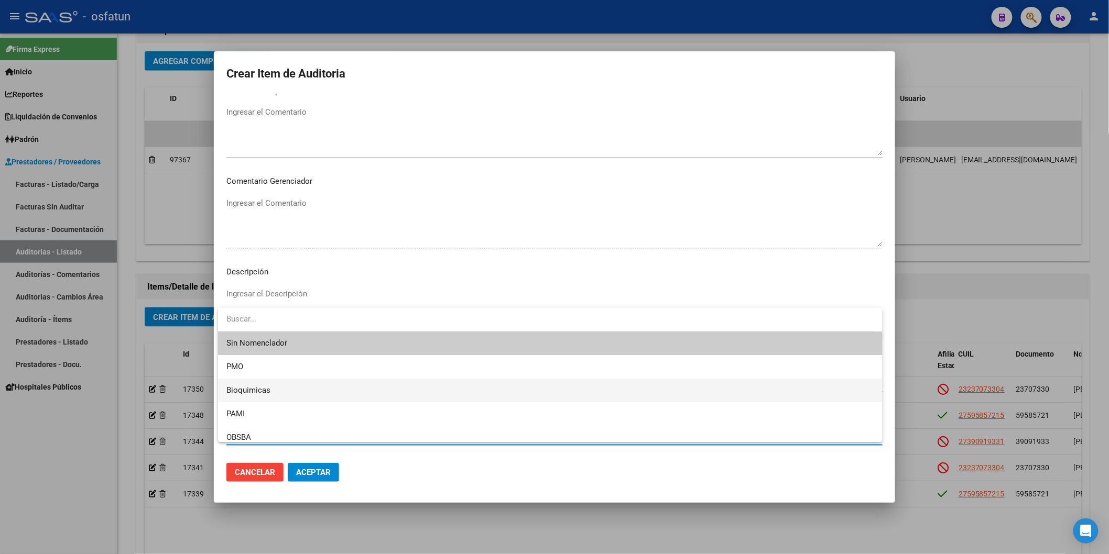
click at [255, 380] on span "Bioquimicas" at bounding box center [550, 391] width 648 height 24
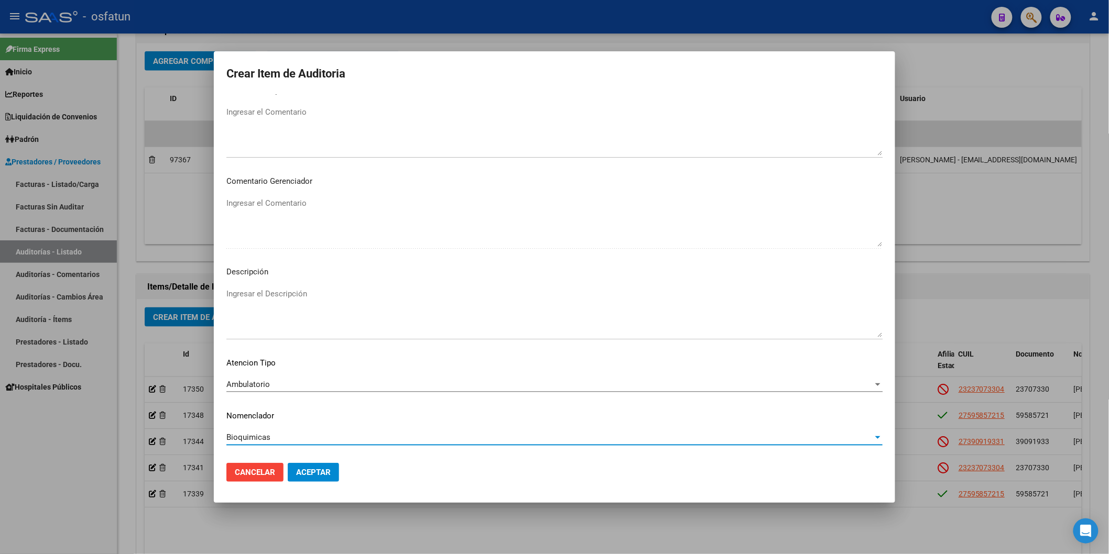
click at [252, 432] on mat-dialog-content "39091933 Nro Documento 27390919331 CUIL Afiliado Inactivo Análisis Afiliado Pre…" at bounding box center [554, 274] width 681 height 360
click at [253, 437] on span "Bioquimicas" at bounding box center [248, 437] width 44 height 9
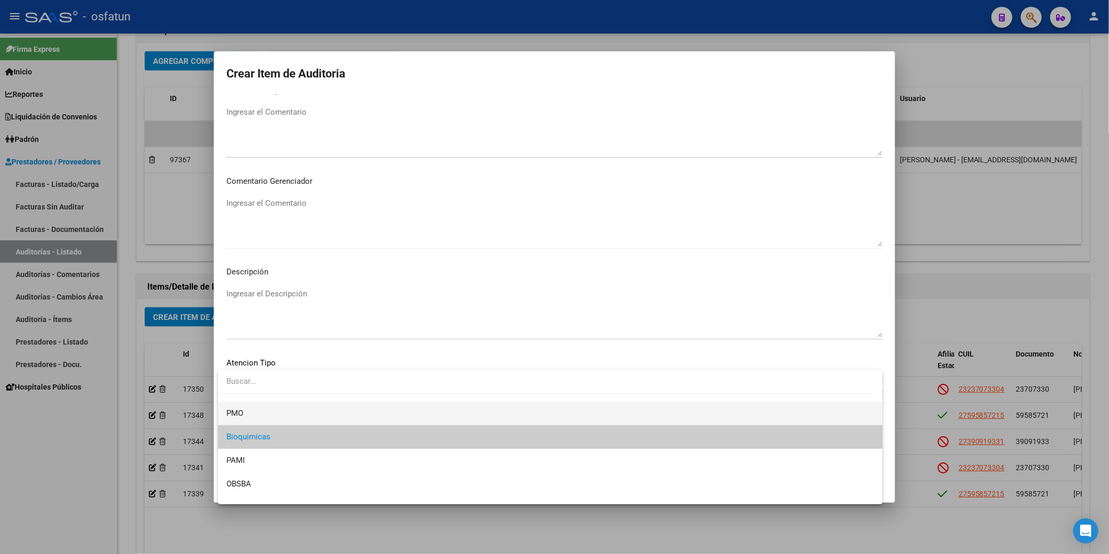
scroll to position [636, 0]
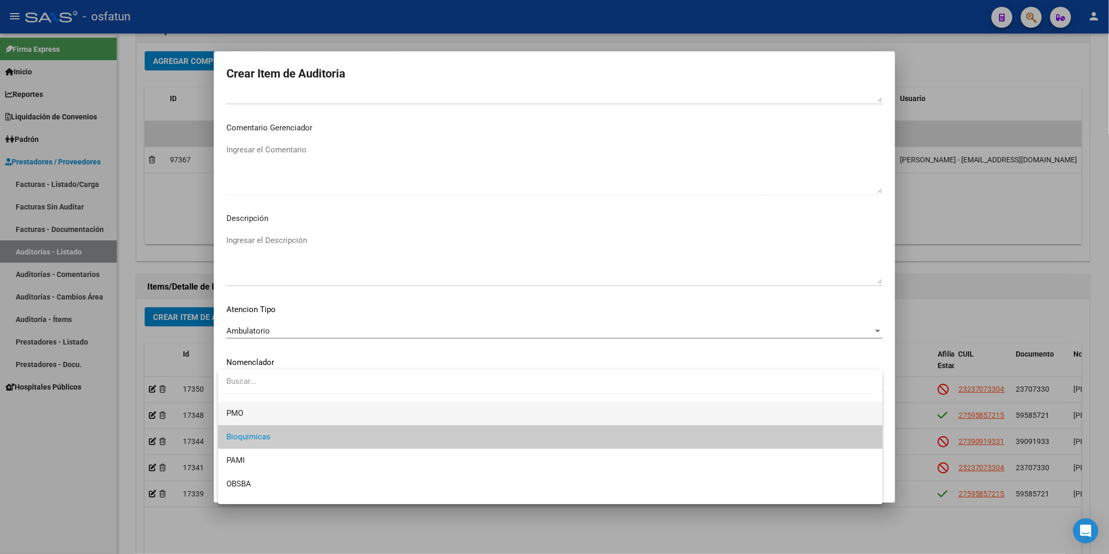
click at [259, 412] on span "PMO" at bounding box center [550, 414] width 648 height 24
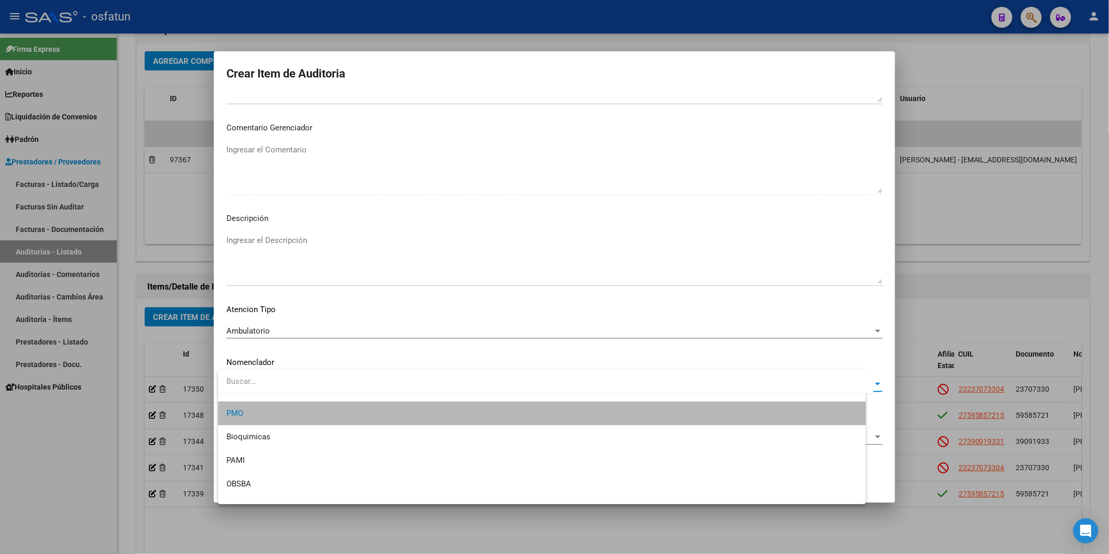
scroll to position [24, 0]
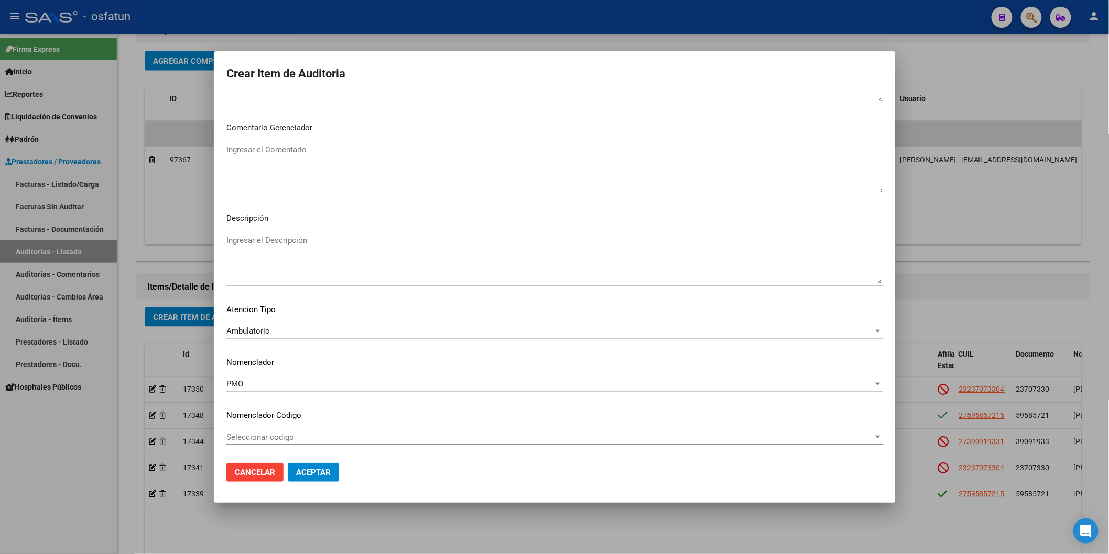
click at [336, 462] on mat-dialog-actions "Cancelar Aceptar" at bounding box center [554, 473] width 656 height 36
click at [332, 470] on button "Aceptar" at bounding box center [313, 472] width 51 height 19
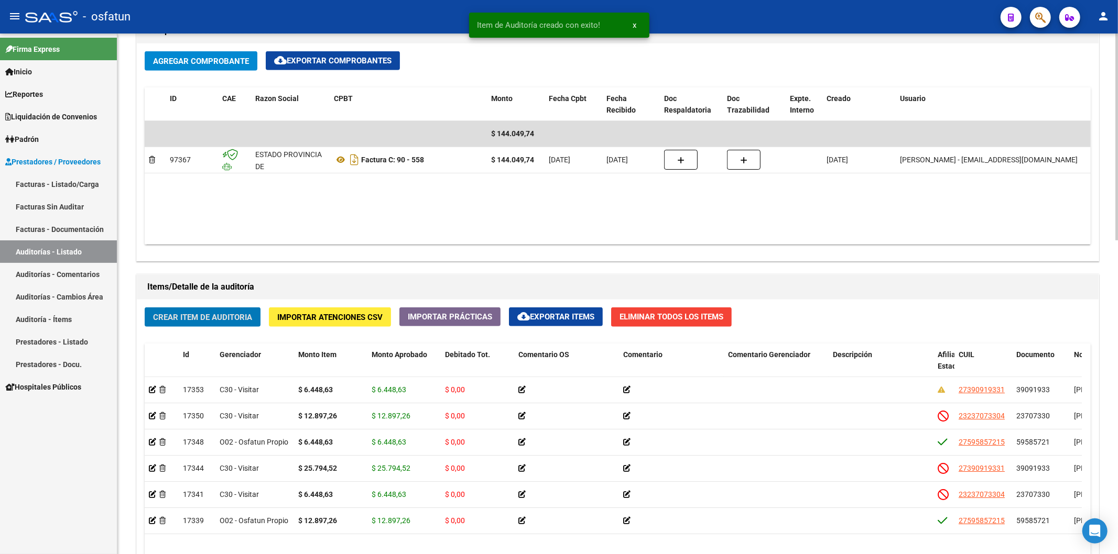
click at [239, 325] on button "Crear Item de Auditoria" at bounding box center [203, 317] width 116 height 19
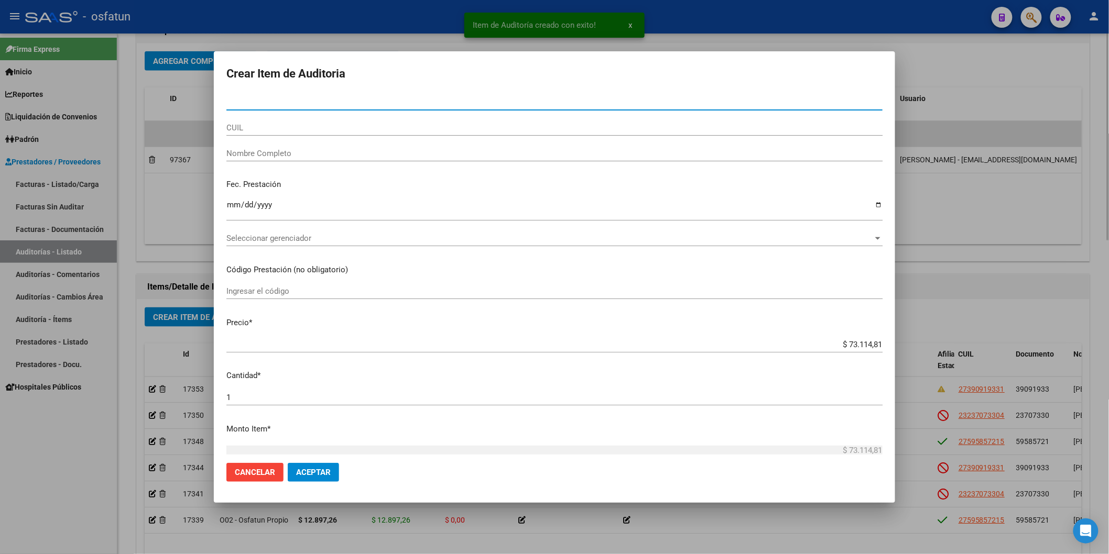
paste input "23707330"
type input "23707330"
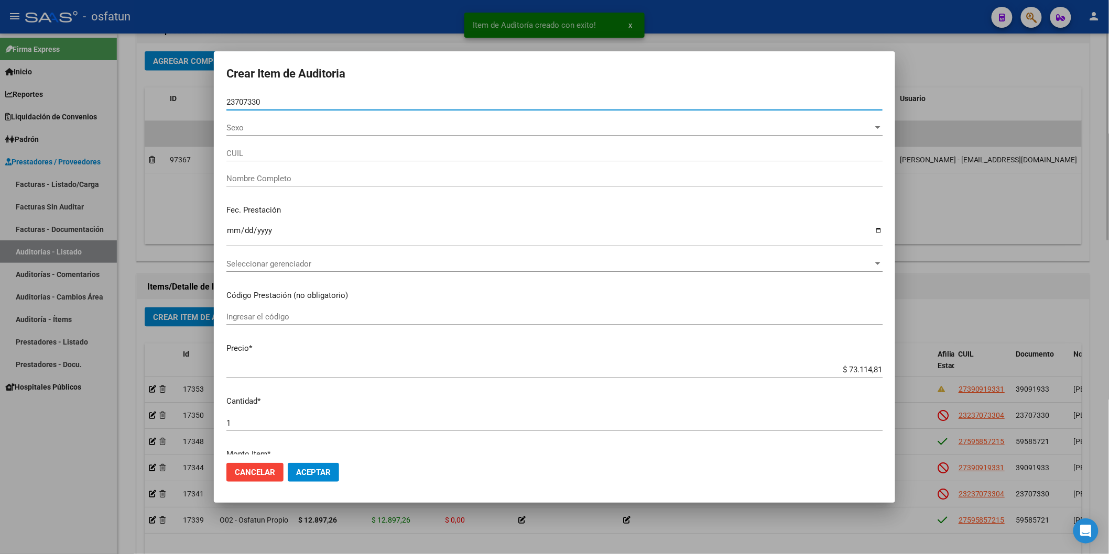
type input "23237073304"
type input "ALVAREZ CRISTINA ALEJANDRA"
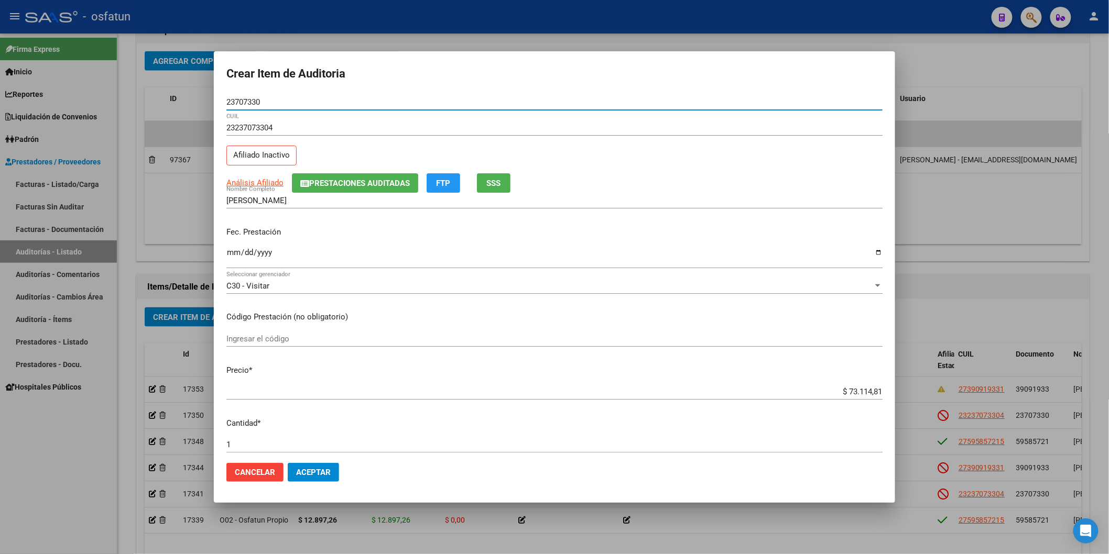
type input "23707330"
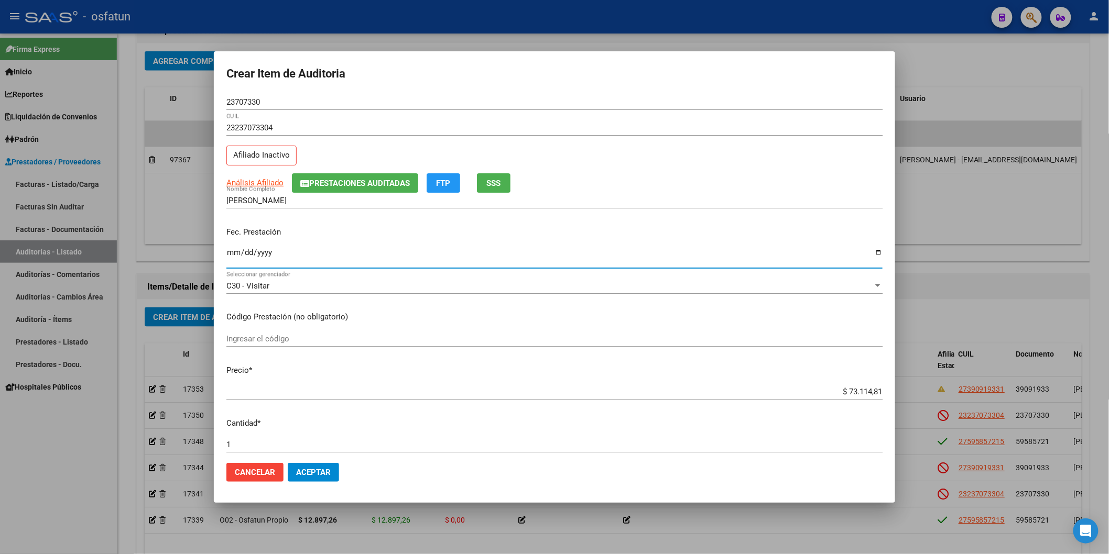
click at [239, 253] on input "Ingresar la fecha" at bounding box center [554, 256] width 656 height 17
type input "2025-05-26"
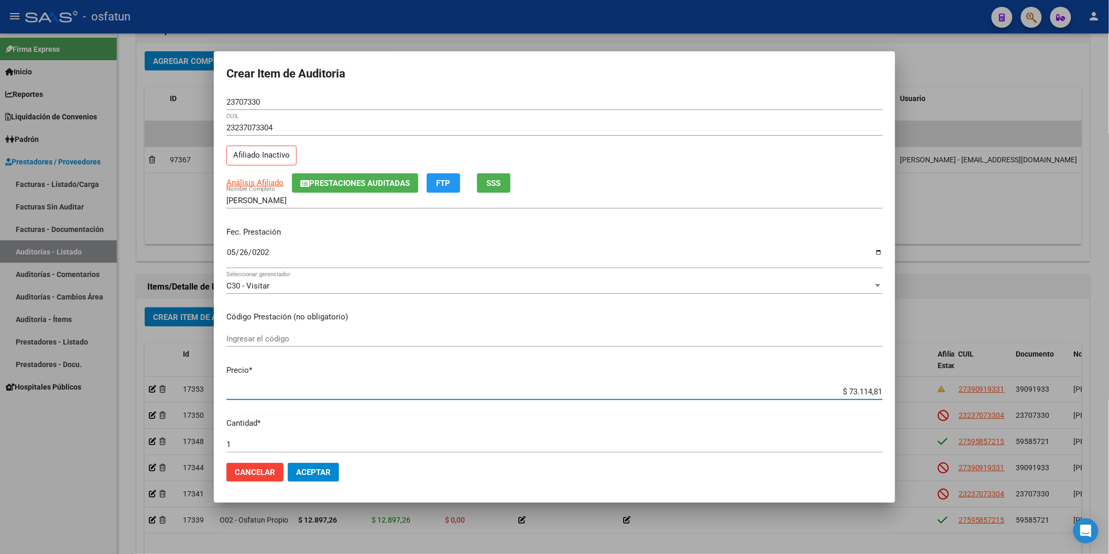
drag, startPoint x: 821, startPoint y: 391, endPoint x: 909, endPoint y: 400, distance: 88.0
click at [846, 400] on div "Crear Item de Auditoria 23707330 Nro Documento 23237073304 CUIL Afiliado Inacti…" at bounding box center [554, 277] width 1109 height 554
paste input "6448,63"
type input "$ 6.448,63"
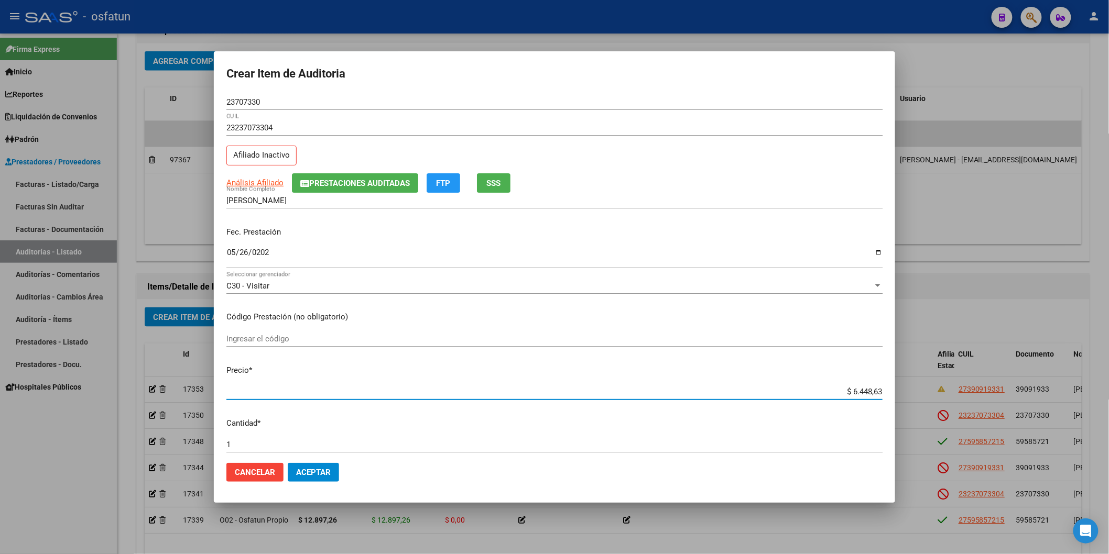
type input "$ 6.448,63"
click at [259, 334] on input "Ingresar el código" at bounding box center [554, 338] width 656 height 9
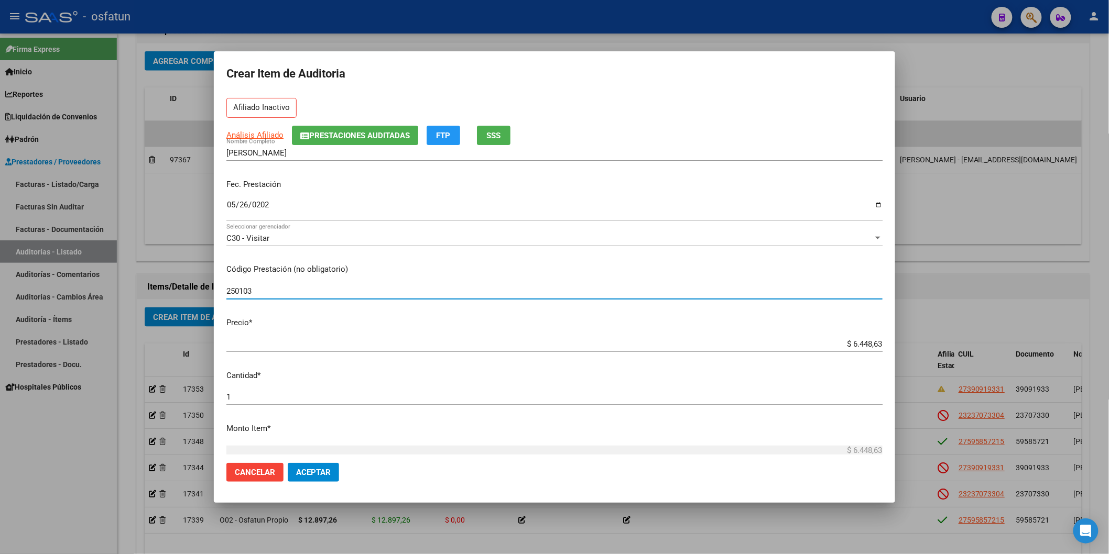
scroll to position [116, 0]
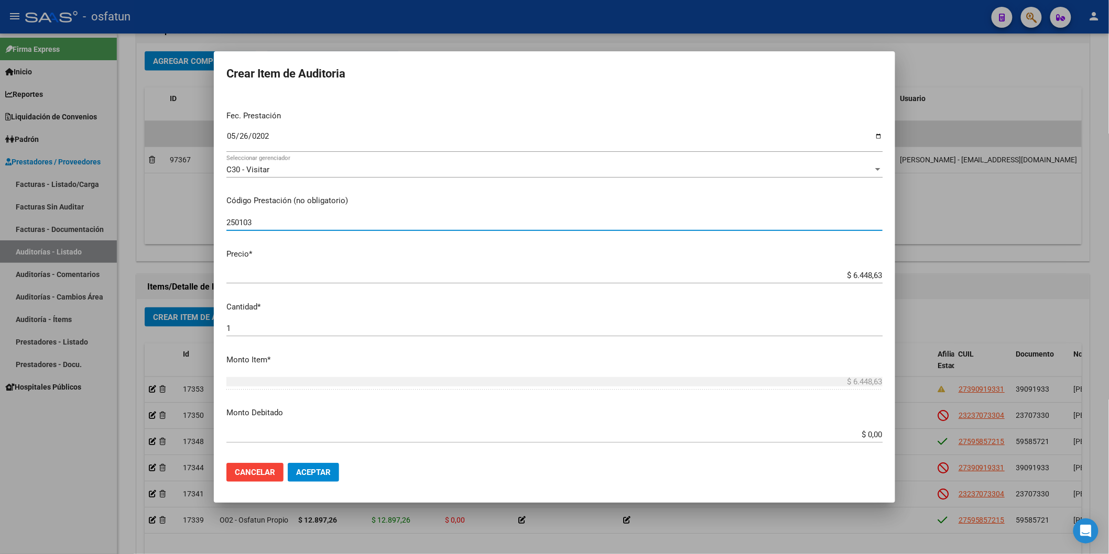
type input "250103"
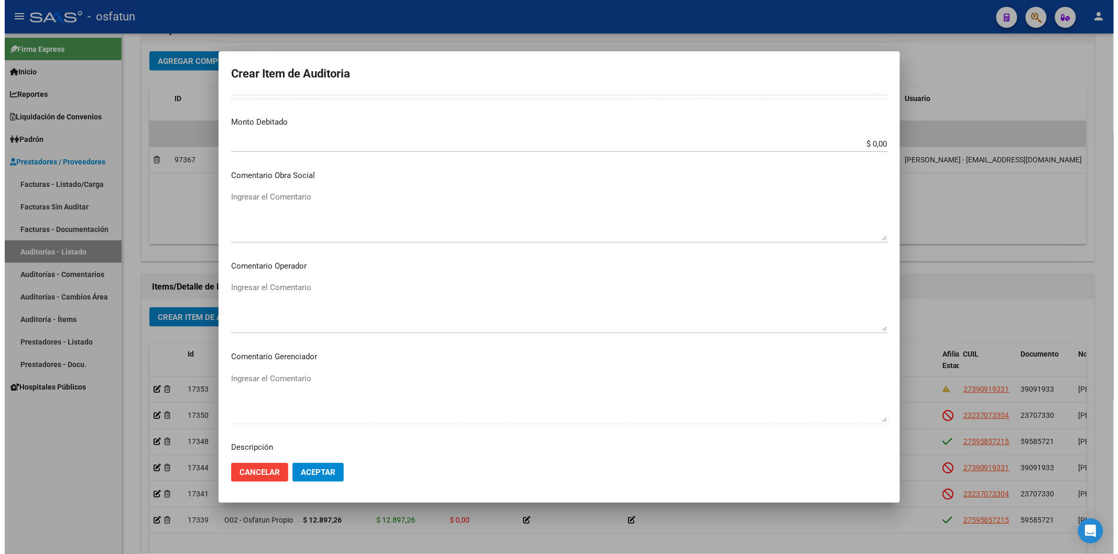
scroll to position [583, 0]
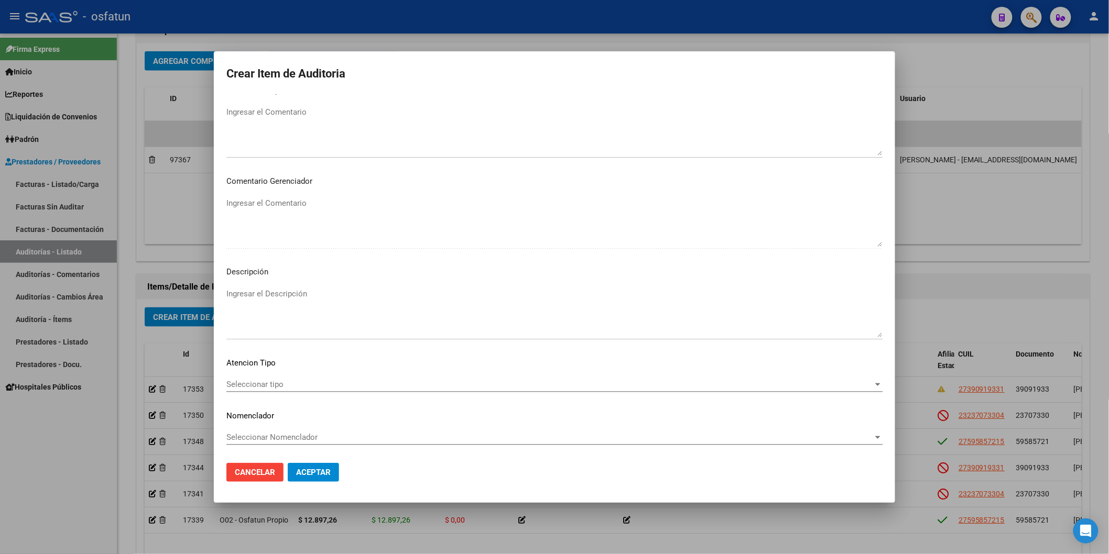
click at [255, 378] on div "Seleccionar tipo Seleccionar tipo" at bounding box center [554, 385] width 656 height 16
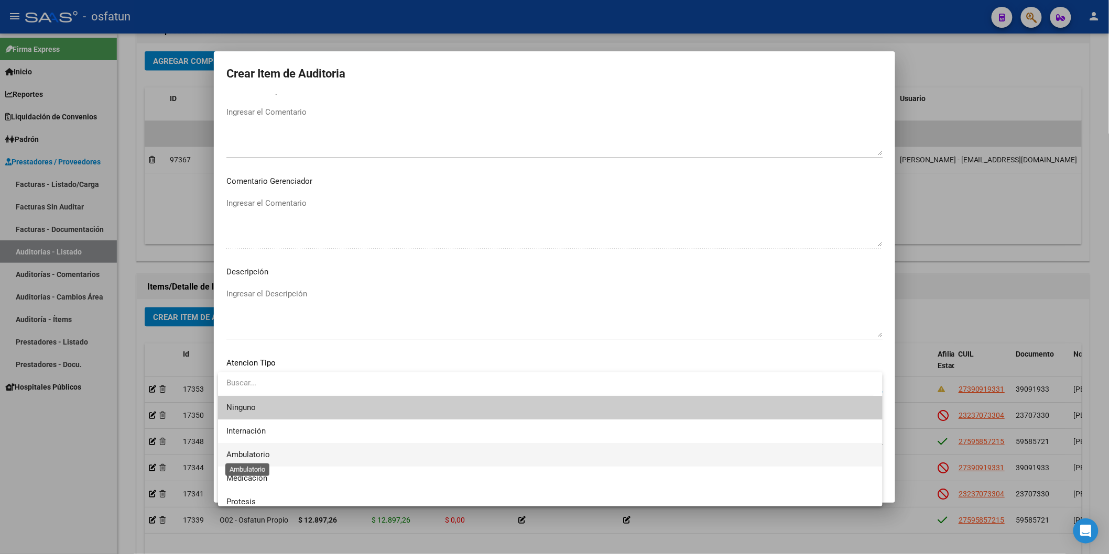
click at [262, 452] on span "Ambulatorio" at bounding box center [247, 454] width 43 height 9
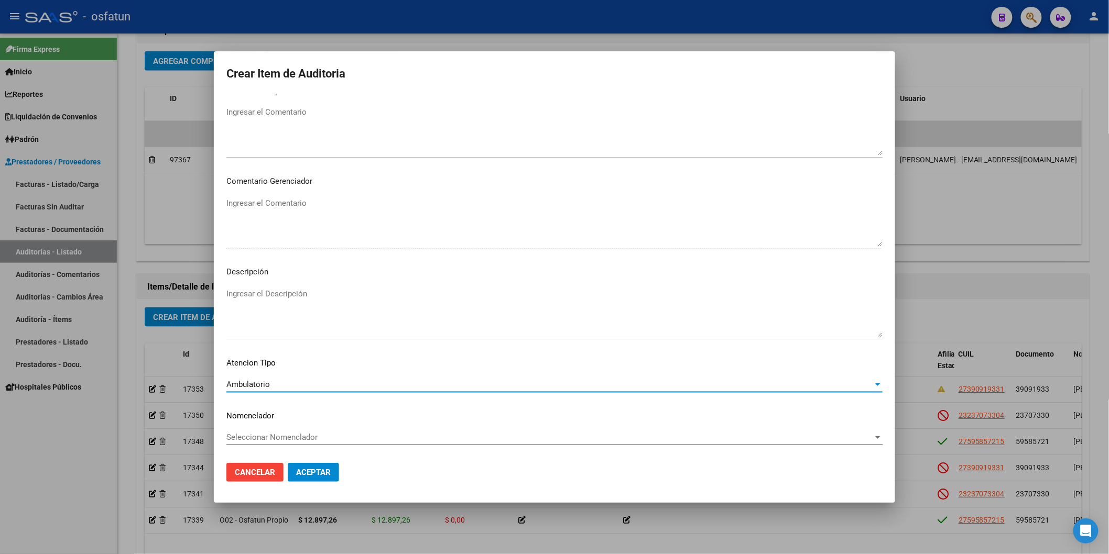
click at [274, 428] on mat-dialog-content "23707330 Nro Documento 23237073304 CUIL Afiliado Inactivo Análisis Afiliado Pre…" at bounding box center [554, 274] width 681 height 360
click at [272, 435] on span "Seleccionar Nomenclador" at bounding box center [549, 437] width 647 height 9
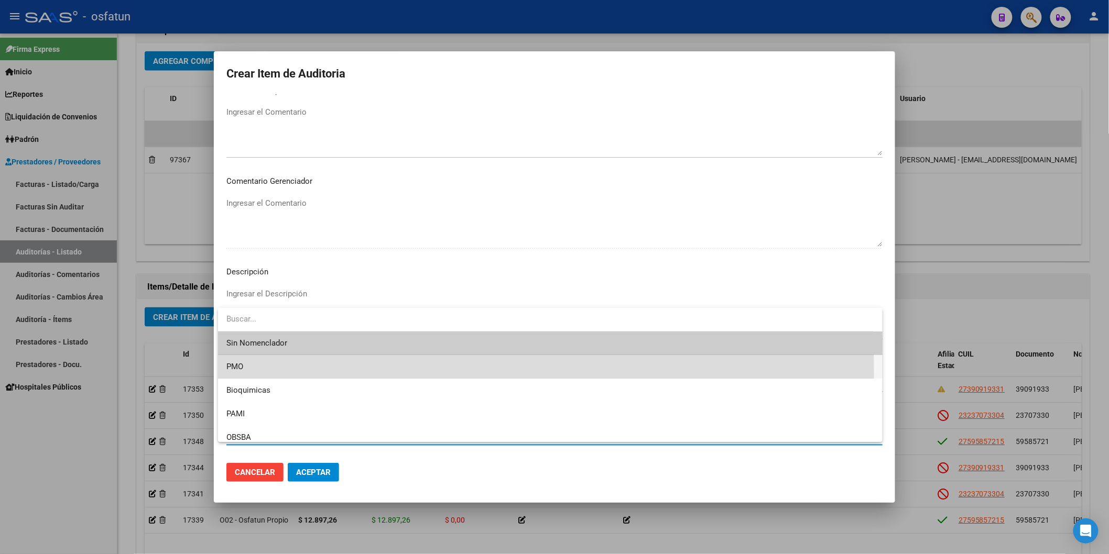
click at [273, 374] on span "PMO" at bounding box center [550, 367] width 648 height 24
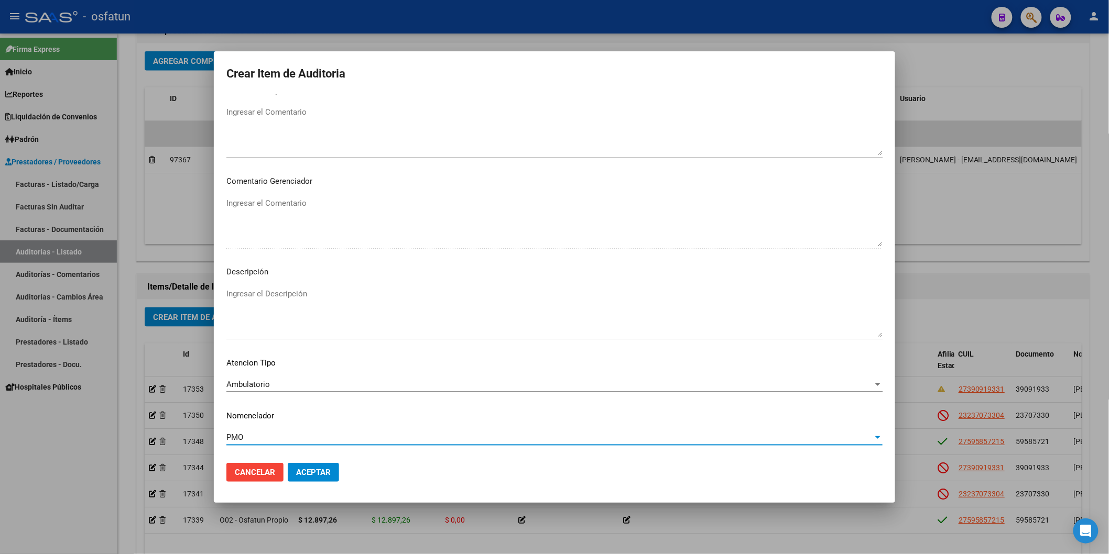
click at [305, 473] on span "Aceptar" at bounding box center [313, 472] width 35 height 9
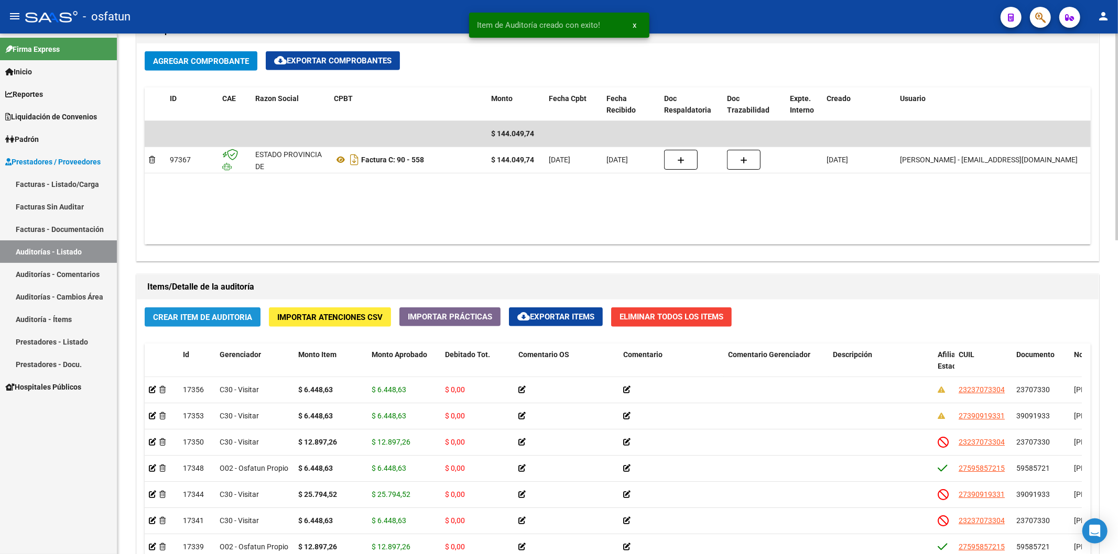
click at [211, 320] on span "Crear Item de Auditoria" at bounding box center [202, 317] width 99 height 9
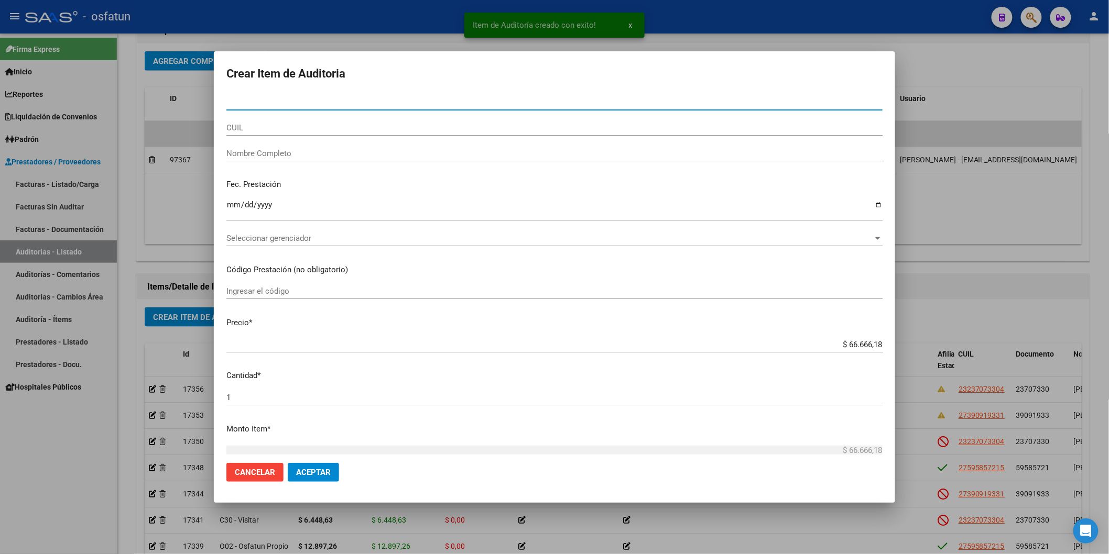
paste input "5773279"
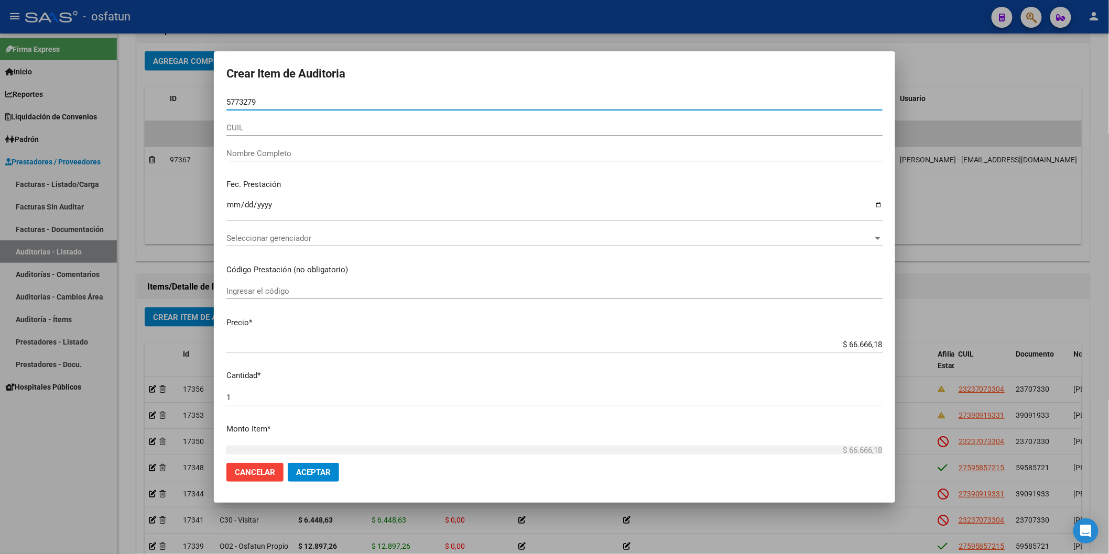
type input "5773279"
click at [231, 201] on input "Ingresar la fecha" at bounding box center [554, 209] width 656 height 17
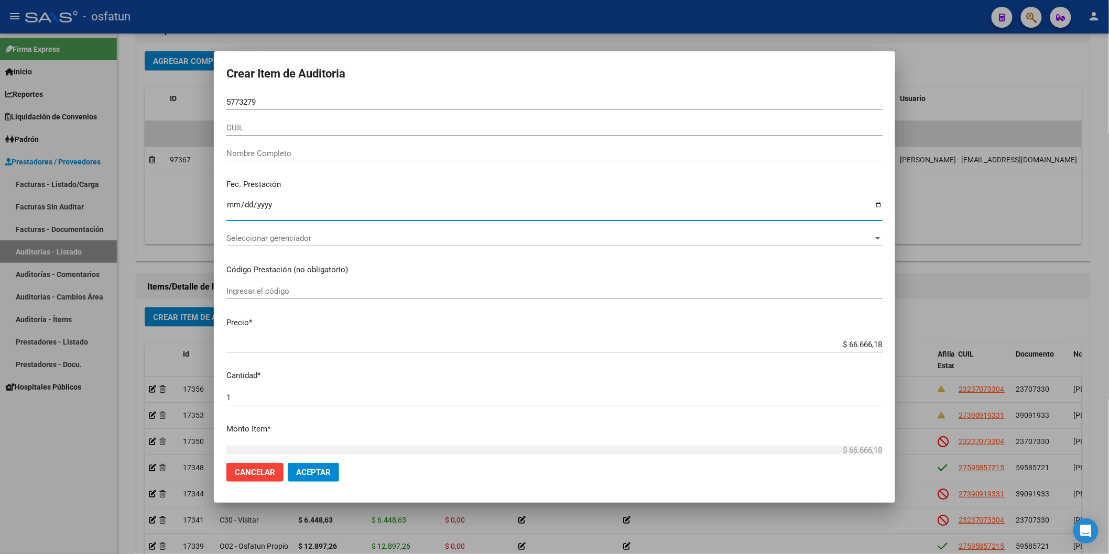
click at [273, 129] on input "CUIL" at bounding box center [554, 127] width 656 height 9
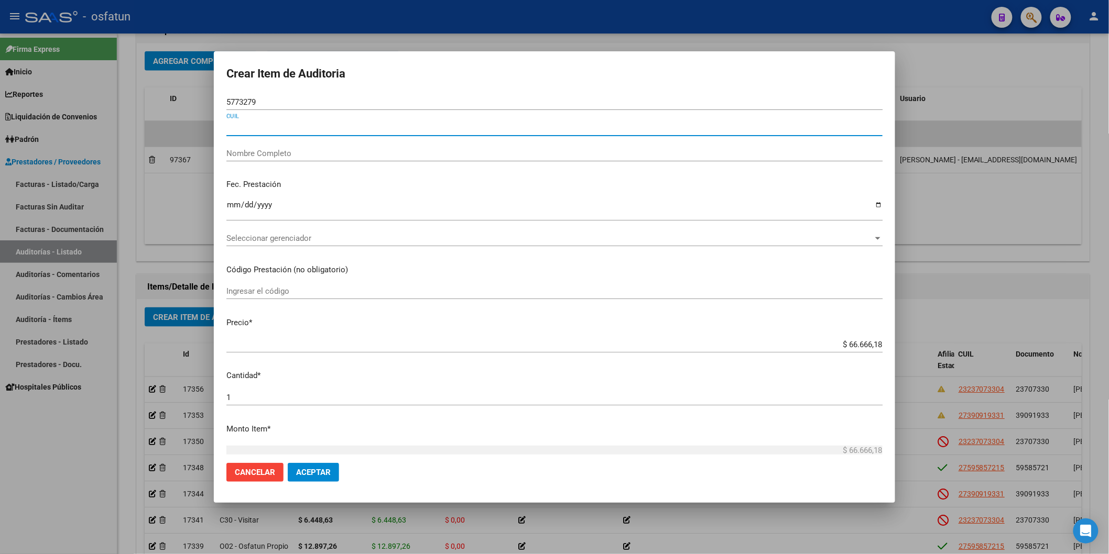
click at [269, 150] on input "Nombre Completo" at bounding box center [554, 153] width 656 height 9
click at [846, 167] on div at bounding box center [554, 277] width 1109 height 554
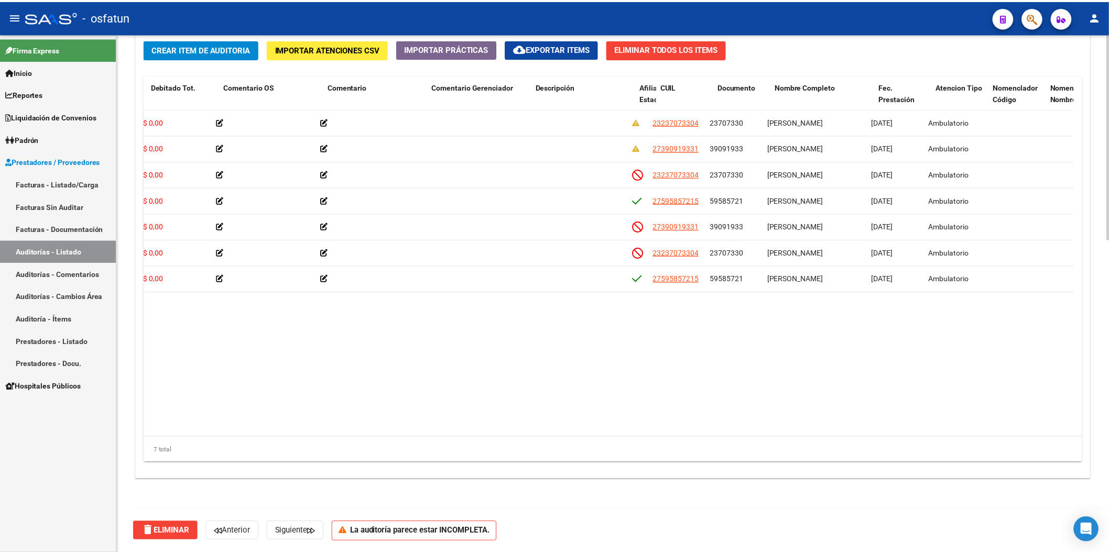
scroll to position [0, 302]
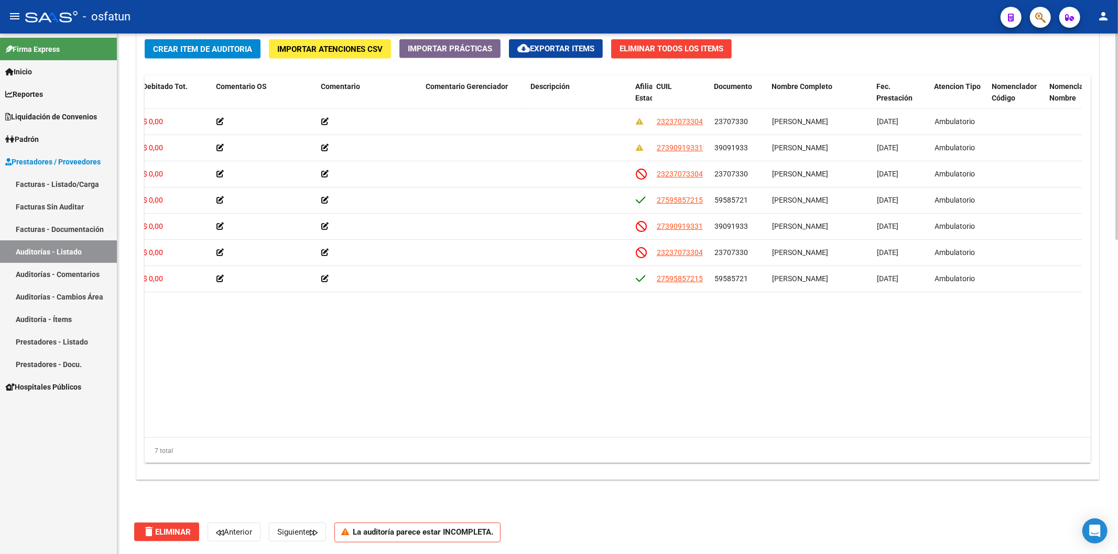
click at [199, 49] on span "Crear Item de Auditoria" at bounding box center [202, 49] width 99 height 9
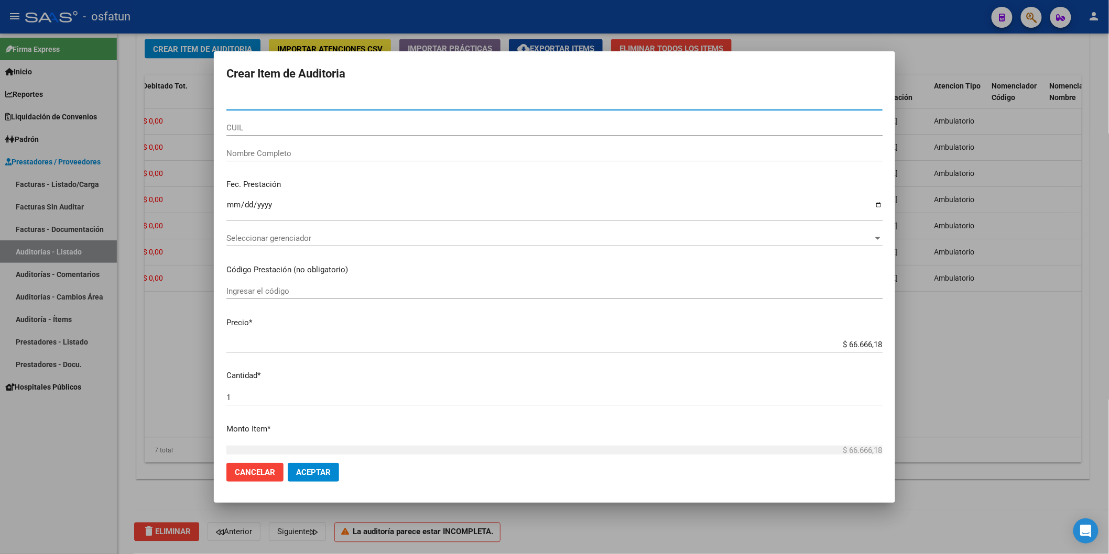
paste input "57732792"
type input "57732792"
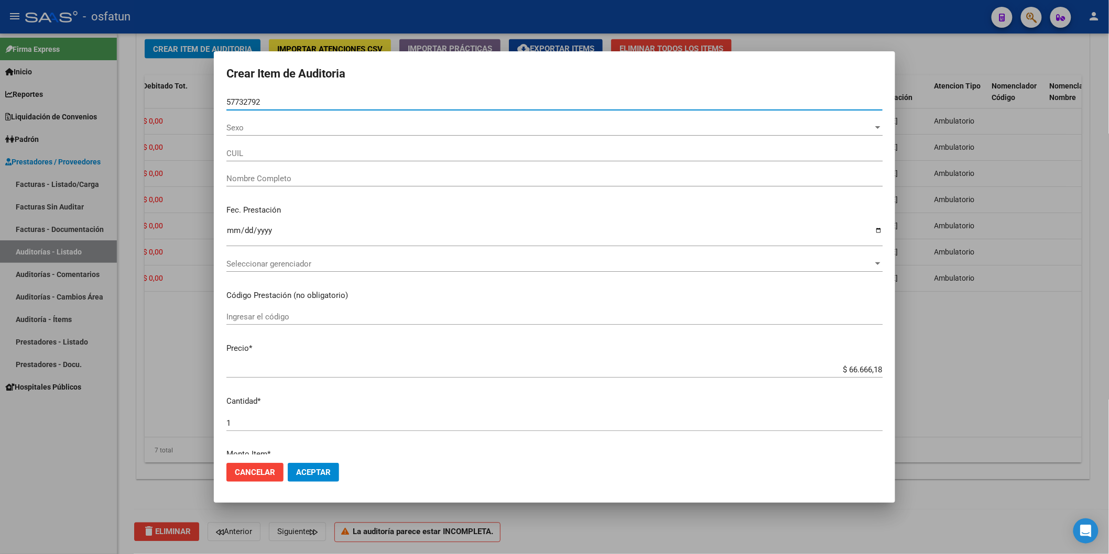
type input "20577327921"
type input "MU?OZ NOAH SIMON"
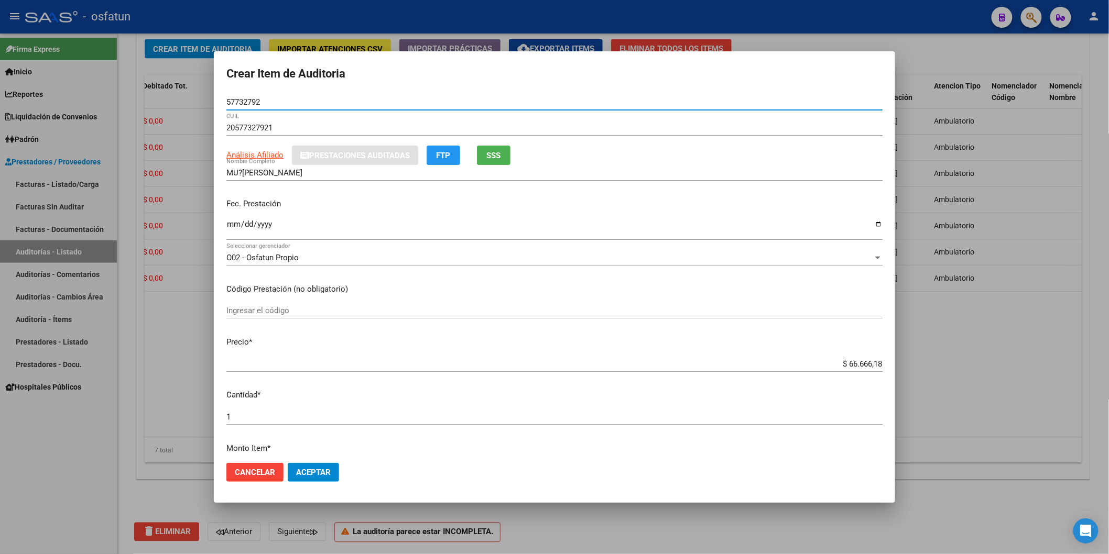
type input "57732792"
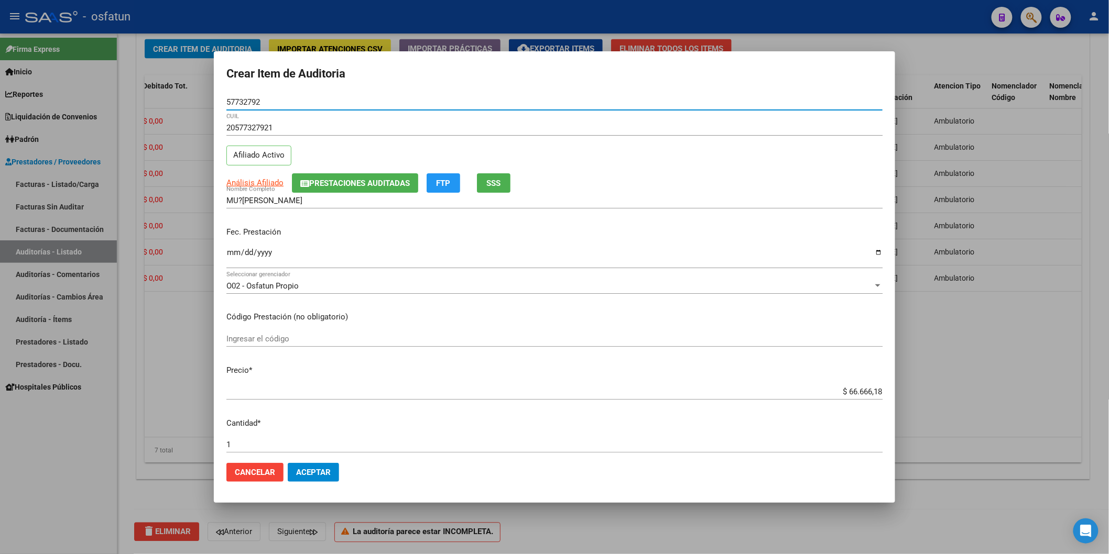
click at [236, 253] on input "Ingresar la fecha" at bounding box center [554, 256] width 656 height 17
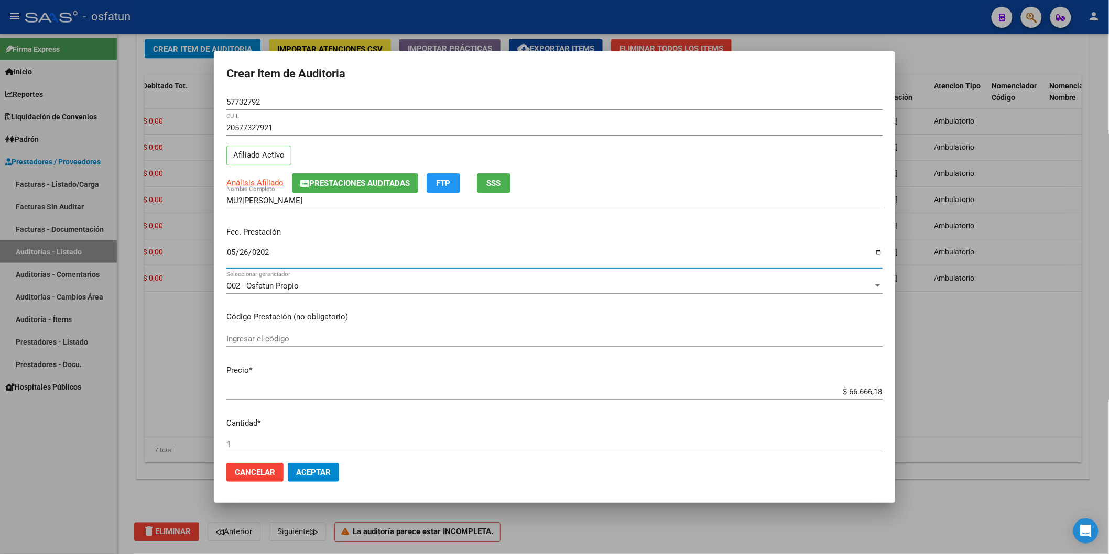
type input "2025-05-26"
click at [258, 338] on input "Ingresar el código" at bounding box center [554, 338] width 656 height 9
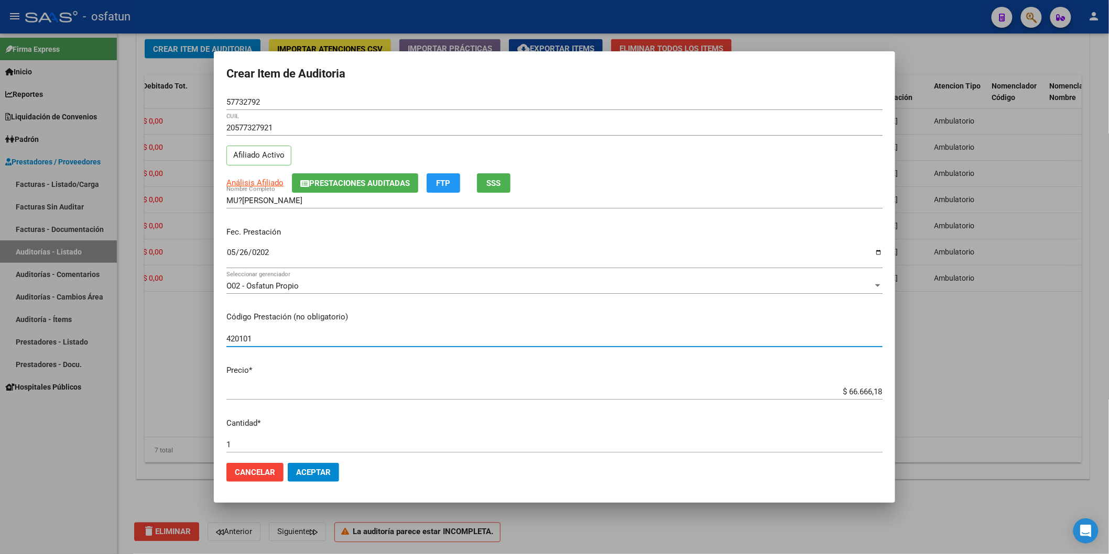
type input "420101"
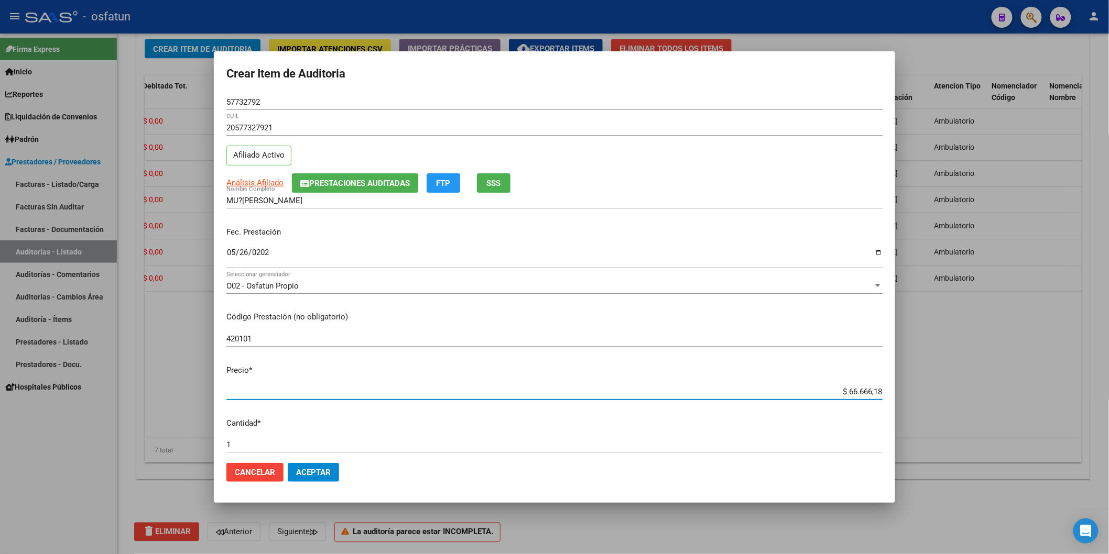
drag, startPoint x: 886, startPoint y: 385, endPoint x: 917, endPoint y: 379, distance: 31.4
click at [846, 379] on div "Crear Item de Auditoria 57732792 Nro Documento 20577327921 CUIL Afiliado Activo…" at bounding box center [554, 277] width 1109 height 554
type input "$ 0,02"
type input "$ 0,20"
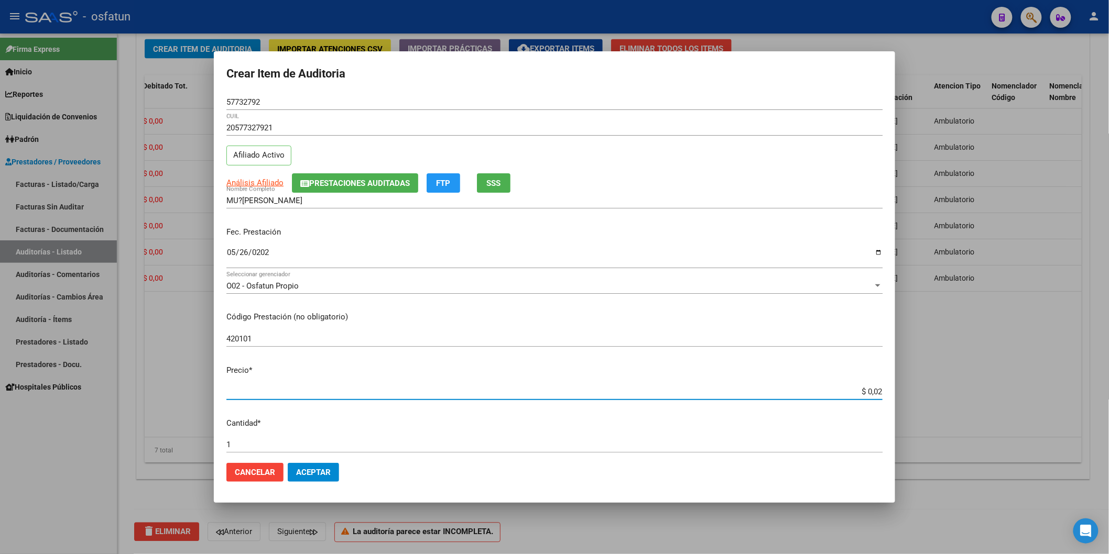
type input "$ 0,20"
type input "$ 2,00"
type input "$ 20,00"
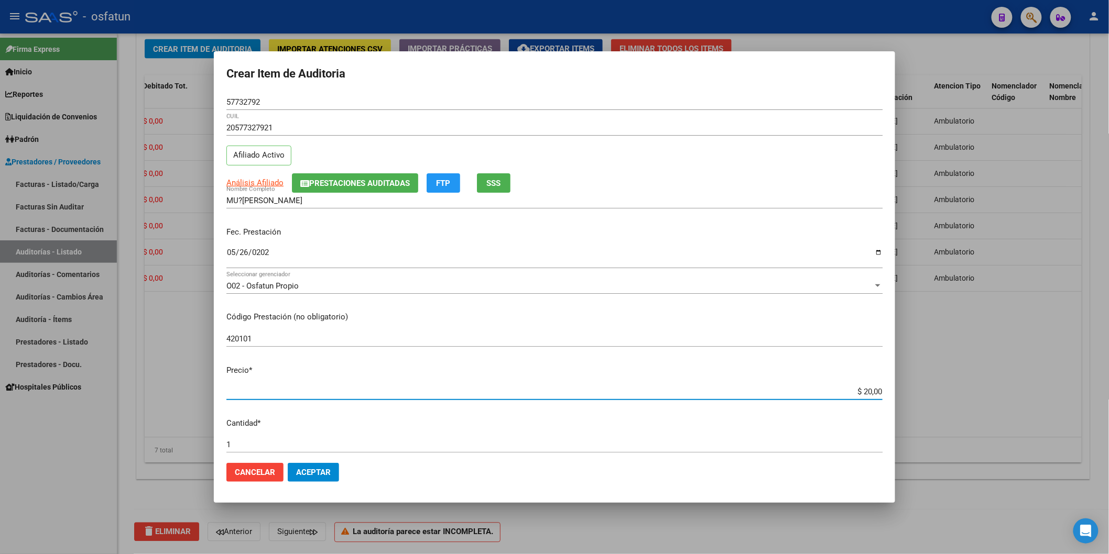
type input "$ 200,00"
type input "$ 2.000,00"
type input "$ 20.000,00"
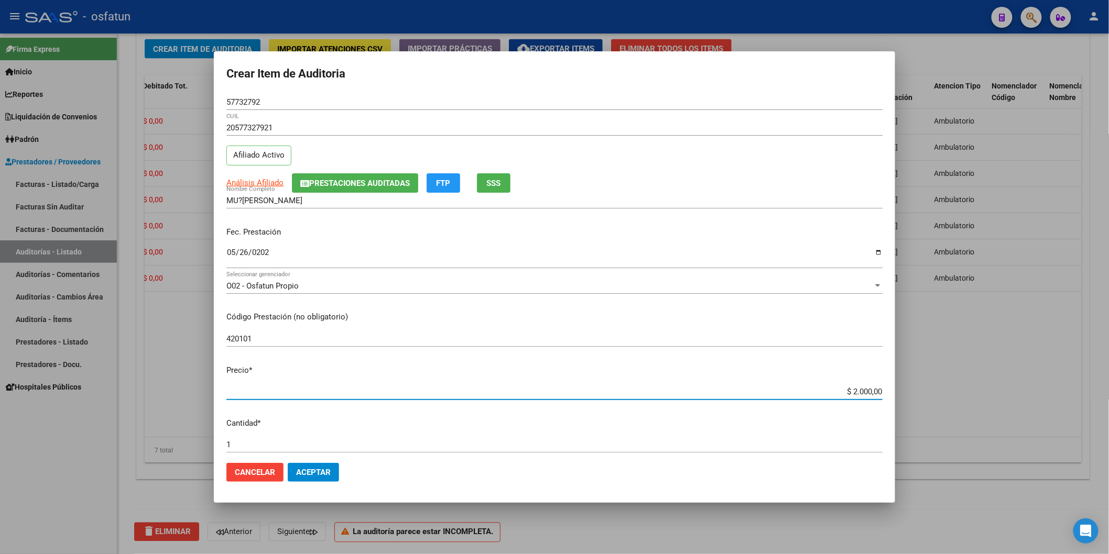
type input "$ 20.000,00"
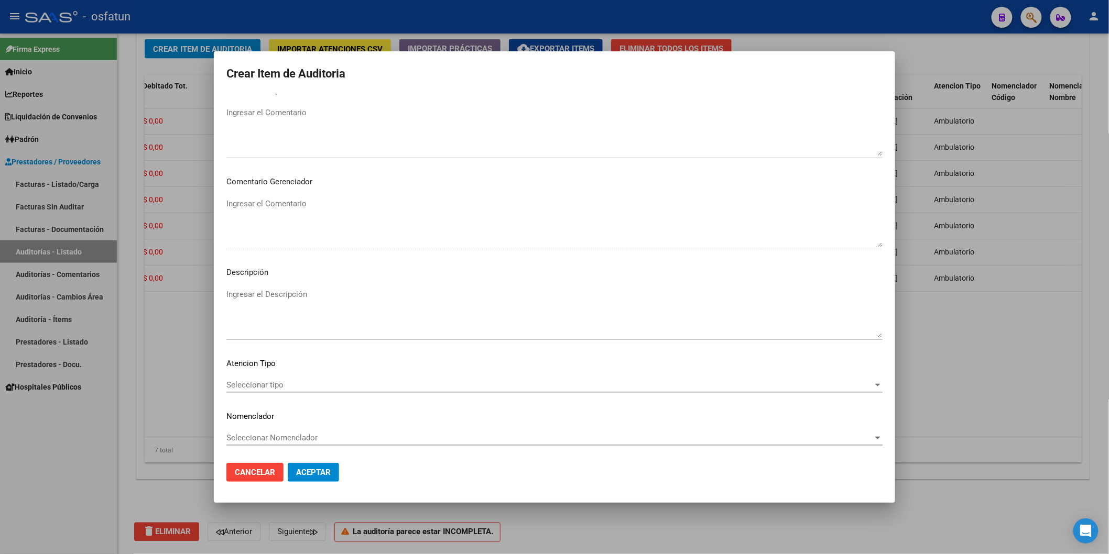
scroll to position [583, 0]
click at [294, 376] on mat-dialog-content "57732792 Nro Documento 20577327921 CUIL Afiliado Activo Análisis Afiliado Prest…" at bounding box center [554, 274] width 681 height 360
click at [290, 385] on span "Seleccionar tipo" at bounding box center [549, 384] width 647 height 9
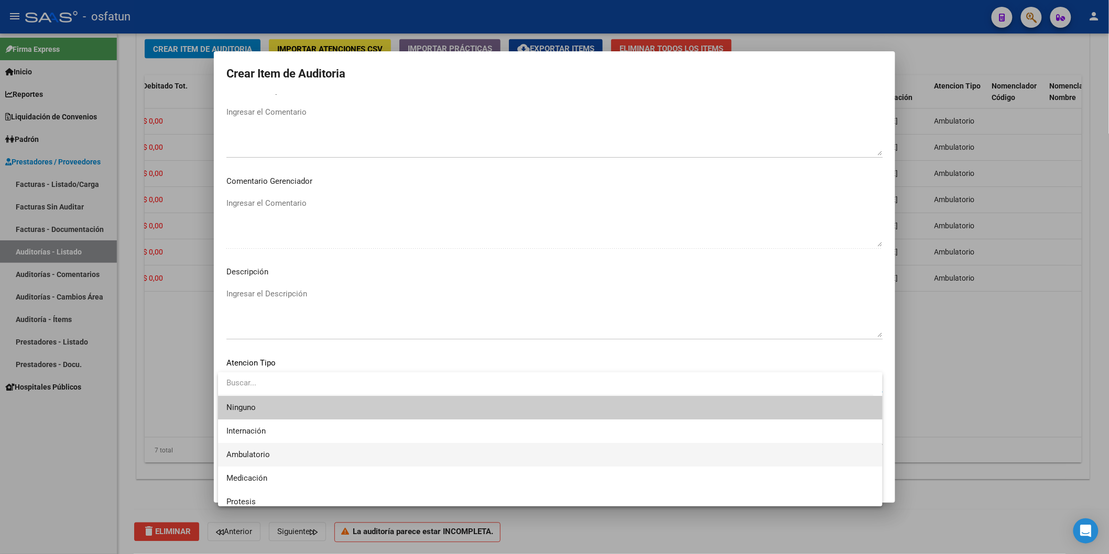
click at [266, 447] on span "Ambulatorio" at bounding box center [550, 455] width 648 height 24
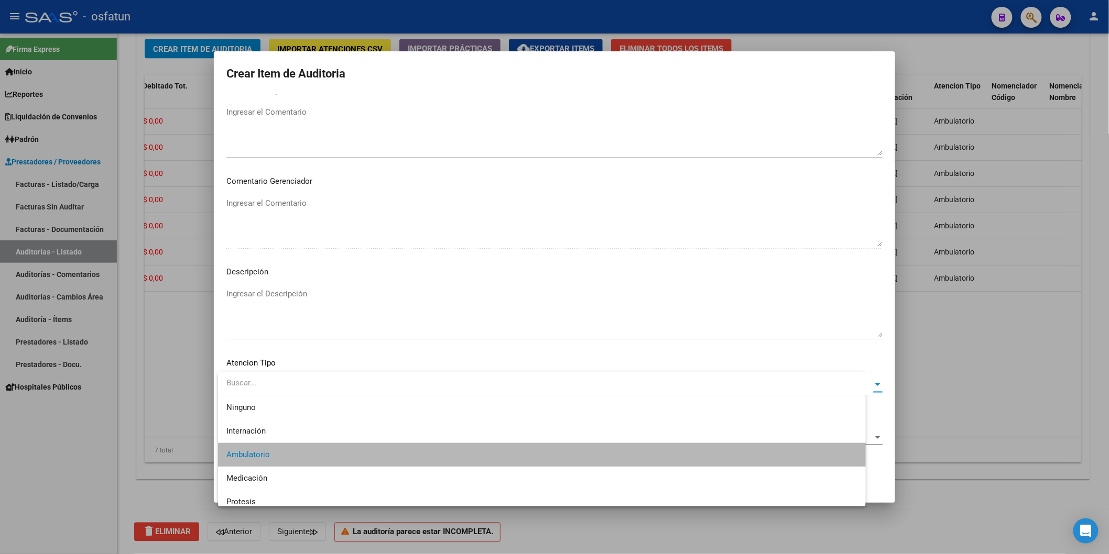
click at [269, 433] on span "Seleccionar Nomenclador" at bounding box center [549, 437] width 647 height 9
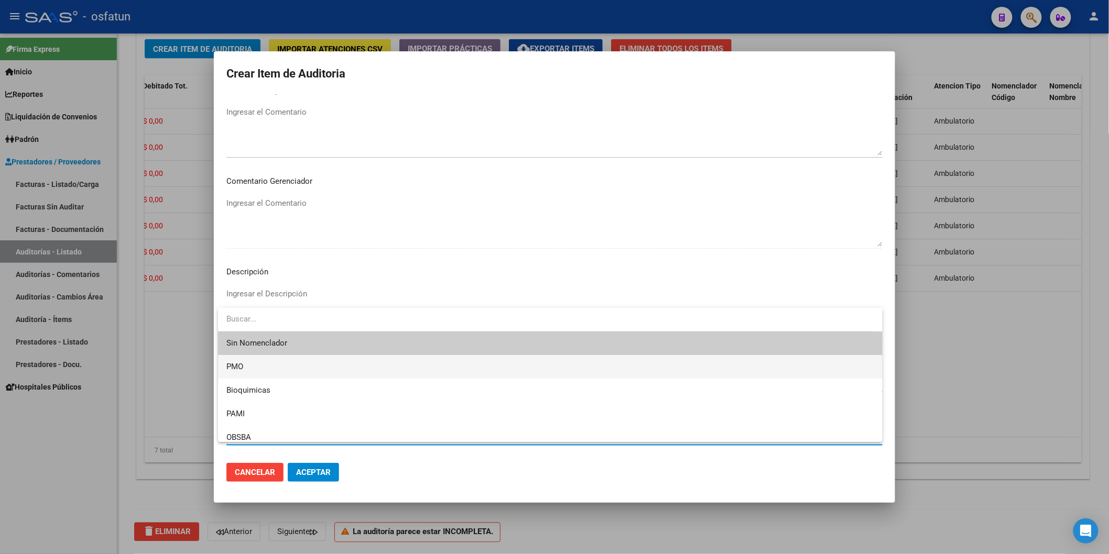
click at [254, 358] on span "PMO" at bounding box center [550, 367] width 648 height 24
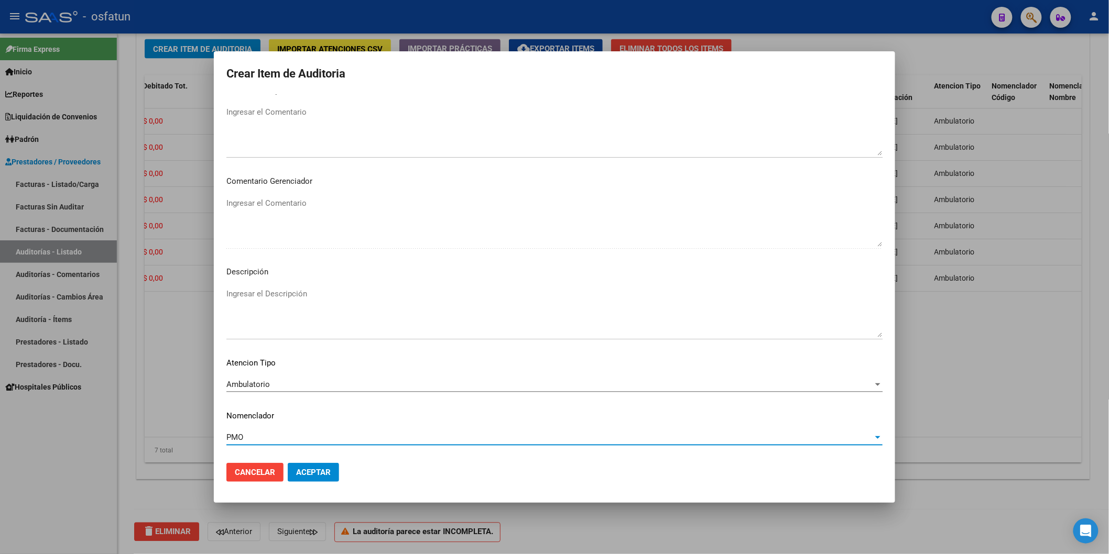
click at [288, 477] on button "Aceptar" at bounding box center [313, 472] width 51 height 19
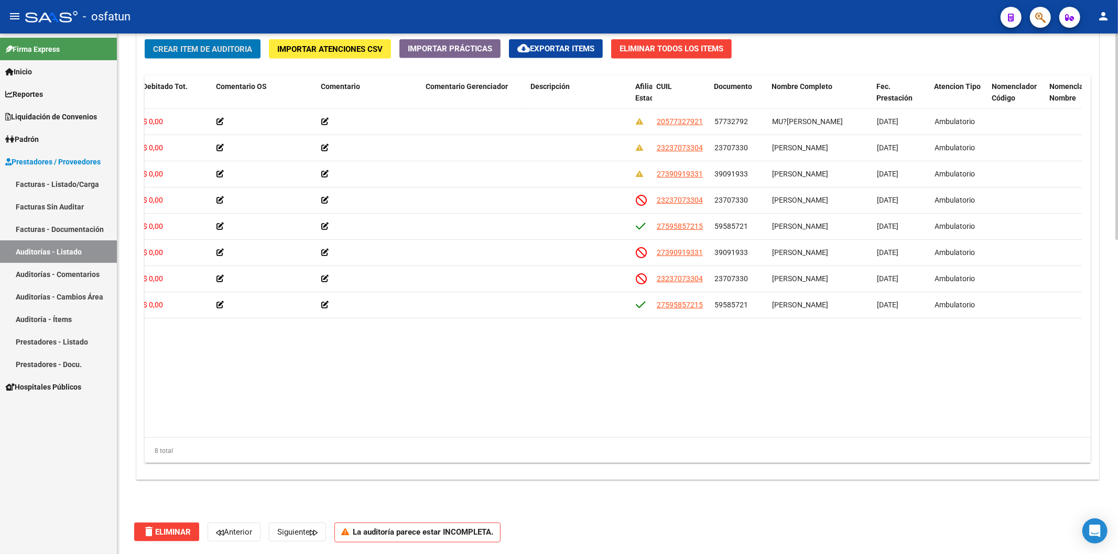
click at [222, 45] on span "Crear Item de Auditoria" at bounding box center [202, 49] width 99 height 9
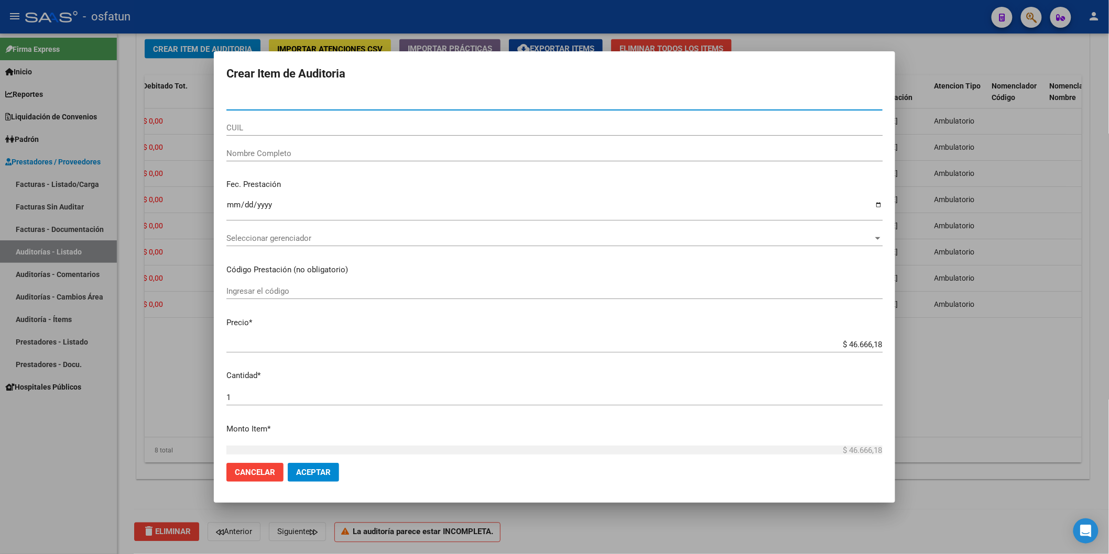
paste input "39091933"
type input "39091933"
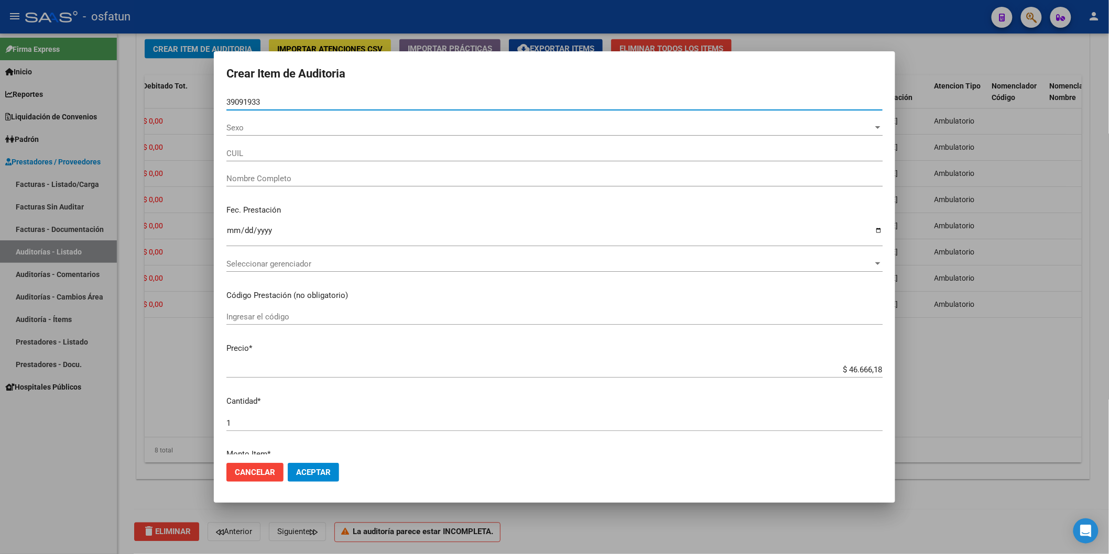
type input "27390919331"
type input "VILLAGRA JOHANA JANET"
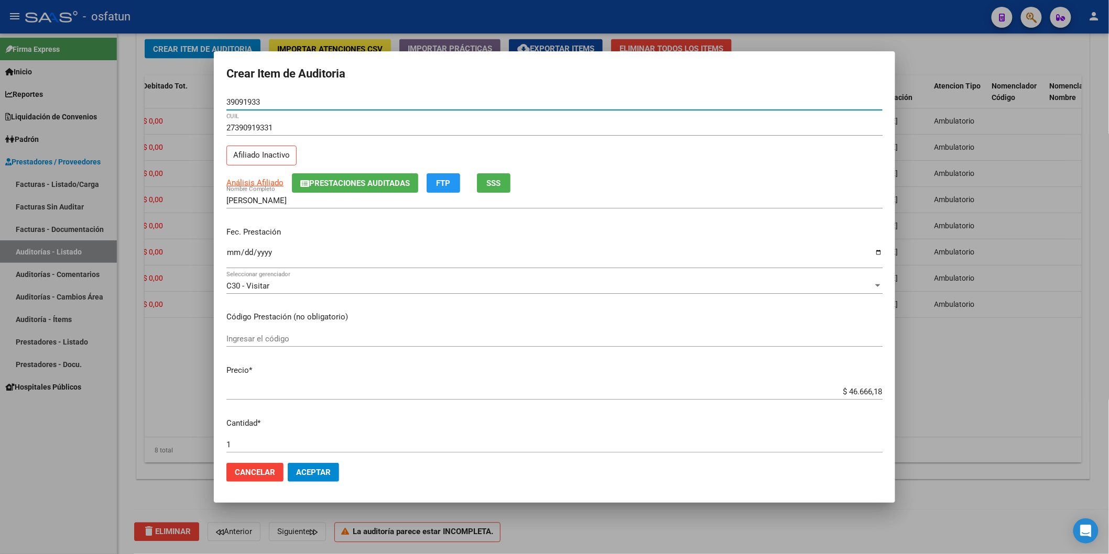
type input "39091933"
click at [231, 255] on input "Ingresar la fecha" at bounding box center [554, 256] width 656 height 17
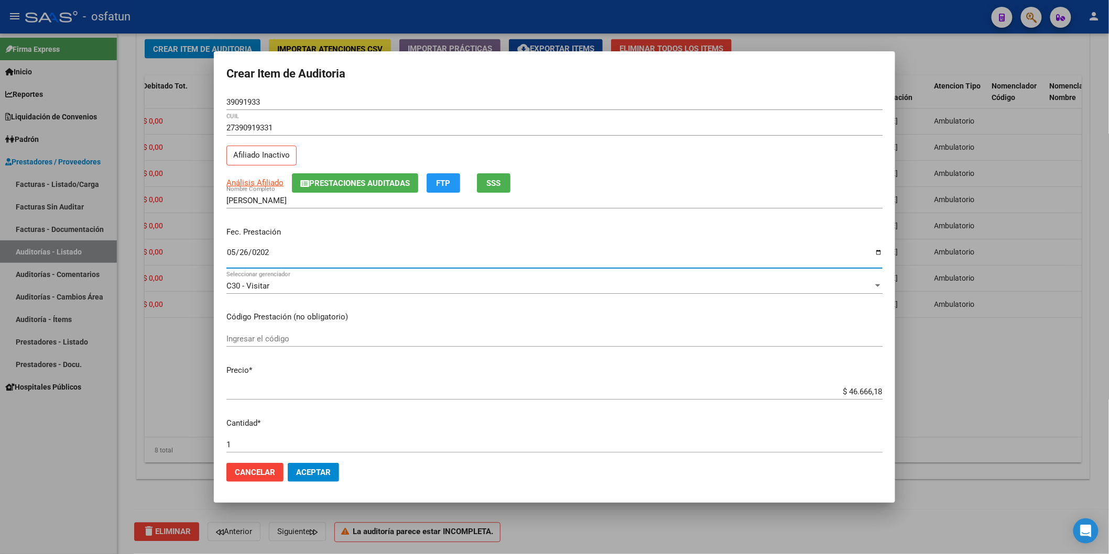
type input "2025-05-26"
click at [290, 333] on div "Ingresar el código" at bounding box center [554, 339] width 656 height 16
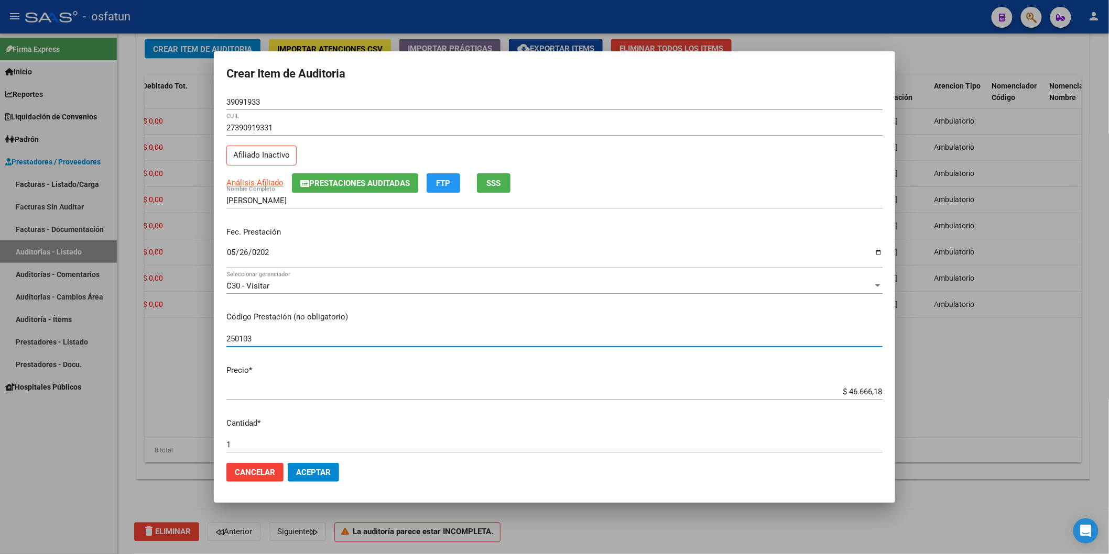
type input "250103"
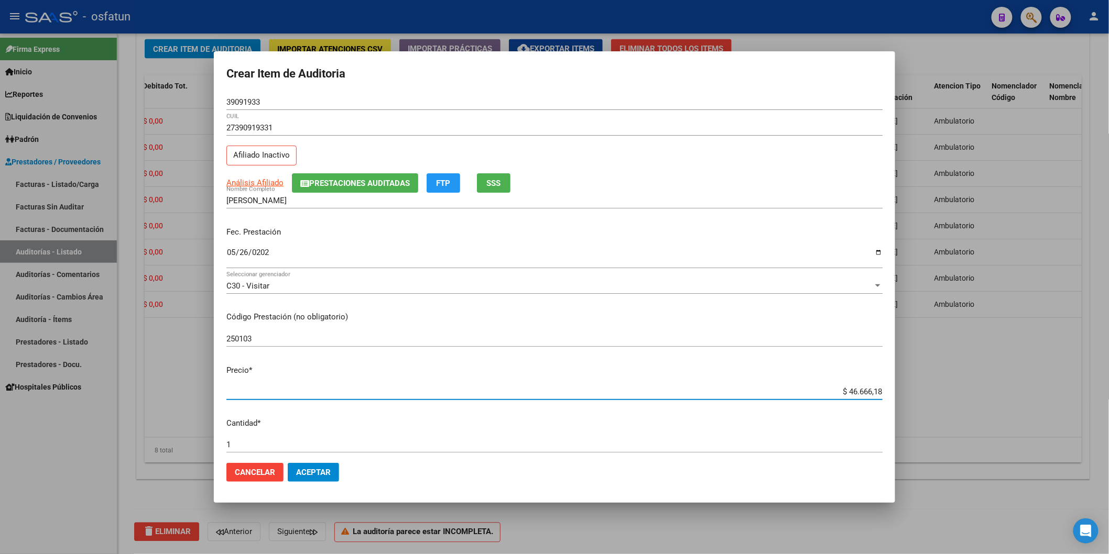
drag, startPoint x: 878, startPoint y: 386, endPoint x: 895, endPoint y: 386, distance: 16.8
click at [846, 386] on div "Crear Item de Auditoria 39091933 Nro Documento 27390919331 CUIL Afiliado Inacti…" at bounding box center [554, 277] width 1109 height 554
paste input "6448,63"
type input "$ 6.448,63"
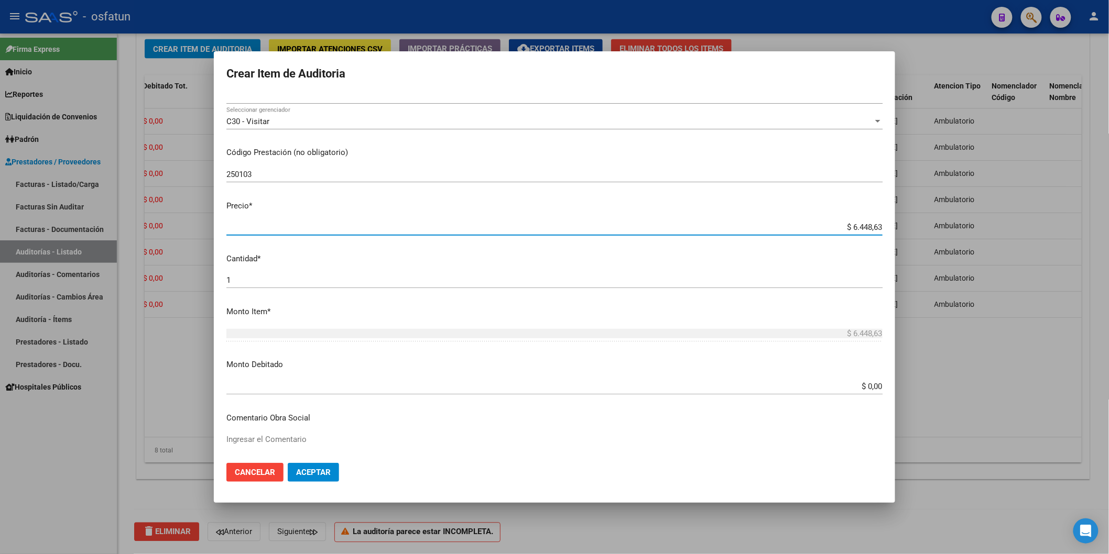
scroll to position [174, 0]
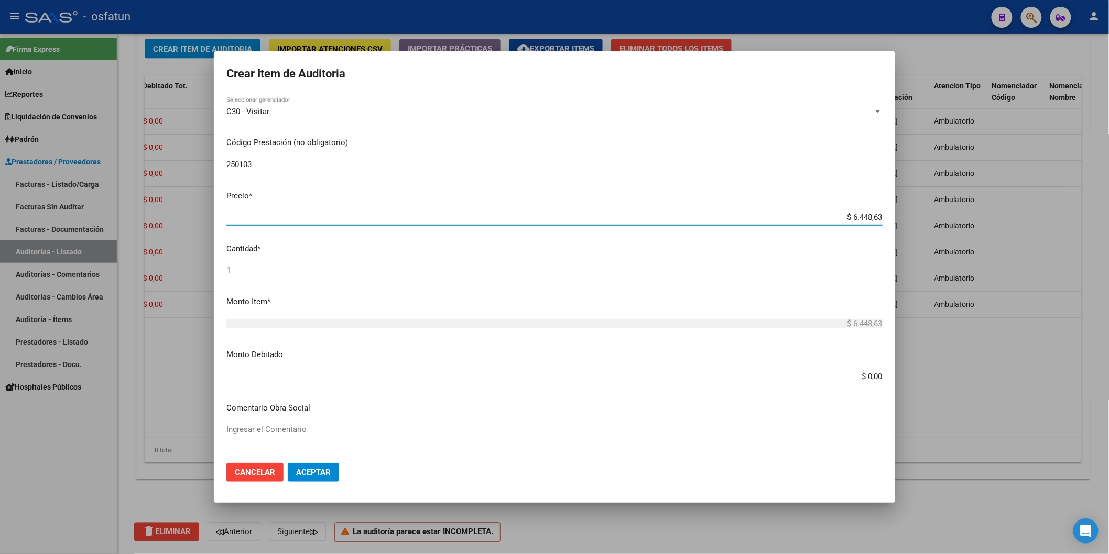
type input "$ 6.448,63"
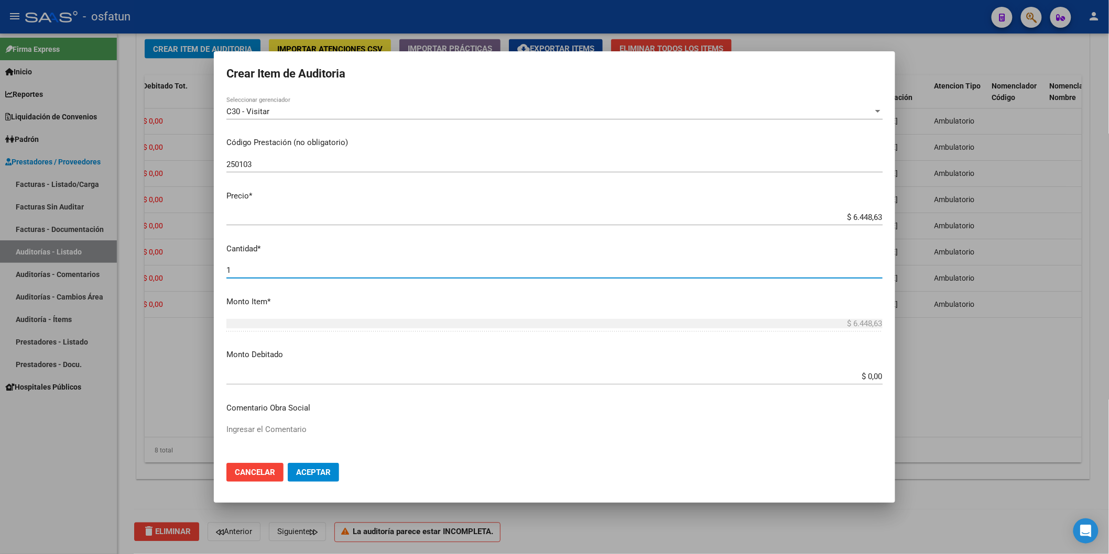
drag, startPoint x: 253, startPoint y: 269, endPoint x: 114, endPoint y: 267, distance: 139.4
click at [124, 267] on div "Crear Item de Auditoria 39091933 Nro Documento 27390919331 CUIL Afiliado Inacti…" at bounding box center [554, 277] width 1109 height 554
type input "3"
type input "$ 19.345,89"
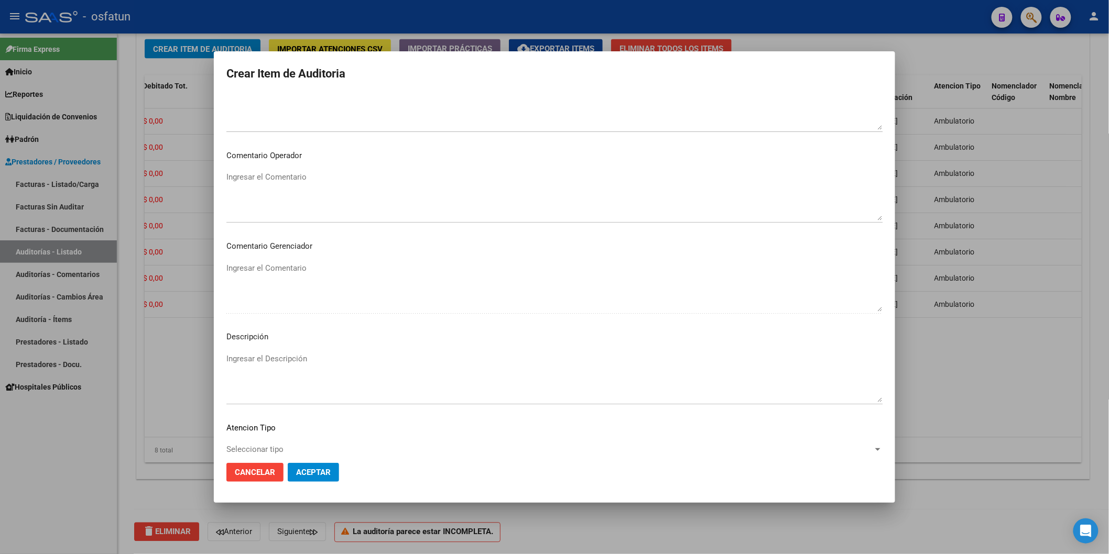
scroll to position [583, 0]
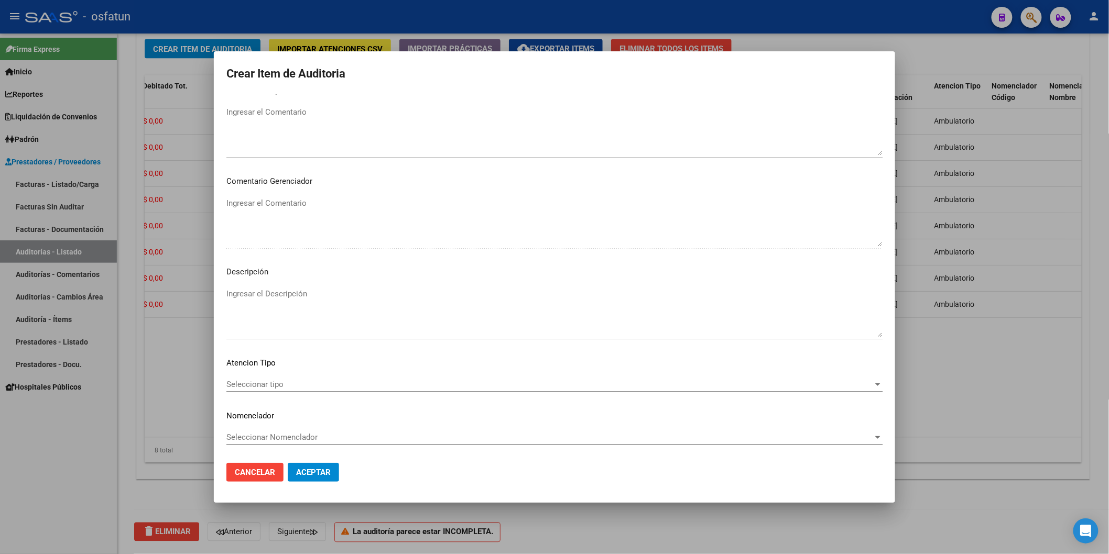
type input "3"
click at [281, 380] on span "Seleccionar tipo" at bounding box center [549, 384] width 647 height 9
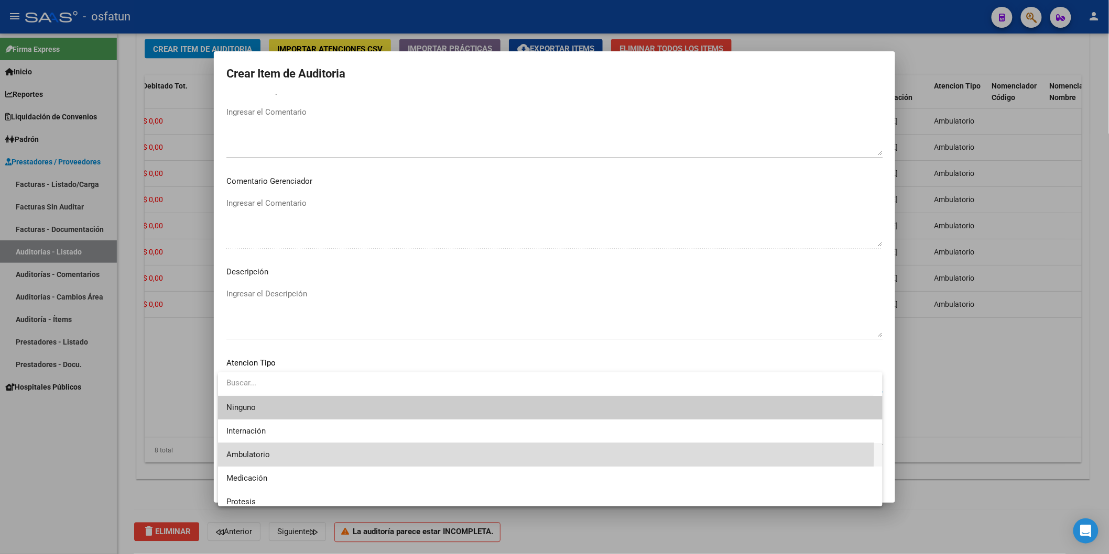
click at [279, 449] on span "Ambulatorio" at bounding box center [550, 455] width 648 height 24
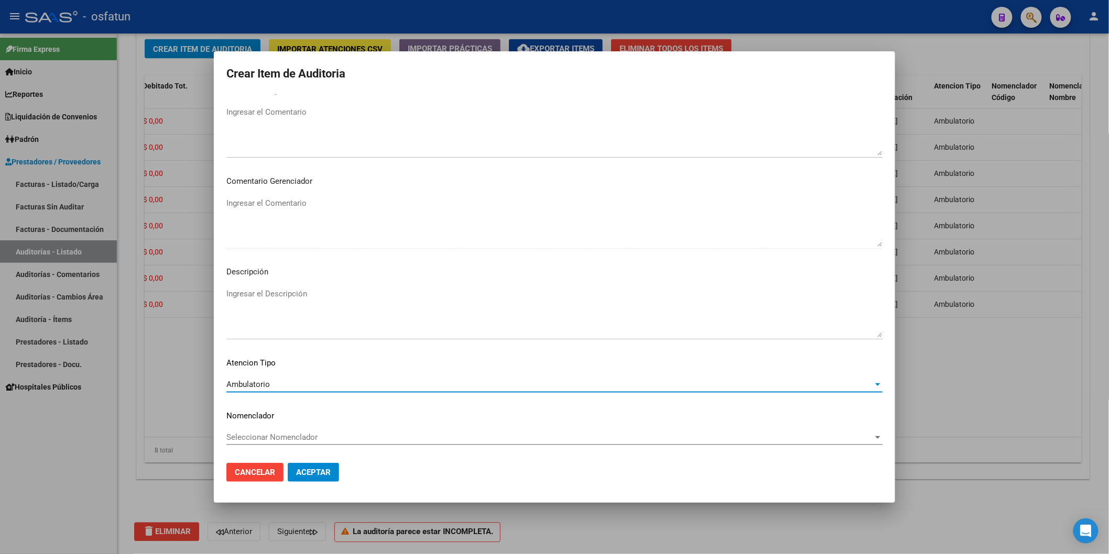
click at [279, 437] on span "Seleccionar Nomenclador" at bounding box center [549, 437] width 647 height 9
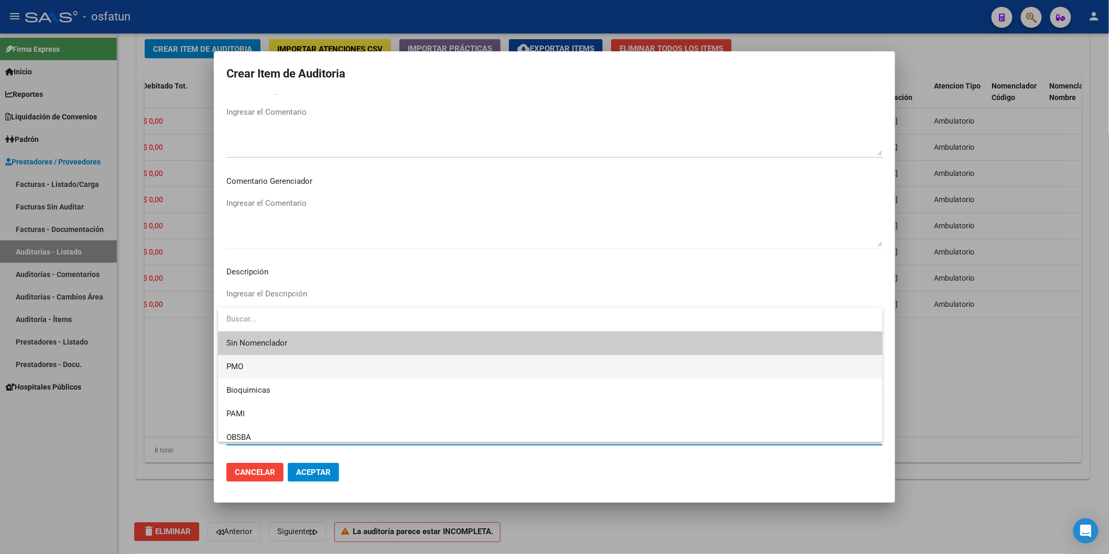
click at [262, 369] on span "PMO" at bounding box center [550, 367] width 648 height 24
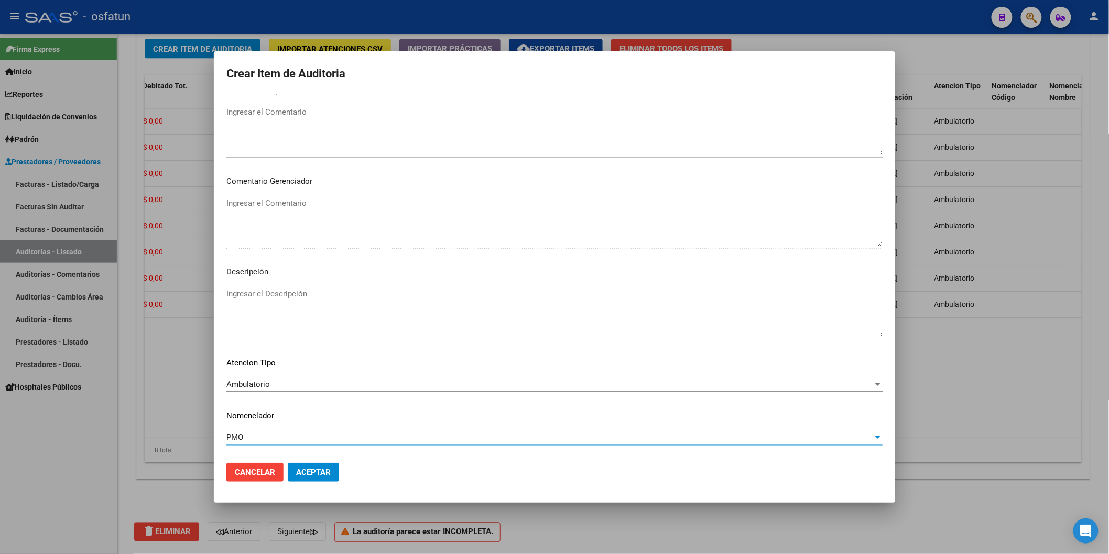
click at [302, 469] on span "Aceptar" at bounding box center [313, 472] width 35 height 9
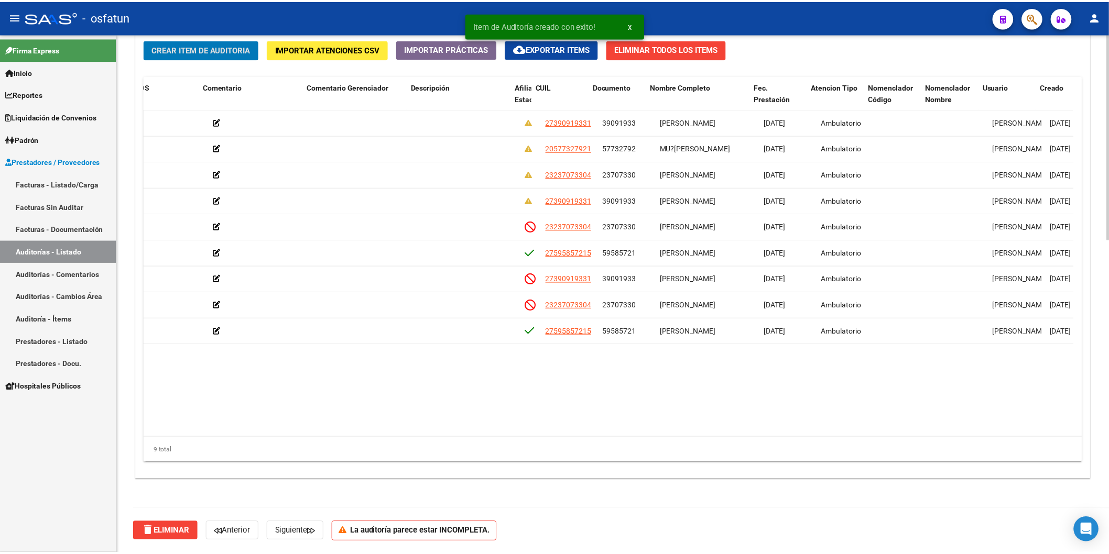
scroll to position [0, 418]
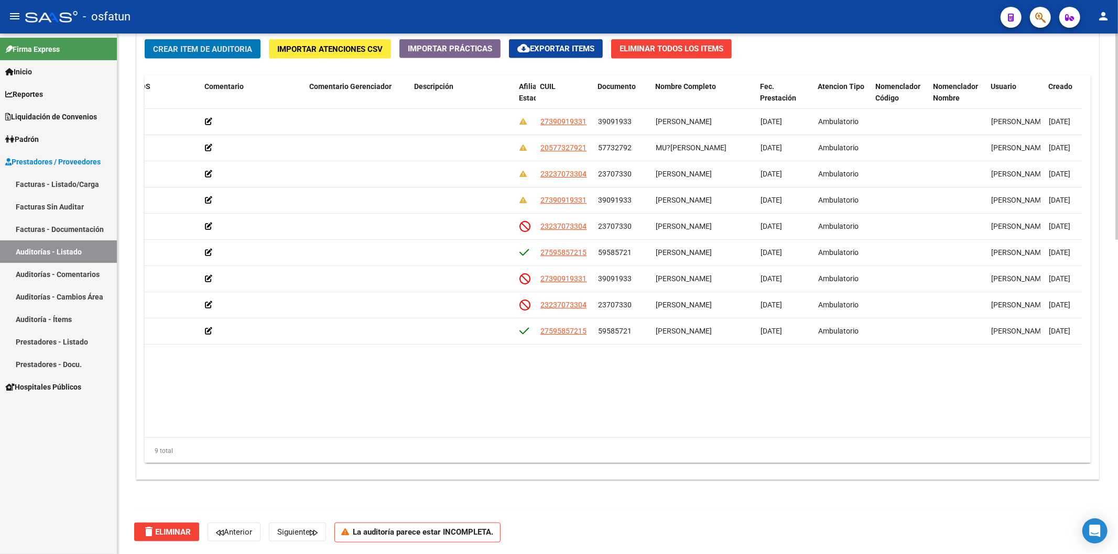
click at [225, 58] on button "Crear Item de Auditoria" at bounding box center [203, 48] width 116 height 19
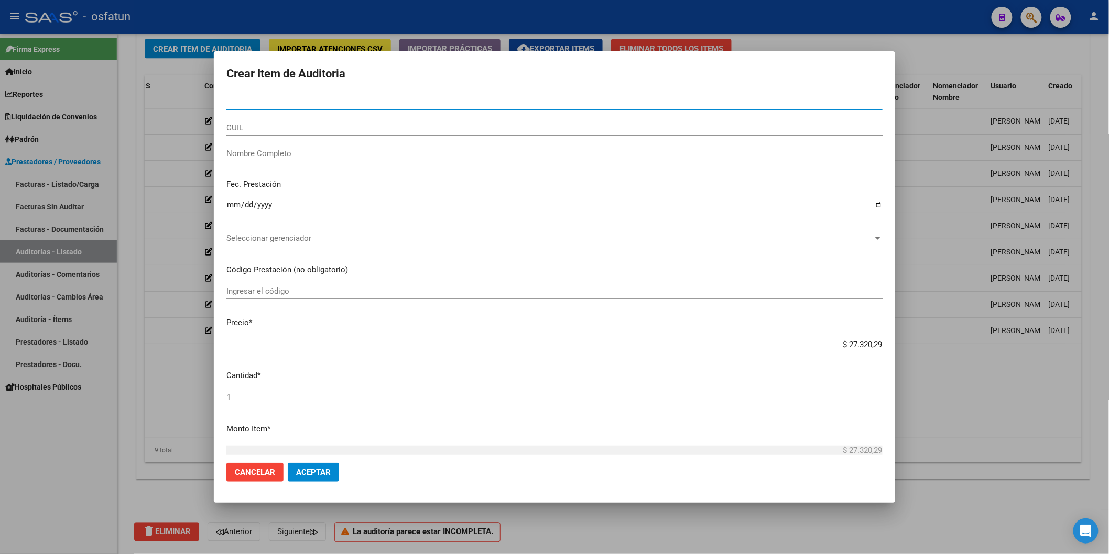
paste input "59584321"
type input "59584321"
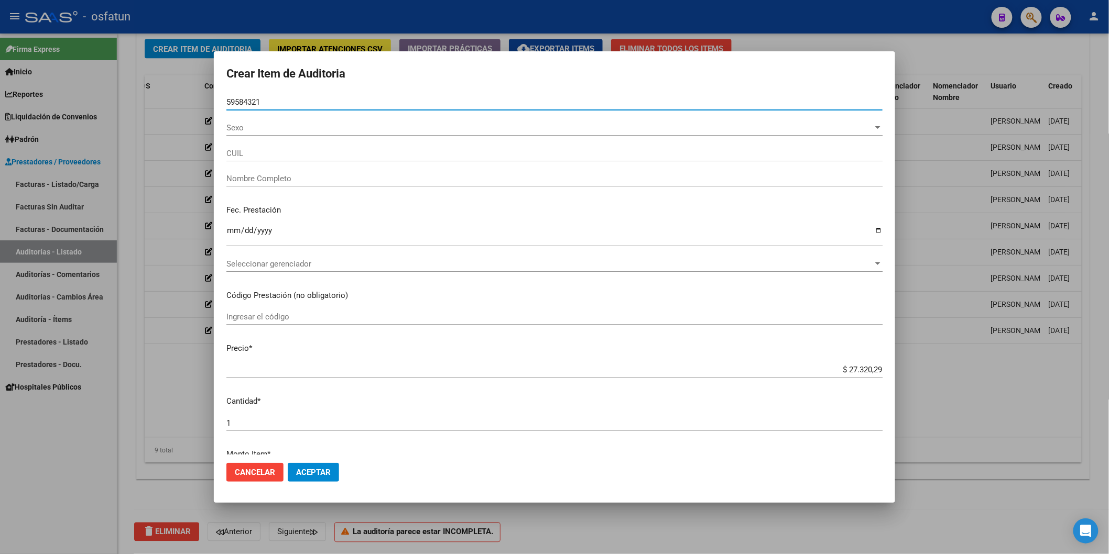
type input "27595843214"
type input "MERCADO PONCE LOLA MARTINA"
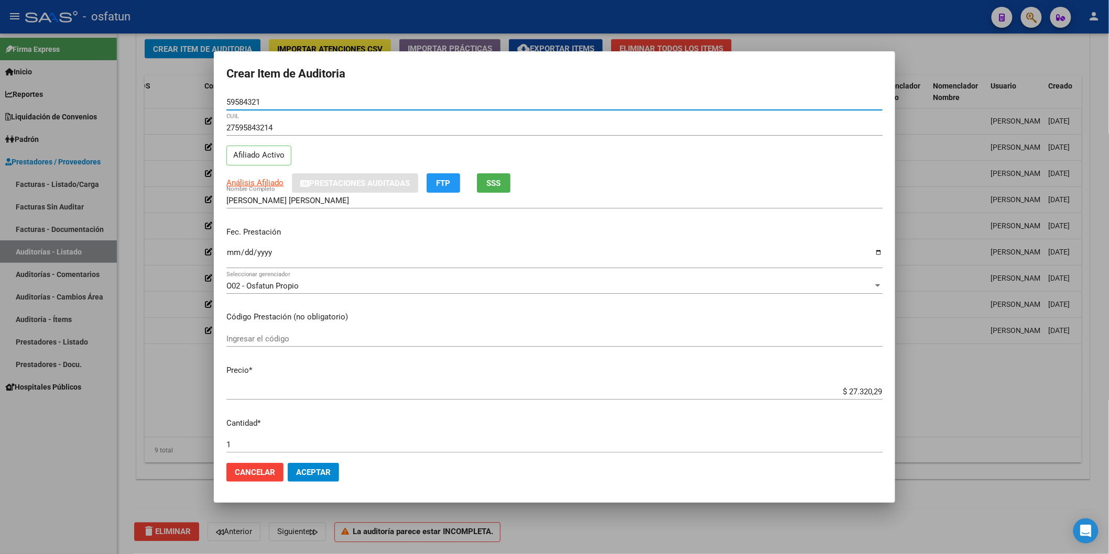
type input "59584321"
click at [248, 338] on input "Ingresar el código" at bounding box center [554, 338] width 656 height 9
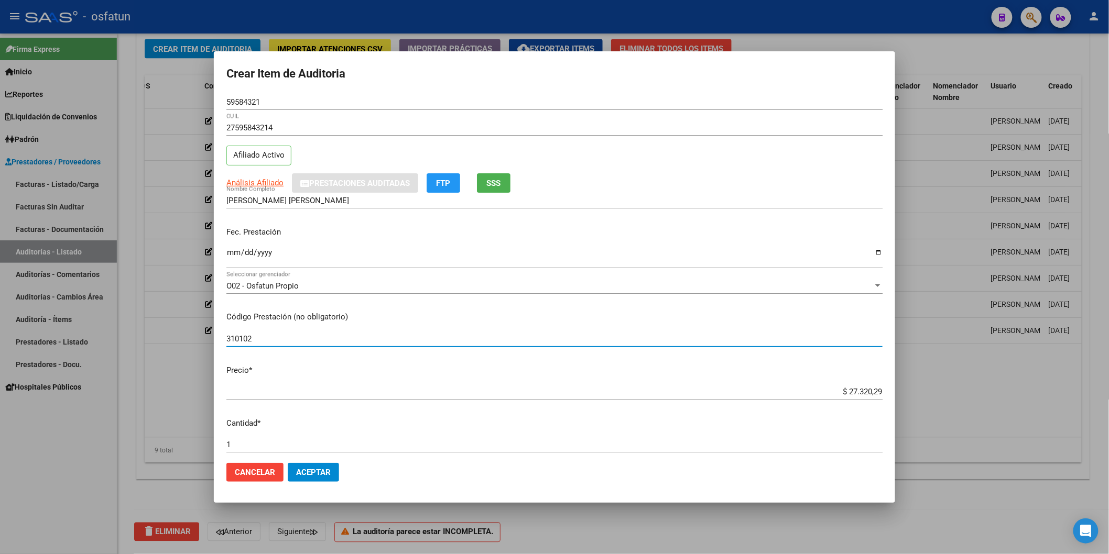
type input "310102"
click at [237, 252] on input "Ingresar la fecha" at bounding box center [554, 256] width 656 height 17
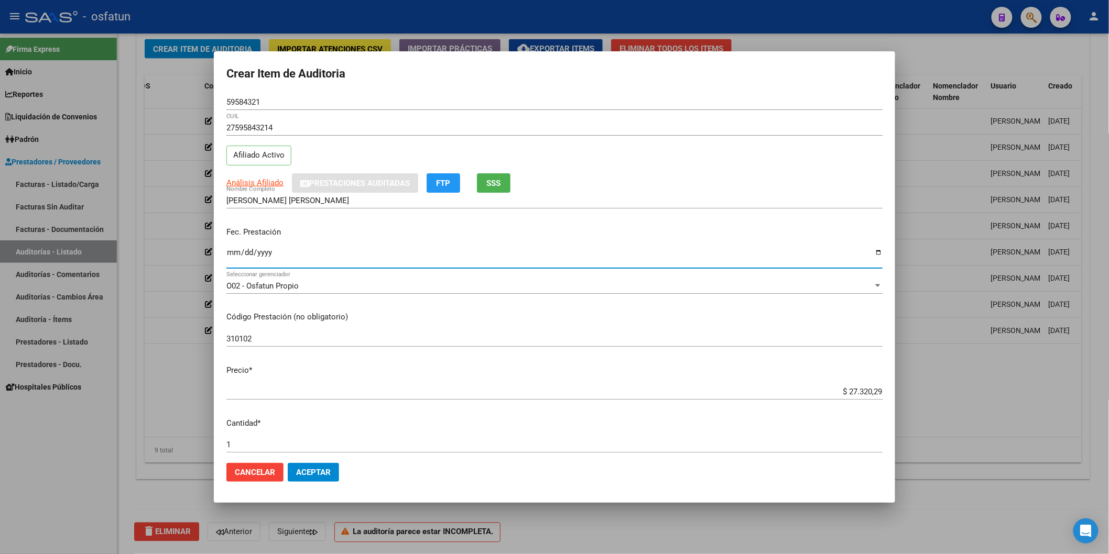
type input "0005-05-30"
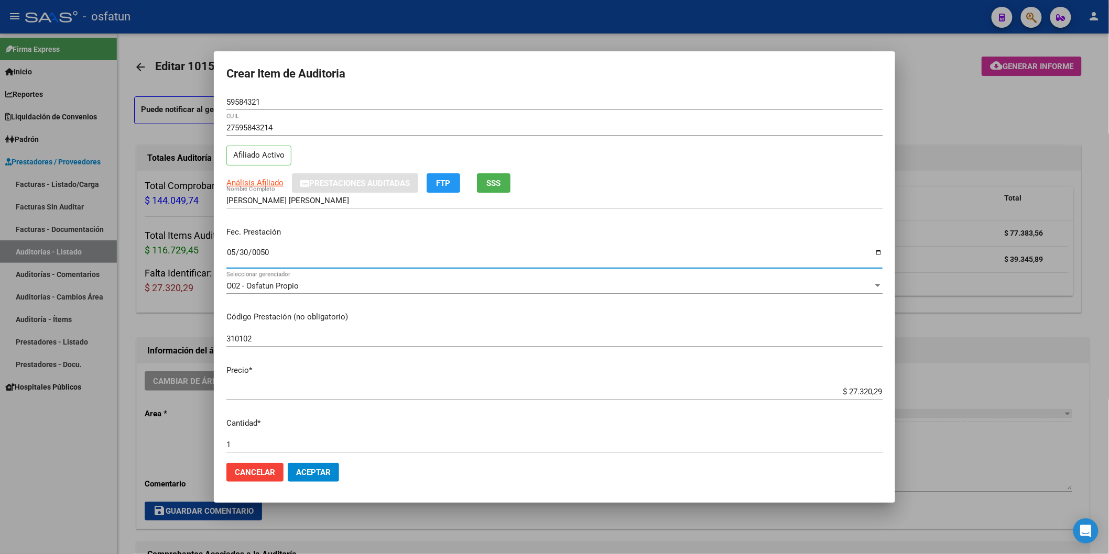
scroll to position [0, 418]
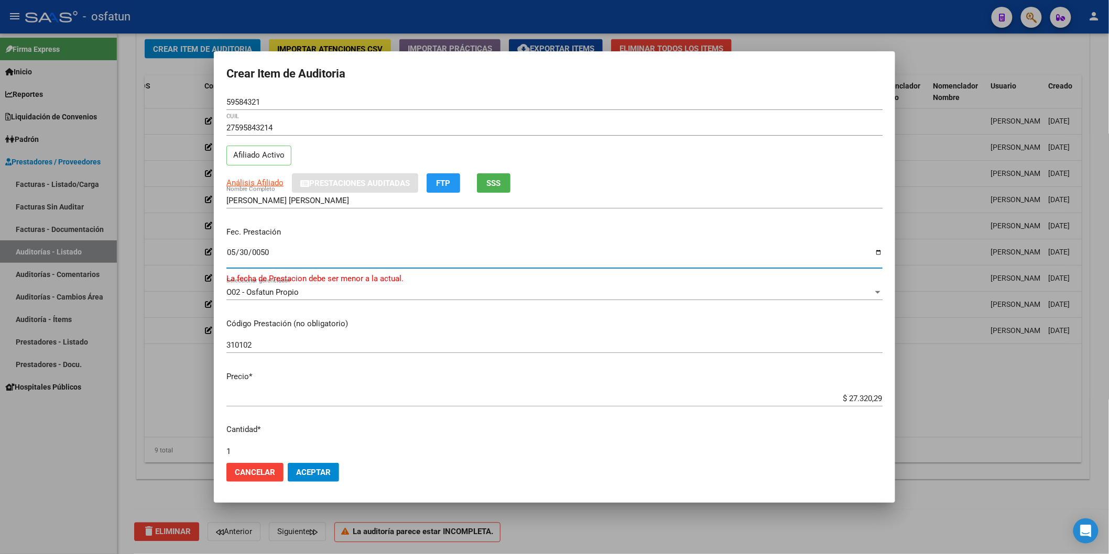
type input "[DATE]"
drag, startPoint x: 868, startPoint y: 395, endPoint x: 924, endPoint y: 396, distance: 55.5
click at [924, 396] on div "Crear Item de Auditoria 59584321 Nro Documento 27595843214 CUIL Afiliado Activo…" at bounding box center [554, 277] width 1109 height 554
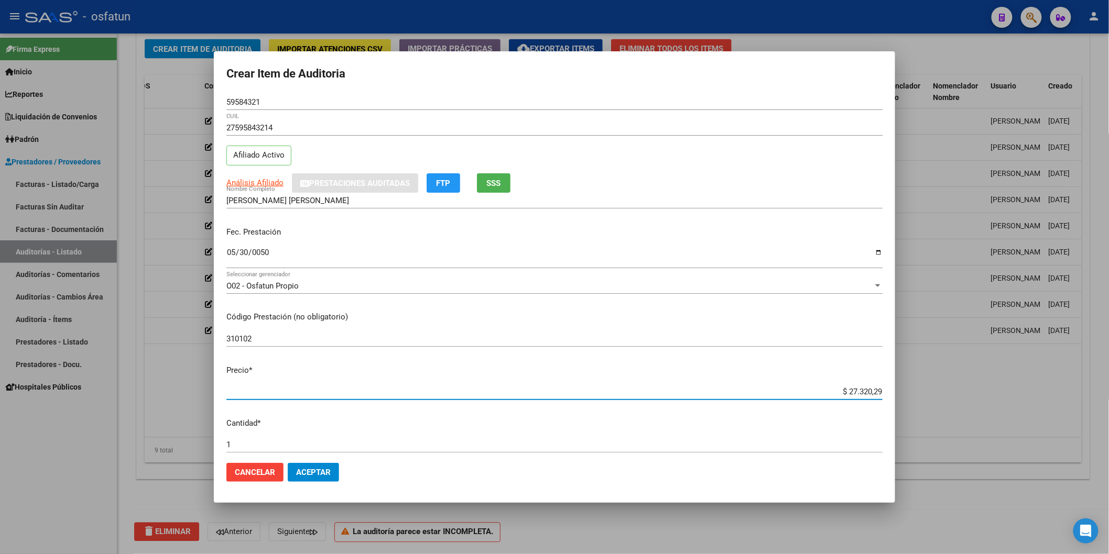
paste input "20871,66"
type input "$ 20.871,66"
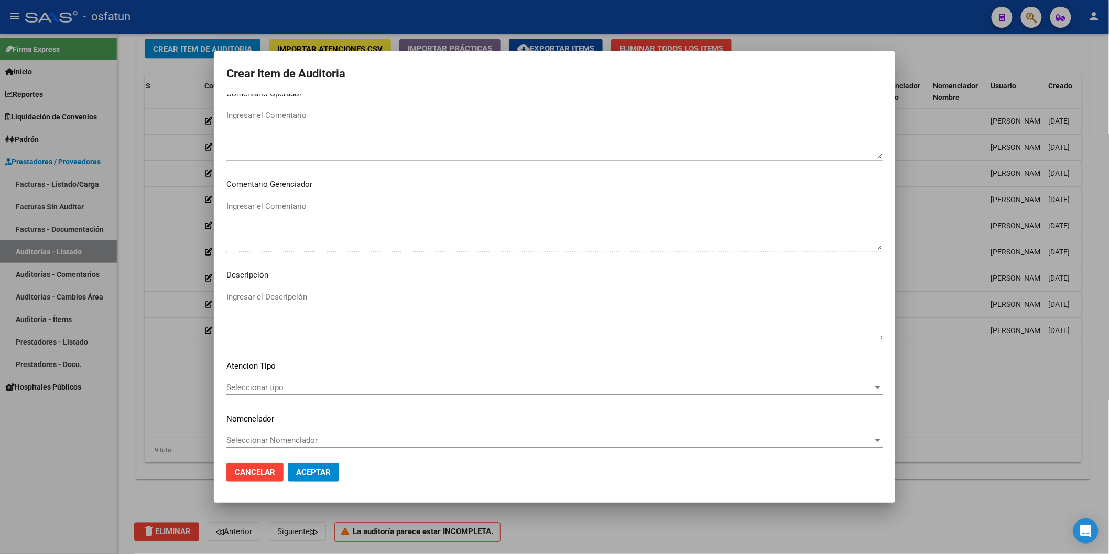
scroll to position [583, 0]
type input "$ 20.871,66"
click at [271, 383] on span "Seleccionar tipo" at bounding box center [549, 384] width 647 height 9
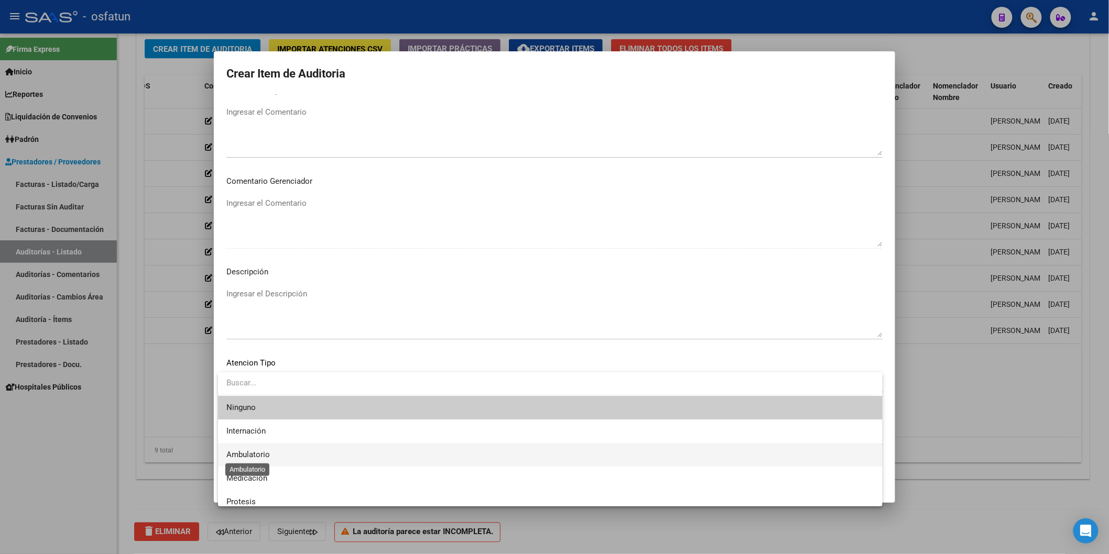
click at [256, 454] on span "Ambulatorio" at bounding box center [247, 454] width 43 height 9
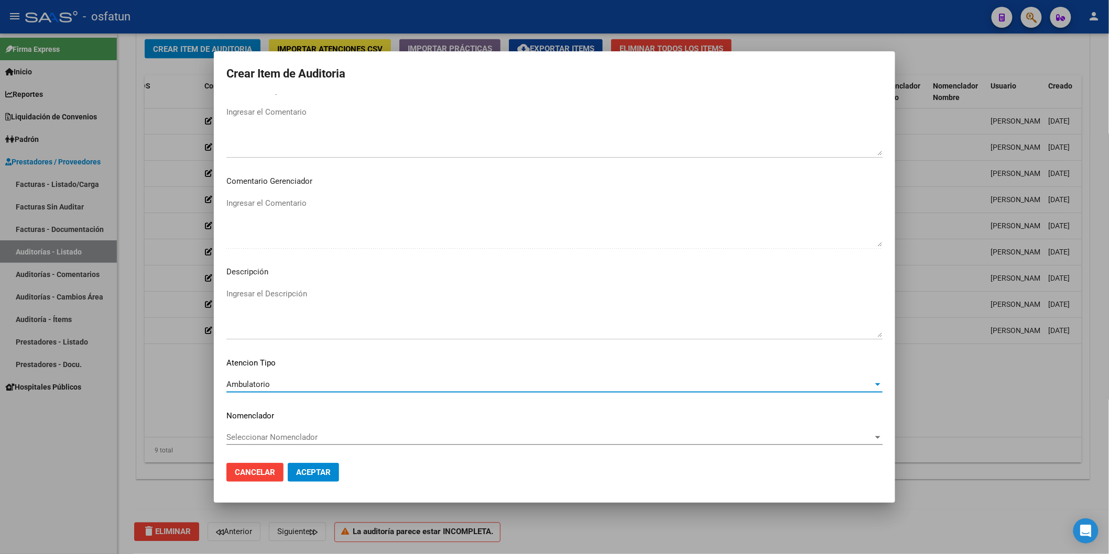
click at [299, 438] on span "Seleccionar Nomenclador" at bounding box center [549, 437] width 647 height 9
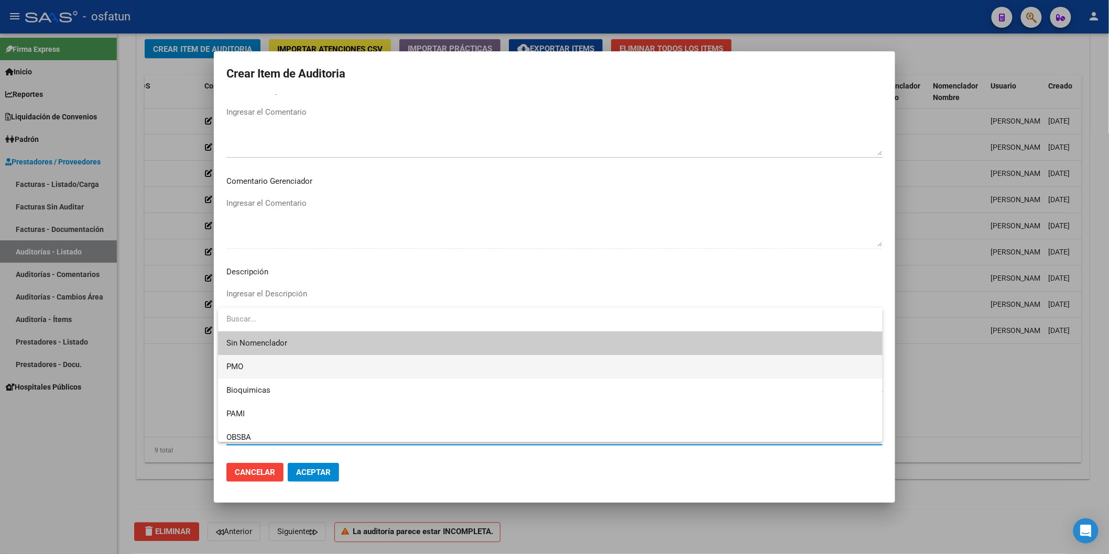
click at [261, 369] on span "PMO" at bounding box center [550, 367] width 648 height 24
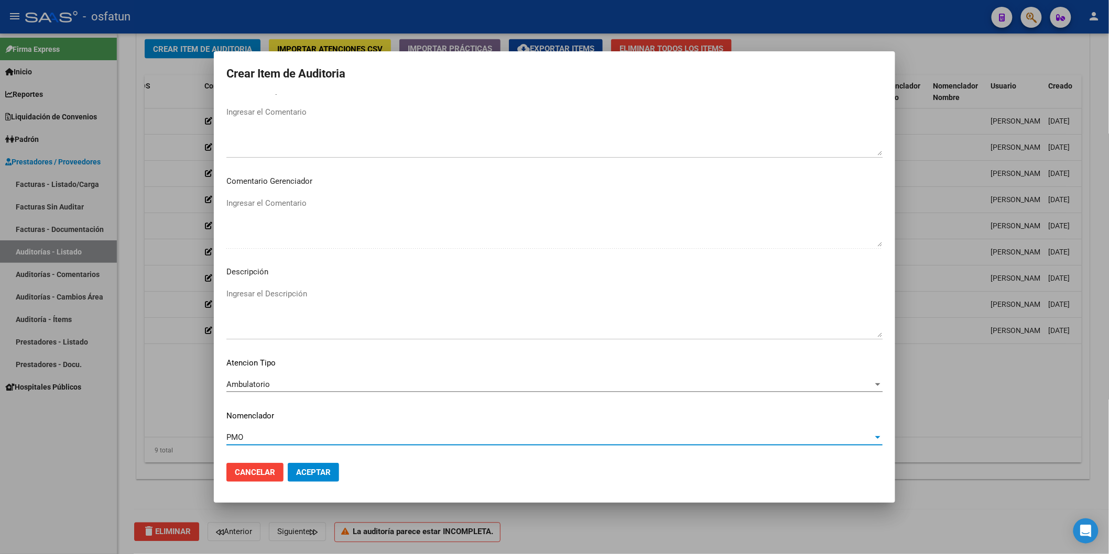
scroll to position [636, 0]
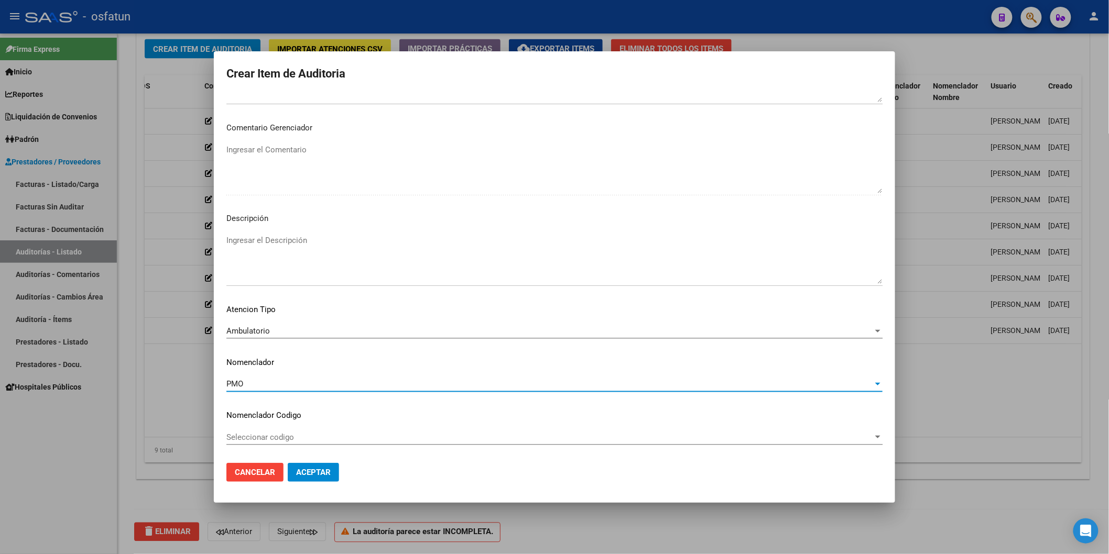
click at [313, 475] on span "Aceptar" at bounding box center [313, 472] width 35 height 9
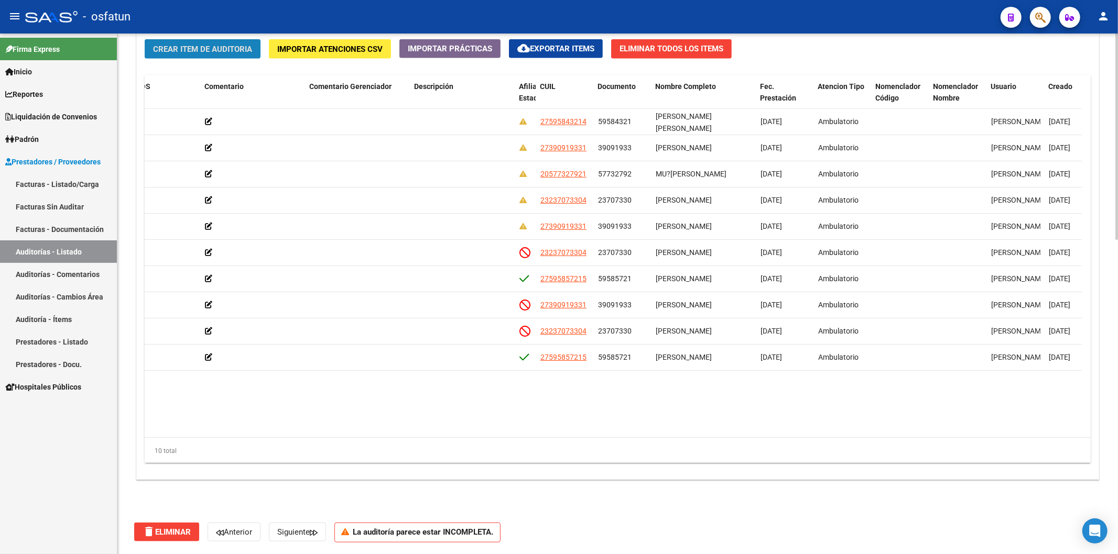
click at [197, 45] on span "Crear Item de Auditoria" at bounding box center [202, 49] width 99 height 9
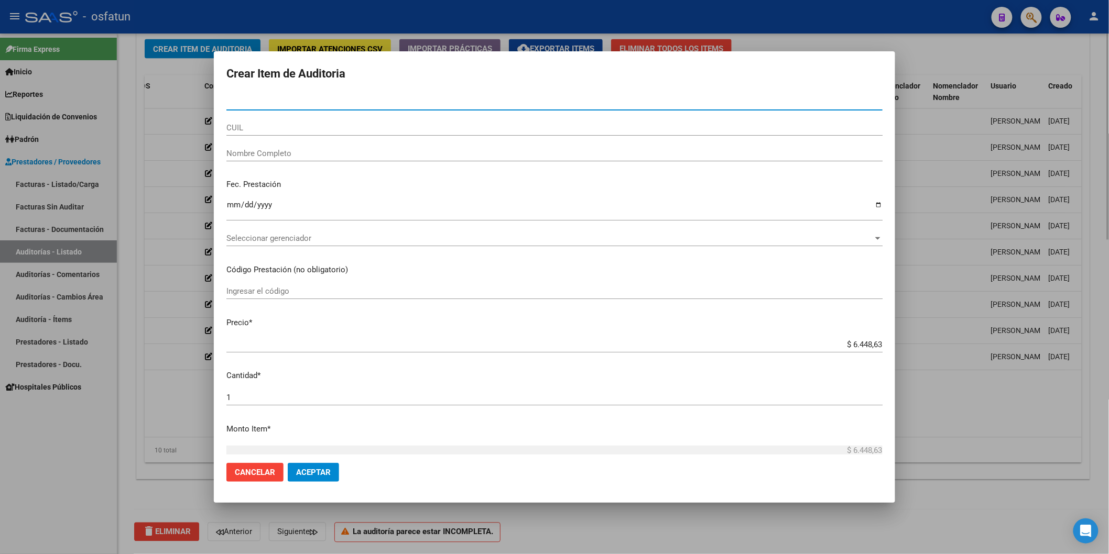
paste input "23707330"
type input "23707330"
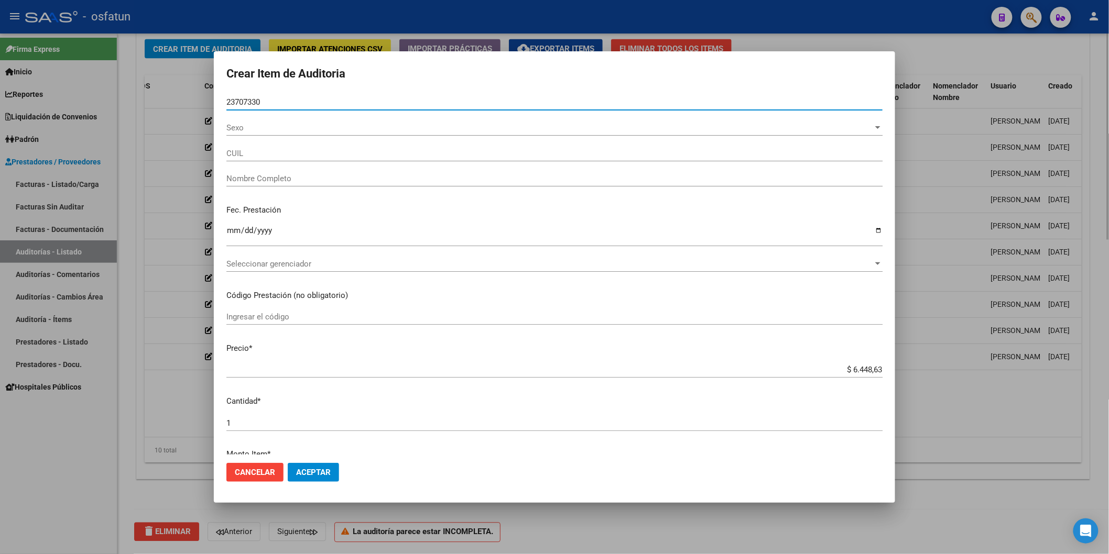
type input "23237073304"
type input "[PERSON_NAME]"
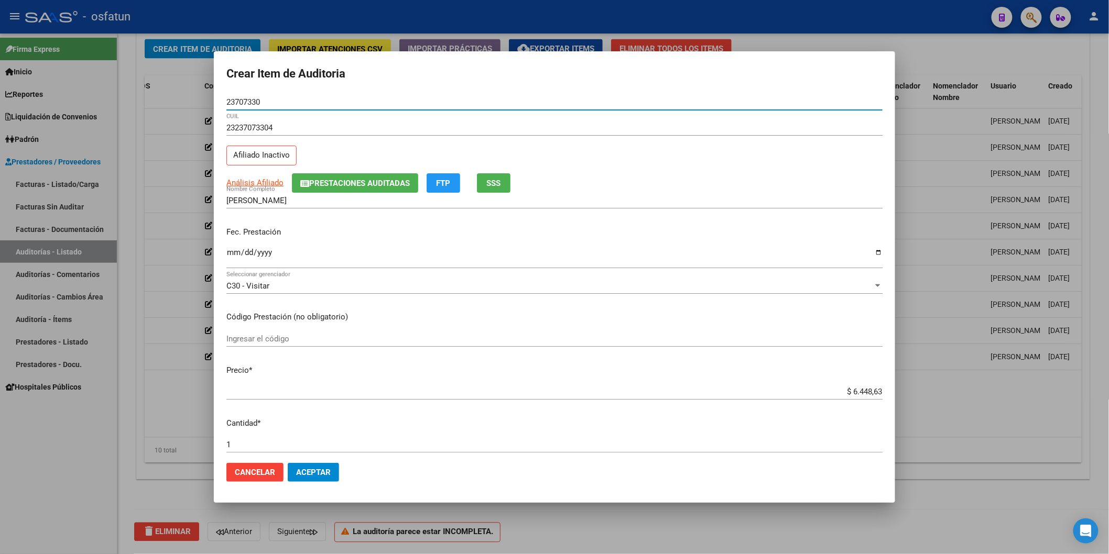
type input "23707330"
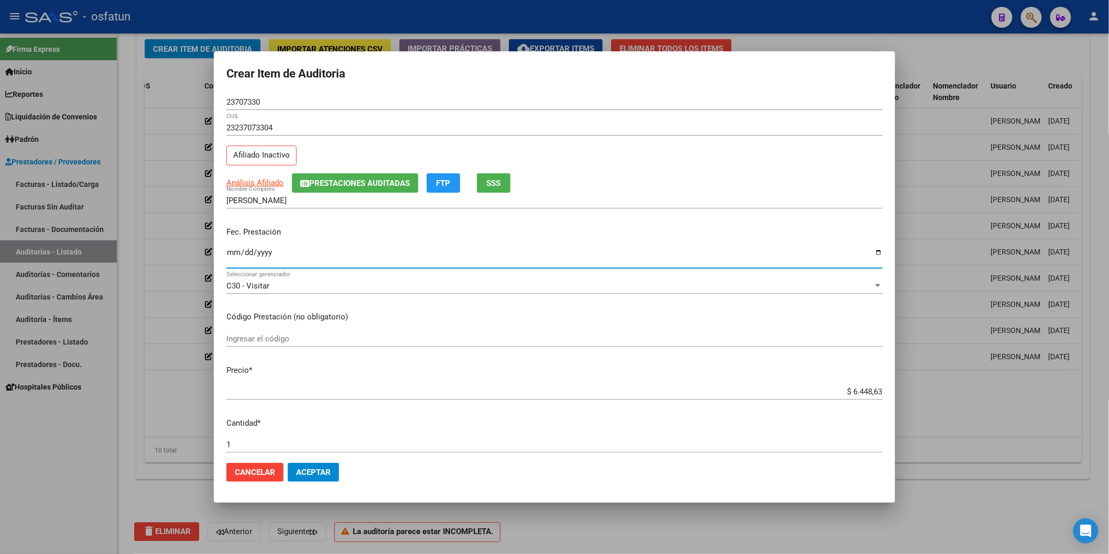
click at [226, 252] on input "Ingresar la fecha" at bounding box center [554, 256] width 656 height 17
type input "[DATE]"
click at [247, 341] on input "Ingresar el código" at bounding box center [554, 338] width 656 height 9
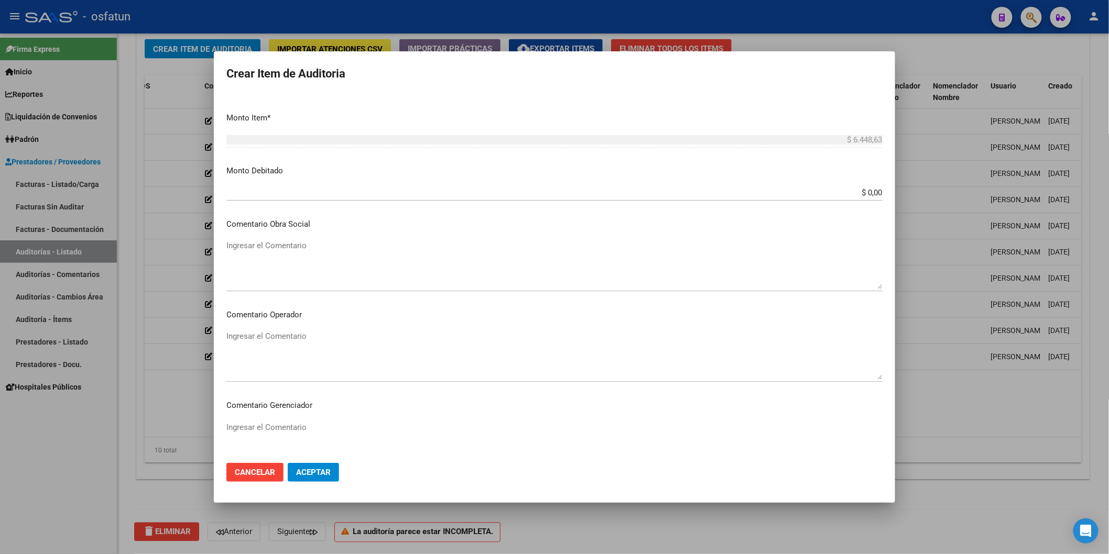
scroll to position [465, 0]
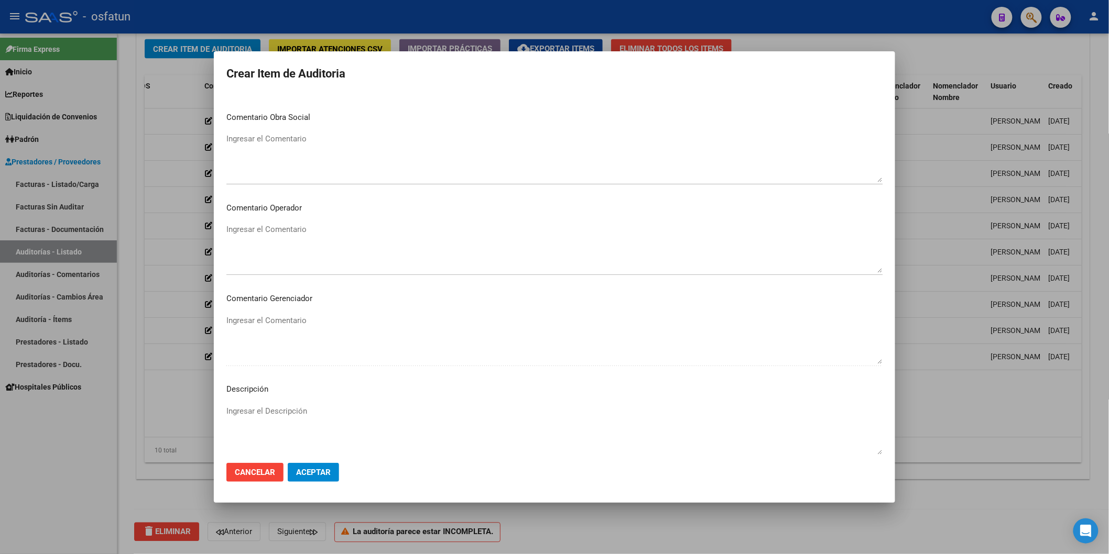
type input "250103"
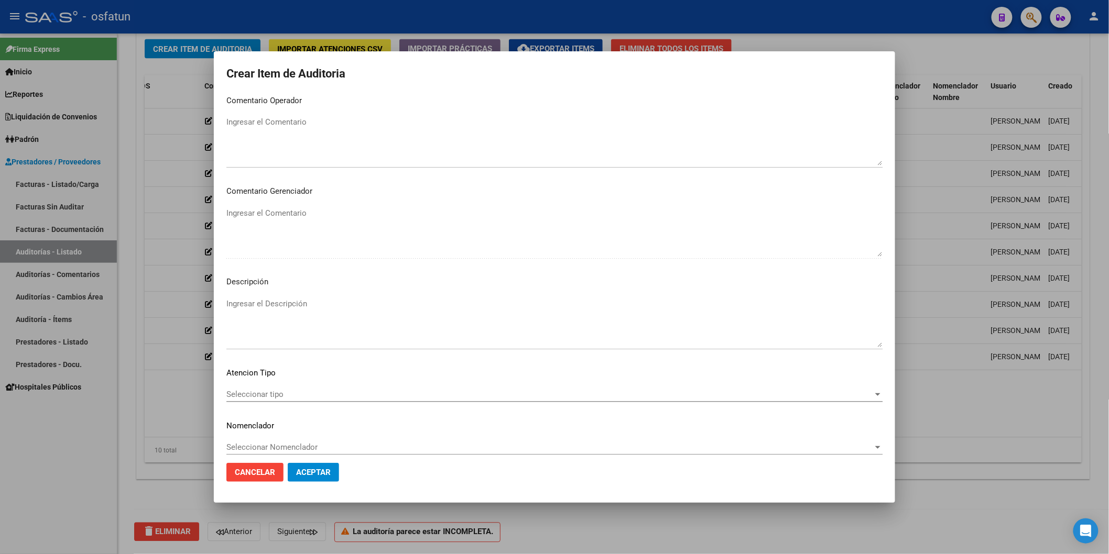
scroll to position [583, 0]
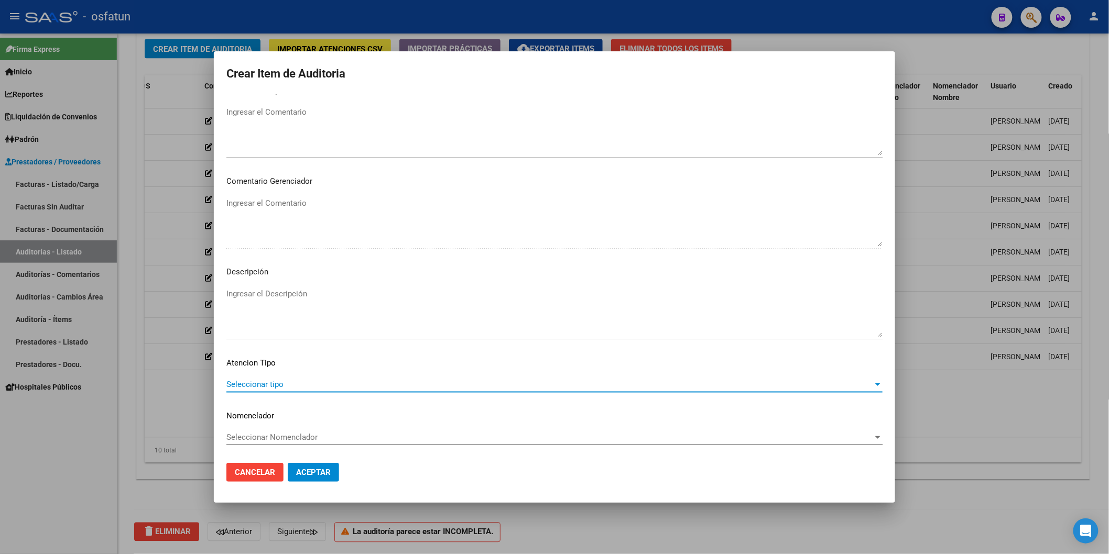
click at [299, 387] on span "Seleccionar tipo" at bounding box center [549, 384] width 647 height 9
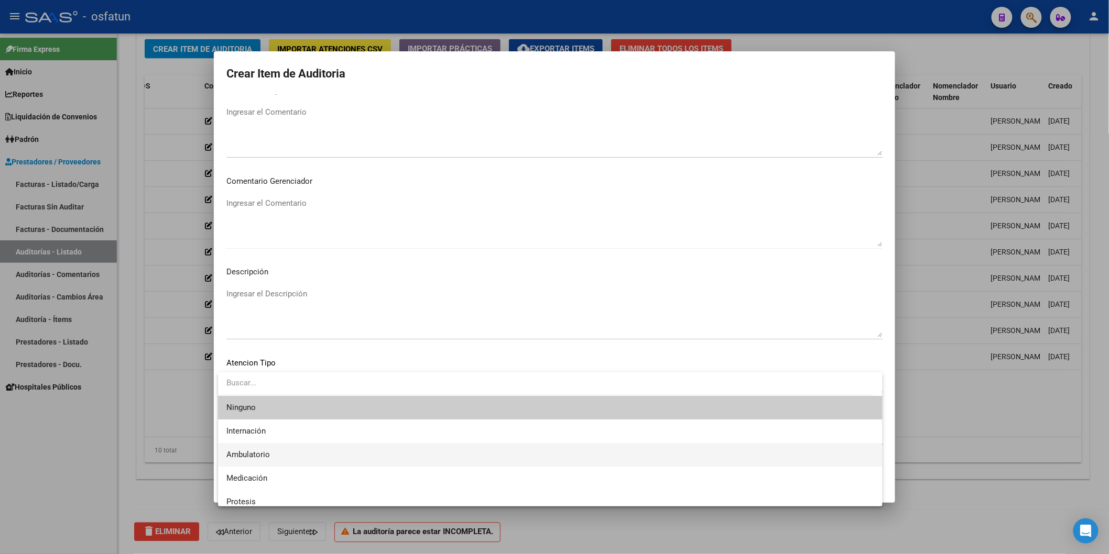
click at [280, 452] on span "Ambulatorio" at bounding box center [550, 455] width 648 height 24
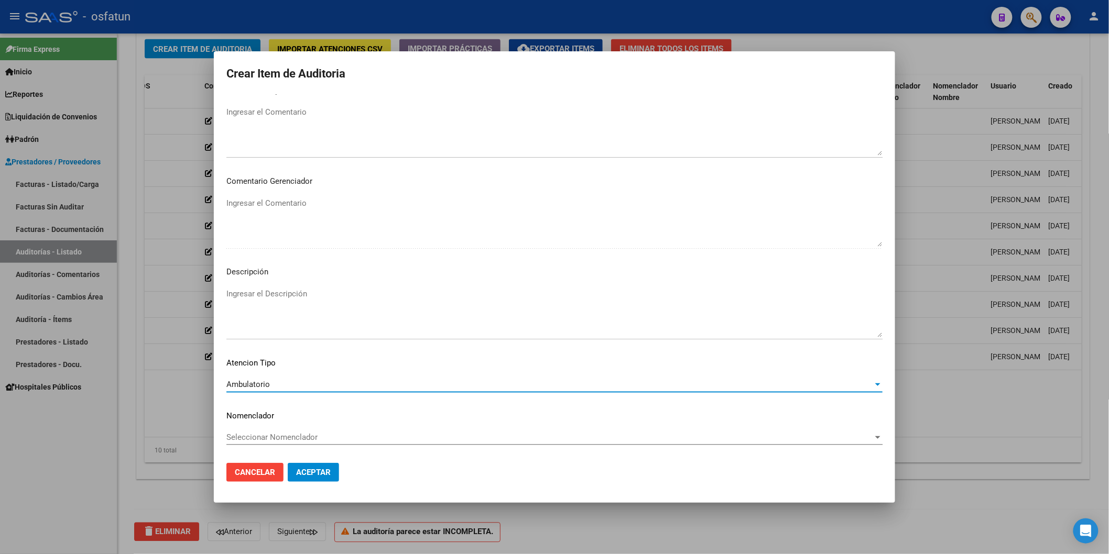
click at [283, 437] on span "Seleccionar Nomenclador" at bounding box center [549, 437] width 647 height 9
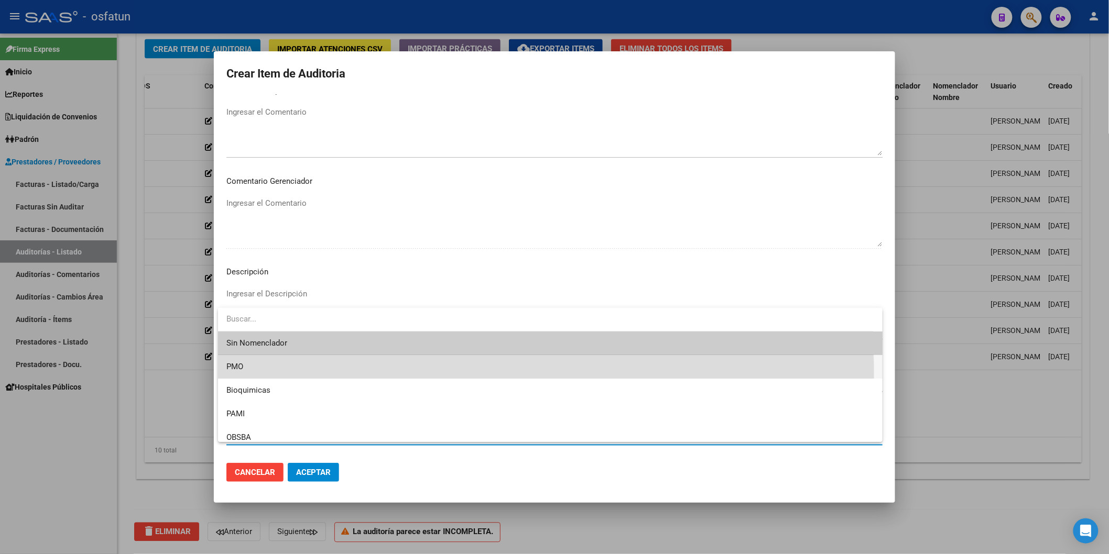
click at [274, 377] on span "PMO" at bounding box center [550, 367] width 648 height 24
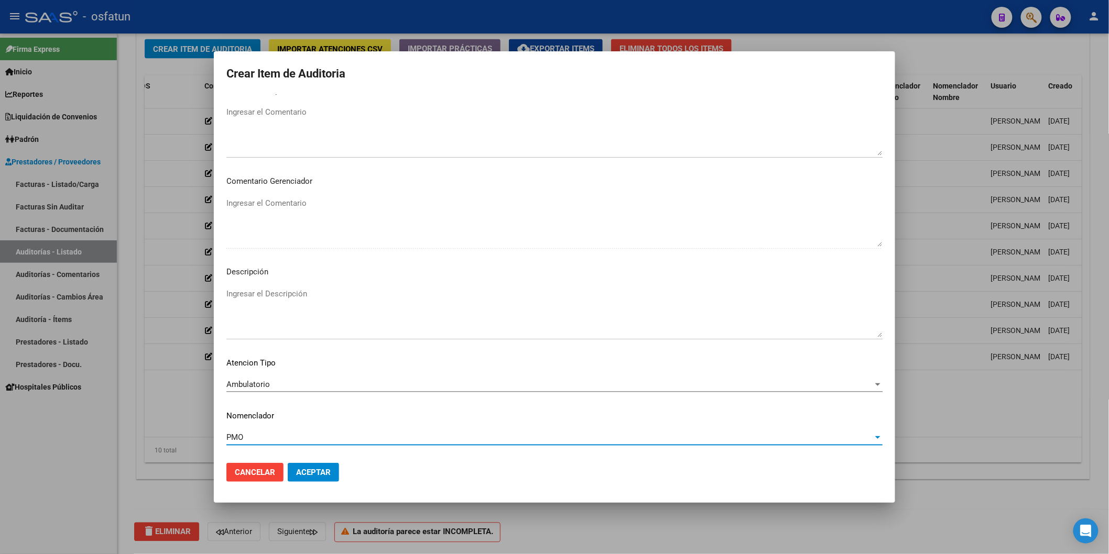
click at [323, 473] on span "Aceptar" at bounding box center [313, 472] width 35 height 9
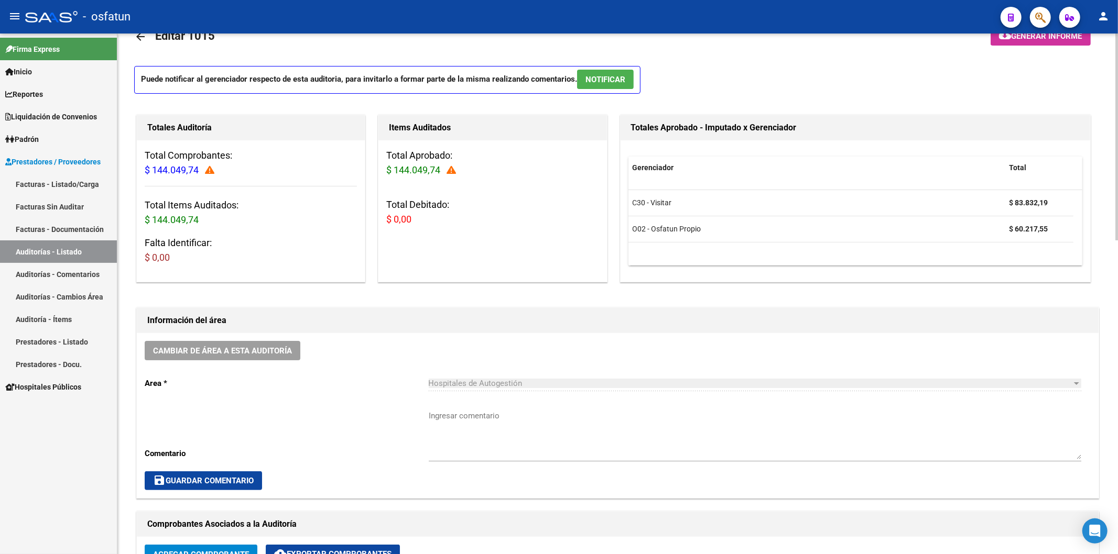
scroll to position [0, 0]
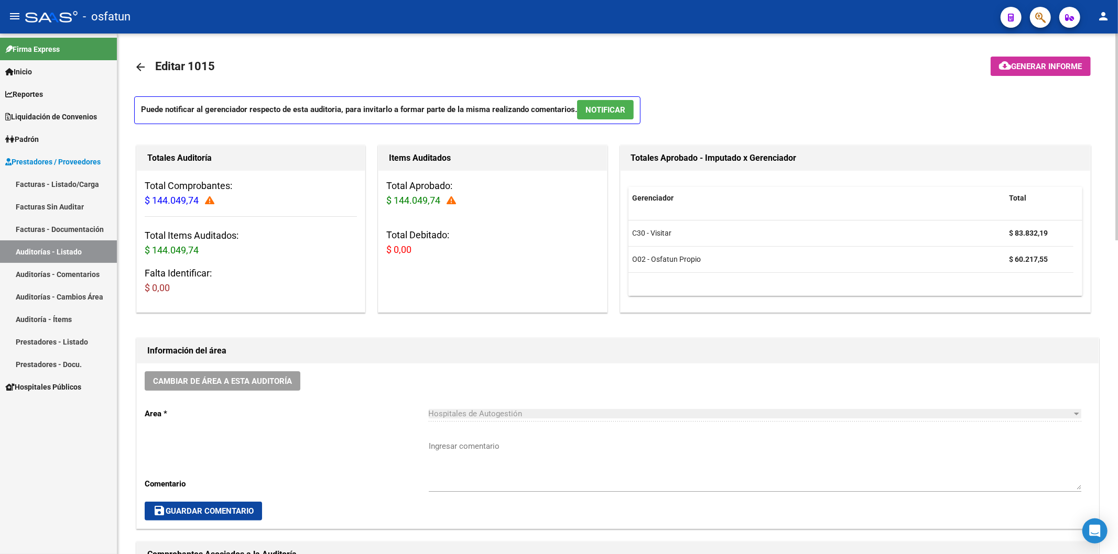
click at [451, 203] on icon at bounding box center [450, 200] width 9 height 9
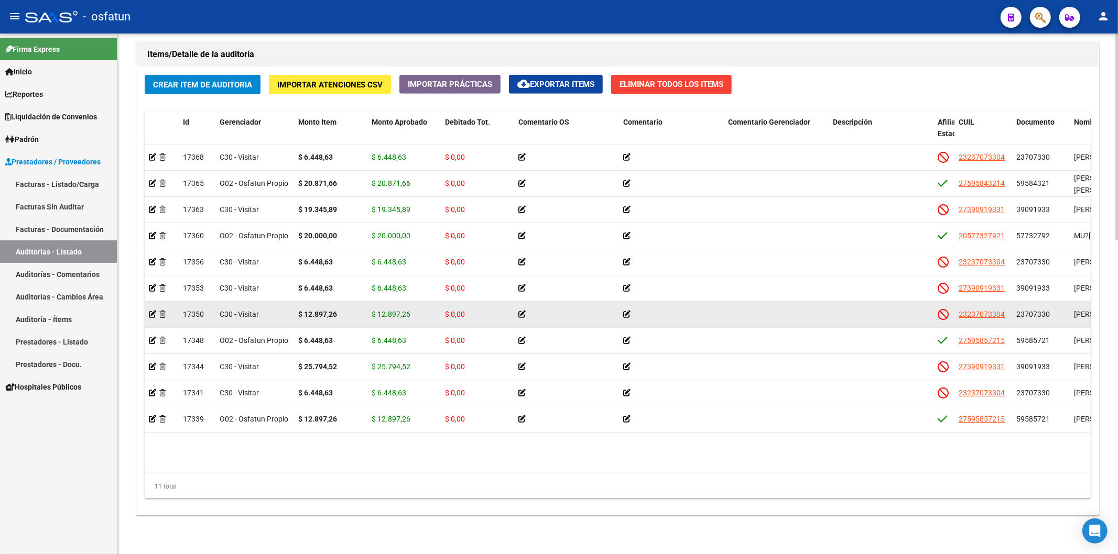
scroll to position [793, 0]
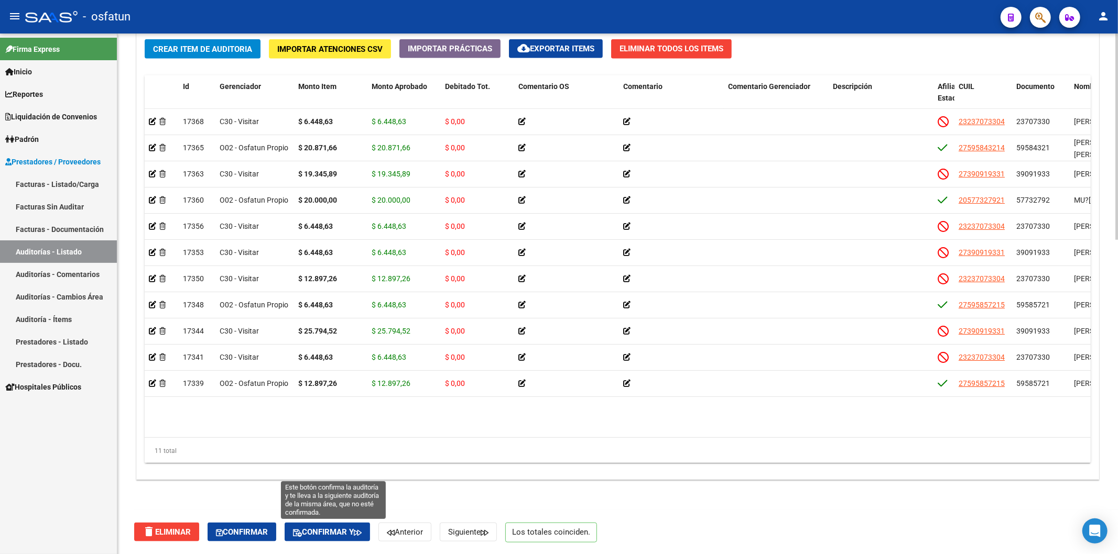
click at [362, 536] on icon "button" at bounding box center [358, 533] width 8 height 8
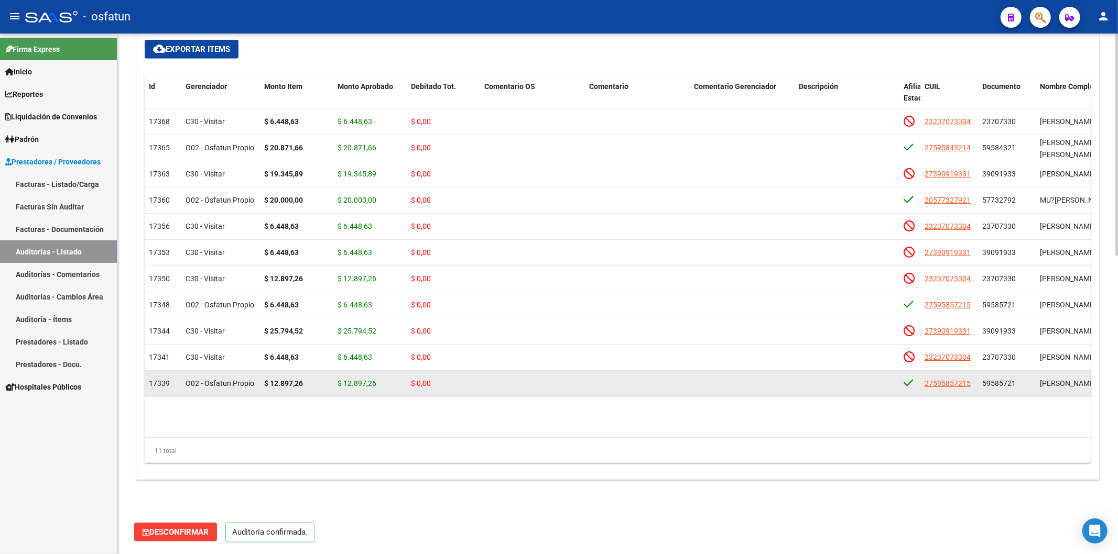
scroll to position [699, 0]
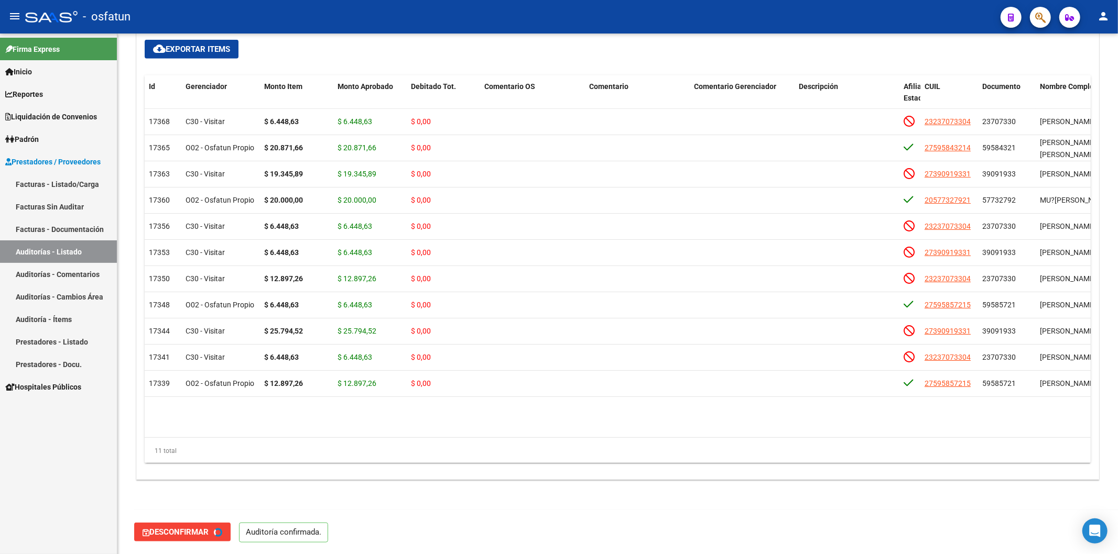
type input "202510"
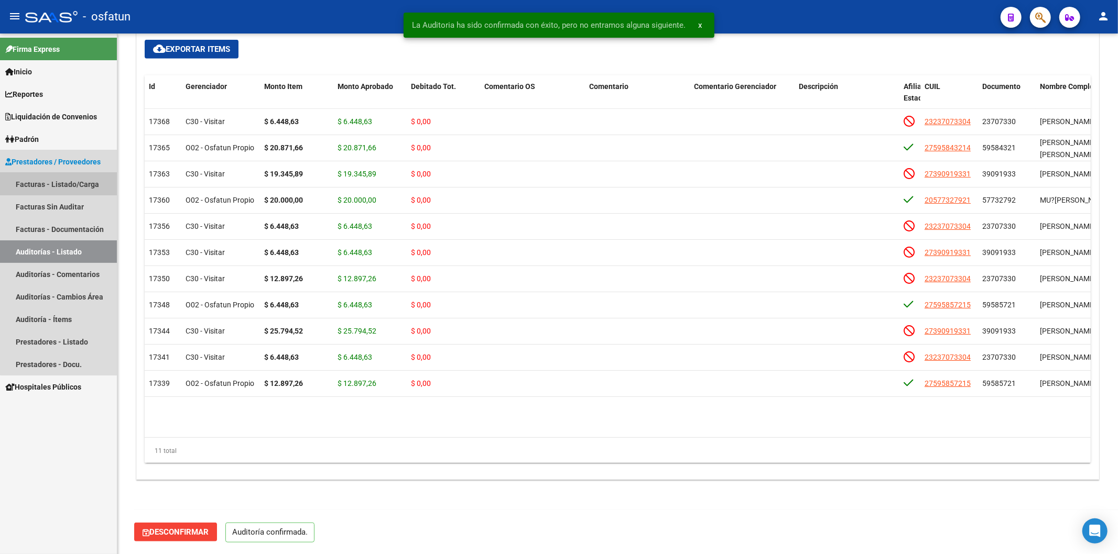
click at [90, 180] on link "Facturas - Listado/Carga" at bounding box center [58, 184] width 117 height 23
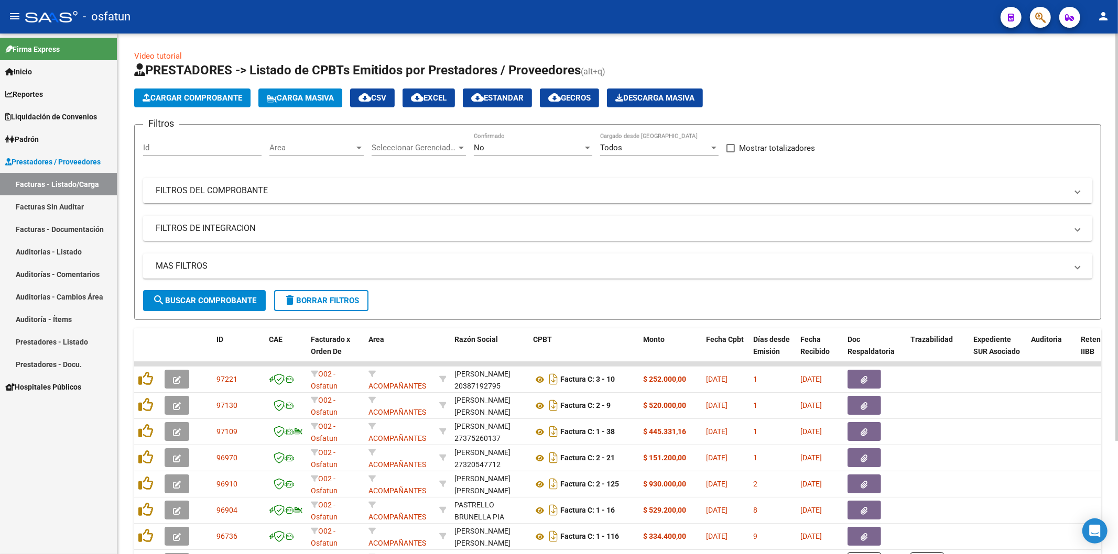
click at [187, 96] on span "Cargar Comprobante" at bounding box center [193, 97] width 100 height 9
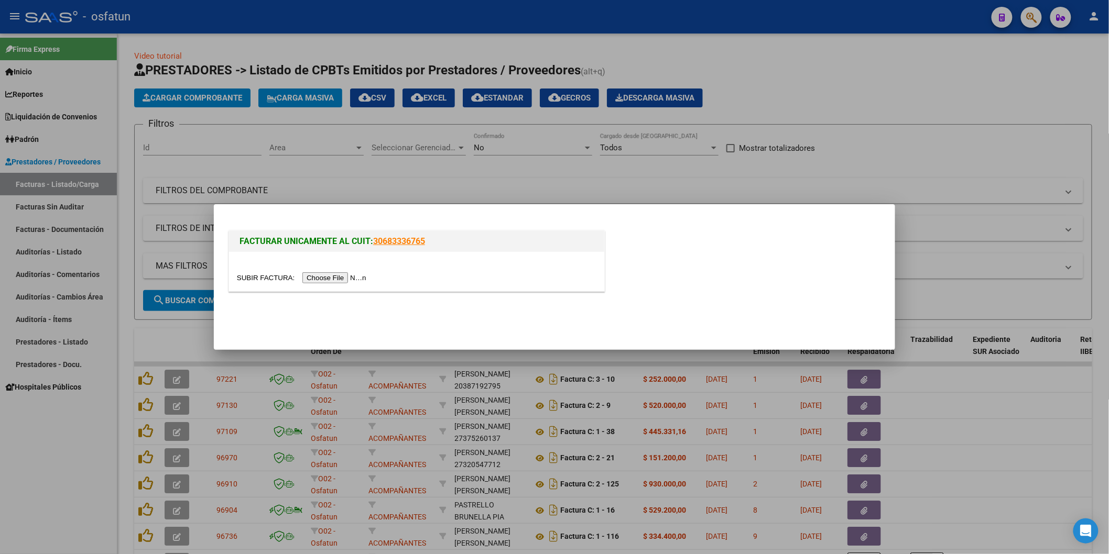
click at [359, 280] on input "file" at bounding box center [303, 277] width 133 height 11
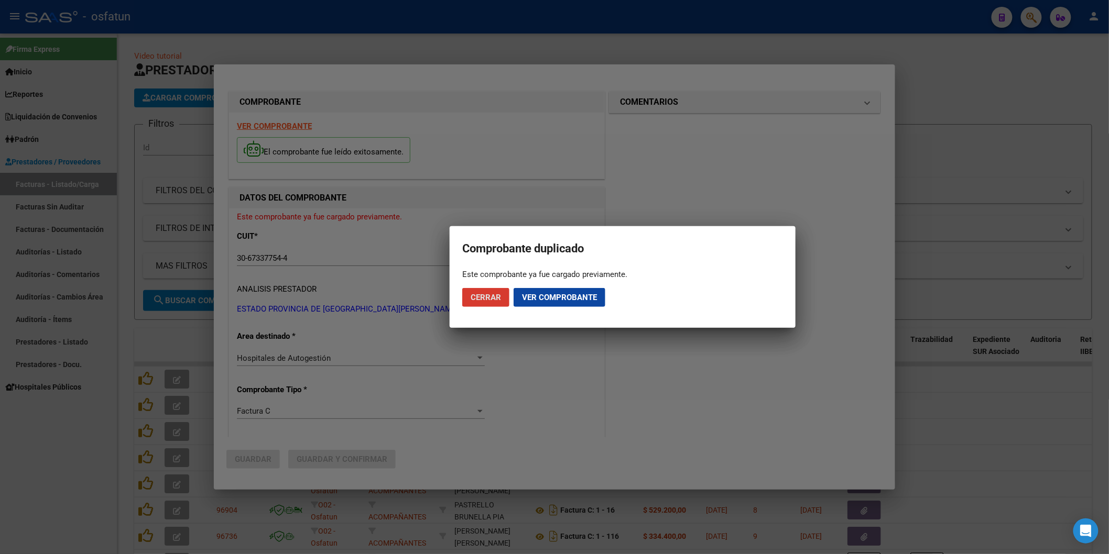
click at [495, 301] on span "Cerrar" at bounding box center [486, 297] width 30 height 9
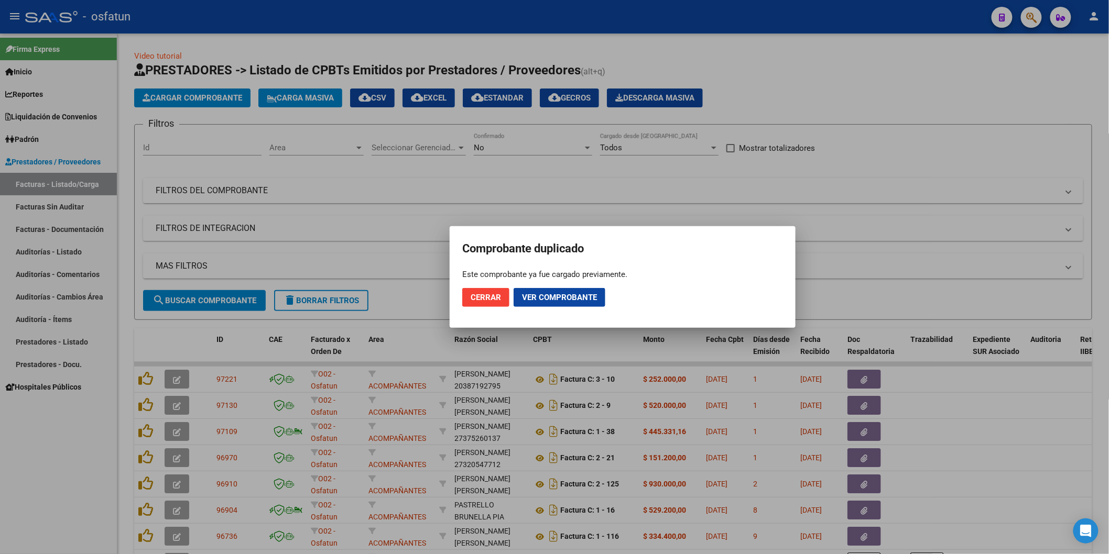
click at [977, 180] on div at bounding box center [554, 277] width 1109 height 554
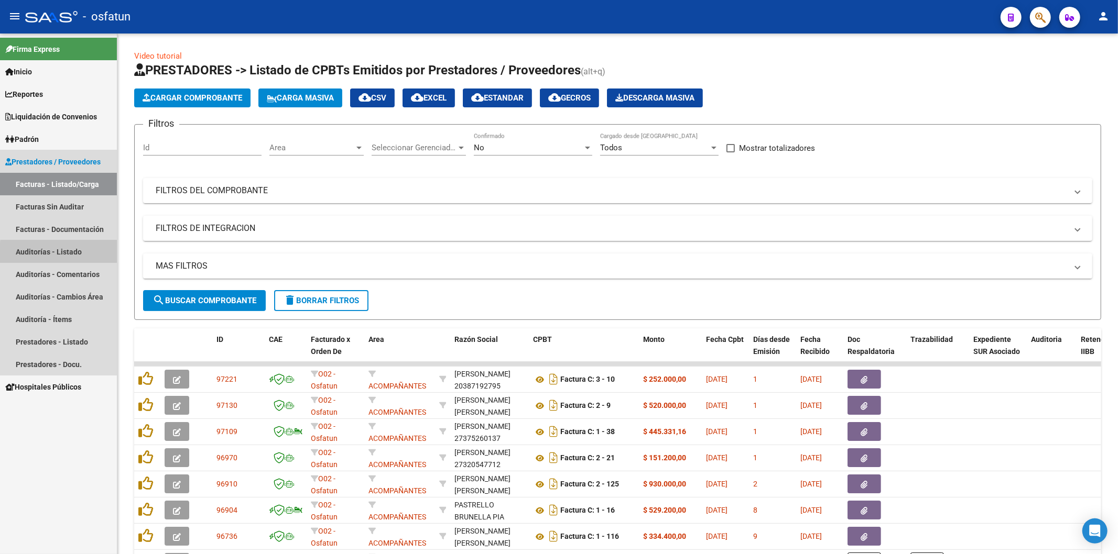
click at [85, 255] on link "Auditorías - Listado" at bounding box center [58, 251] width 117 height 23
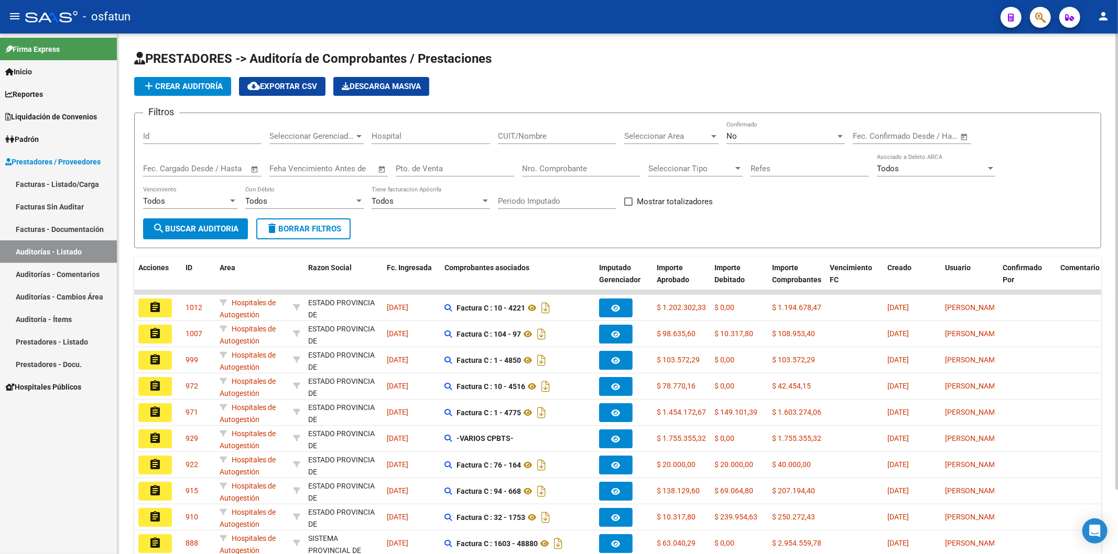
click at [196, 89] on span "add Crear Auditoría" at bounding box center [183, 86] width 80 height 9
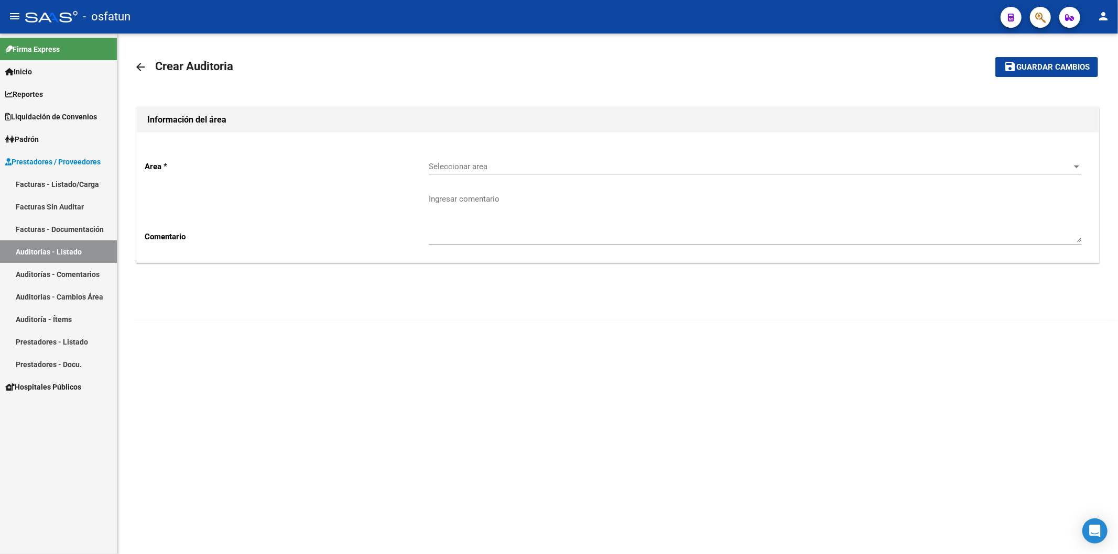
click at [485, 168] on span "Seleccionar area" at bounding box center [750, 166] width 643 height 9
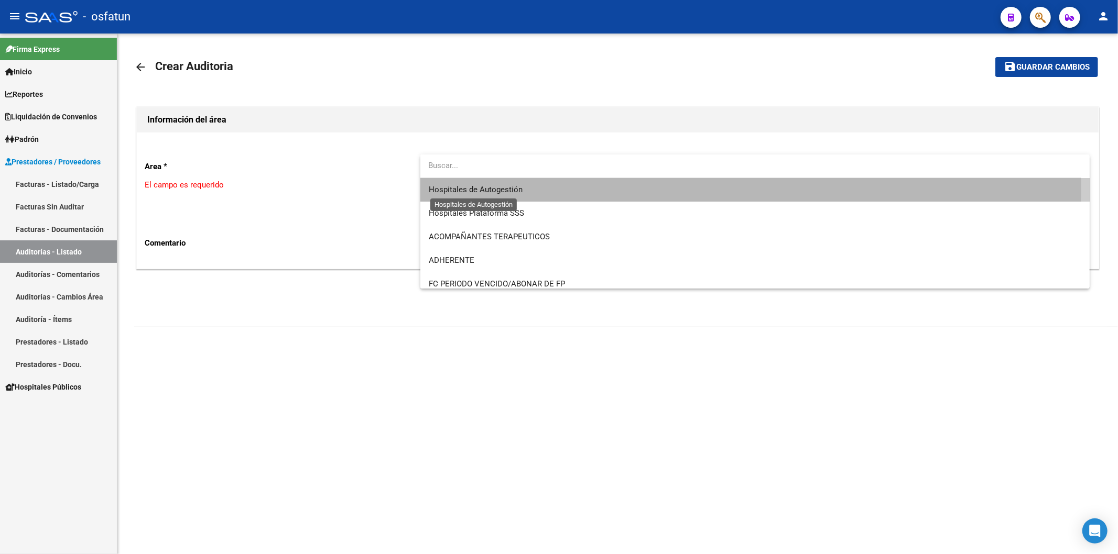
click at [480, 189] on span "Hospitales de Autogestión" at bounding box center [476, 189] width 94 height 9
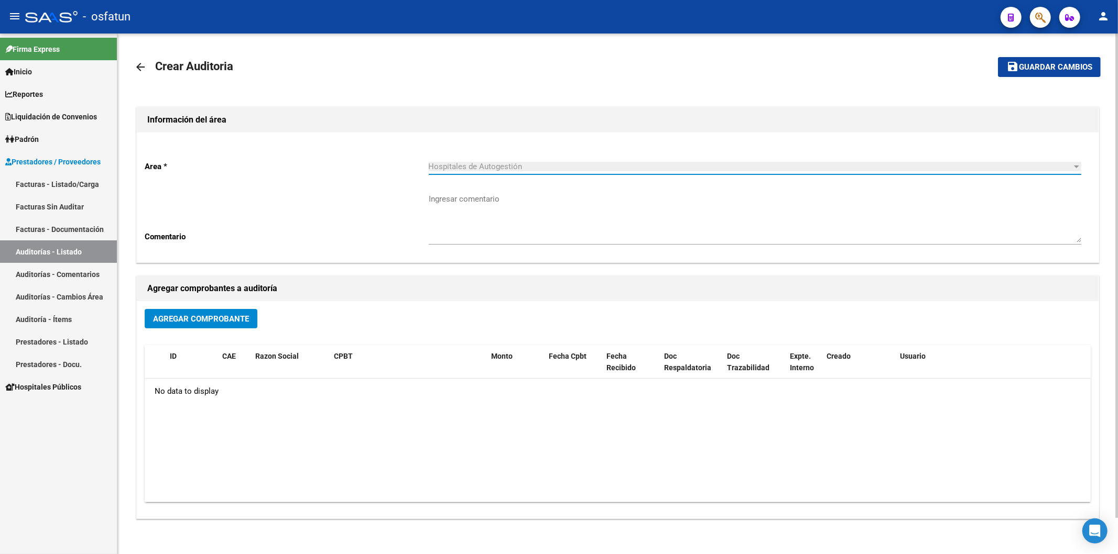
click at [216, 322] on span "Agregar Comprobante" at bounding box center [201, 318] width 96 height 9
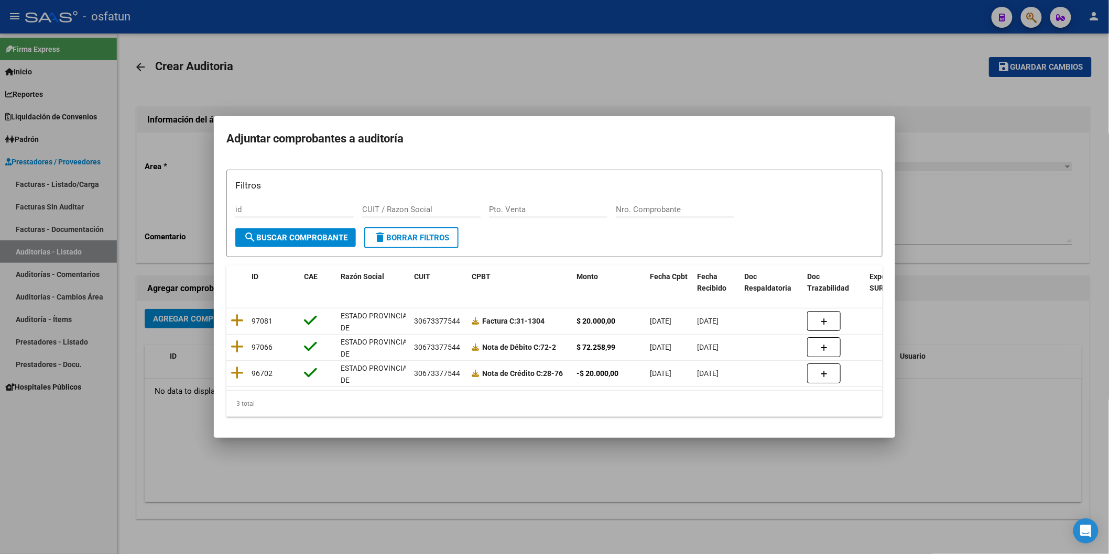
click at [75, 267] on div at bounding box center [554, 277] width 1109 height 554
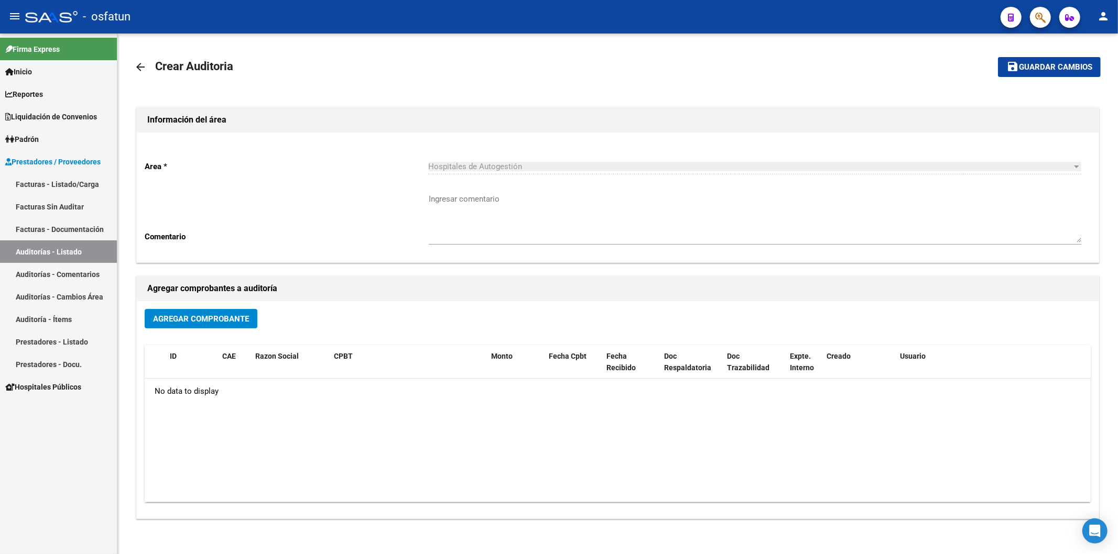
click at [85, 190] on link "Facturas - Listado/Carga" at bounding box center [58, 184] width 117 height 23
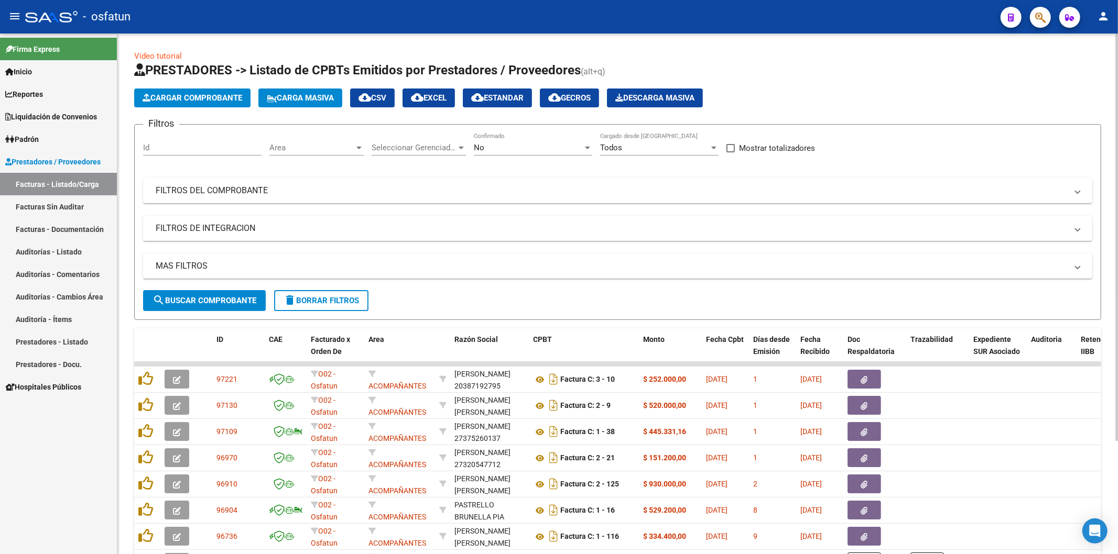
click at [186, 102] on span "Cargar Comprobante" at bounding box center [193, 97] width 100 height 9
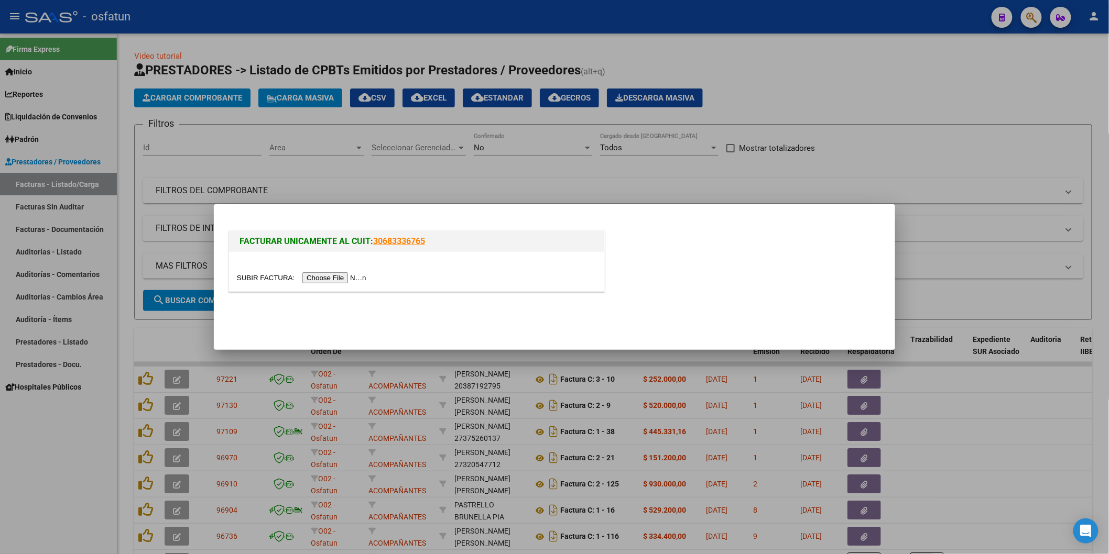
click at [334, 274] on input "file" at bounding box center [303, 277] width 133 height 11
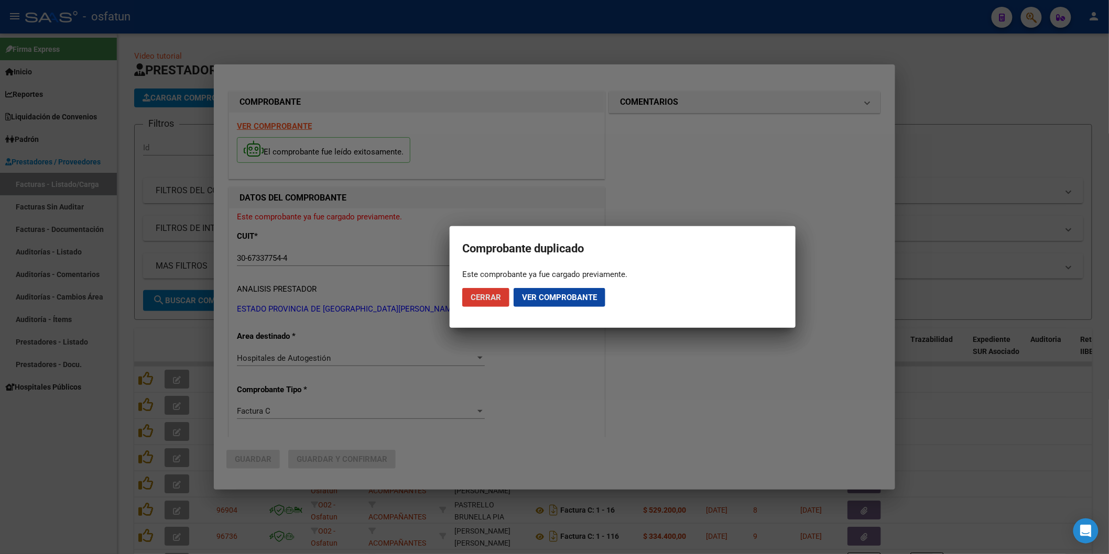
click at [495, 302] on span "Cerrar" at bounding box center [486, 297] width 30 height 9
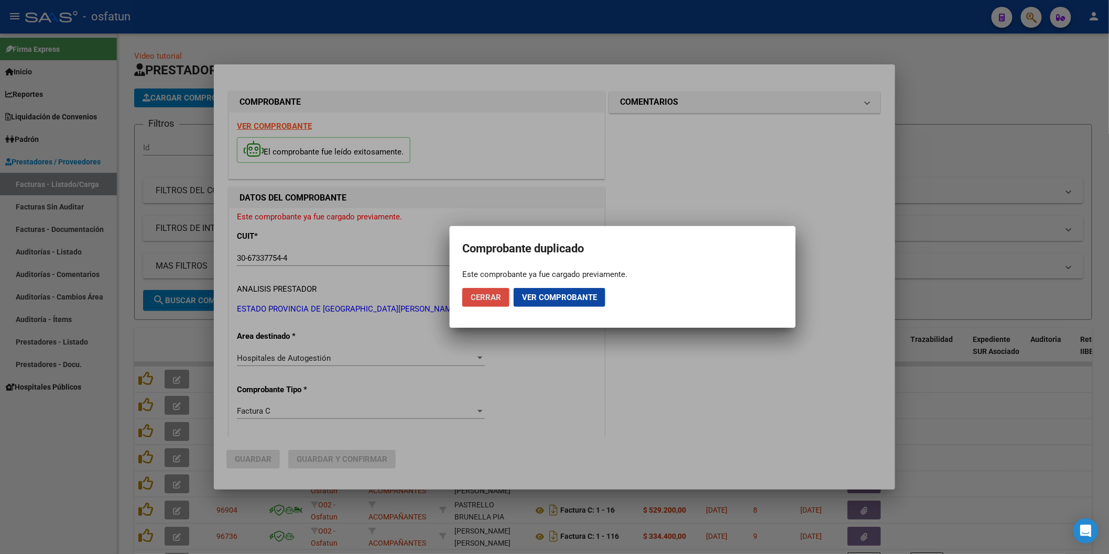
click at [495, 302] on span "Cerrar" at bounding box center [486, 297] width 30 height 9
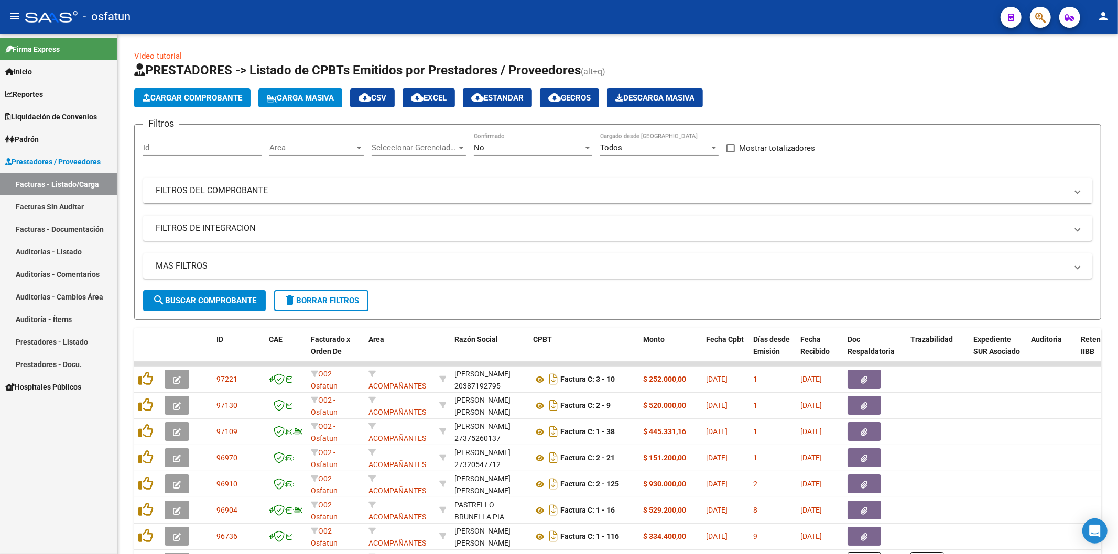
click at [65, 253] on link "Auditorías - Listado" at bounding box center [58, 251] width 117 height 23
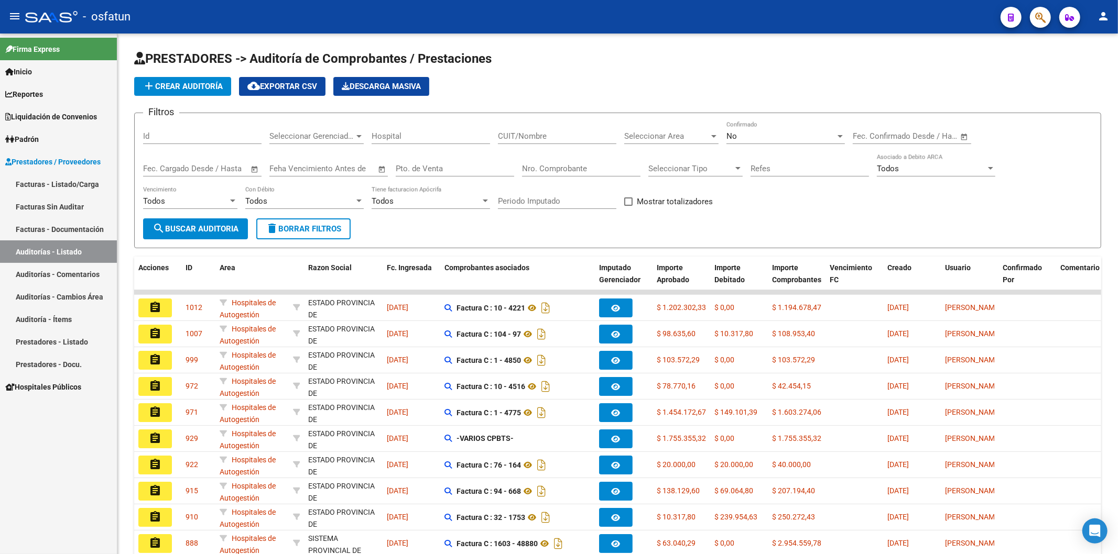
click at [79, 180] on link "Facturas - Listado/Carga" at bounding box center [58, 184] width 117 height 23
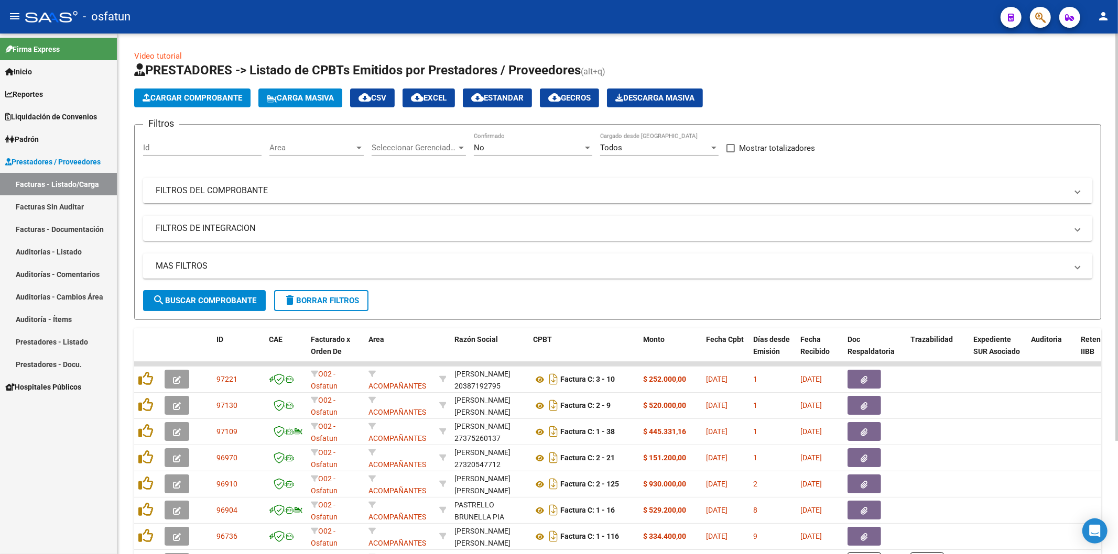
click at [272, 194] on mat-panel-title "FILTROS DEL COMPROBANTE" at bounding box center [611, 191] width 911 height 12
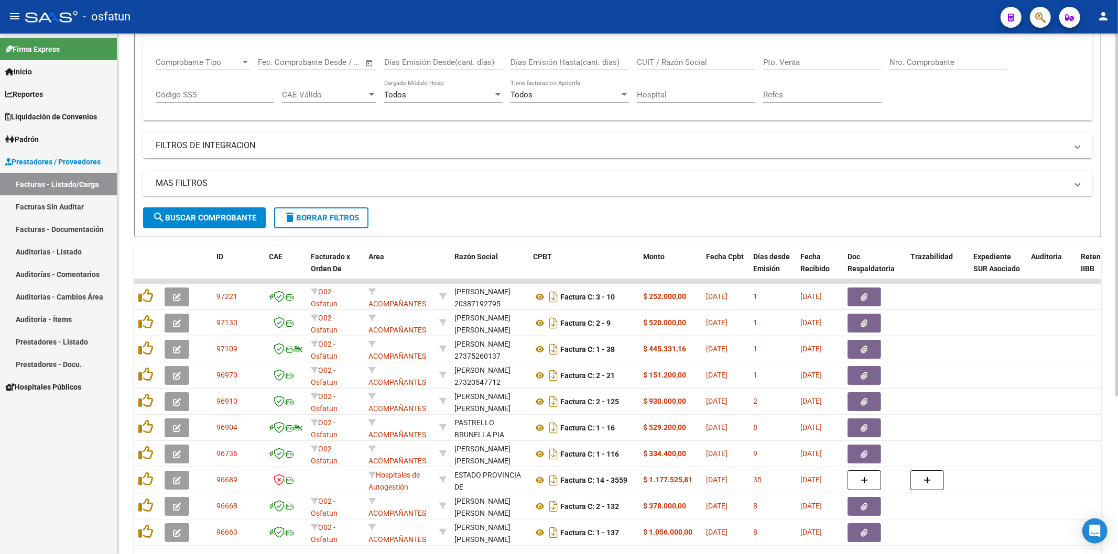
scroll to position [174, 0]
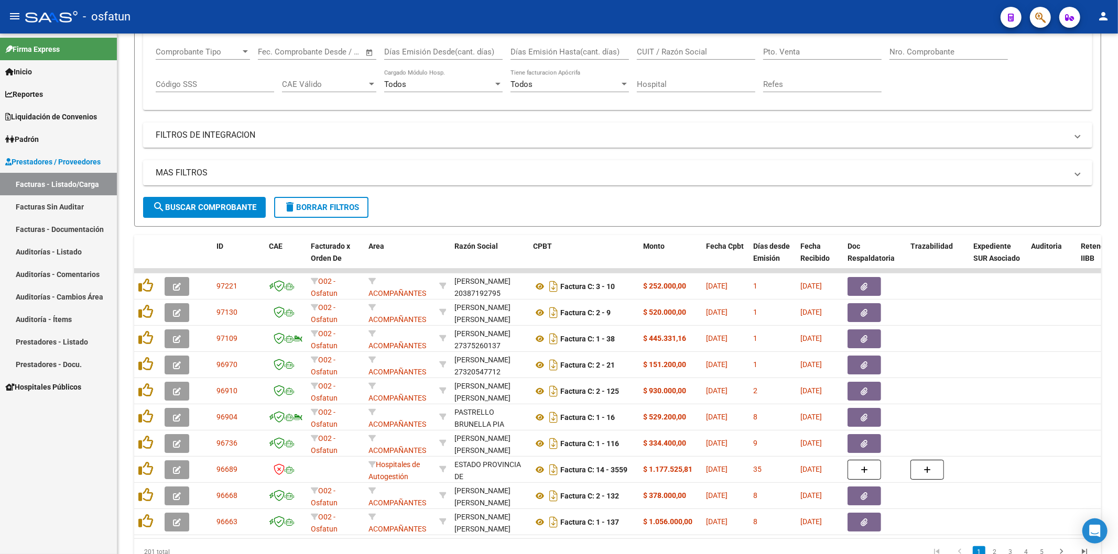
click at [76, 258] on link "Auditorías - Listado" at bounding box center [58, 251] width 117 height 23
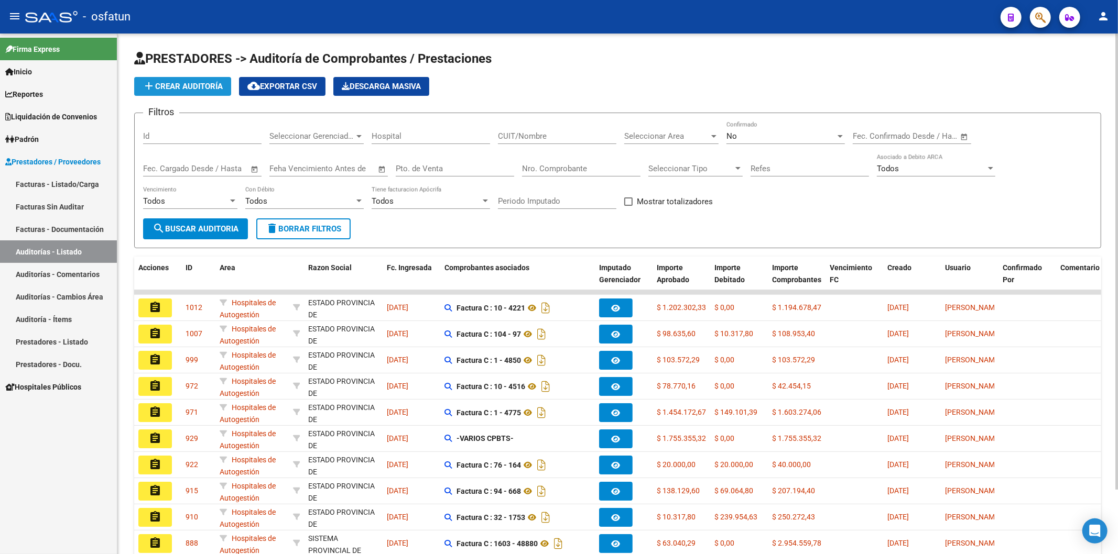
click at [207, 86] on span "add Crear Auditoría" at bounding box center [183, 86] width 80 height 9
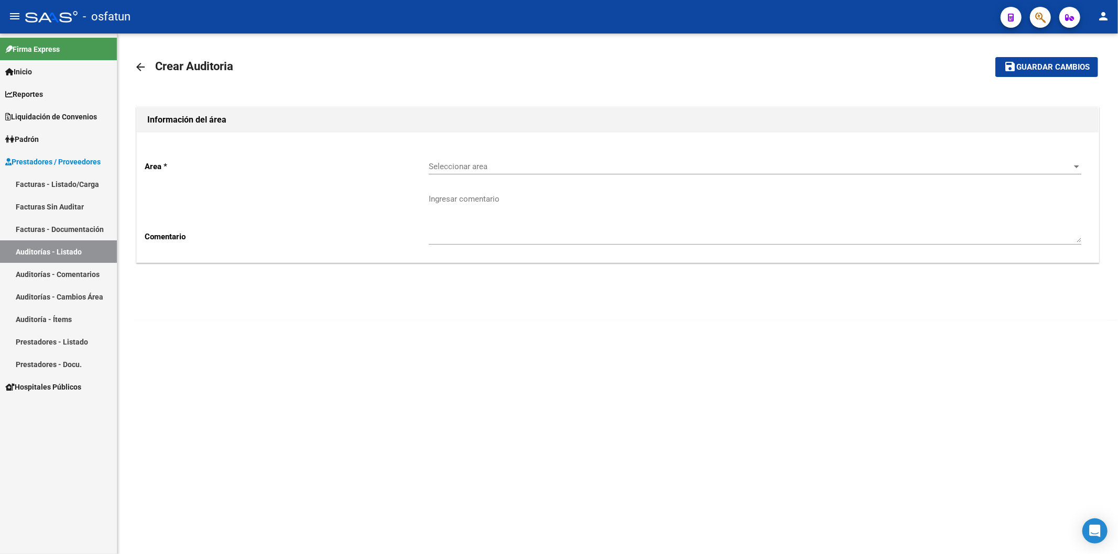
click at [540, 166] on span "Seleccionar area" at bounding box center [750, 166] width 643 height 9
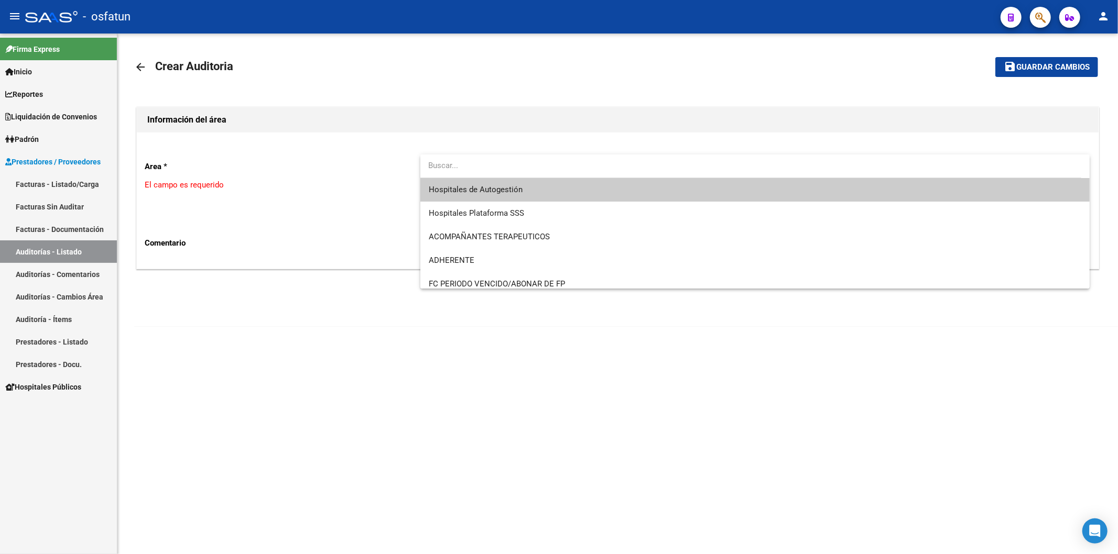
click at [525, 189] on span "Hospitales de Autogestión" at bounding box center [755, 190] width 653 height 24
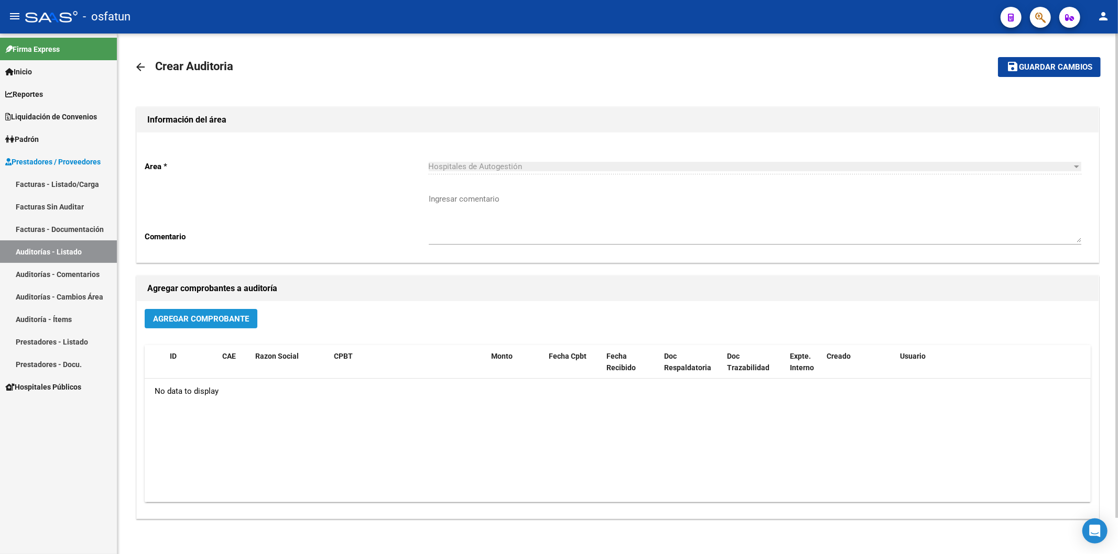
click at [229, 323] on span "Agregar Comprobante" at bounding box center [201, 318] width 96 height 9
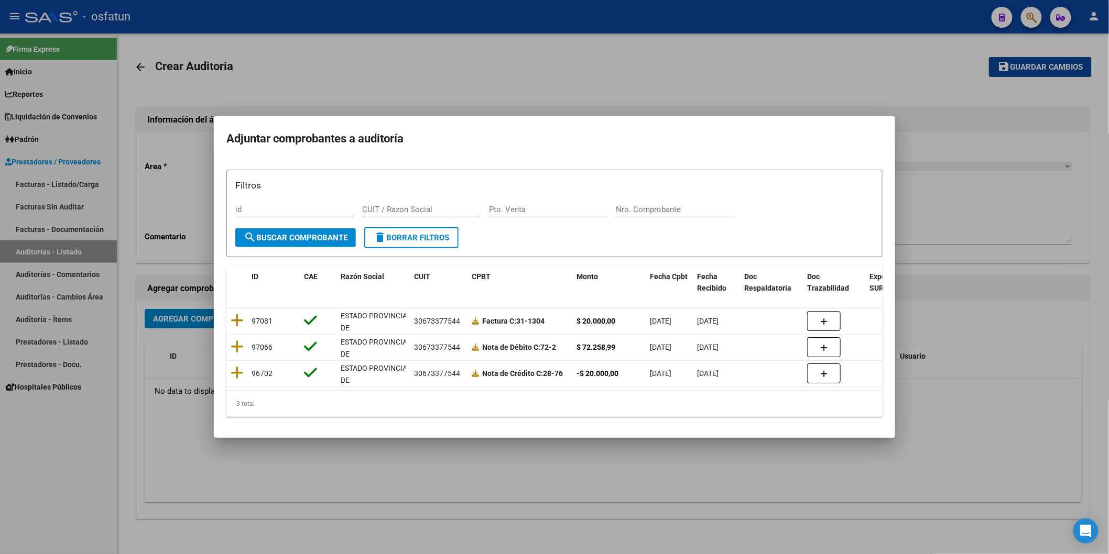
click at [750, 80] on div at bounding box center [554, 277] width 1109 height 554
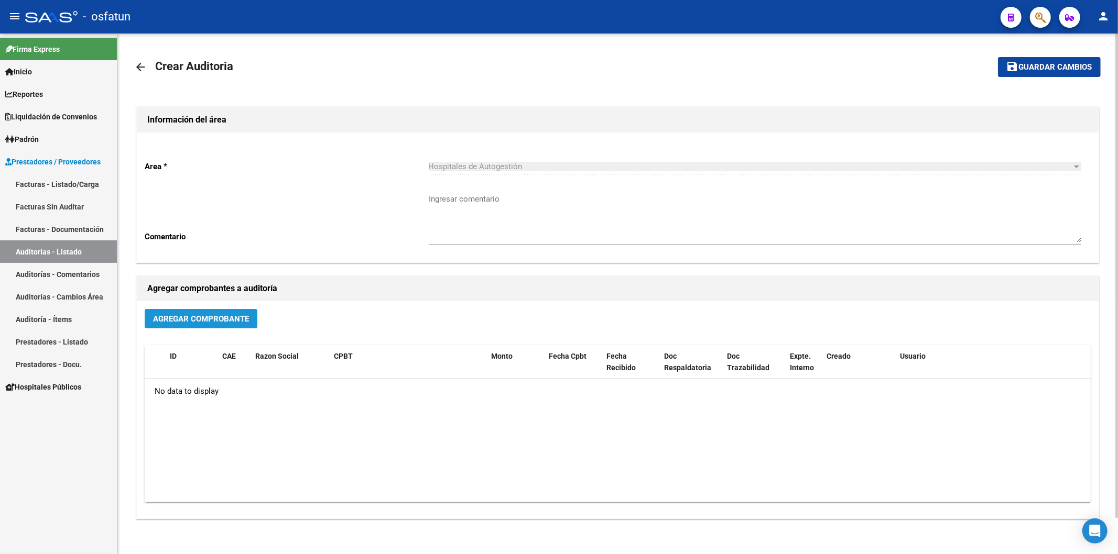
click at [223, 329] on button "Agregar Comprobante" at bounding box center [201, 318] width 113 height 19
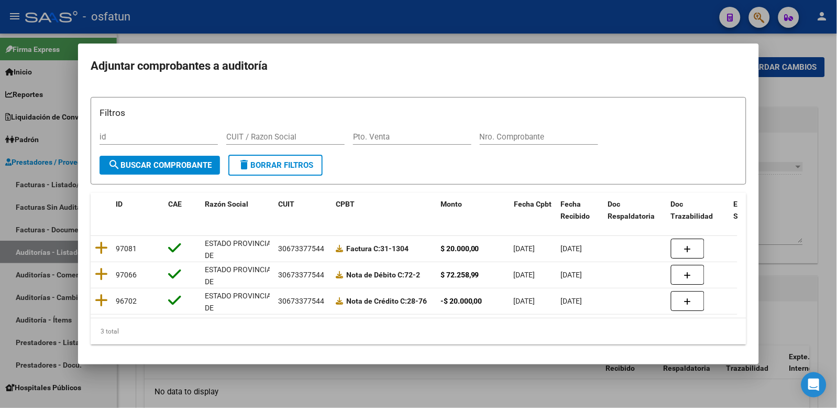
click at [522, 32] on div at bounding box center [418, 204] width 837 height 408
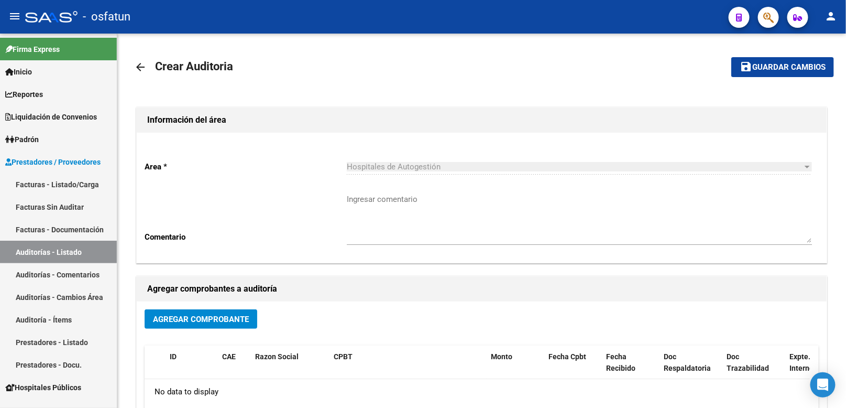
click at [60, 188] on link "Facturas - Listado/Carga" at bounding box center [58, 184] width 117 height 23
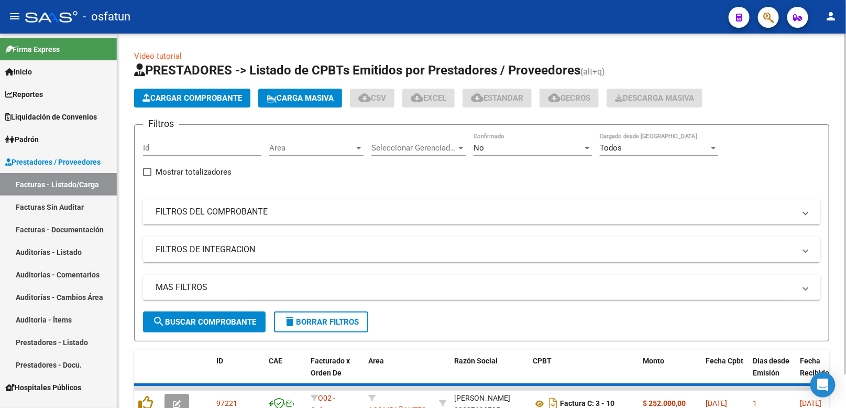
click at [213, 104] on button "Cargar Comprobante" at bounding box center [192, 98] width 116 height 19
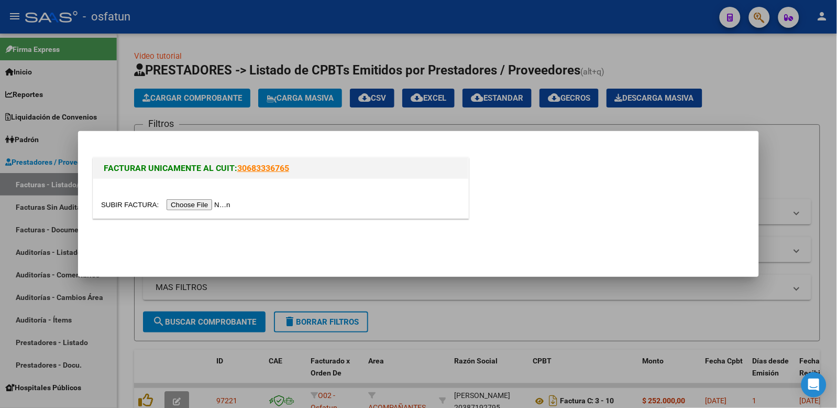
click at [200, 201] on input "file" at bounding box center [167, 204] width 133 height 11
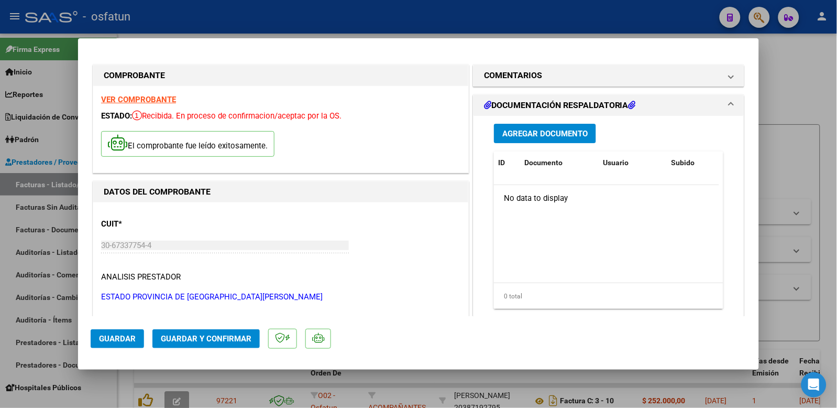
click at [211, 342] on span "Guardar y Confirmar" at bounding box center [206, 338] width 91 height 9
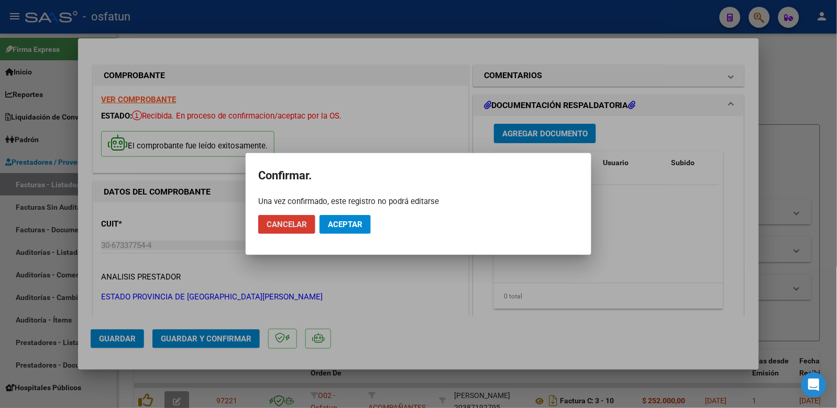
click at [331, 209] on mat-dialog-actions "Cancelar Aceptar" at bounding box center [418, 224] width 321 height 36
click at [333, 223] on span "Aceptar" at bounding box center [345, 224] width 35 height 9
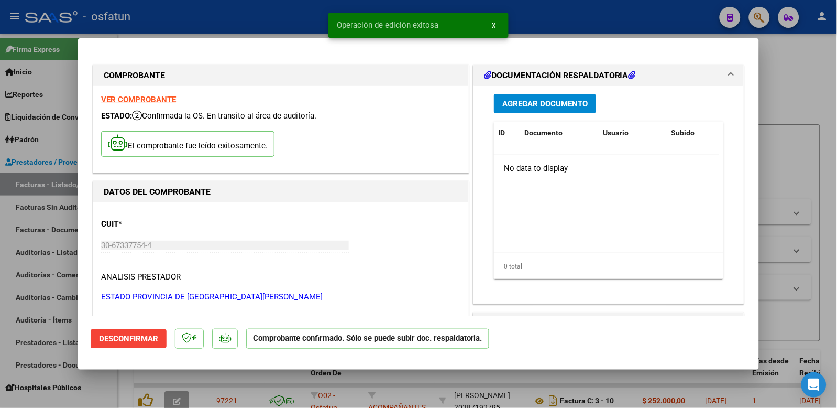
click at [803, 95] on div at bounding box center [418, 204] width 837 height 408
type input "$ 0,00"
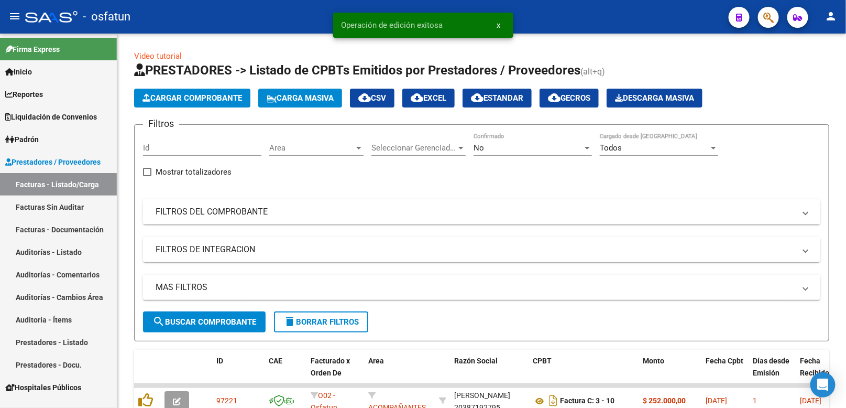
click at [60, 250] on link "Auditorías - Listado" at bounding box center [58, 251] width 117 height 23
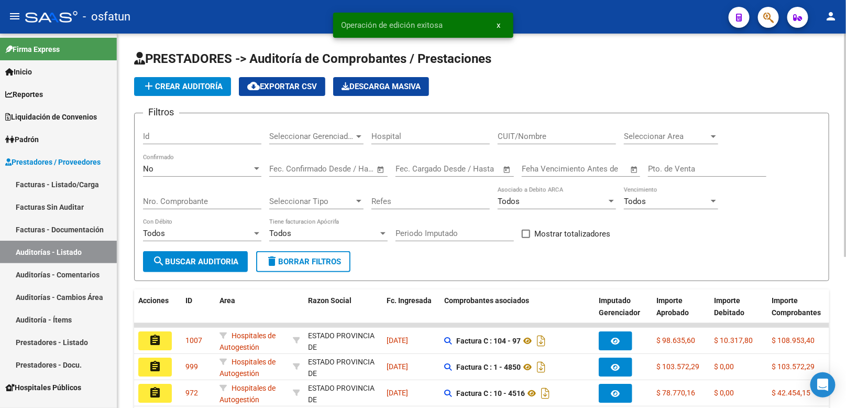
click at [176, 81] on button "add Crear Auditoría" at bounding box center [182, 86] width 97 height 19
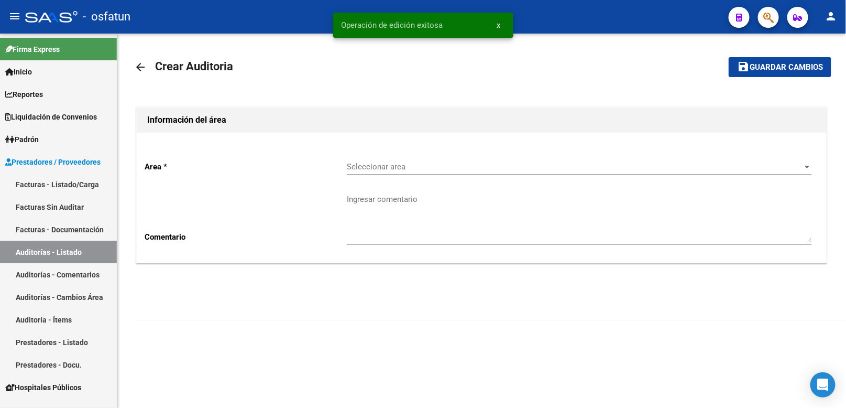
click at [399, 158] on div "Seleccionar area Seleccionar area" at bounding box center [579, 163] width 465 height 23
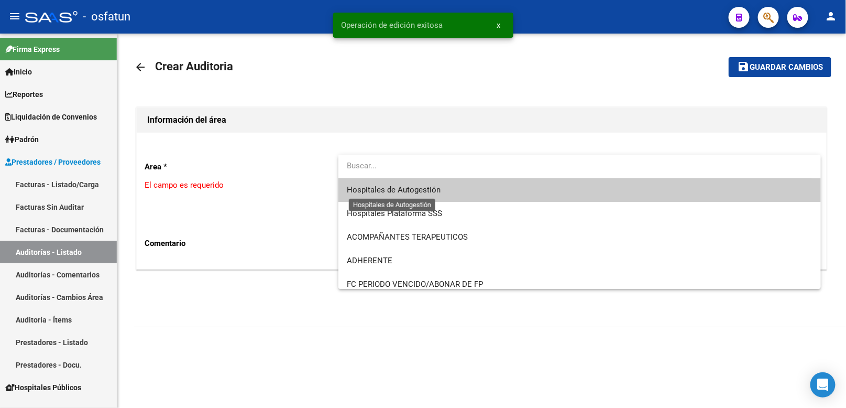
click at [397, 191] on span "Hospitales de Autogestión" at bounding box center [394, 189] width 94 height 9
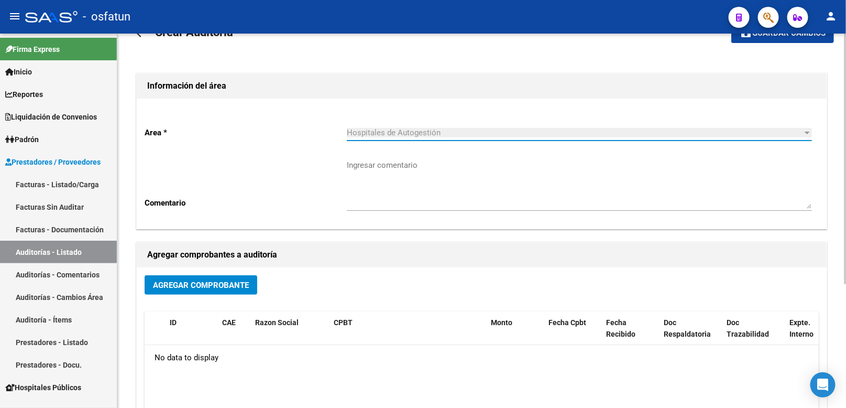
scroll to position [116, 0]
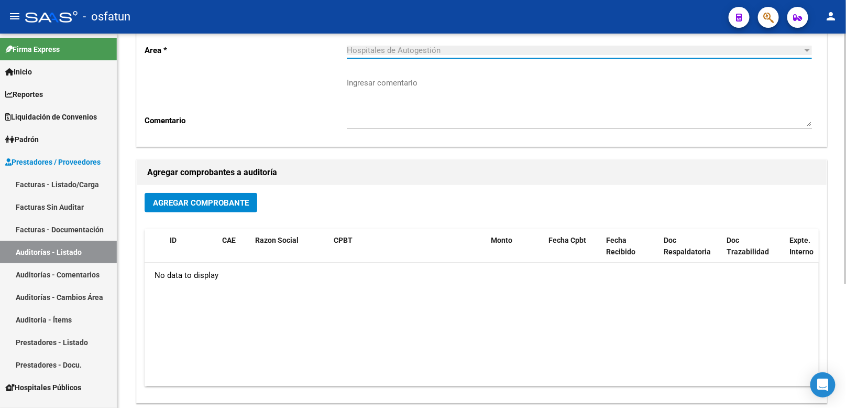
click at [216, 207] on button "Agregar Comprobante" at bounding box center [201, 202] width 113 height 19
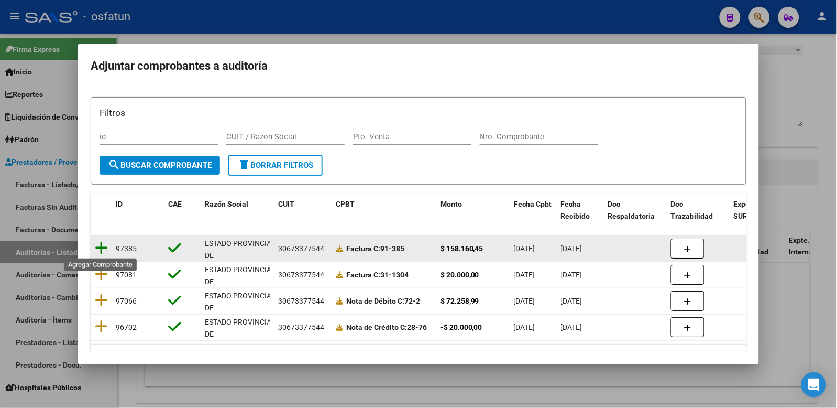
click at [101, 245] on icon at bounding box center [101, 247] width 13 height 15
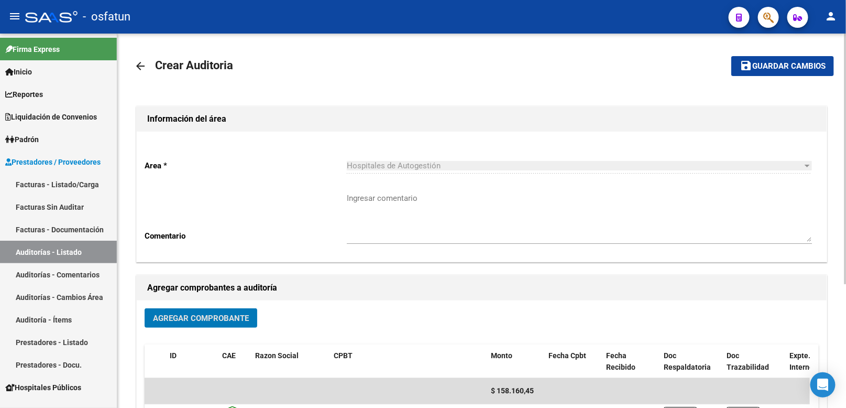
scroll to position [0, 0]
click at [782, 69] on span "Guardar cambios" at bounding box center [788, 67] width 73 height 9
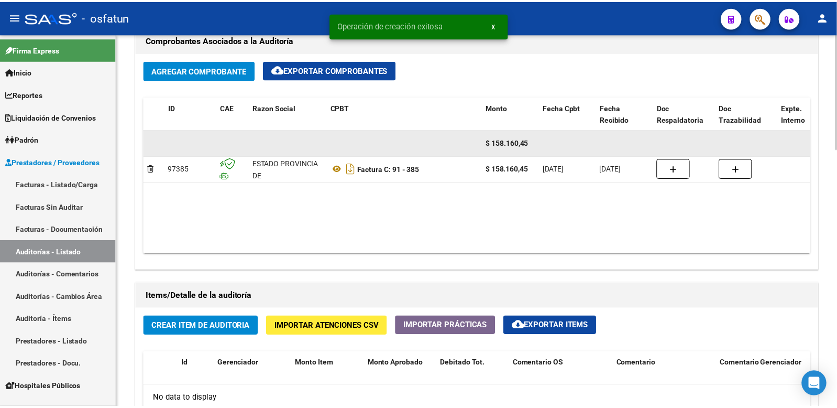
scroll to position [698, 0]
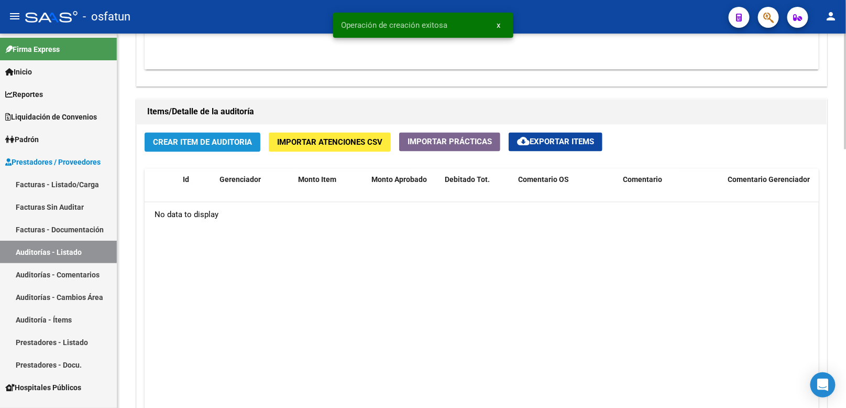
click at [239, 151] on button "Crear Item de Auditoria" at bounding box center [203, 142] width 116 height 19
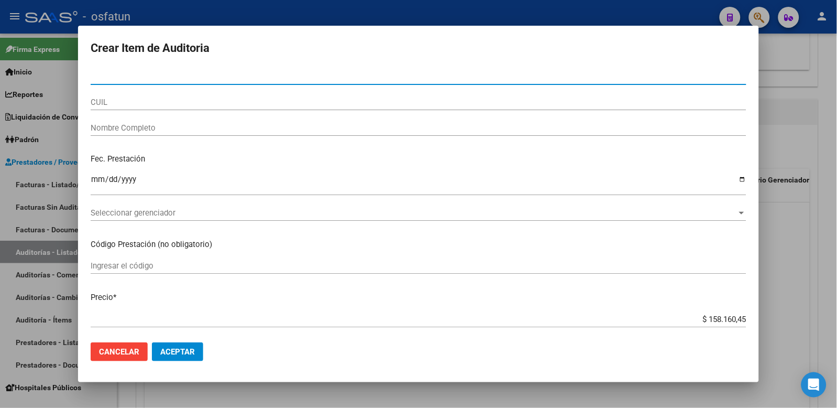
paste input "22543290"
type input "22543290"
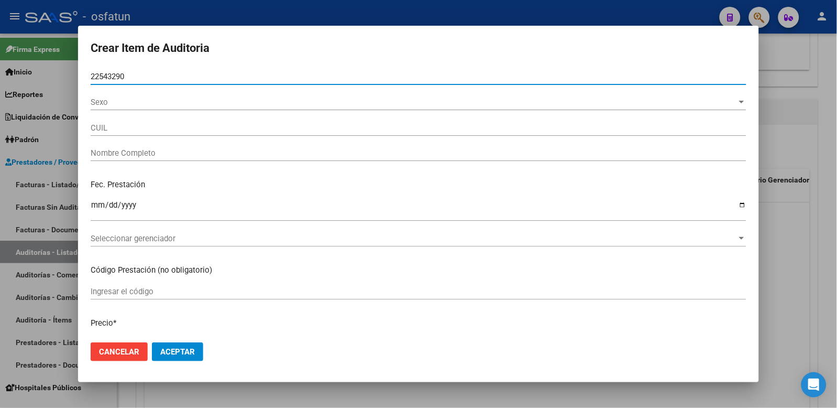
type input "27225432908"
type input "ARROYUELO CLAUDIA ALEJANDRA"
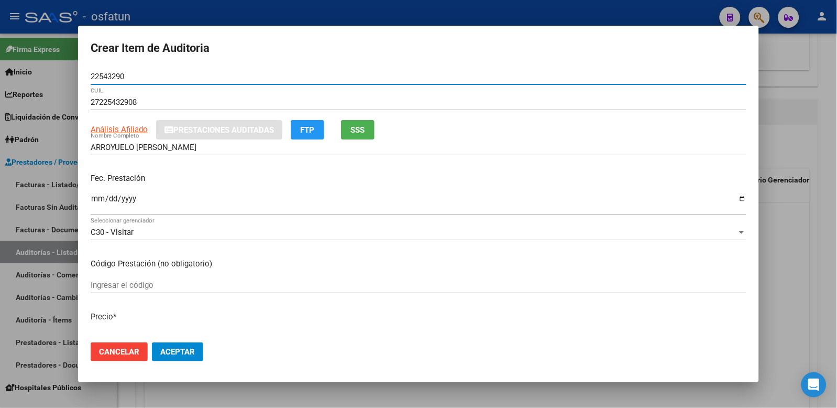
type input "22543290"
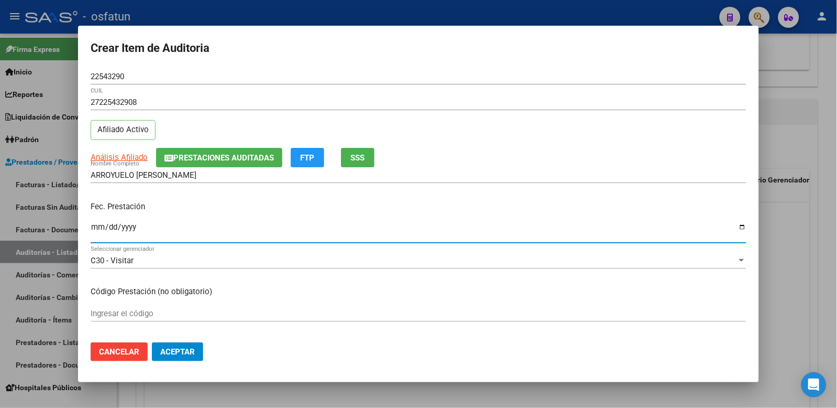
drag, startPoint x: 98, startPoint y: 227, endPoint x: 105, endPoint y: 224, distance: 7.5
click at [100, 227] on input "Ingresar la fecha" at bounding box center [419, 231] width 656 height 17
type input "2025-05-06"
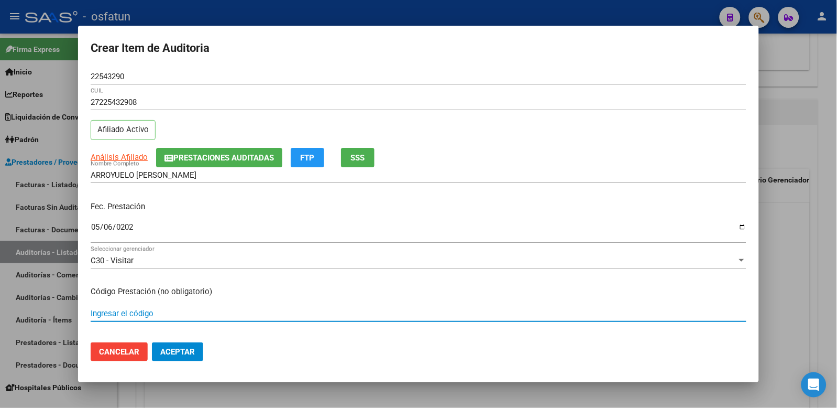
click at [121, 311] on input "Ingresar el código" at bounding box center [419, 313] width 656 height 9
type input "420101"
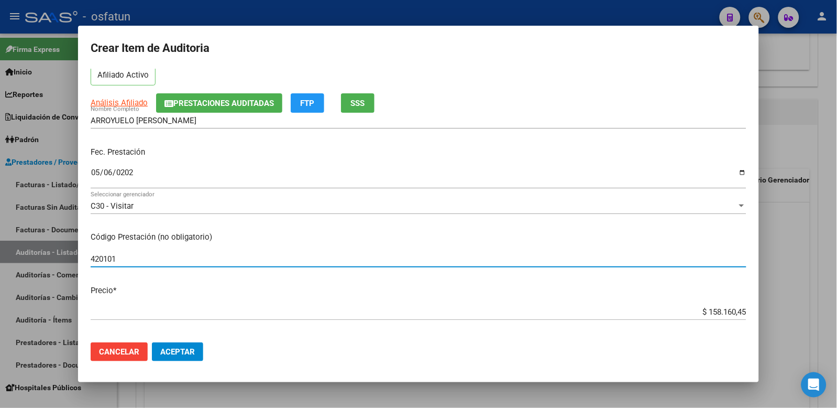
scroll to position [116, 0]
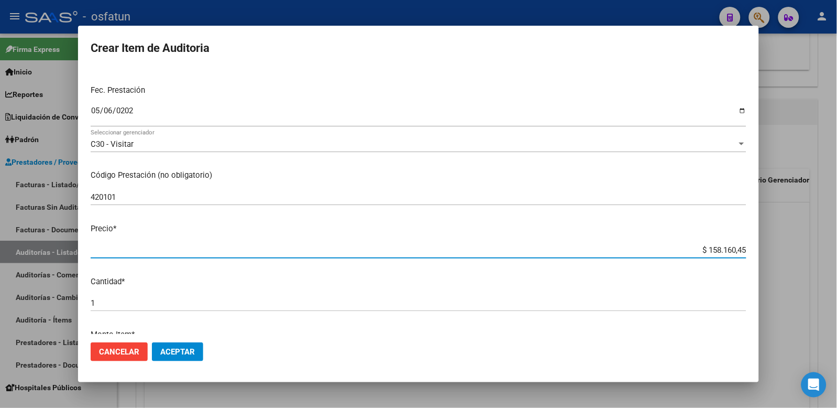
drag, startPoint x: 709, startPoint y: 257, endPoint x: 818, endPoint y: 254, distance: 109.5
click at [837, 263] on html "menu - osfatun person Firma Express Inicio Calendario SSS Instructivos Contacto…" at bounding box center [418, 204] width 837 height 408
type input "$ 0,02"
type input "$ 0,20"
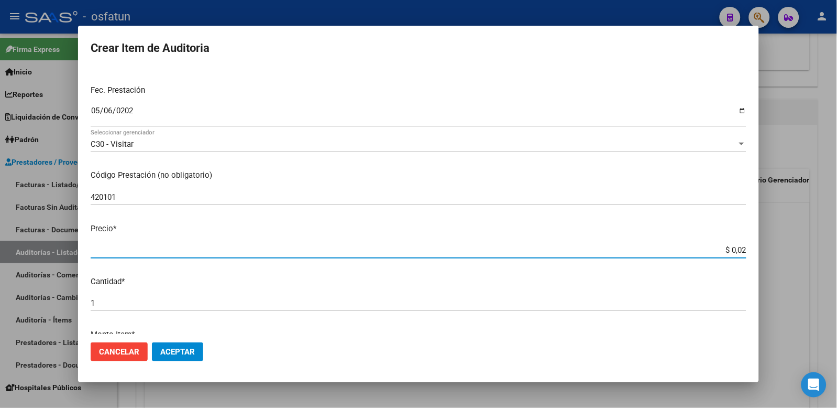
type input "$ 0,20"
type input "$ 2,00"
type input "$ 20,00"
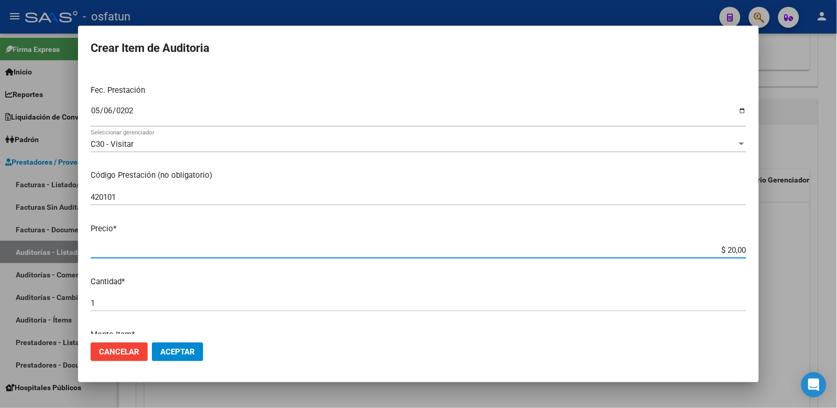
type input "$ 200,00"
type input "$ 2.000,00"
type input "$ 20.000,00"
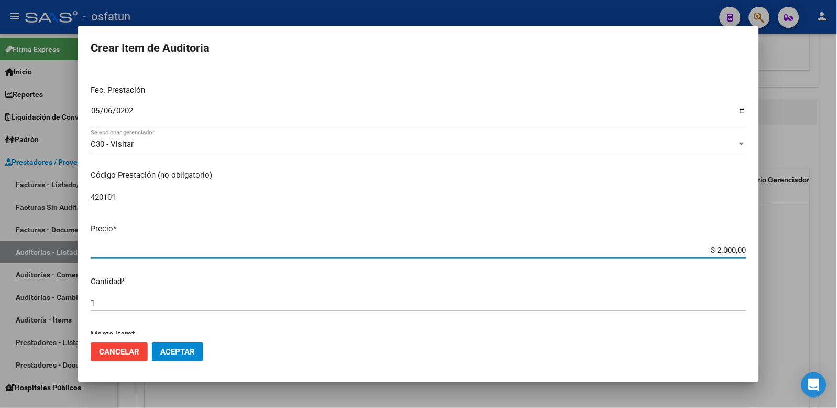
type input "$ 20.000,00"
type input "$ 200.000,00"
type input "$ 20.000,00"
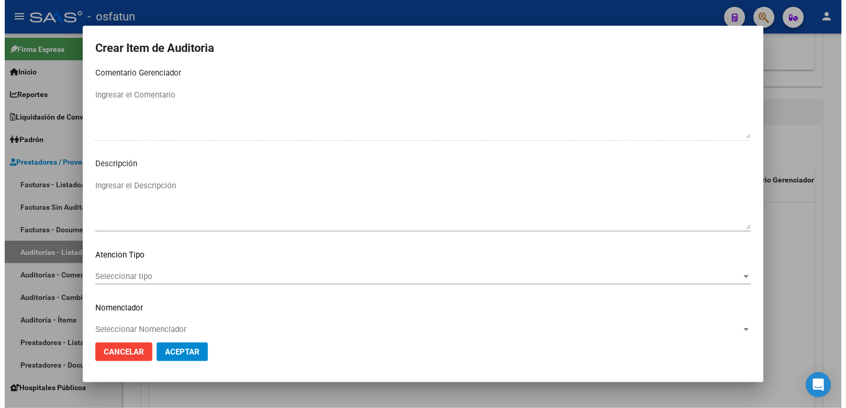
scroll to position [678, 0]
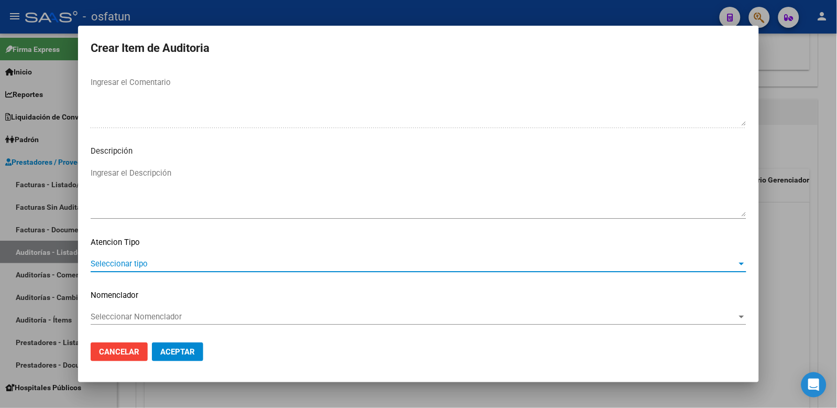
click at [127, 261] on span "Seleccionar tipo" at bounding box center [414, 263] width 647 height 9
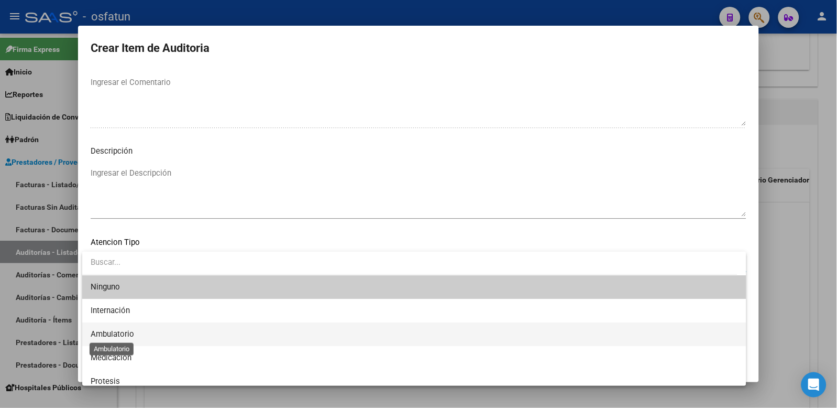
click at [126, 331] on span "Ambulatorio" at bounding box center [112, 333] width 43 height 9
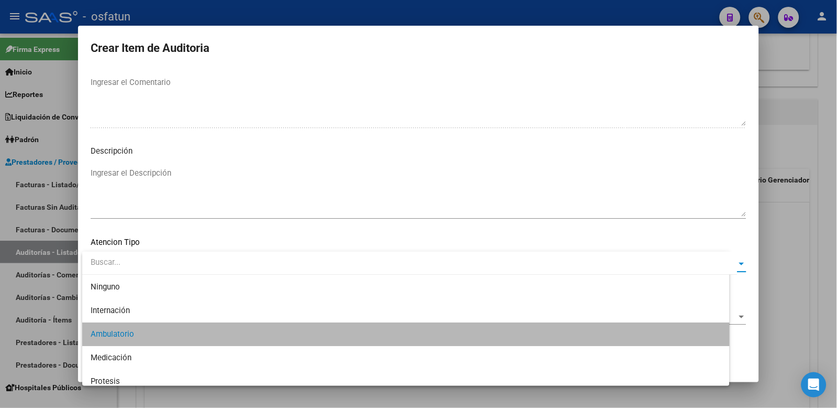
click at [128, 318] on span "Seleccionar Nomenclador" at bounding box center [414, 316] width 647 height 9
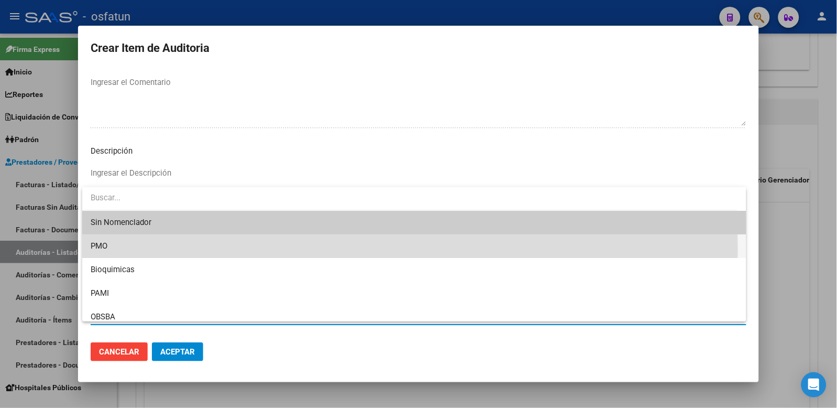
click at [113, 249] on span "PMO" at bounding box center [415, 246] width 648 height 24
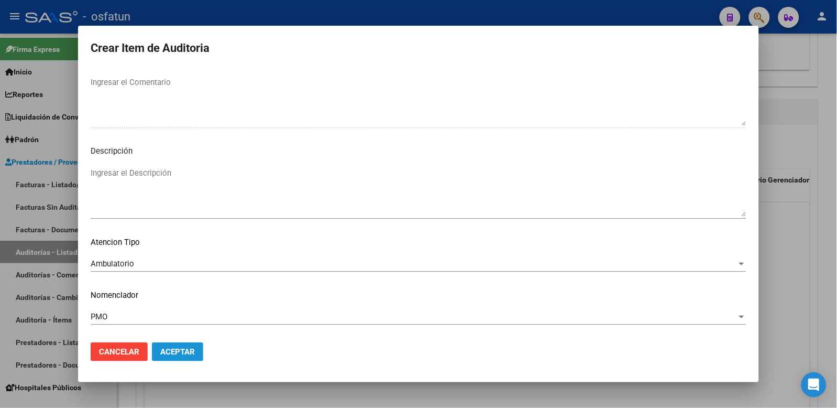
click at [177, 346] on button "Aceptar" at bounding box center [177, 351] width 51 height 19
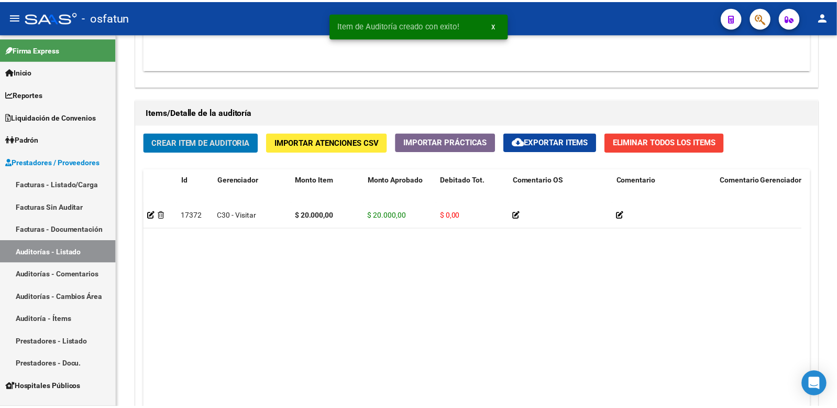
scroll to position [699, 0]
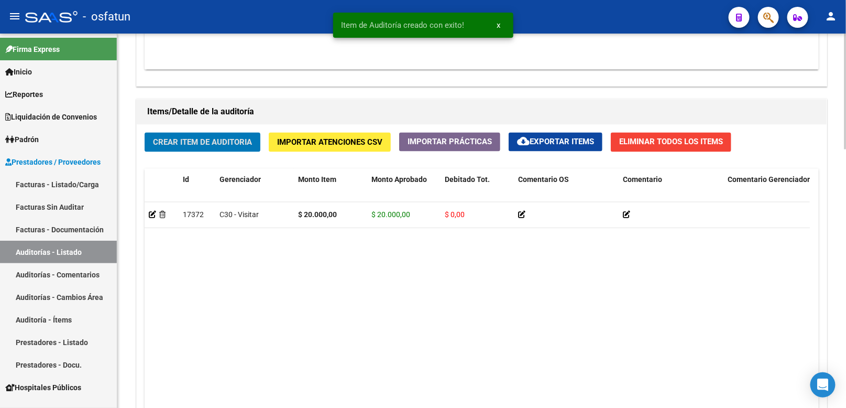
click at [242, 140] on span "Crear Item de Auditoria" at bounding box center [202, 142] width 99 height 9
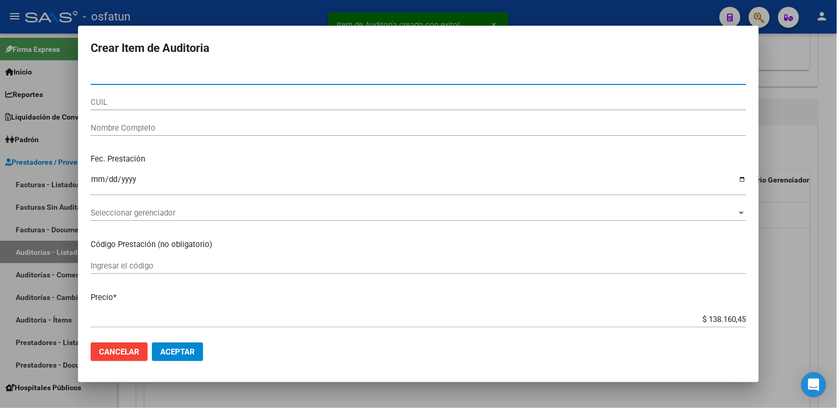
paste input "24688711"
type input "24688711"
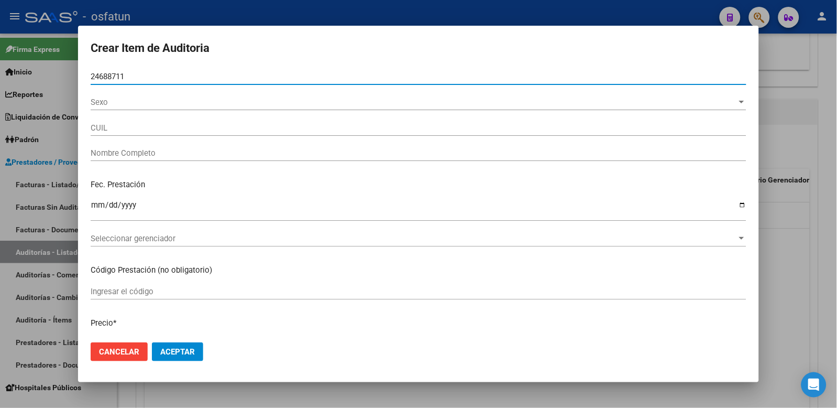
type input "27246887115"
type input "ROJOS SONIA BEATRIZ"
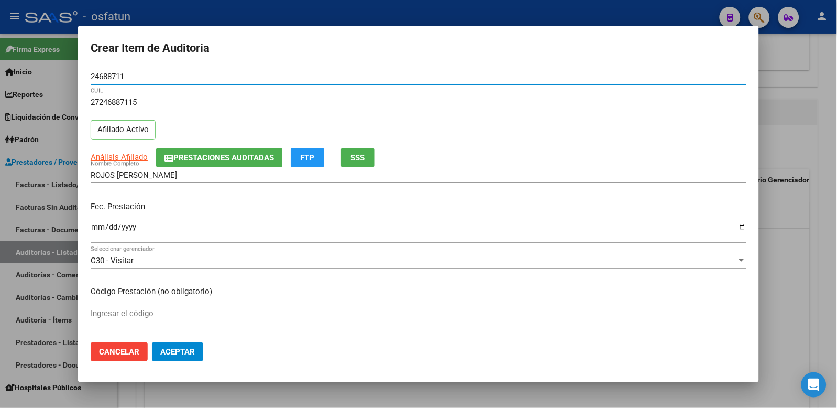
type input "24688711"
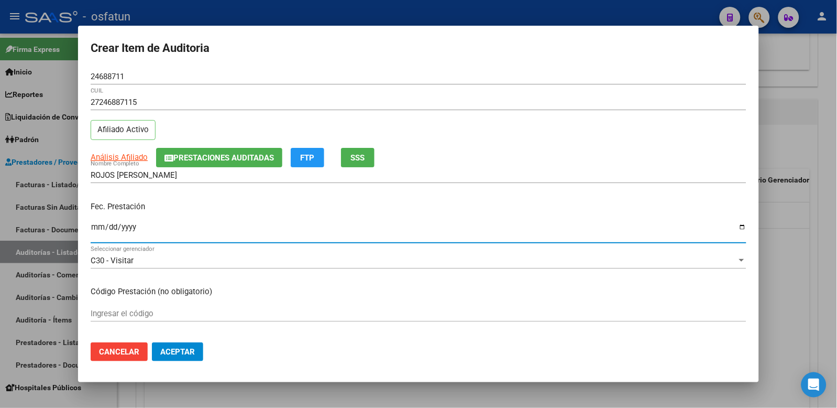
click at [93, 232] on input "Ingresar la fecha" at bounding box center [419, 231] width 656 height 17
type input "2025-05-18"
click at [129, 307] on div "Ingresar el código" at bounding box center [419, 313] width 656 height 16
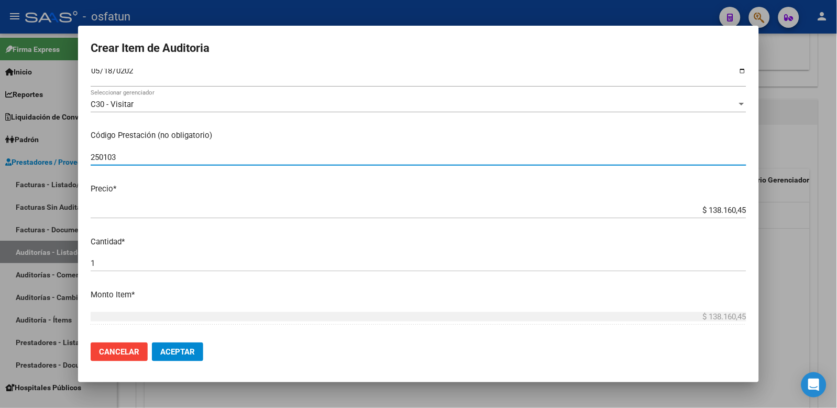
scroll to position [174, 0]
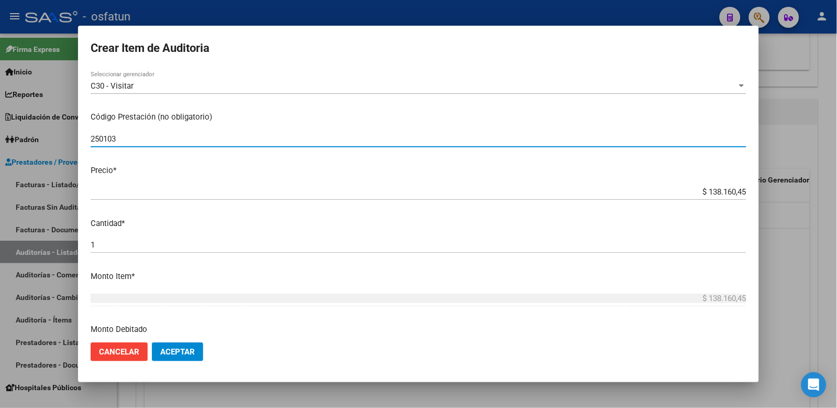
type input "250103"
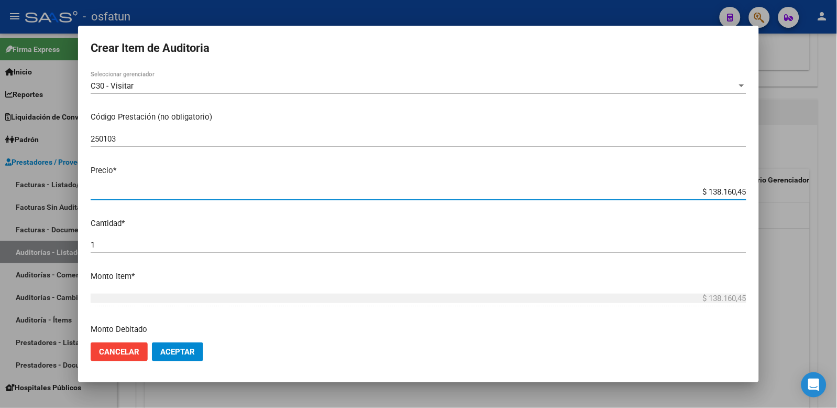
drag, startPoint x: 731, startPoint y: 191, endPoint x: 742, endPoint y: 187, distance: 12.1
click at [742, 188] on app-form-text-field "Precio * $ 138.160,45 Ingresar el precio" at bounding box center [423, 181] width 664 height 32
paste input "6448,63"
type input "$ 6.448,63"
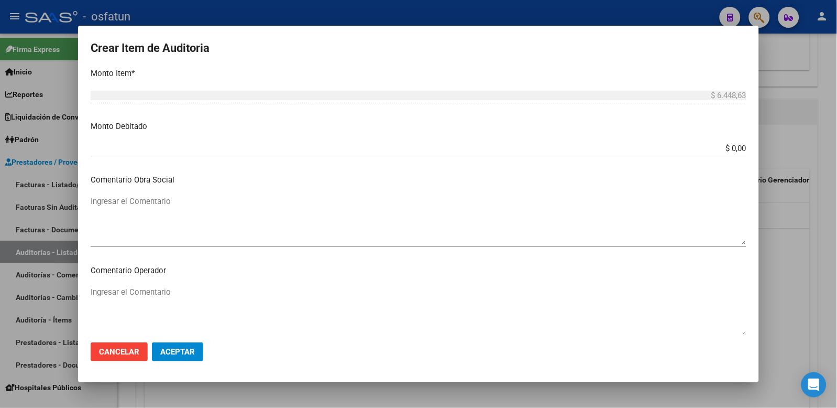
scroll to position [349, 0]
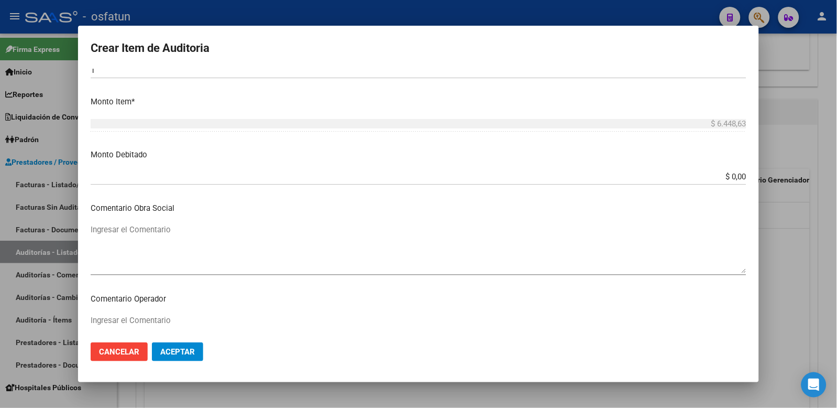
type input "$ 6.448,63"
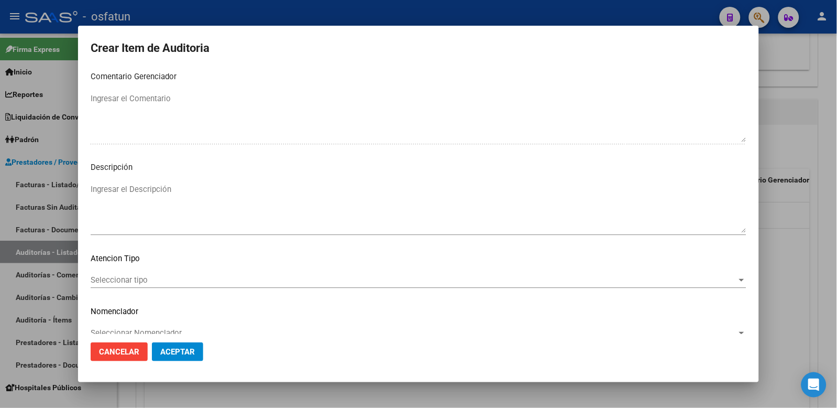
scroll to position [678, 0]
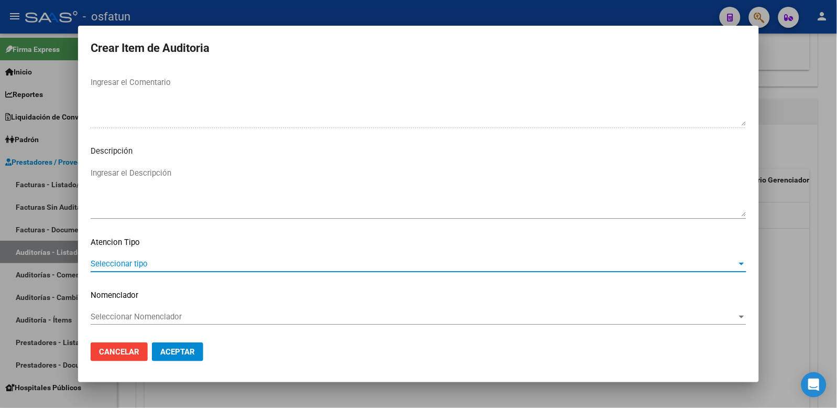
click at [145, 262] on span "Seleccionar tipo" at bounding box center [414, 263] width 647 height 9
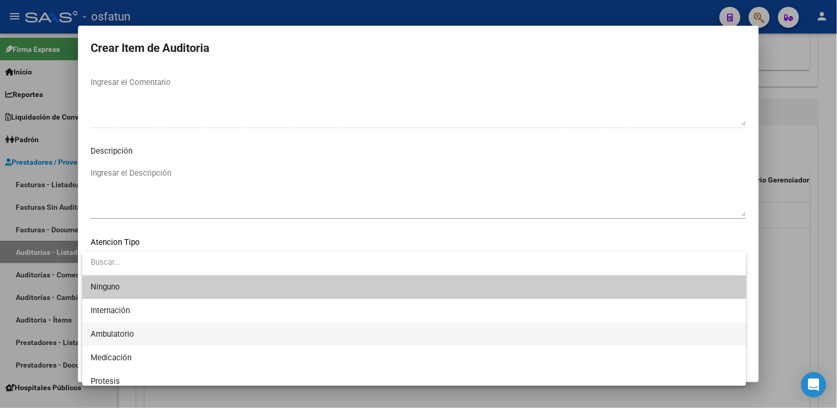
click at [130, 328] on span "Ambulatorio" at bounding box center [415, 334] width 648 height 24
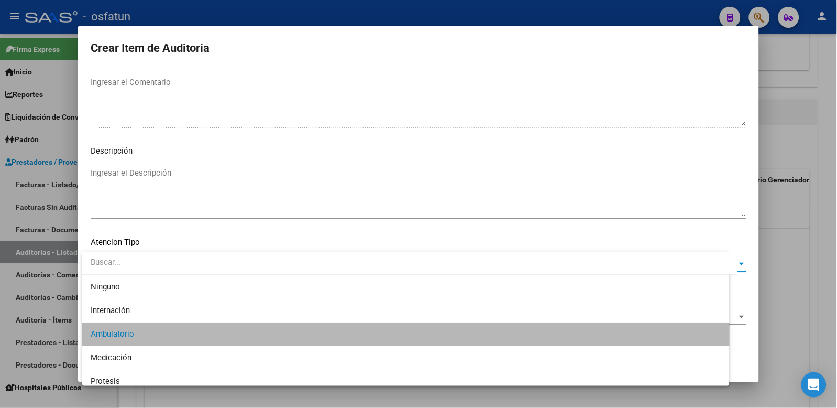
click at [137, 320] on span "Seleccionar Nomenclador" at bounding box center [414, 316] width 647 height 9
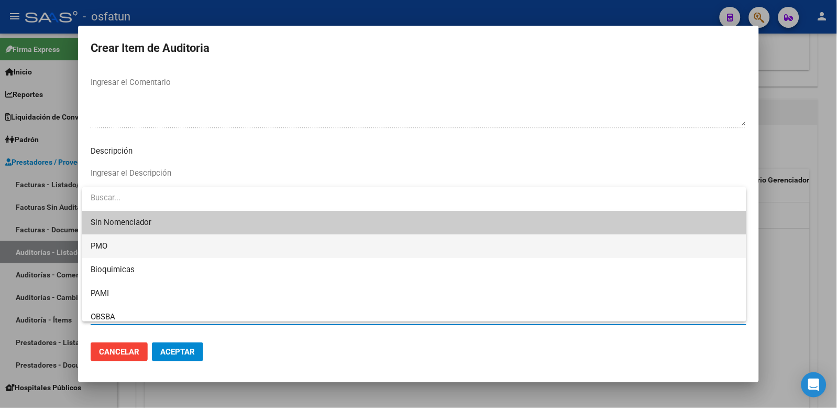
click at [125, 252] on span "PMO" at bounding box center [415, 246] width 648 height 24
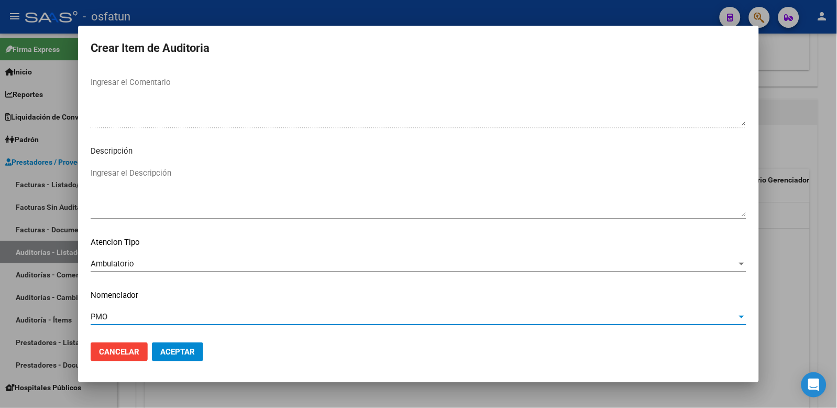
click at [170, 352] on span "Aceptar" at bounding box center [177, 351] width 35 height 9
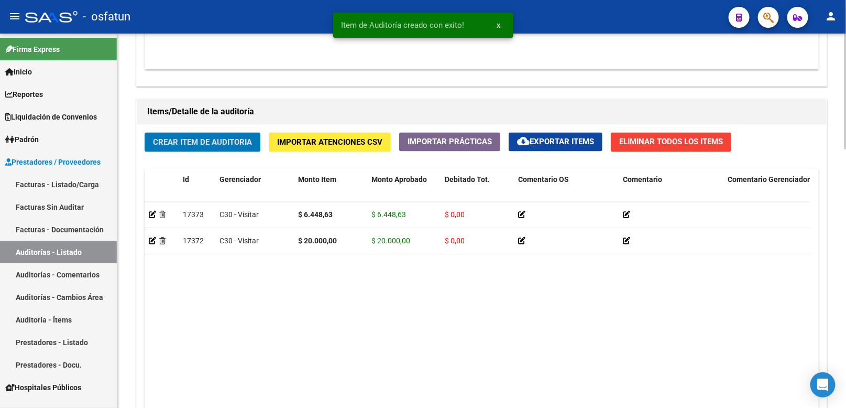
click at [247, 137] on button "Crear Item de Auditoria" at bounding box center [203, 142] width 116 height 19
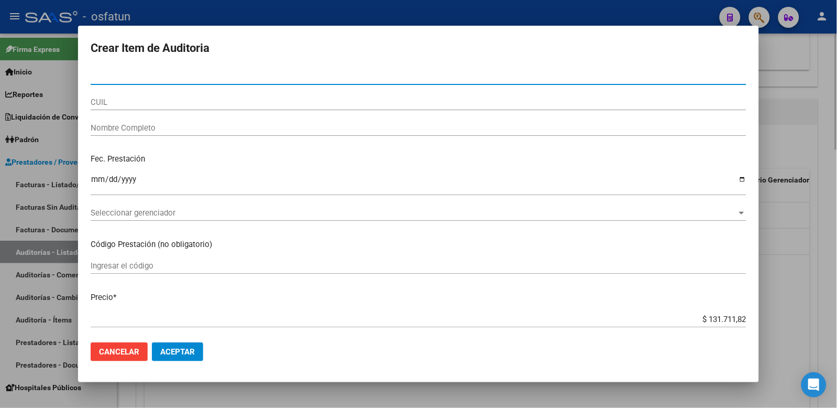
paste input "36227263"
type input "36227263"
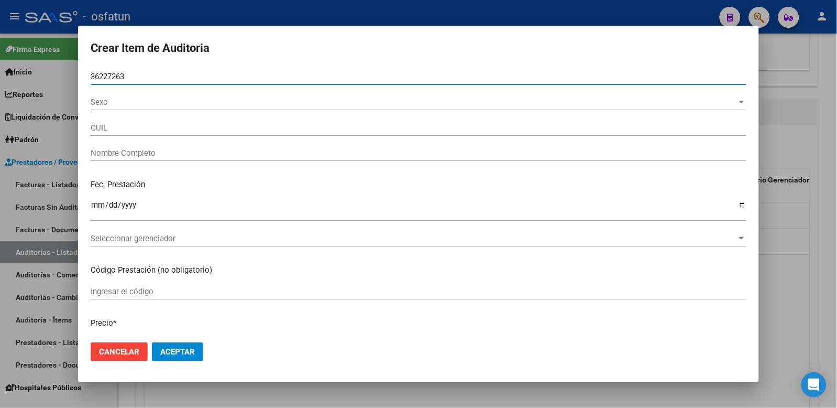
type input "27362272632"
type input "CONTRERA ROXANA VERONICA"
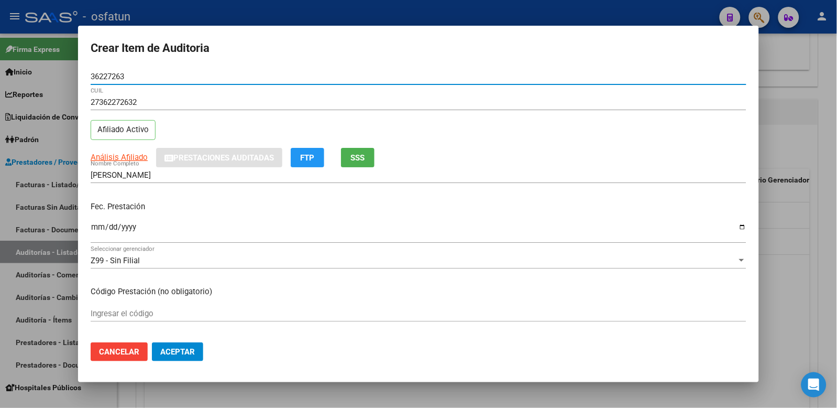
type input "36227263"
click at [99, 229] on input "Ingresar la fecha" at bounding box center [419, 231] width 656 height 17
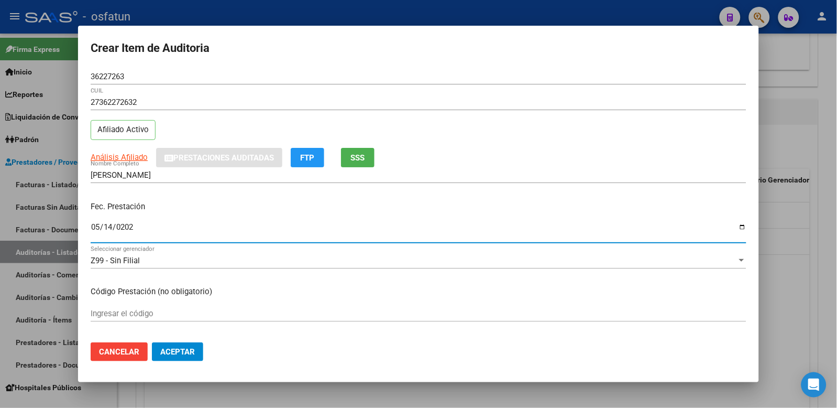
type input "2025-05-14"
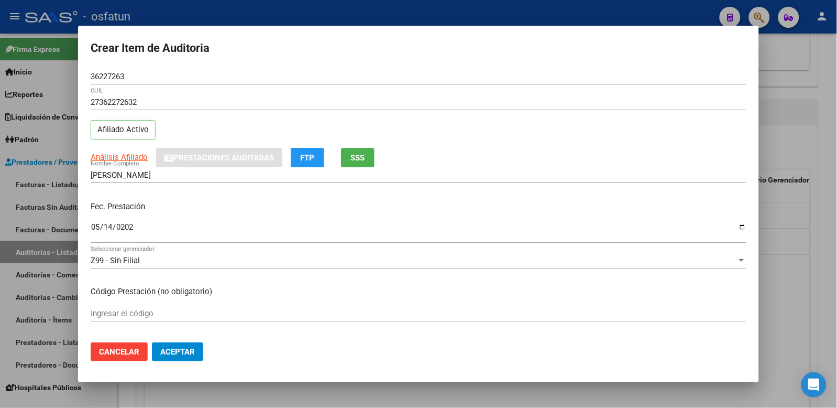
click at [140, 307] on div "Ingresar el código" at bounding box center [419, 313] width 656 height 16
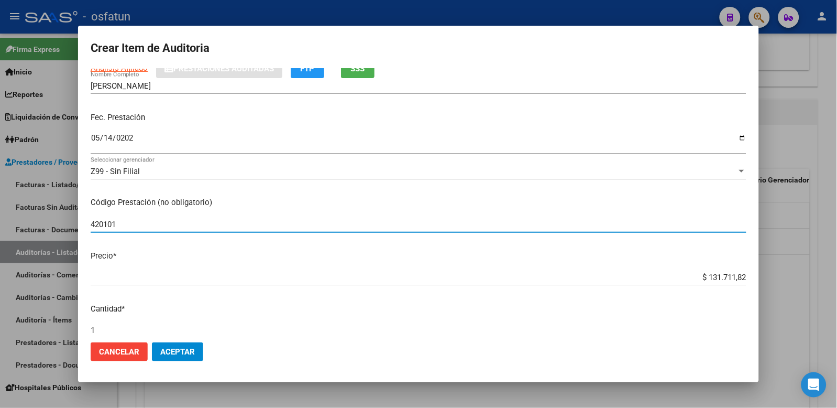
scroll to position [174, 0]
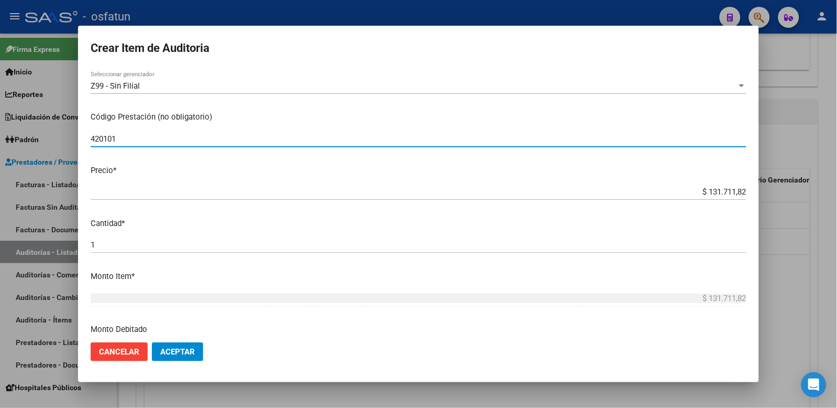
type input "420101"
drag, startPoint x: 699, startPoint y: 190, endPoint x: 821, endPoint y: 177, distance: 121.7
click at [821, 177] on div "Crear Item de Auditoria 36227263 Nro Documento 27362272632 CUIL Afiliado Activo…" at bounding box center [418, 204] width 837 height 408
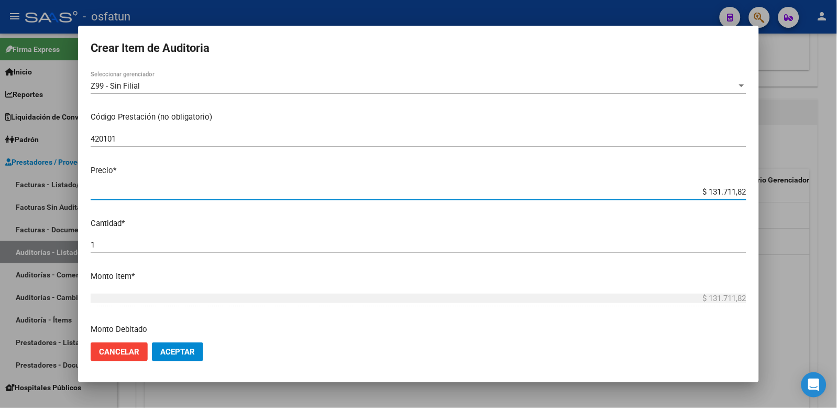
type input "$ 0,02"
type input "$ 0,20"
type input "$ 2,00"
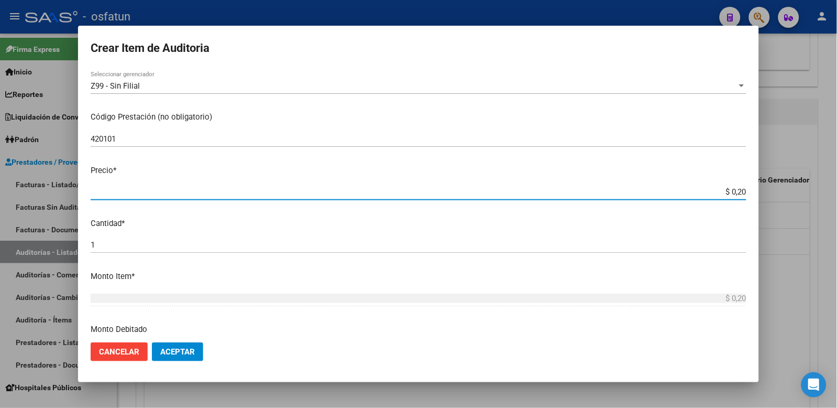
type input "$ 2,00"
type input "$ 20,00"
type input "$ 200,00"
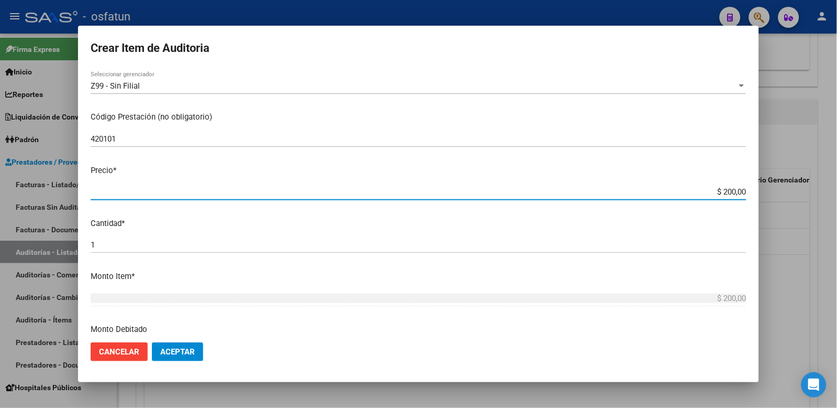
type input "$ 2.000,00"
type input "$ 20.000,00"
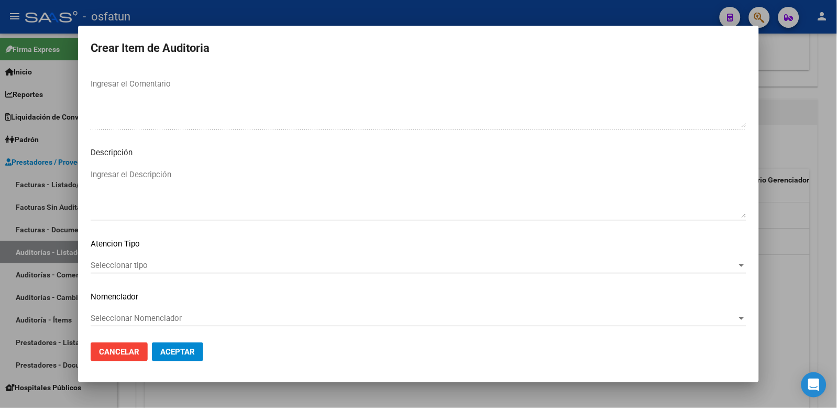
scroll to position [678, 0]
click at [203, 256] on div "Seleccionar tipo Seleccionar tipo" at bounding box center [419, 264] width 656 height 16
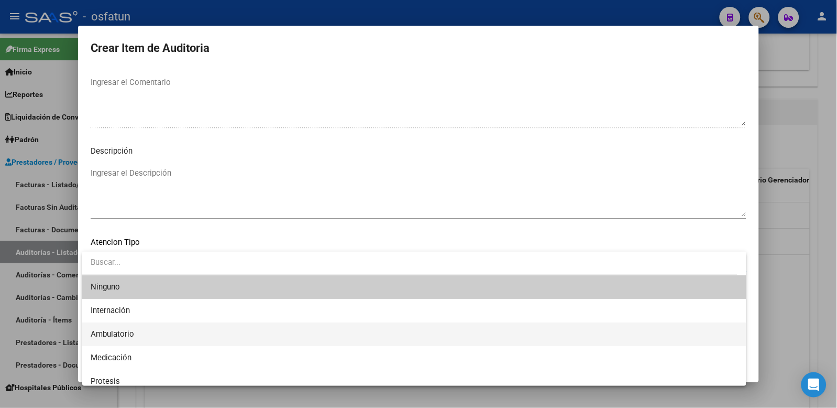
drag, startPoint x: 159, startPoint y: 329, endPoint x: 163, endPoint y: 315, distance: 14.1
click at [160, 329] on span "Ambulatorio" at bounding box center [415, 334] width 648 height 24
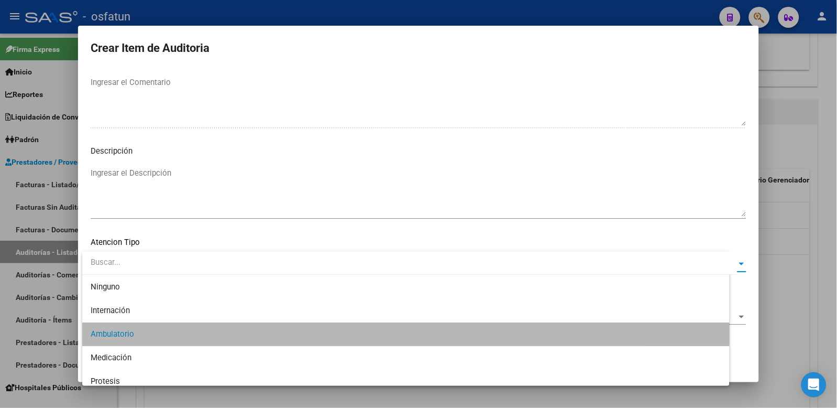
click at [163, 312] on span "Seleccionar Nomenclador" at bounding box center [414, 316] width 647 height 9
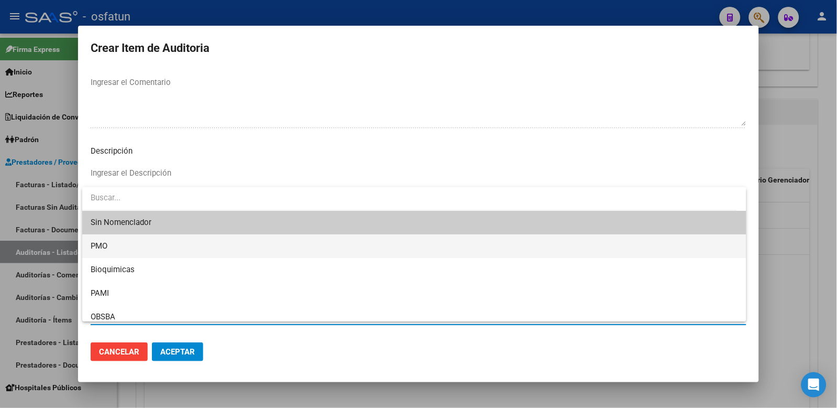
drag, startPoint x: 128, startPoint y: 250, endPoint x: 152, endPoint y: 297, distance: 53.2
click at [128, 250] on span "PMO" at bounding box center [415, 246] width 648 height 24
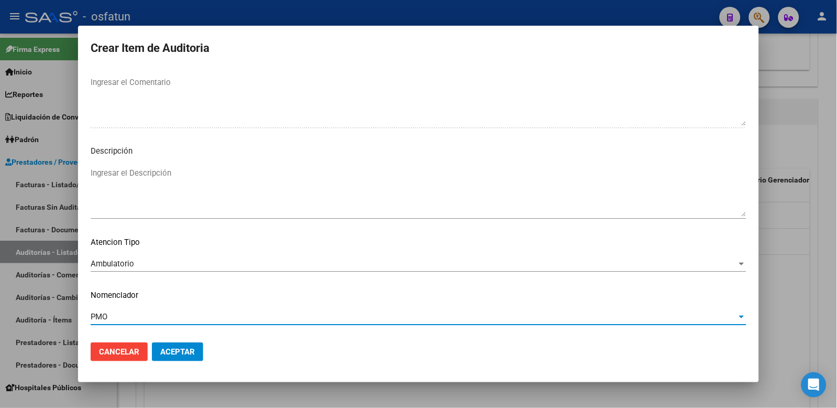
click at [169, 349] on span "Aceptar" at bounding box center [177, 351] width 35 height 9
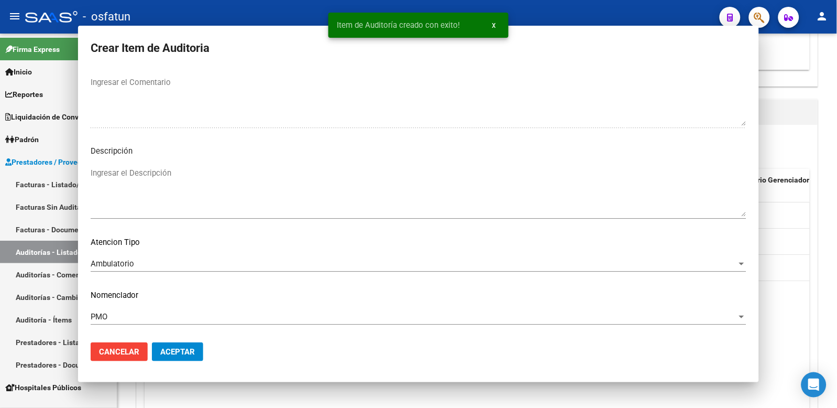
scroll to position [0, 0]
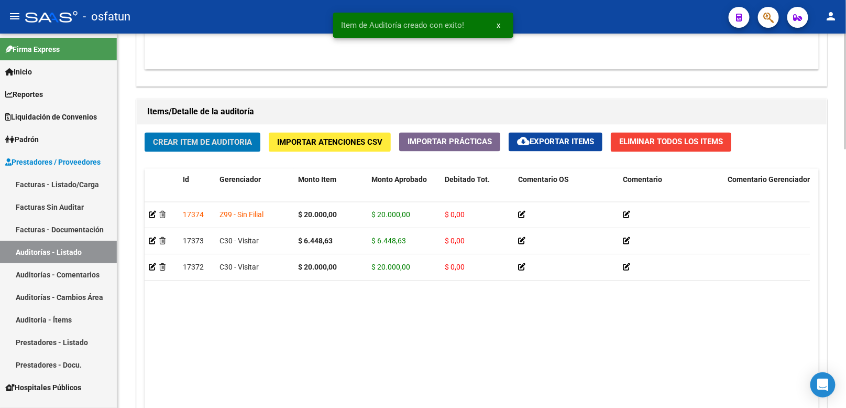
click at [210, 136] on button "Crear Item de Auditoria" at bounding box center [203, 142] width 116 height 19
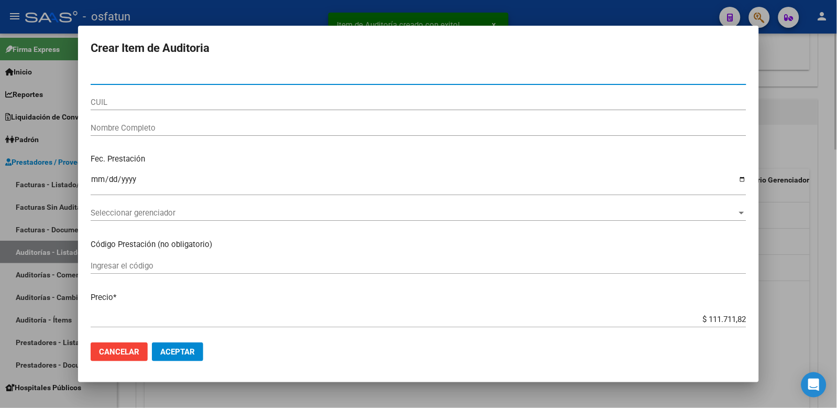
paste input "22543290"
type input "22543290"
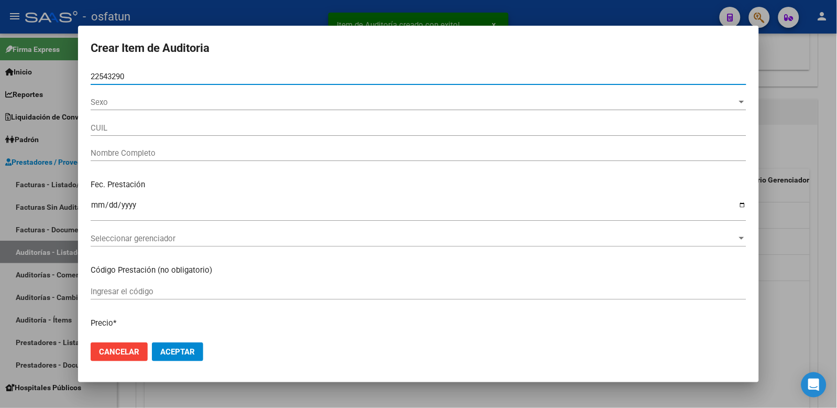
type input "27225432908"
type input "ARROYUELO CLAUDIA ALEJANDRA"
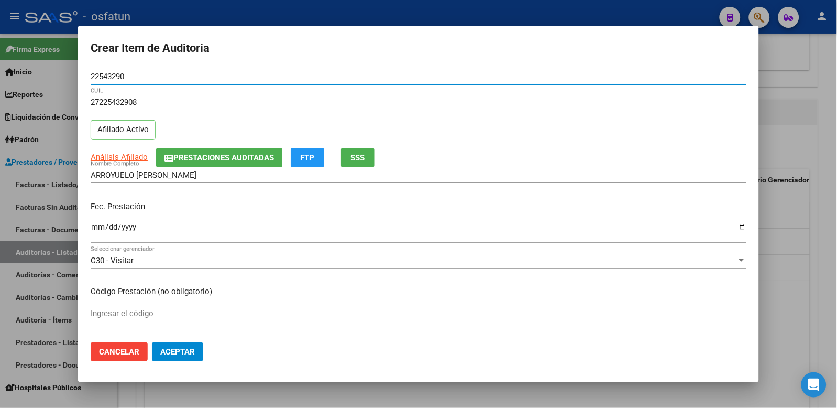
type input "22543290"
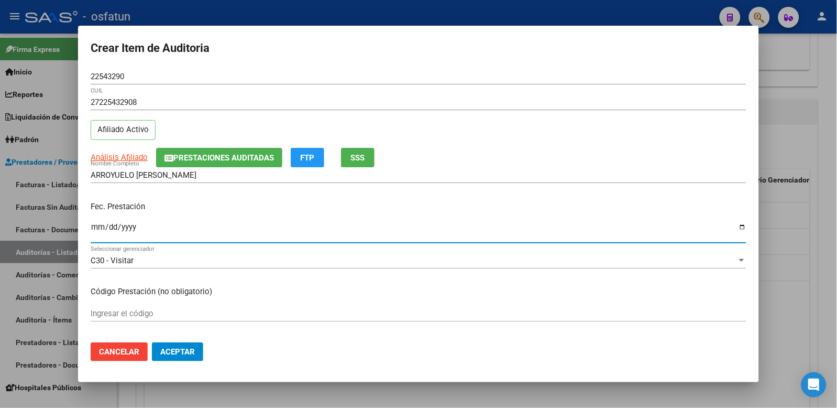
click at [95, 228] on input "Ingresar la fecha" at bounding box center [419, 231] width 656 height 17
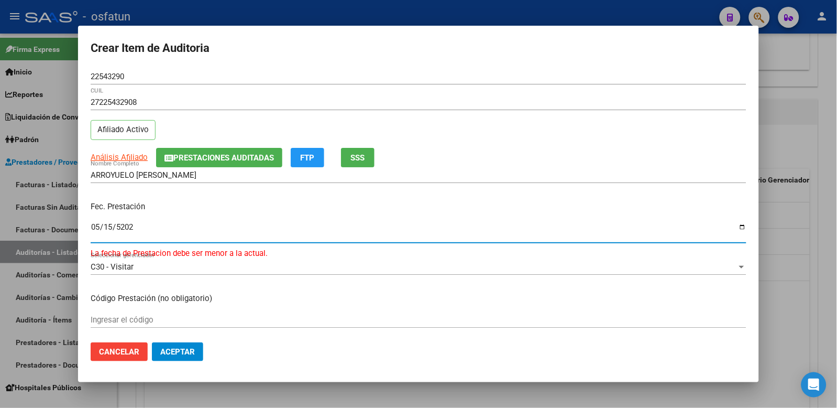
type input "[DATE]"
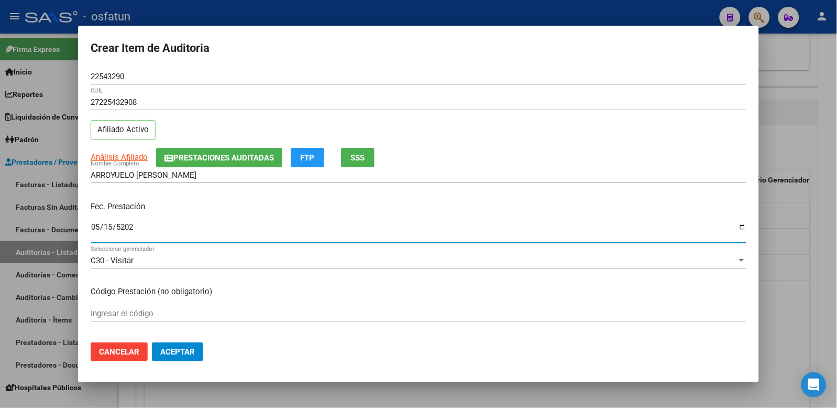
click at [155, 314] on input "Ingresar el código" at bounding box center [419, 313] width 656 height 9
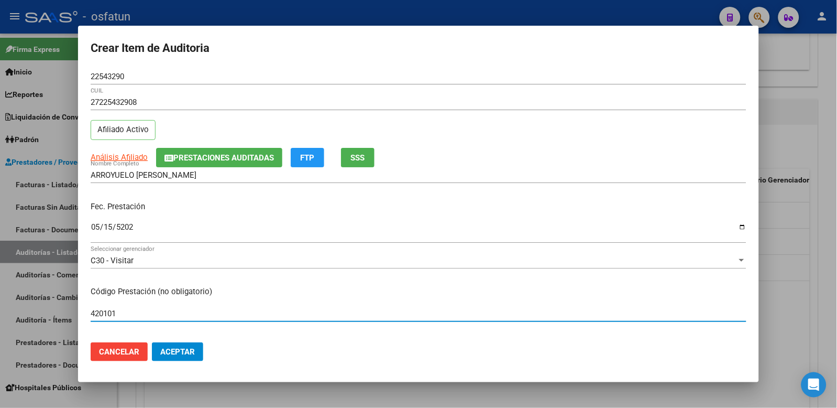
type input "420101"
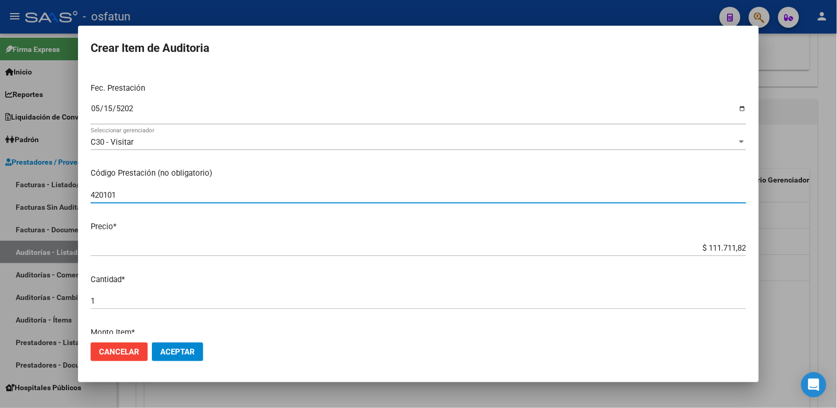
scroll to position [174, 0]
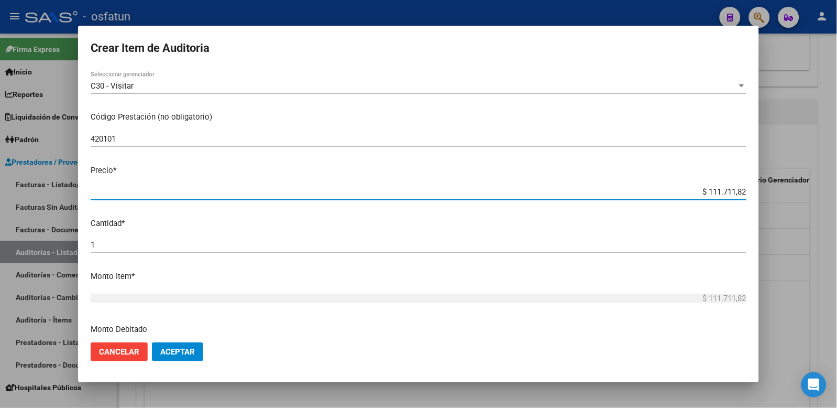
drag, startPoint x: 681, startPoint y: 193, endPoint x: 798, endPoint y: 178, distance: 117.8
click at [792, 180] on div "Crear Item de Auditoria 22543290 Nro Documento 27225432908 CUIL Afiliado Activo…" at bounding box center [418, 204] width 837 height 408
type input "$ 0,02"
type input "$ 0,20"
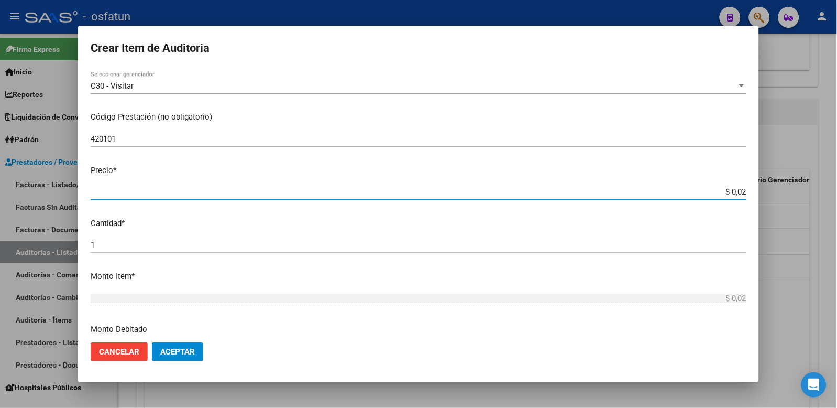
type input "$ 0,20"
type input "$ 2,00"
type input "$ 20,00"
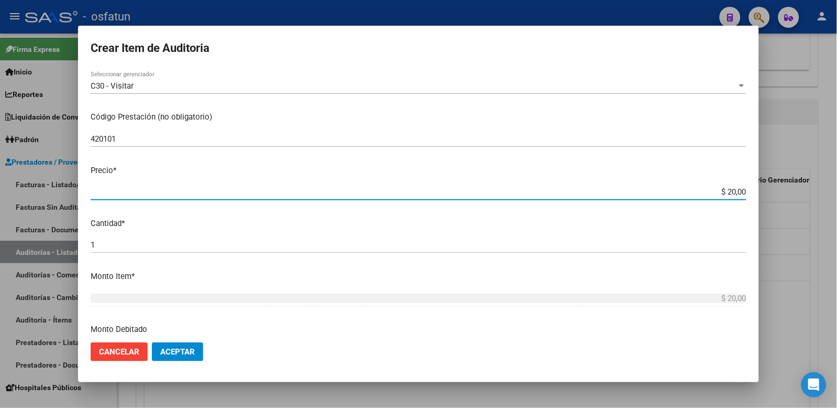
type input "$ 200,00"
type input "$ 2.000,00"
type input "$ 20.000,00"
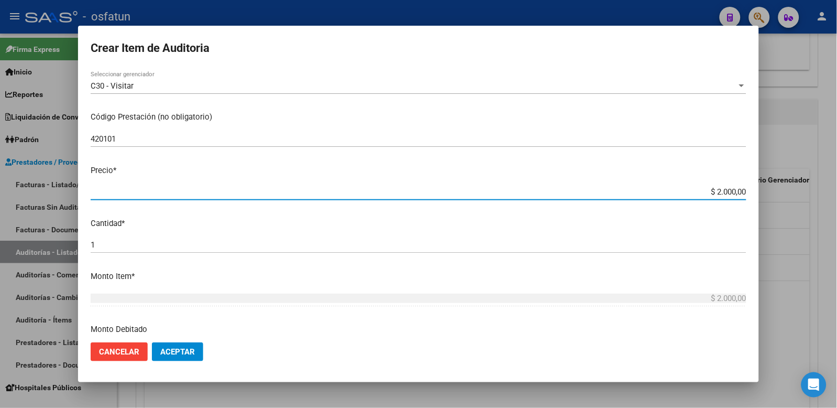
type input "$ 20.000,00"
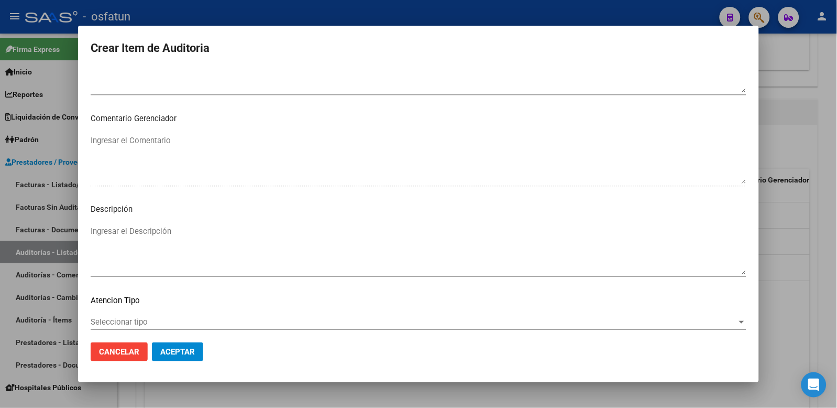
click at [249, 276] on div "Ingresar el Descripción" at bounding box center [419, 254] width 656 height 63
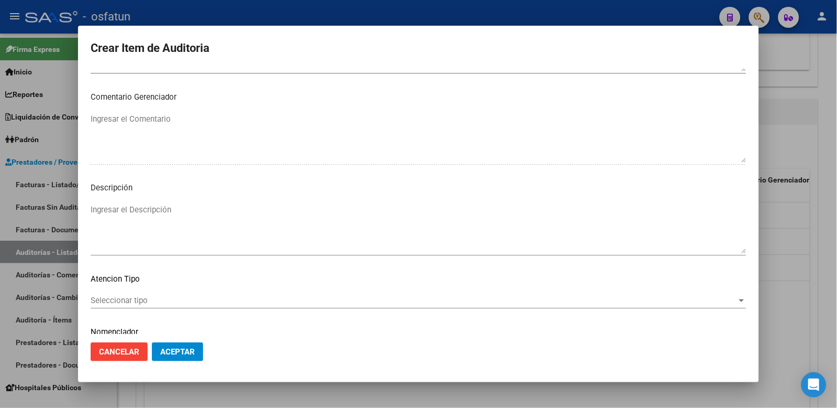
scroll to position [678, 0]
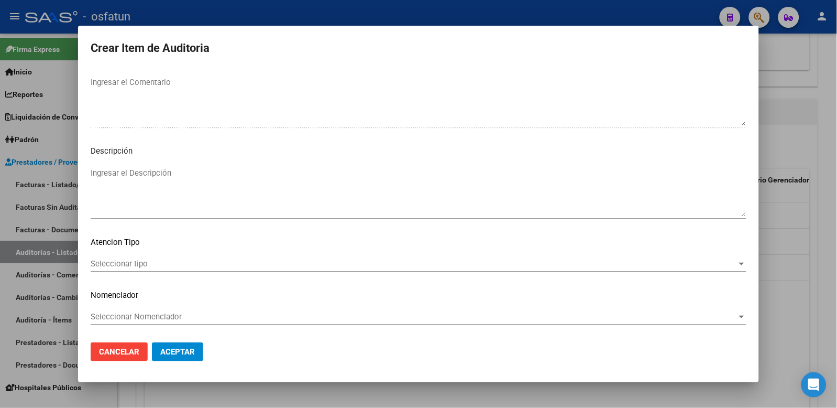
click at [184, 270] on div "Seleccionar tipo Seleccionar tipo" at bounding box center [419, 264] width 656 height 16
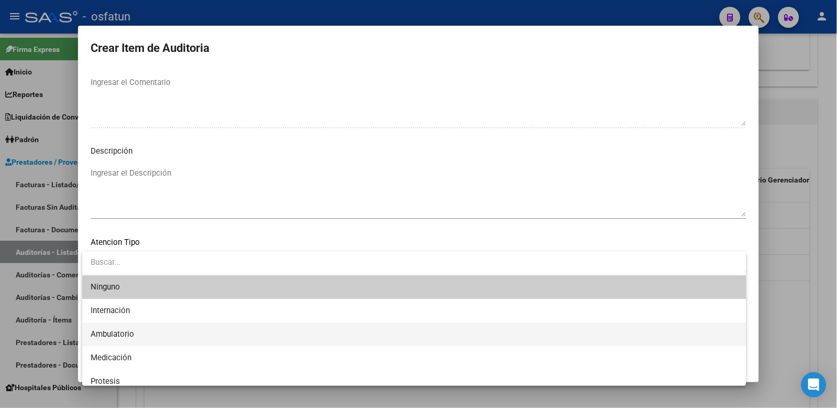
drag, startPoint x: 154, startPoint y: 337, endPoint x: 163, endPoint y: 326, distance: 14.6
click at [155, 337] on span "Ambulatorio" at bounding box center [415, 334] width 648 height 24
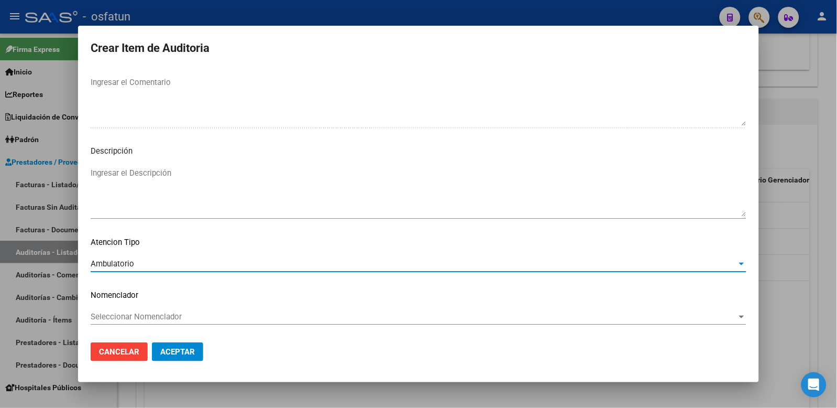
click at [163, 325] on div "Seleccionar Nomenclador Seleccionar Nomenclador" at bounding box center [419, 322] width 656 height 26
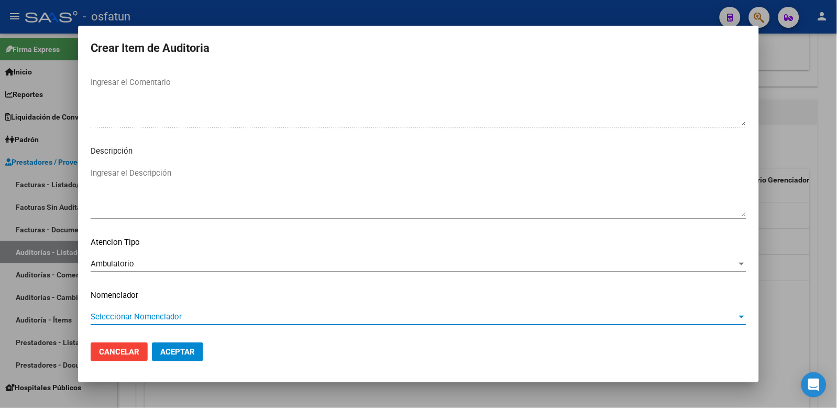
click at [168, 318] on span "Seleccionar Nomenclador" at bounding box center [414, 316] width 647 height 9
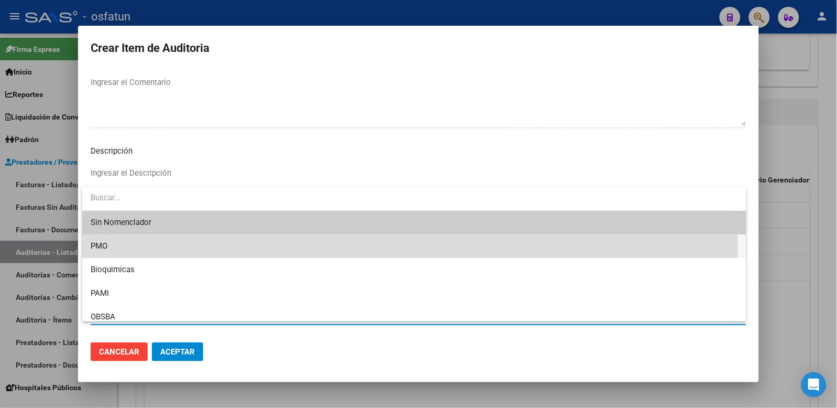
click at [129, 249] on span "PMO" at bounding box center [415, 246] width 648 height 24
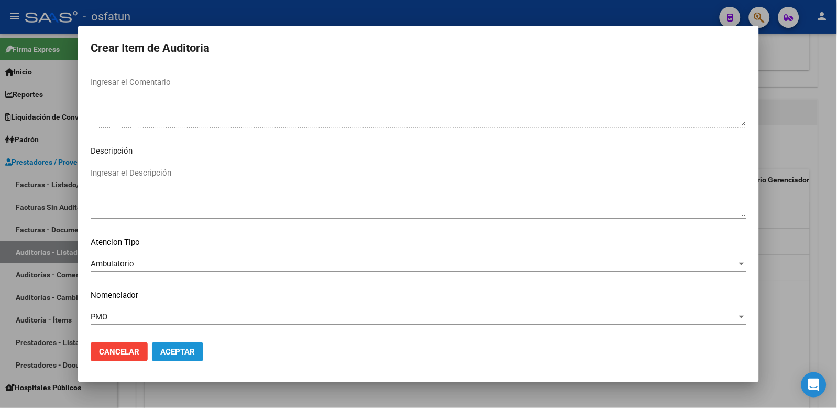
click at [173, 357] on button "Aceptar" at bounding box center [177, 351] width 51 height 19
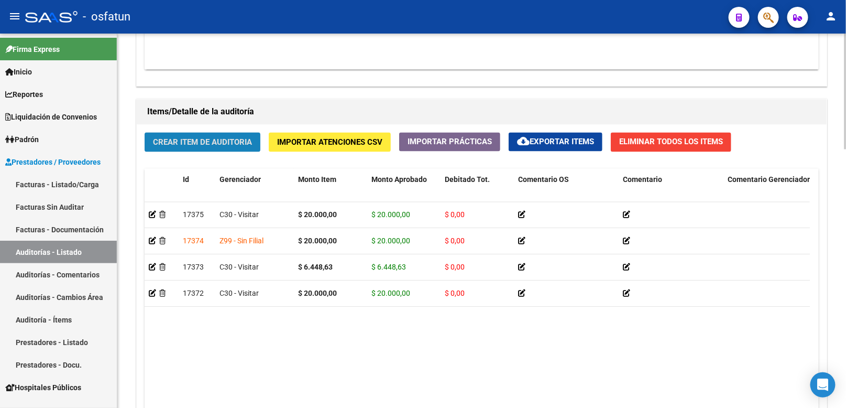
click at [185, 140] on span "Crear Item de Auditoria" at bounding box center [202, 142] width 99 height 9
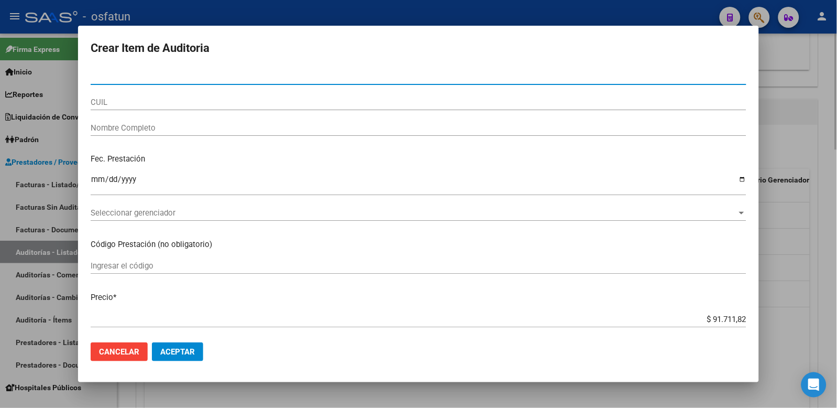
paste input "22843353"
type input "22843353"
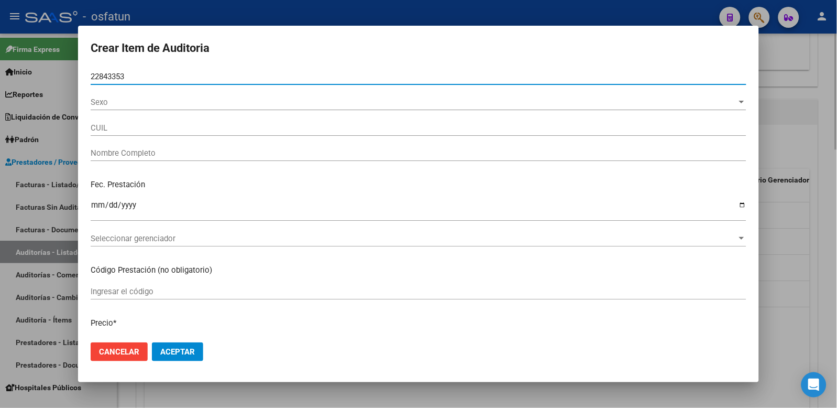
type input "27228433530"
type input "RE SILVIA PATRICIA"
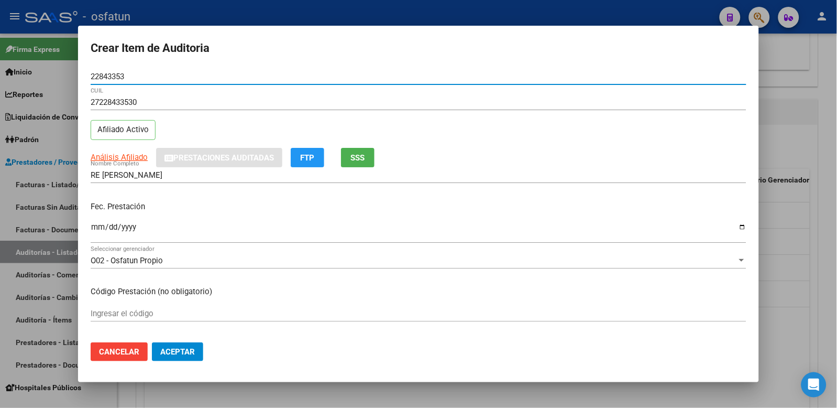
type input "22843353"
click at [99, 226] on input "Ingresar la fecha" at bounding box center [419, 231] width 656 height 17
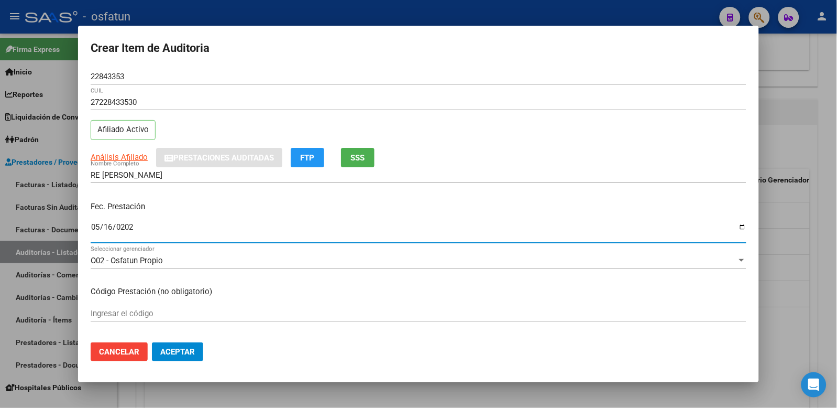
type input "2025-05-16"
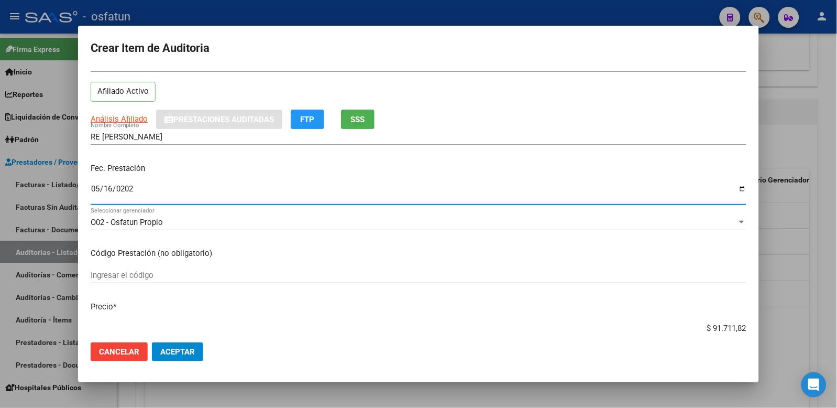
scroll to position [58, 0]
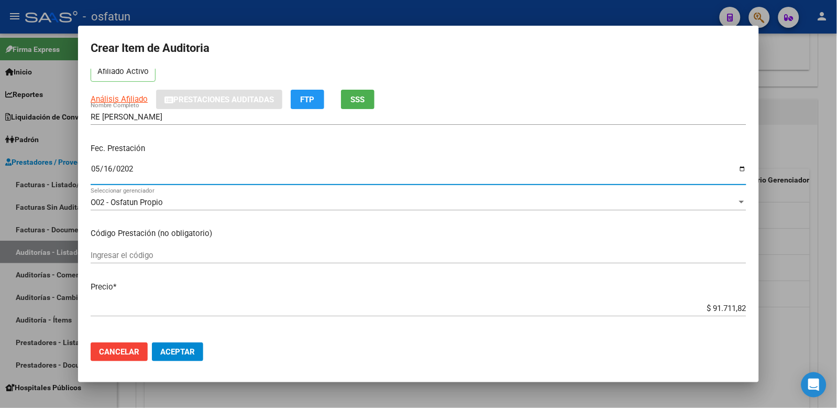
click at [171, 255] on input "Ingresar el código" at bounding box center [419, 254] width 656 height 9
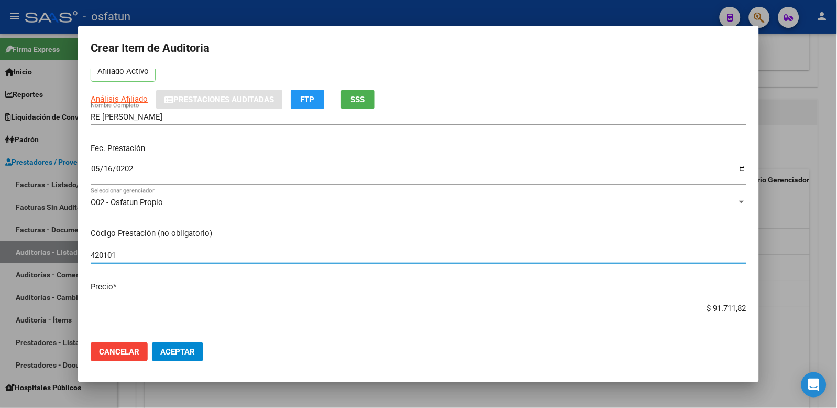
type input "420101"
click at [813, 304] on div "Crear Item de Auditoria 22843353 Nro Documento 27228433530 CUIL Afiliado Activo…" at bounding box center [418, 204] width 837 height 408
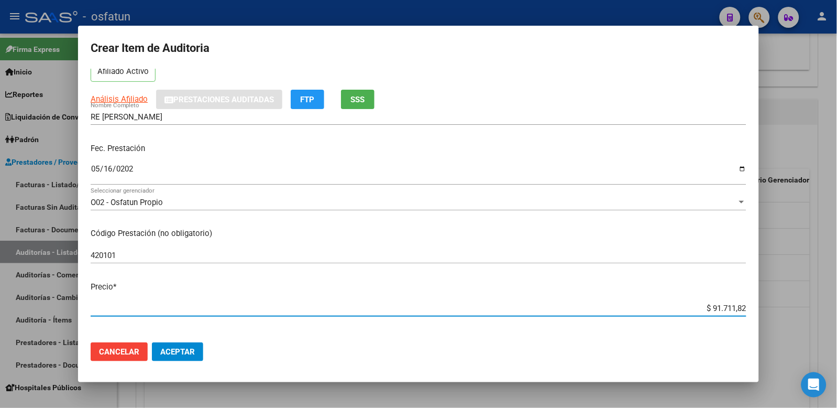
paste input "20000,00"
type input "$ 20.000,00"
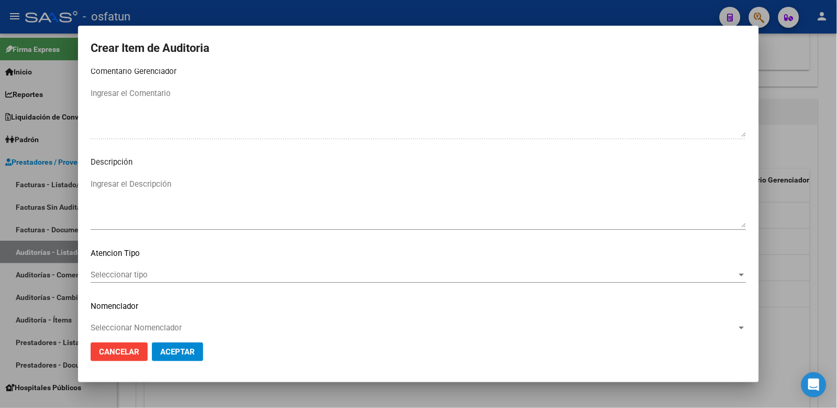
scroll to position [678, 0]
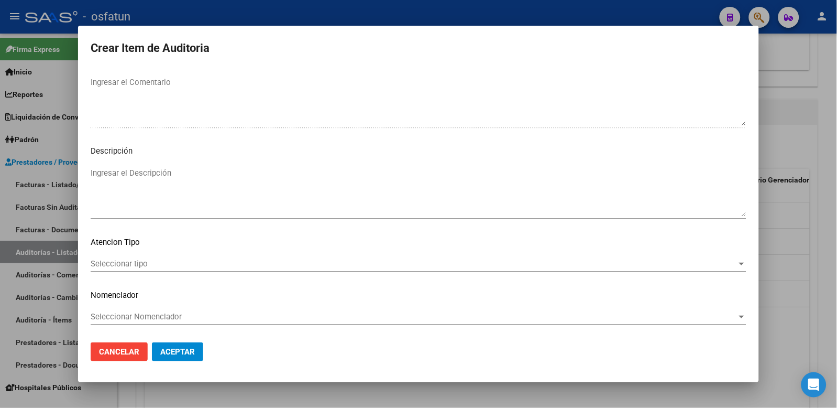
type input "$ 20.000,00"
click at [189, 263] on span "Seleccionar tipo" at bounding box center [414, 263] width 647 height 9
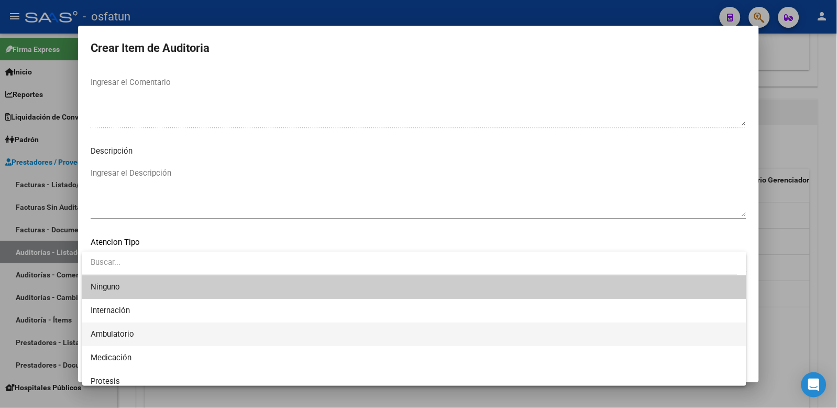
click at [151, 328] on span "Ambulatorio" at bounding box center [415, 334] width 648 height 24
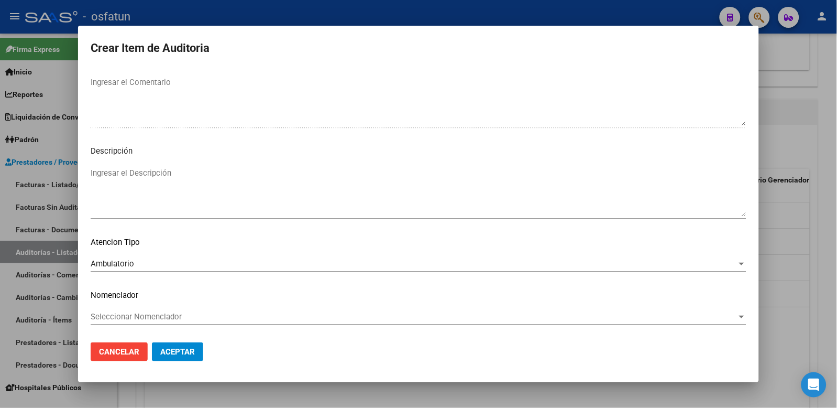
click at [153, 310] on div "Seleccionar Nomenclador Seleccionar Nomenclador" at bounding box center [419, 317] width 656 height 16
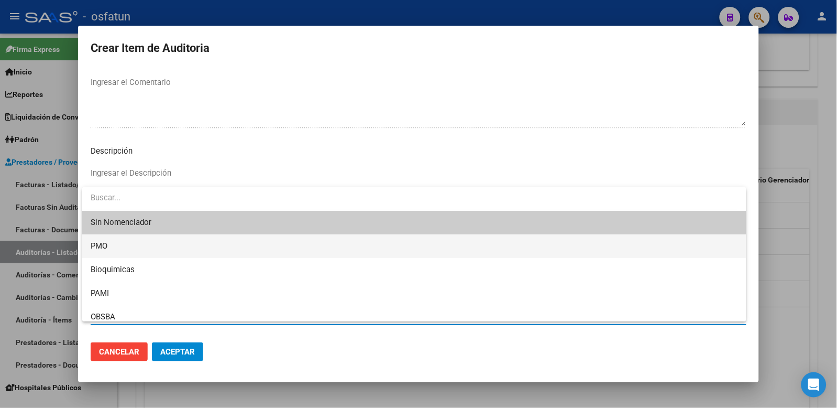
click at [117, 253] on span "PMO" at bounding box center [415, 246] width 648 height 24
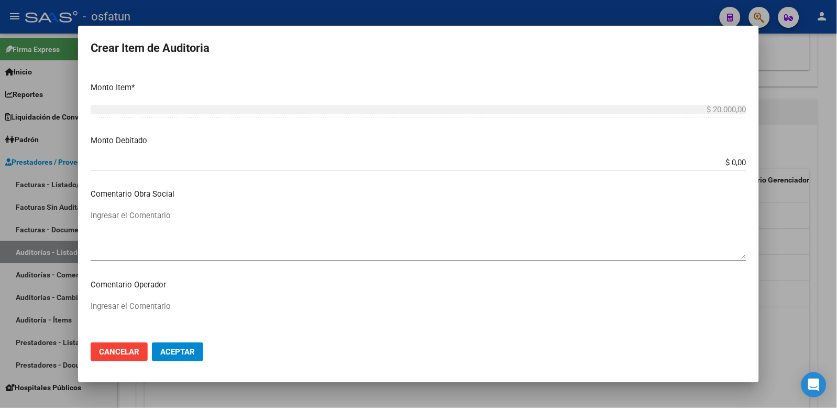
scroll to position [381, 0]
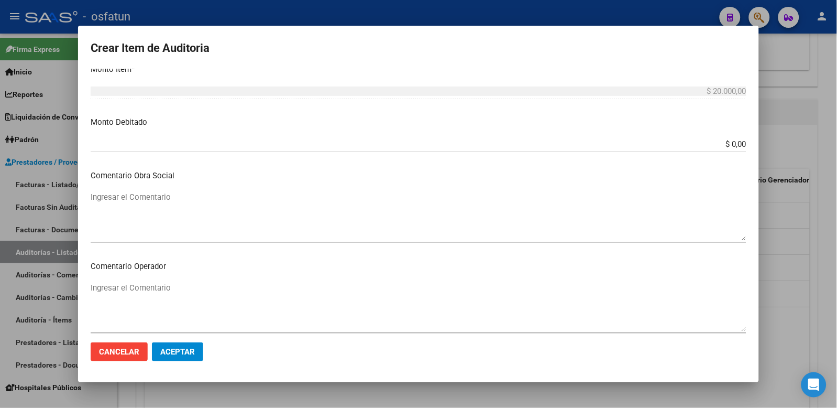
click at [165, 352] on span "Aceptar" at bounding box center [177, 351] width 35 height 9
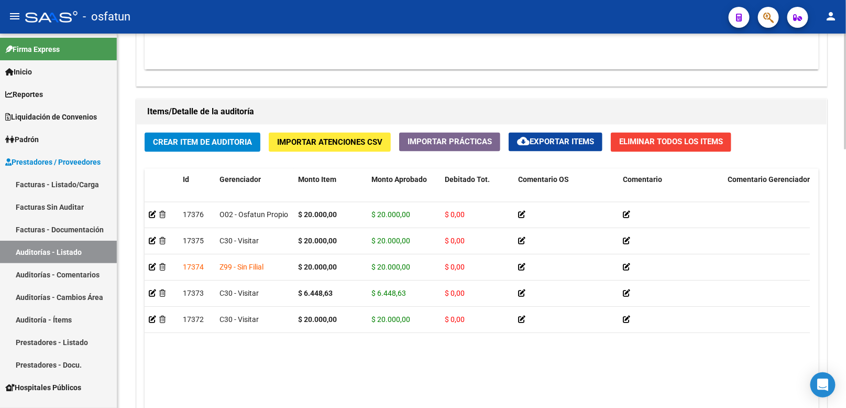
click at [180, 133] on div "Crear Item de Auditoria Importar Atenciones CSV Importar Prácticas cloud_downlo…" at bounding box center [482, 298] width 690 height 346
click at [181, 142] on span "Crear Item de Auditoria" at bounding box center [202, 142] width 99 height 9
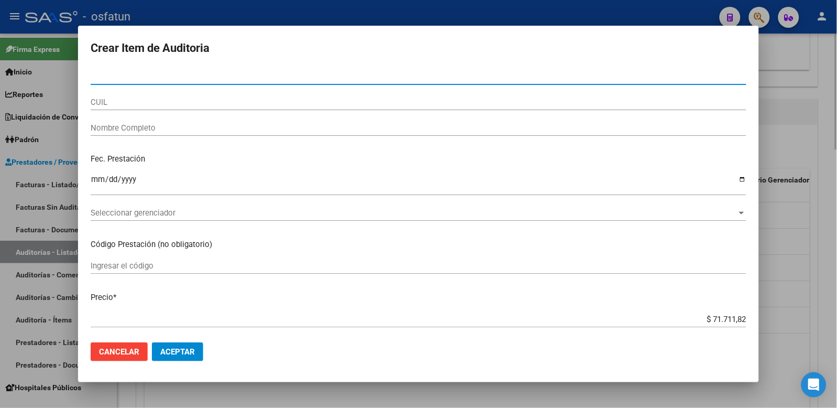
paste input "20447271"
type input "20447271"
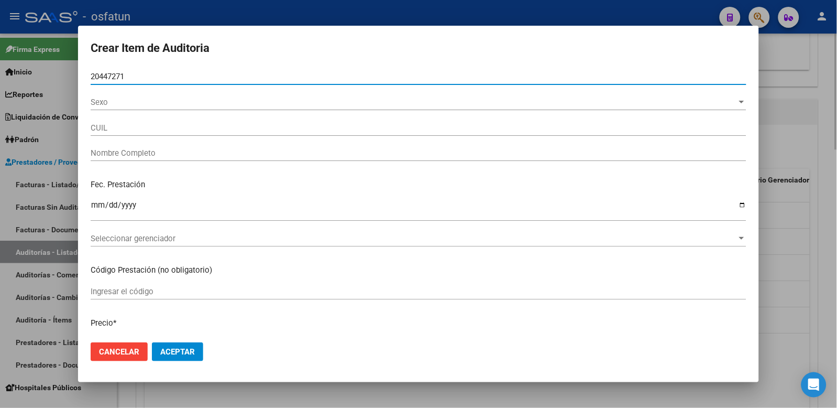
type input "20204472719"
type input "ALTAMIRANO ARIEL HORACIO"
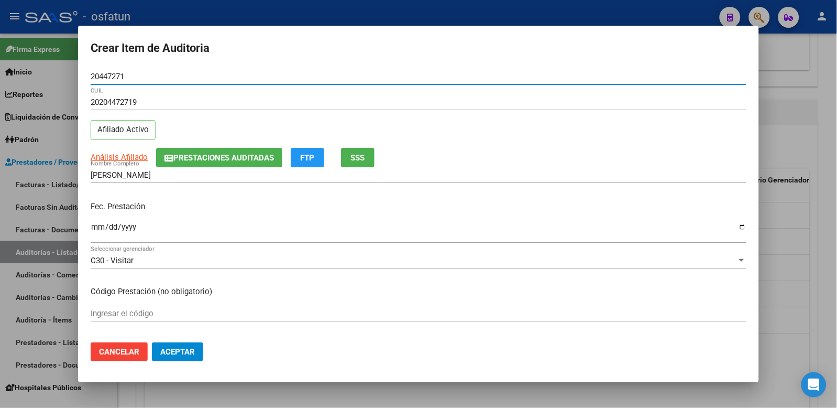
type input "20447271"
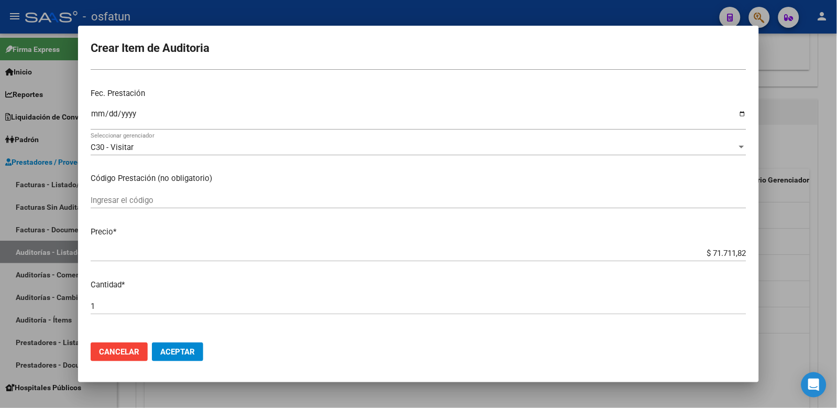
scroll to position [0, 0]
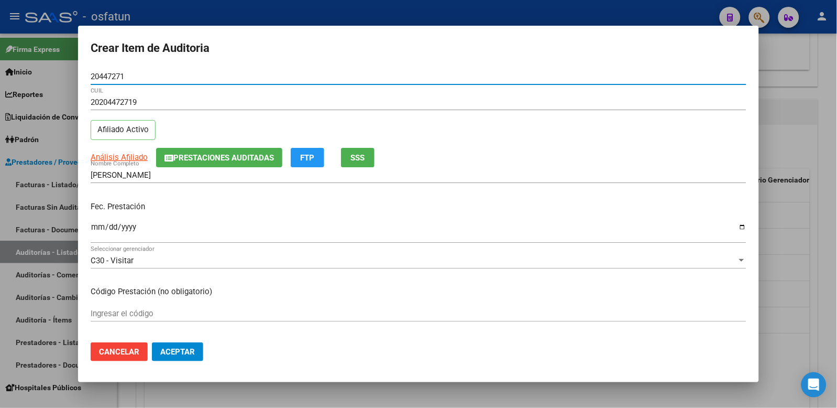
click at [95, 232] on input "Ingresar la fecha" at bounding box center [419, 231] width 656 height 17
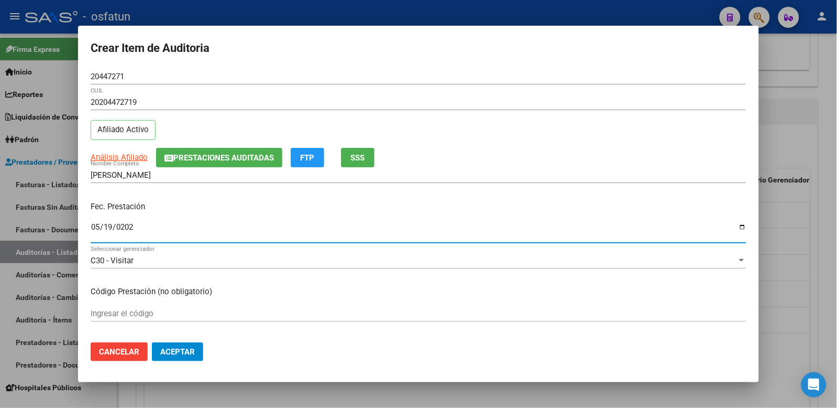
type input "[DATE]"
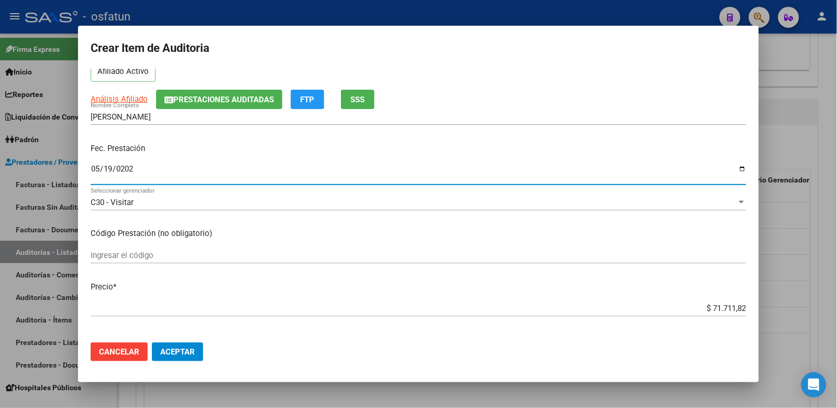
click at [107, 257] on input "Ingresar el código" at bounding box center [419, 254] width 656 height 9
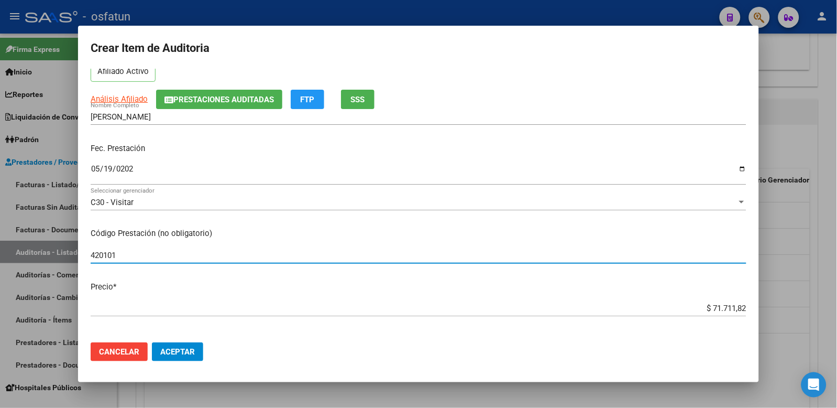
type input "420101"
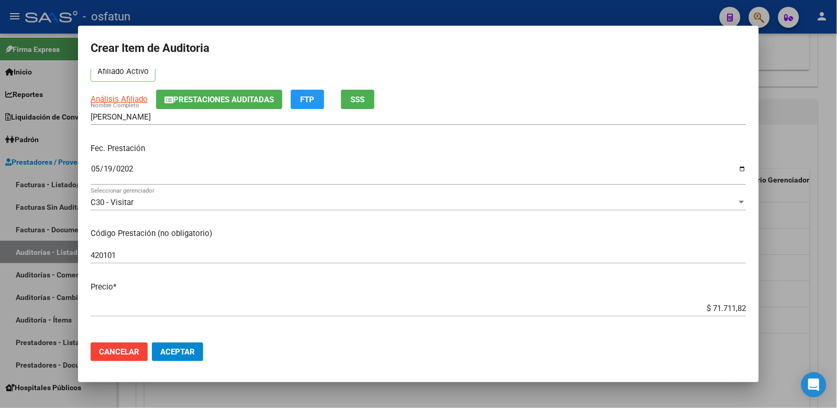
drag, startPoint x: 701, startPoint y: 307, endPoint x: 769, endPoint y: 314, distance: 68.0
click at [769, 315] on div "Crear Item de Auditoria 20447271 Nro Documento 20204472719 CUIL Afiliado Activo…" at bounding box center [418, 204] width 837 height 408
click at [718, 310] on input "$ 71.711,82" at bounding box center [419, 307] width 656 height 9
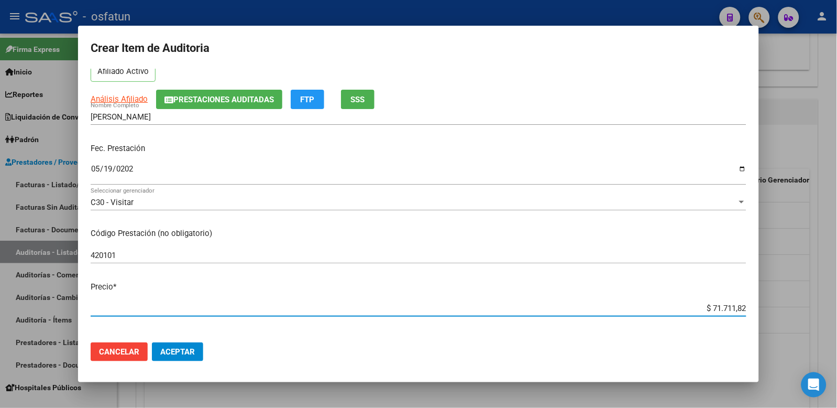
drag, startPoint x: 751, startPoint y: 297, endPoint x: 776, endPoint y: 291, distance: 25.3
click at [776, 291] on div "Crear Item de Auditoria 20447271 Nro Documento 20204472719 CUIL Afiliado Activo…" at bounding box center [418, 204] width 837 height 408
type input "$ 0,03"
type input "$ 0,32"
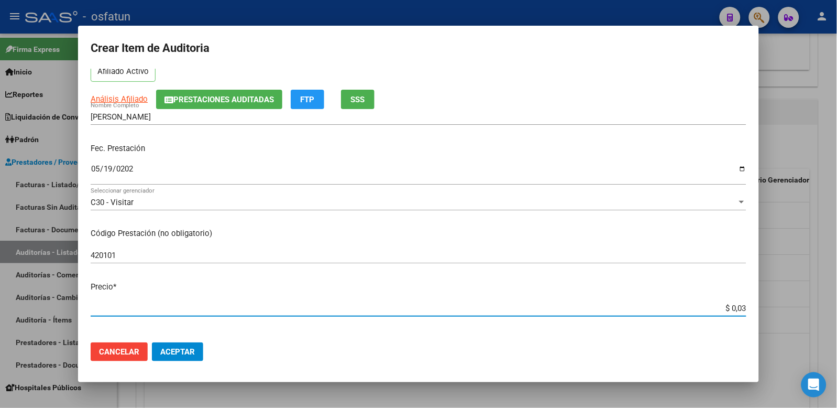
type input "$ 0,32"
type input "$ 3,20"
type input "$ 32,00"
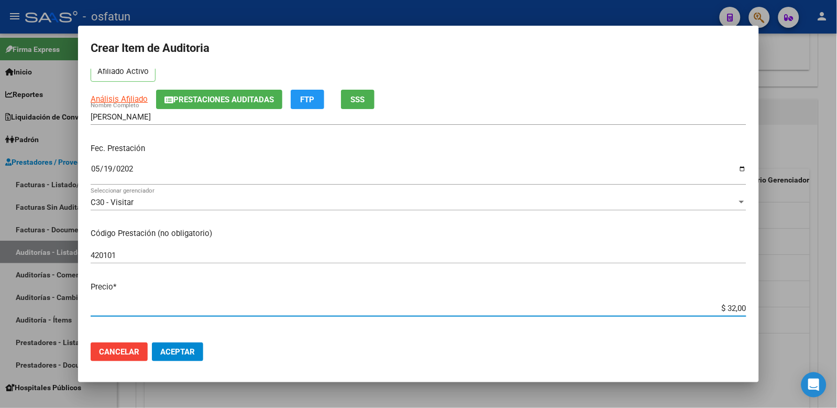
type input "$ 320,00"
type input "$ 3.200,00"
type input "$ 32.000,00"
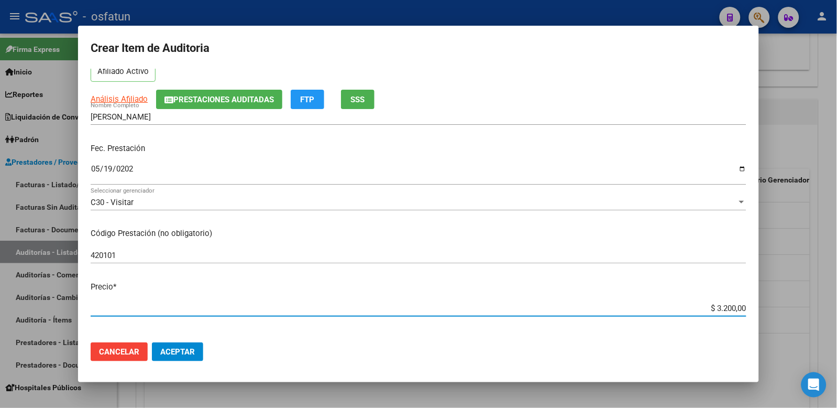
type input "$ 32.000,00"
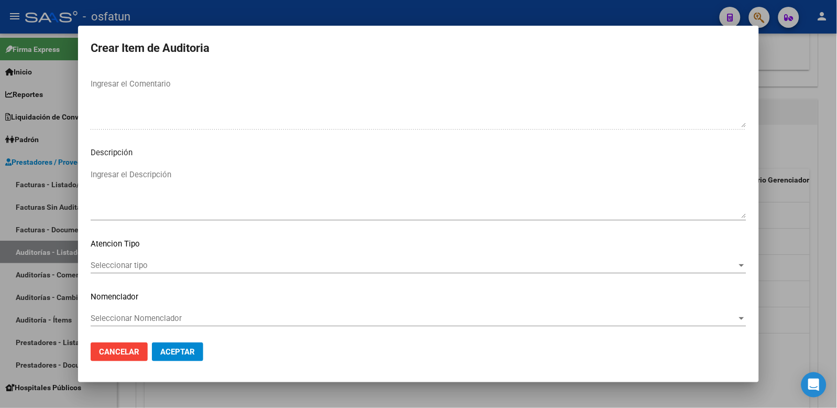
scroll to position [678, 0]
click at [156, 271] on div "Seleccionar tipo Seleccionar tipo" at bounding box center [419, 269] width 656 height 26
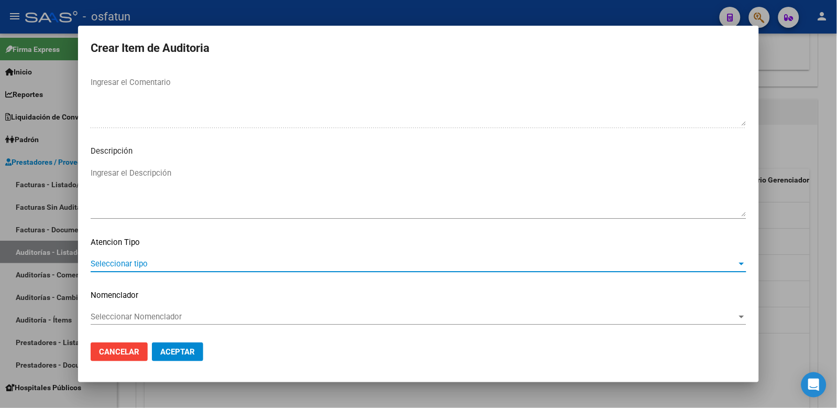
click at [154, 264] on span "Seleccionar tipo" at bounding box center [414, 263] width 647 height 9
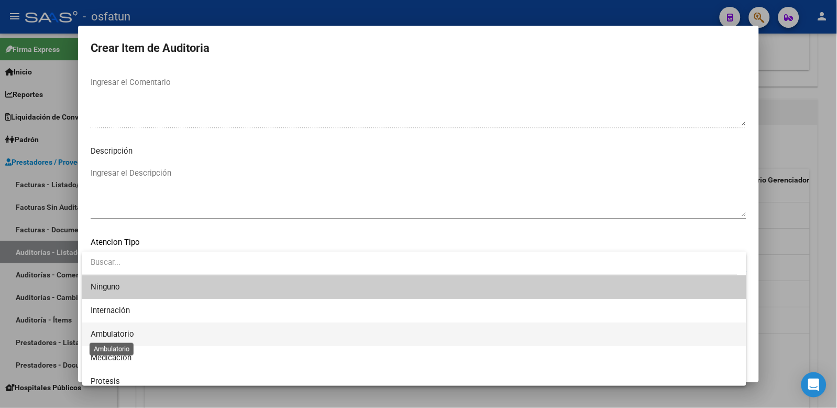
drag, startPoint x: 128, startPoint y: 333, endPoint x: 134, endPoint y: 319, distance: 15.8
click at [128, 333] on span "Ambulatorio" at bounding box center [112, 333] width 43 height 9
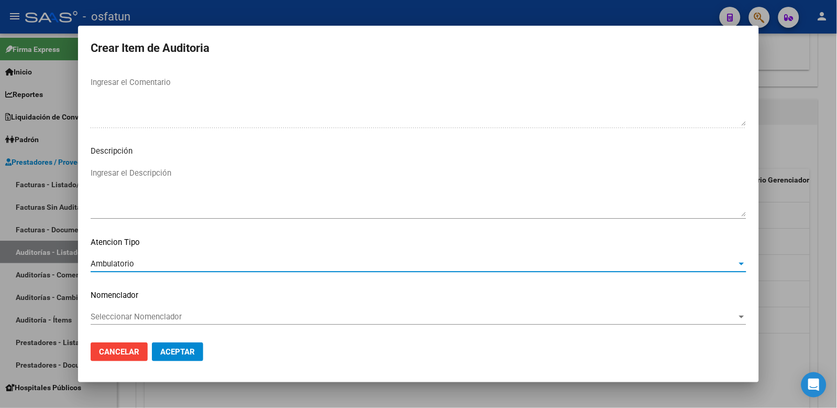
click at [134, 319] on span "Seleccionar Nomenclador" at bounding box center [414, 316] width 647 height 9
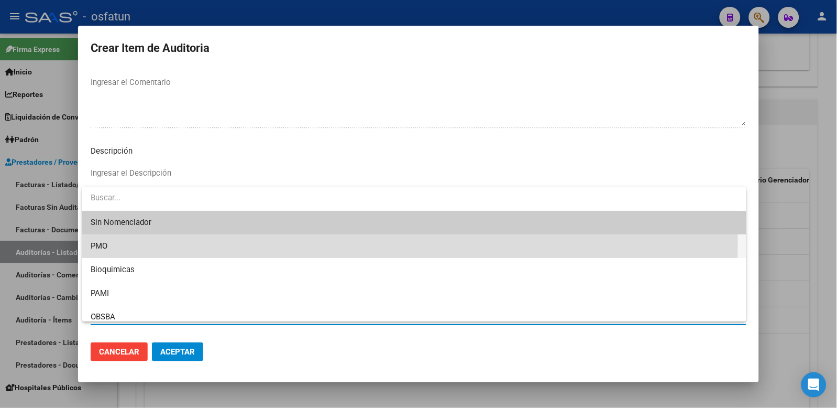
click at [113, 243] on span "PMO" at bounding box center [415, 246] width 648 height 24
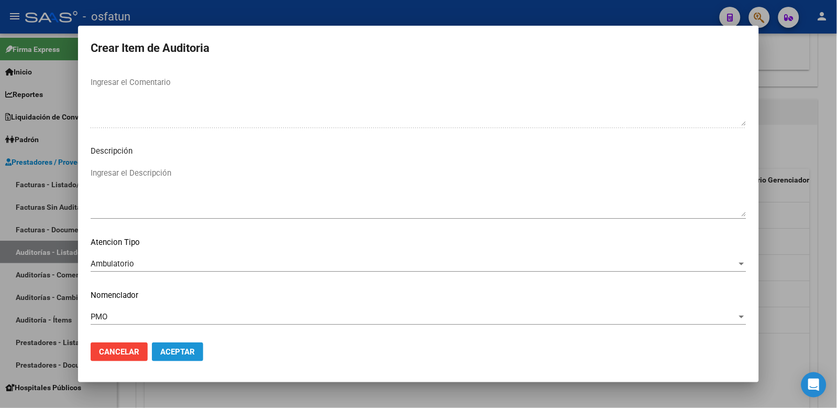
click at [170, 345] on button "Aceptar" at bounding box center [177, 351] width 51 height 19
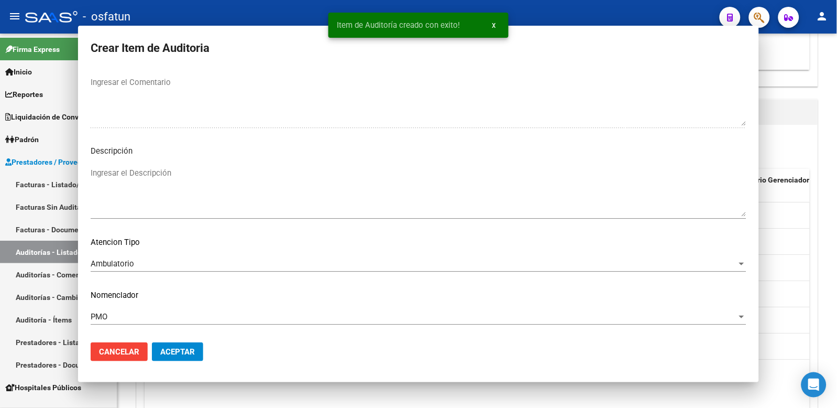
scroll to position [0, 0]
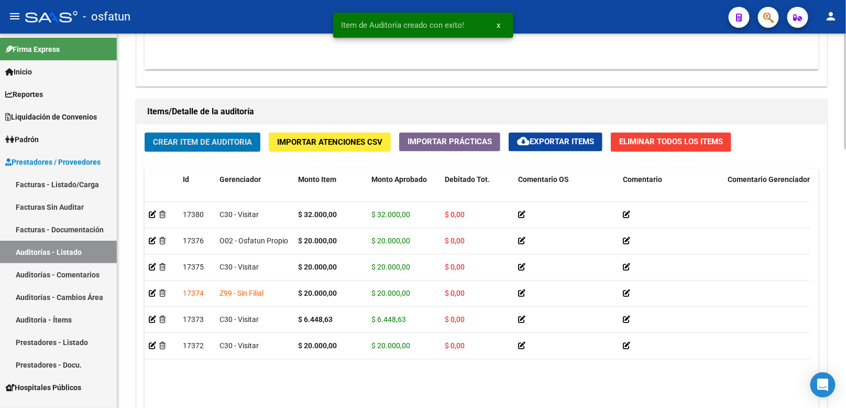
click at [212, 149] on button "Crear Item de Auditoria" at bounding box center [203, 142] width 116 height 19
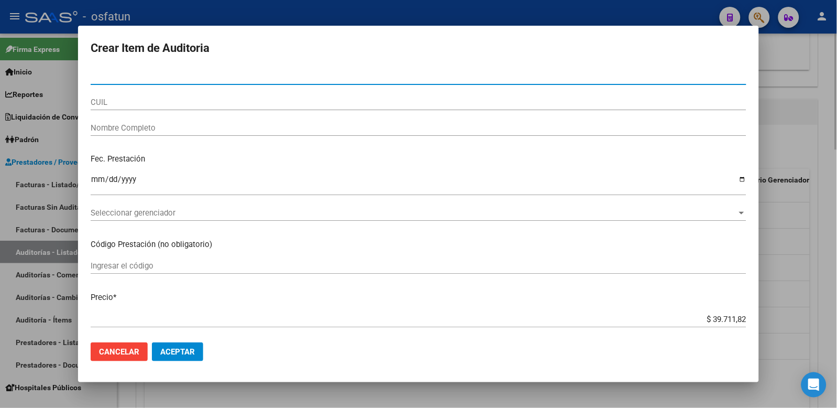
paste input "22543290"
type input "22543290"
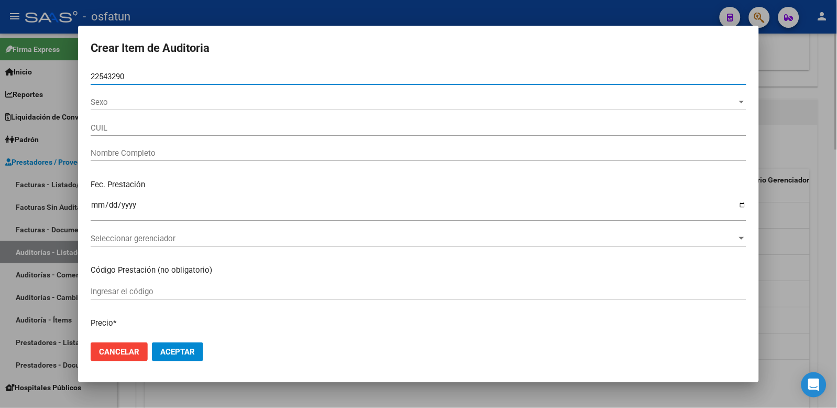
type input "27225432908"
type input "ARROYUELO CLAUDIA ALEJANDRA"
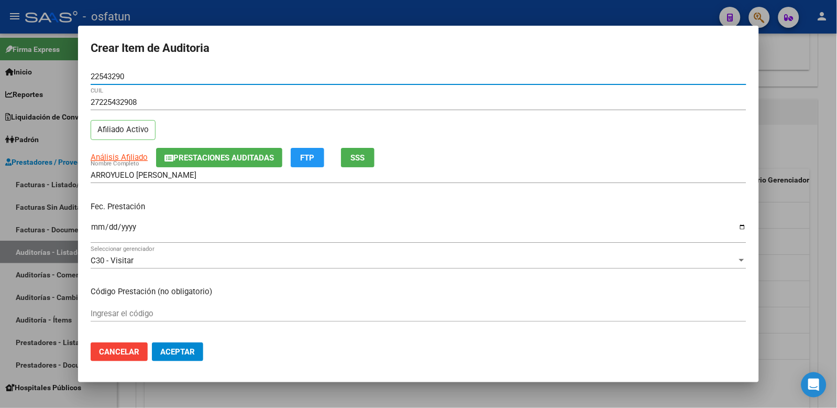
type input "22543290"
click at [97, 226] on input "Ingresar la fecha" at bounding box center [419, 231] width 656 height 17
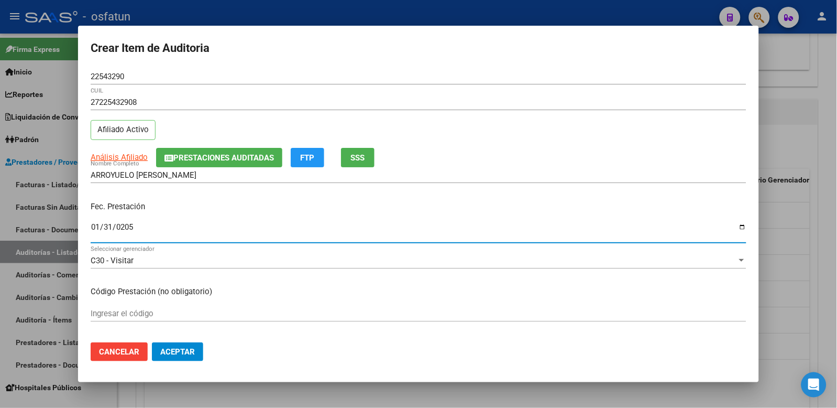
click at [104, 227] on input "0205-01-31" at bounding box center [419, 231] width 656 height 17
click at [104, 226] on input "0205-07-31" at bounding box center [419, 231] width 656 height 17
click at [100, 228] on input "0205-07-31" at bounding box center [419, 231] width 656 height 17
type input "0205-07-20"
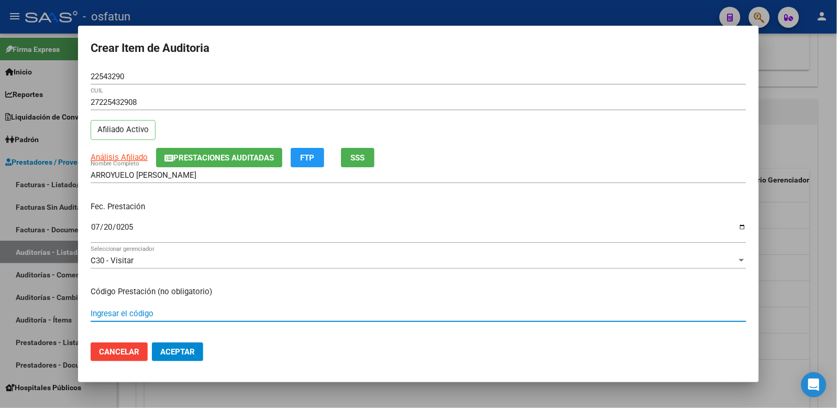
click at [184, 311] on input "Ingresar el código" at bounding box center [419, 313] width 656 height 9
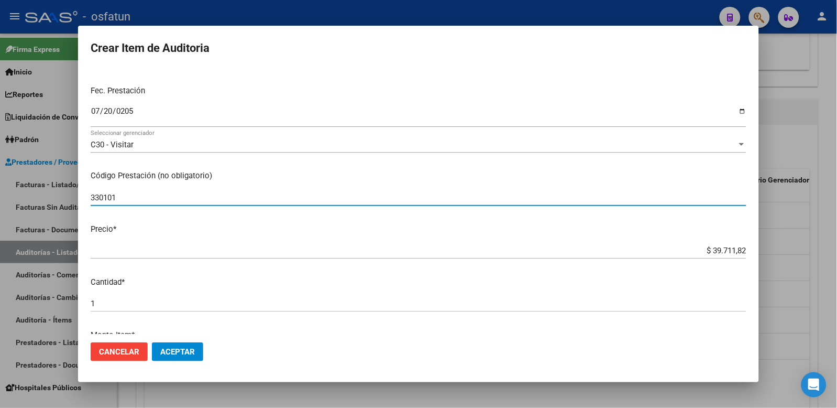
scroll to position [116, 0]
type input "330101"
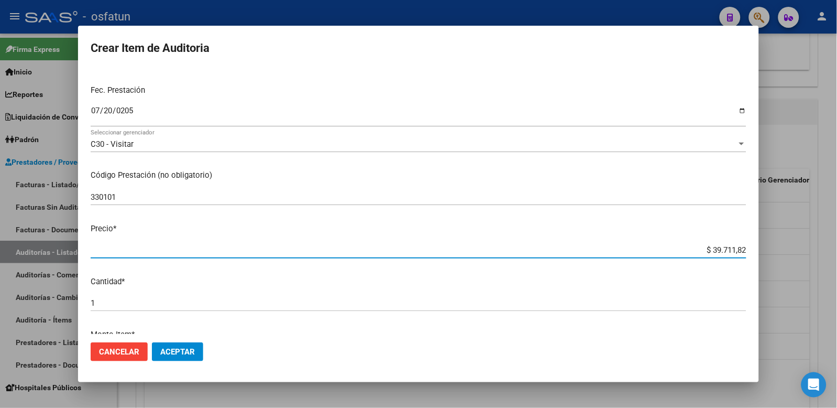
drag, startPoint x: 682, startPoint y: 252, endPoint x: 800, endPoint y: 229, distance: 120.4
click at [802, 229] on div "Crear Item de Auditoria 22543290 Nro Documento 27225432908 CUIL Afiliado Activo…" at bounding box center [418, 204] width 837 height 408
type input "$ 0,01"
type input "$ 0,12"
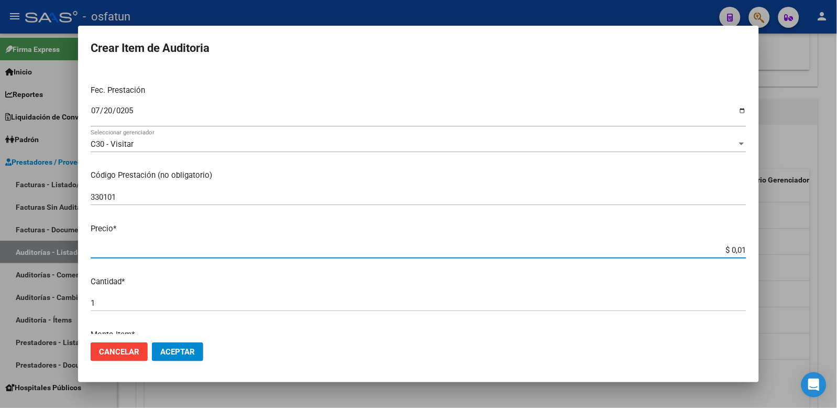
type input "$ 0,12"
type input "$ 1,20"
type input "$ 12,00"
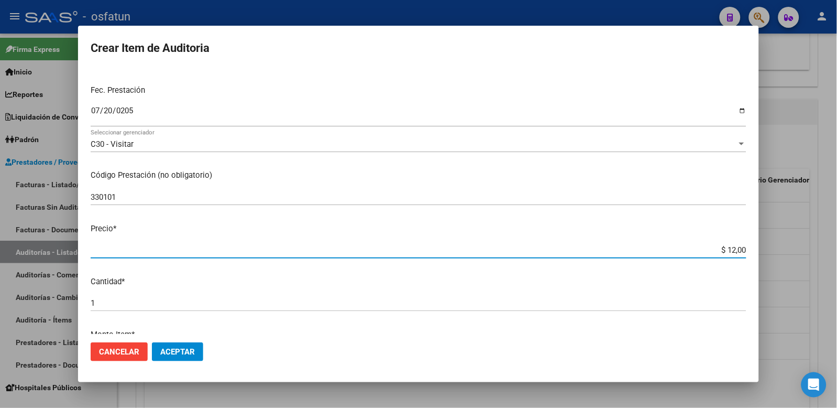
type input "$ 120,00"
type input "$ 1.200,00"
type input "$ 12.000,00"
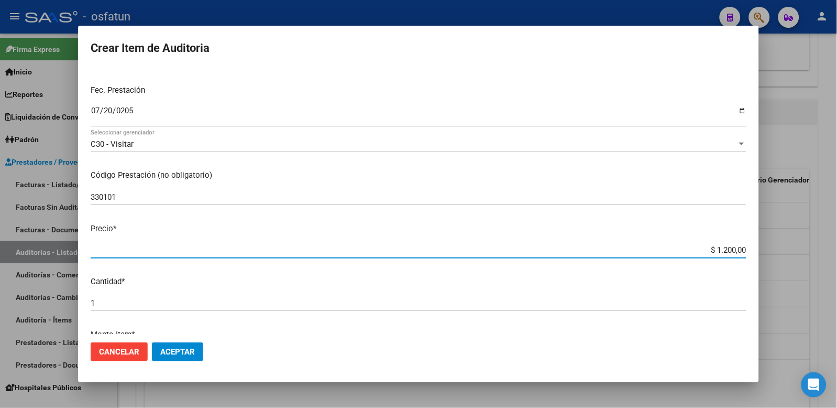
type input "$ 12.000,00"
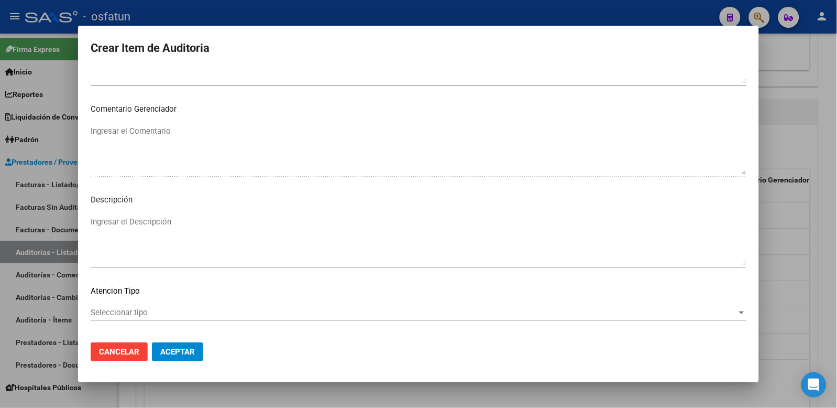
scroll to position [678, 0]
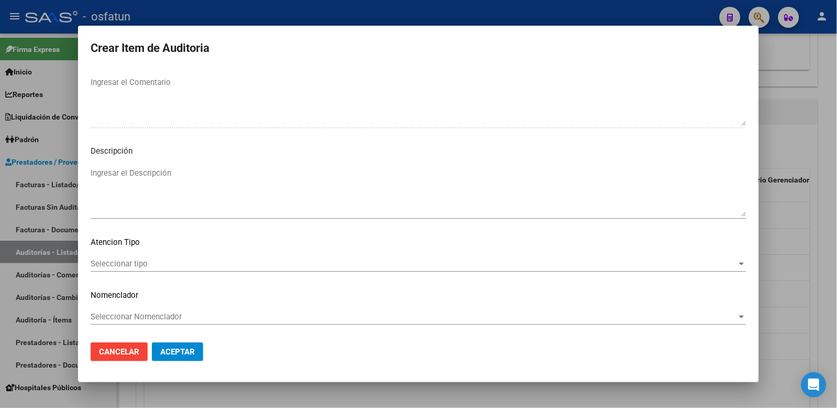
click at [158, 268] on div "Seleccionar tipo Seleccionar tipo" at bounding box center [419, 264] width 656 height 16
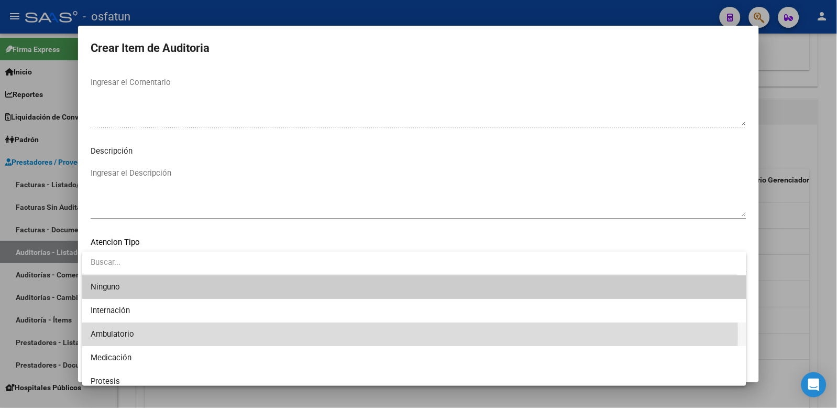
click at [150, 333] on span "Ambulatorio" at bounding box center [415, 334] width 648 height 24
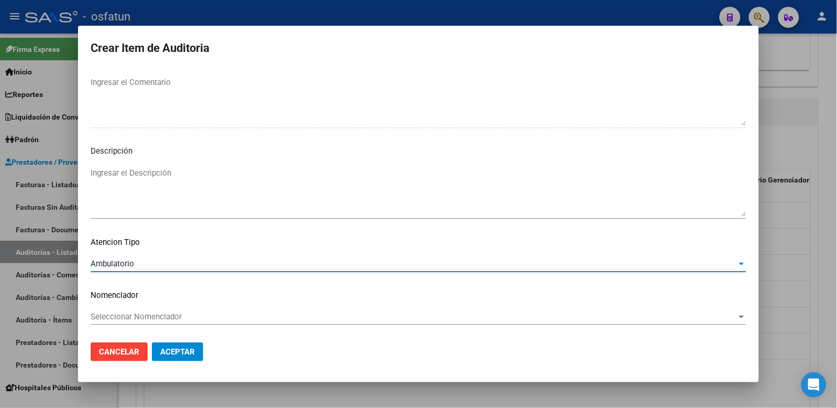
click at [159, 314] on span "Seleccionar Nomenclador" at bounding box center [414, 316] width 647 height 9
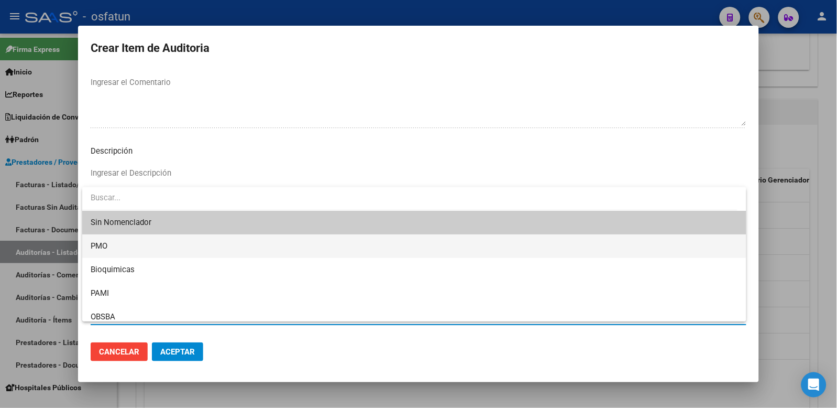
drag, startPoint x: 96, startPoint y: 238, endPoint x: 185, endPoint y: 363, distance: 152.9
click at [97, 238] on span "PMO" at bounding box center [415, 246] width 648 height 24
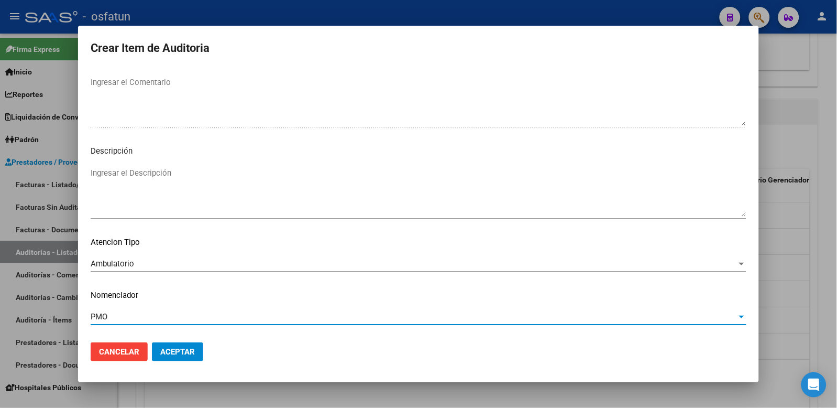
click at [187, 348] on span "Aceptar" at bounding box center [177, 351] width 35 height 9
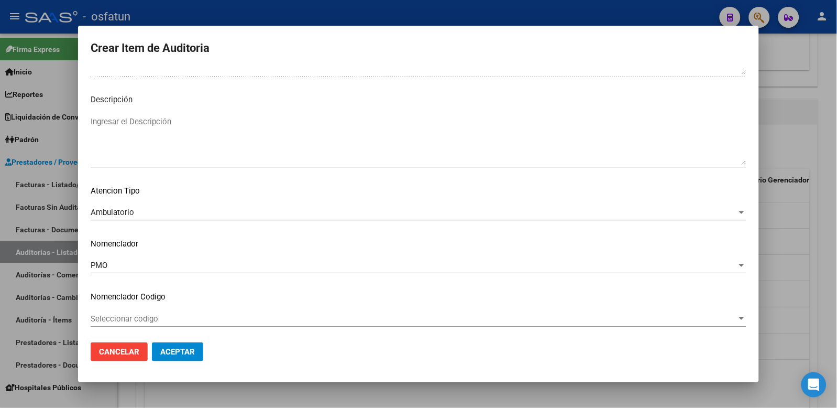
scroll to position [731, 0]
click at [188, 351] on span "Aceptar" at bounding box center [177, 351] width 35 height 9
click at [189, 351] on span "Aceptar" at bounding box center [177, 351] width 35 height 9
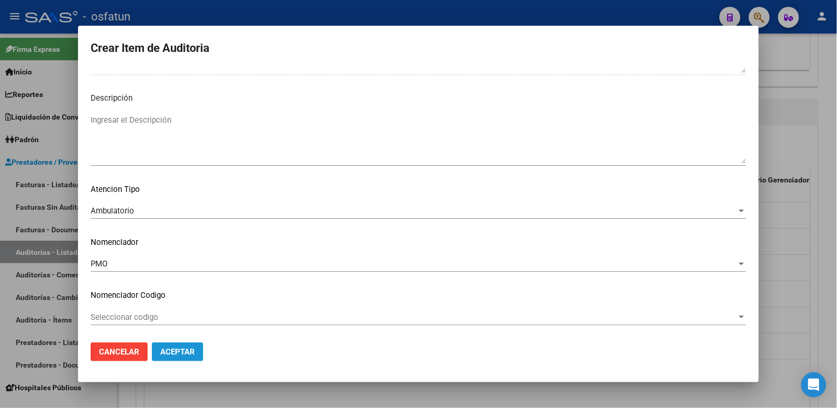
drag, startPoint x: 189, startPoint y: 351, endPoint x: 191, endPoint y: 337, distance: 13.8
click at [189, 350] on span "Aceptar" at bounding box center [177, 351] width 35 height 9
click at [185, 349] on span "Aceptar" at bounding box center [177, 351] width 35 height 9
drag, startPoint x: 185, startPoint y: 349, endPoint x: 491, endPoint y: 283, distance: 313.1
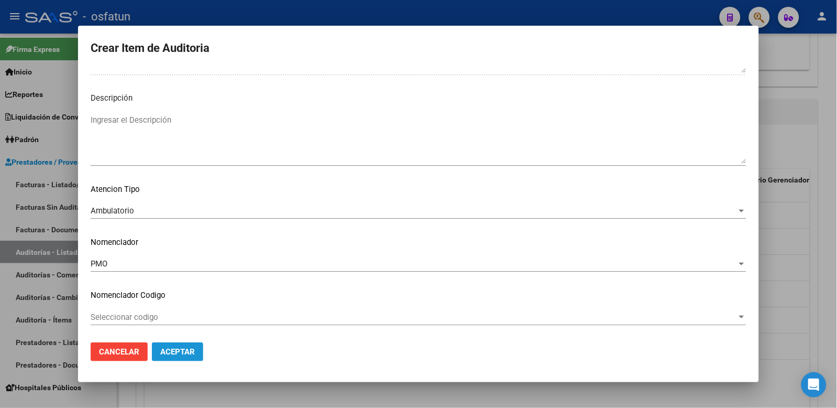
click at [203, 347] on button "Aceptar" at bounding box center [177, 351] width 51 height 19
click at [771, 177] on div at bounding box center [418, 204] width 837 height 408
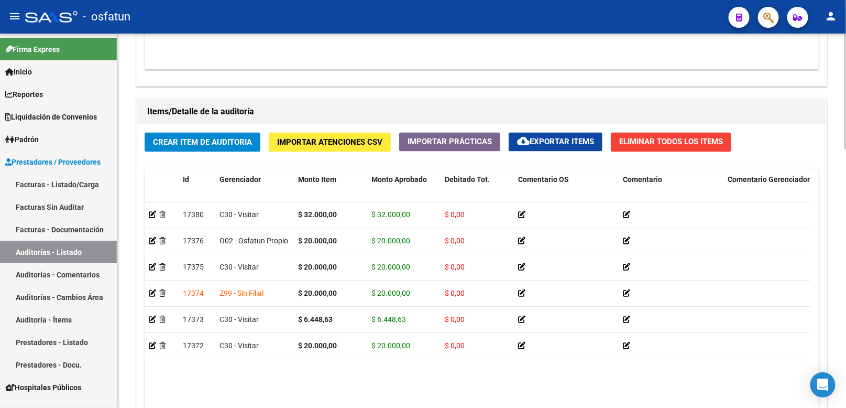
click at [224, 146] on span "Crear Item de Auditoria" at bounding box center [202, 142] width 99 height 9
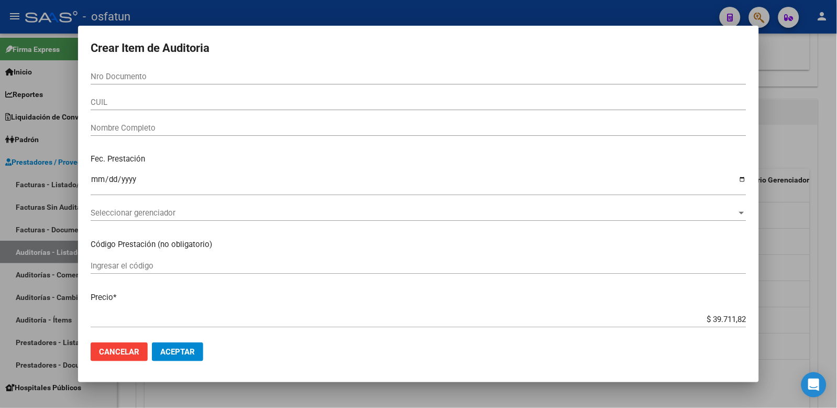
paste input "22543290"
type input "22543290"
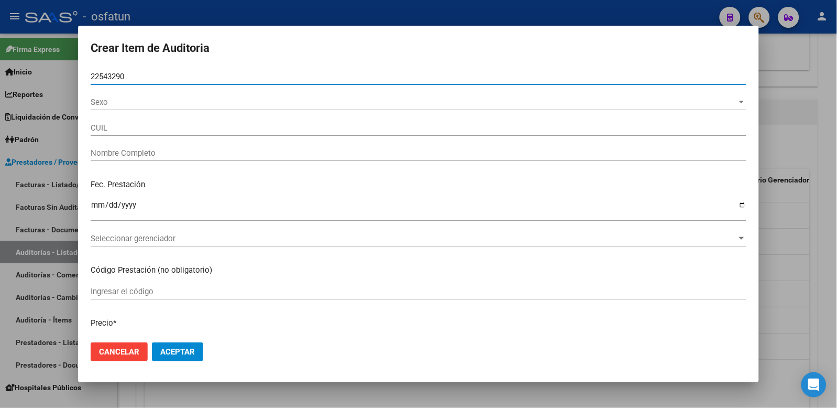
type input "27225432908"
type input "ARROYUELO CLAUDIA ALEJANDRA"
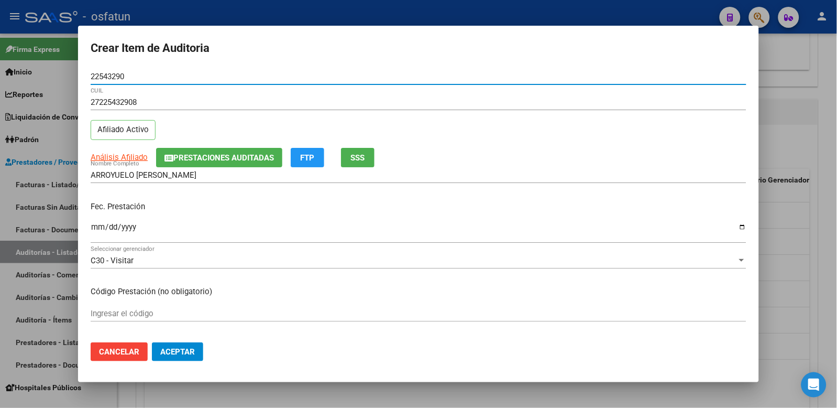
type input "22543290"
click at [100, 227] on input "Ingresar la fecha" at bounding box center [419, 231] width 656 height 17
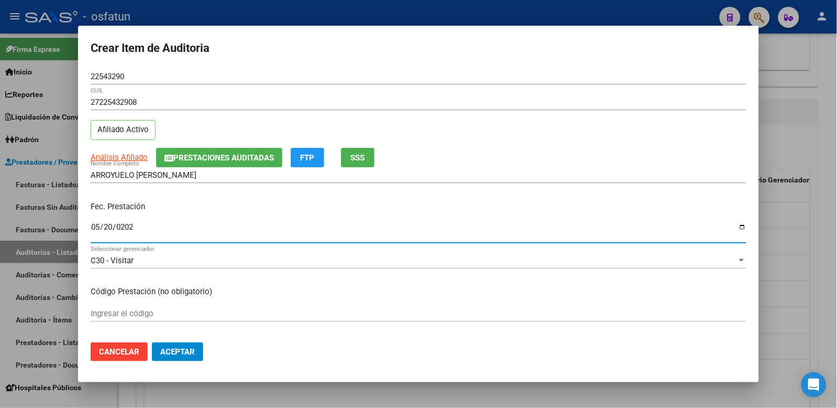
type input "[DATE]"
click at [133, 316] on input "Ingresar el código" at bounding box center [419, 313] width 656 height 9
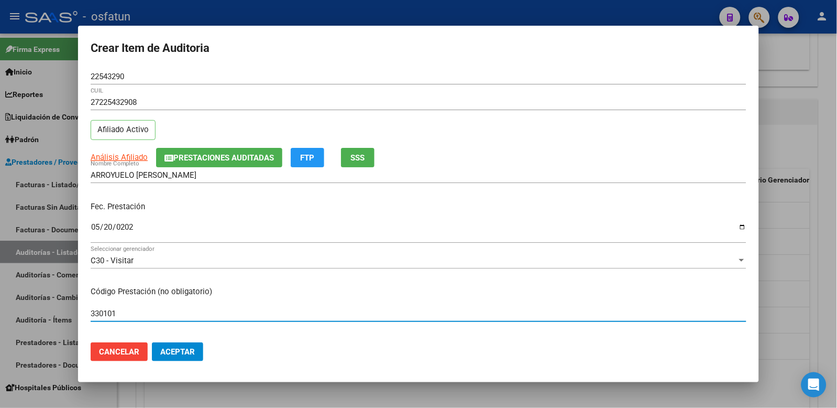
type input "330101"
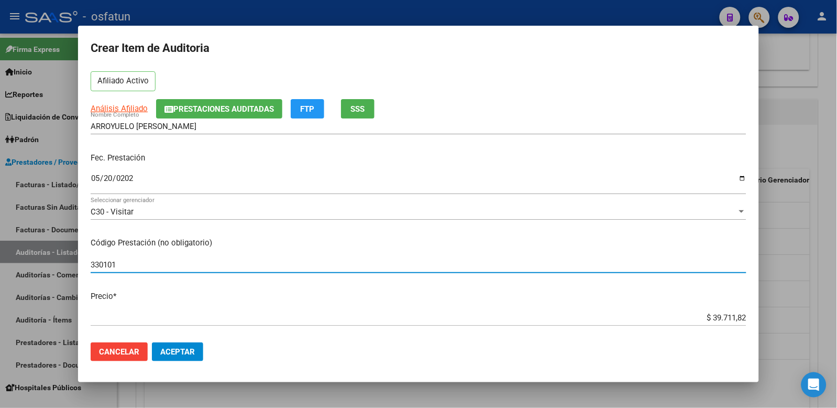
scroll to position [116, 0]
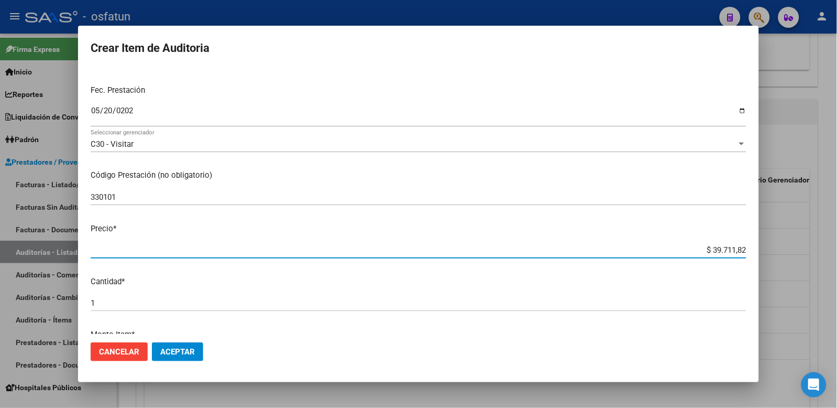
drag, startPoint x: 701, startPoint y: 250, endPoint x: 722, endPoint y: 247, distance: 21.6
click at [720, 248] on input "$ 39.711,82" at bounding box center [419, 249] width 656 height 9
type input "$ 3.971,18"
type input "$ 397,11"
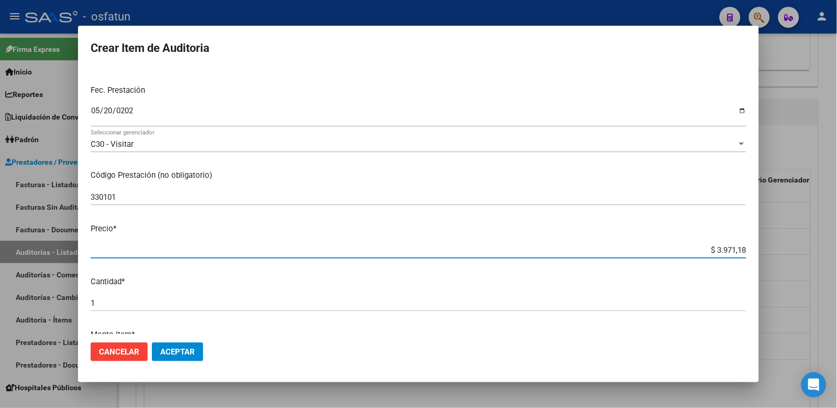
type input "$ 397,11"
type input "$ 39,71"
type input "$ 3,97"
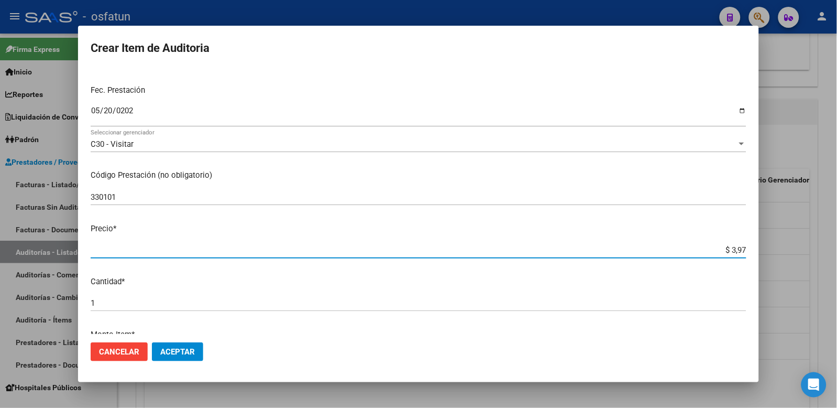
type input "$ 0,39"
type input "$ 0,03"
type input "$ 0,01"
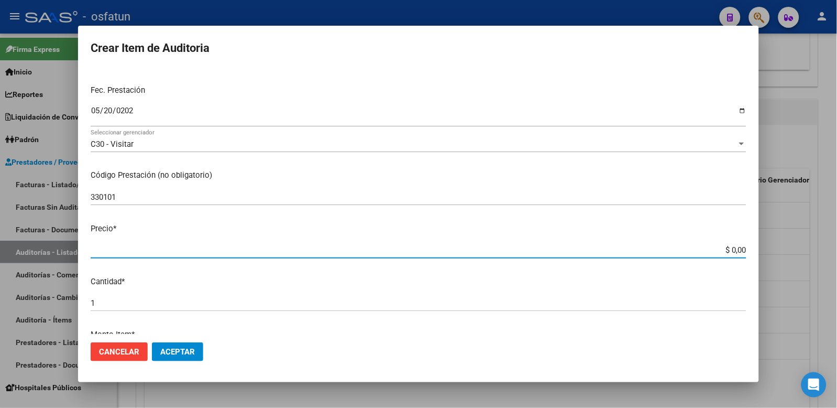
type input "$ 0,01"
type input "$ 0,12"
type input "$ 1,20"
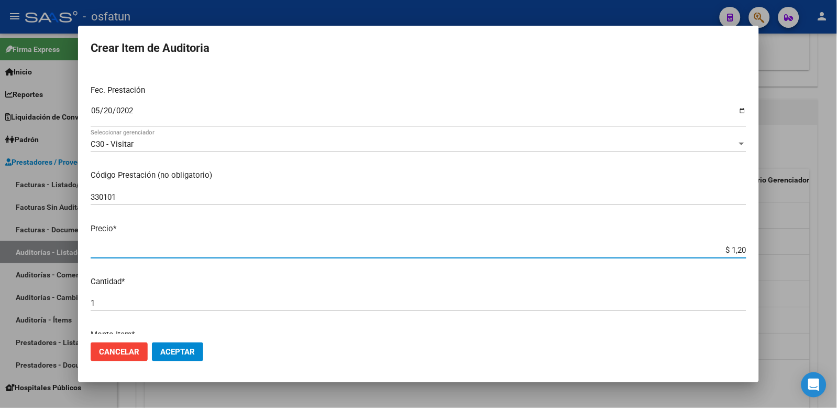
type input "$ 12,00"
type input "$ 120,00"
type input "$ 1.200,00"
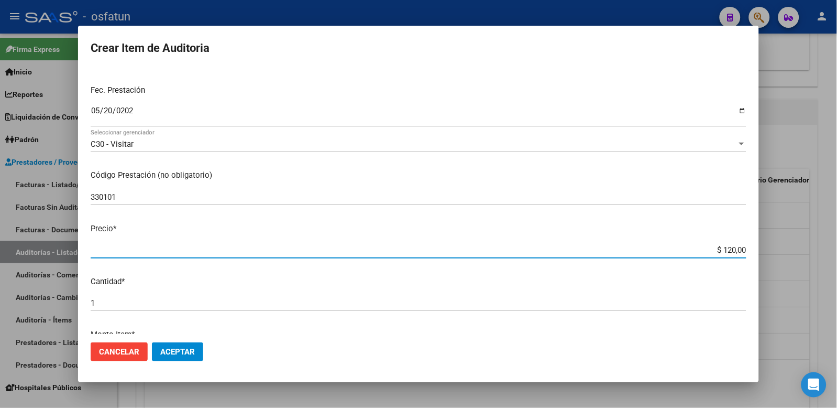
type input "$ 1.200,00"
type input "$ 12.000,00"
type input "$ 120.000,00"
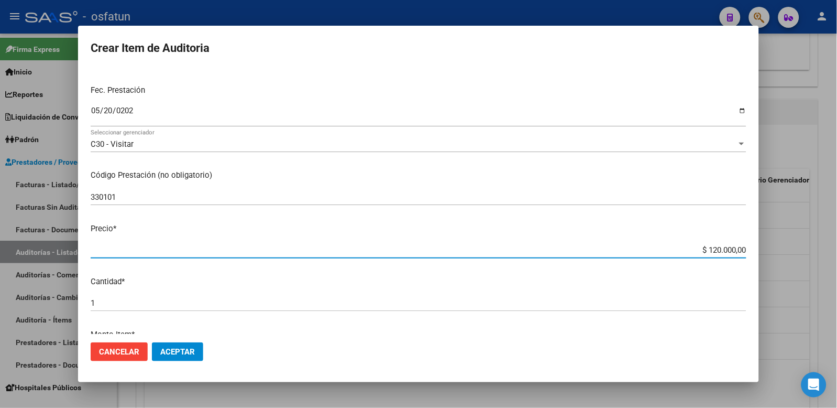
type input "$ 12.000,00"
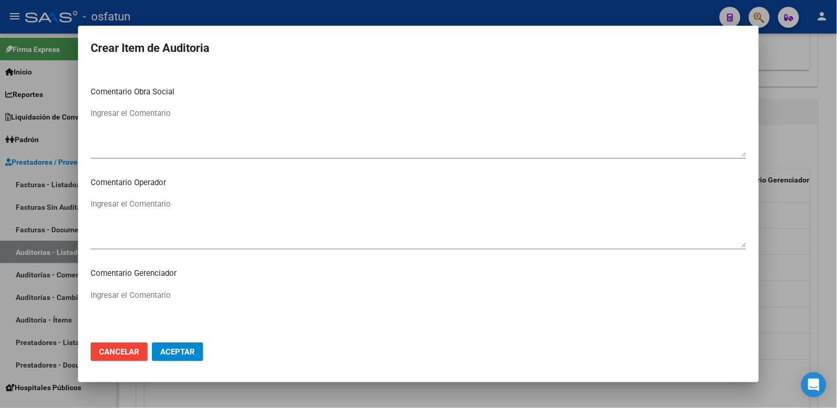
scroll to position [678, 0]
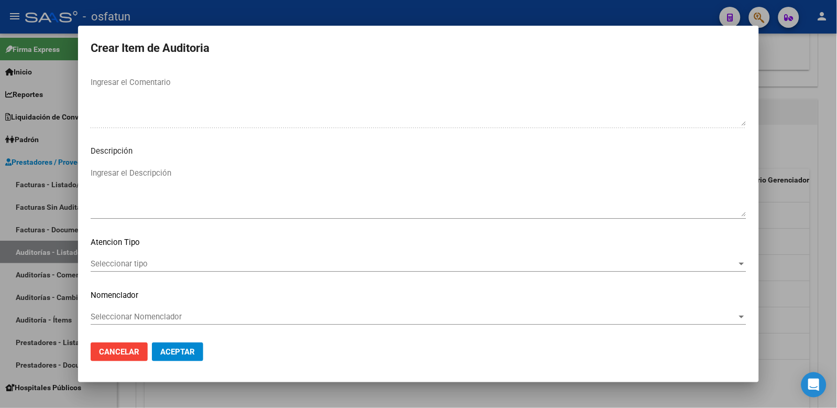
click at [127, 261] on span "Seleccionar tipo" at bounding box center [414, 263] width 647 height 9
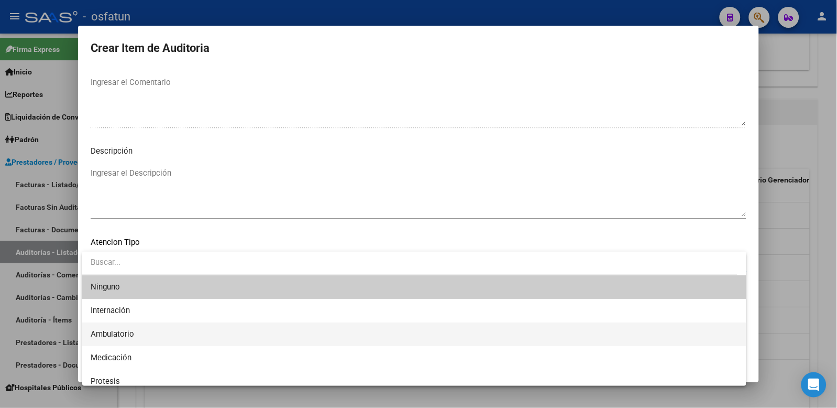
click at [117, 331] on span "Ambulatorio" at bounding box center [112, 333] width 43 height 9
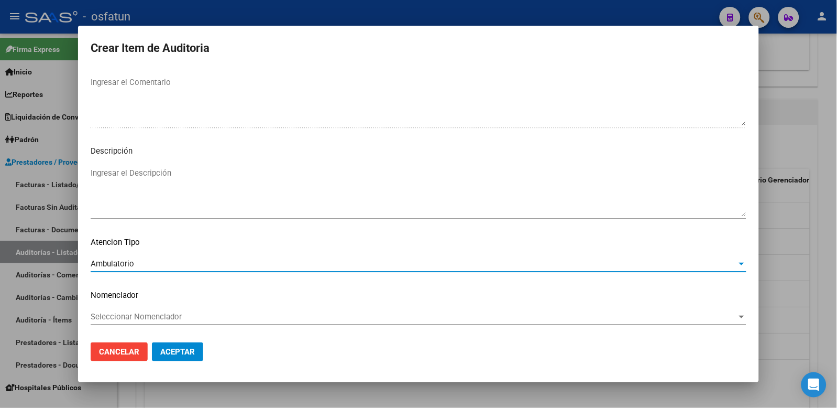
click at [127, 315] on span "Seleccionar Nomenclador" at bounding box center [414, 316] width 647 height 9
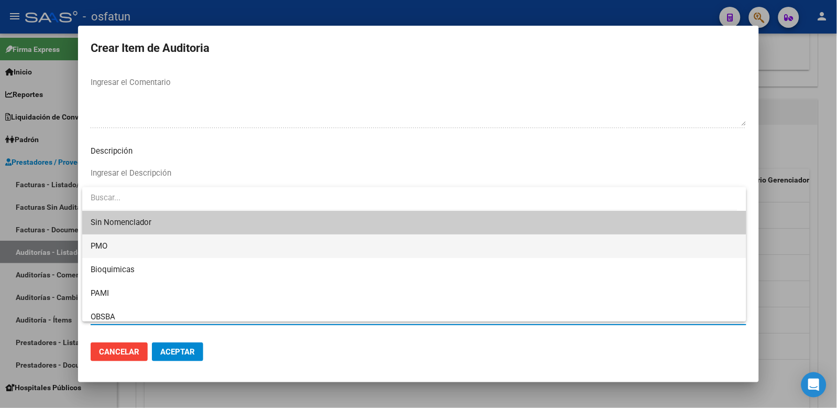
click at [118, 252] on span "PMO" at bounding box center [415, 246] width 648 height 24
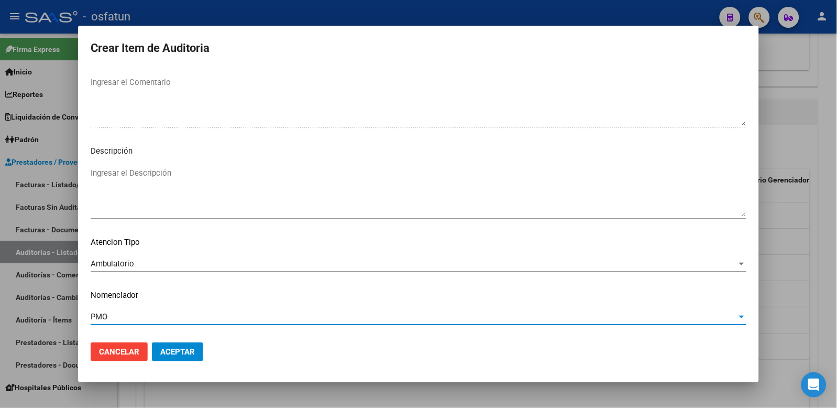
click at [179, 355] on span "Aceptar" at bounding box center [177, 351] width 35 height 9
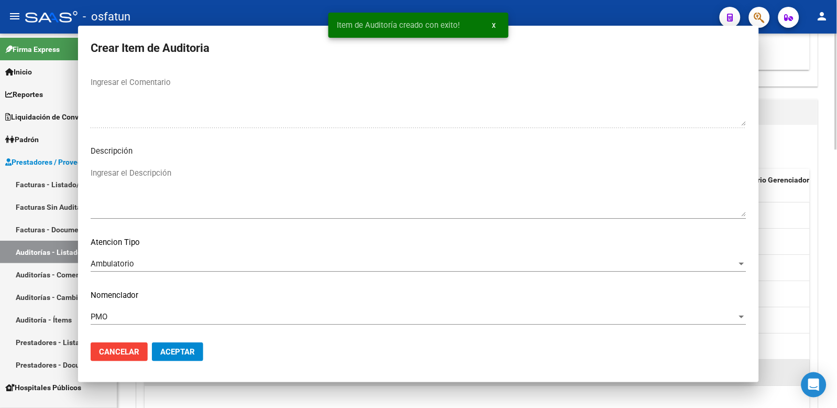
scroll to position [0, 0]
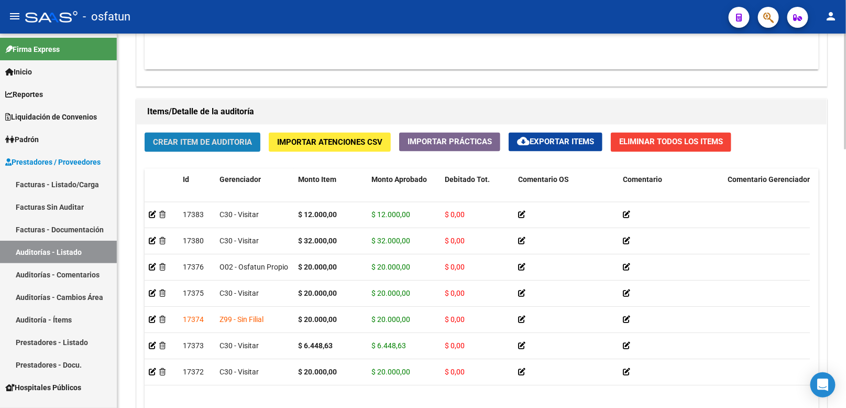
click at [233, 140] on span "Crear Item de Auditoria" at bounding box center [202, 142] width 99 height 9
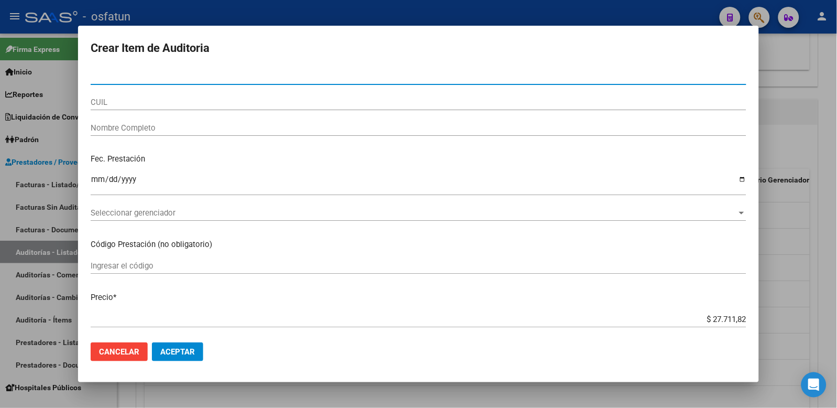
paste input "24688711"
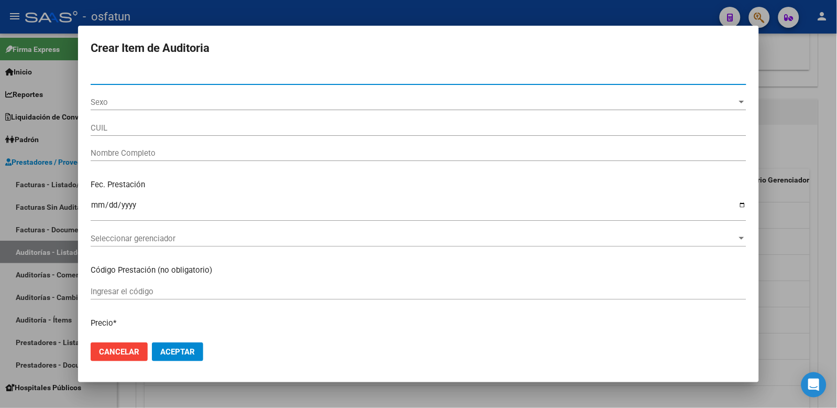
type input "24688711"
type input "27246887115"
type input "ROJOS SONIA BEATRIZ"
type input "24688711"
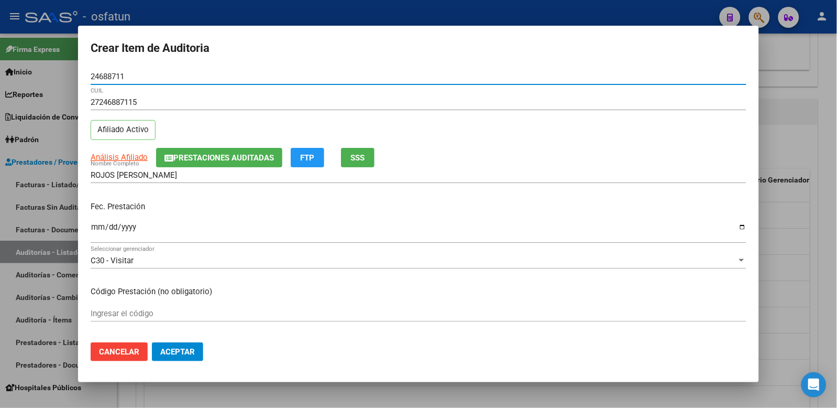
click at [101, 227] on input "Ingresar la fecha" at bounding box center [419, 231] width 656 height 17
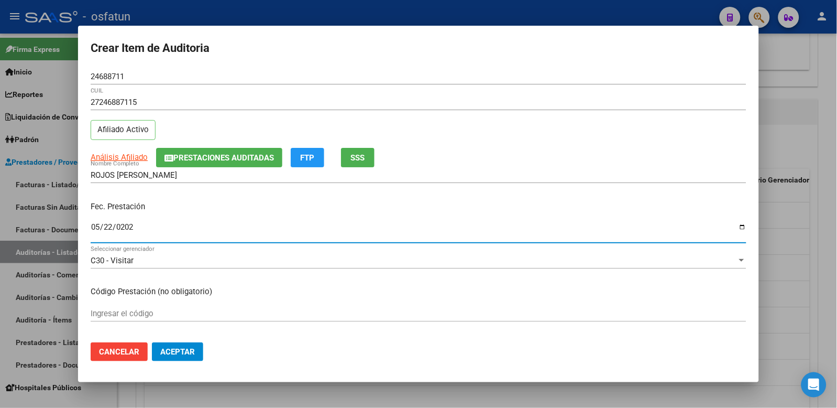
type input "2025-05-22"
click at [103, 307] on div "Ingresar el código" at bounding box center [419, 313] width 656 height 16
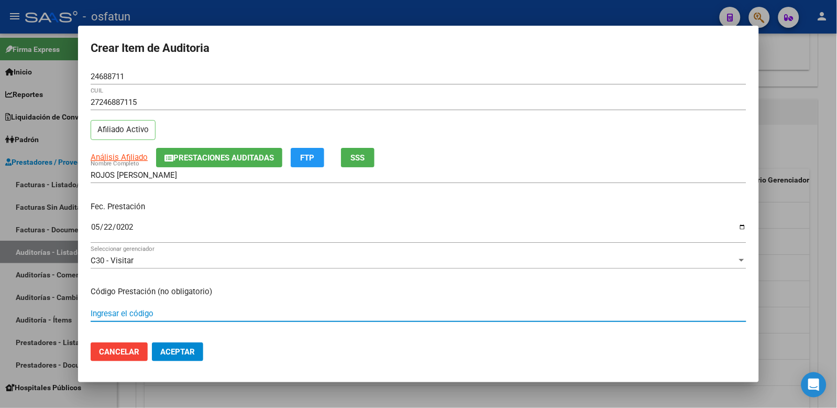
click at [103, 311] on input "Ingresar el código" at bounding box center [419, 313] width 656 height 9
type input "440103"
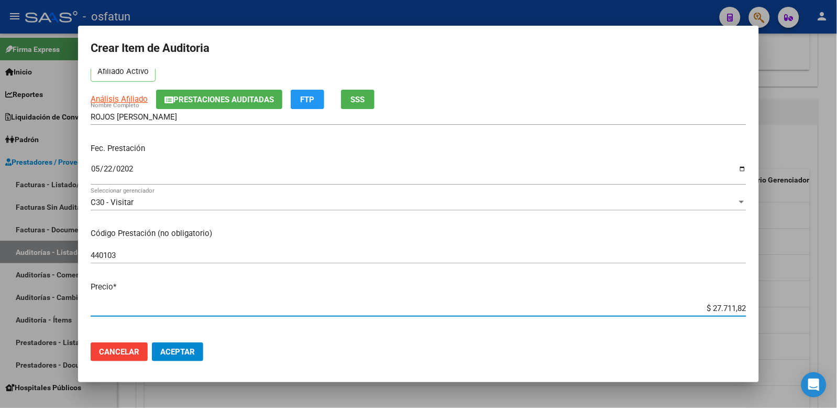
drag, startPoint x: 691, startPoint y: 311, endPoint x: 784, endPoint y: 314, distance: 93.9
click at [784, 313] on div "Crear Item de Auditoria 24688711 Nro Documento 27246887115 CUIL Afiliado Activo…" at bounding box center [418, 204] width 837 height 408
paste input "7"
type input "$ 7.711,82"
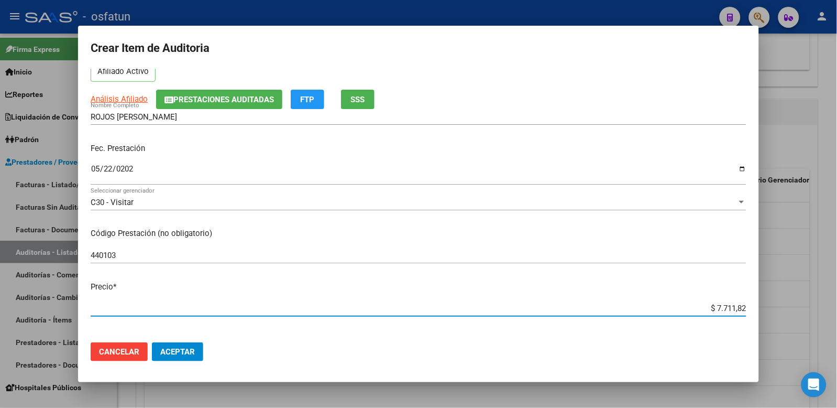
type input "$ 7.711,82"
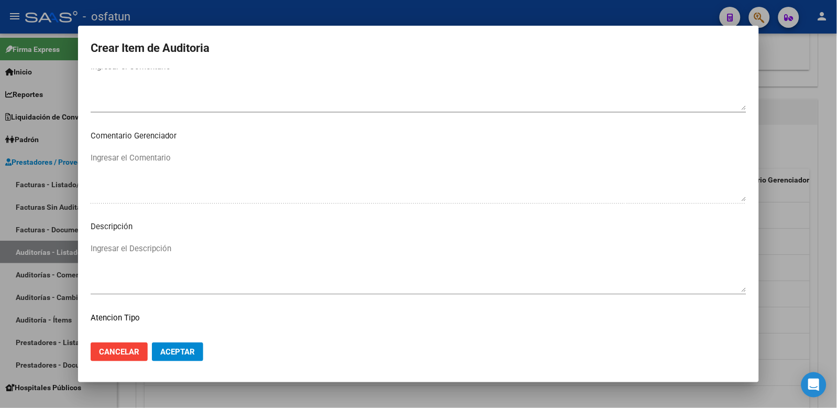
scroll to position [678, 0]
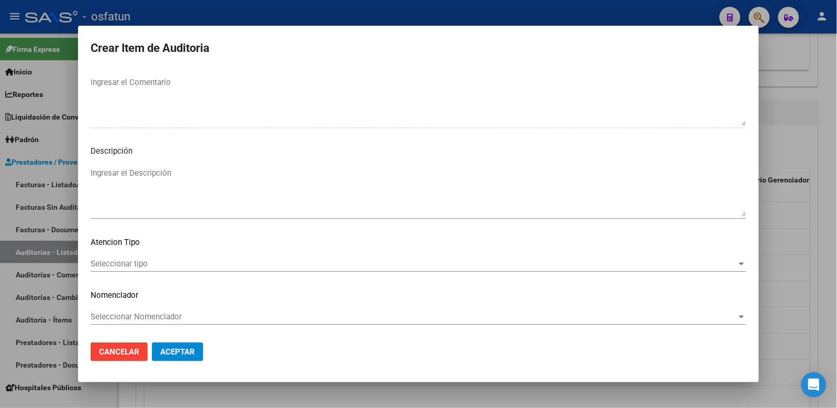
click at [166, 266] on span "Seleccionar tipo" at bounding box center [414, 263] width 647 height 9
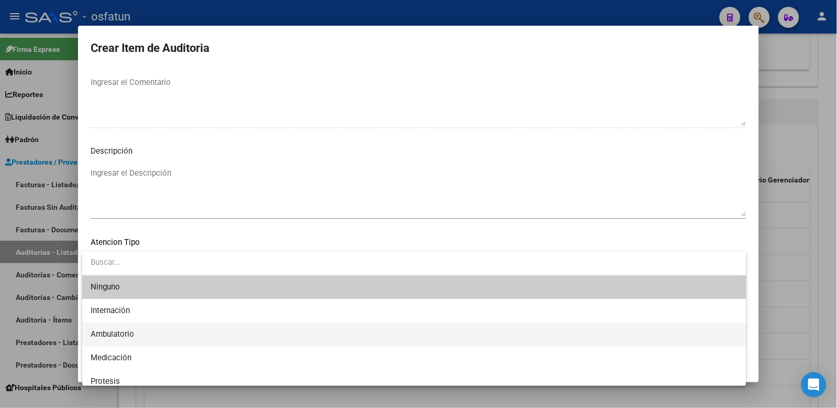
click at [158, 339] on span "Ambulatorio" at bounding box center [415, 334] width 648 height 24
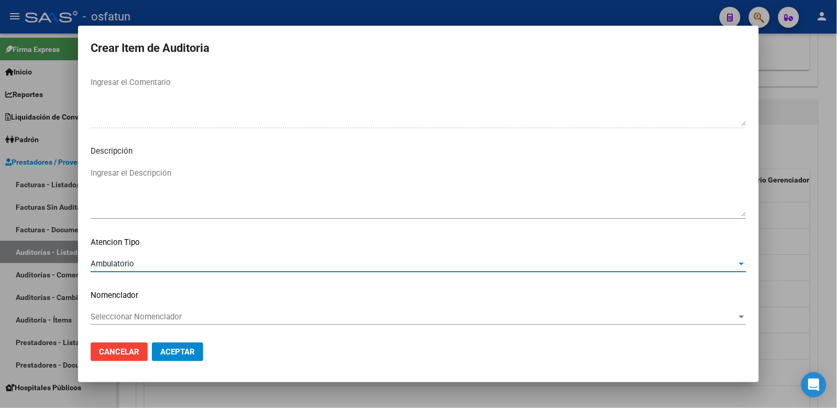
click at [170, 311] on div "Seleccionar Nomenclador Seleccionar Nomenclador" at bounding box center [419, 317] width 656 height 16
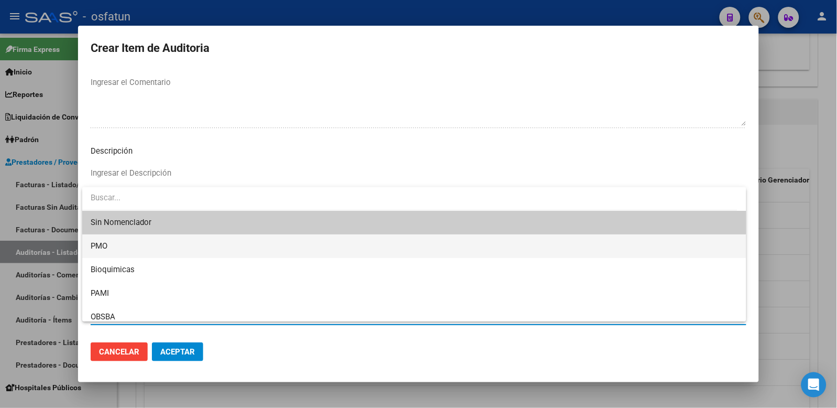
drag, startPoint x: 111, startPoint y: 242, endPoint x: 170, endPoint y: 313, distance: 91.9
click at [112, 242] on span "PMO" at bounding box center [415, 246] width 648 height 24
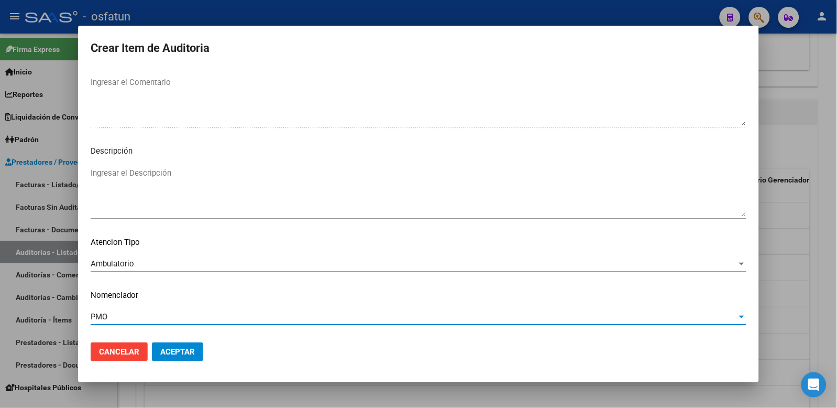
click at [178, 357] on button "Aceptar" at bounding box center [177, 351] width 51 height 19
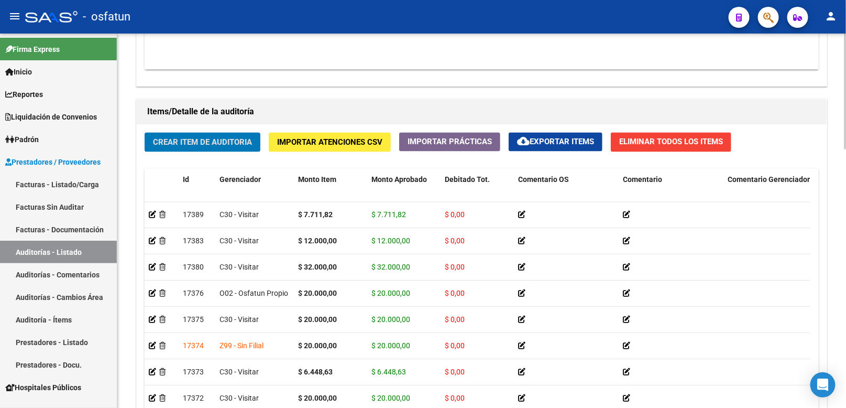
click at [189, 146] on span "Crear Item de Auditoria" at bounding box center [202, 142] width 99 height 9
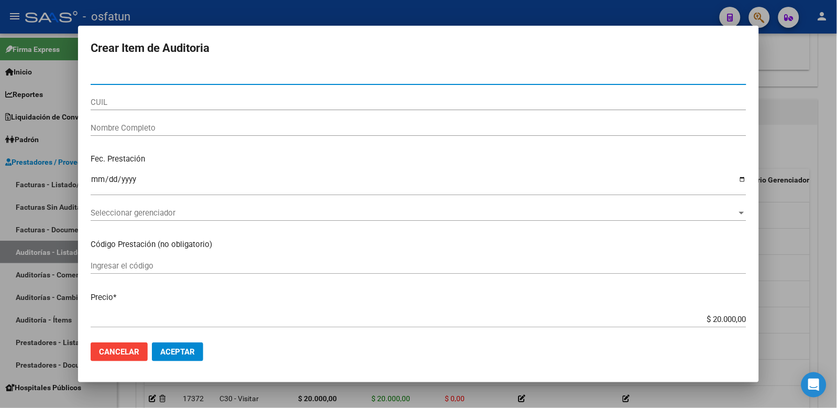
paste input "42142223"
type input "42142223"
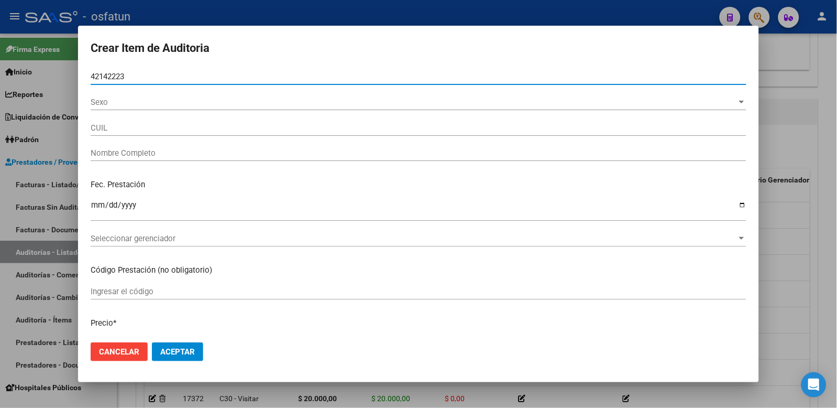
type input "20421422231"
type input "MAGALLANES BENJAMIN GABRIEL"
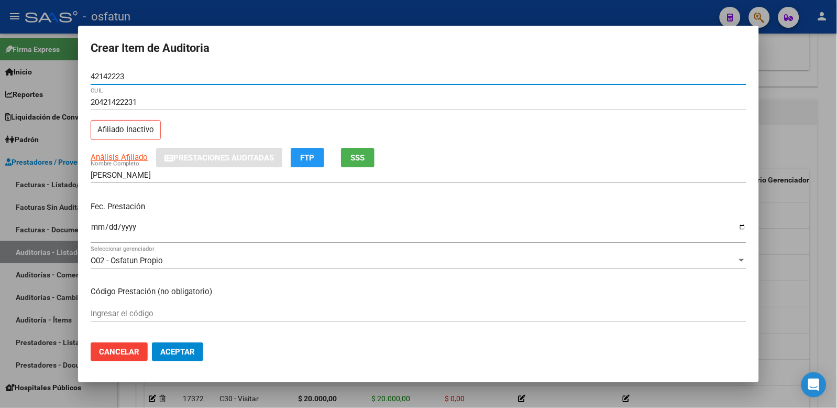
type input "42142223"
click at [100, 197] on div "Fec. Prestación Ingresar la fecha" at bounding box center [419, 223] width 656 height 60
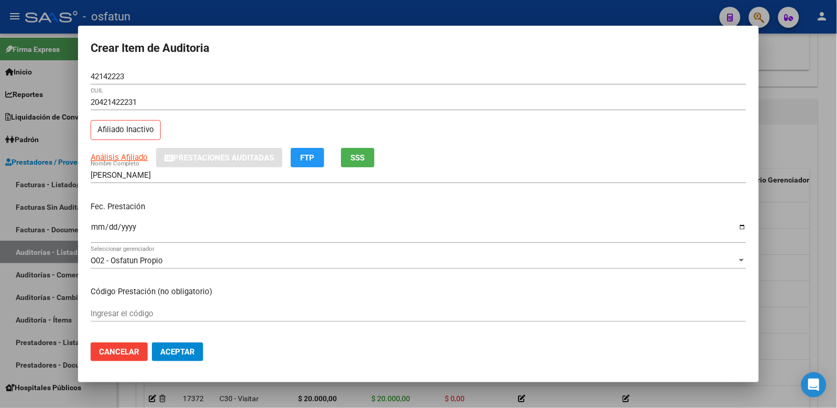
click at [90, 227] on mat-dialog-content "42142223 Nro Documento 20421422231 CUIL Afiliado Inactivo Análisis Afiliado Pre…" at bounding box center [418, 201] width 681 height 265
drag, startPoint x: 71, startPoint y: 228, endPoint x: 83, endPoint y: 228, distance: 11.5
click at [79, 228] on div "Crear Item de Auditoria 42142223 Nro Documento 20421422231 CUIL Afiliado Inacti…" at bounding box center [418, 204] width 837 height 408
click at [95, 227] on input "Ingresar la fecha" at bounding box center [419, 231] width 656 height 17
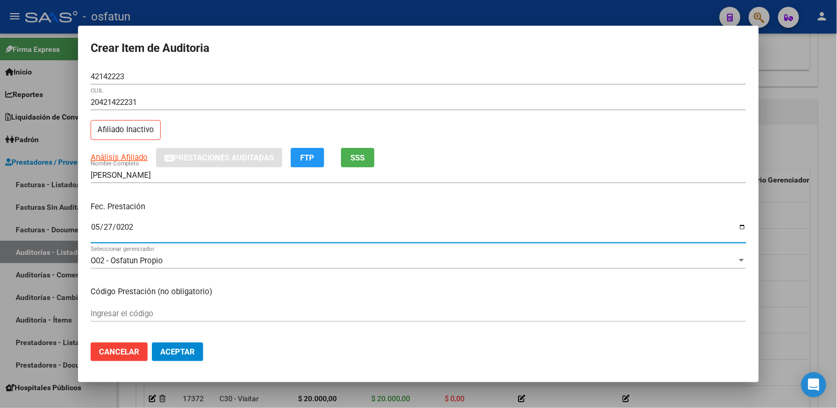
type input "2025-05-27"
click at [114, 309] on input "Ingresar el código" at bounding box center [419, 313] width 656 height 9
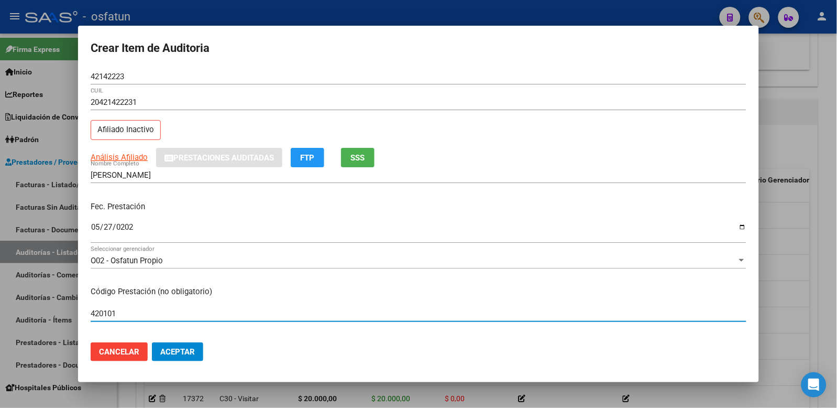
type input "420101"
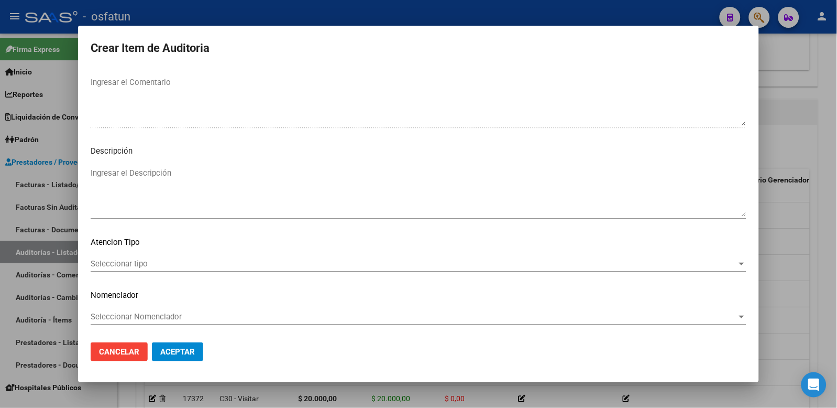
click at [129, 260] on span "Seleccionar tipo" at bounding box center [414, 263] width 647 height 9
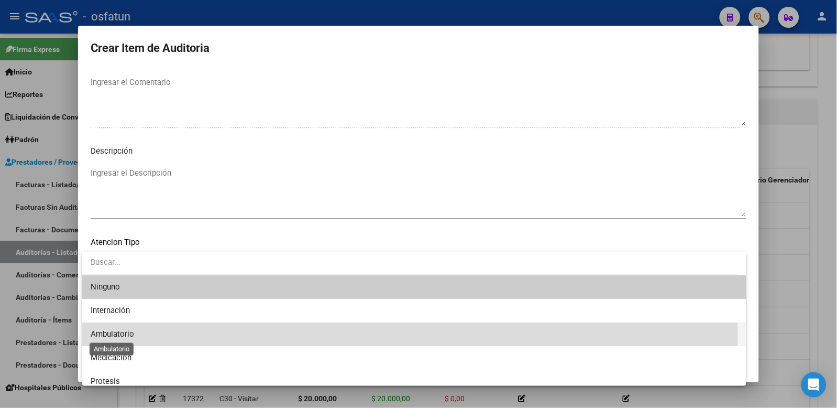
click at [132, 333] on span "Ambulatorio" at bounding box center [112, 333] width 43 height 9
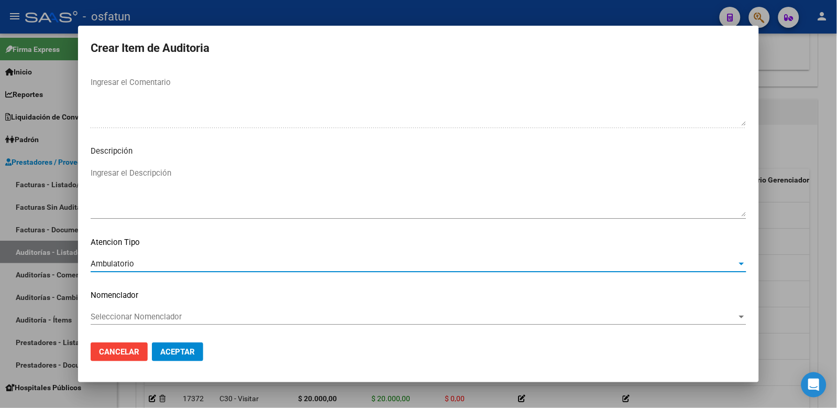
click at [212, 315] on span "Seleccionar Nomenclador" at bounding box center [414, 316] width 647 height 9
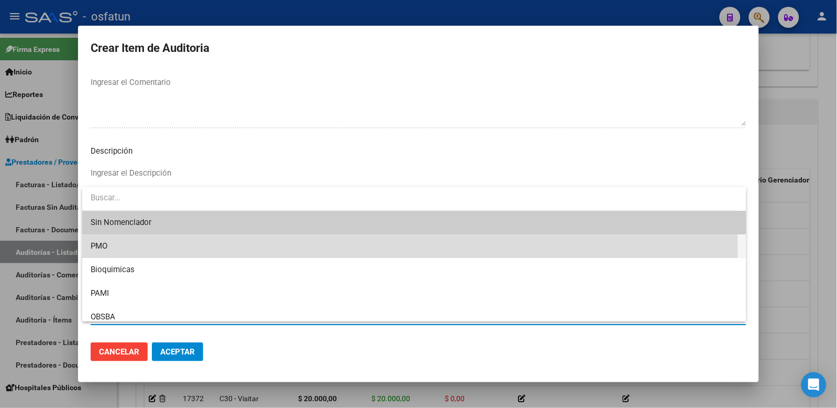
click at [130, 250] on span "PMO" at bounding box center [415, 246] width 648 height 24
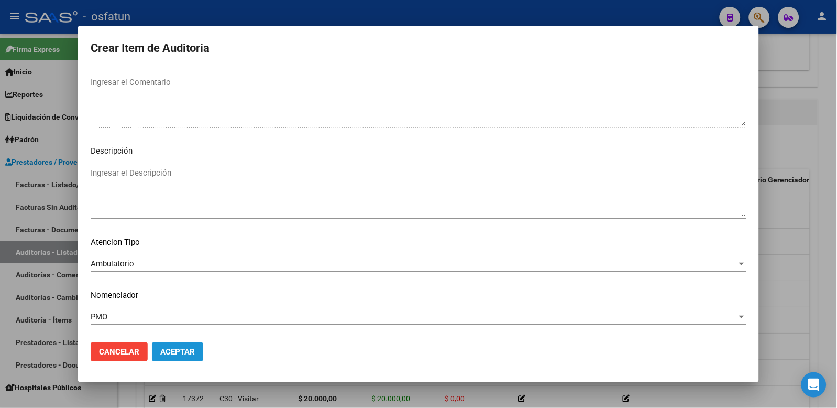
click at [174, 353] on span "Aceptar" at bounding box center [177, 351] width 35 height 9
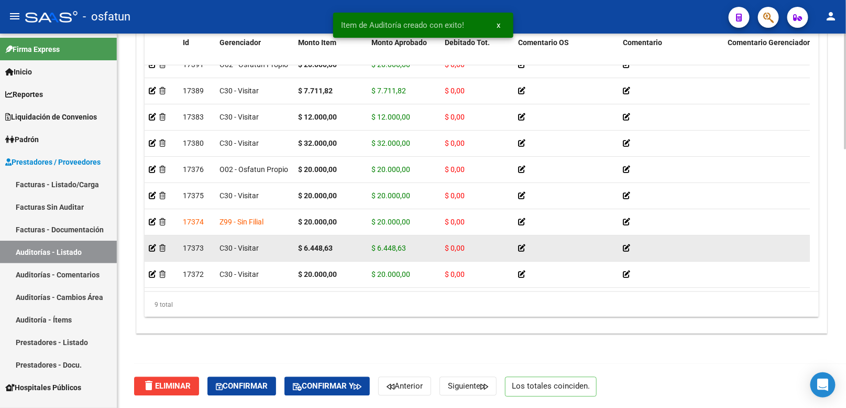
scroll to position [22, 0]
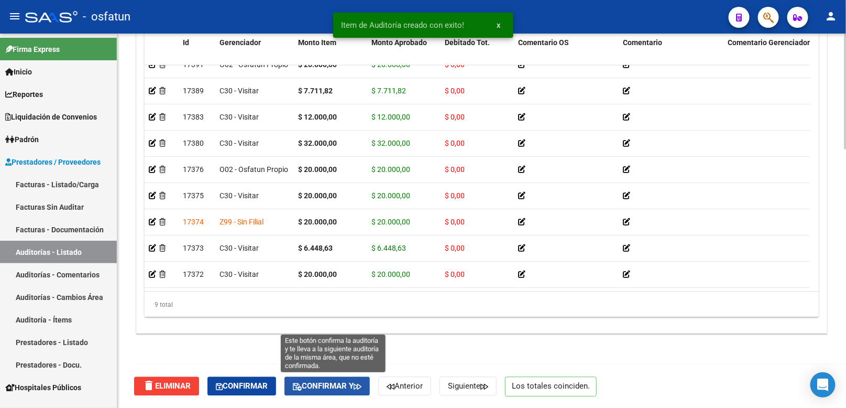
click at [358, 387] on span "Confirmar y" at bounding box center [327, 385] width 69 height 9
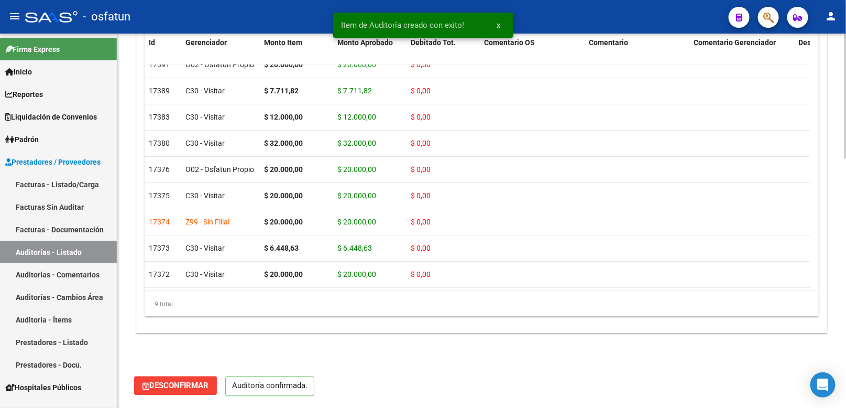
scroll to position [743, 0]
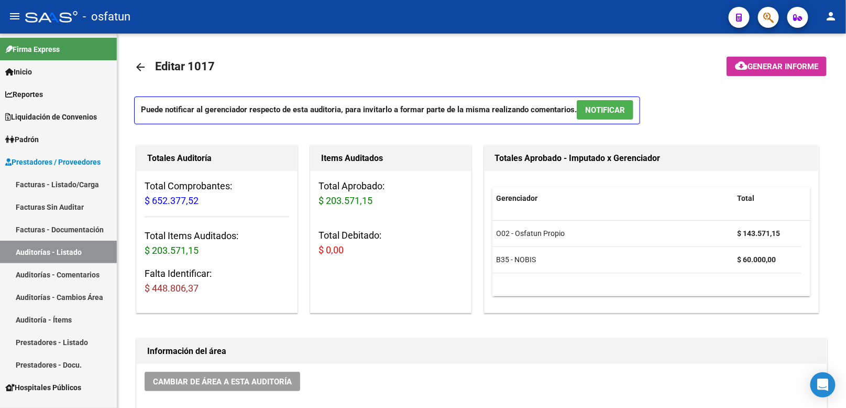
click at [43, 160] on span "Prestadores / Proveedores" at bounding box center [52, 162] width 95 height 12
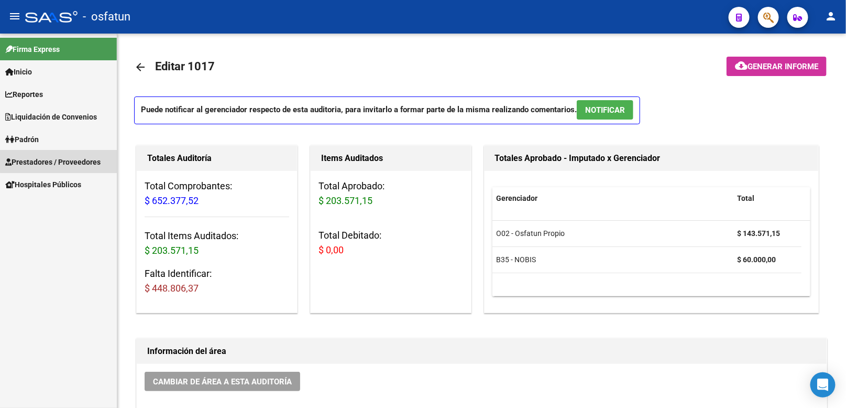
click at [75, 161] on span "Prestadores / Proveedores" at bounding box center [52, 162] width 95 height 12
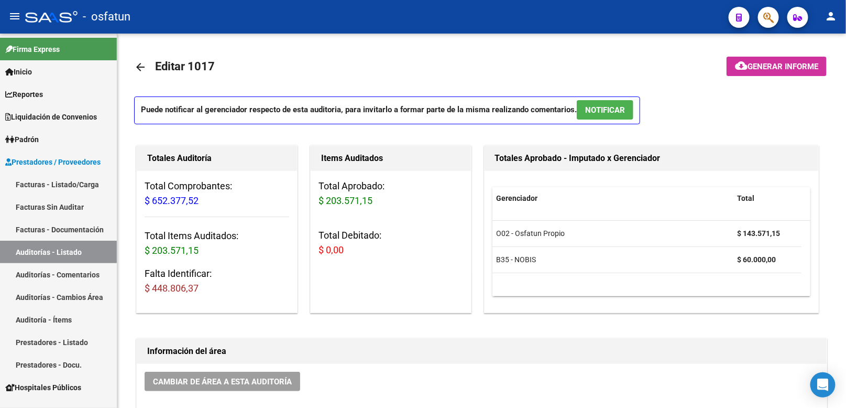
click at [73, 185] on link "Facturas - Listado/Carga" at bounding box center [58, 184] width 117 height 23
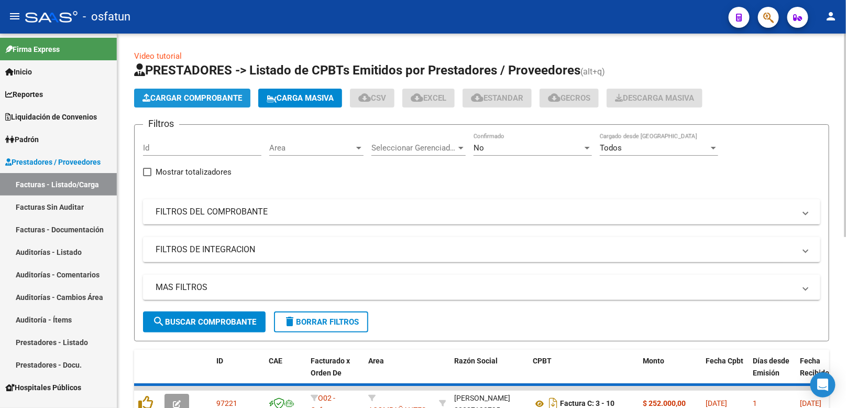
click at [189, 95] on span "Cargar Comprobante" at bounding box center [193, 97] width 100 height 9
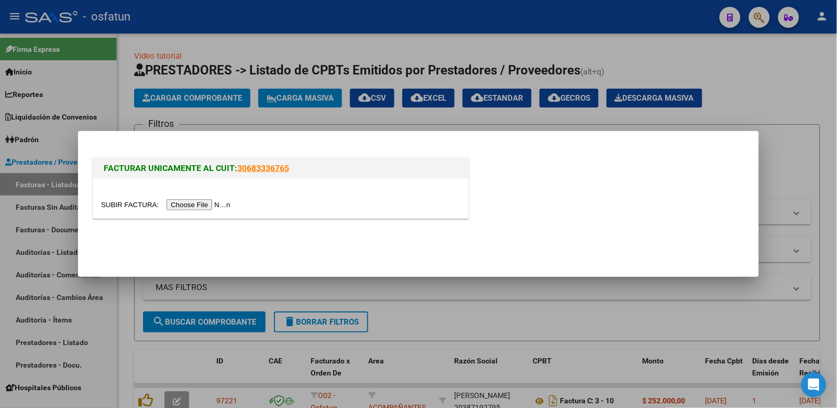
click at [203, 209] on input "file" at bounding box center [167, 204] width 133 height 11
click at [213, 202] on input "file" at bounding box center [167, 204] width 133 height 11
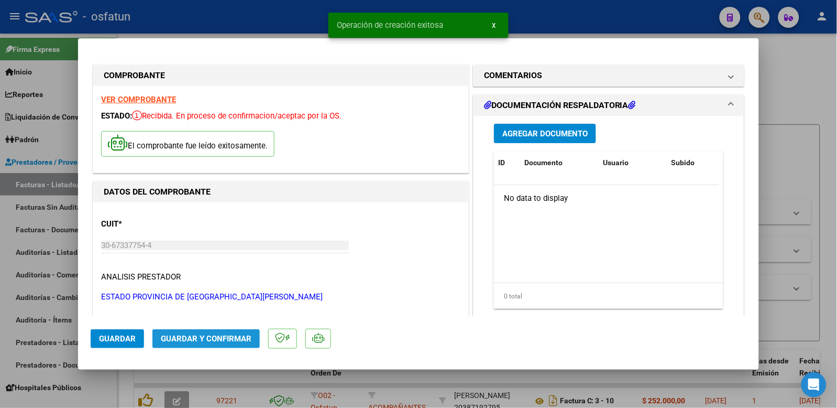
click at [210, 341] on span "Guardar y Confirmar" at bounding box center [206, 338] width 91 height 9
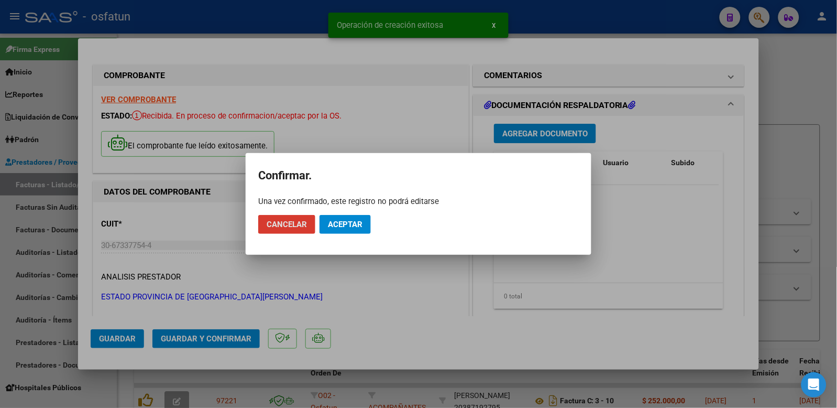
click at [345, 217] on button "Aceptar" at bounding box center [345, 224] width 51 height 19
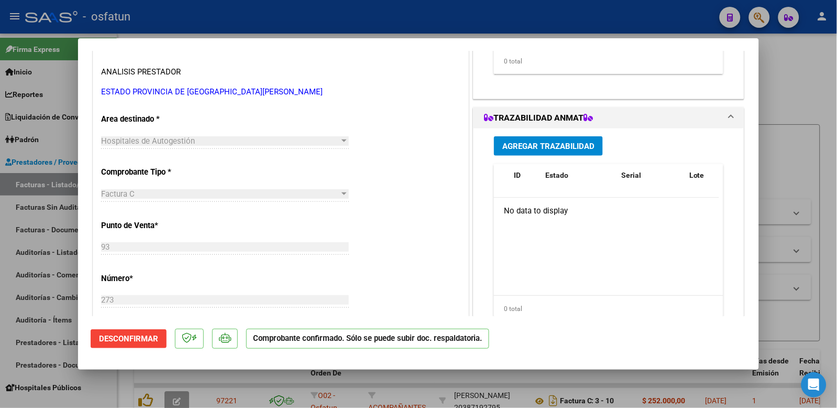
scroll to position [233, 0]
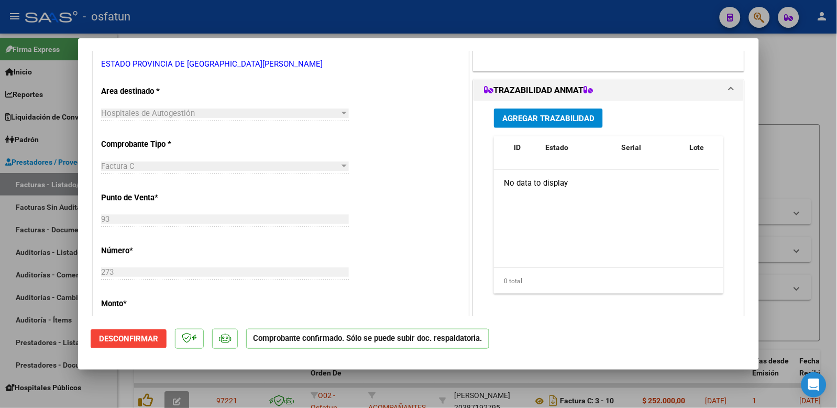
click at [819, 118] on div at bounding box center [418, 204] width 837 height 408
type input "$ 0,00"
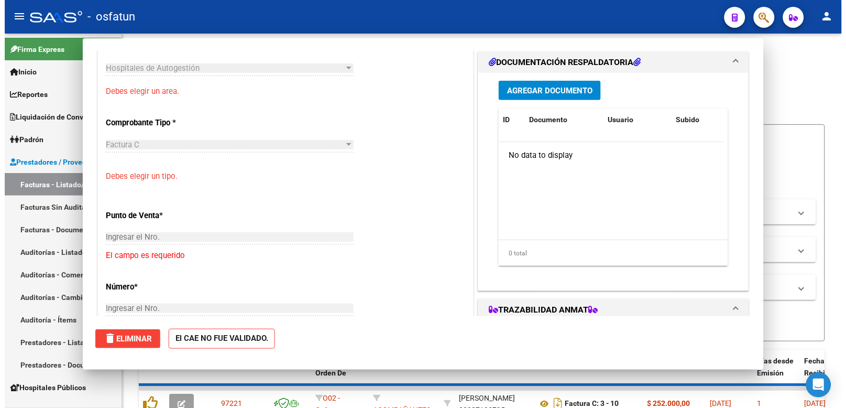
scroll to position [189, 0]
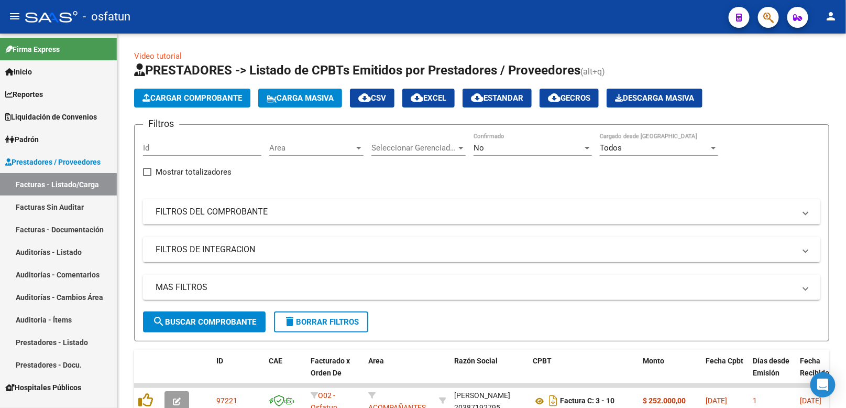
click at [50, 250] on link "Auditorías - Listado" at bounding box center [58, 251] width 117 height 23
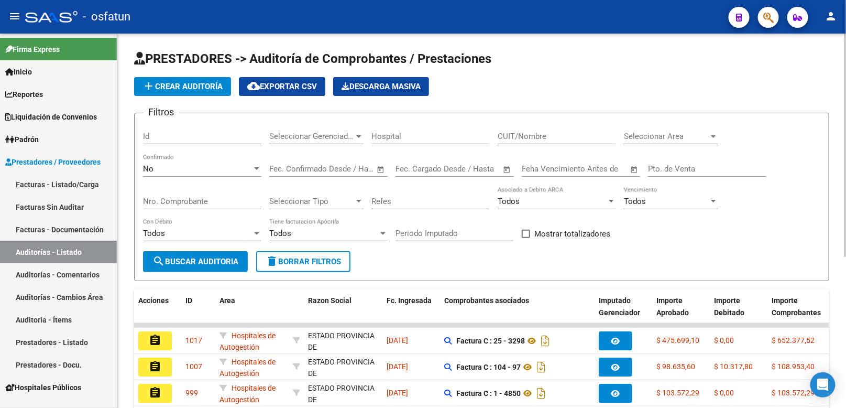
click at [198, 89] on span "add Crear Auditoría" at bounding box center [183, 86] width 80 height 9
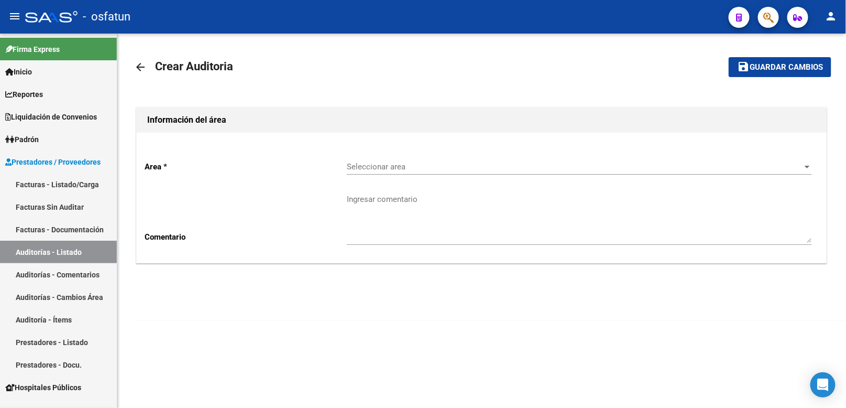
click at [380, 171] on div "Seleccionar area Seleccionar area" at bounding box center [579, 163] width 465 height 23
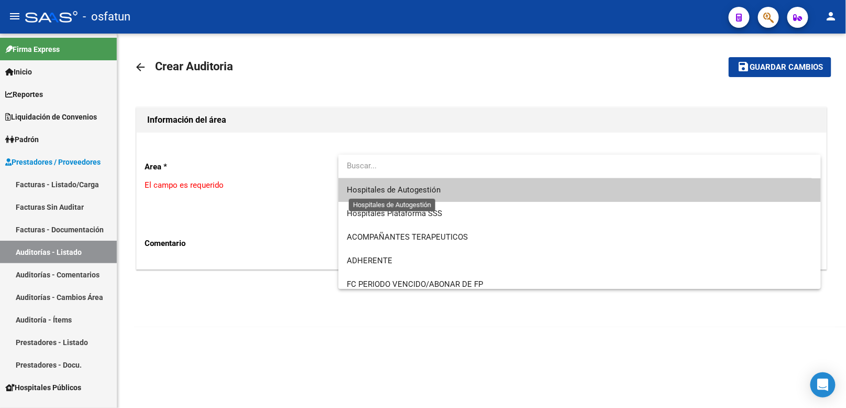
click at [378, 198] on span "Hospitales de Autogestión" at bounding box center [579, 190] width 465 height 24
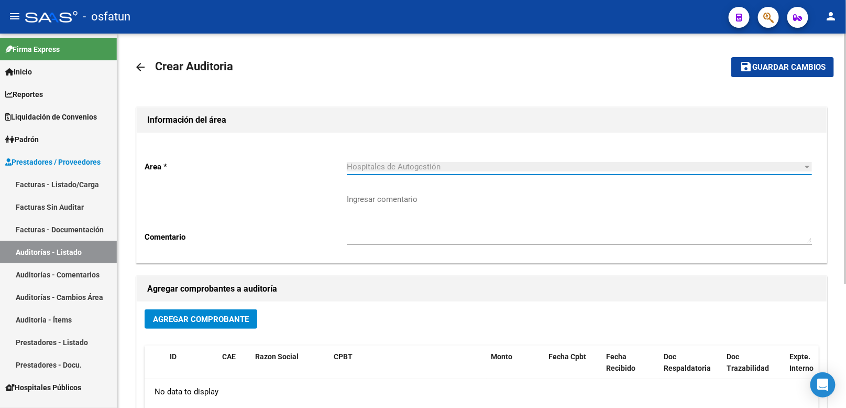
click at [244, 310] on button "Agregar Comprobante" at bounding box center [201, 318] width 113 height 19
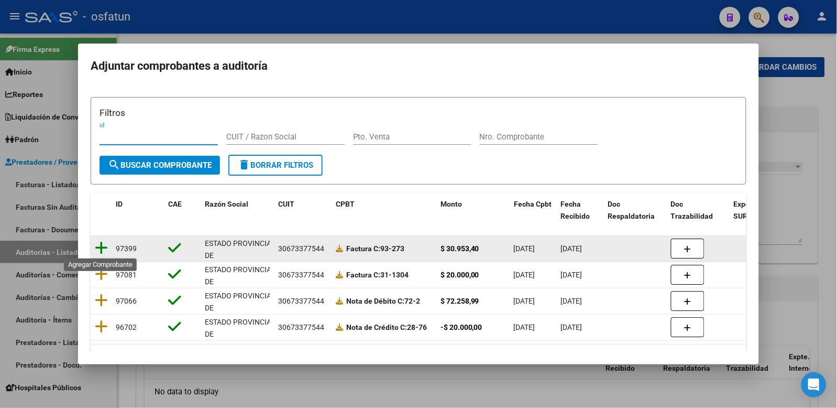
click at [99, 247] on icon at bounding box center [101, 247] width 13 height 15
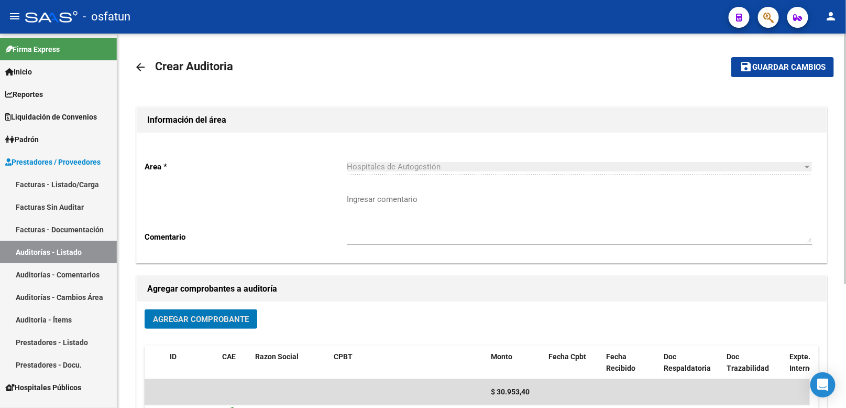
click at [752, 71] on mat-icon "save" at bounding box center [746, 66] width 13 height 13
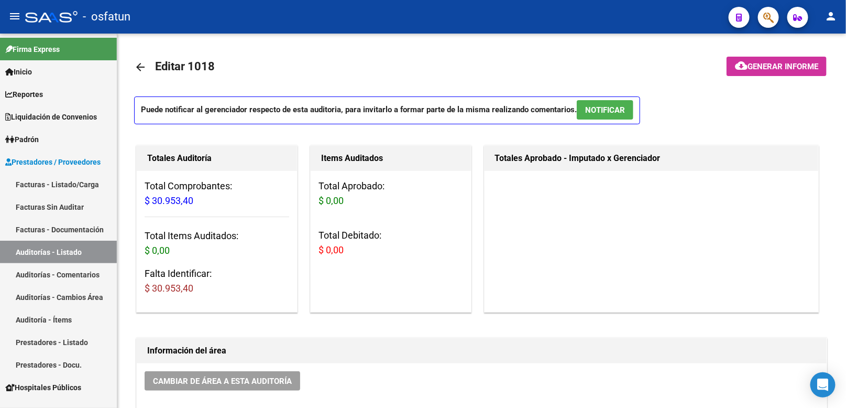
click at [75, 250] on link "Auditorías - Listado" at bounding box center [58, 251] width 117 height 23
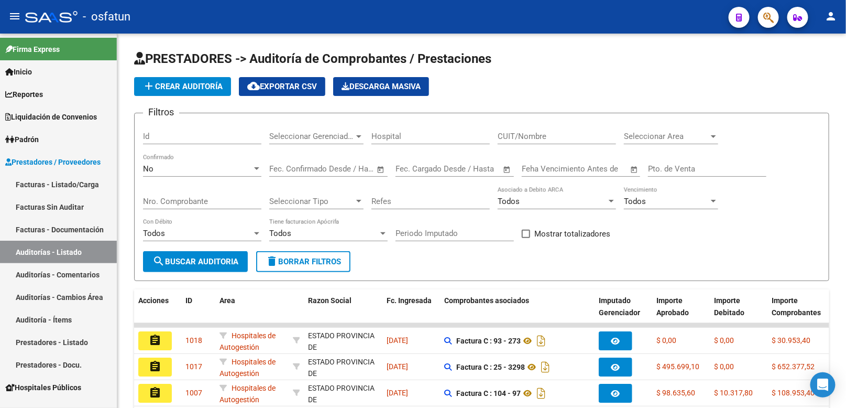
drag, startPoint x: 67, startPoint y: 194, endPoint x: 70, endPoint y: 189, distance: 6.0
click at [67, 192] on link "Facturas - Listado/Carga" at bounding box center [58, 184] width 117 height 23
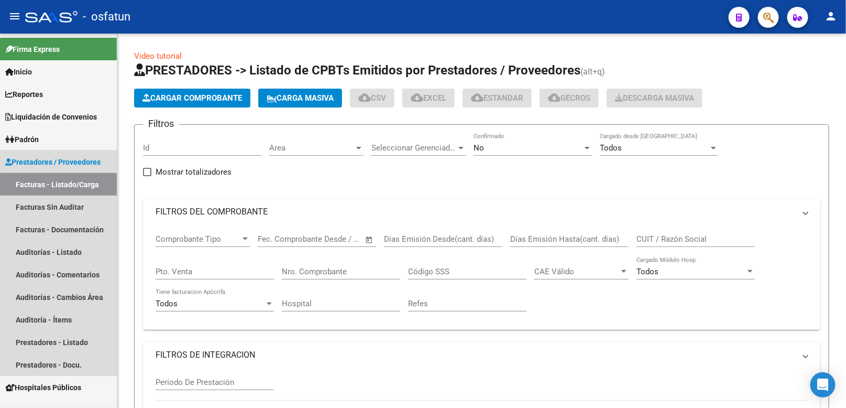
click at [70, 189] on link "Facturas - Listado/Carga" at bounding box center [58, 184] width 117 height 23
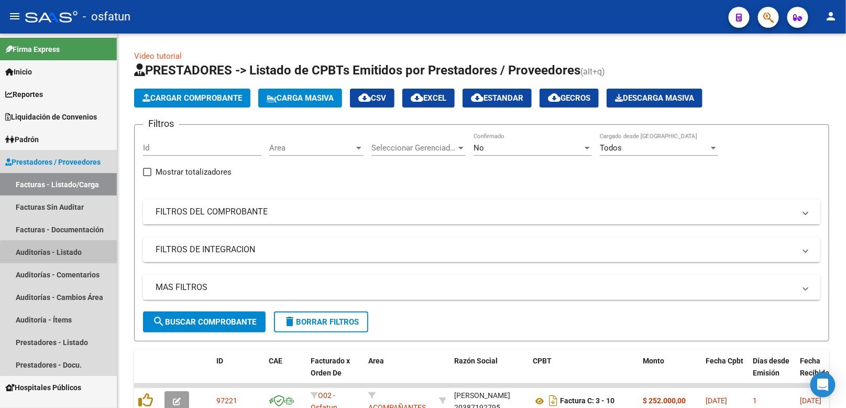
click at [84, 255] on link "Auditorías - Listado" at bounding box center [58, 251] width 117 height 23
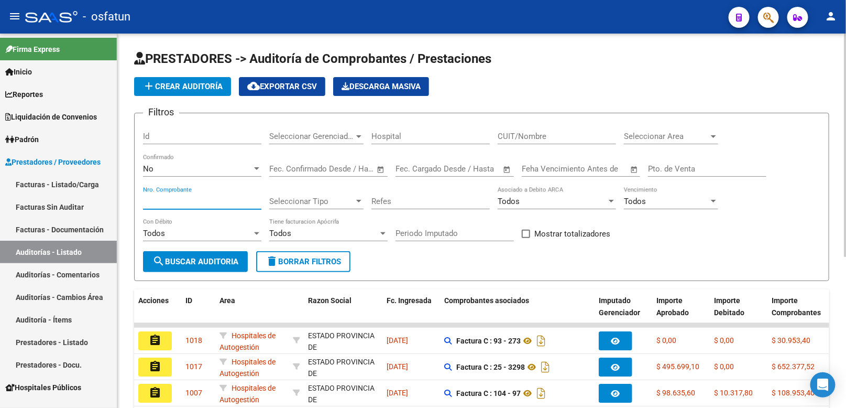
click at [197, 204] on input "Nro. Comprobante" at bounding box center [202, 200] width 118 height 9
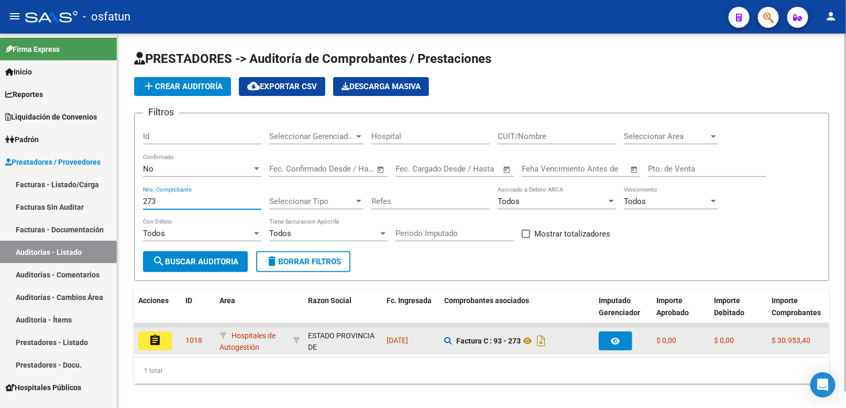
type input "273"
click at [154, 347] on button "assignment" at bounding box center [155, 340] width 34 height 19
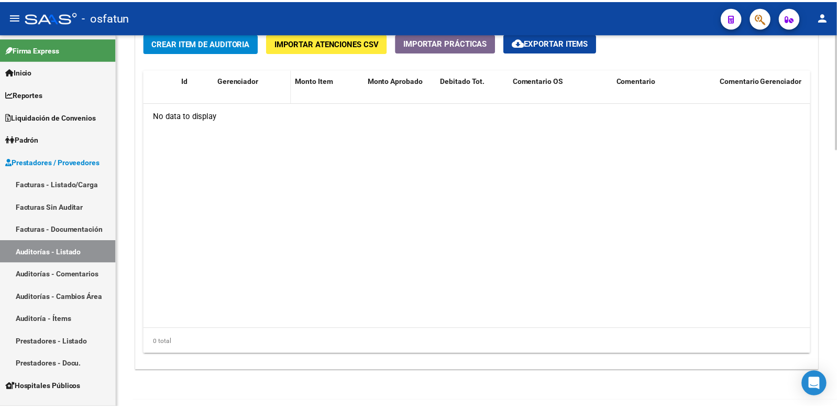
scroll to position [779, 0]
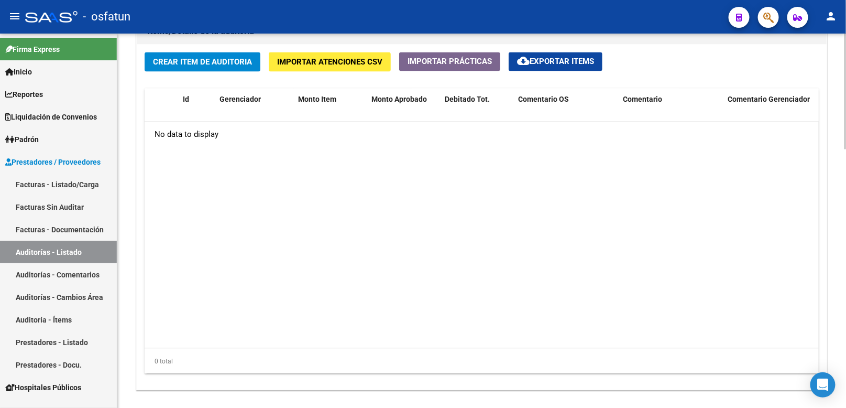
click at [228, 62] on span "Crear Item de Auditoria" at bounding box center [202, 62] width 99 height 9
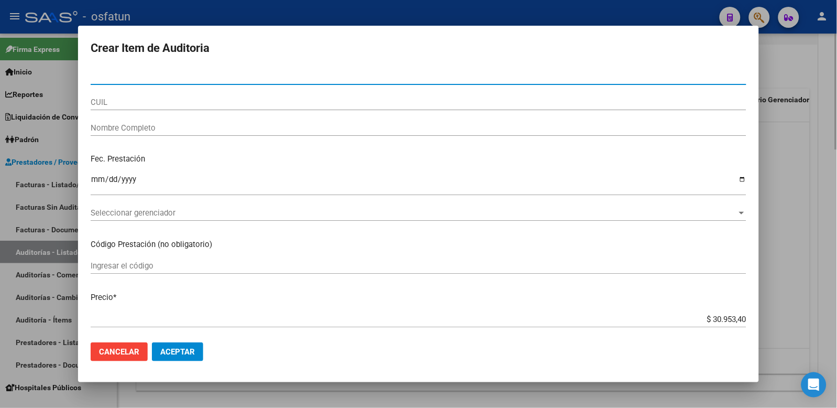
paste input "36415675"
type input "36415675"
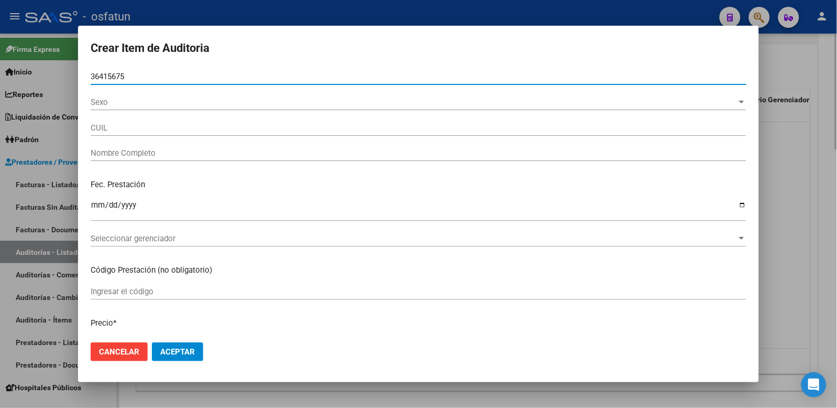
type input "27364156753"
type input "DIAZ DAYANA AGOSTINA"
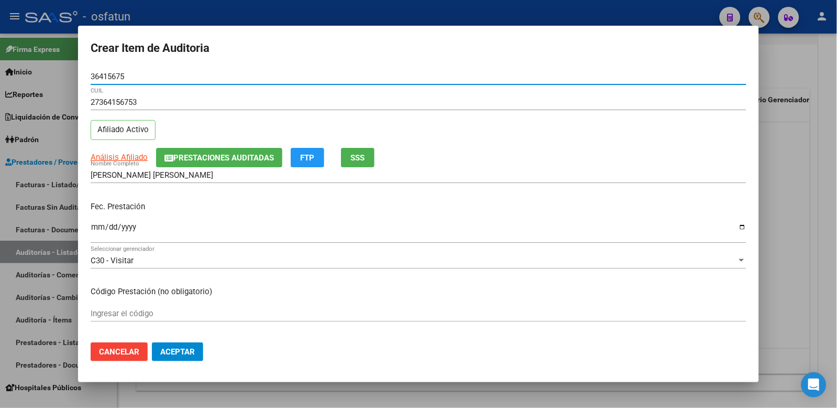
type input "36415675"
click at [97, 229] on input "Ingresar la fecha" at bounding box center [419, 231] width 656 height 17
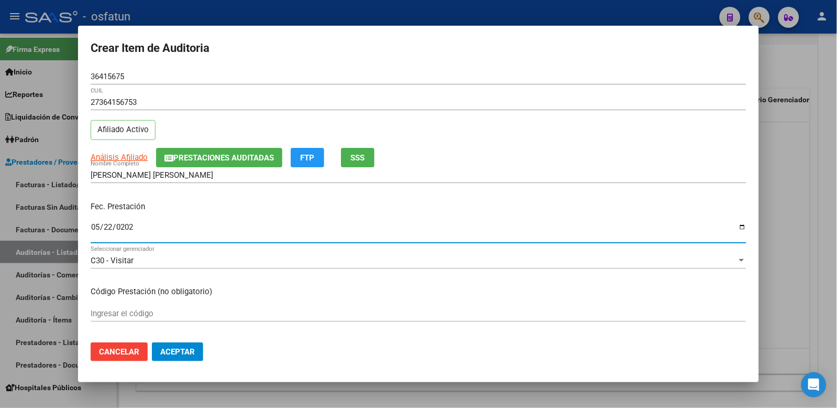
type input "2025-05-22"
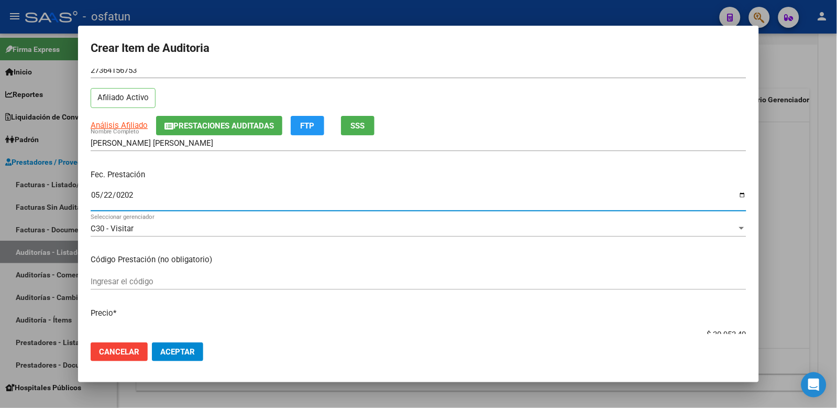
scroll to position [58, 0]
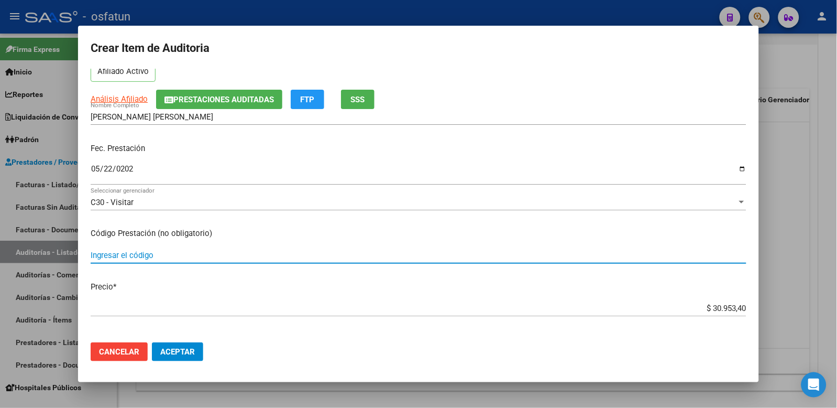
click at [150, 259] on input "Ingresar el código" at bounding box center [419, 254] width 656 height 9
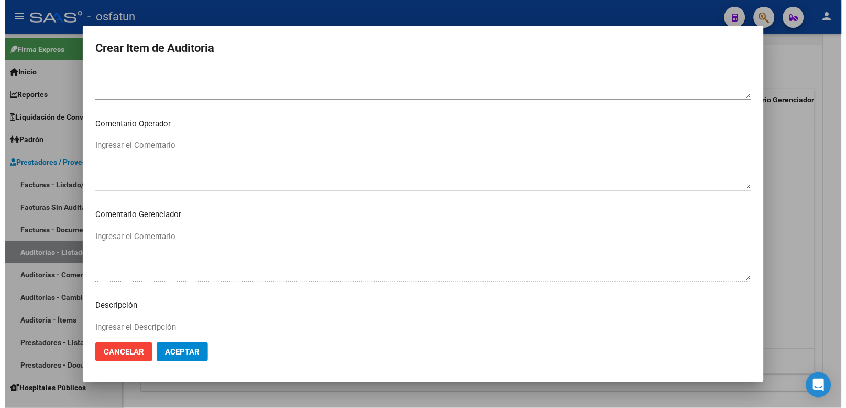
scroll to position [678, 0]
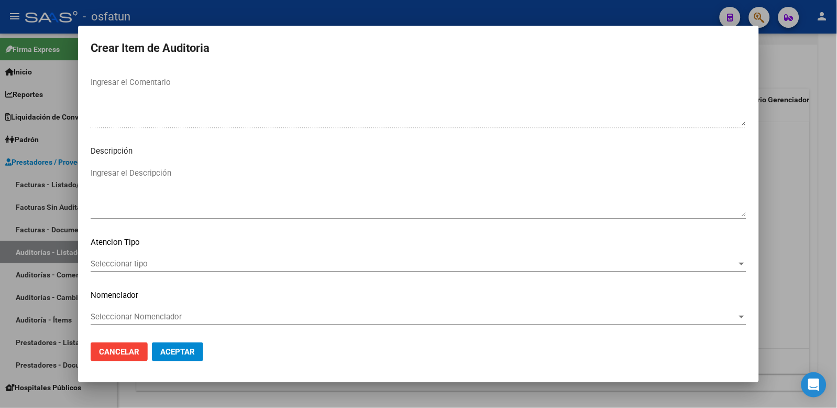
type input "101"
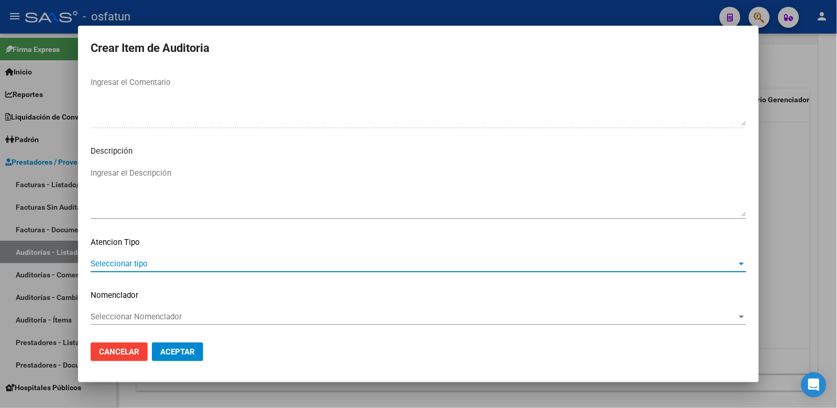
click at [153, 266] on span "Seleccionar tipo" at bounding box center [414, 263] width 647 height 9
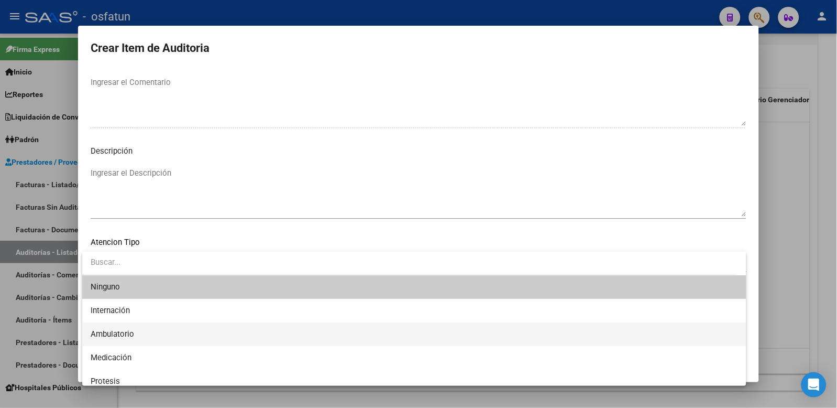
click at [128, 340] on span "Ambulatorio" at bounding box center [415, 334] width 648 height 24
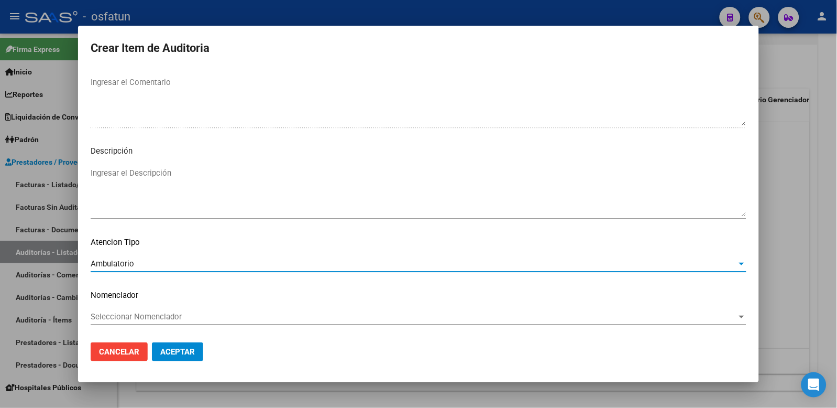
click at [138, 315] on span "Seleccionar Nomenclador" at bounding box center [414, 316] width 647 height 9
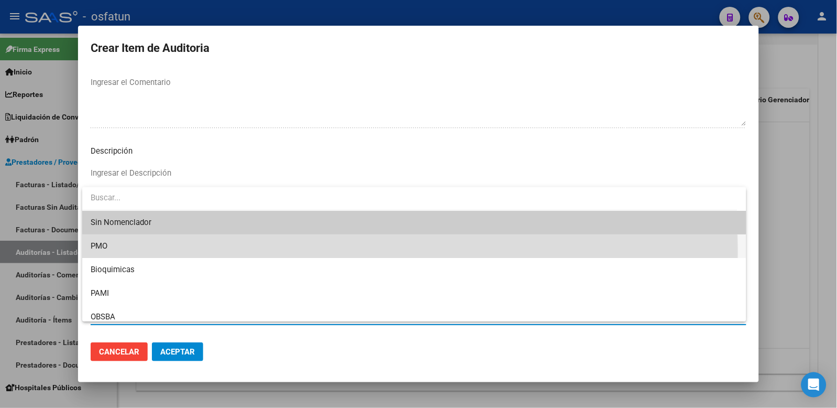
click at [126, 252] on span "PMO" at bounding box center [415, 246] width 648 height 24
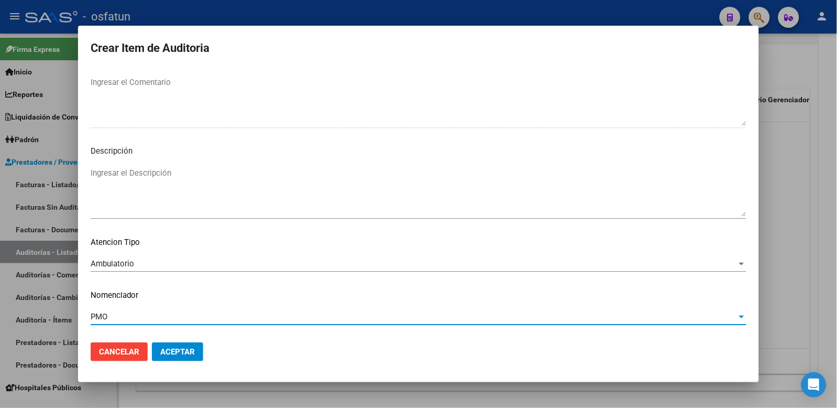
click at [165, 348] on span "Aceptar" at bounding box center [177, 351] width 35 height 9
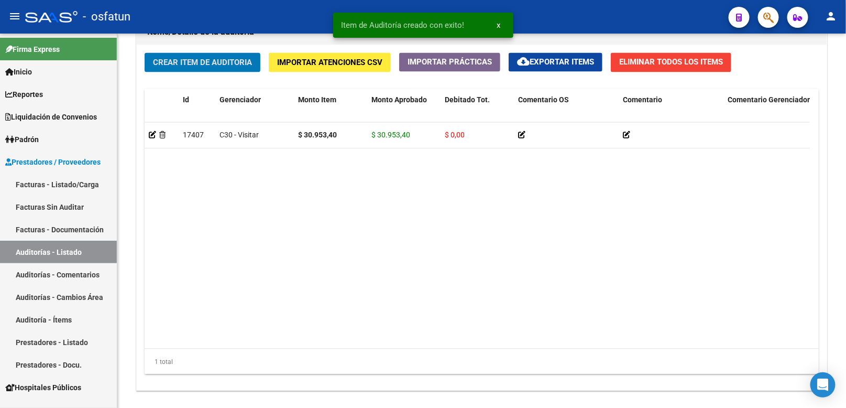
scroll to position [779, 0]
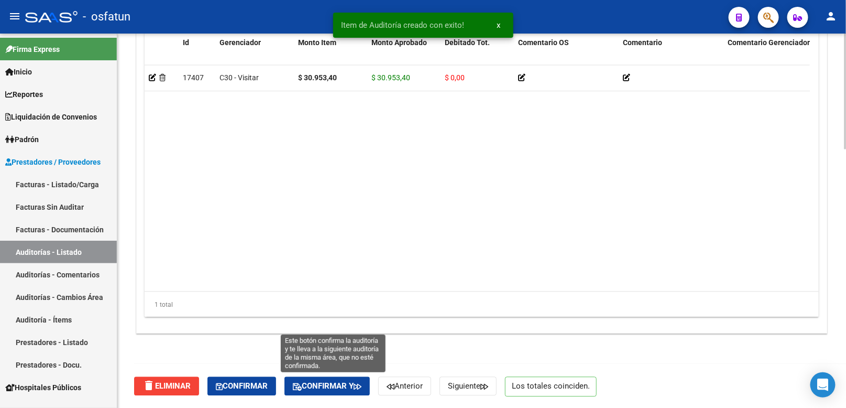
click at [315, 382] on span "Confirmar y" at bounding box center [327, 385] width 69 height 9
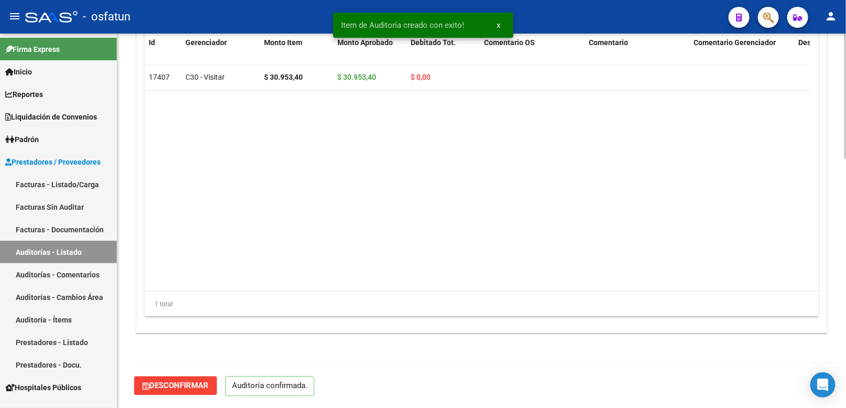
scroll to position [743, 0]
type input "202510"
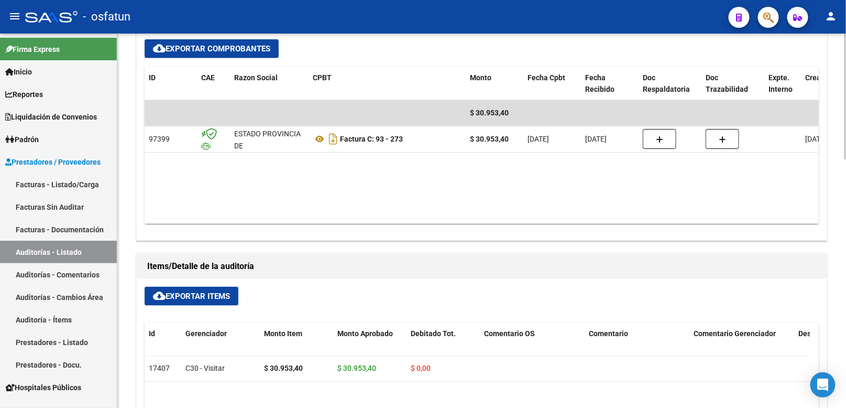
scroll to position [510, 0]
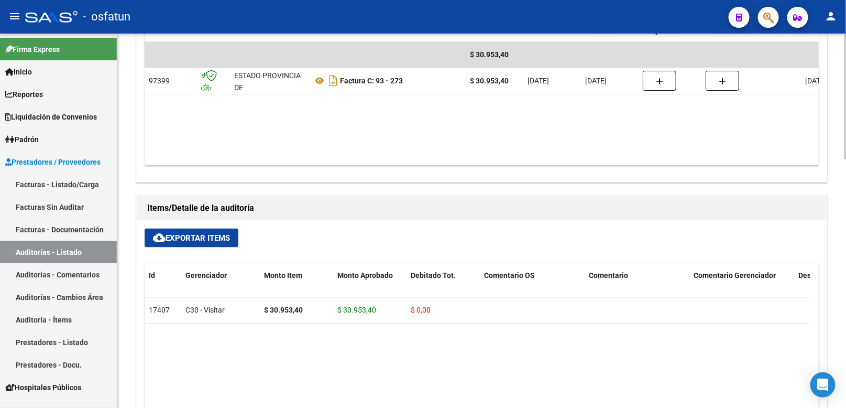
click at [211, 233] on span "cloud_download Exportar Items" at bounding box center [191, 237] width 77 height 9
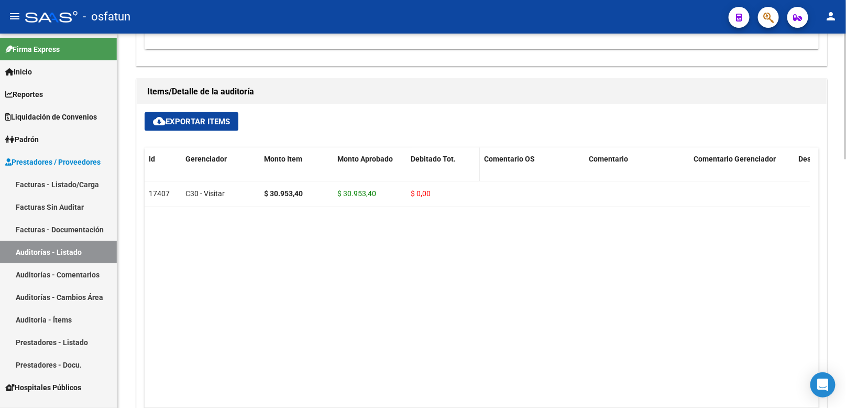
scroll to position [743, 0]
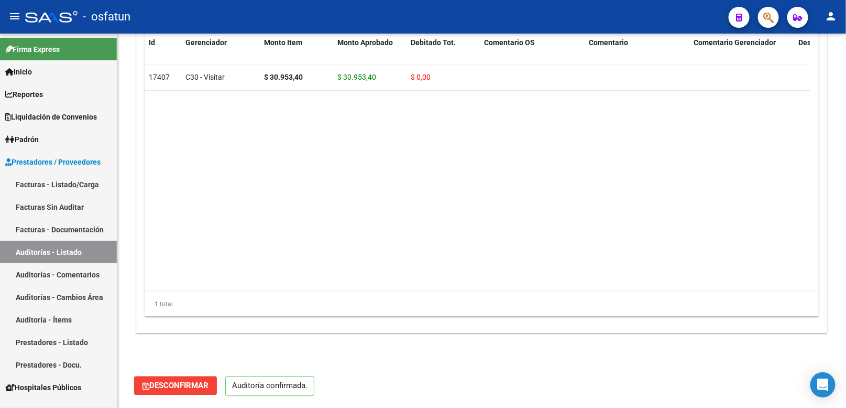
click at [69, 188] on link "Facturas - Listado/Carga" at bounding box center [58, 184] width 117 height 23
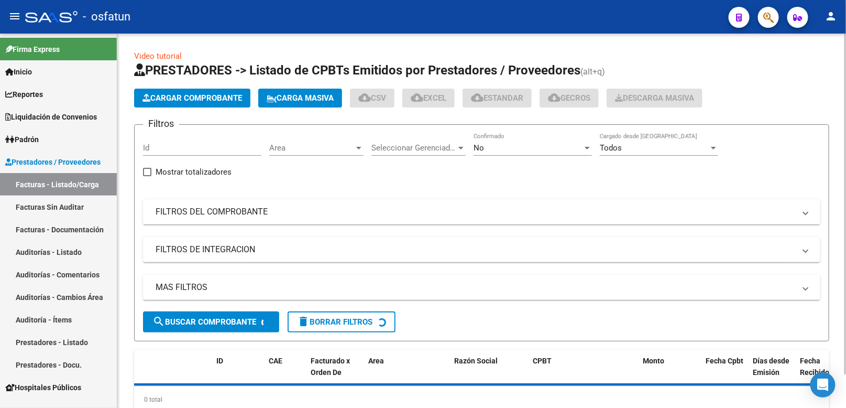
click at [195, 103] on button "Cargar Comprobante" at bounding box center [192, 98] width 116 height 19
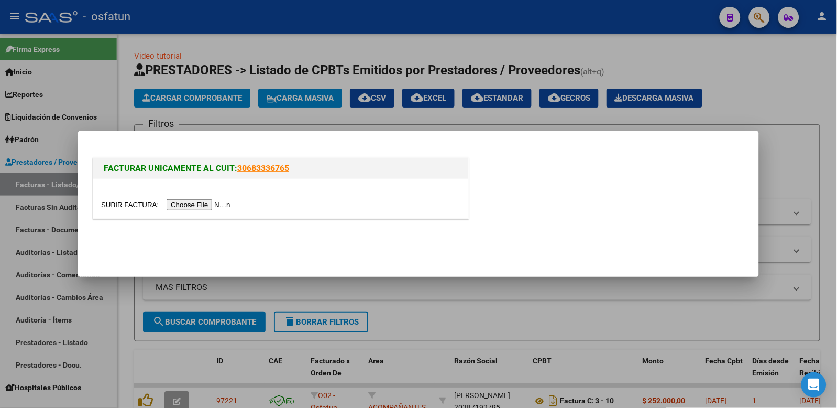
click at [191, 201] on input "file" at bounding box center [167, 204] width 133 height 11
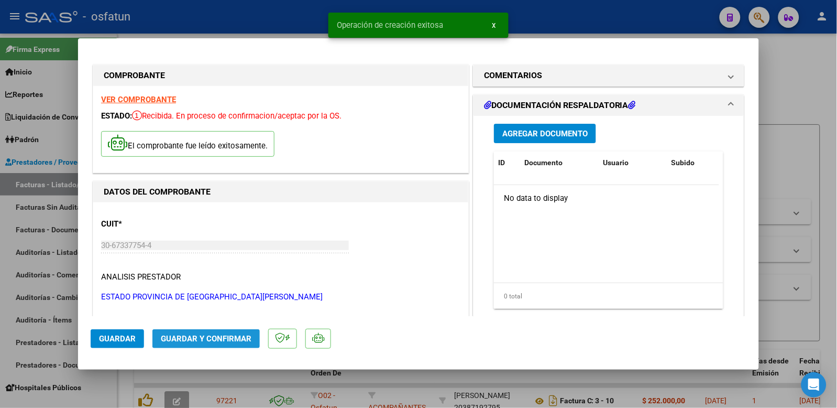
click at [237, 337] on span "Guardar y Confirmar" at bounding box center [206, 338] width 91 height 9
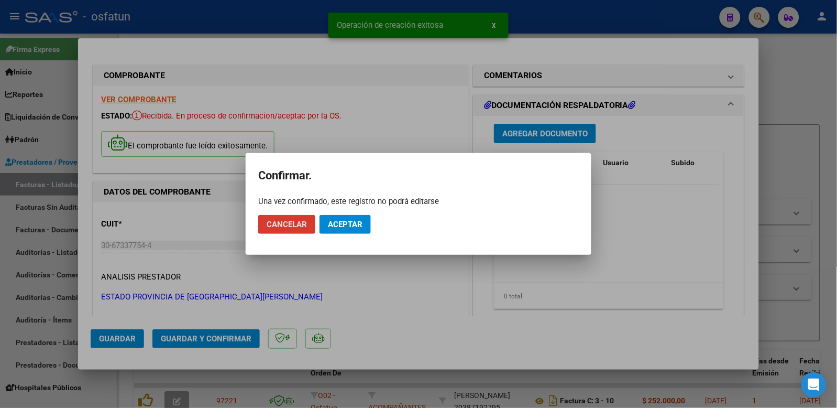
click at [348, 217] on button "Aceptar" at bounding box center [345, 224] width 51 height 19
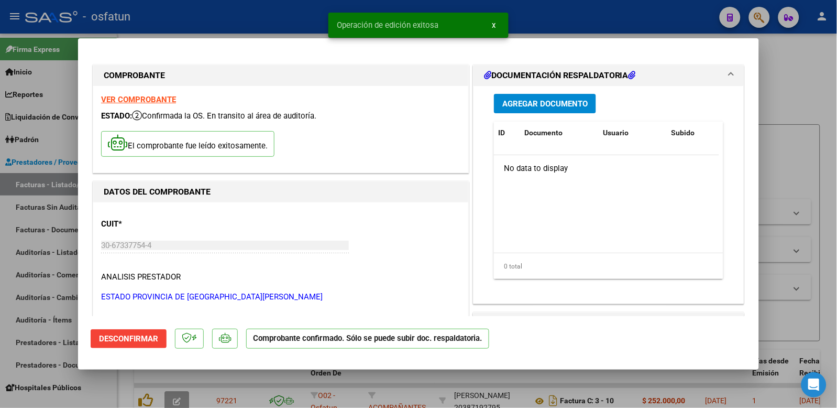
click at [806, 106] on div at bounding box center [418, 204] width 837 height 408
type input "$ 0,00"
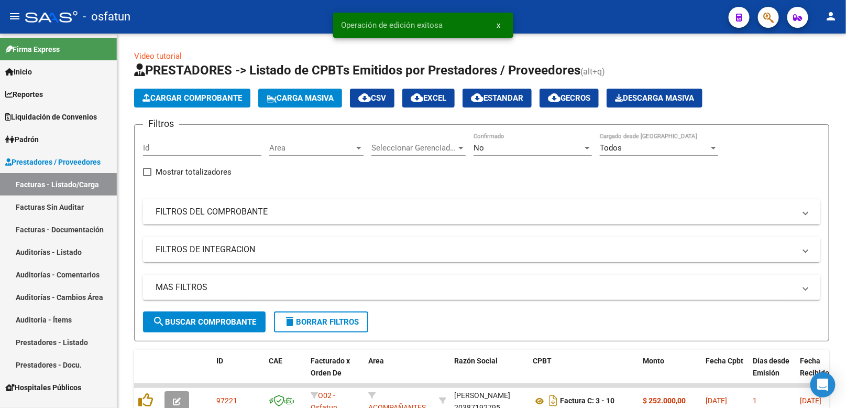
click at [79, 255] on link "Auditorías - Listado" at bounding box center [58, 251] width 117 height 23
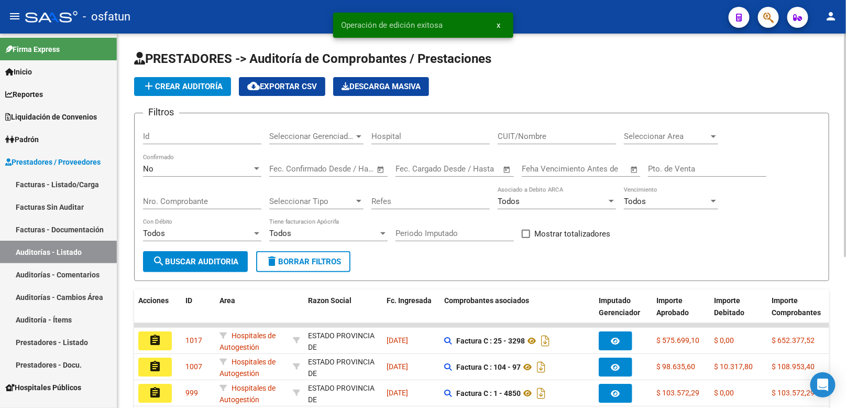
click at [199, 85] on span "add Crear Auditoría" at bounding box center [183, 86] width 80 height 9
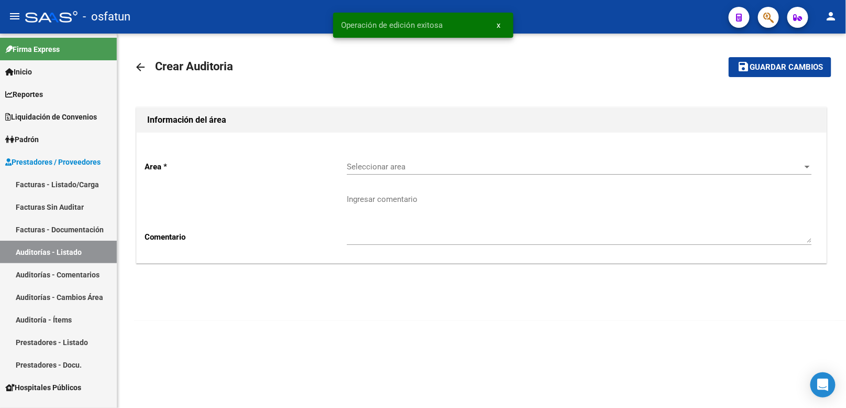
click at [367, 158] on div "Seleccionar area Seleccionar area" at bounding box center [579, 163] width 465 height 23
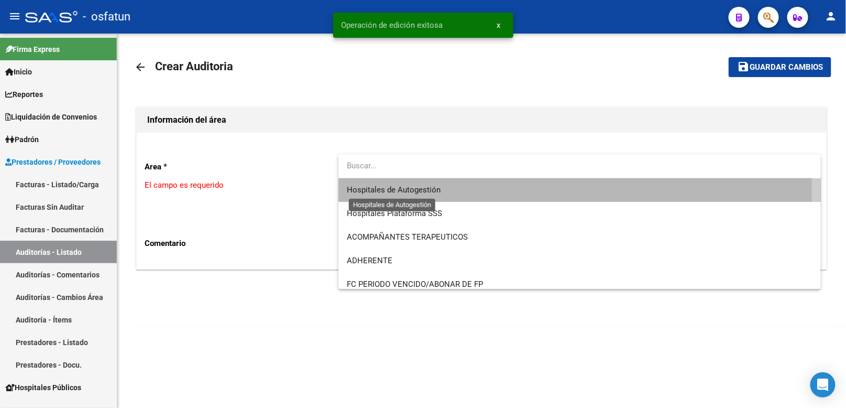
click at [366, 190] on span "Hospitales de Autogestión" at bounding box center [394, 189] width 94 height 9
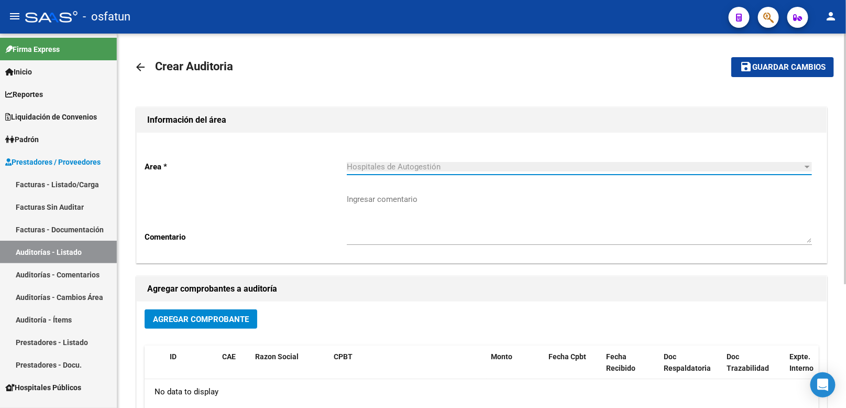
click at [203, 318] on span "Agregar Comprobante" at bounding box center [201, 318] width 96 height 9
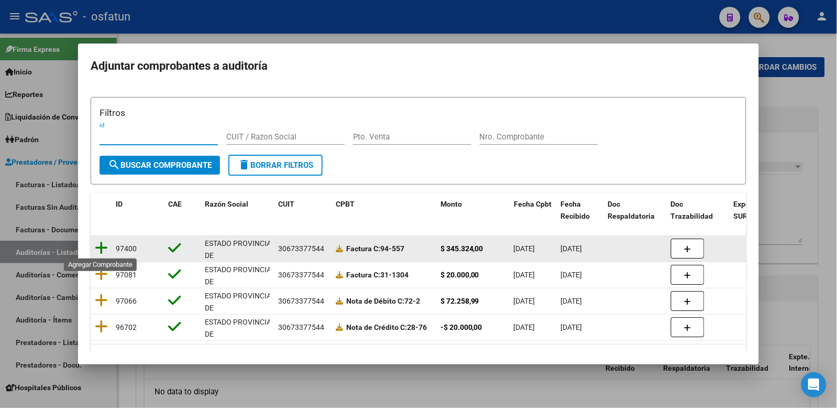
click at [106, 250] on icon at bounding box center [101, 247] width 13 height 15
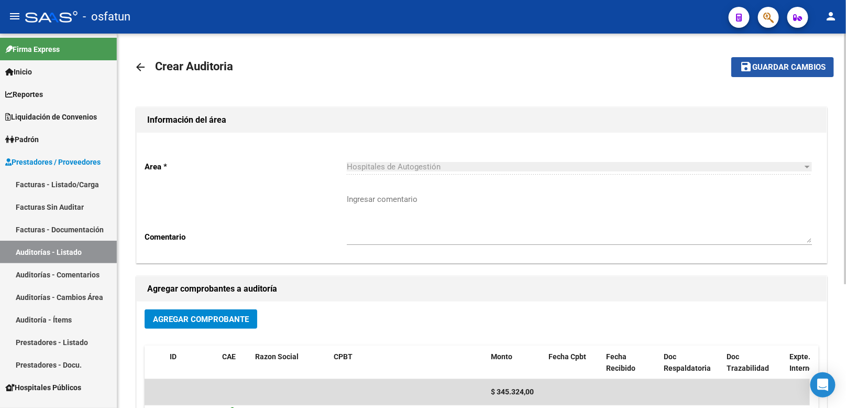
click at [775, 65] on span "Guardar cambios" at bounding box center [788, 67] width 73 height 9
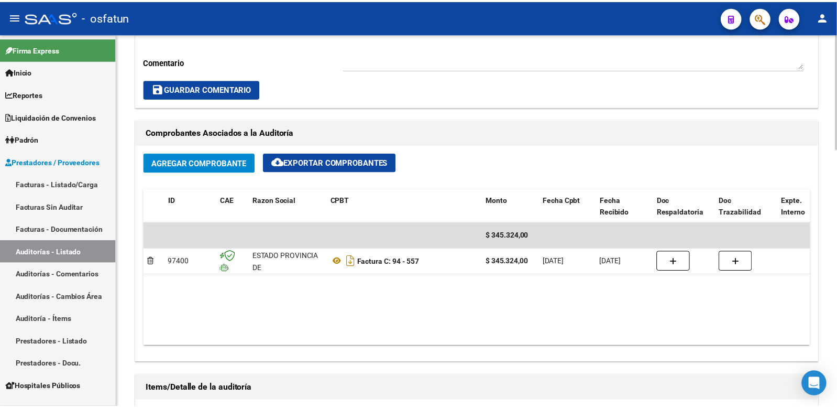
scroll to position [640, 0]
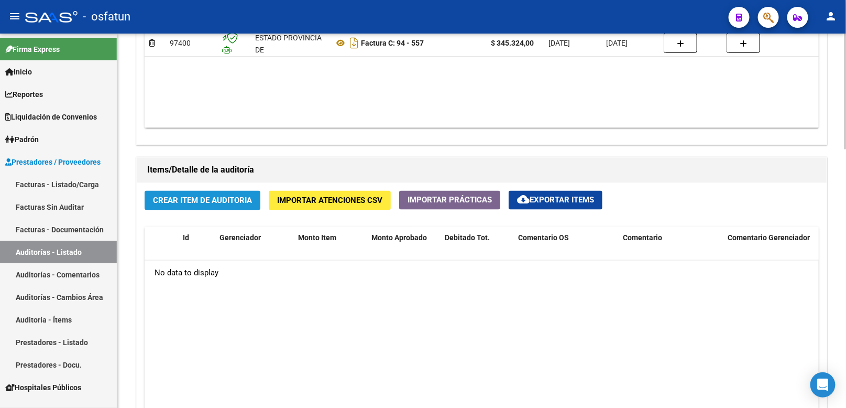
click at [227, 203] on span "Crear Item de Auditoria" at bounding box center [202, 200] width 99 height 9
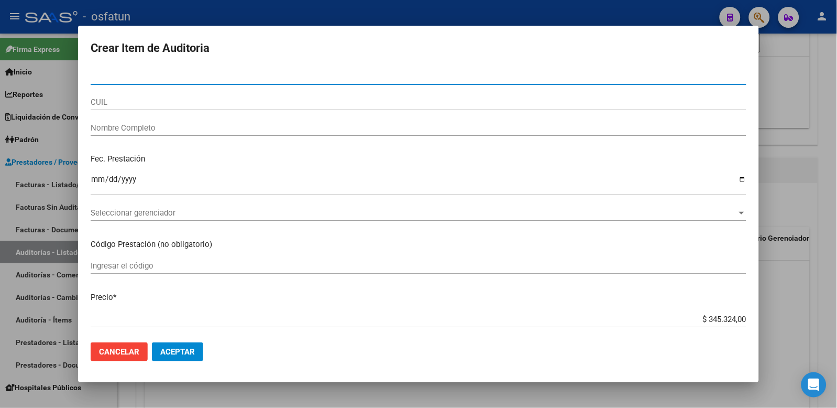
paste input "45117335"
type input "45117335"
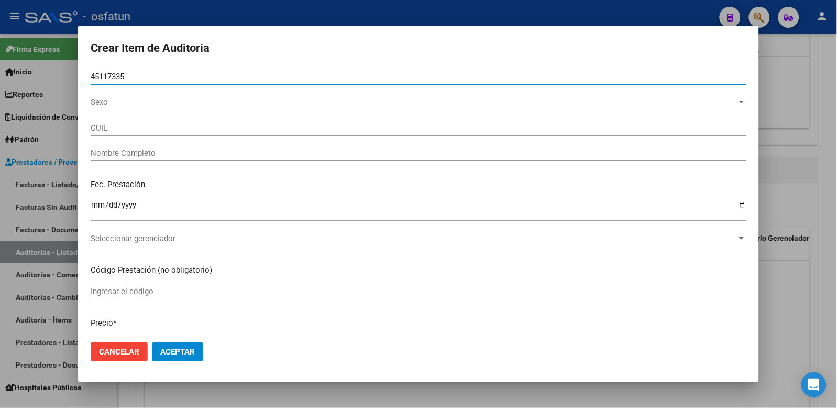
type input "27451173354"
type input "[PERSON_NAME]"
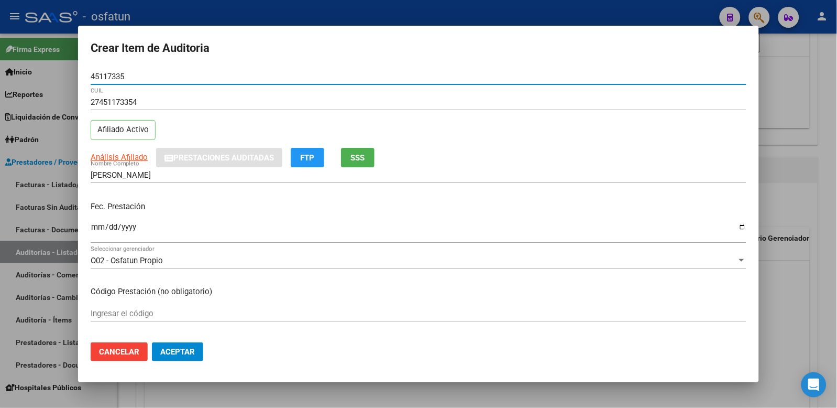
type input "45117335"
click at [100, 224] on input "Ingresar la fecha" at bounding box center [419, 231] width 656 height 17
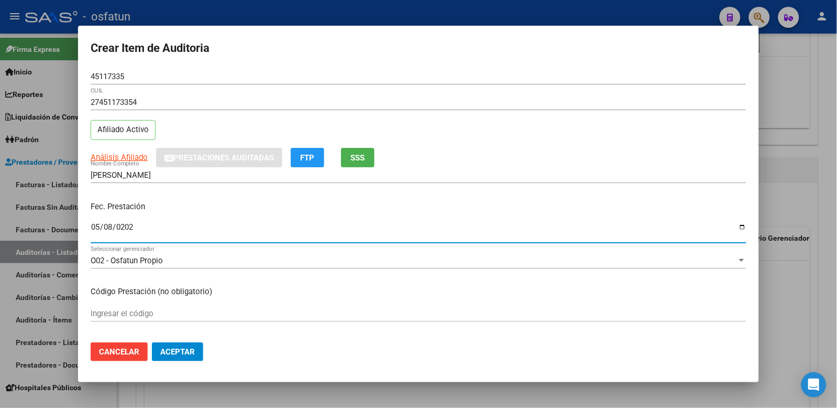
type input "2025-05-08"
click at [123, 316] on input "Ingresar el código" at bounding box center [419, 313] width 656 height 9
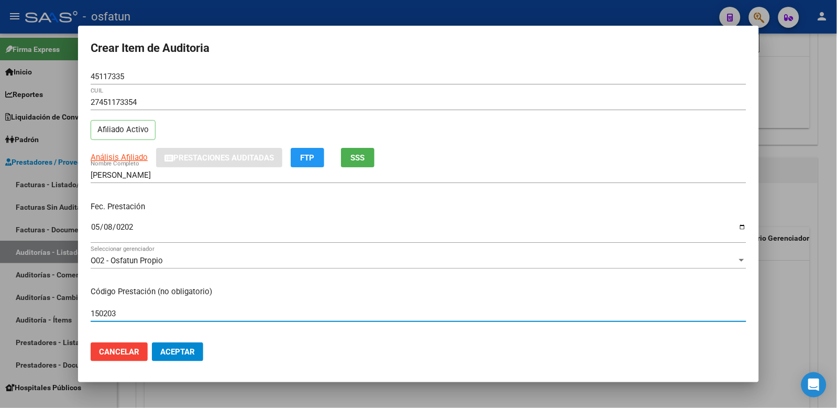
type input "150203"
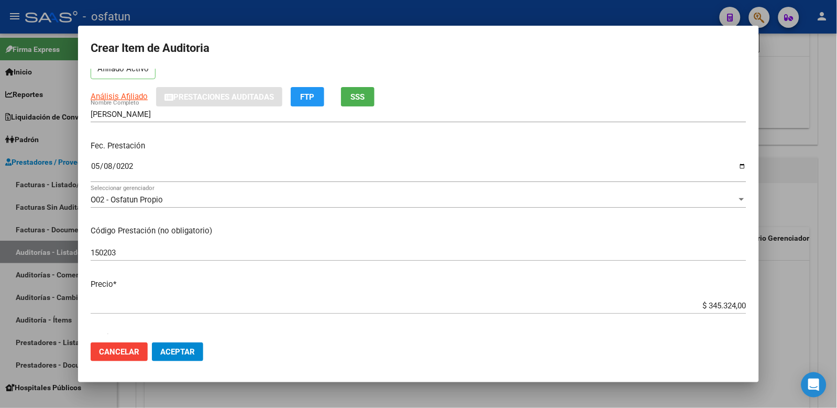
scroll to position [116, 0]
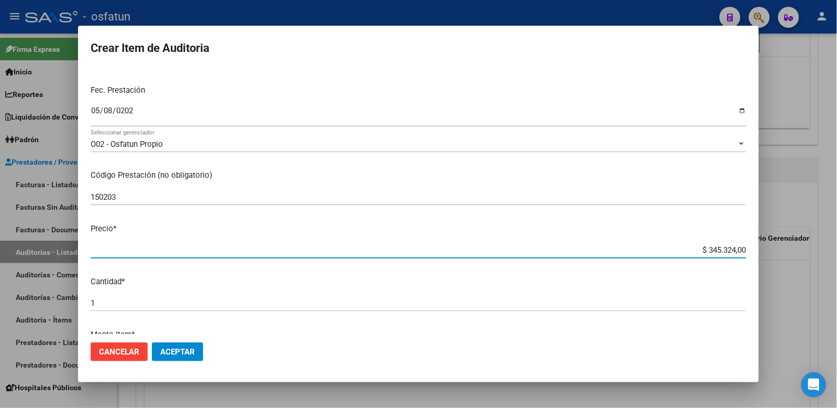
drag, startPoint x: 722, startPoint y: 250, endPoint x: 801, endPoint y: 249, distance: 78.6
click at [801, 249] on div "Crear Item de Auditoria 45117335 Nro Documento 27451173354 CUIL Afiliado Activo…" at bounding box center [418, 204] width 837 height 408
paste input "34532,4"
type input "$ 34.532,40"
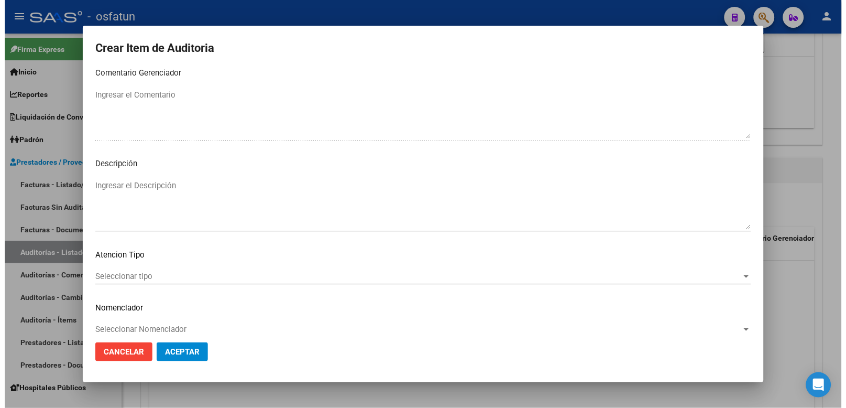
scroll to position [678, 0]
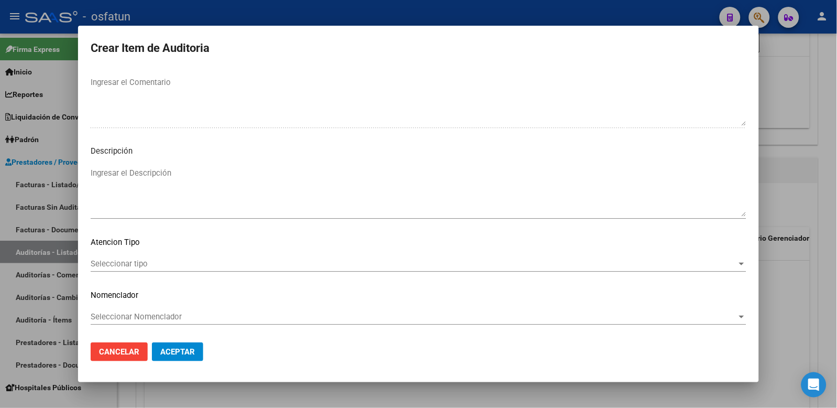
type input "$ 34.532,40"
click at [196, 256] on div "Seleccionar tipo Seleccionar tipo" at bounding box center [419, 264] width 656 height 16
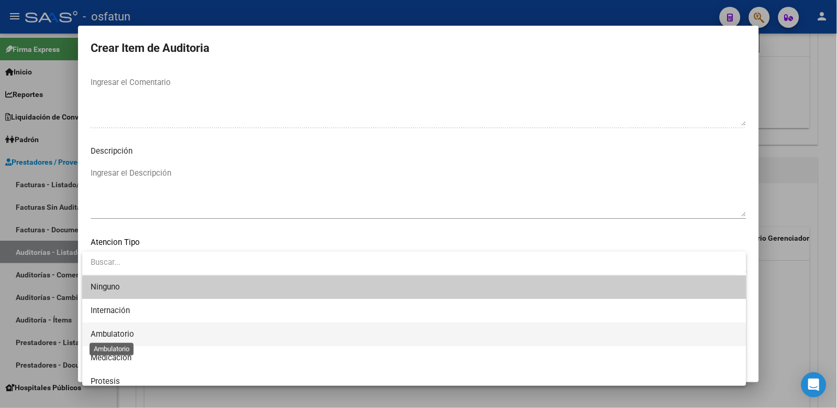
click at [128, 329] on span "Ambulatorio" at bounding box center [112, 333] width 43 height 9
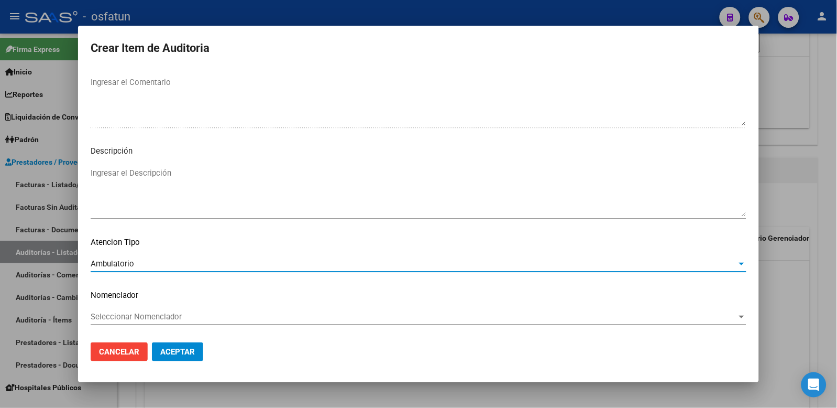
click at [131, 316] on span "Seleccionar Nomenclador" at bounding box center [414, 316] width 647 height 9
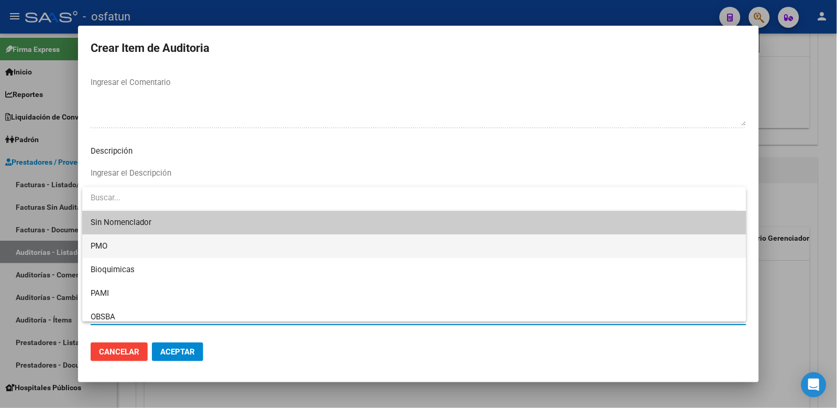
click at [108, 253] on span "PMO" at bounding box center [415, 246] width 648 height 24
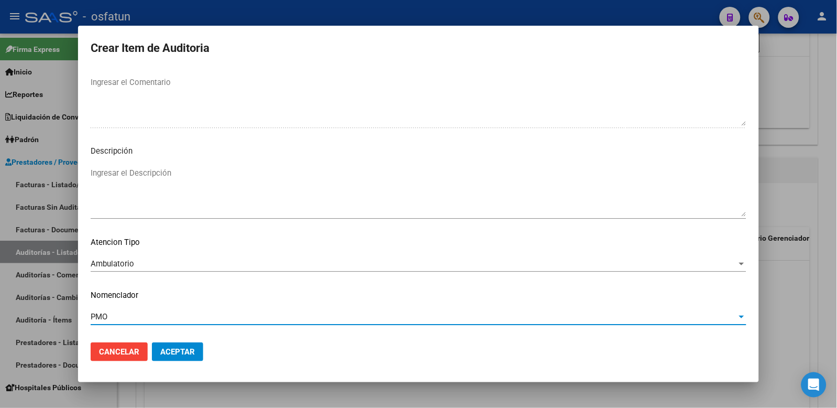
click at [158, 353] on button "Aceptar" at bounding box center [177, 351] width 51 height 19
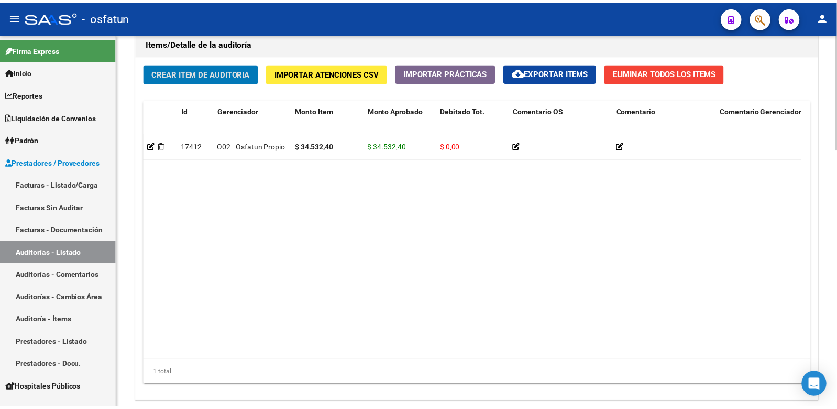
scroll to position [641, 0]
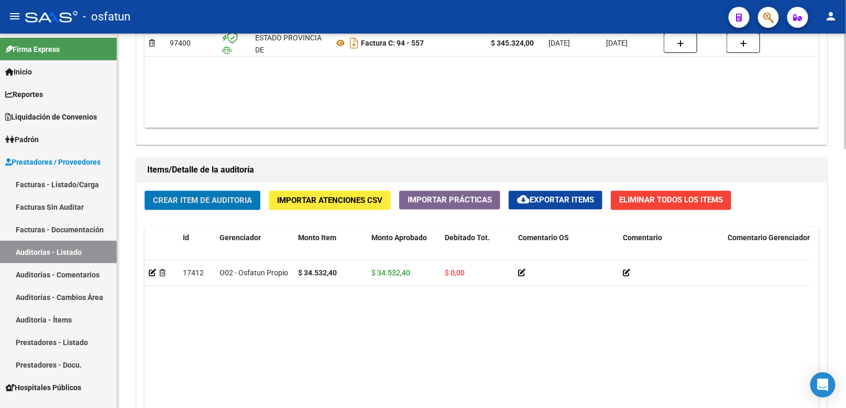
click at [220, 210] on button "Crear Item de Auditoria" at bounding box center [203, 200] width 116 height 19
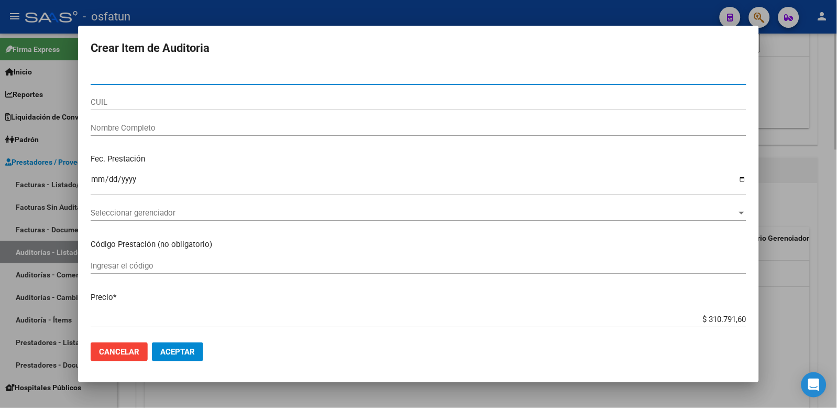
paste input "39797682"
type input "39797682"
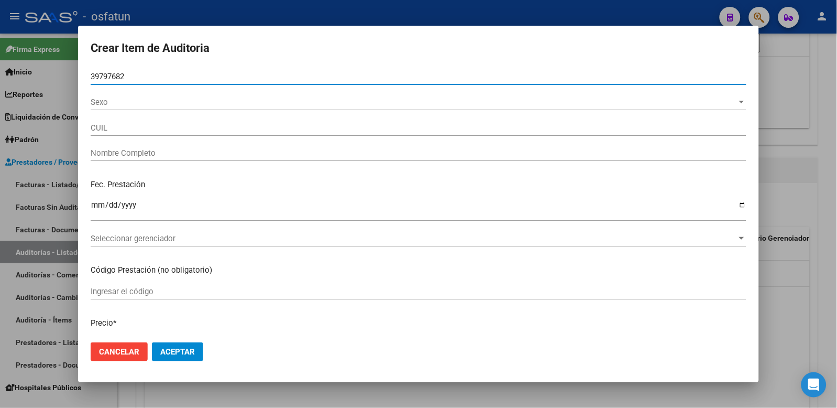
type input "27397976829"
type input "[PERSON_NAME]"
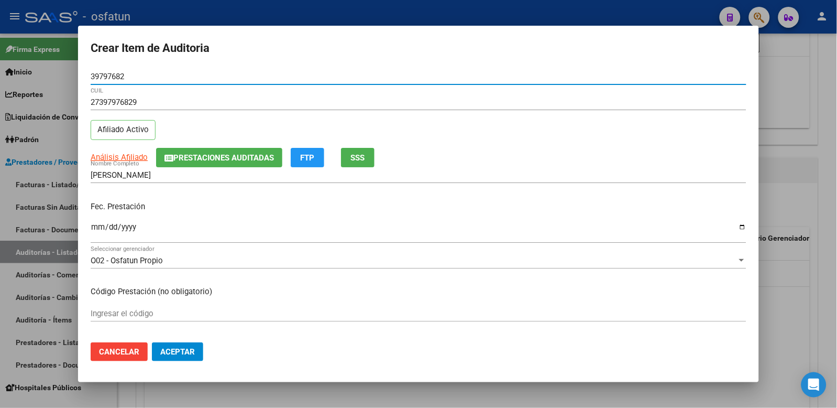
type input "39797682"
click at [85, 229] on mat-dialog-content "39797682 Nro Documento 27397976829 CUIL Afiliado Activo Análisis Afiliado Prest…" at bounding box center [418, 201] width 681 height 265
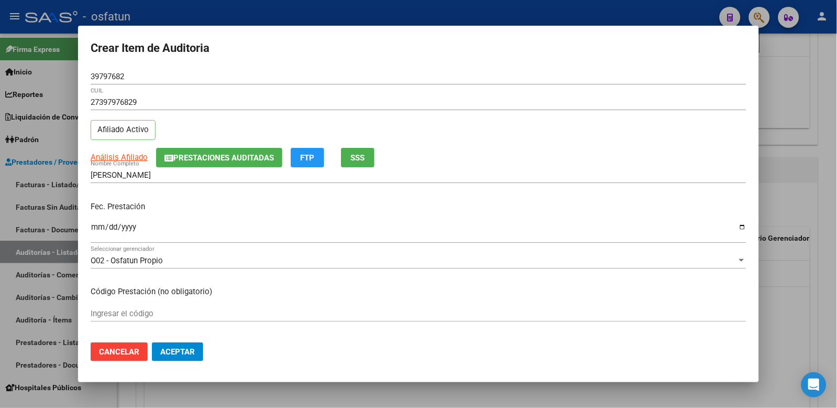
click at [91, 228] on input "Ingresar la fecha" at bounding box center [419, 231] width 656 height 17
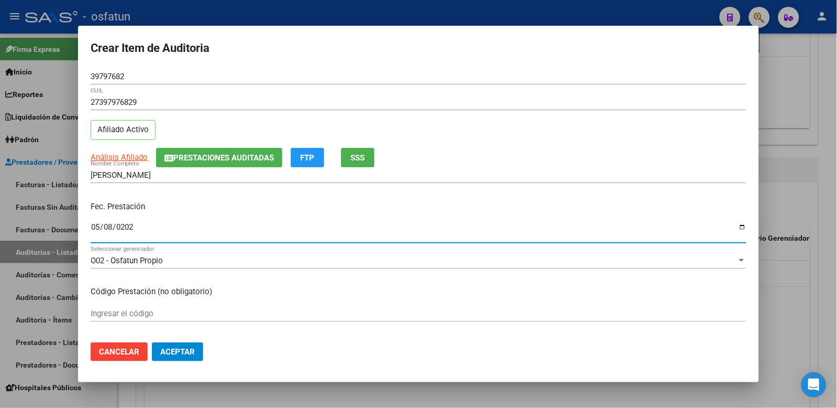
type input "2025-05-08"
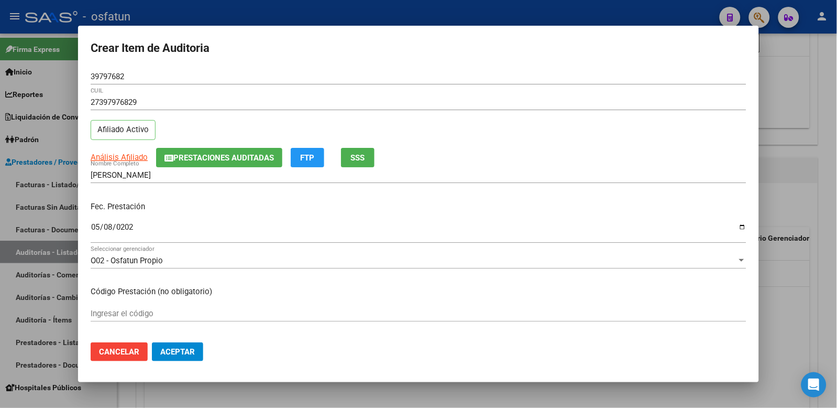
click at [144, 305] on mat-dialog-content "39797682 Nro Documento 27397976829 CUIL Afiliado Activo Análisis Afiliado Prest…" at bounding box center [418, 201] width 681 height 265
click at [144, 308] on div "Ingresar el código" at bounding box center [419, 313] width 656 height 16
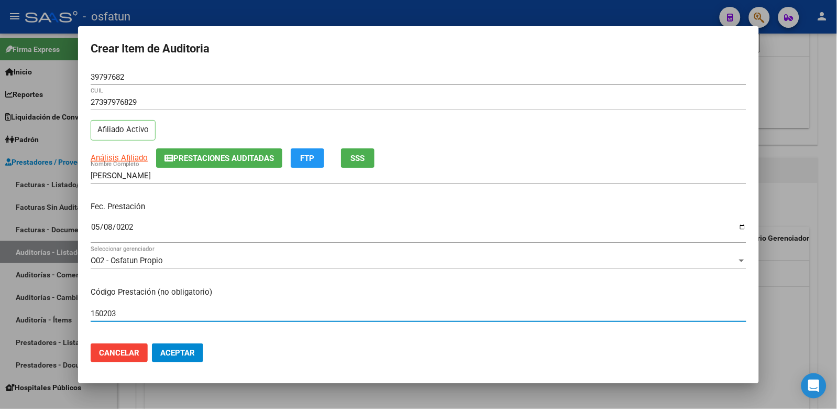
type input "150203"
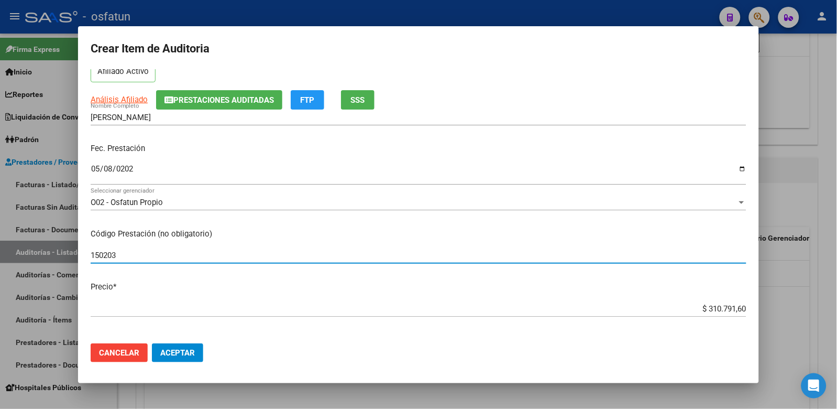
drag, startPoint x: 686, startPoint y: 314, endPoint x: 687, endPoint y: 307, distance: 7.9
click at [687, 308] on div "$ 310.791,60 Ingresar el precio" at bounding box center [419, 309] width 656 height 16
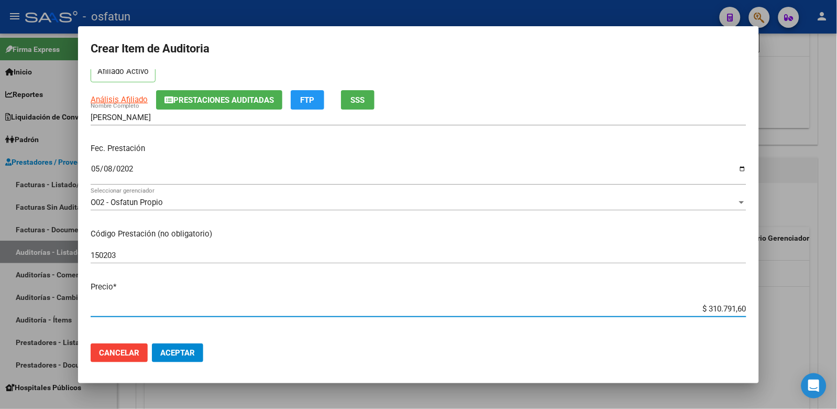
drag, startPoint x: 687, startPoint y: 307, endPoint x: 750, endPoint y: 297, distance: 63.6
click at [744, 300] on mat-dialog-content "39797682 Nro Documento 27397976829 CUIL Afiliado Activo Análisis Afiliado Prest…" at bounding box center [418, 202] width 681 height 266
paste input "34532,4"
type input "$ 34.532,40"
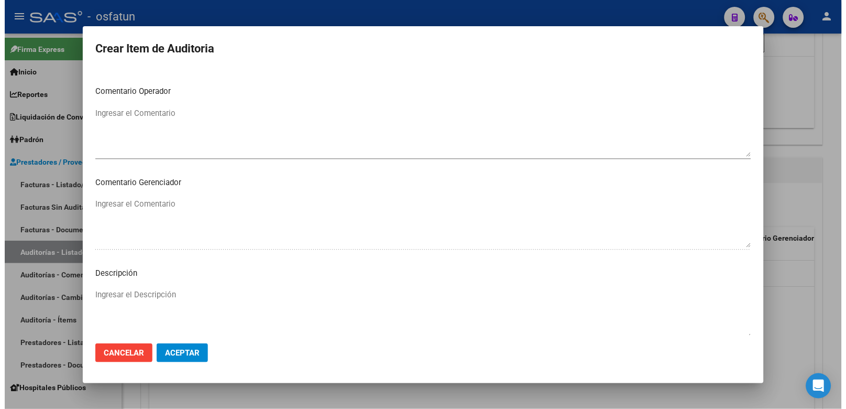
scroll to position [677, 0]
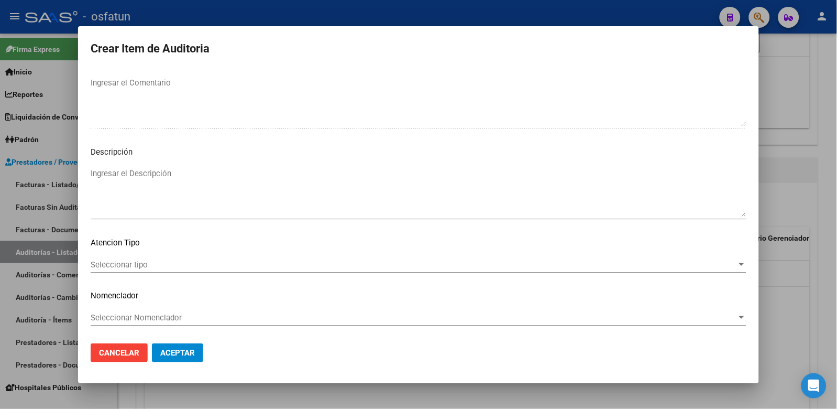
type input "$ 34.532,40"
click at [184, 268] on span "Seleccionar tipo" at bounding box center [414, 264] width 647 height 9
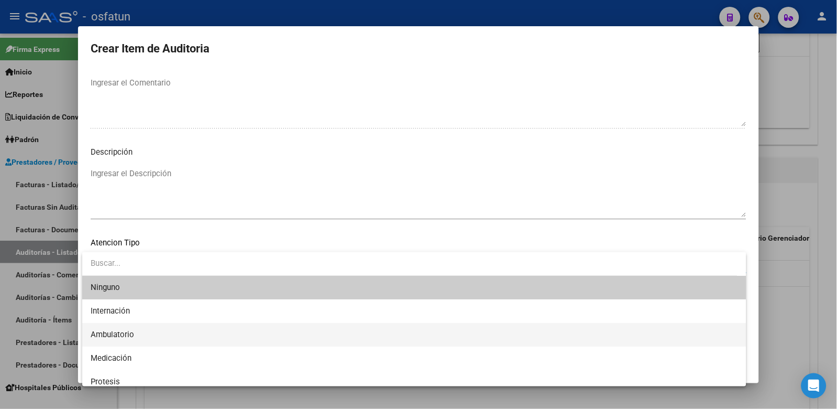
drag, startPoint x: 160, startPoint y: 331, endPoint x: 163, endPoint y: 321, distance: 10.4
click at [160, 331] on span "Ambulatorio" at bounding box center [415, 335] width 648 height 24
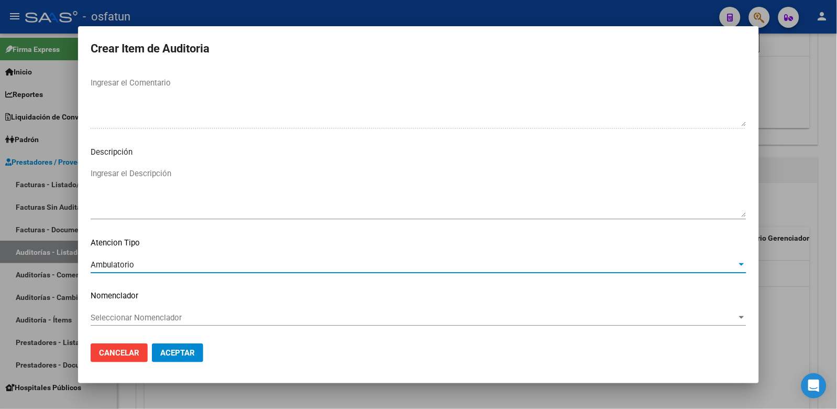
click at [164, 318] on span "Seleccionar Nomenclador" at bounding box center [414, 317] width 647 height 9
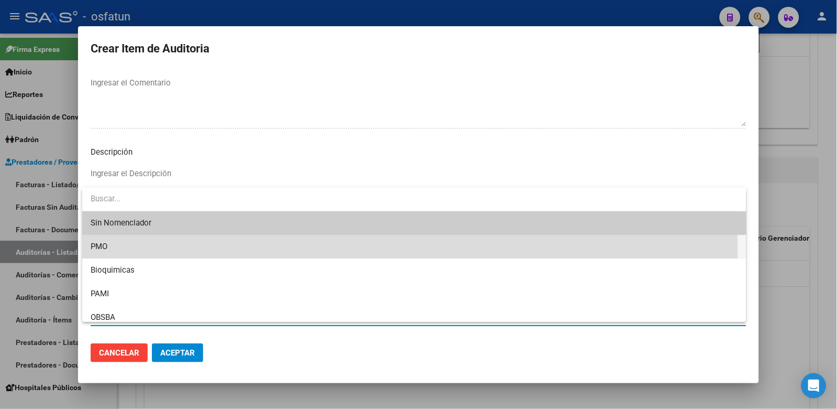
click at [118, 250] on span "PMO" at bounding box center [415, 247] width 648 height 24
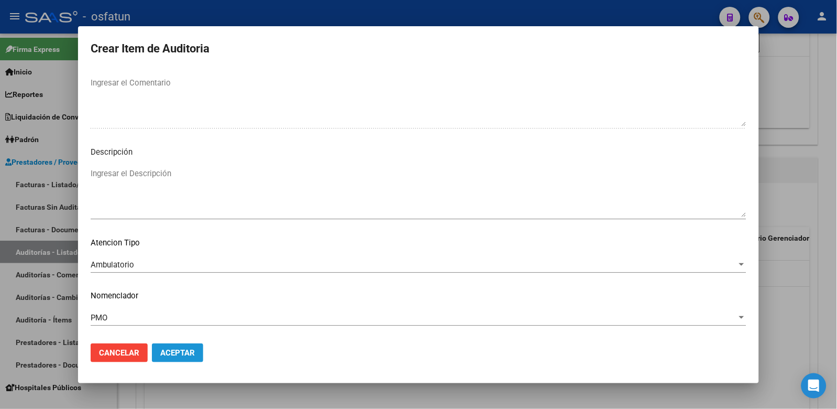
drag, startPoint x: 165, startPoint y: 346, endPoint x: 177, endPoint y: 341, distance: 13.1
click at [171, 344] on button "Aceptar" at bounding box center [177, 352] width 51 height 19
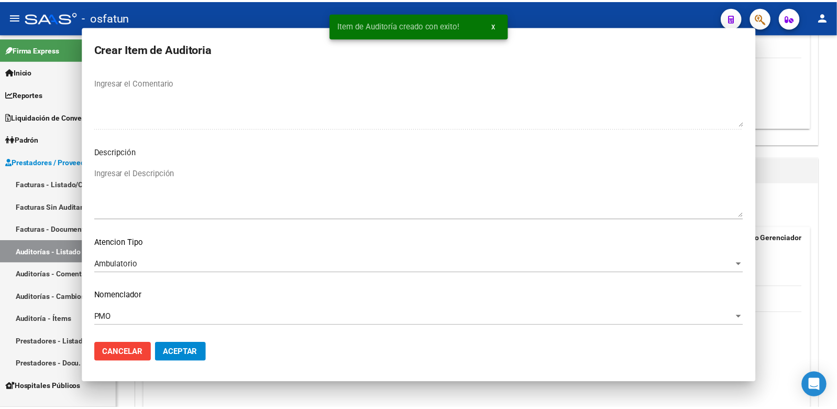
scroll to position [0, 0]
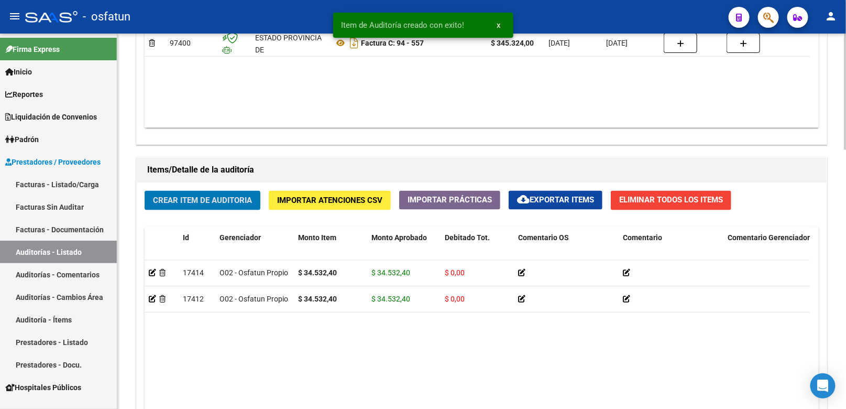
click at [212, 195] on button "Crear Item de Auditoria" at bounding box center [203, 200] width 116 height 19
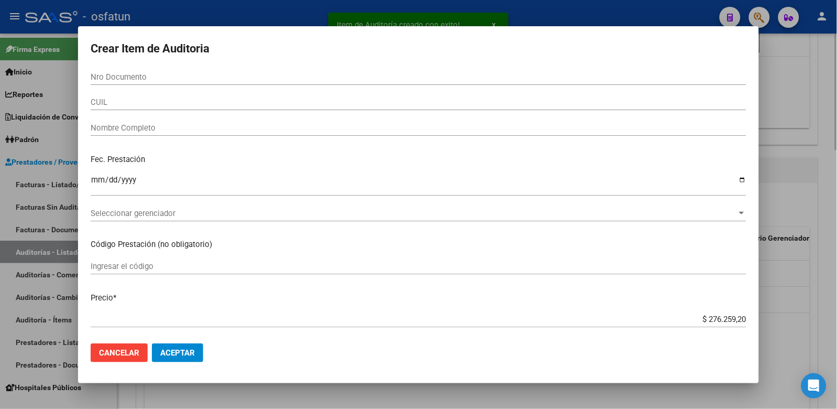
paste input "35915542"
type input "35915542"
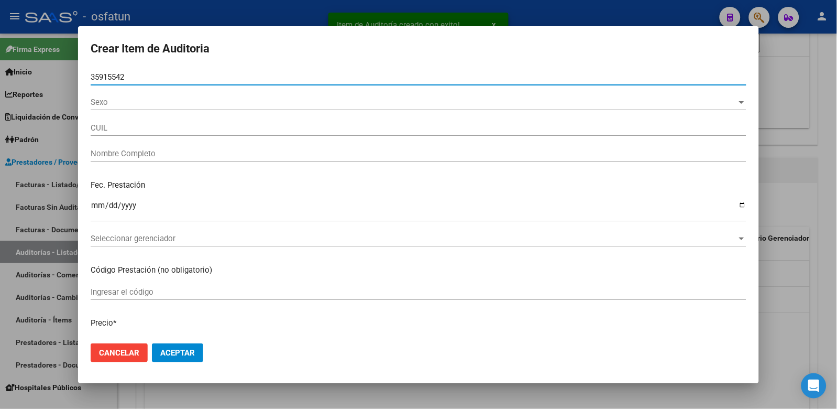
type input "27359155420"
type input "[PERSON_NAME][DATE]"
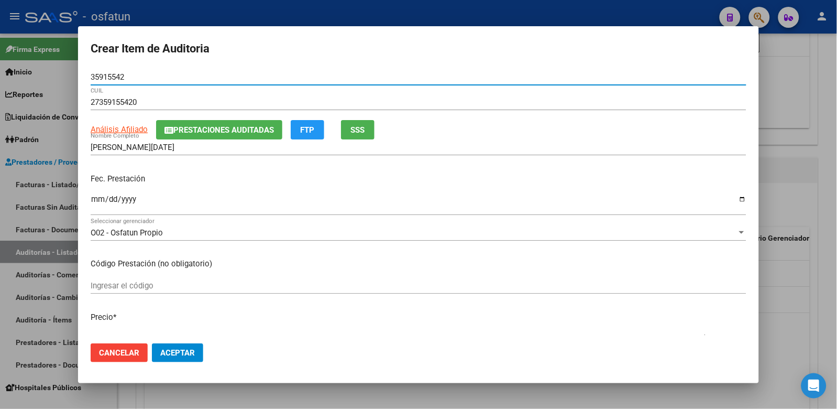
type input "35915542"
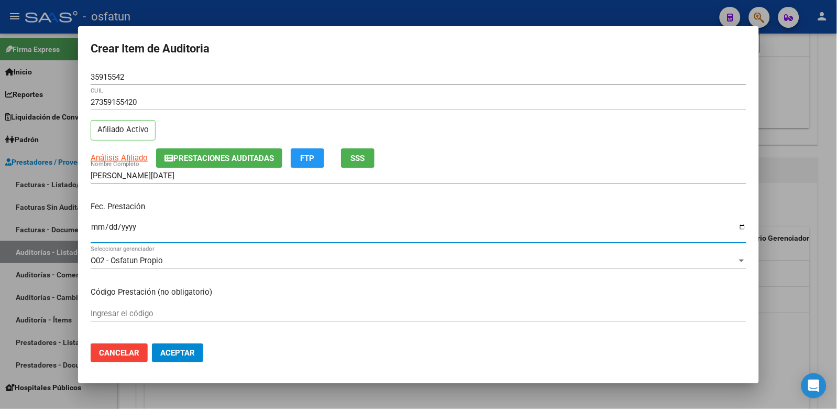
click at [97, 224] on input "Ingresar la fecha" at bounding box center [419, 231] width 656 height 17
type input "2025-05-09"
click at [126, 309] on input "Ingresar el código" at bounding box center [419, 313] width 656 height 9
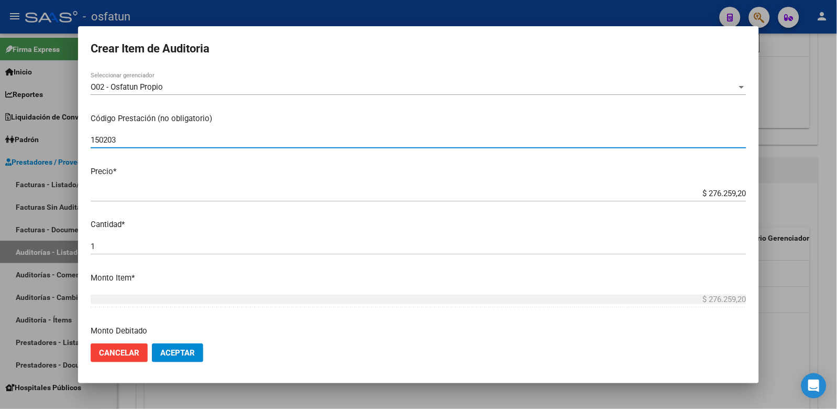
scroll to position [174, 0]
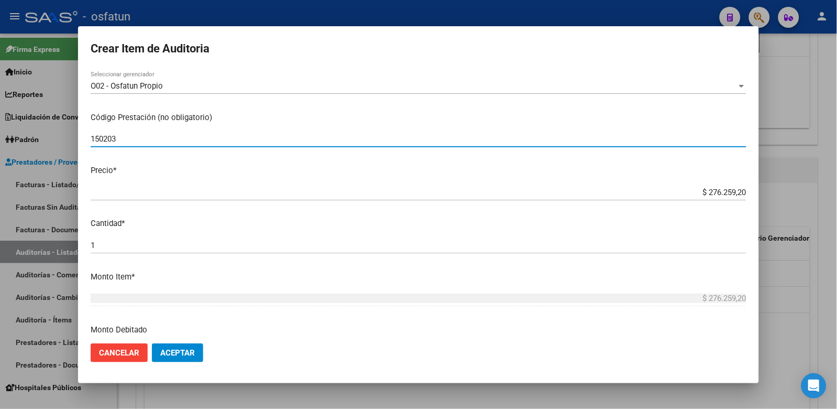
type input "150203"
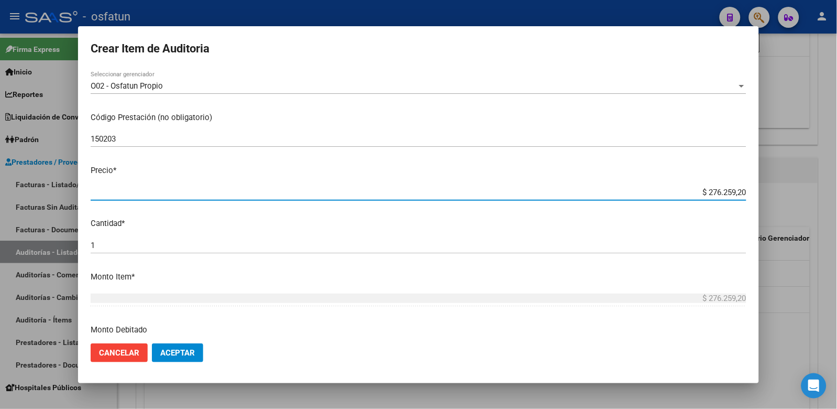
drag, startPoint x: 773, startPoint y: 189, endPoint x: 788, endPoint y: 187, distance: 14.8
click at [788, 187] on div "Crear Item de Auditoria 35915542 Nro Documento 27359155420 CUIL Afiliado Activo…" at bounding box center [418, 204] width 837 height 409
paste input "34532,4"
type input "$ 34.532,40"
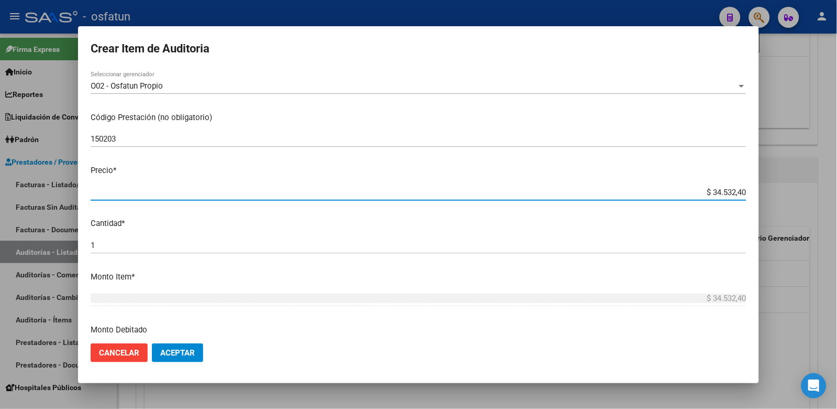
type input "$ 34.532,40"
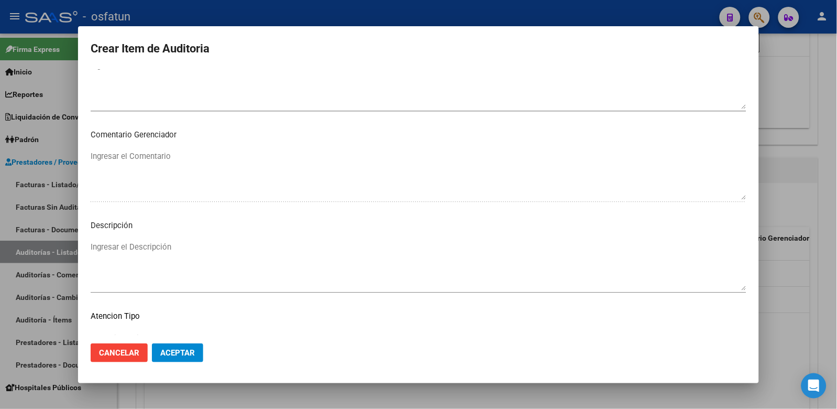
scroll to position [677, 0]
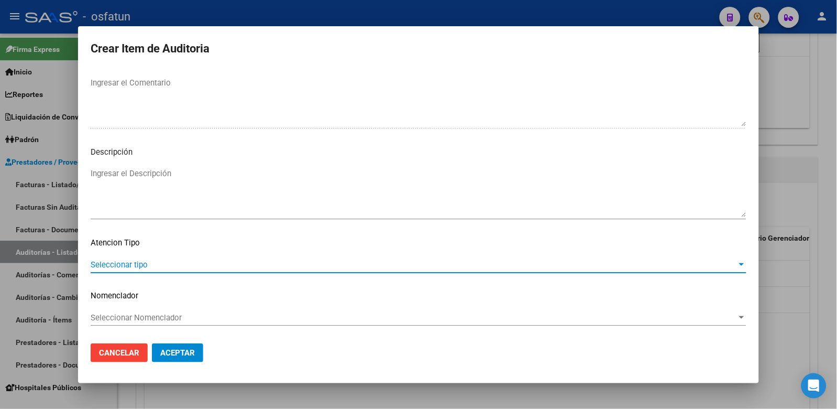
click at [131, 260] on span "Seleccionar tipo" at bounding box center [414, 264] width 647 height 9
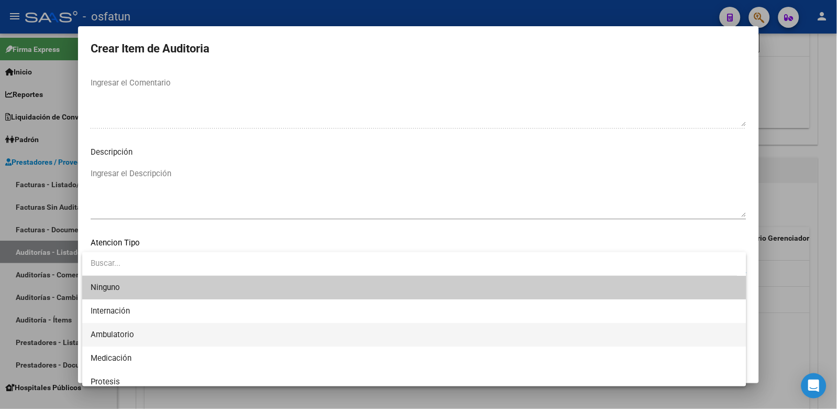
click at [140, 325] on span "Ambulatorio" at bounding box center [415, 335] width 648 height 24
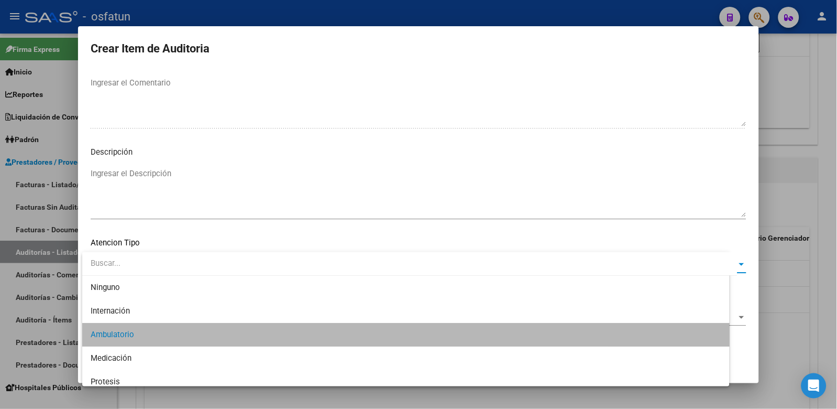
click at [143, 310] on div "Seleccionar Nomenclador Seleccionar Nomenclador" at bounding box center [419, 318] width 656 height 16
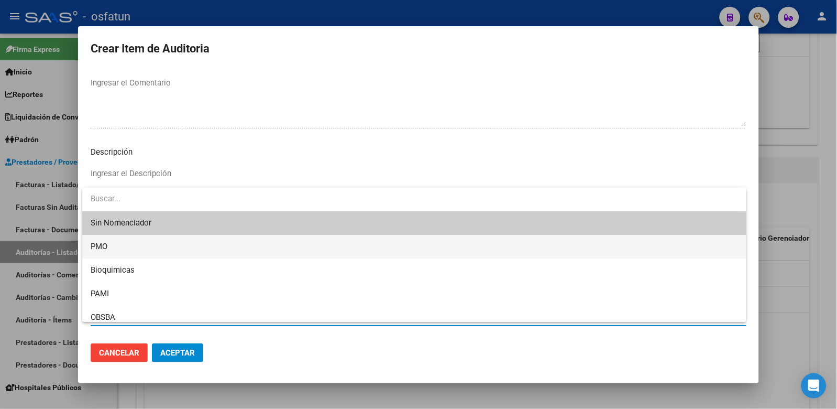
click at [127, 249] on span "PMO" at bounding box center [415, 247] width 648 height 24
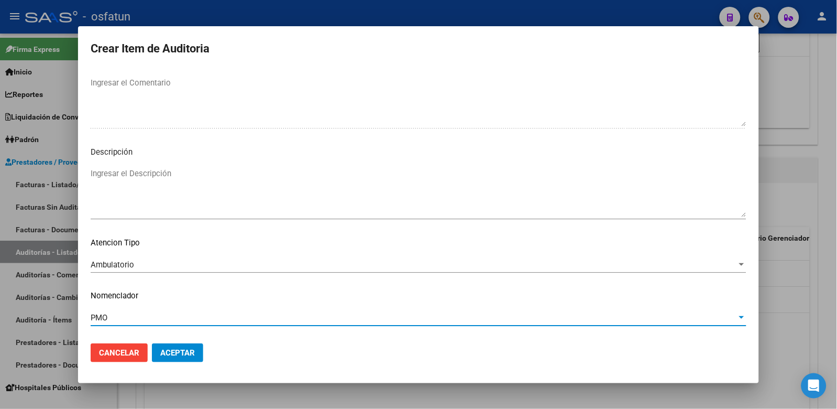
click at [174, 355] on span "Aceptar" at bounding box center [177, 352] width 35 height 9
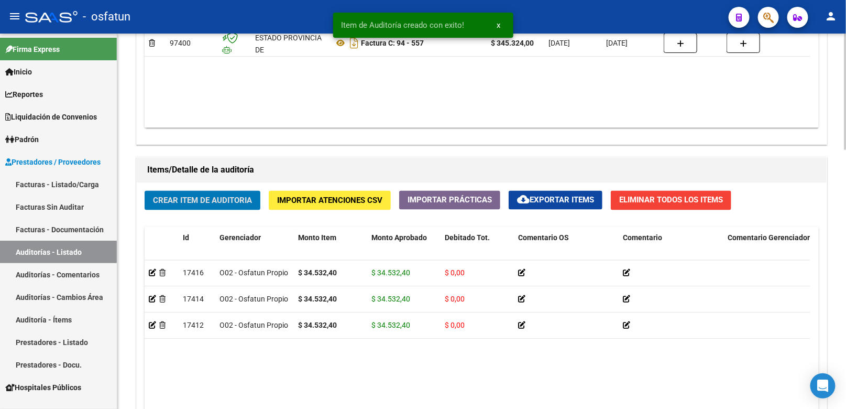
click at [201, 195] on button "Crear Item de Auditoria" at bounding box center [203, 200] width 116 height 19
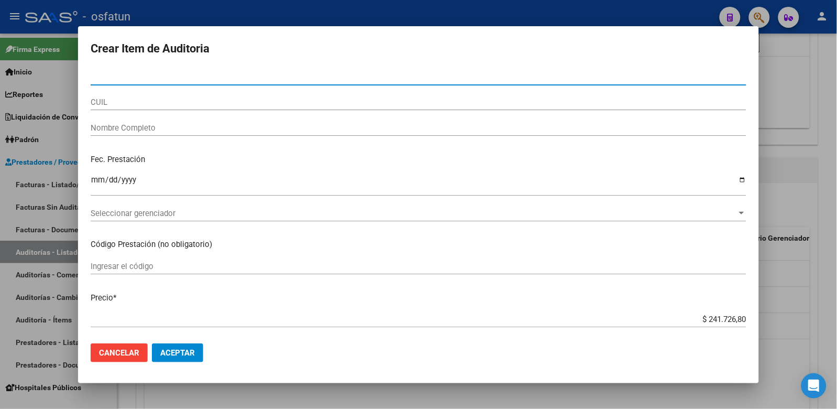
paste input "17352642"
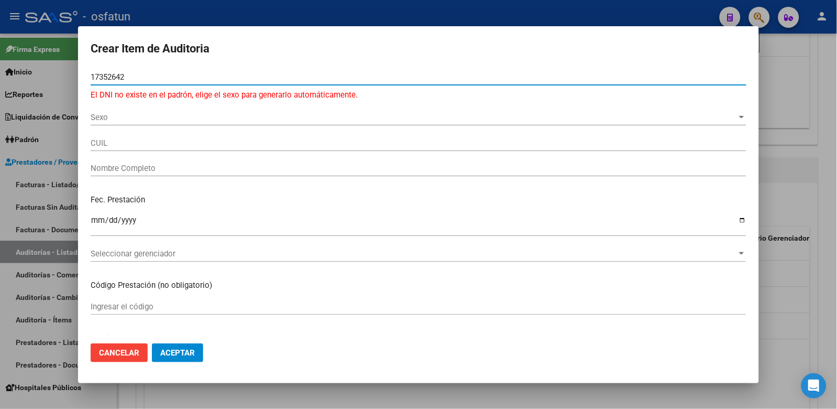
type input "17352642"
click at [159, 118] on span "Sexo" at bounding box center [414, 117] width 647 height 9
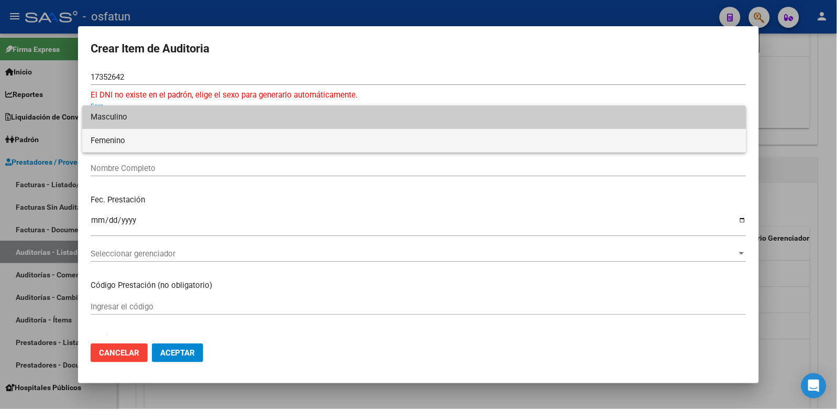
click at [159, 137] on span "Femenino" at bounding box center [415, 141] width 648 height 24
type input "27173526429"
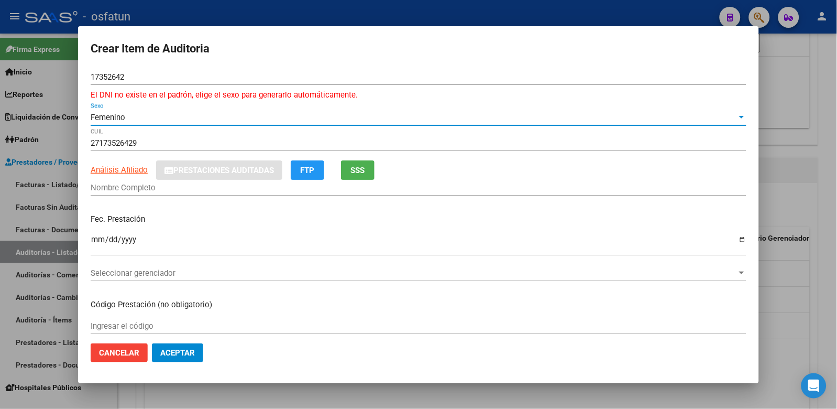
type input "[PERSON_NAME] [PERSON_NAME]"
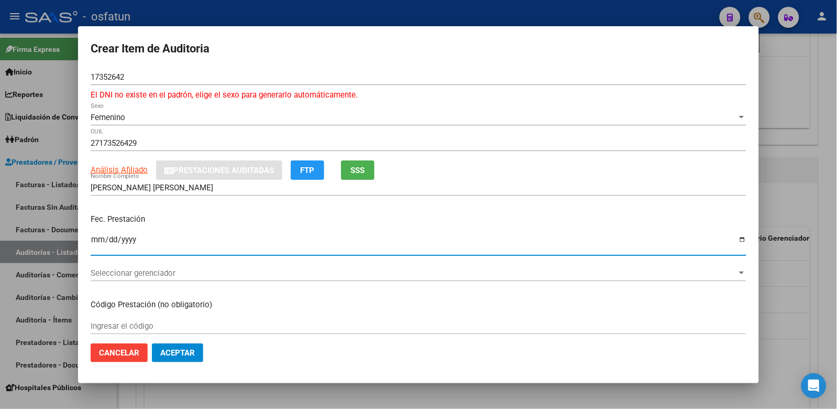
click at [96, 239] on input "Ingresar la fecha" at bounding box center [419, 243] width 656 height 17
type input "2025-05-09"
click at [147, 322] on input "Ingresar el código" at bounding box center [419, 325] width 656 height 9
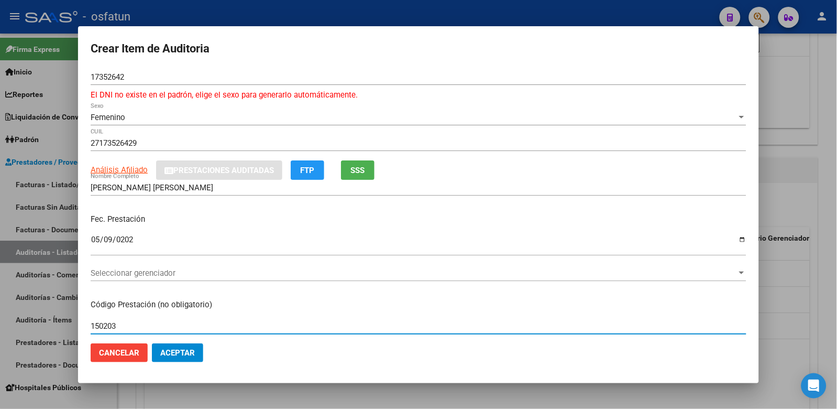
type input "150203"
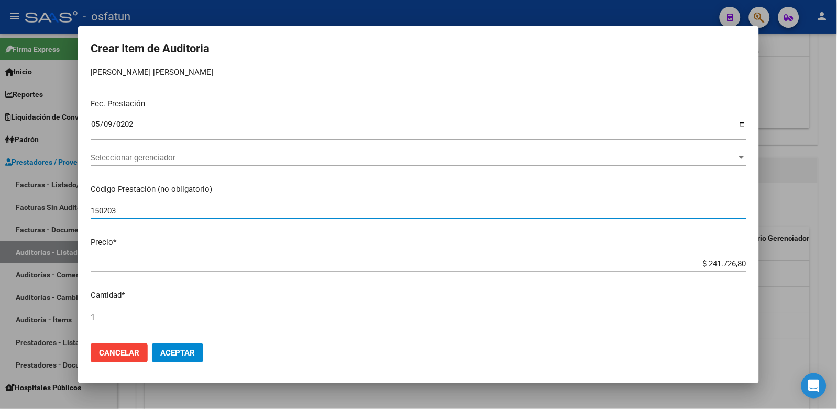
scroll to position [116, 0]
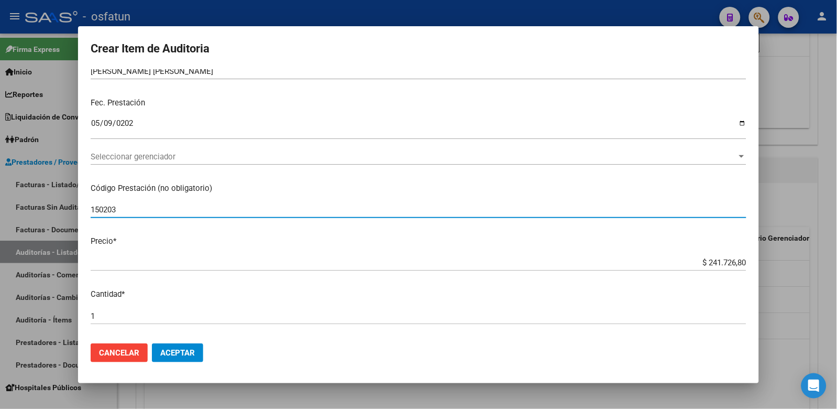
drag, startPoint x: 692, startPoint y: 257, endPoint x: 746, endPoint y: 260, distance: 54.1
click at [746, 260] on app-form-text-field "Precio * $ 241.726,80 Ingresar el precio" at bounding box center [423, 251] width 664 height 32
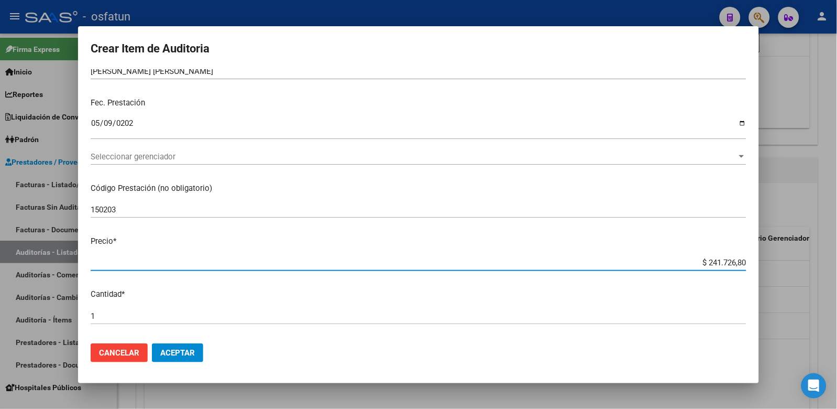
scroll to position [174, 0]
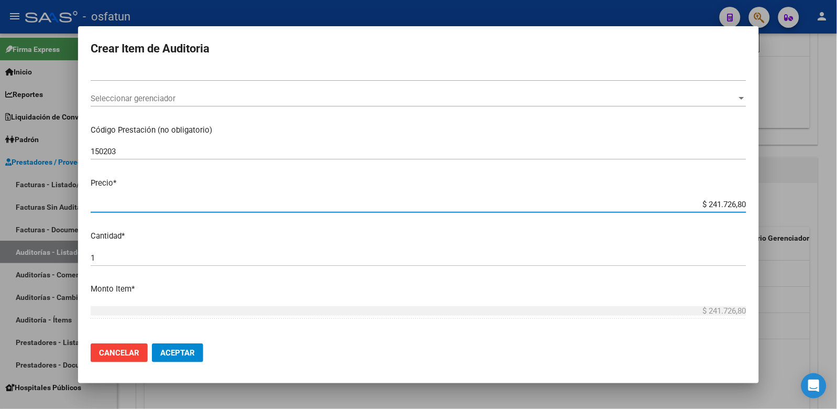
drag, startPoint x: 688, startPoint y: 207, endPoint x: 823, endPoint y: 205, distance: 134.7
click at [809, 206] on div "Crear Item de Auditoria 17352642 Nro Documento El DNI no existe en el padrón, e…" at bounding box center [418, 204] width 837 height 409
paste input "34532,4"
type input "$ 34.532,40"
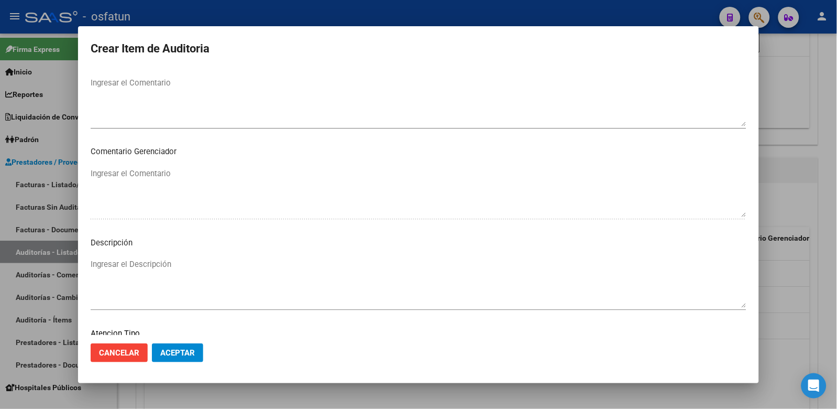
scroll to position [690, 0]
type input "$ 34.532,40"
click at [113, 252] on mat-dialog-content "17352642 Nro Documento El DNI no existe en el padrón, elige el sexo para genera…" at bounding box center [418, 202] width 681 height 266
click at [113, 255] on mat-dialog-content "17352642 Nro Documento El DNI no existe en el padrón, elige el sexo para genera…" at bounding box center [418, 202] width 681 height 266
click at [113, 261] on span "Seleccionar tipo" at bounding box center [414, 264] width 647 height 9
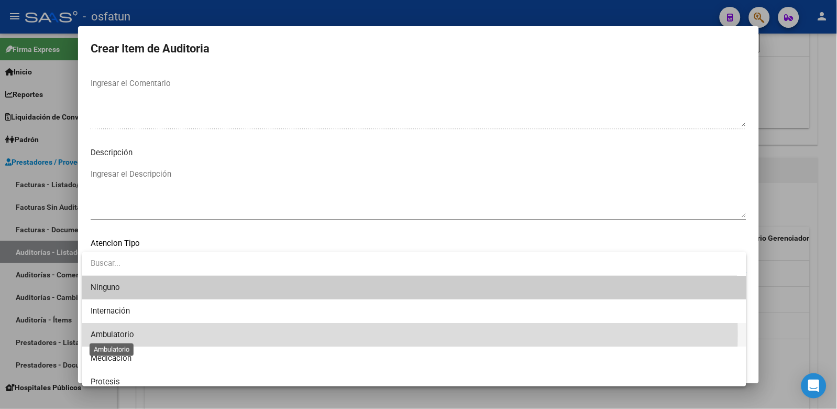
click at [119, 333] on span "Ambulatorio" at bounding box center [112, 334] width 43 height 9
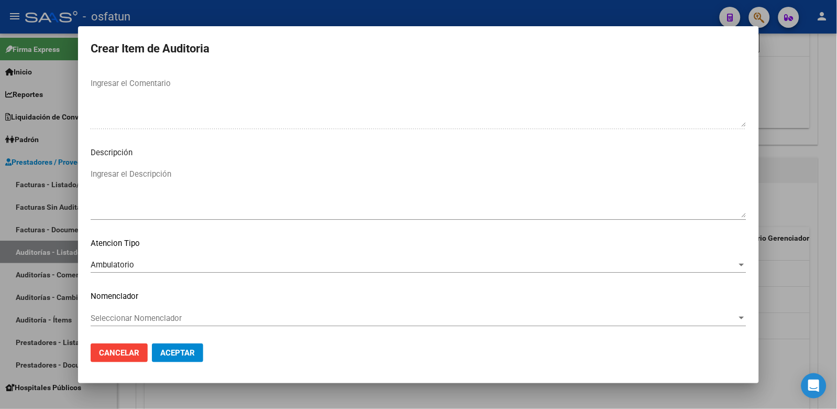
click at [134, 309] on mat-dialog-content "17352642 Nro Documento El DNI no existe en el padrón, elige el sexo para genera…" at bounding box center [418, 202] width 681 height 266
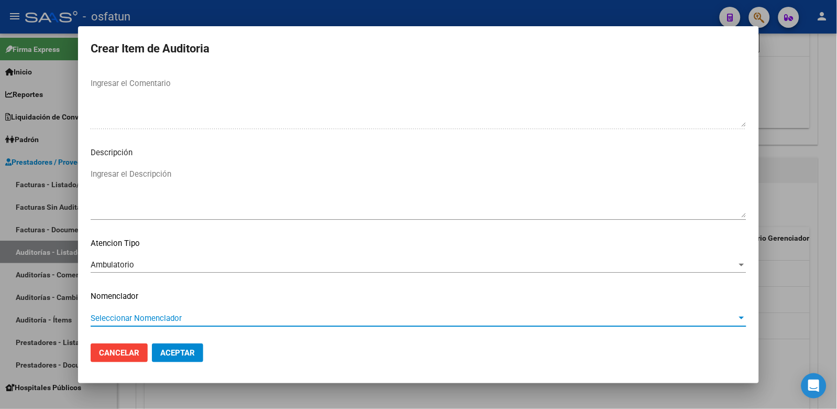
click at [134, 313] on span "Seleccionar Nomenclador" at bounding box center [414, 317] width 647 height 9
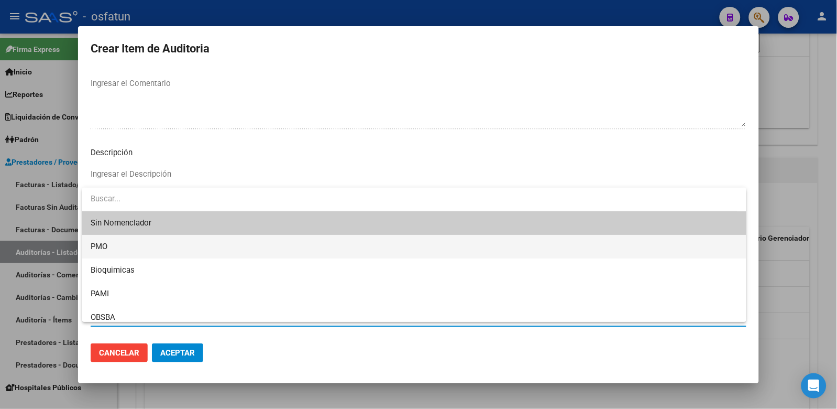
click at [119, 253] on span "PMO" at bounding box center [415, 247] width 648 height 24
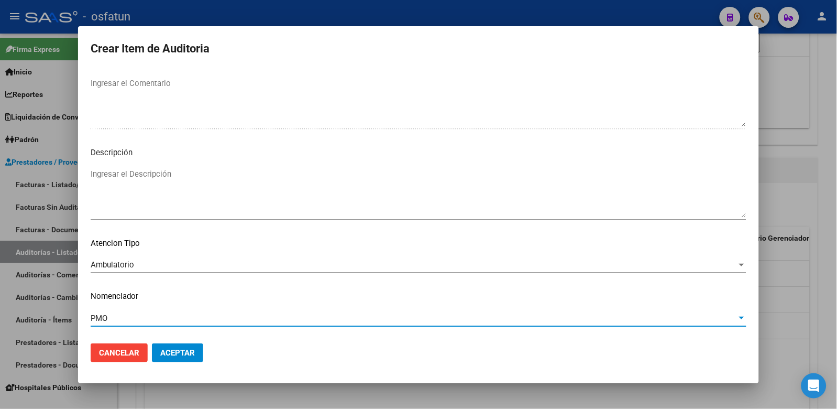
click at [187, 353] on span "Aceptar" at bounding box center [177, 352] width 35 height 9
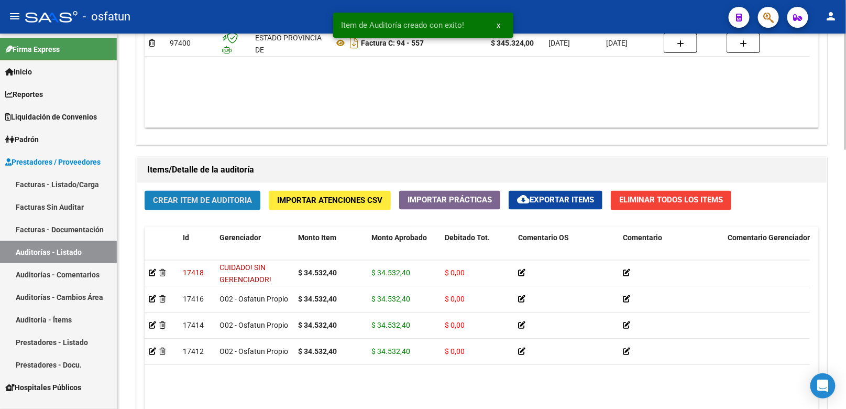
click at [239, 207] on button "Crear Item de Auditoria" at bounding box center [203, 200] width 116 height 19
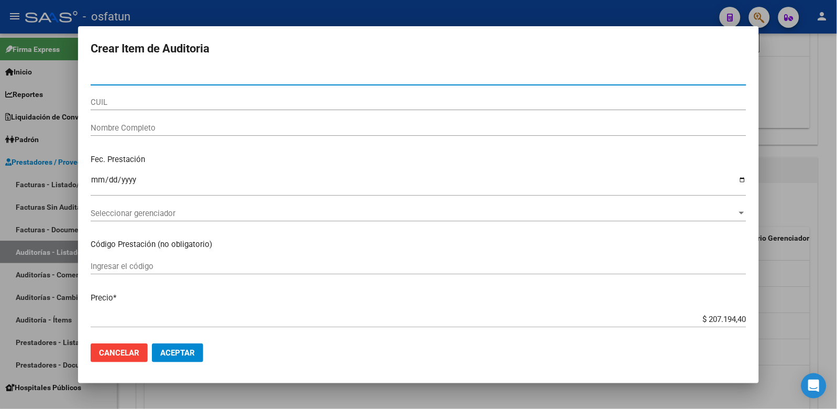
paste input "21576085"
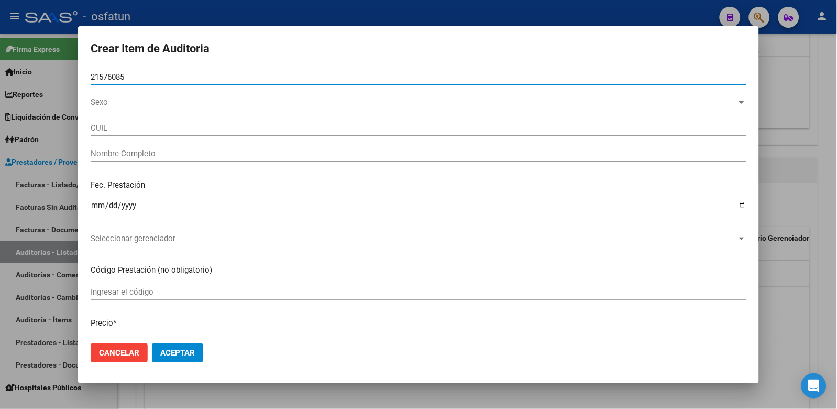
type input "21576085"
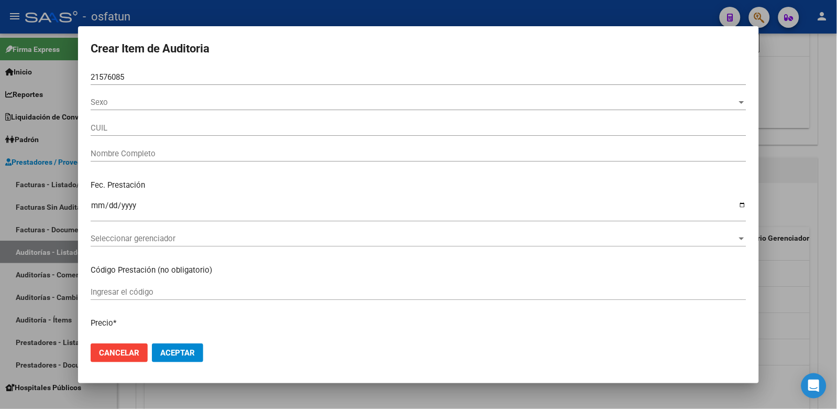
type input "27215760850"
type input "[PERSON_NAME]"
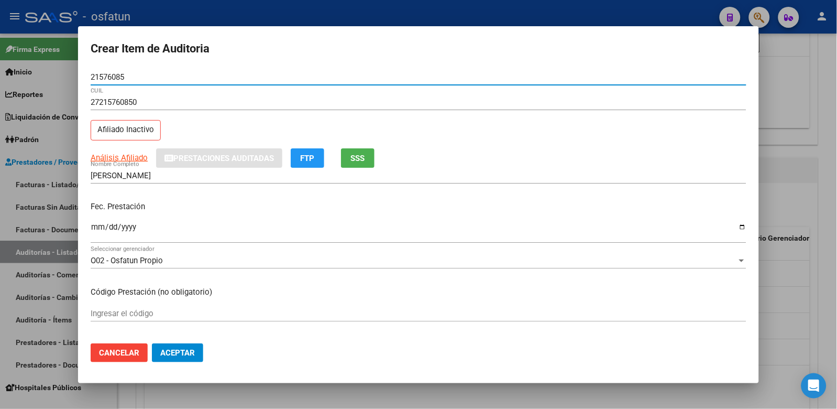
click at [99, 225] on input "Ingresar la fecha" at bounding box center [419, 231] width 656 height 17
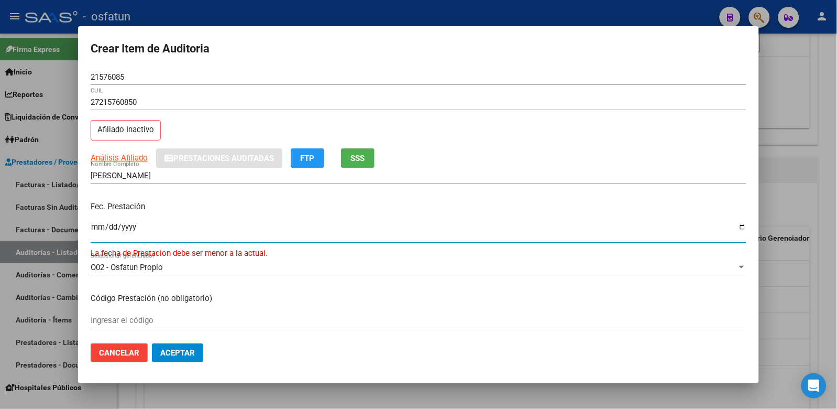
type input "[DATE]"
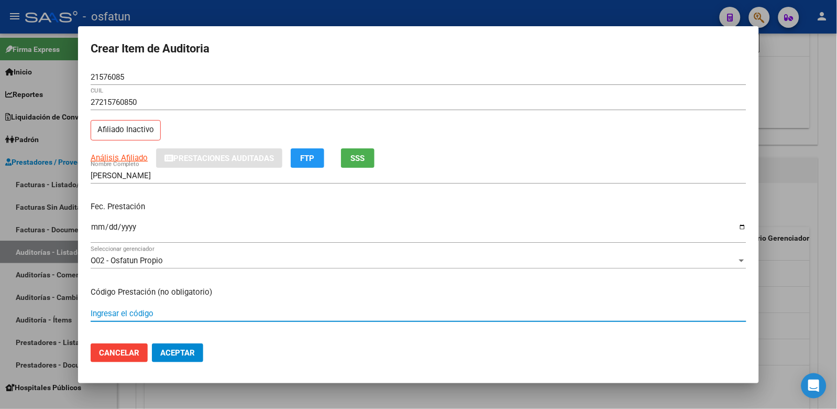
click at [139, 309] on input "Ingresar el código" at bounding box center [419, 313] width 656 height 9
type input "150203"
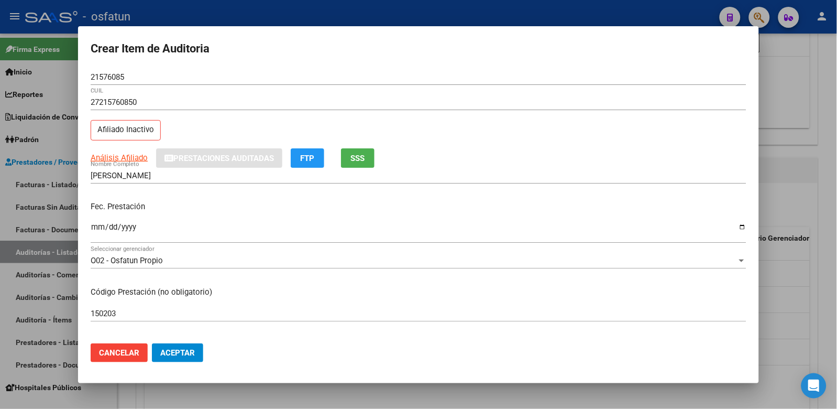
scroll to position [174, 0]
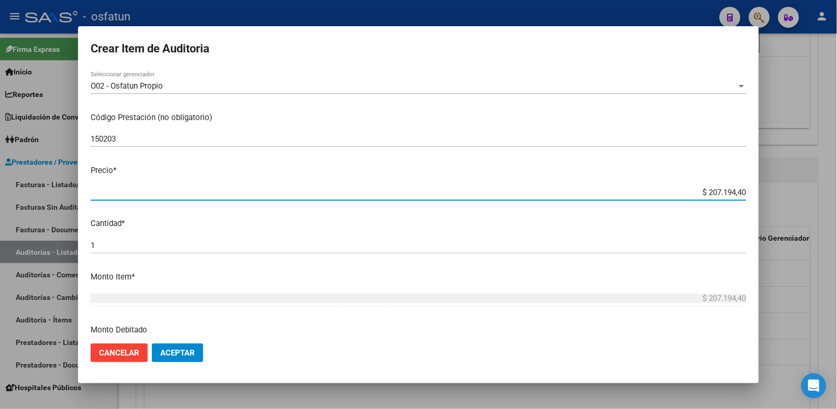
drag, startPoint x: 676, startPoint y: 191, endPoint x: 795, endPoint y: 201, distance: 119.4
click at [795, 201] on div "Crear Item de Auditoria 21576085 Nro Documento 27215760850 CUIL Afiliado Inacti…" at bounding box center [418, 204] width 837 height 409
paste input "34532"
type input "$ 34.532,40"
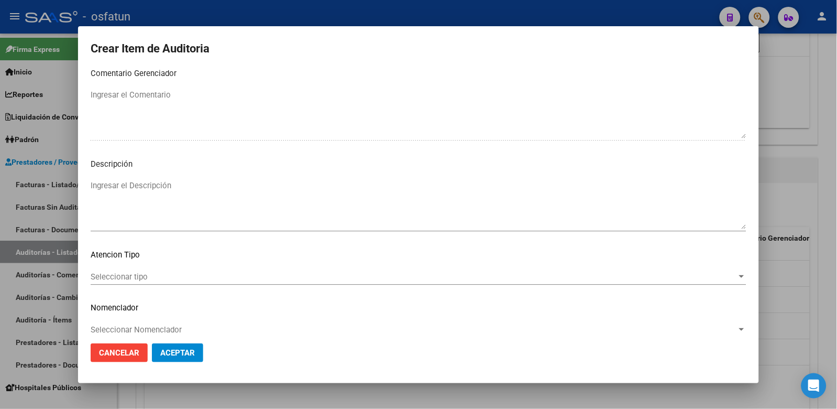
scroll to position [677, 0]
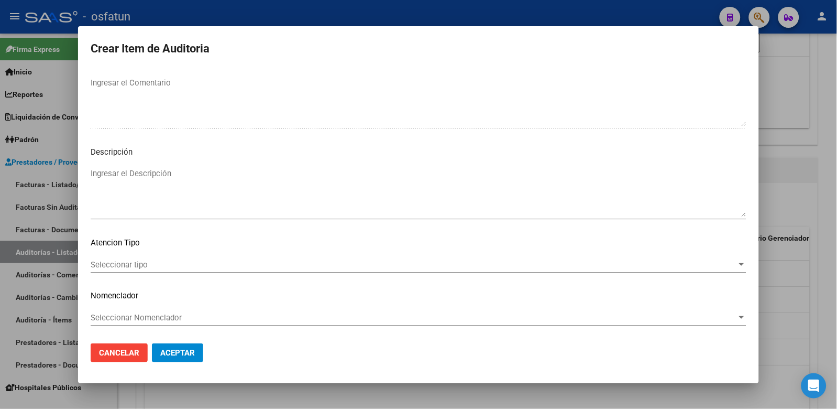
type input "$ 34.532,40"
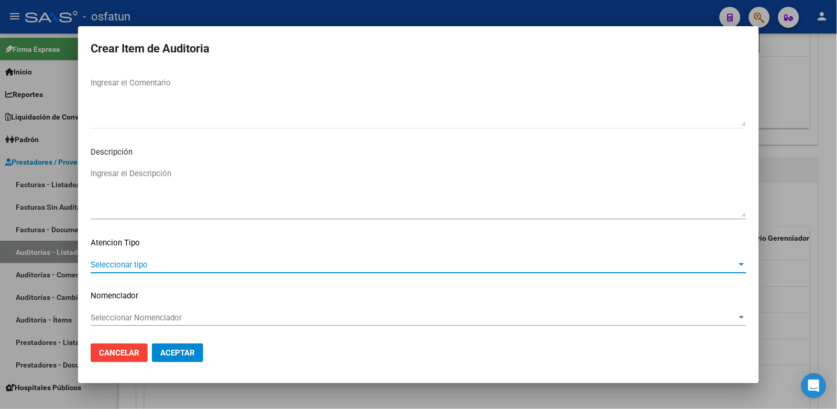
click at [146, 268] on span "Seleccionar tipo" at bounding box center [414, 264] width 647 height 9
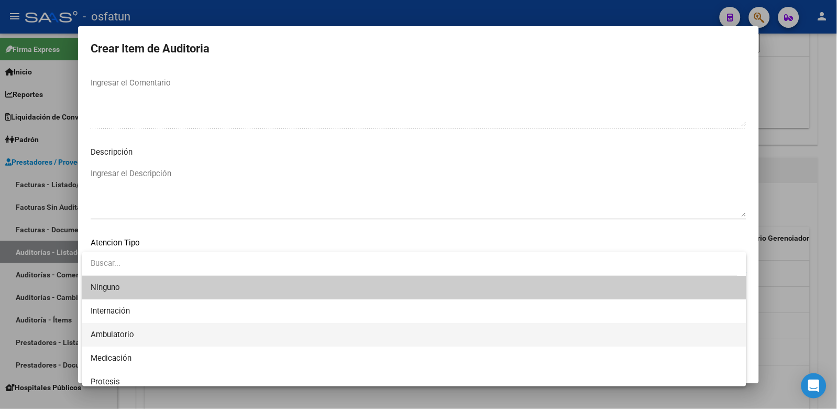
click at [140, 329] on span "Ambulatorio" at bounding box center [415, 335] width 648 height 24
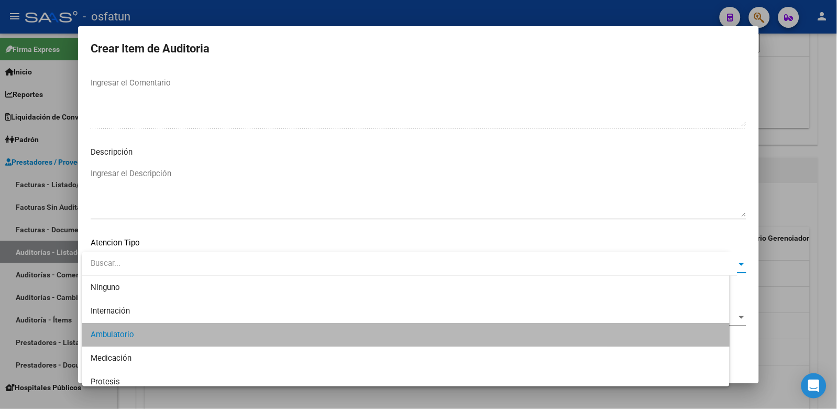
click at [143, 317] on span "Seleccionar Nomenclador" at bounding box center [414, 317] width 647 height 9
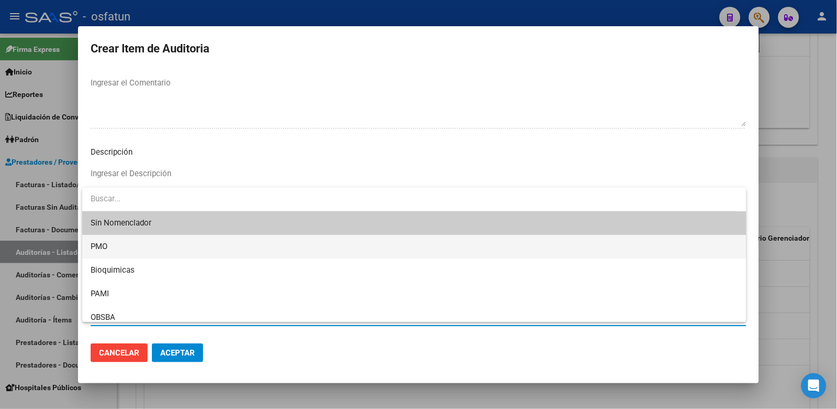
click at [134, 252] on span "PMO" at bounding box center [415, 247] width 648 height 24
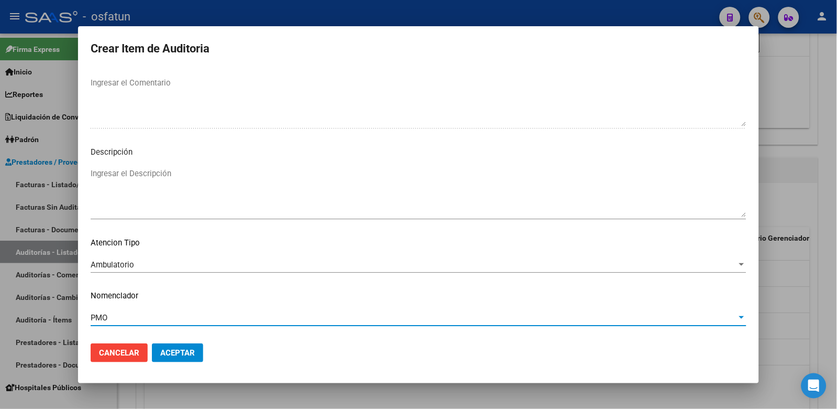
click at [182, 347] on button "Aceptar" at bounding box center [177, 352] width 51 height 19
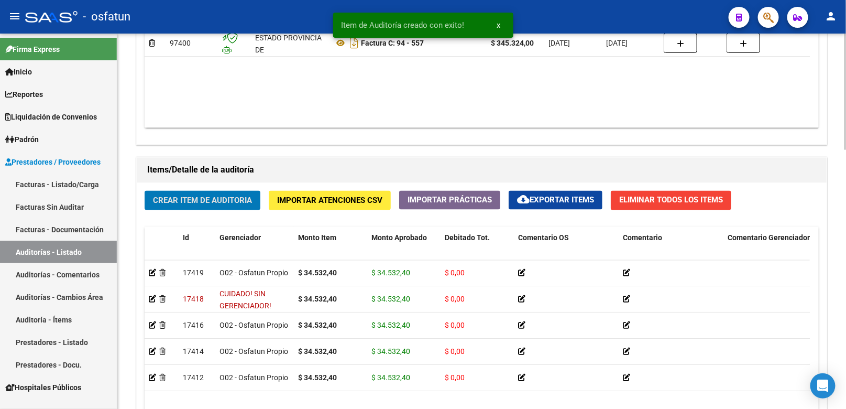
click at [224, 203] on span "Crear Item de Auditoria" at bounding box center [202, 200] width 99 height 9
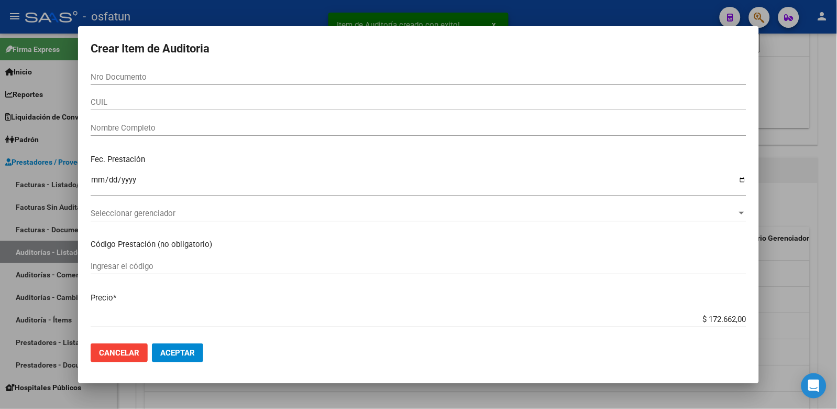
paste input "17493266"
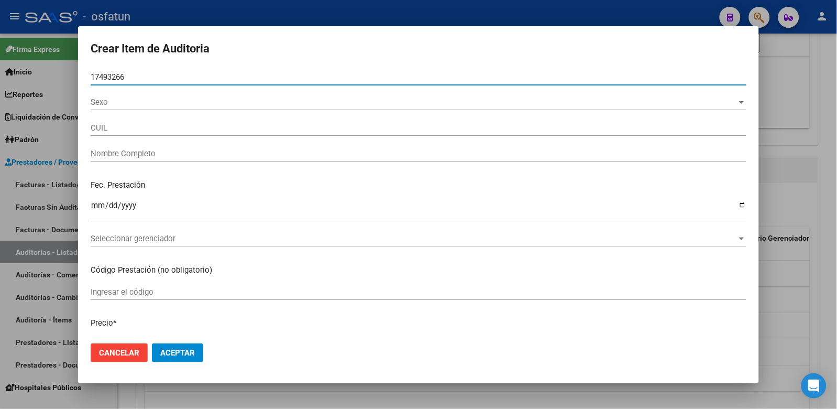
type input "17493266"
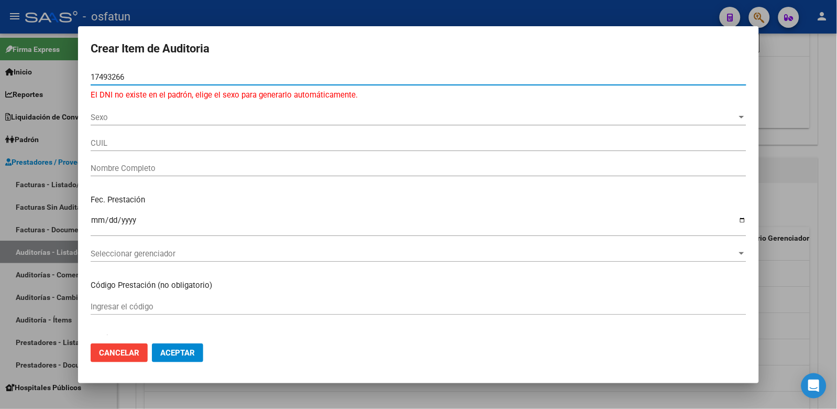
click at [96, 217] on input "Ingresar la fecha" at bounding box center [419, 224] width 656 height 17
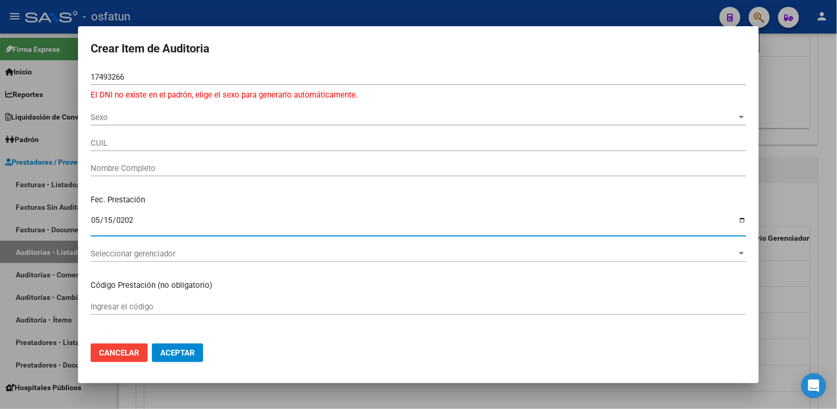
type input "[DATE]"
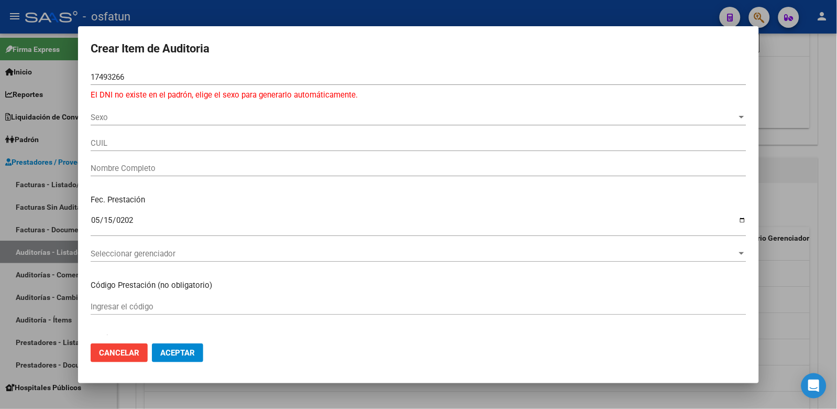
click at [161, 110] on div "Sexo Sexo" at bounding box center [419, 118] width 656 height 16
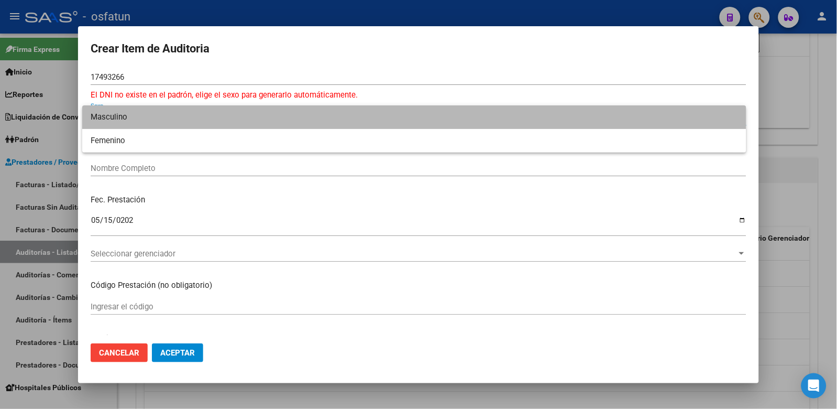
click at [156, 119] on span "Masculino" at bounding box center [415, 117] width 648 height 24
type input "20174932663"
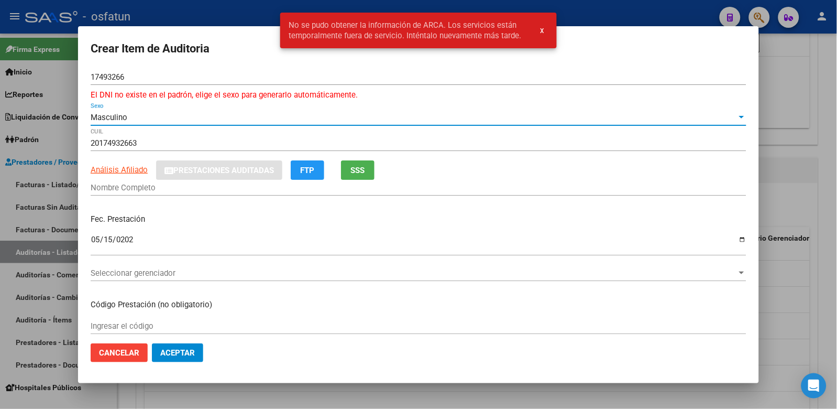
click at [812, 147] on div at bounding box center [418, 204] width 837 height 409
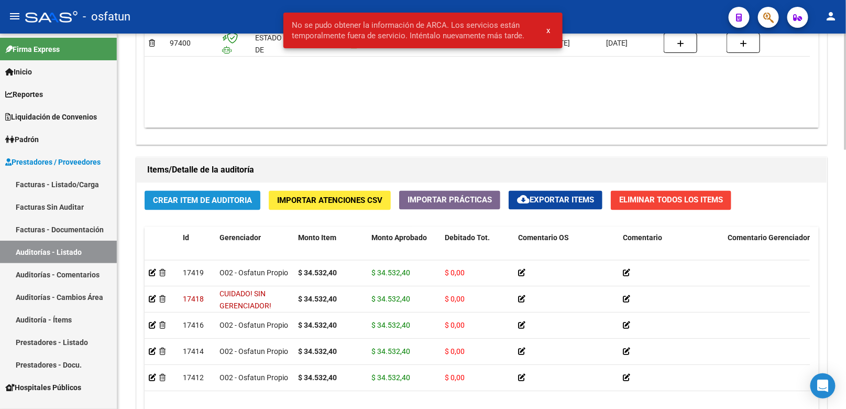
click at [231, 203] on span "Crear Item de Auditoria" at bounding box center [202, 200] width 99 height 9
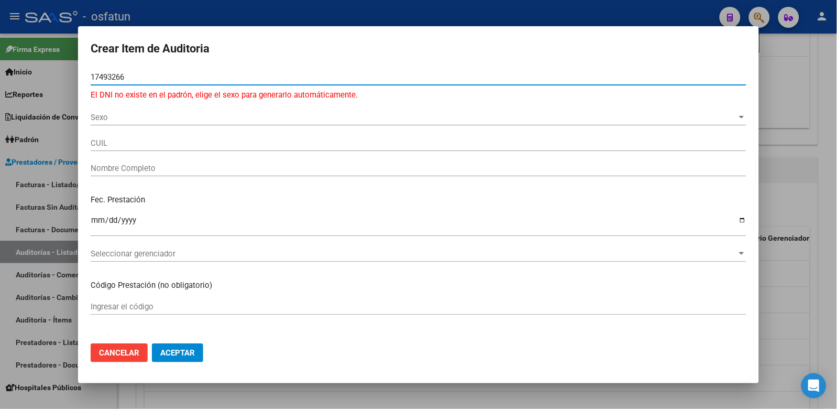
type input "17493266"
click at [141, 113] on span "Sexo" at bounding box center [414, 117] width 647 height 9
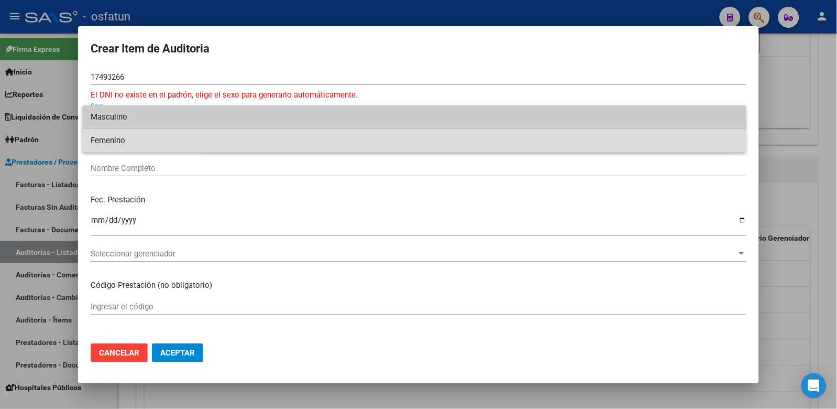
click at [141, 146] on span "Femenino" at bounding box center [415, 141] width 648 height 24
type input "27174932668"
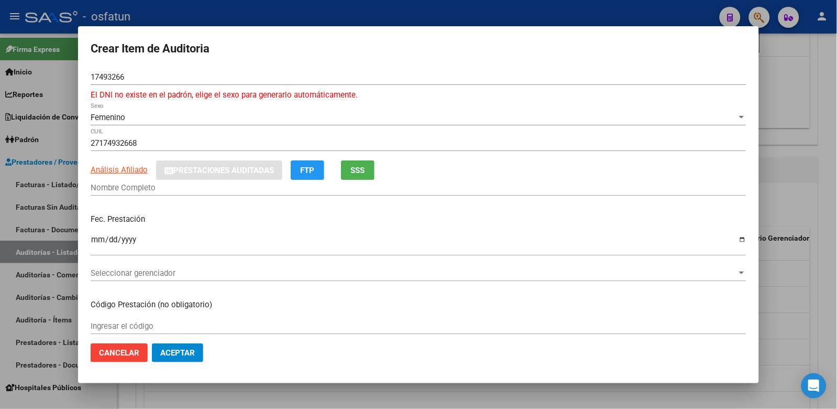
type input "[PERSON_NAME]"
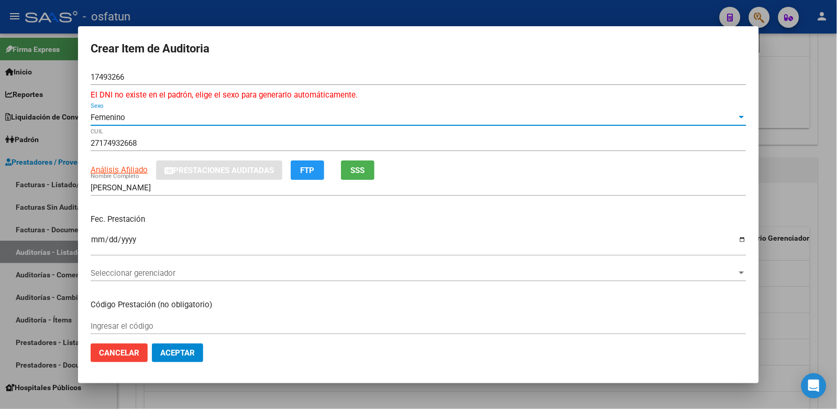
click at [101, 239] on input "Ingresar la fecha" at bounding box center [419, 243] width 656 height 17
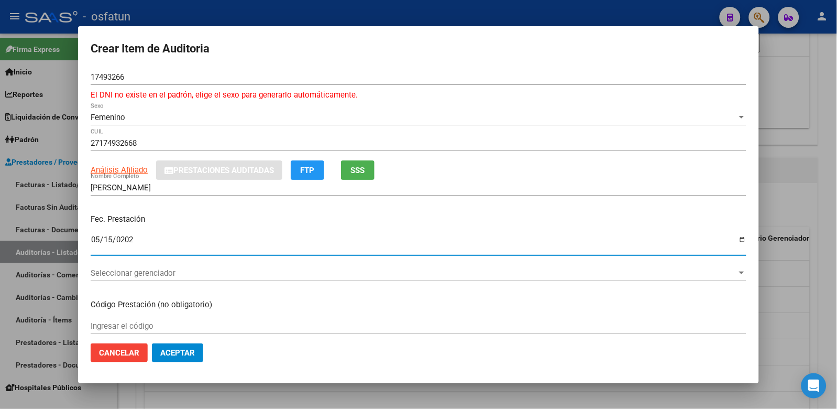
type input "[DATE]"
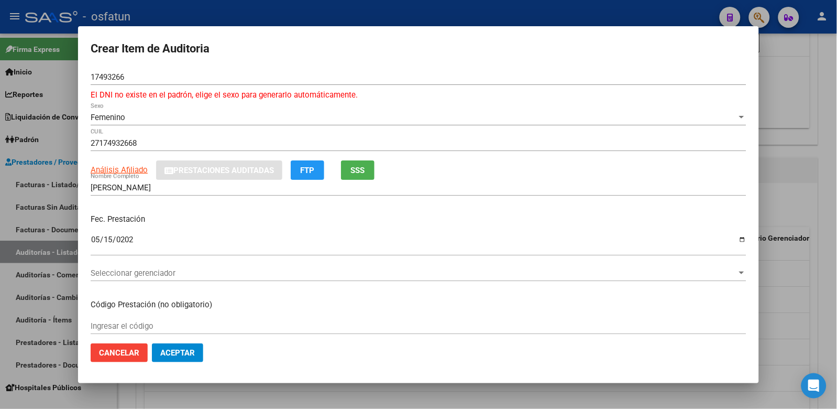
click at [141, 278] on div "Seleccionar gerenciador Seleccionar gerenciador" at bounding box center [419, 273] width 656 height 16
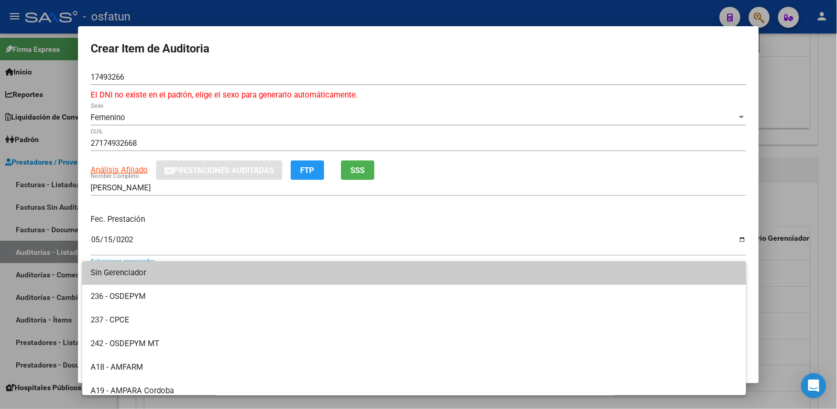
click at [233, 242] on div at bounding box center [418, 204] width 837 height 409
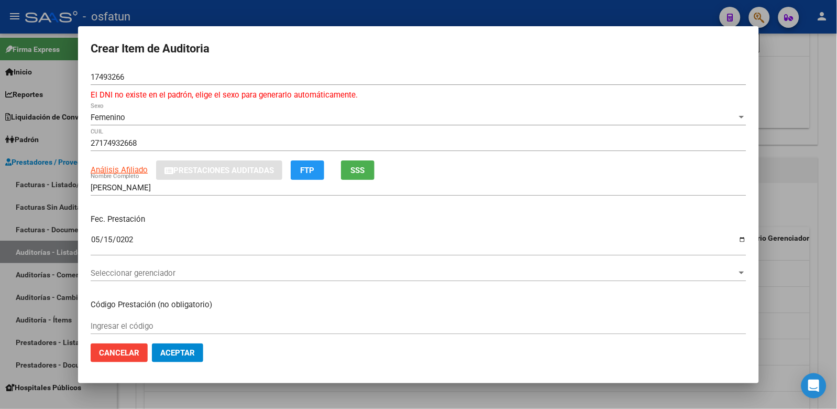
click at [142, 322] on input "Ingresar el código" at bounding box center [419, 325] width 656 height 9
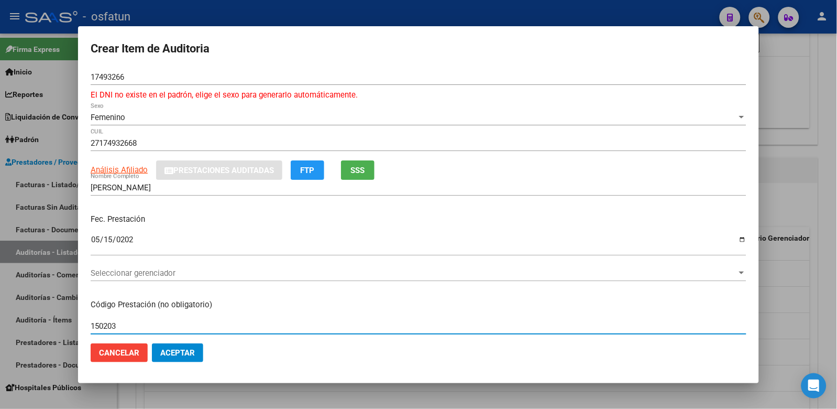
type input "150203"
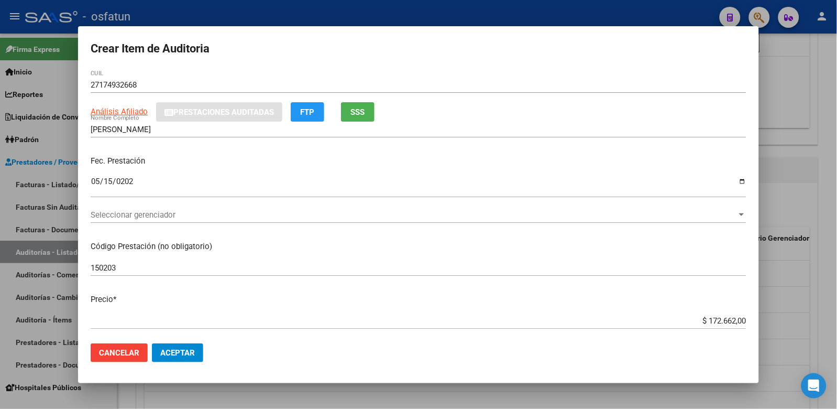
scroll to position [62, 0]
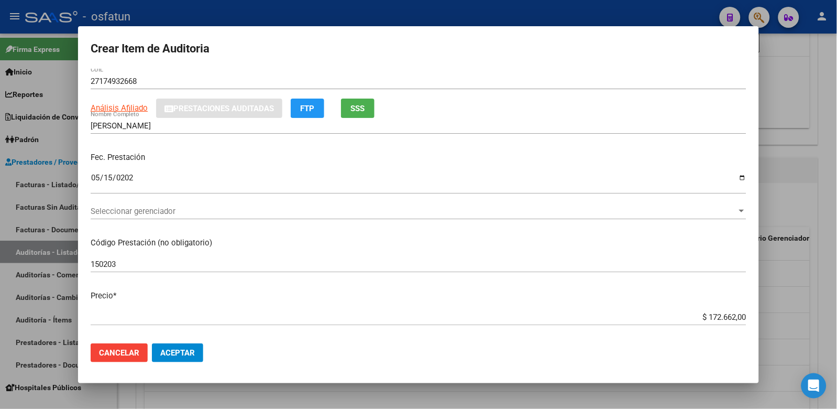
drag, startPoint x: 673, startPoint y: 326, endPoint x: 697, endPoint y: 321, distance: 25.2
click at [697, 321] on div "$ 172.662,00 Ingresar el precio" at bounding box center [419, 317] width 656 height 16
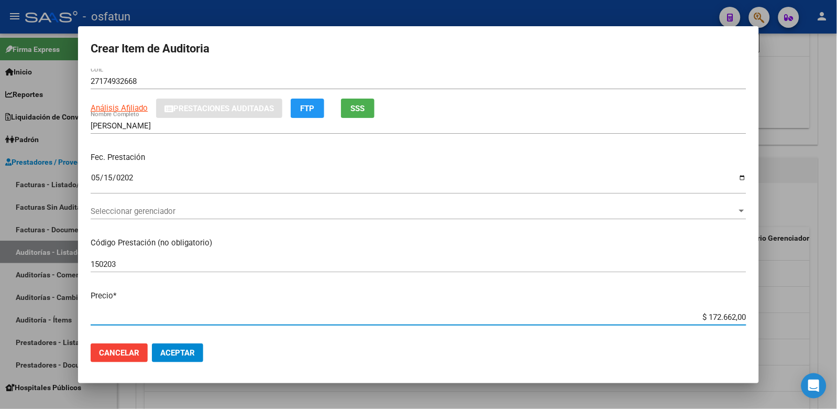
drag, startPoint x: 691, startPoint y: 313, endPoint x: 762, endPoint y: 313, distance: 71.8
click at [762, 313] on div "Crear Item de Auditoria 17493266 Nro Documento El DNI no existe en el padrón, e…" at bounding box center [418, 204] width 837 height 409
paste input "34532,4"
type input "$ 34.532,40"
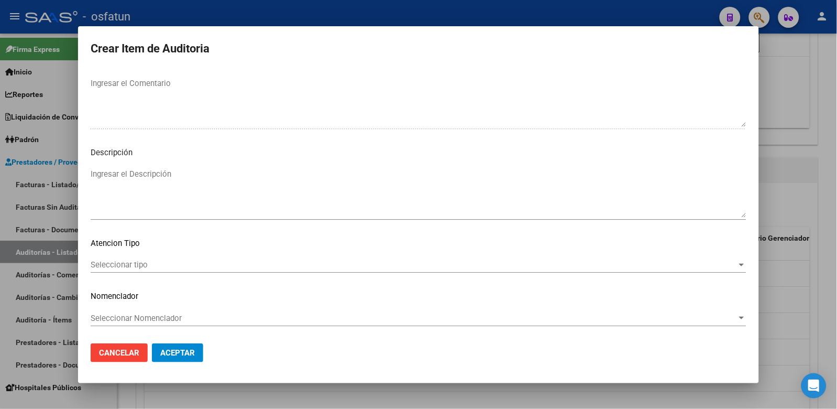
scroll to position [690, 0]
type input "$ 34.532,40"
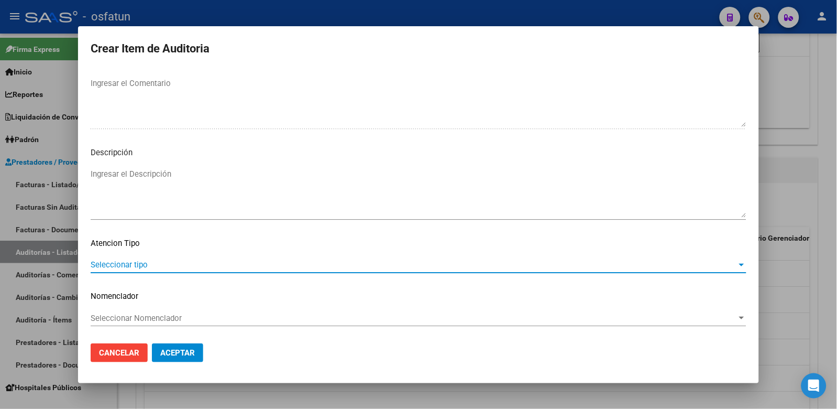
click at [117, 268] on span "Seleccionar tipo" at bounding box center [414, 264] width 647 height 9
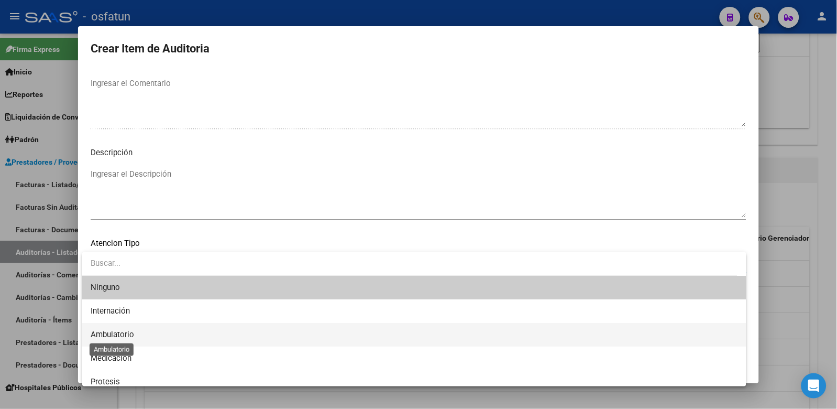
click at [133, 333] on span "Ambulatorio" at bounding box center [112, 334] width 43 height 9
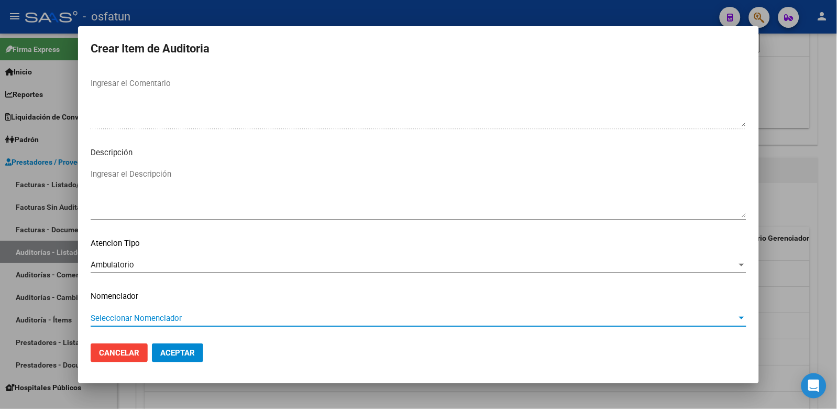
click at [137, 318] on span "Seleccionar Nomenclador" at bounding box center [414, 317] width 647 height 9
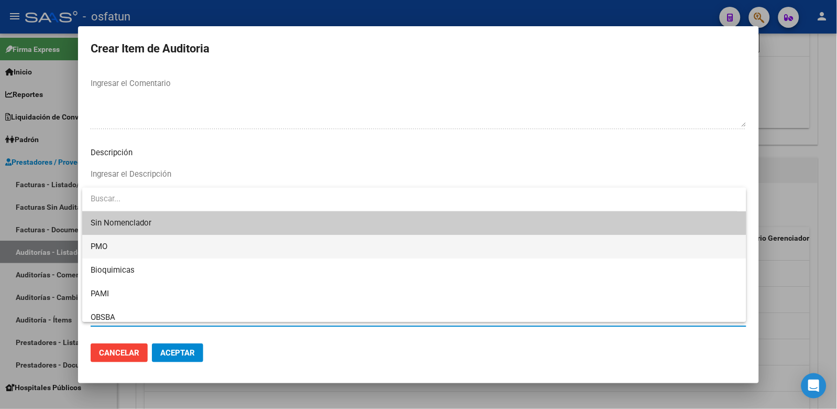
click at [117, 244] on span "PMO" at bounding box center [415, 247] width 648 height 24
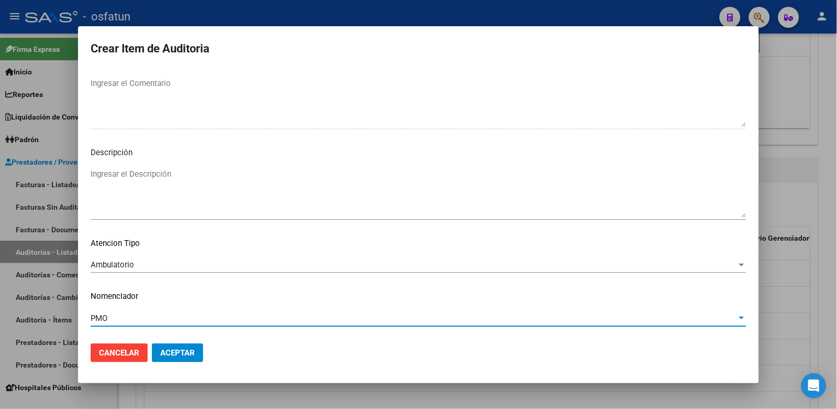
click at [171, 353] on span "Aceptar" at bounding box center [177, 352] width 35 height 9
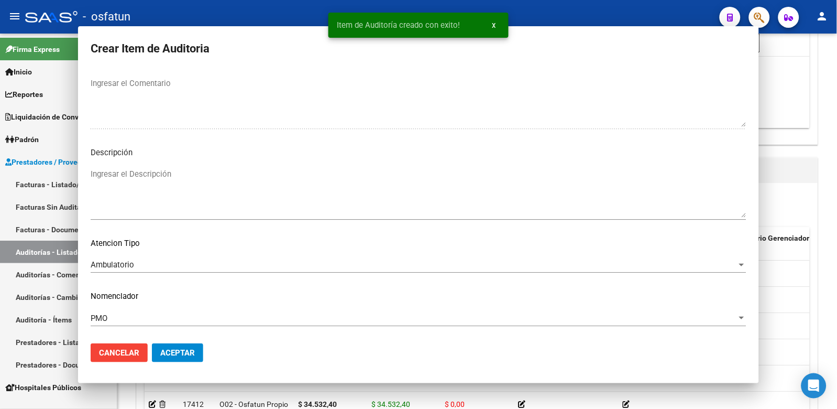
scroll to position [743, 0]
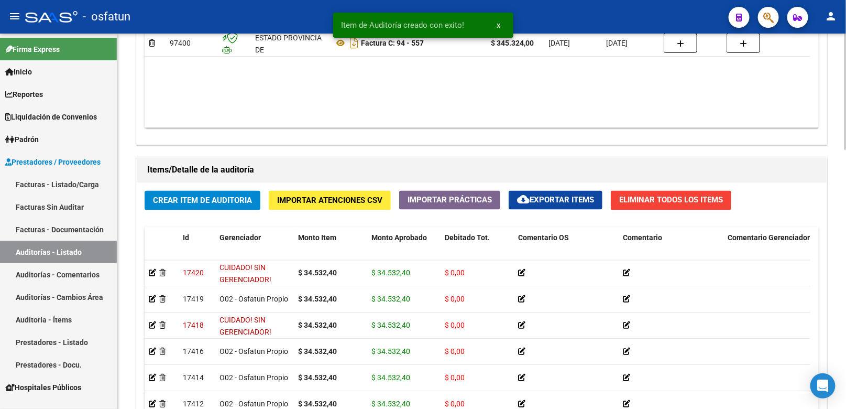
click at [232, 200] on span "Crear Item de Auditoria" at bounding box center [202, 200] width 99 height 9
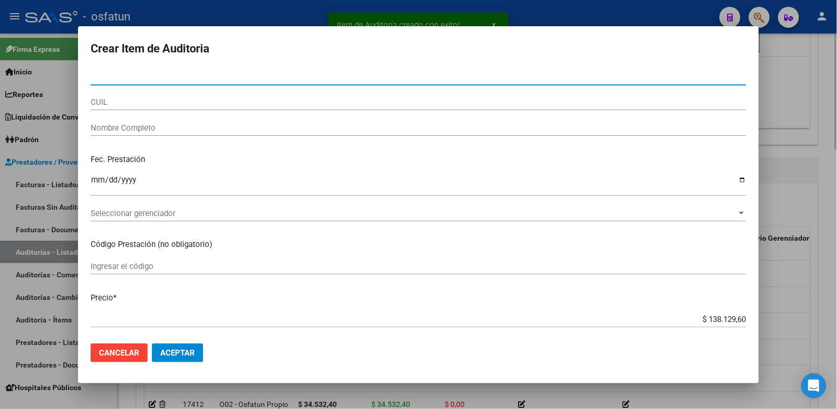
paste input "26462072"
type input "26462072"
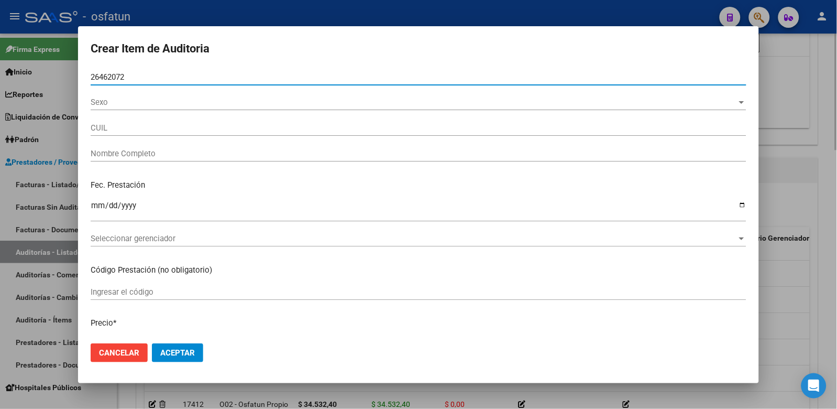
type input "23264620724"
type input "[PERSON_NAME]"
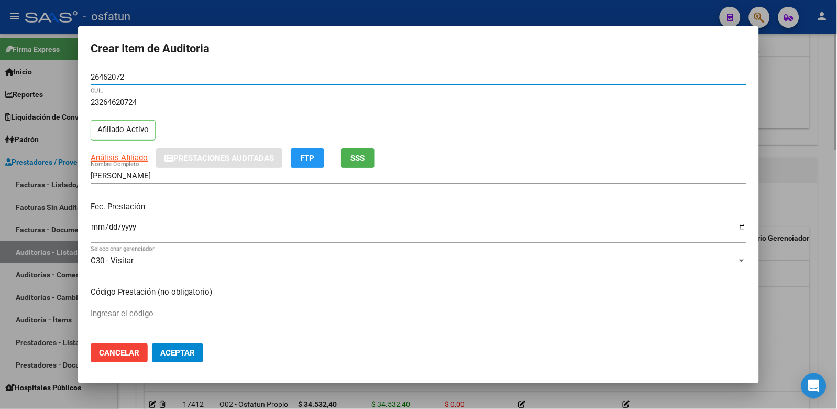
type input "26462072"
click at [96, 228] on input "Ingresar la fecha" at bounding box center [419, 231] width 656 height 17
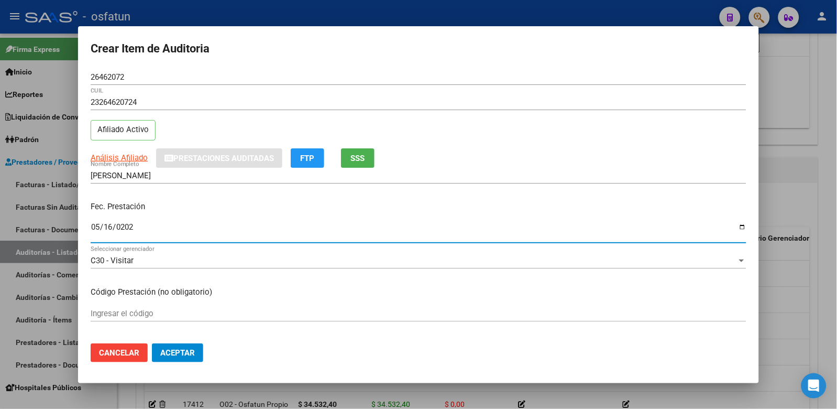
type input "2025-05-16"
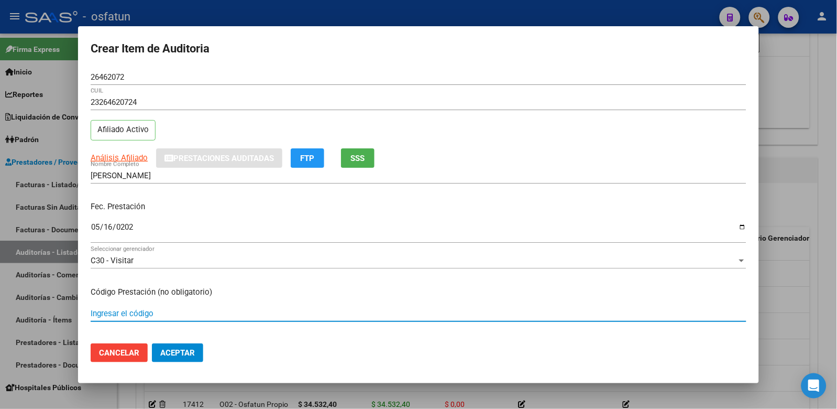
click at [116, 312] on input "Ingresar el código" at bounding box center [419, 313] width 656 height 9
type input "150203"
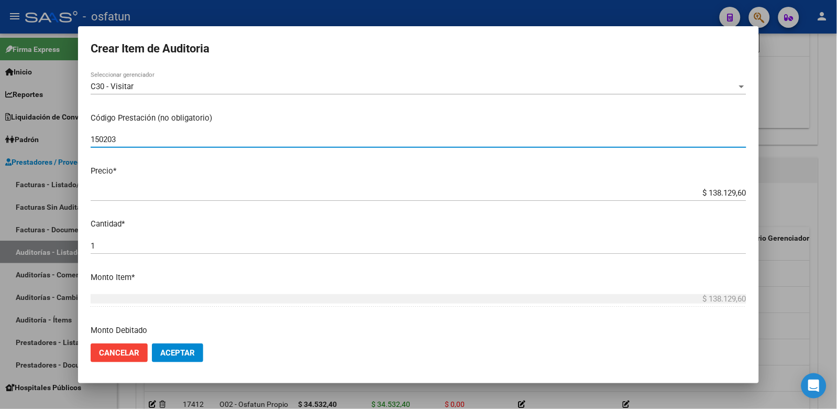
scroll to position [174, 0]
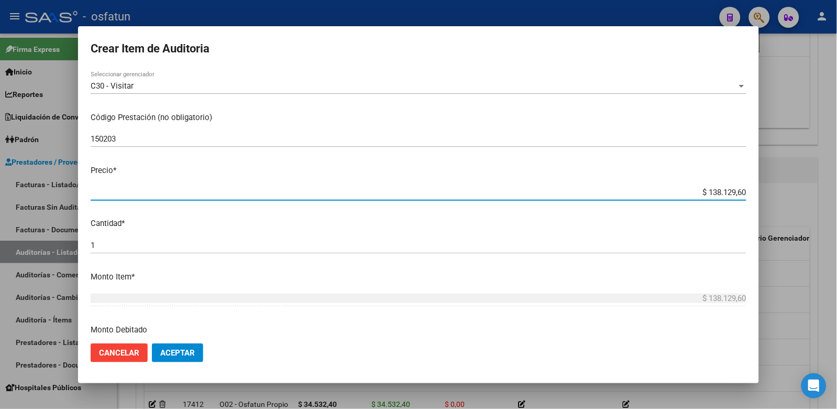
drag, startPoint x: 684, startPoint y: 188, endPoint x: 787, endPoint y: 200, distance: 104.0
click at [787, 200] on div "Crear Item de Auditoria 26462072 Nro Documento 23264620724 CUIL Afiliado Activo…" at bounding box center [418, 204] width 837 height 409
paste input "34532,4"
type input "$ 34.532,40"
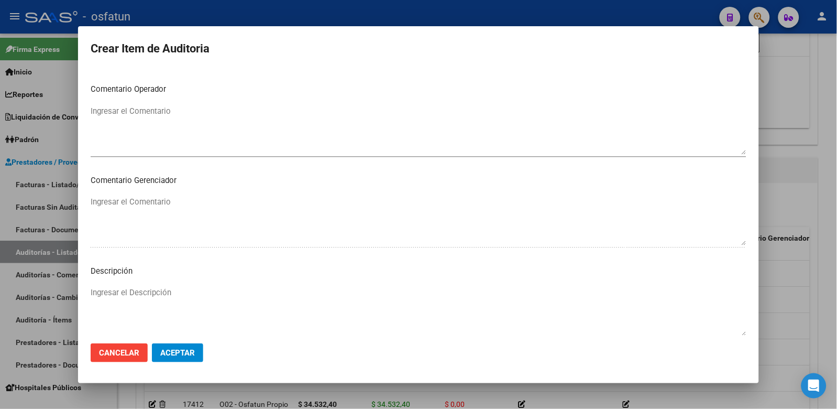
scroll to position [677, 0]
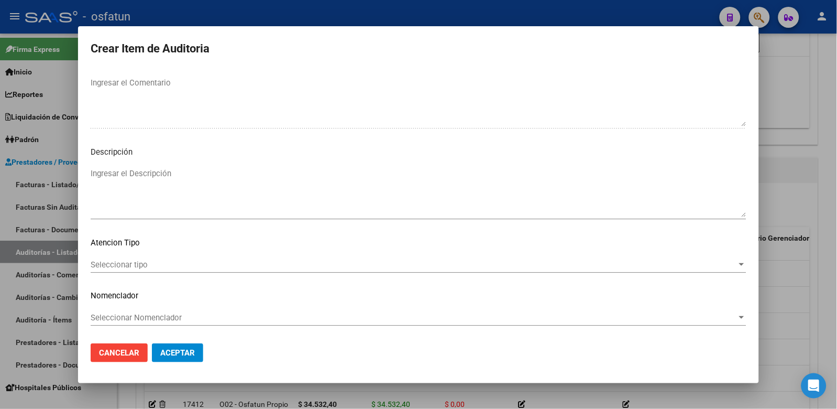
type input "$ 34.532,40"
click at [131, 258] on div "Seleccionar tipo Seleccionar tipo" at bounding box center [419, 265] width 656 height 16
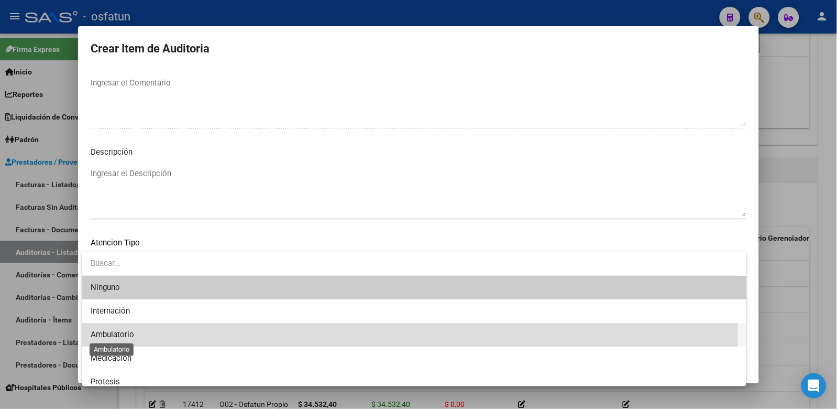
click at [106, 331] on span "Ambulatorio" at bounding box center [112, 334] width 43 height 9
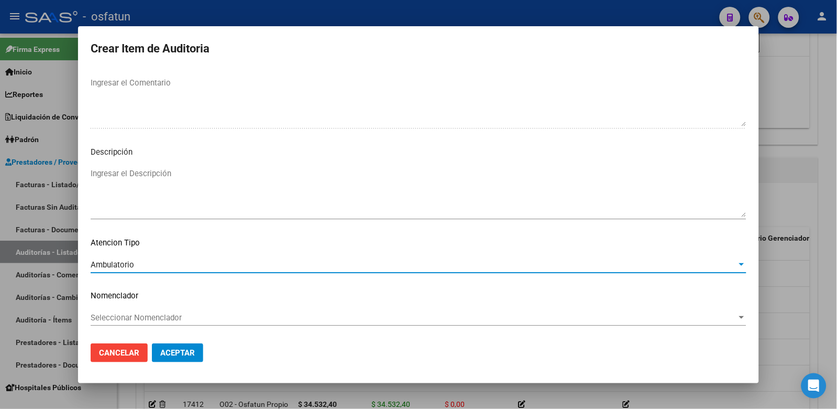
click at [114, 319] on span "Seleccionar Nomenclador" at bounding box center [414, 317] width 647 height 9
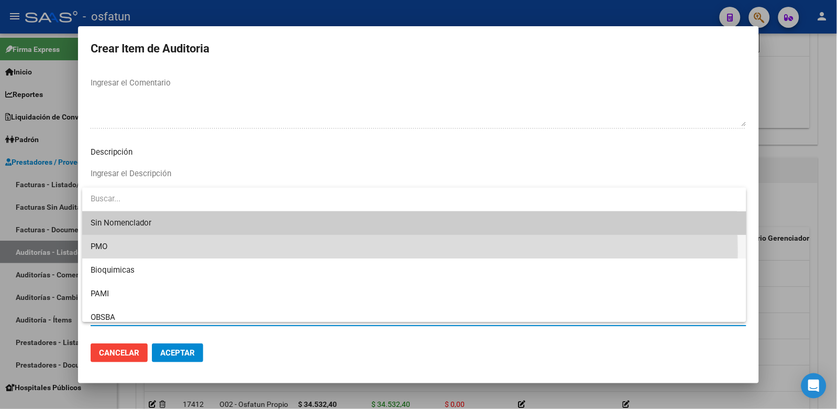
click at [123, 252] on span "PMO" at bounding box center [415, 247] width 648 height 24
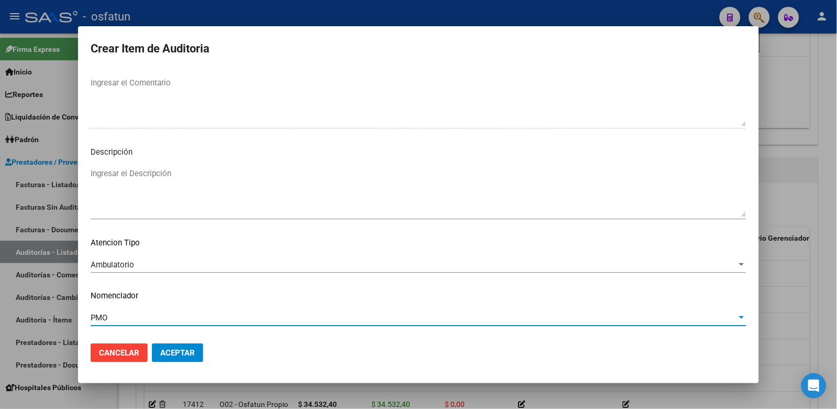
click at [180, 352] on span "Aceptar" at bounding box center [177, 352] width 35 height 9
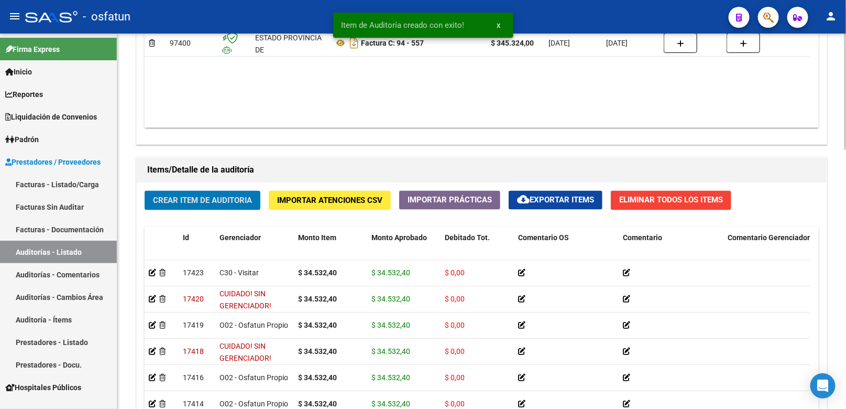
click at [203, 198] on span "Crear Item de Auditoria" at bounding box center [202, 200] width 99 height 9
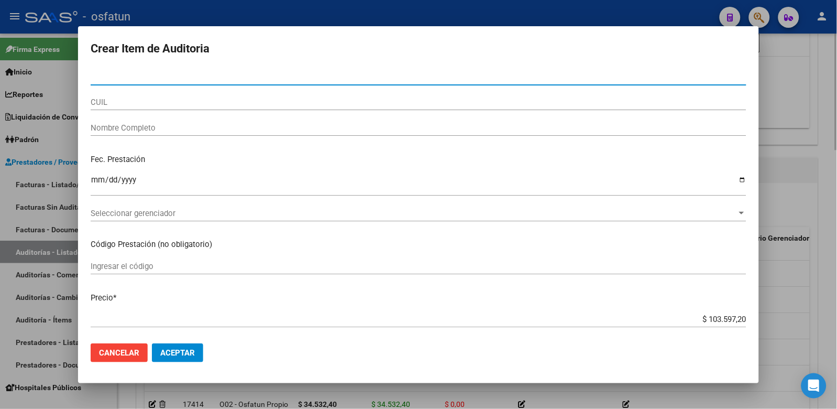
paste input "27752059"
type input "27752059"
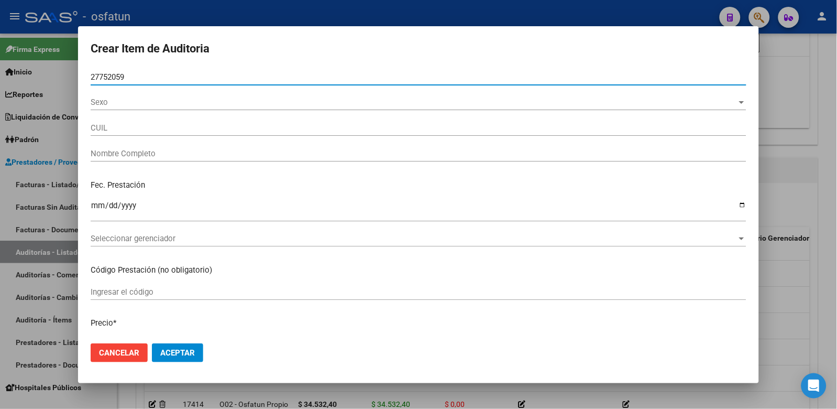
type input "27277520597"
type input "[PERSON_NAME]"
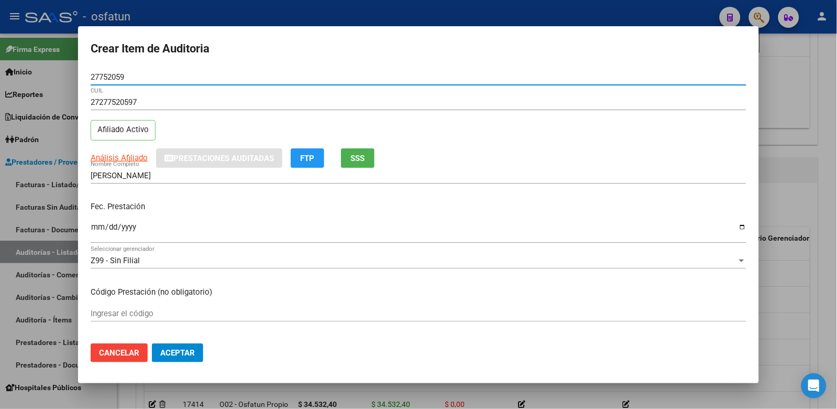
type input "27752059"
click at [101, 228] on input "Ingresar la fecha" at bounding box center [419, 231] width 656 height 17
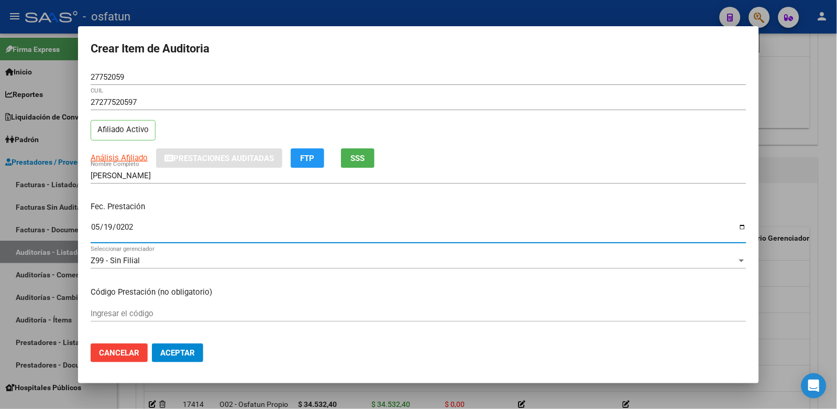
type input "[DATE]"
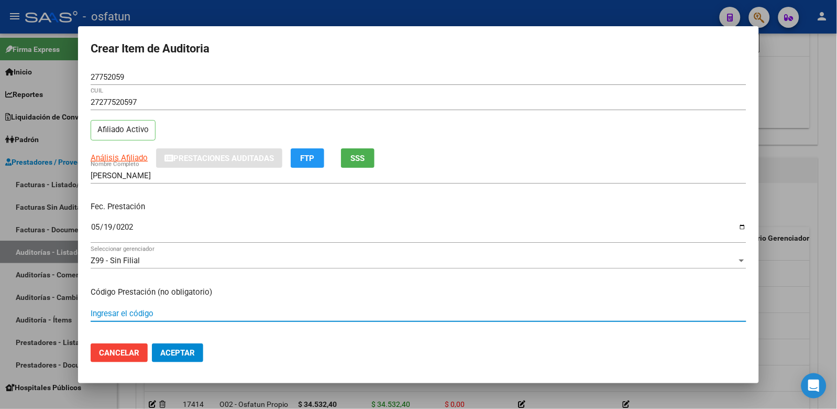
click at [117, 313] on input "Ingresar el código" at bounding box center [419, 313] width 656 height 9
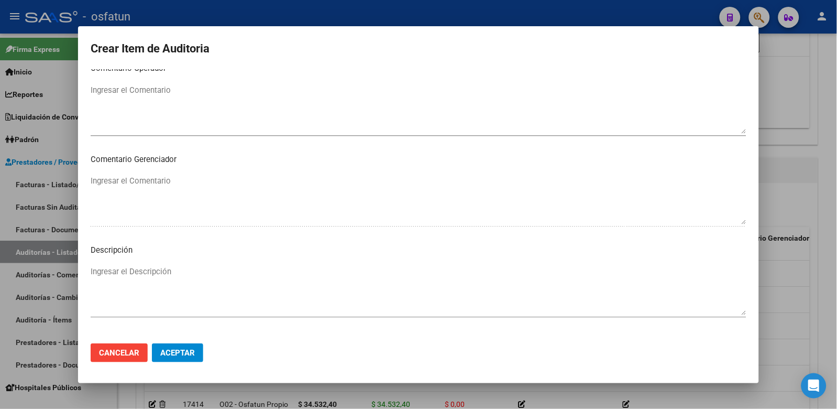
scroll to position [582, 0]
type input "150203"
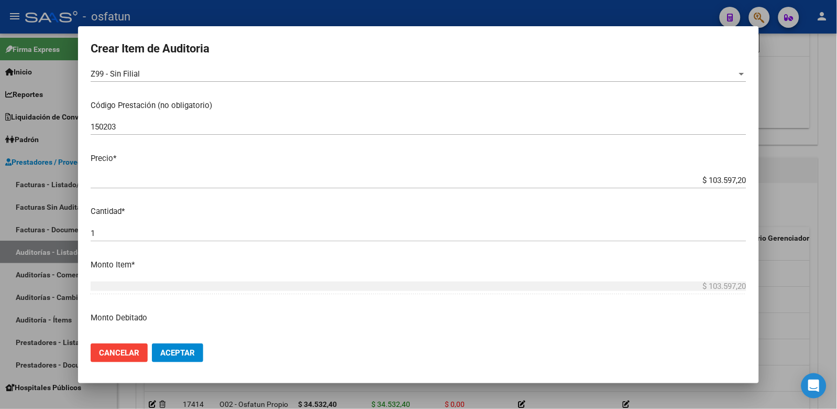
scroll to position [174, 0]
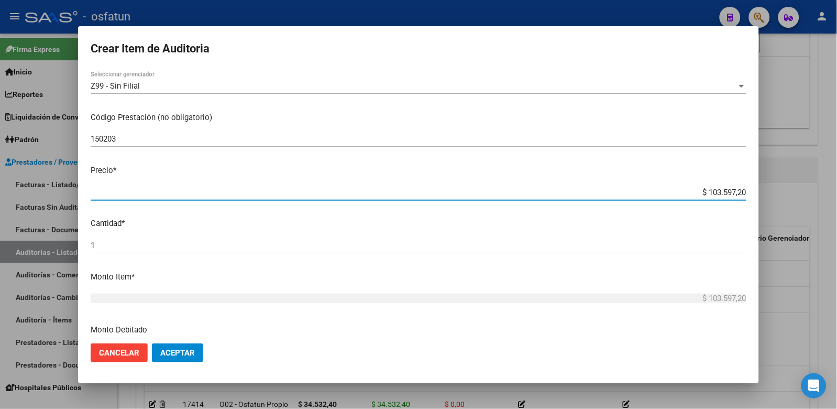
drag, startPoint x: 688, startPoint y: 189, endPoint x: 757, endPoint y: 196, distance: 69.5
click at [757, 196] on mat-dialog-content "27752059 Nro Documento 27277520597 CUIL Afiliado Activo Análisis Afiliado Prest…" at bounding box center [418, 202] width 681 height 266
paste input "34532,4"
type input "$ 34.532,40"
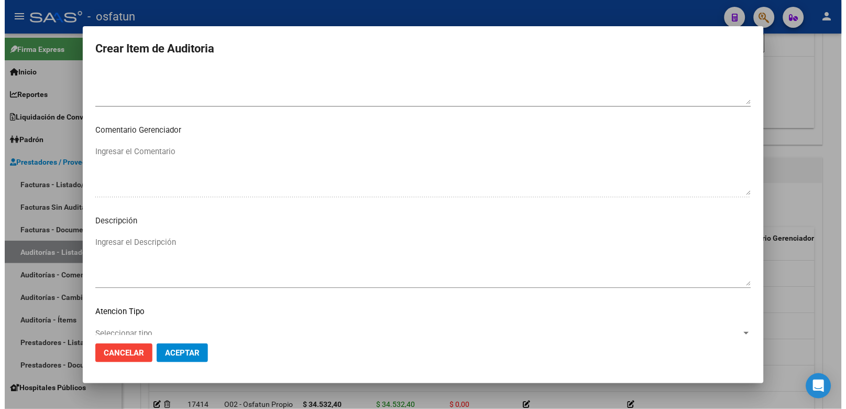
scroll to position [677, 0]
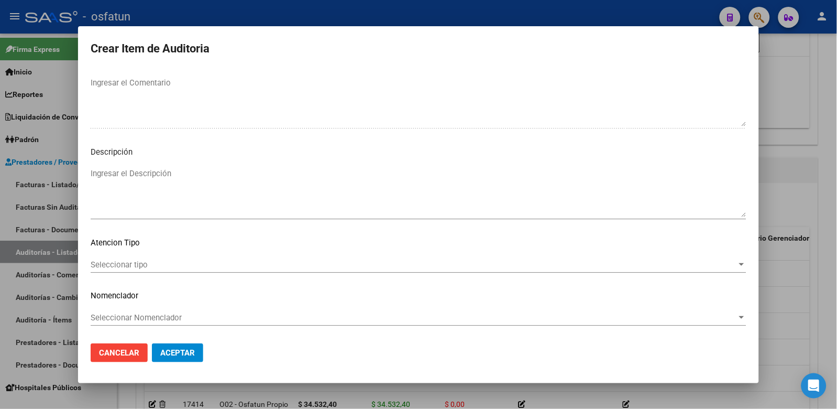
type input "$ 34.532,40"
click at [138, 260] on span "Seleccionar tipo" at bounding box center [414, 264] width 647 height 9
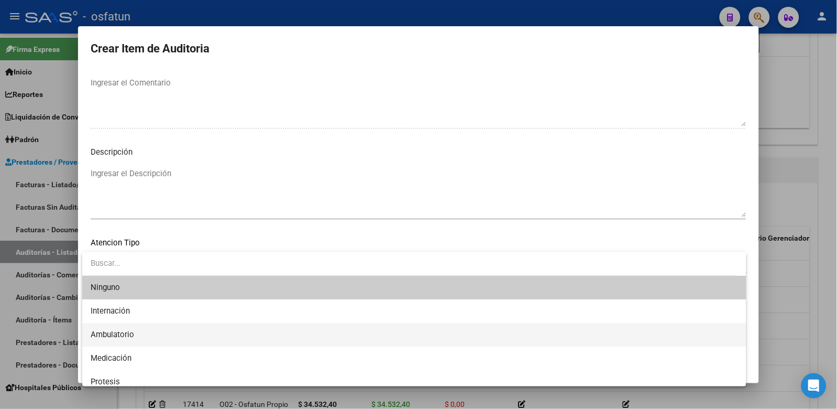
click at [139, 333] on span "Ambulatorio" at bounding box center [415, 335] width 648 height 24
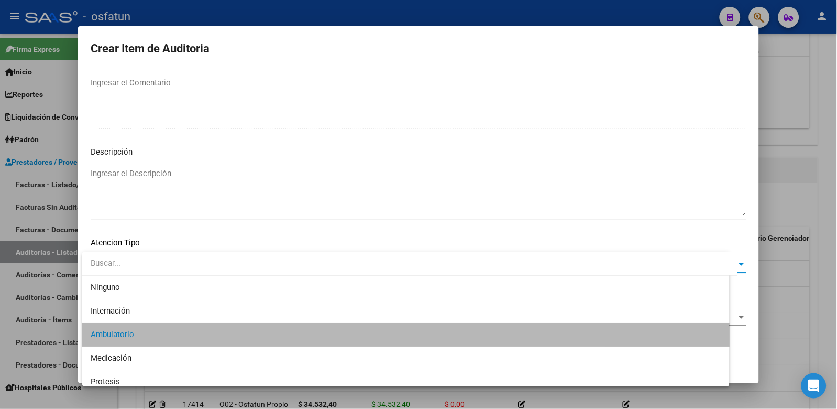
click at [144, 322] on div "Seleccionar Nomenclador Seleccionar Nomenclador" at bounding box center [419, 318] width 656 height 16
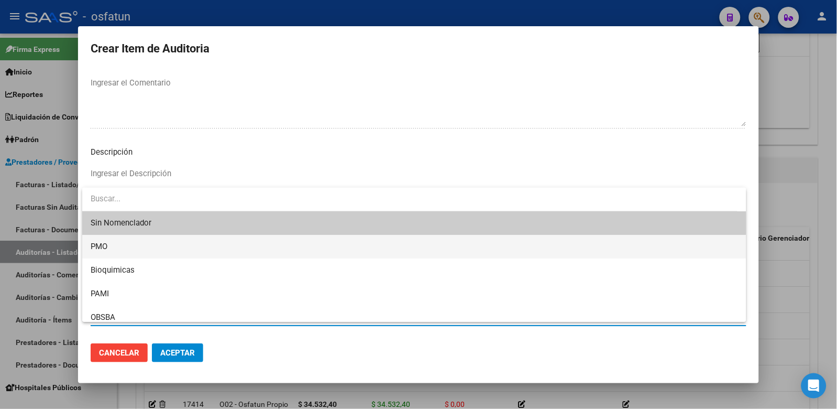
drag, startPoint x: 108, startPoint y: 248, endPoint x: 156, endPoint y: 294, distance: 66.7
click at [108, 248] on span "PMO" at bounding box center [415, 247] width 648 height 24
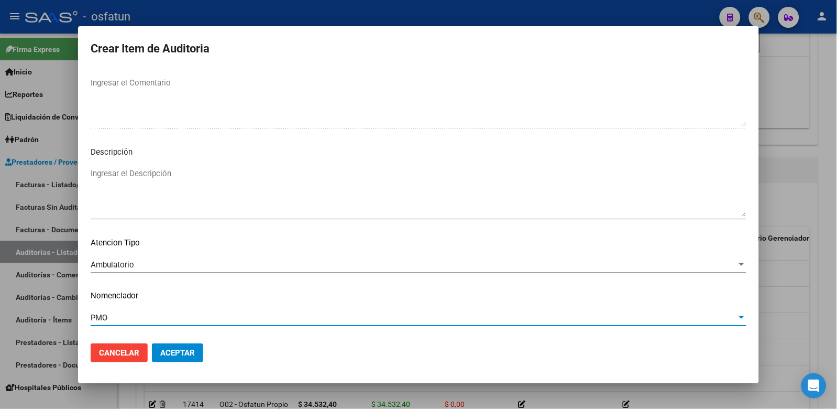
click at [198, 348] on button "Aceptar" at bounding box center [177, 352] width 51 height 19
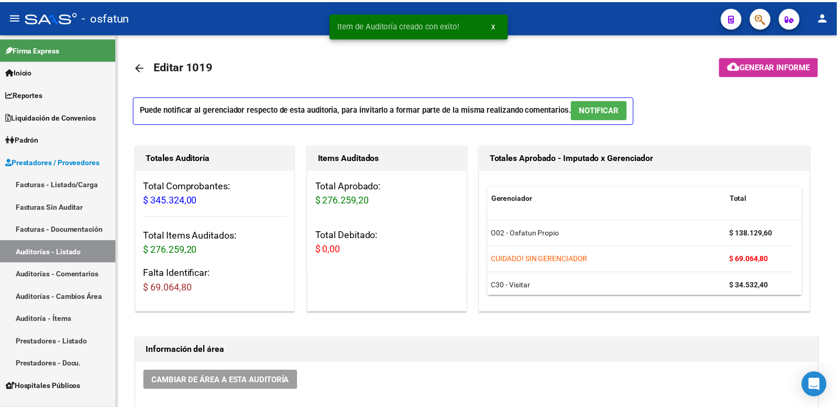
scroll to position [641, 0]
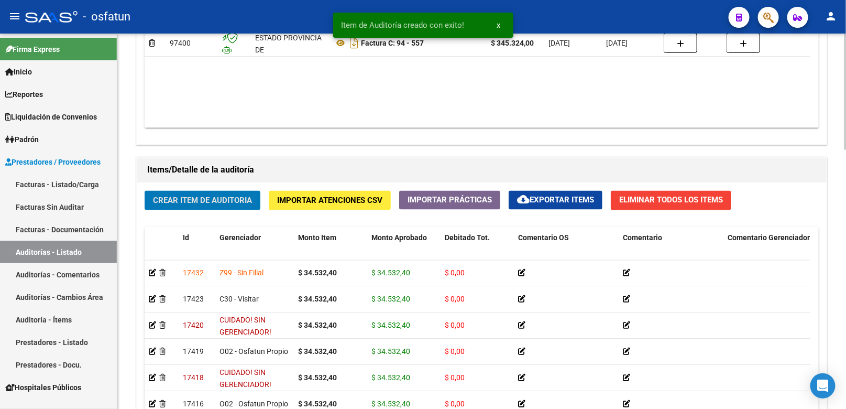
click at [221, 205] on span "Crear Item de Auditoria" at bounding box center [202, 200] width 99 height 9
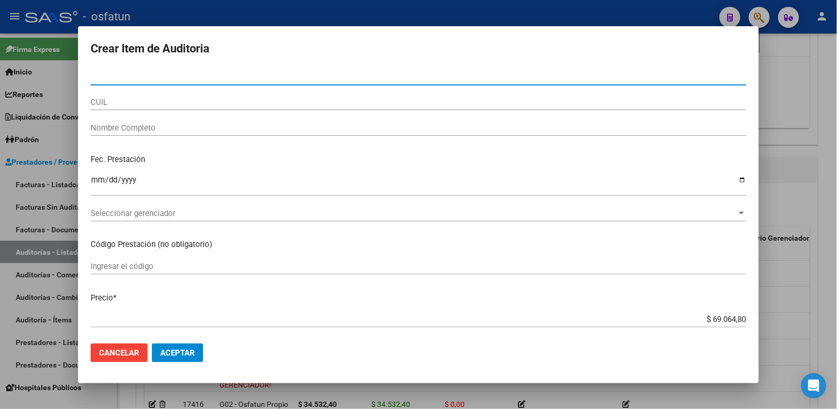
paste input "34230210"
type input "34230210"
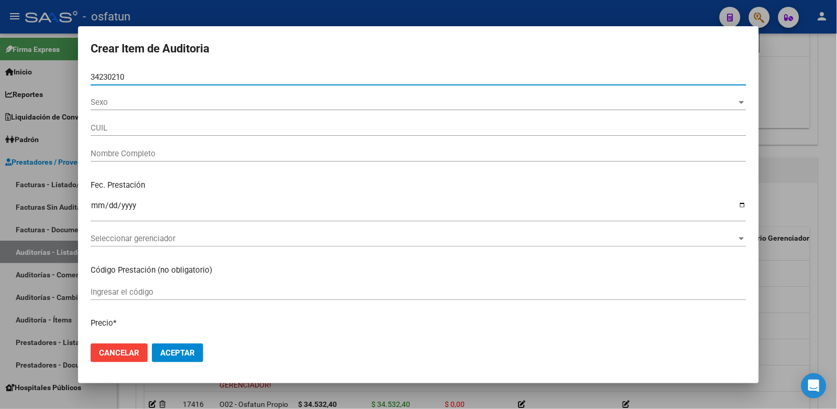
type input "27342302101"
type input "[PERSON_NAME]"
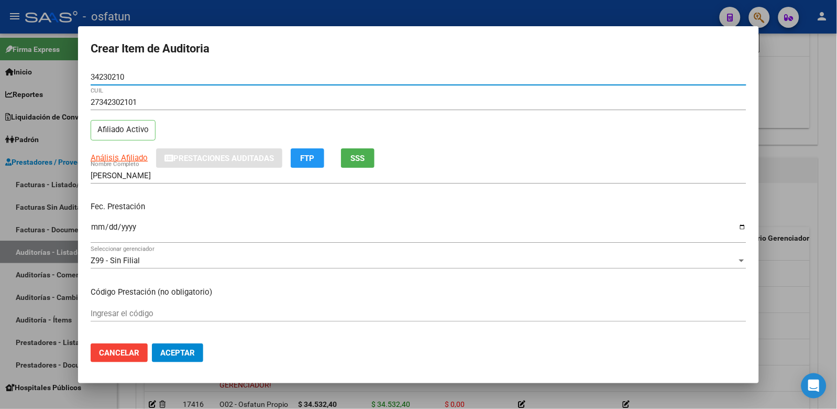
type input "34230210"
click at [97, 227] on input "Ingresar la fecha" at bounding box center [419, 231] width 656 height 17
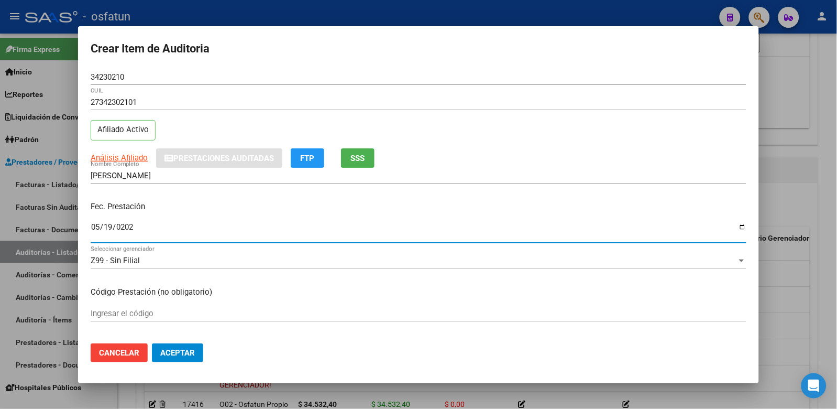
type input "[DATE]"
click at [158, 305] on div "Ingresar el código" at bounding box center [419, 313] width 656 height 16
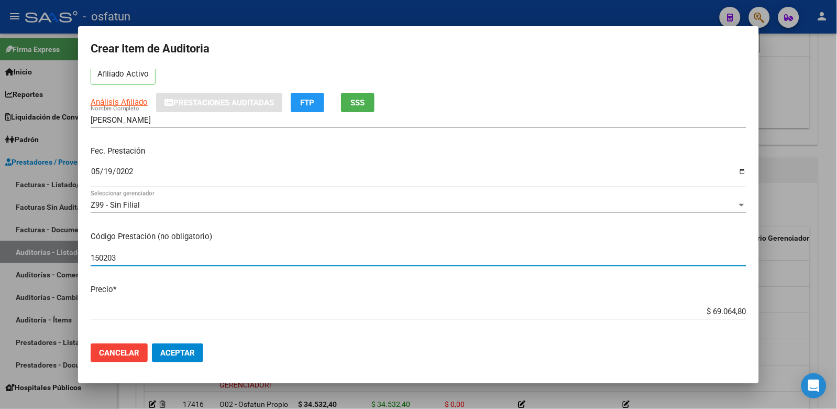
scroll to position [116, 0]
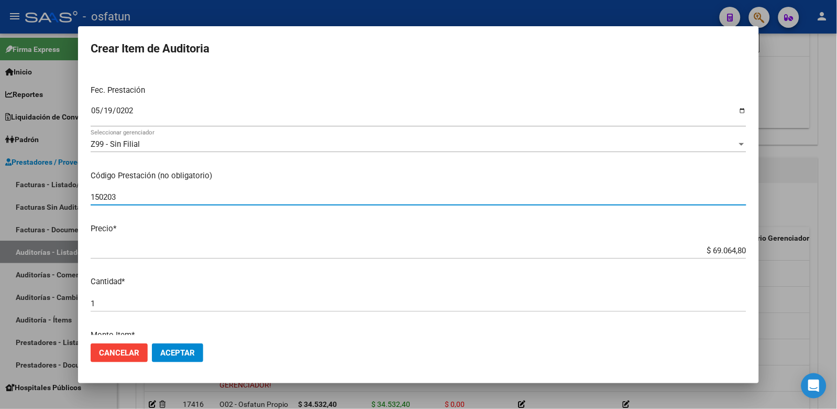
type input "150203"
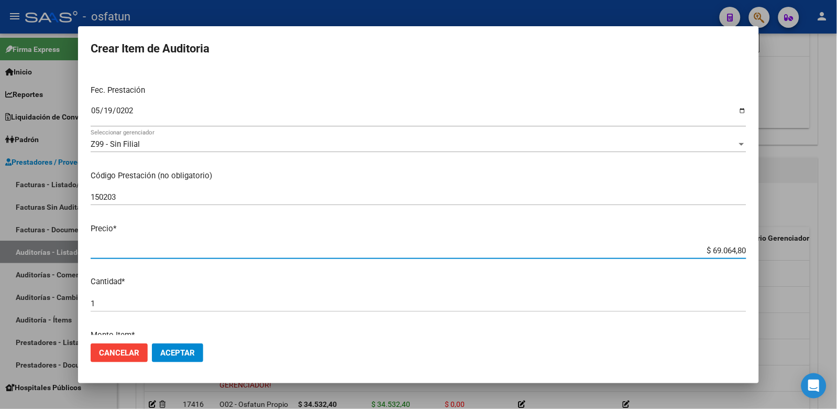
drag, startPoint x: 692, startPoint y: 248, endPoint x: 773, endPoint y: 246, distance: 80.7
click at [772, 247] on div "Crear Item de Auditoria 34230210 Nro Documento 27342302101 CUIL Afiliado Activo…" at bounding box center [418, 204] width 837 height 409
paste input "34532,4"
type input "$ 34.532,40"
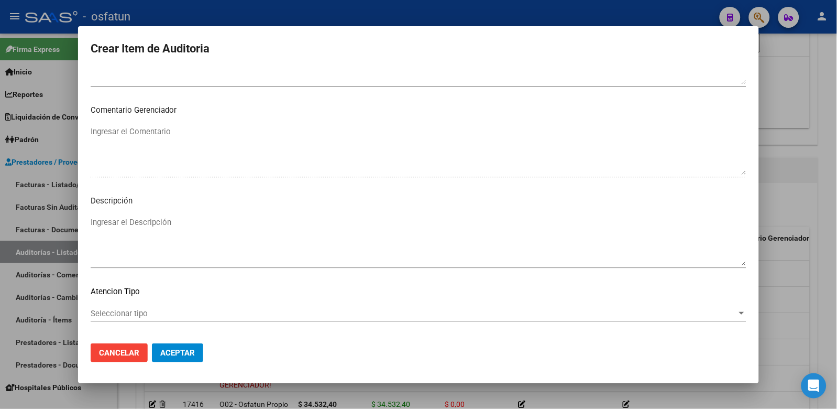
scroll to position [677, 0]
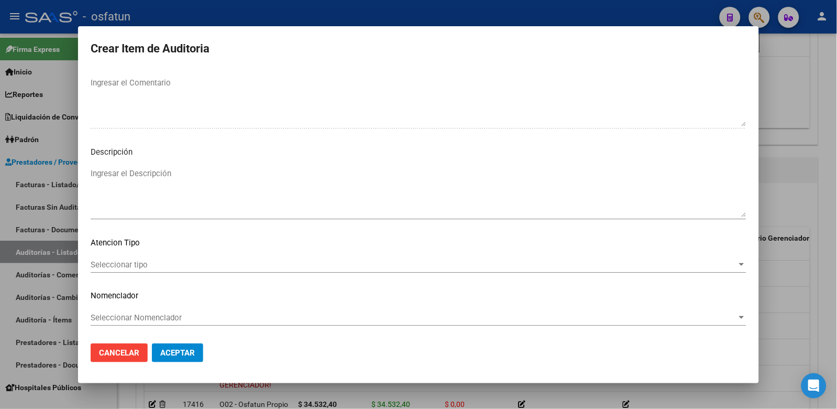
type input "$ 34.532,40"
click at [112, 270] on div "Seleccionar tipo Seleccionar tipo" at bounding box center [419, 265] width 656 height 16
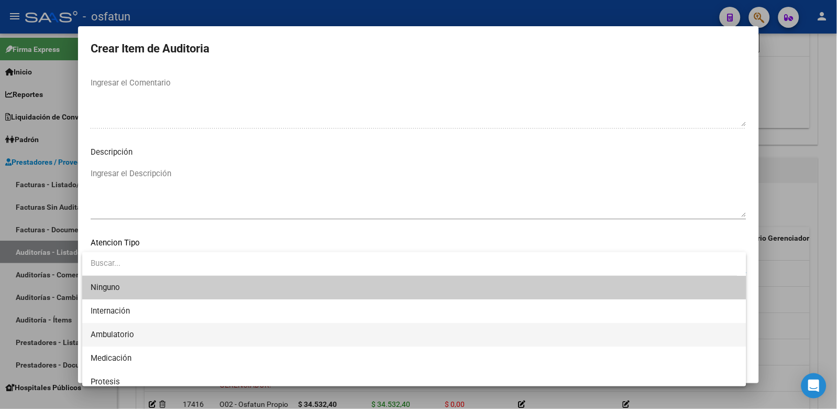
drag, startPoint x: 121, startPoint y: 327, endPoint x: 135, endPoint y: 304, distance: 26.6
click at [121, 327] on span "Ambulatorio" at bounding box center [415, 335] width 648 height 24
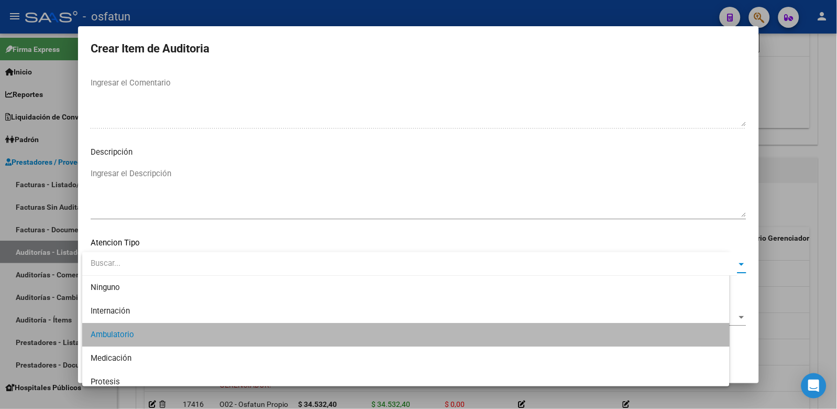
click at [135, 304] on mat-dialog-content "34230210 Nro Documento 27342302101 CUIL Afiliado Activo Análisis Afiliado Prest…" at bounding box center [418, 202] width 681 height 266
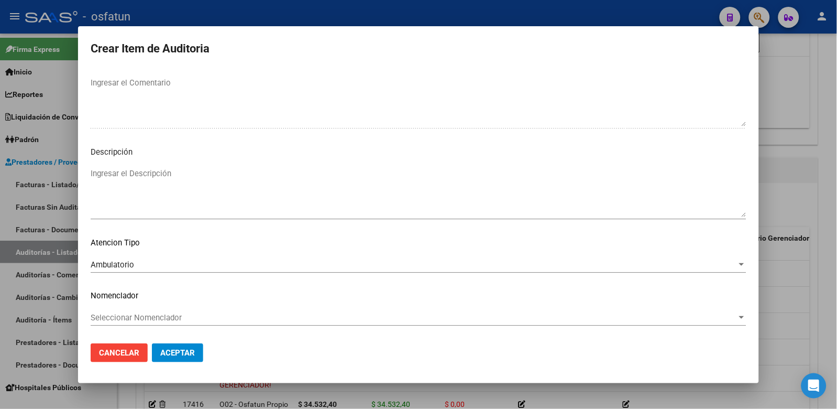
click at [132, 313] on span "Seleccionar Nomenclador" at bounding box center [414, 317] width 647 height 9
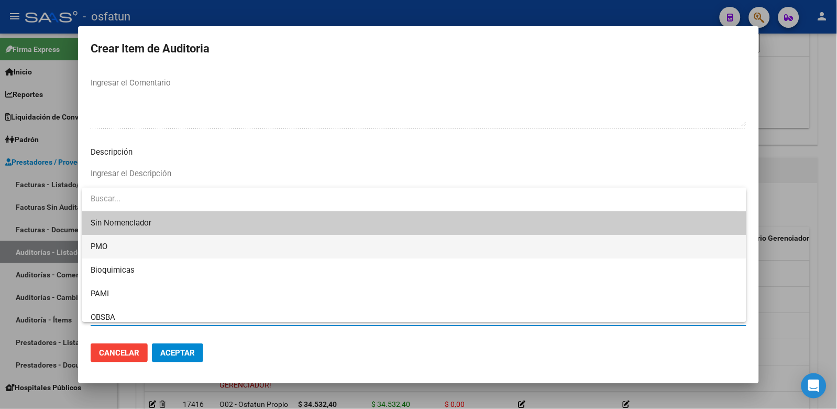
click at [121, 250] on span "PMO" at bounding box center [415, 247] width 648 height 24
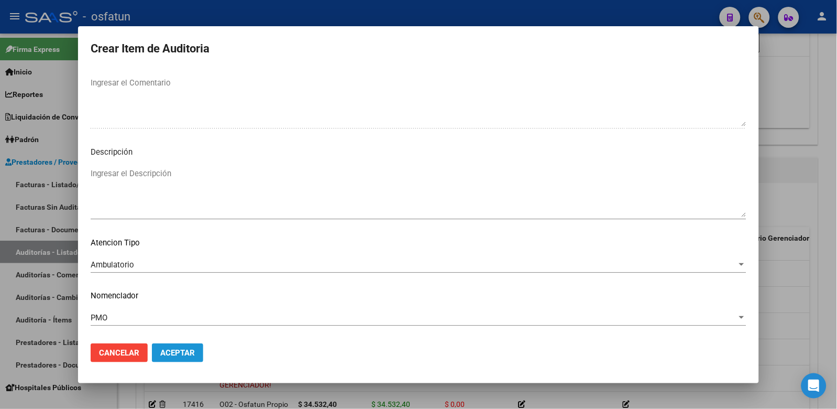
click at [178, 349] on span "Aceptar" at bounding box center [177, 352] width 35 height 9
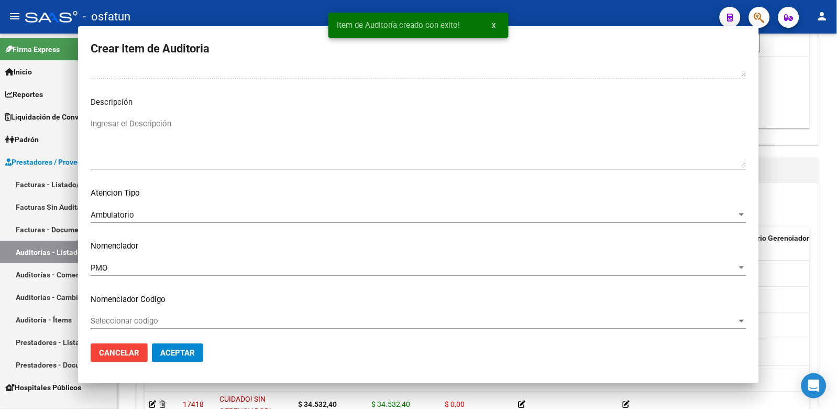
scroll to position [0, 0]
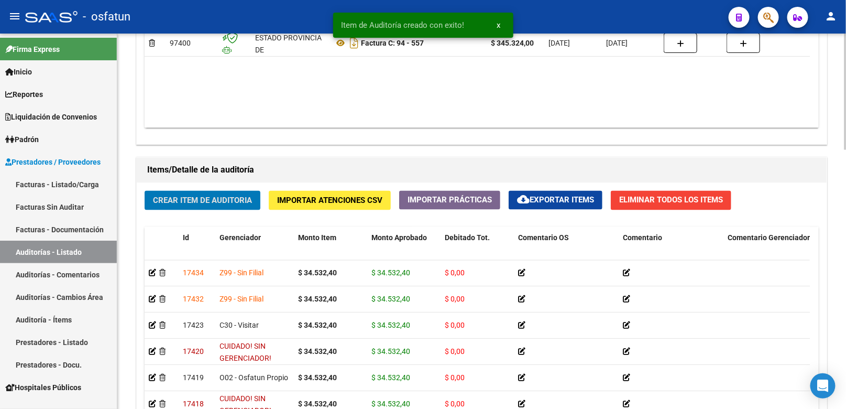
click at [228, 202] on span "Crear Item de Auditoria" at bounding box center [202, 200] width 99 height 9
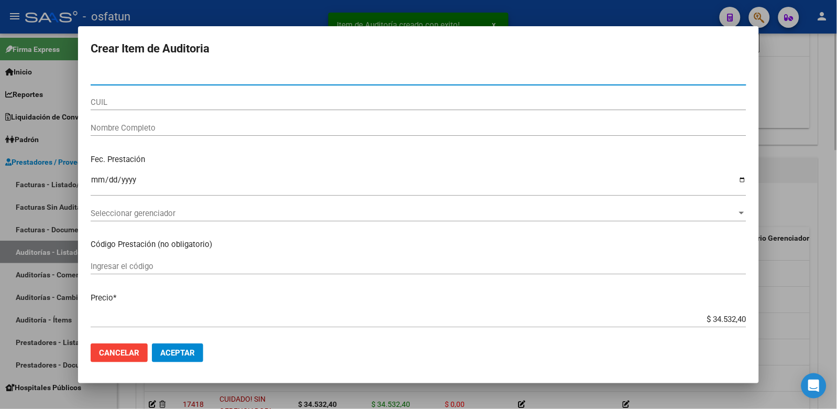
paste input "17996279"
type input "17996279"
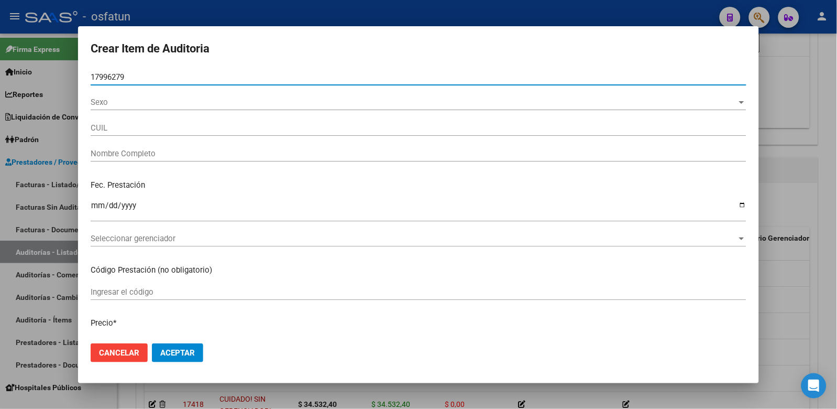
type input "27179962794"
type input "[PERSON_NAME]"
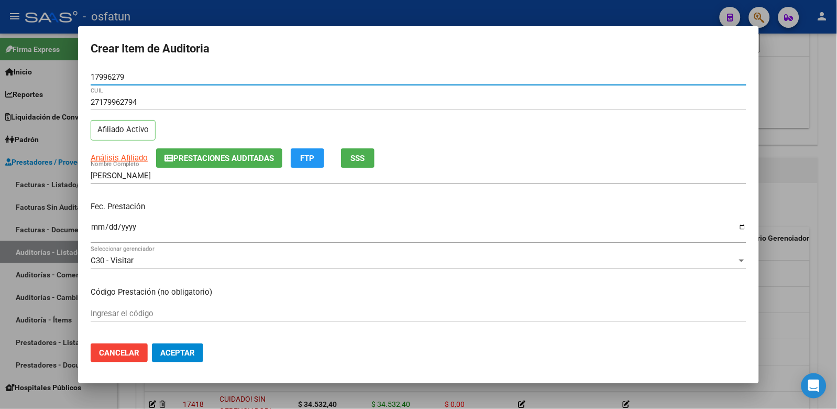
type input "17996279"
drag, startPoint x: 98, startPoint y: 217, endPoint x: 97, endPoint y: 224, distance: 6.8
click at [98, 223] on div "Fec. Prestación Ingresar la fecha" at bounding box center [419, 223] width 656 height 60
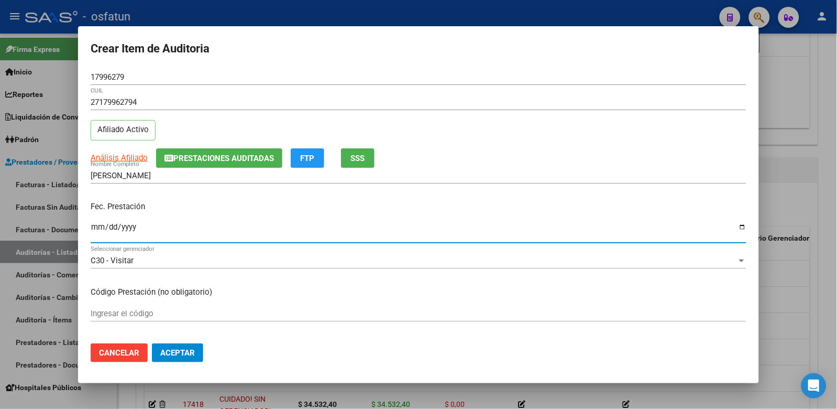
click at [97, 224] on input "Ingresar la fecha" at bounding box center [419, 231] width 656 height 17
type input "[DATE]"
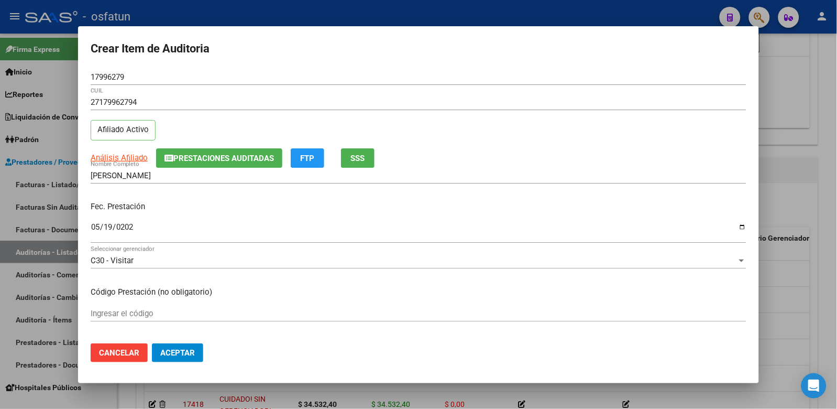
click at [194, 308] on div "Ingresar el código" at bounding box center [419, 313] width 656 height 16
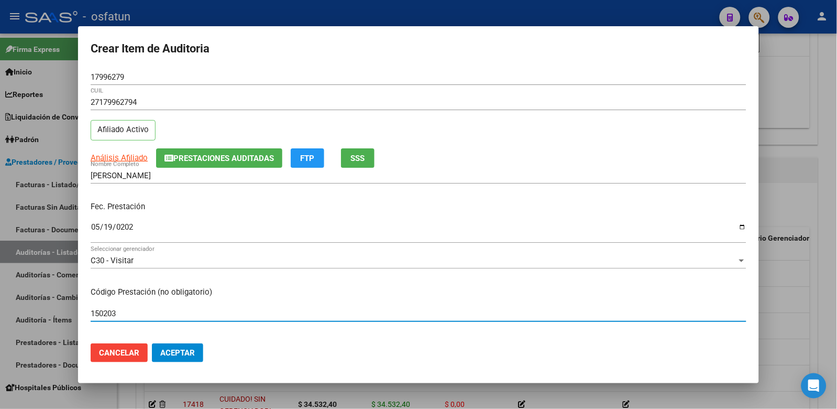
scroll to position [58, 0]
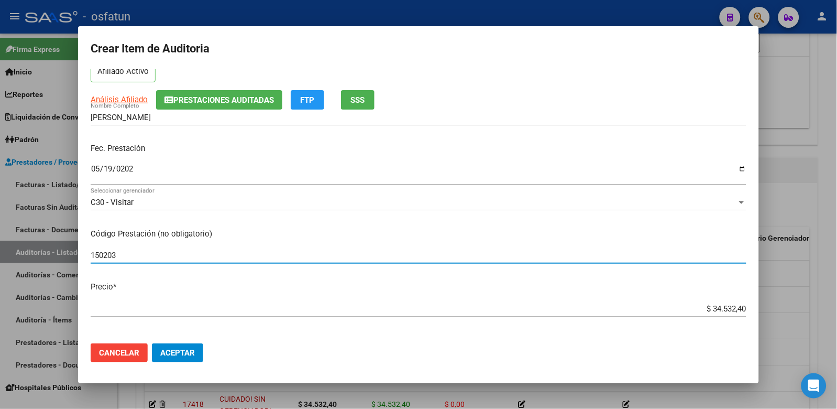
type input "150203"
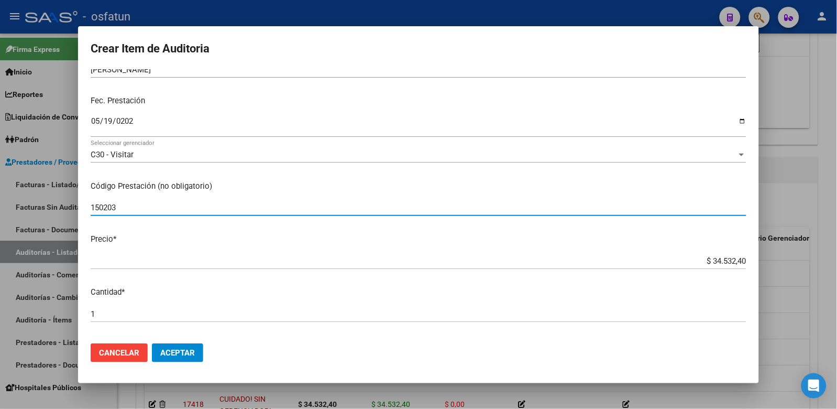
scroll to position [174, 0]
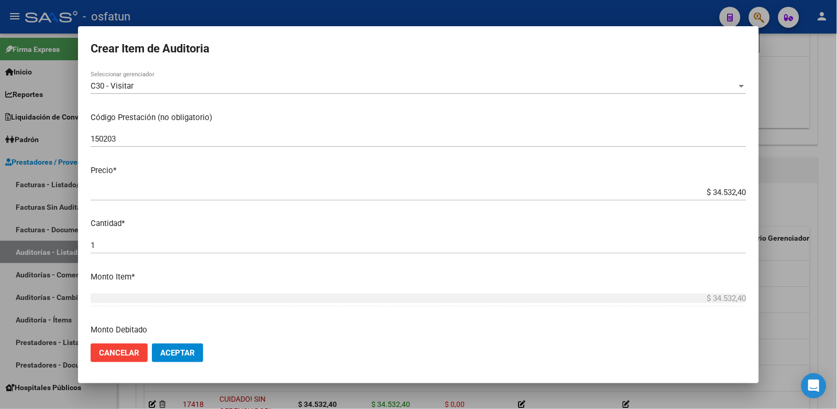
drag, startPoint x: 682, startPoint y: 184, endPoint x: 730, endPoint y: 192, distance: 48.8
click at [730, 192] on div "$ 34.532,40 Ingresar el precio" at bounding box center [419, 192] width 656 height 16
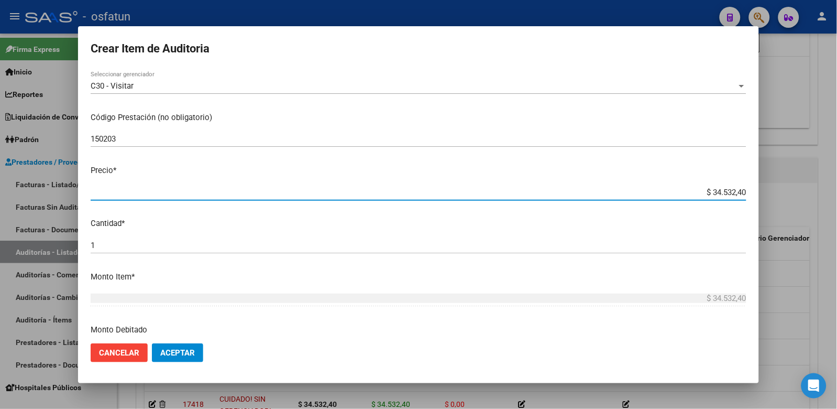
drag, startPoint x: 688, startPoint y: 189, endPoint x: 771, endPoint y: 190, distance: 82.8
click at [771, 190] on div "Crear Item de Auditoria 17996279 Nro Documento 27179962794 CUIL Afiliado Activo…" at bounding box center [418, 204] width 837 height 409
paste input "34"
type input "$ 34.532,40"
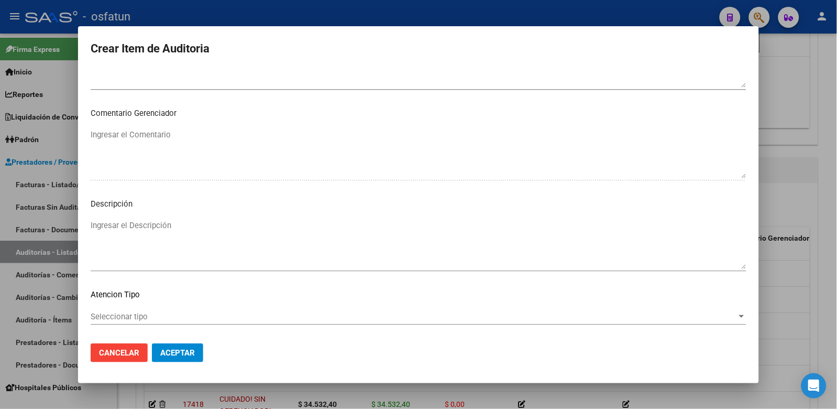
scroll to position [677, 0]
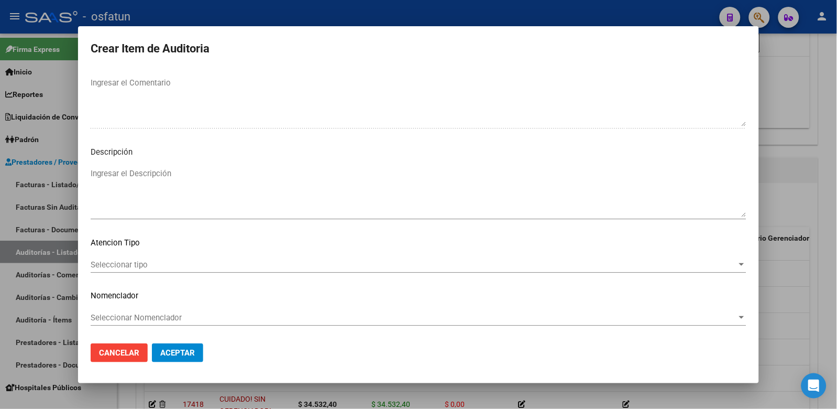
click at [154, 262] on span "Seleccionar tipo" at bounding box center [414, 264] width 647 height 9
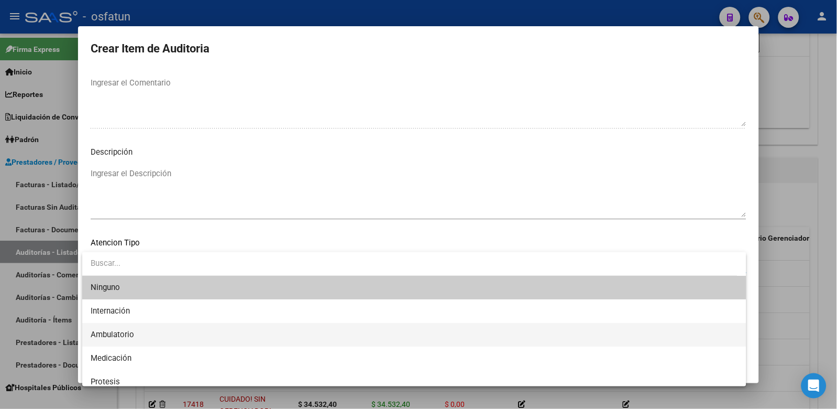
click at [148, 335] on span "Ambulatorio" at bounding box center [415, 335] width 648 height 24
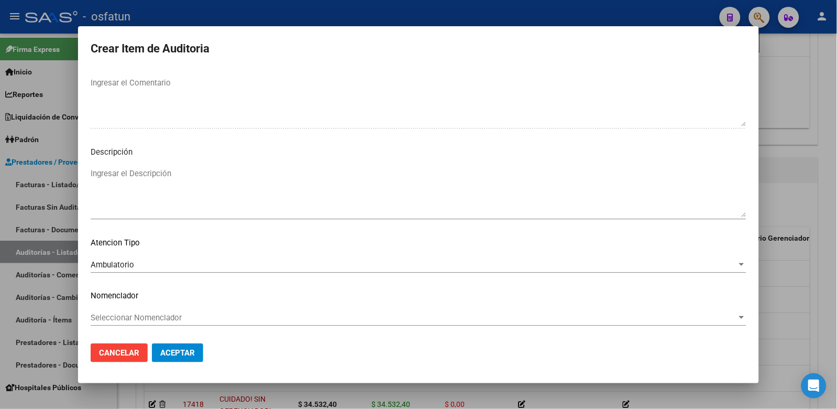
click at [147, 326] on div "Seleccionar Nomenclador Seleccionar Nomenclador" at bounding box center [419, 323] width 656 height 26
click at [148, 318] on span "Seleccionar Nomenclador" at bounding box center [414, 317] width 647 height 9
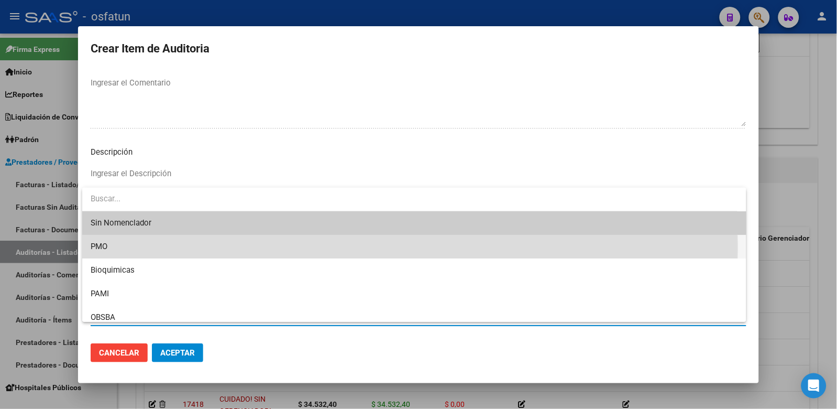
click at [118, 247] on span "PMO" at bounding box center [415, 247] width 648 height 24
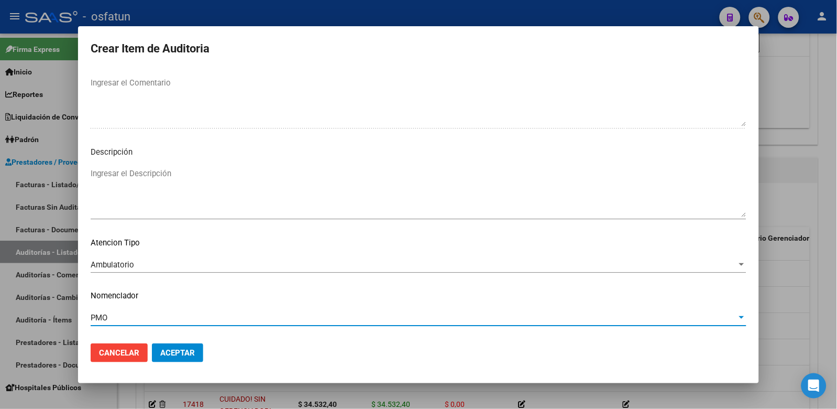
click at [180, 356] on span "Aceptar" at bounding box center [177, 352] width 35 height 9
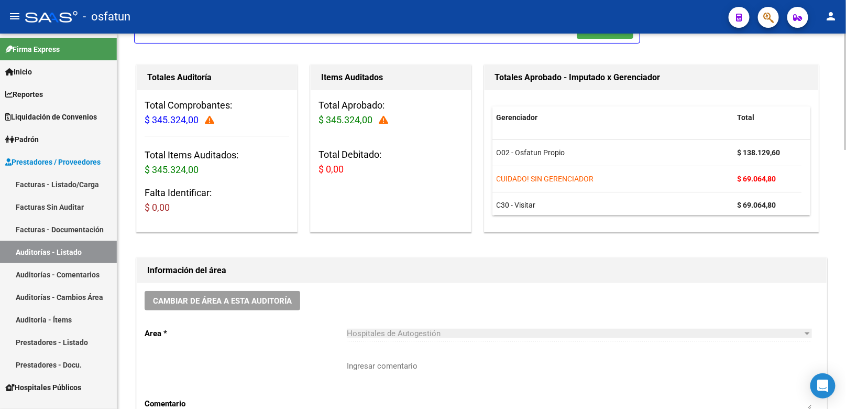
scroll to position [80, 0]
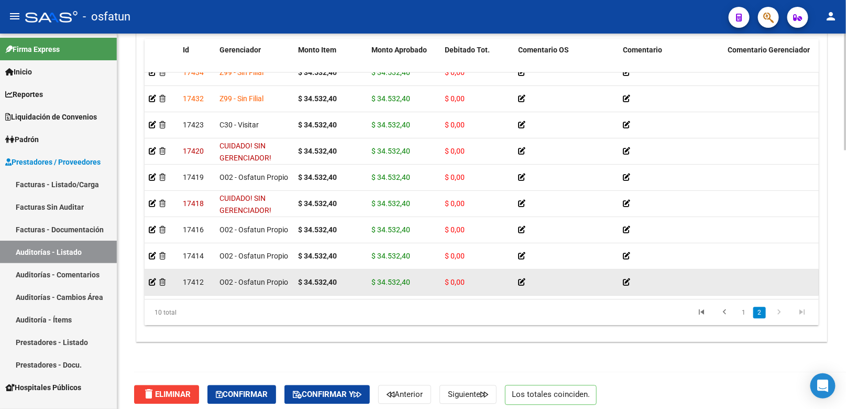
scroll to position [837, 0]
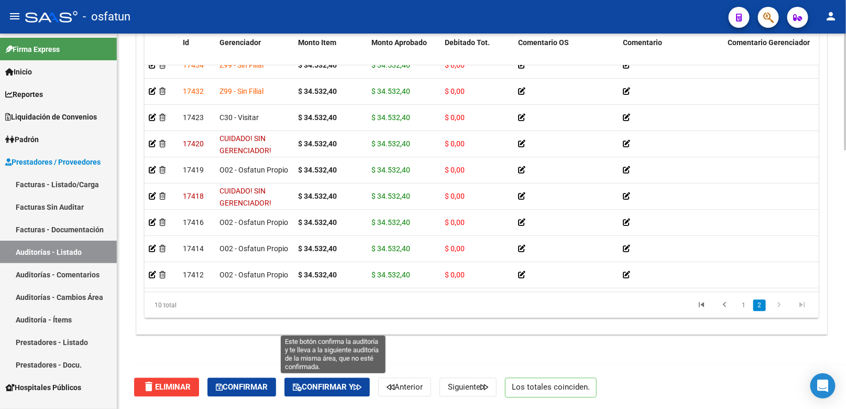
click at [356, 381] on button "Confirmar y" at bounding box center [327, 386] width 85 height 19
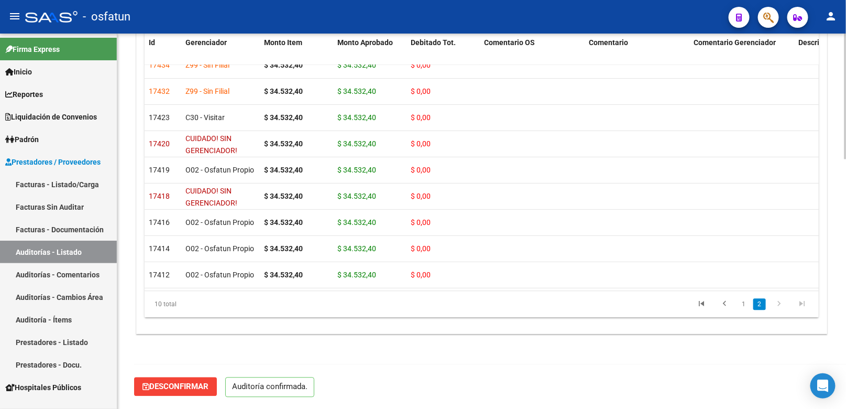
scroll to position [742, 0]
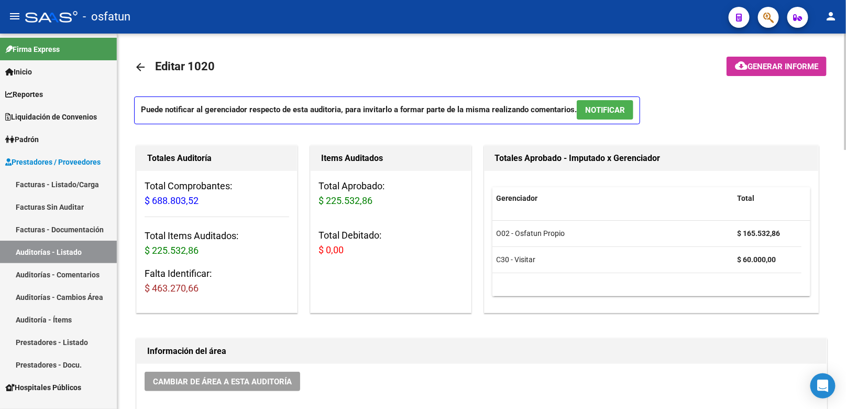
click at [79, 187] on link "Facturas - Listado/Carga" at bounding box center [58, 184] width 117 height 23
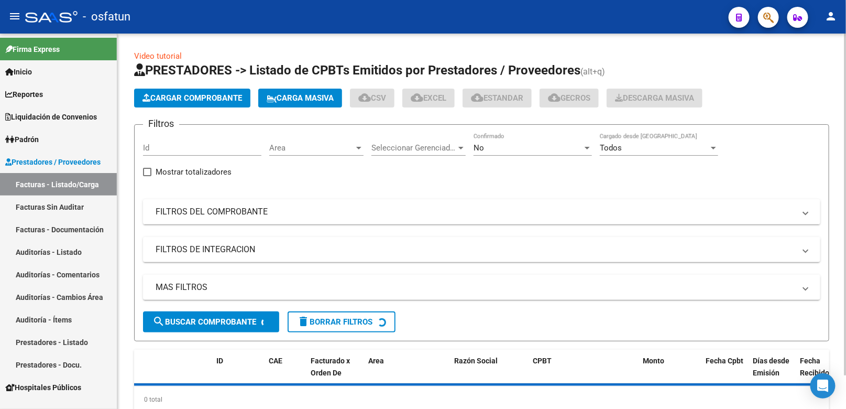
click at [229, 102] on span "Cargar Comprobante" at bounding box center [193, 97] width 100 height 9
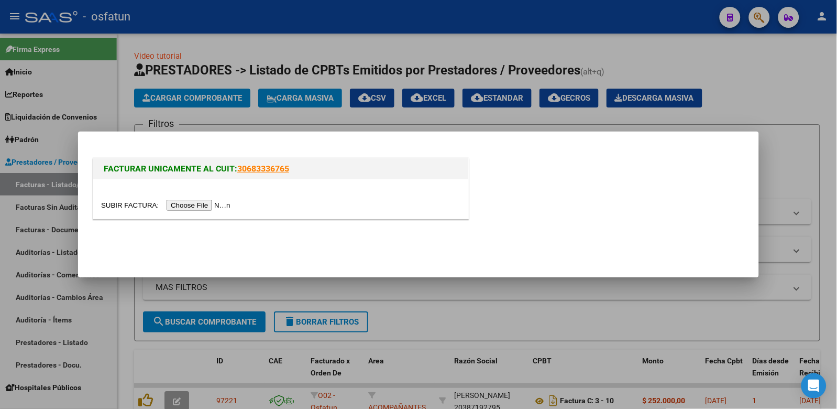
click at [221, 207] on input "file" at bounding box center [167, 205] width 133 height 11
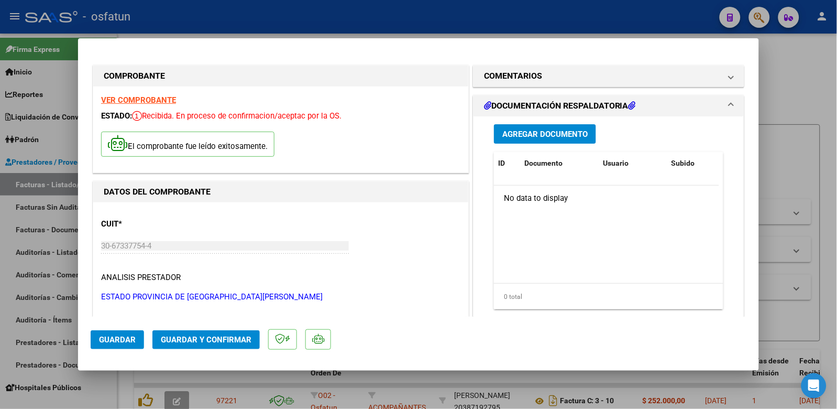
click at [242, 339] on span "Guardar y Confirmar" at bounding box center [206, 339] width 91 height 9
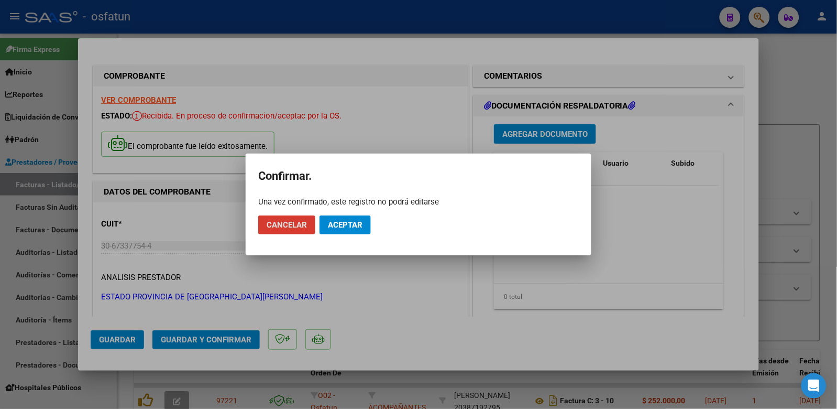
click at [352, 227] on span "Aceptar" at bounding box center [345, 224] width 35 height 9
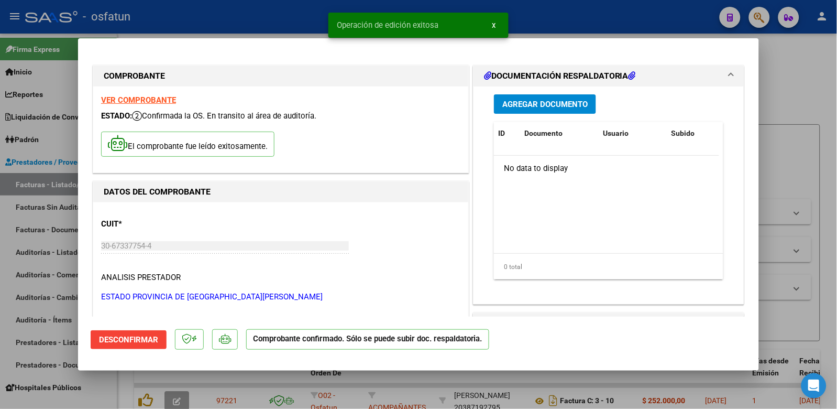
click at [802, 81] on div at bounding box center [418, 204] width 837 height 409
type input "$ 0,00"
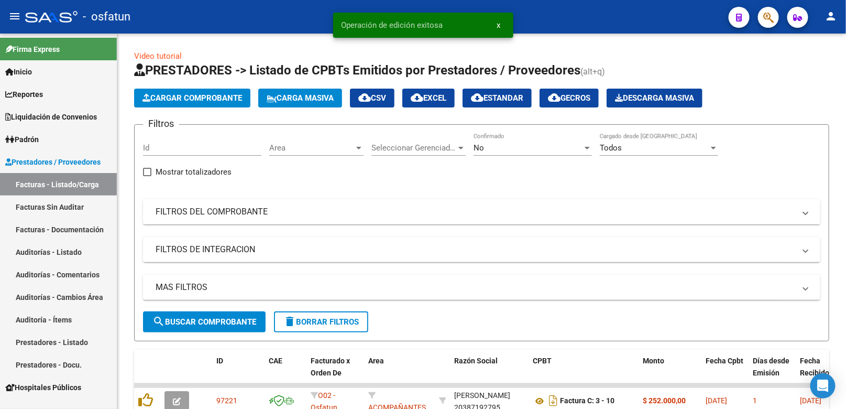
click at [74, 250] on link "Auditorías - Listado" at bounding box center [58, 251] width 117 height 23
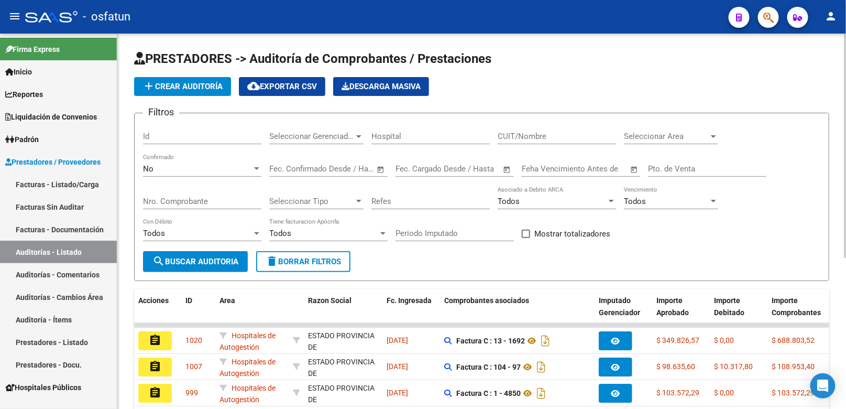
click at [196, 84] on span "add Crear Auditoría" at bounding box center [183, 86] width 80 height 9
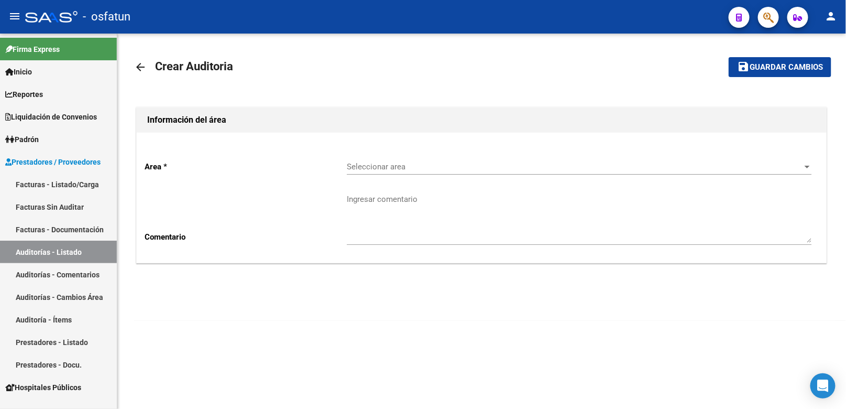
click at [352, 157] on div "Seleccionar area Seleccionar area" at bounding box center [579, 163] width 465 height 23
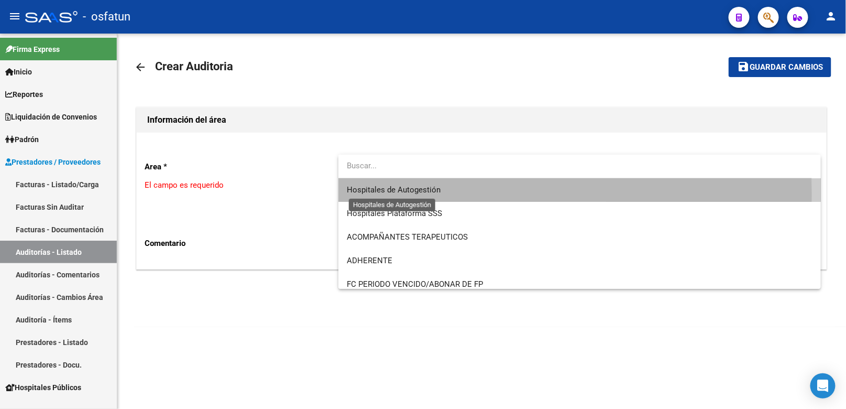
click at [374, 194] on span "Hospitales de Autogestión" at bounding box center [394, 189] width 94 height 9
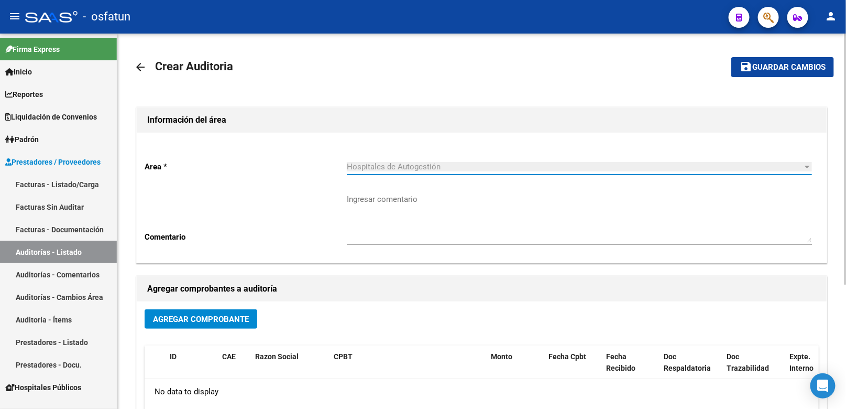
click at [233, 326] on button "Agregar Comprobante" at bounding box center [201, 318] width 113 height 19
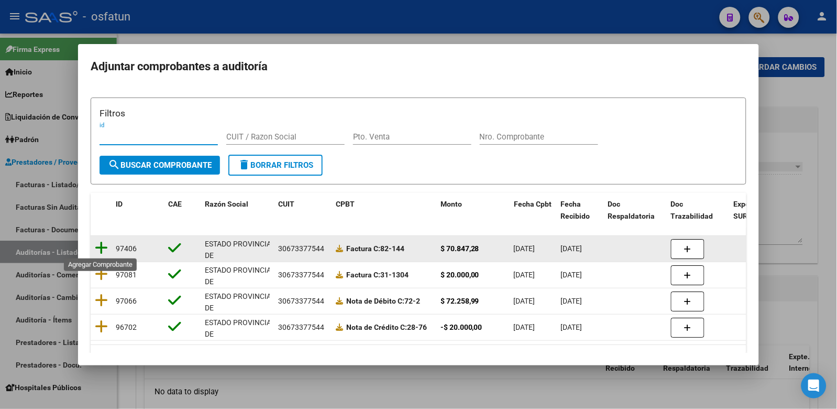
click at [96, 248] on icon at bounding box center [101, 247] width 13 height 15
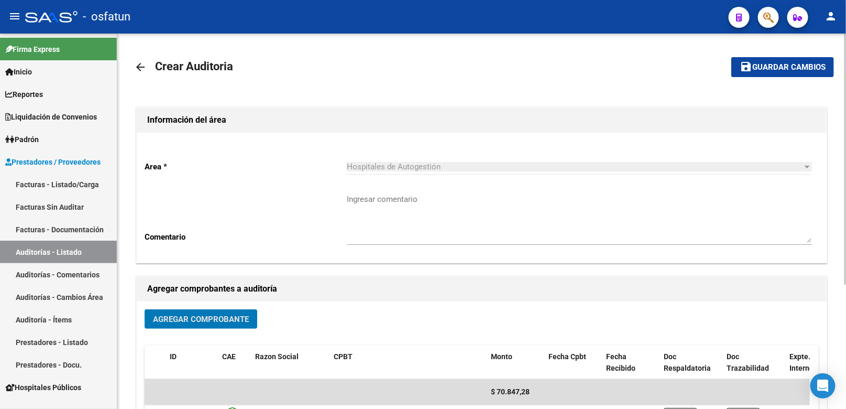
click at [782, 63] on span "Guardar cambios" at bounding box center [788, 67] width 73 height 9
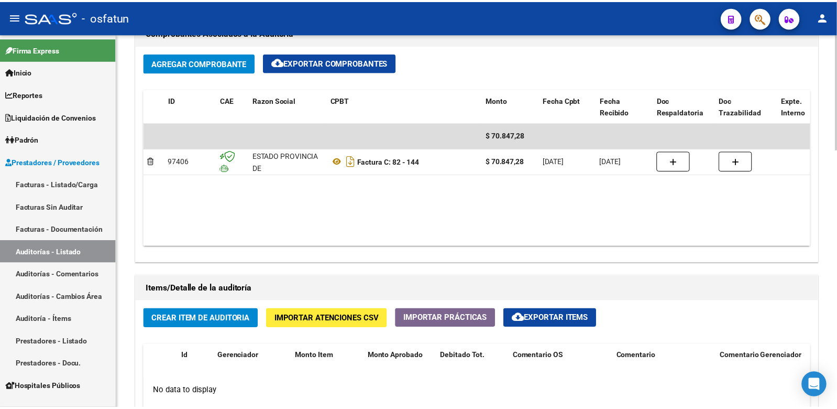
scroll to position [524, 0]
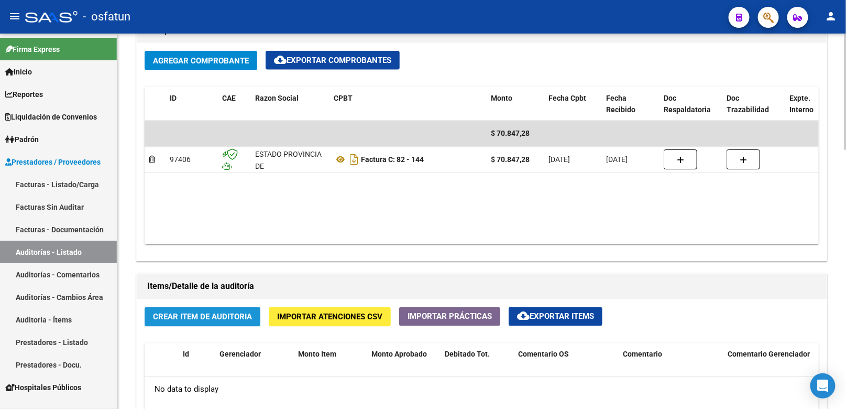
click at [223, 313] on span "Crear Item de Auditoria" at bounding box center [202, 316] width 99 height 9
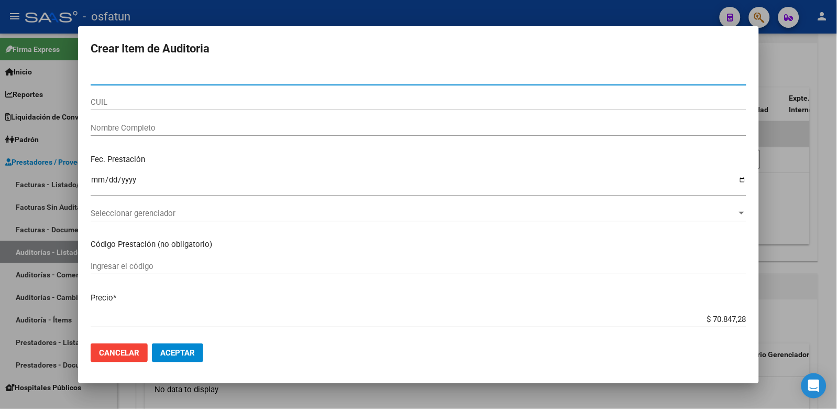
type input "46617468"
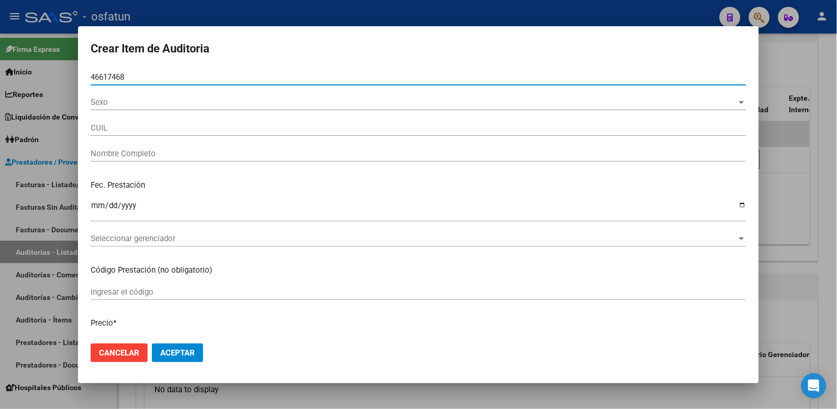
type input "27466174683"
type input "[PERSON_NAME] ANTONEL -"
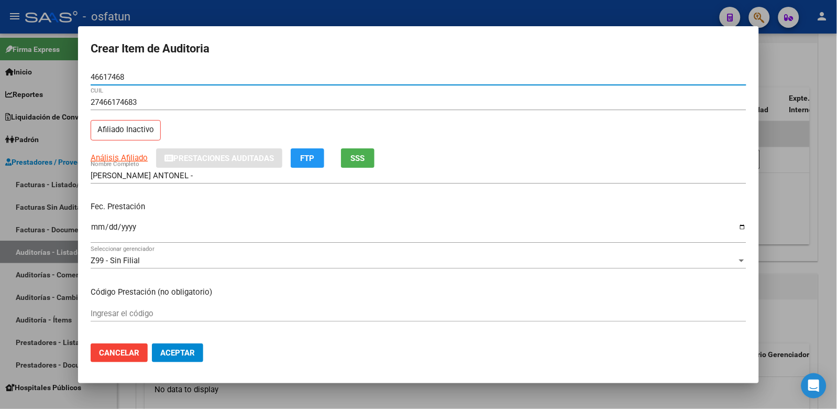
type input "46617468"
click at [97, 222] on div "Ingresar la fecha" at bounding box center [419, 232] width 656 height 23
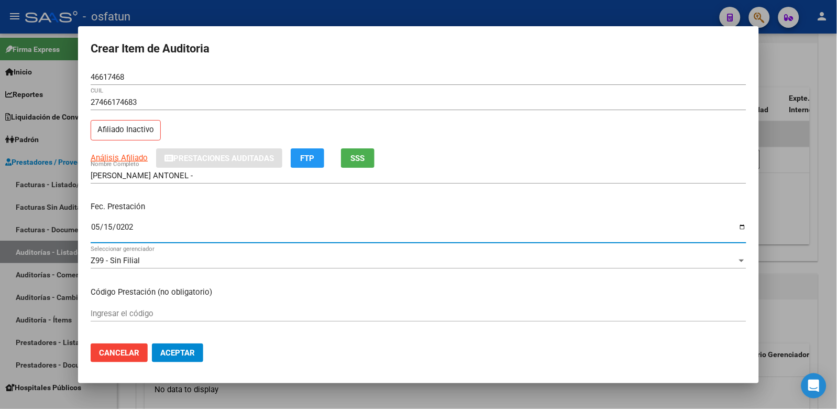
type input "[DATE]"
click at [206, 305] on mat-dialog-content "46617468 Nro Documento 27466174683 CUIL Afiliado Inactivo Análisis Afiliado Pre…" at bounding box center [418, 202] width 681 height 266
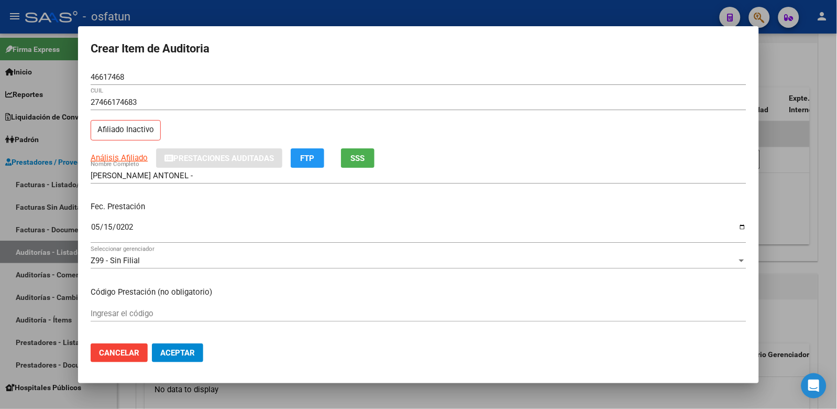
click at [205, 310] on input "Ingresar el código" at bounding box center [419, 313] width 656 height 9
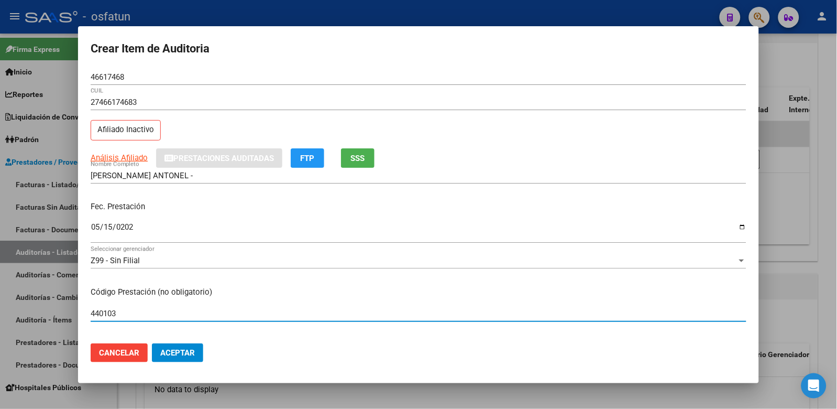
type input "440103"
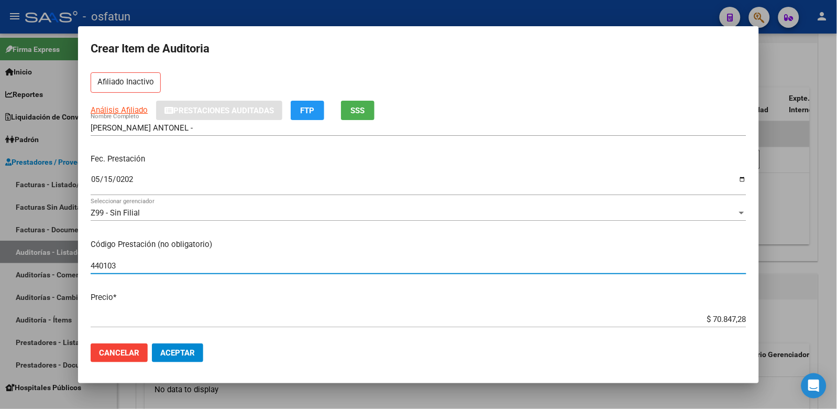
scroll to position [116, 0]
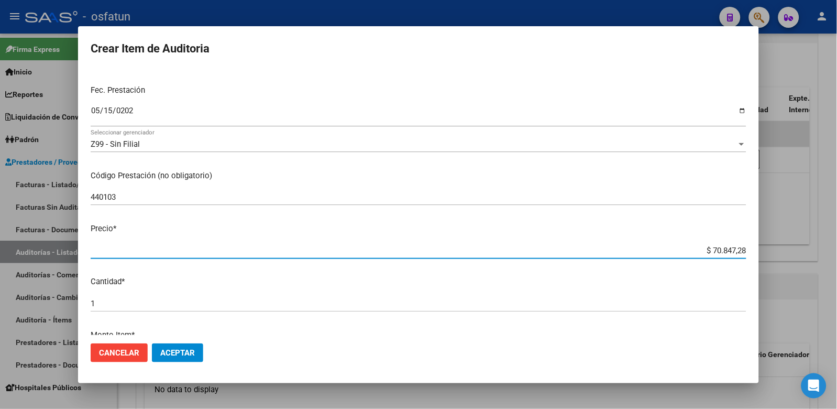
drag, startPoint x: 691, startPoint y: 247, endPoint x: 783, endPoint y: 245, distance: 92.2
click at [781, 245] on div "Crear Item de Auditoria 46617468 Nro Documento 27466174683 CUIL Afiliado Inacti…" at bounding box center [418, 204] width 837 height 409
paste input "7711,82"
type input "$ 7.711,82"
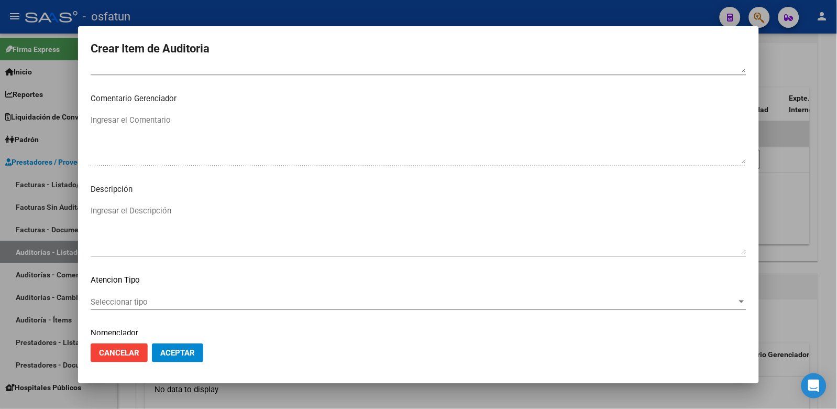
type input "$ 7.711,82"
click at [172, 269] on mat-dialog-content "46617468 Nro Documento 27466174683 CUIL Afiliado Inactivo Análisis Afiliado Pre…" at bounding box center [418, 202] width 681 height 266
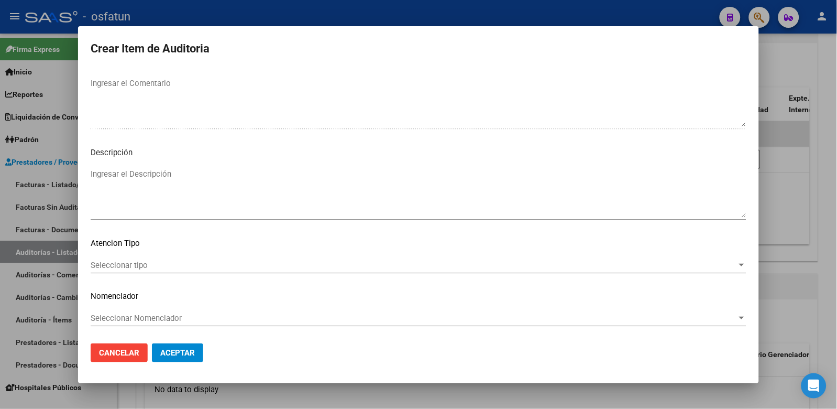
scroll to position [677, 0]
click at [161, 266] on span "Seleccionar tipo" at bounding box center [414, 264] width 647 height 9
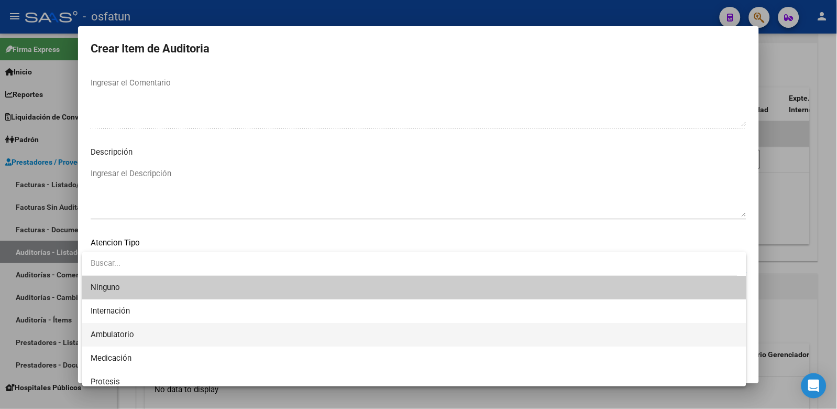
click at [145, 327] on span "Ambulatorio" at bounding box center [415, 335] width 648 height 24
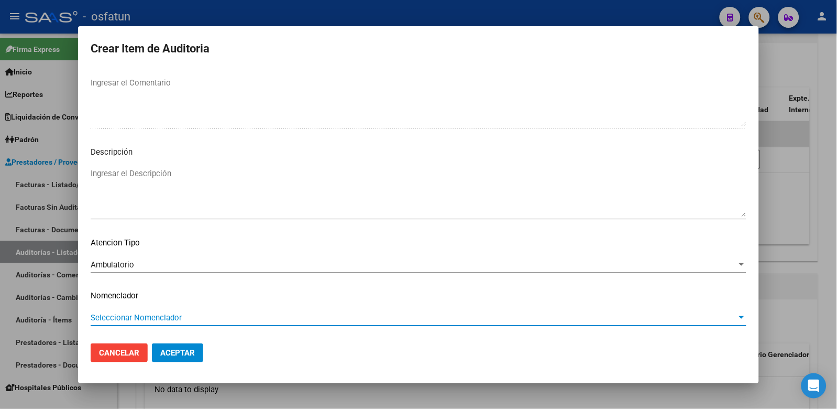
click at [148, 318] on span "Seleccionar Nomenclador" at bounding box center [414, 317] width 647 height 9
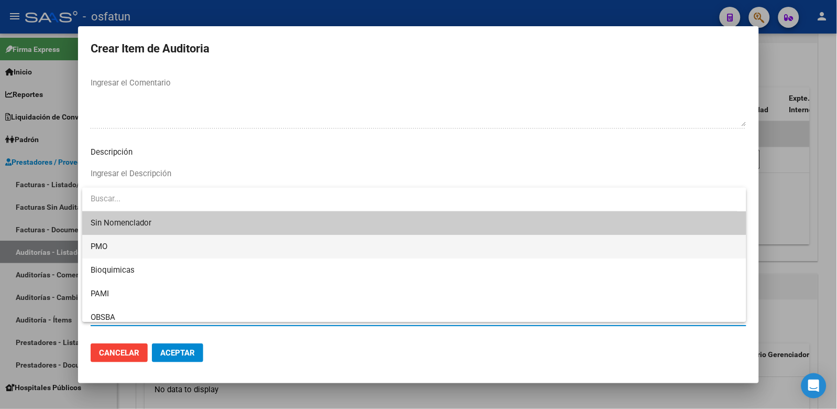
click at [119, 244] on span "PMO" at bounding box center [415, 247] width 648 height 24
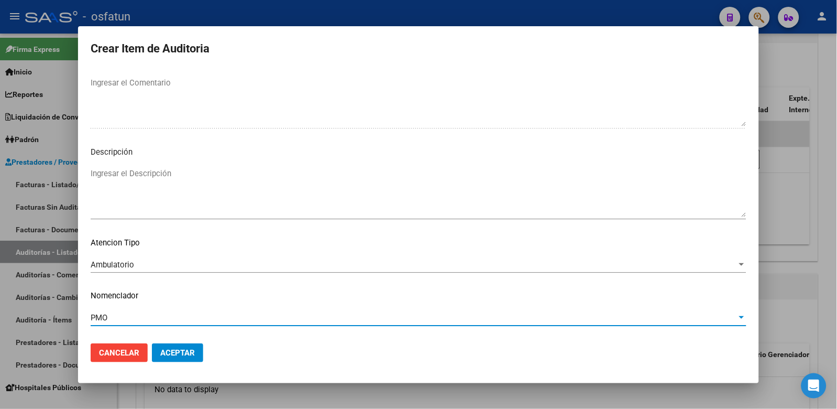
click at [182, 349] on span "Aceptar" at bounding box center [177, 352] width 35 height 9
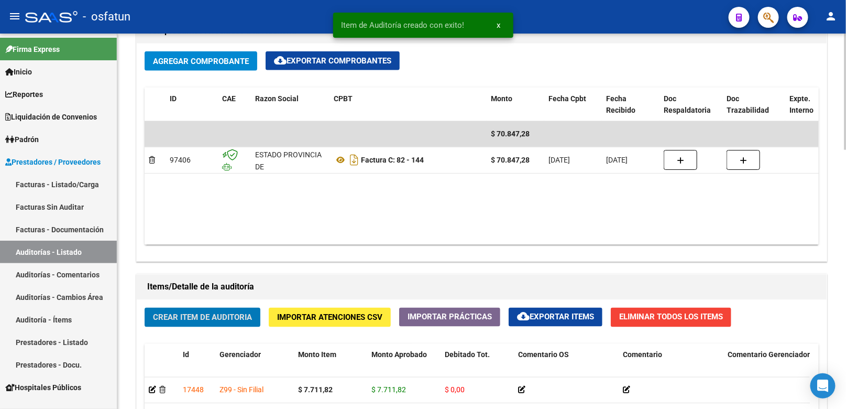
click at [209, 320] on span "Crear Item de Auditoria" at bounding box center [202, 317] width 99 height 9
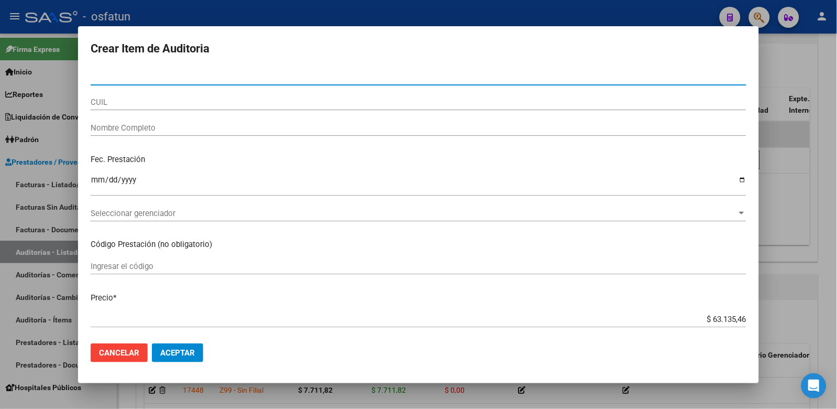
paste input "50117502"
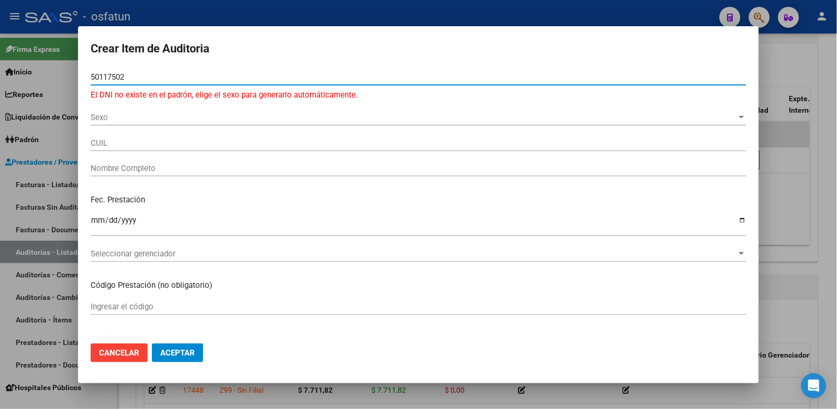
type input "50117502"
click at [121, 118] on span "Sexo" at bounding box center [414, 117] width 647 height 9
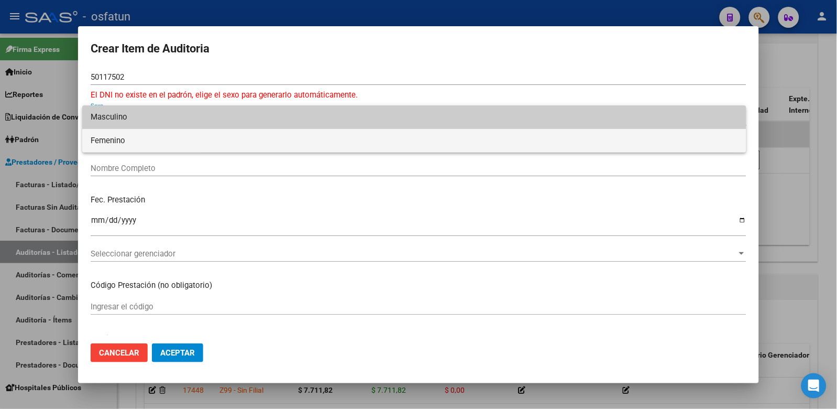
click at [127, 147] on span "Femenino" at bounding box center [415, 141] width 648 height 24
type input "27501175027"
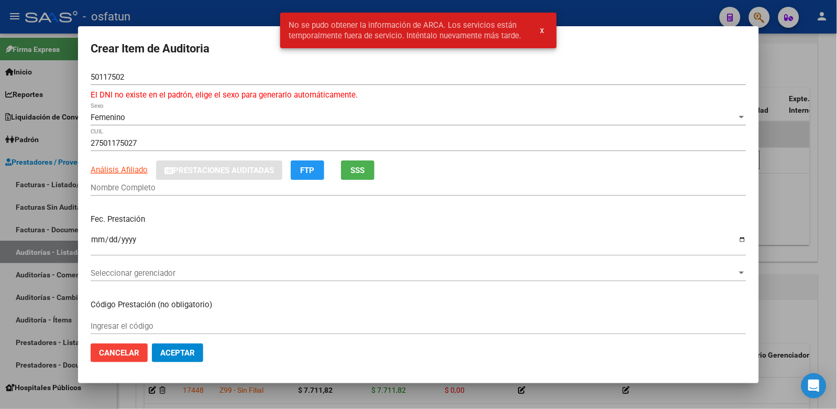
click at [811, 203] on div at bounding box center [418, 204] width 837 height 409
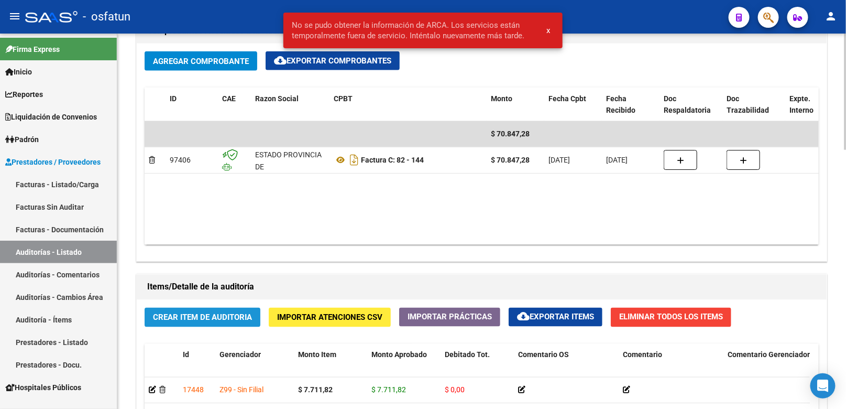
click at [195, 316] on span "Crear Item de Auditoria" at bounding box center [202, 317] width 99 height 9
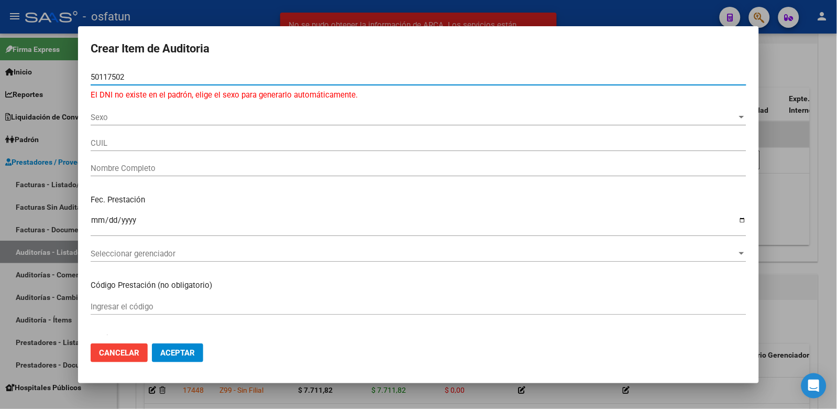
type input "50117502"
click at [143, 116] on span "Sexo" at bounding box center [414, 117] width 647 height 9
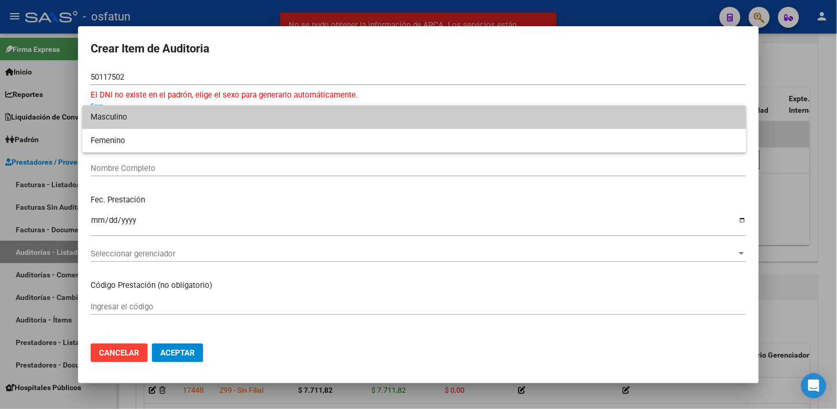
click at [143, 117] on span "Masculino" at bounding box center [415, 117] width 648 height 24
type input "20501175022"
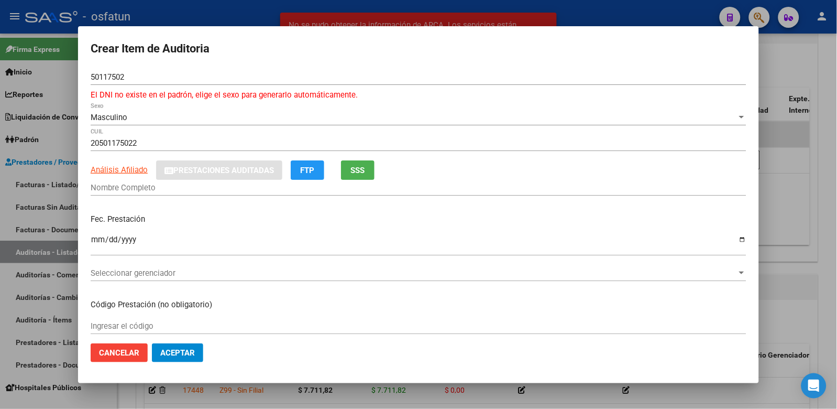
type input "OGA [PERSON_NAME]"
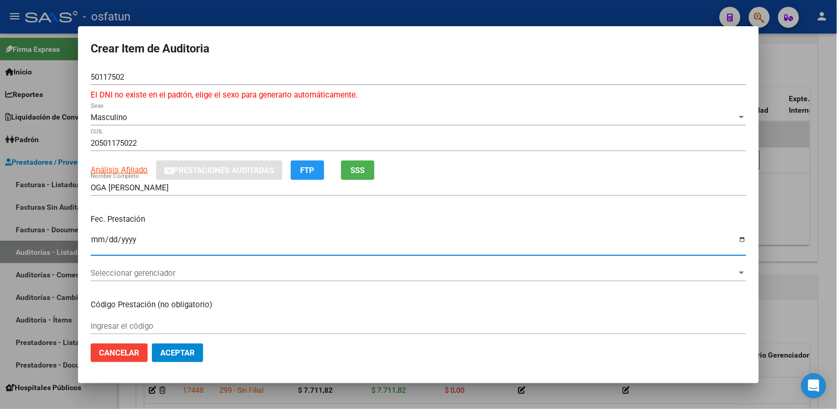
click at [95, 247] on input "Ingresar la fecha" at bounding box center [419, 243] width 656 height 17
type input "[DATE]"
click at [147, 321] on input "Ingresar el código" at bounding box center [419, 325] width 656 height 9
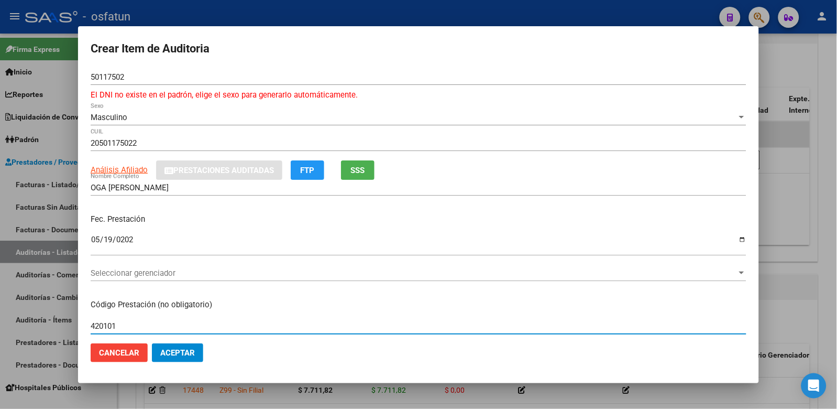
scroll to position [116, 0]
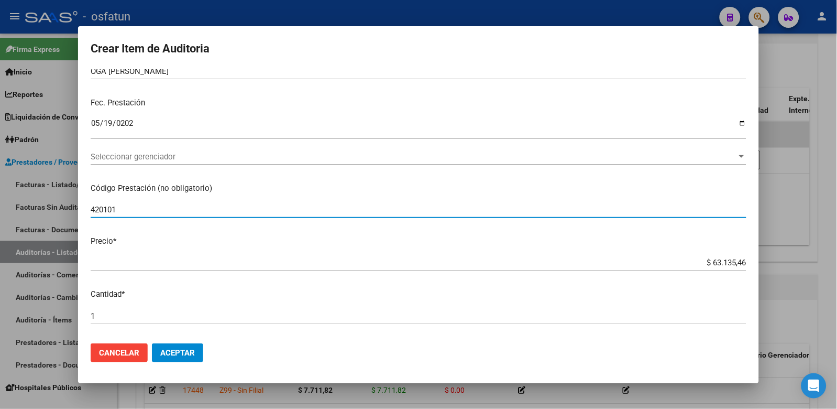
type input "420101"
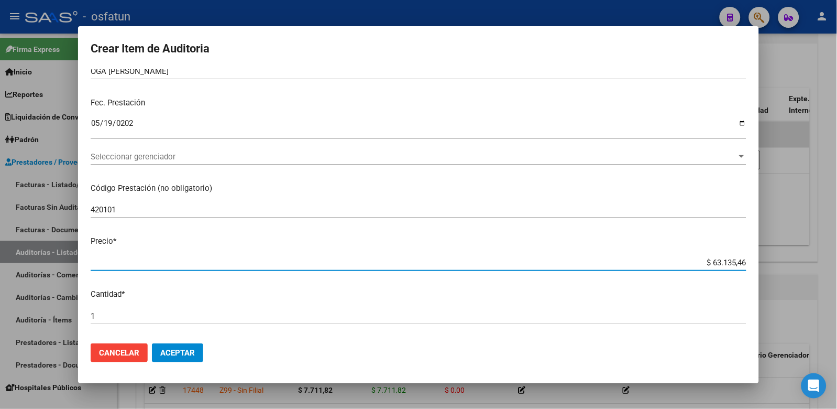
drag, startPoint x: 721, startPoint y: 262, endPoint x: 771, endPoint y: 259, distance: 49.4
click at [771, 259] on div "Crear Item de Auditoria 50117502 Nro Documento El DNI no existe en el padrón, e…" at bounding box center [418, 204] width 837 height 409
type input "$ 0,02"
paste input "7711,82"
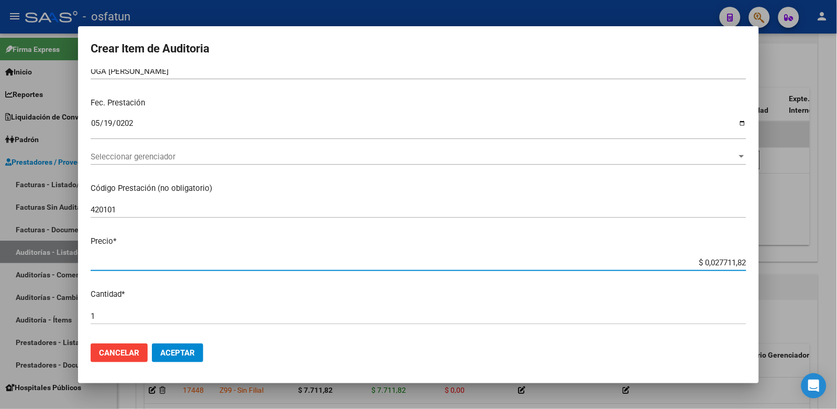
type input "$ 27.711,82"
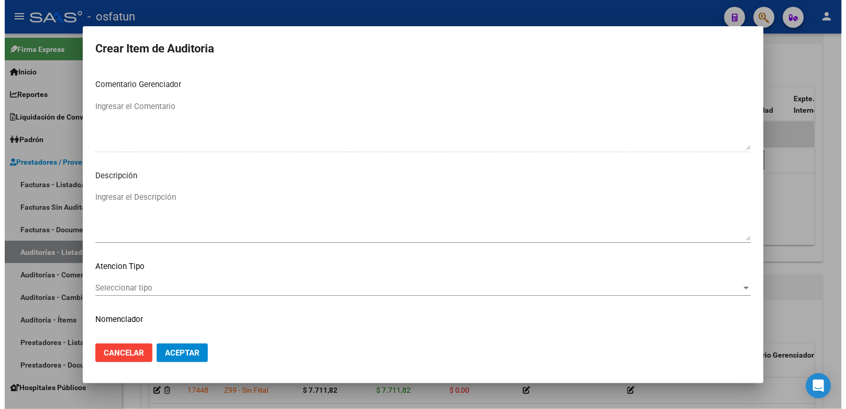
scroll to position [690, 0]
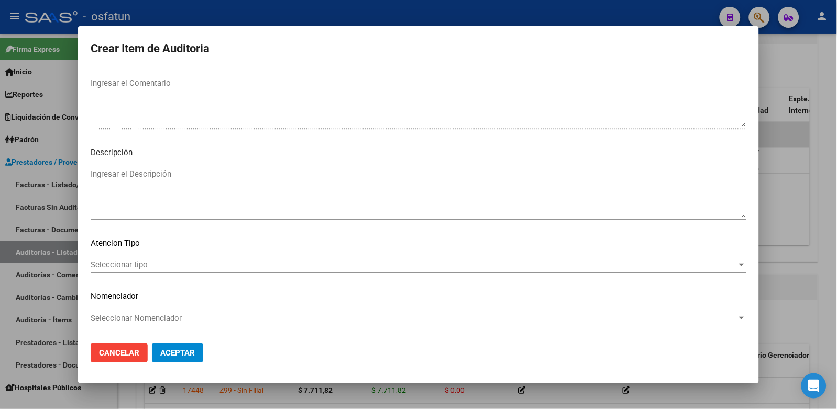
type input "$ 27.711,82"
click at [152, 269] on div "Seleccionar tipo Seleccionar tipo" at bounding box center [419, 265] width 656 height 16
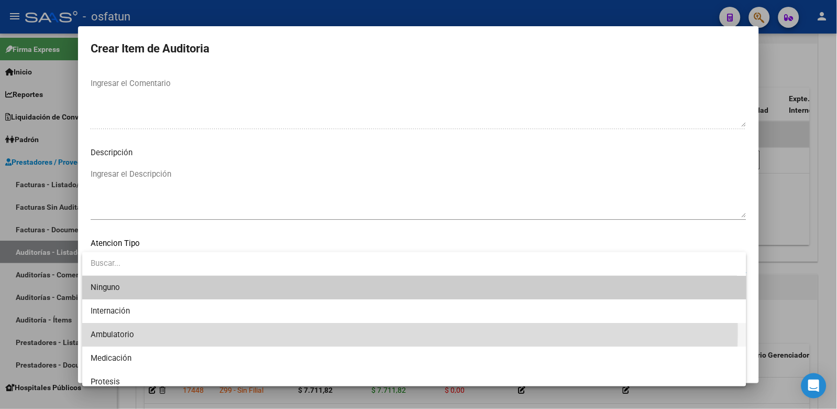
click at [138, 330] on span "Ambulatorio" at bounding box center [415, 335] width 648 height 24
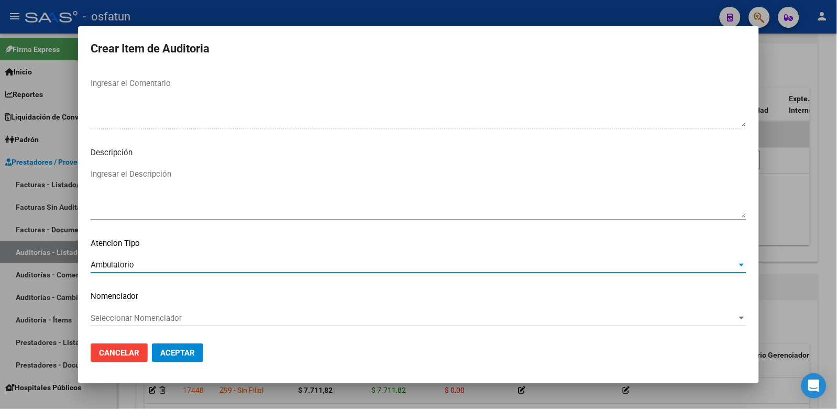
click at [137, 320] on span "Seleccionar Nomenclador" at bounding box center [414, 317] width 647 height 9
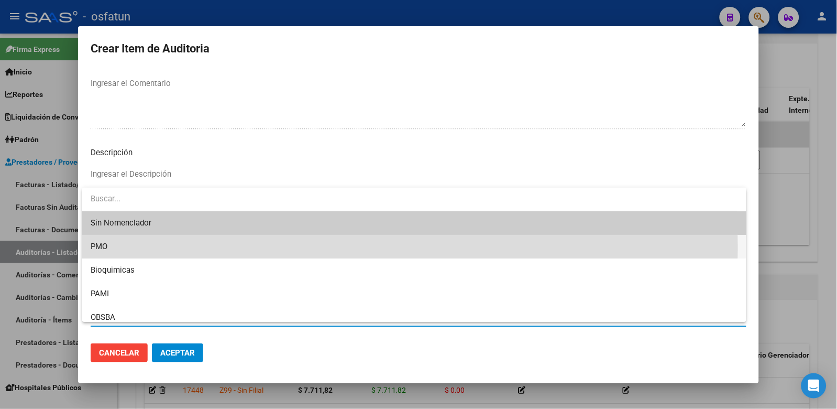
click at [117, 247] on span "PMO" at bounding box center [415, 247] width 648 height 24
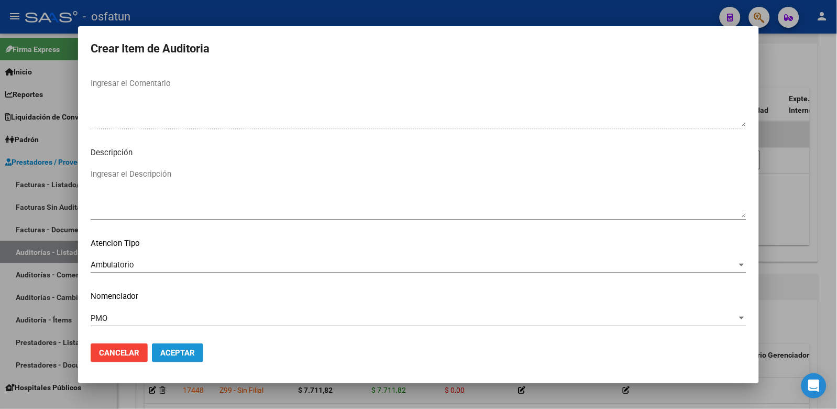
click at [166, 345] on button "Aceptar" at bounding box center [177, 352] width 51 height 19
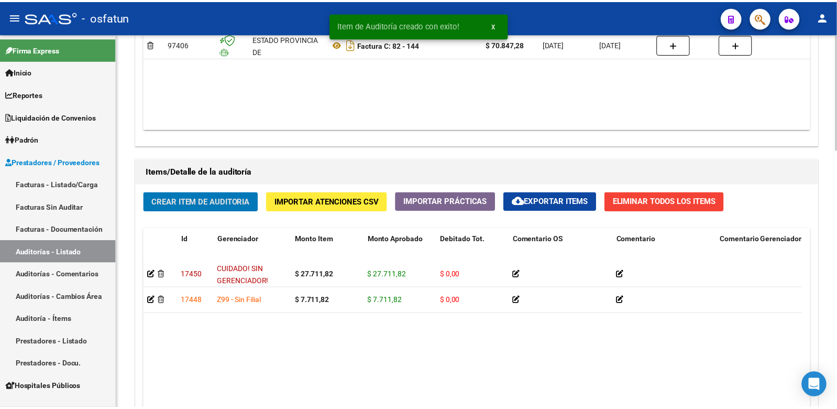
scroll to position [757, 0]
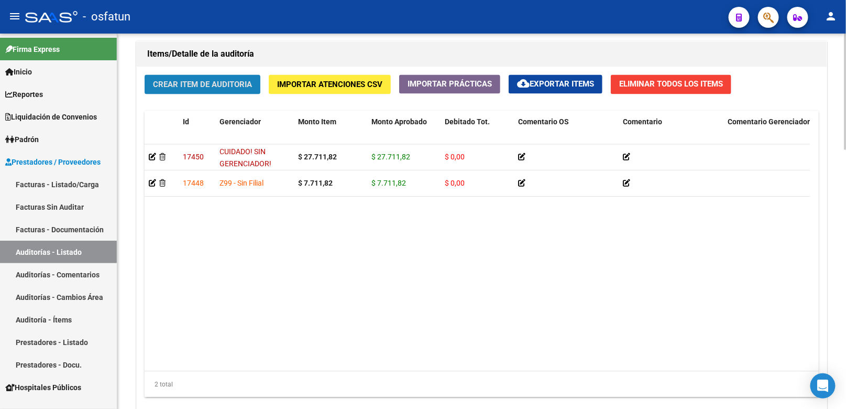
click at [221, 88] on span "Crear Item de Auditoria" at bounding box center [202, 84] width 99 height 9
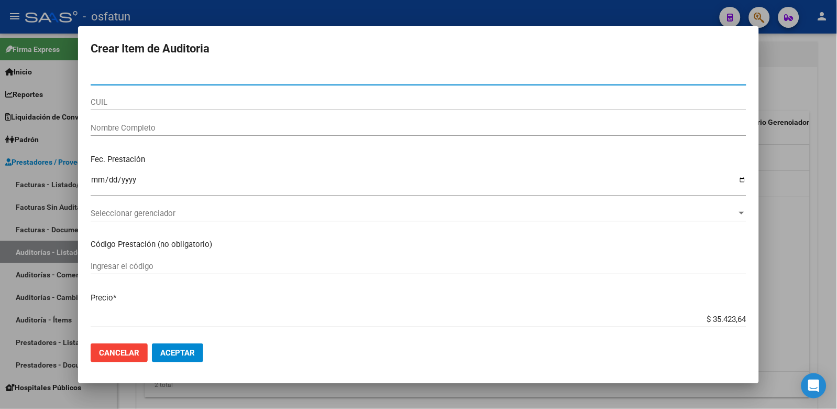
paste input "46617468"
type input "46617468"
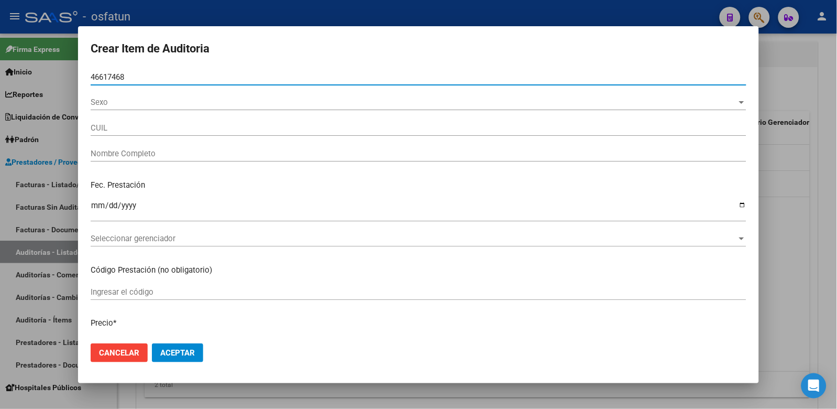
type input "27466174683"
type input "[PERSON_NAME] ANTONEL -"
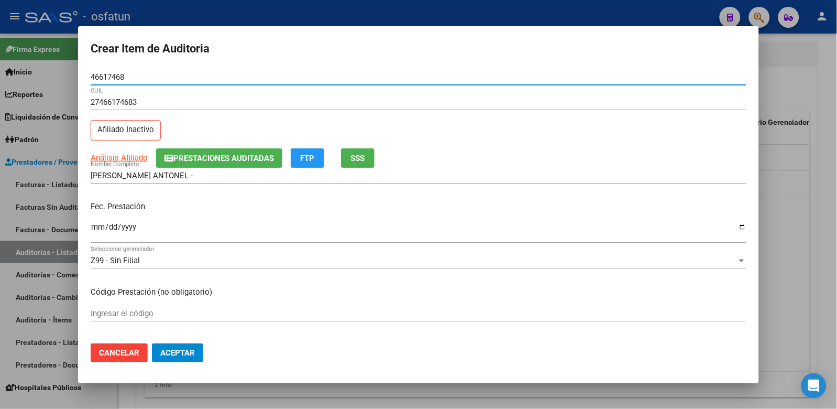
type input "46617468"
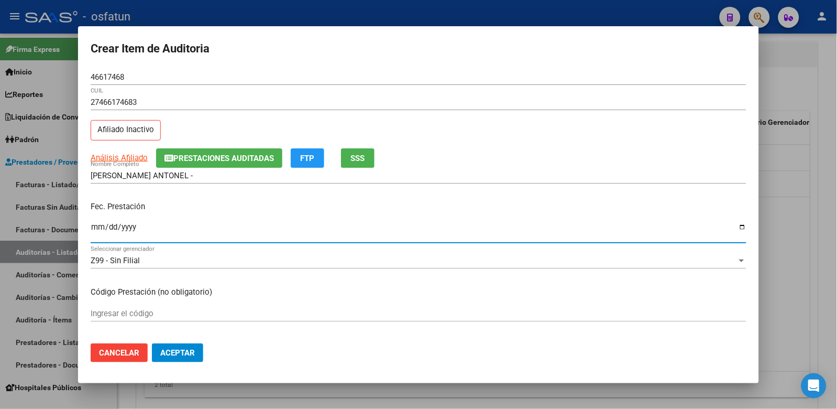
click at [101, 226] on input "Ingresar la fecha" at bounding box center [419, 231] width 656 height 17
type input "[DATE]"
click at [142, 312] on input "Ingresar el código" at bounding box center [419, 313] width 656 height 9
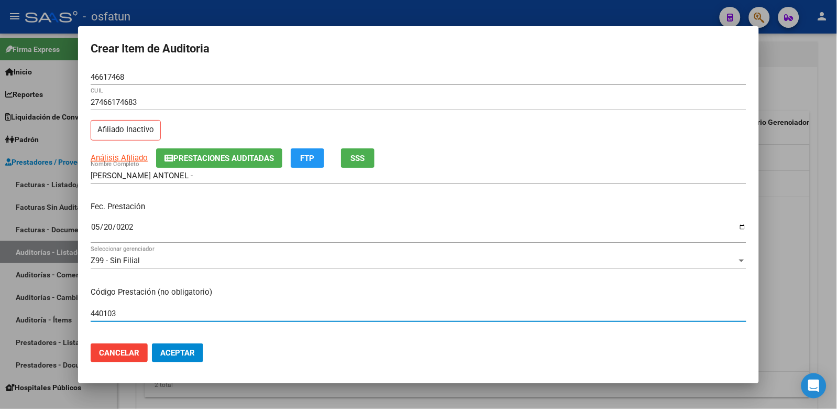
type input "440103"
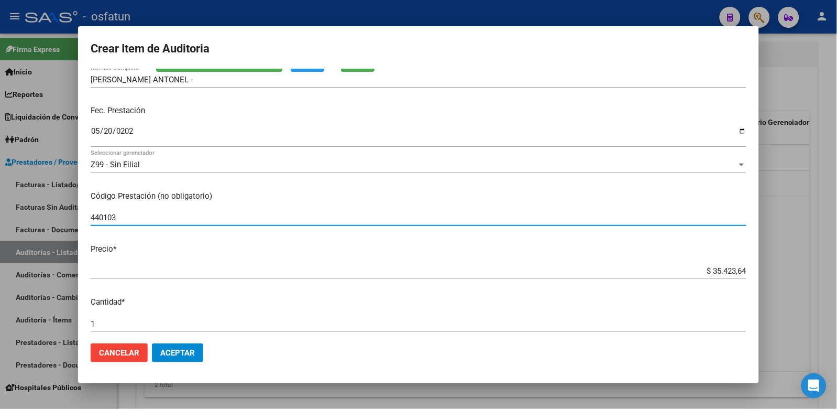
scroll to position [116, 0]
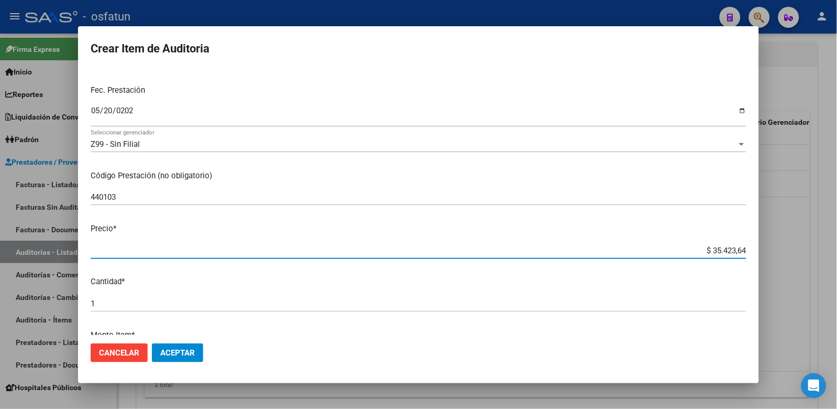
drag, startPoint x: 732, startPoint y: 250, endPoint x: 800, endPoint y: 250, distance: 67.1
click at [800, 250] on div "Crear Item de Auditoria 46617468 Nro Documento 27466174683 CUIL Afiliado Inacti…" at bounding box center [418, 204] width 837 height 409
type input "$ 0,03"
type input "$ 0,35"
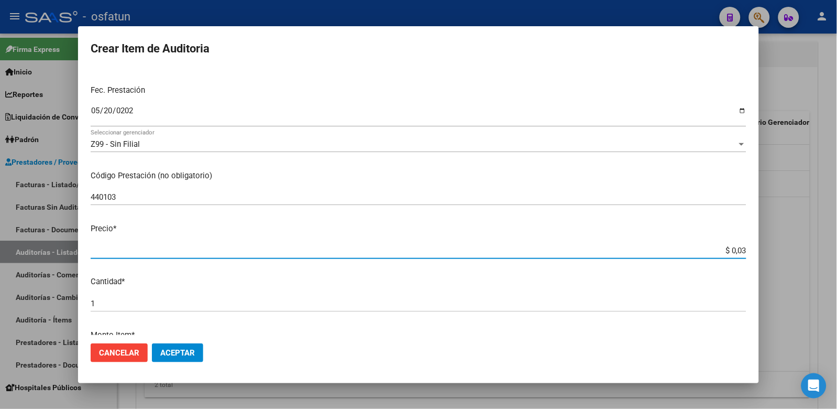
type input "$ 0,35"
type input "$ 3,54"
type input "$ 35,42"
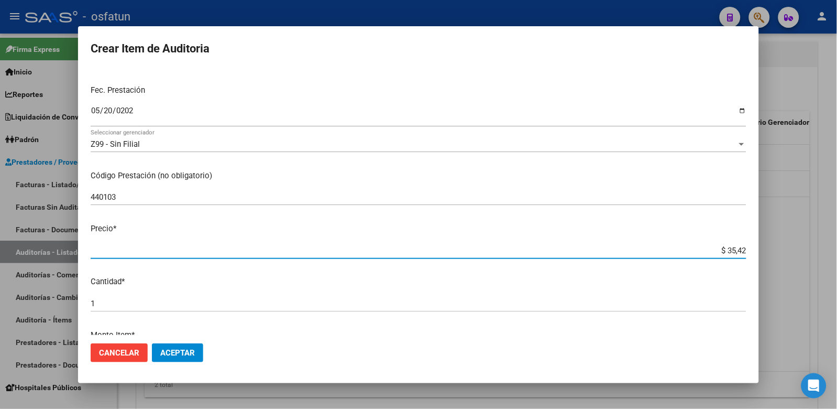
type input "$ 354,23"
type input "$ 3.542,36"
type input "$ 35.423,64"
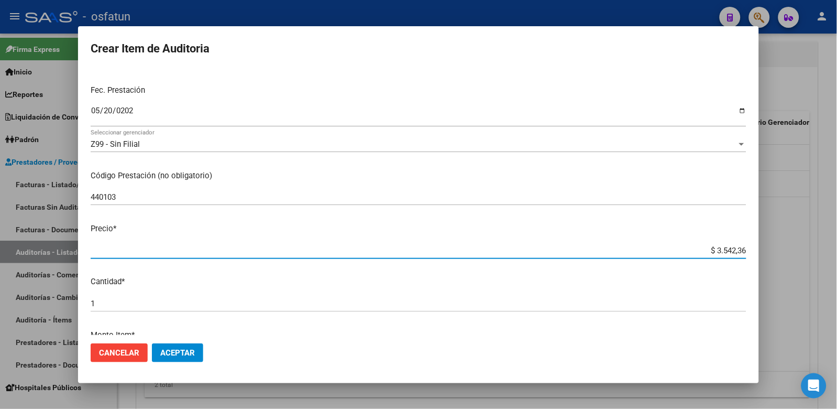
type input "$ 35.423,64"
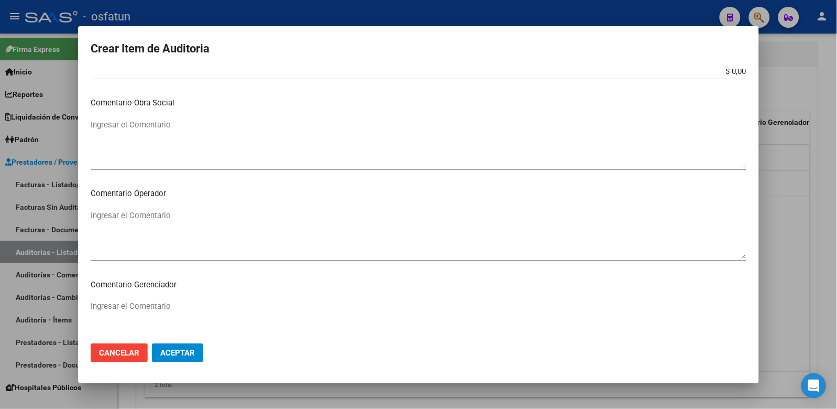
scroll to position [677, 0]
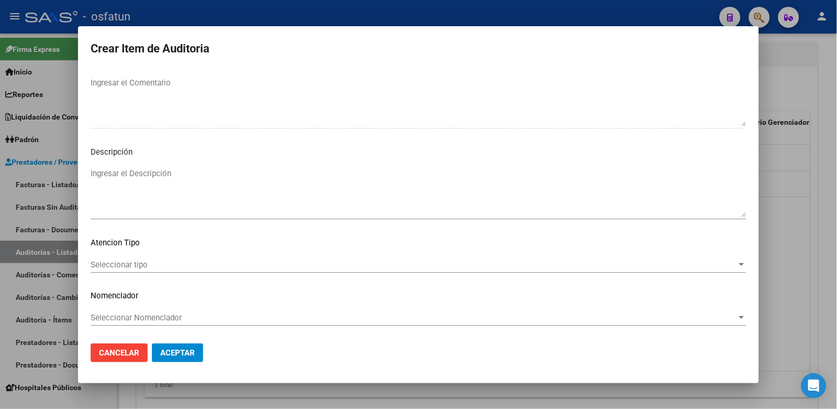
click at [212, 253] on mat-dialog-content "46617468 Nro Documento 27466174683 CUIL Afiliado Inactivo Análisis Afiliado Pre…" at bounding box center [418, 202] width 681 height 266
click at [211, 260] on span "Seleccionar tipo" at bounding box center [414, 264] width 647 height 9
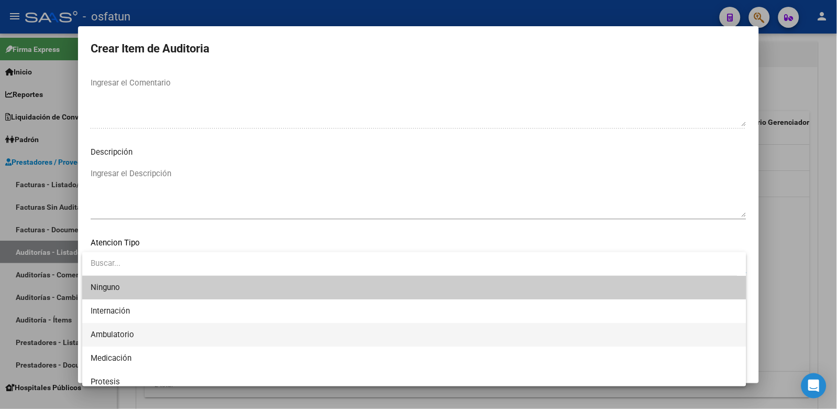
click at [163, 332] on span "Ambulatorio" at bounding box center [415, 335] width 648 height 24
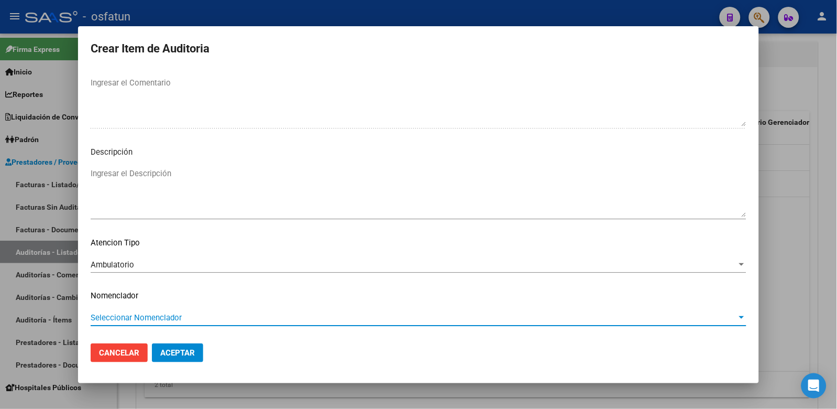
click at [168, 313] on span "Seleccionar Nomenclador" at bounding box center [414, 317] width 647 height 9
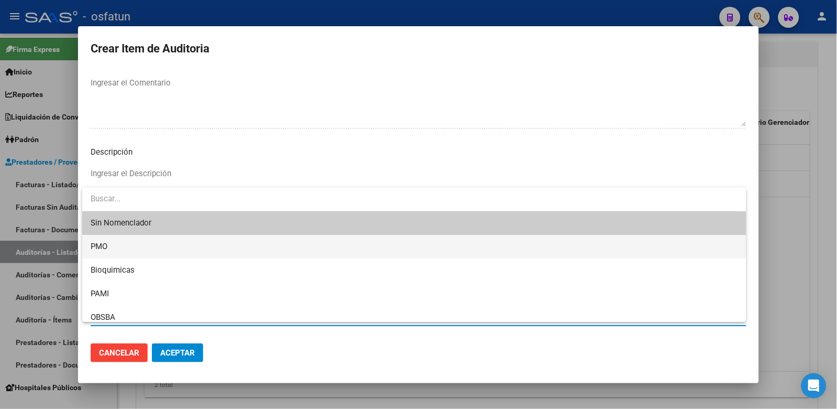
click at [122, 253] on span "PMO" at bounding box center [415, 247] width 648 height 24
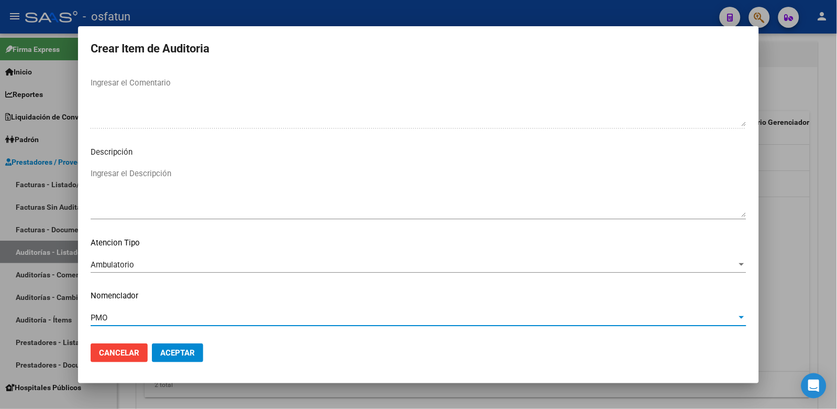
click at [188, 354] on span "Aceptar" at bounding box center [177, 352] width 35 height 9
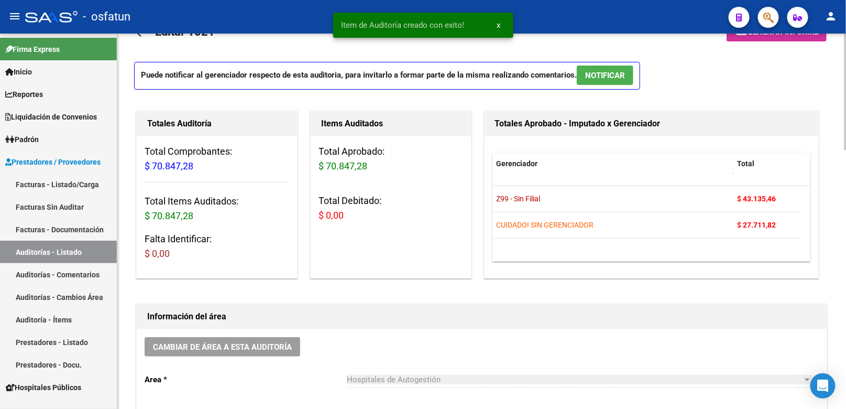
scroll to position [0, 0]
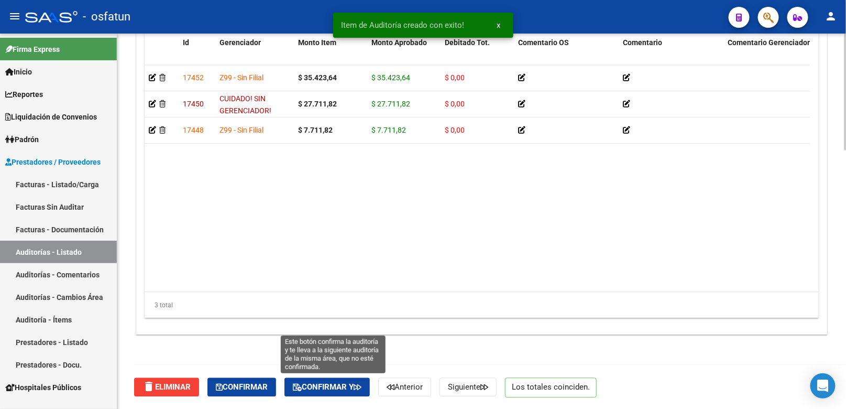
click at [351, 392] on button "Confirmar y" at bounding box center [327, 386] width 85 height 19
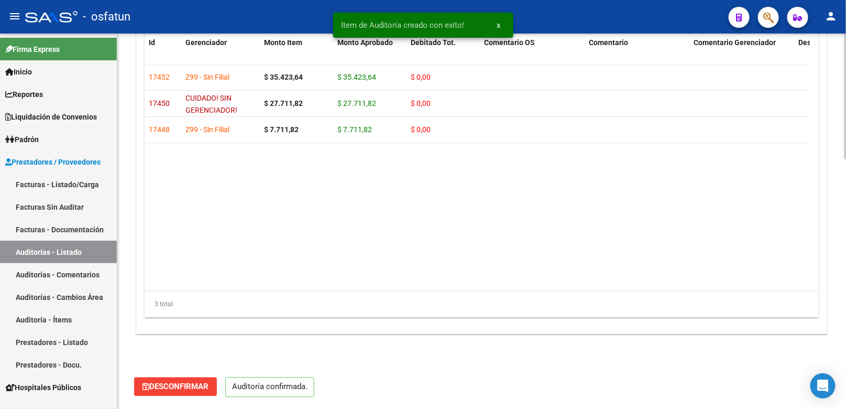
scroll to position [742, 0]
type input "202510"
